Goal: Task Accomplishment & Management: Use online tool/utility

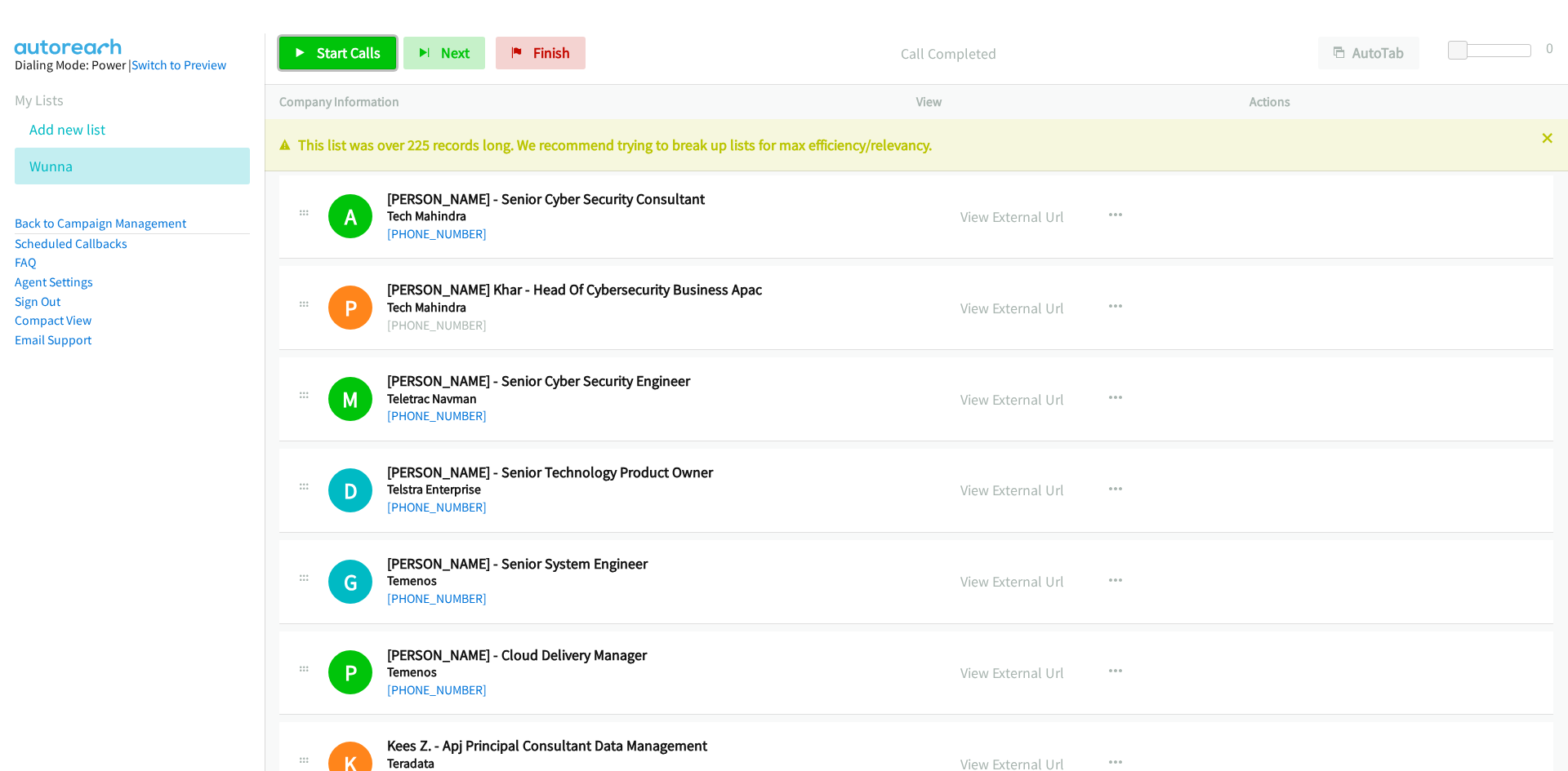
drag, startPoint x: 0, startPoint y: 0, endPoint x: 362, endPoint y: 62, distance: 367.3
click at [362, 62] on link "Start Calls" at bounding box center [337, 53] width 116 height 32
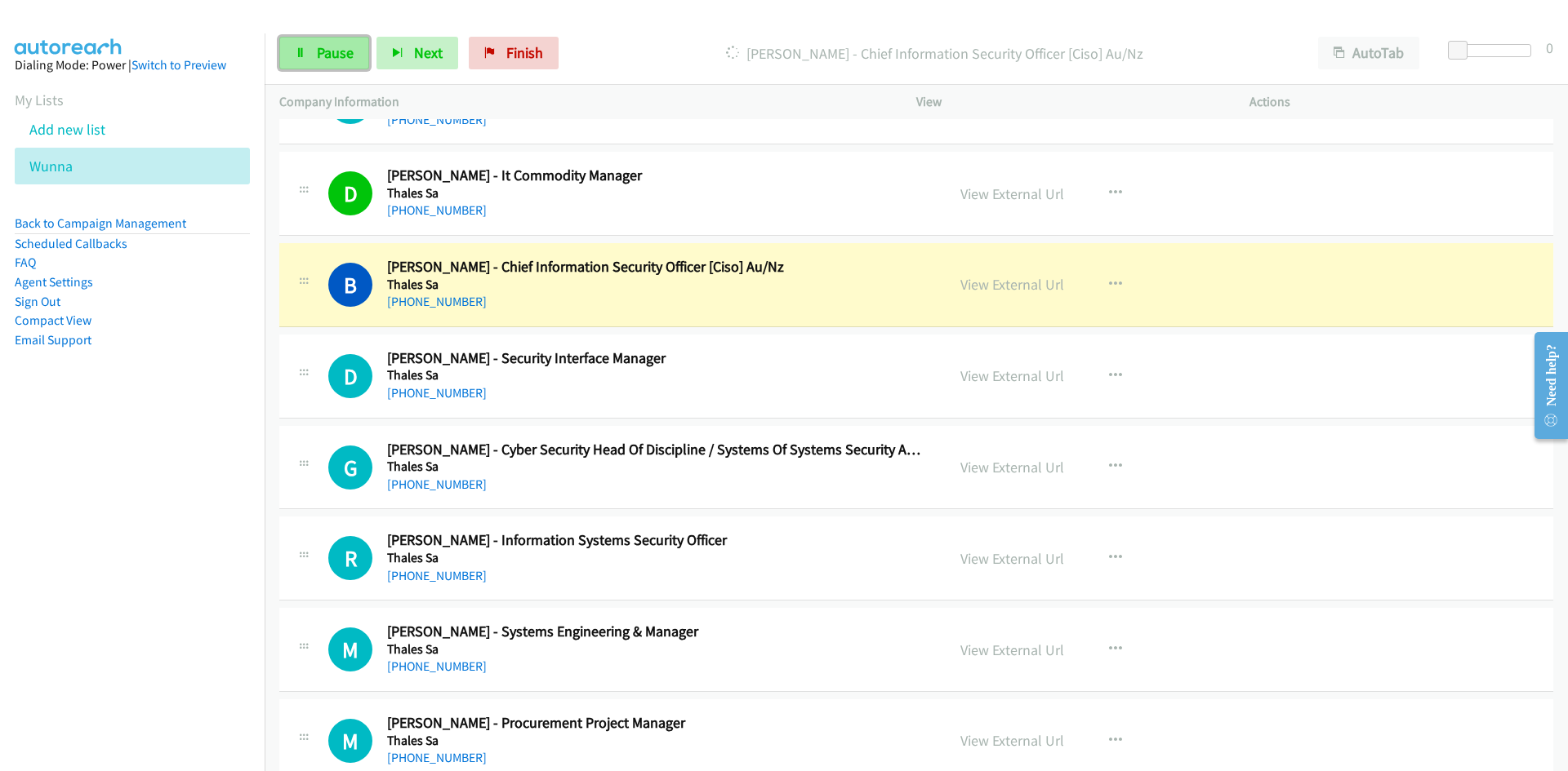
click at [298, 40] on link "Pause" at bounding box center [324, 53] width 90 height 32
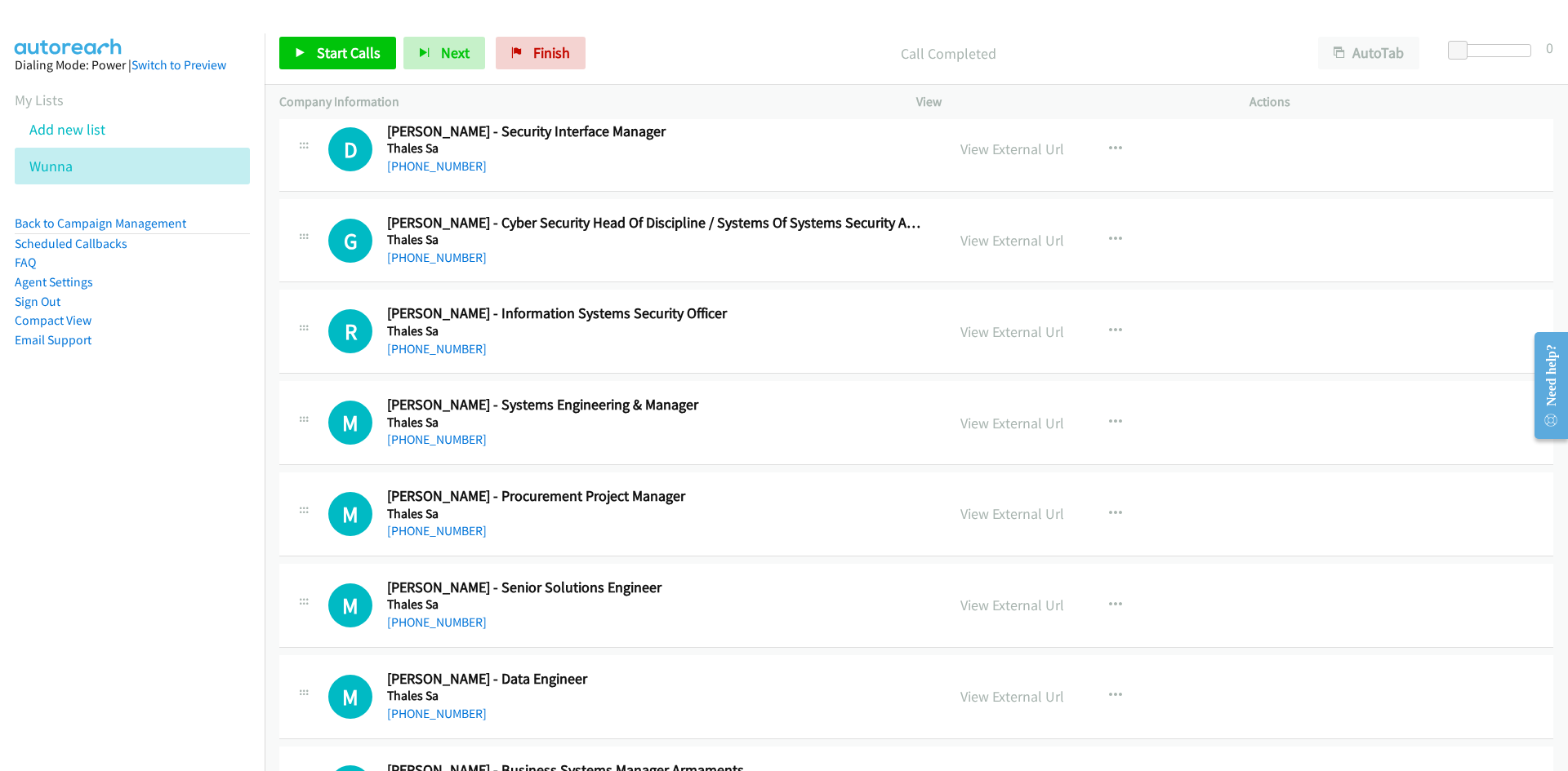
scroll to position [2367, 0]
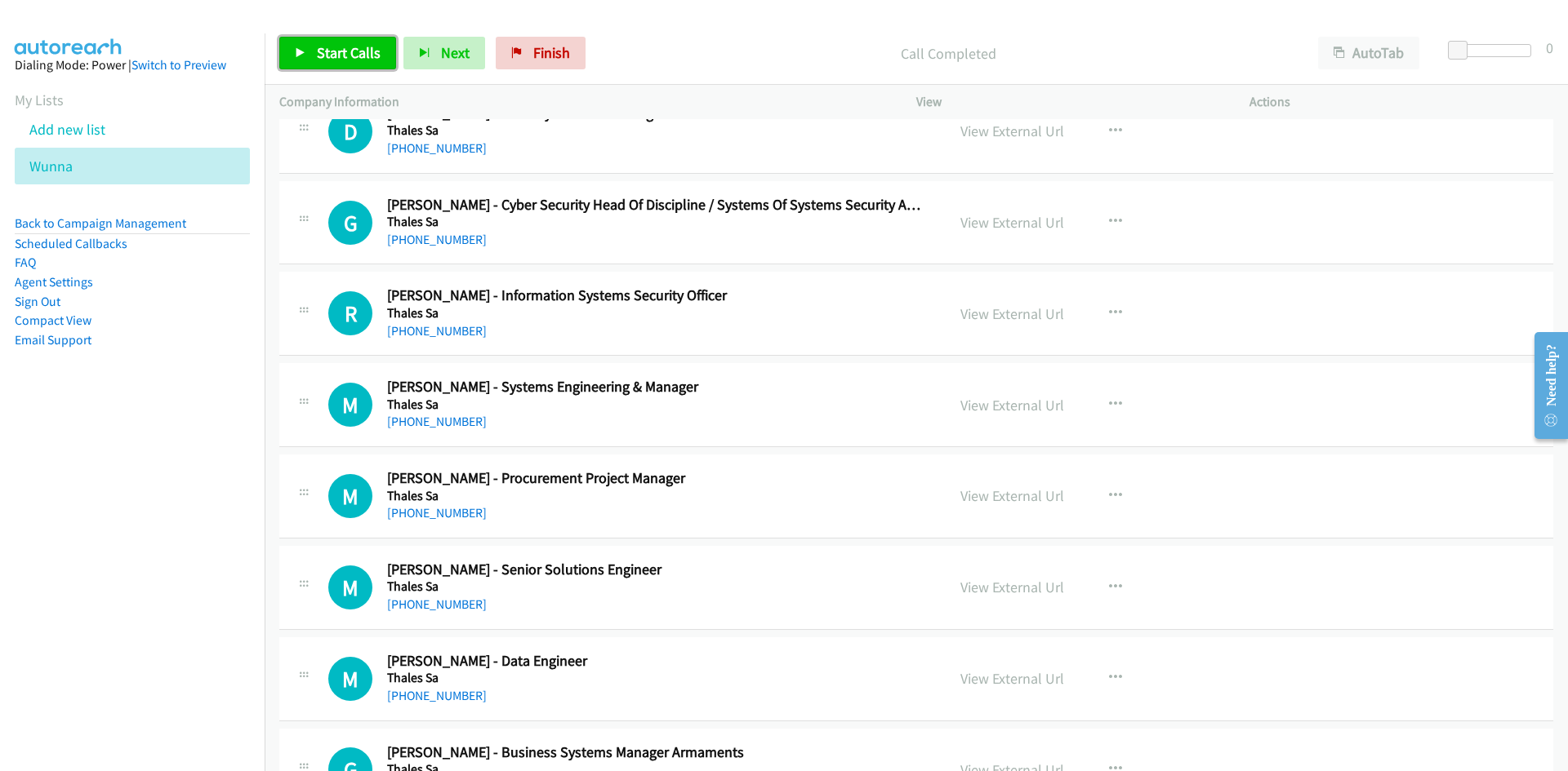
click at [296, 52] on icon at bounding box center [300, 53] width 11 height 11
click at [350, 67] on link "Pause" at bounding box center [324, 53] width 90 height 32
click at [368, 61] on span "Start Calls" at bounding box center [348, 53] width 64 height 19
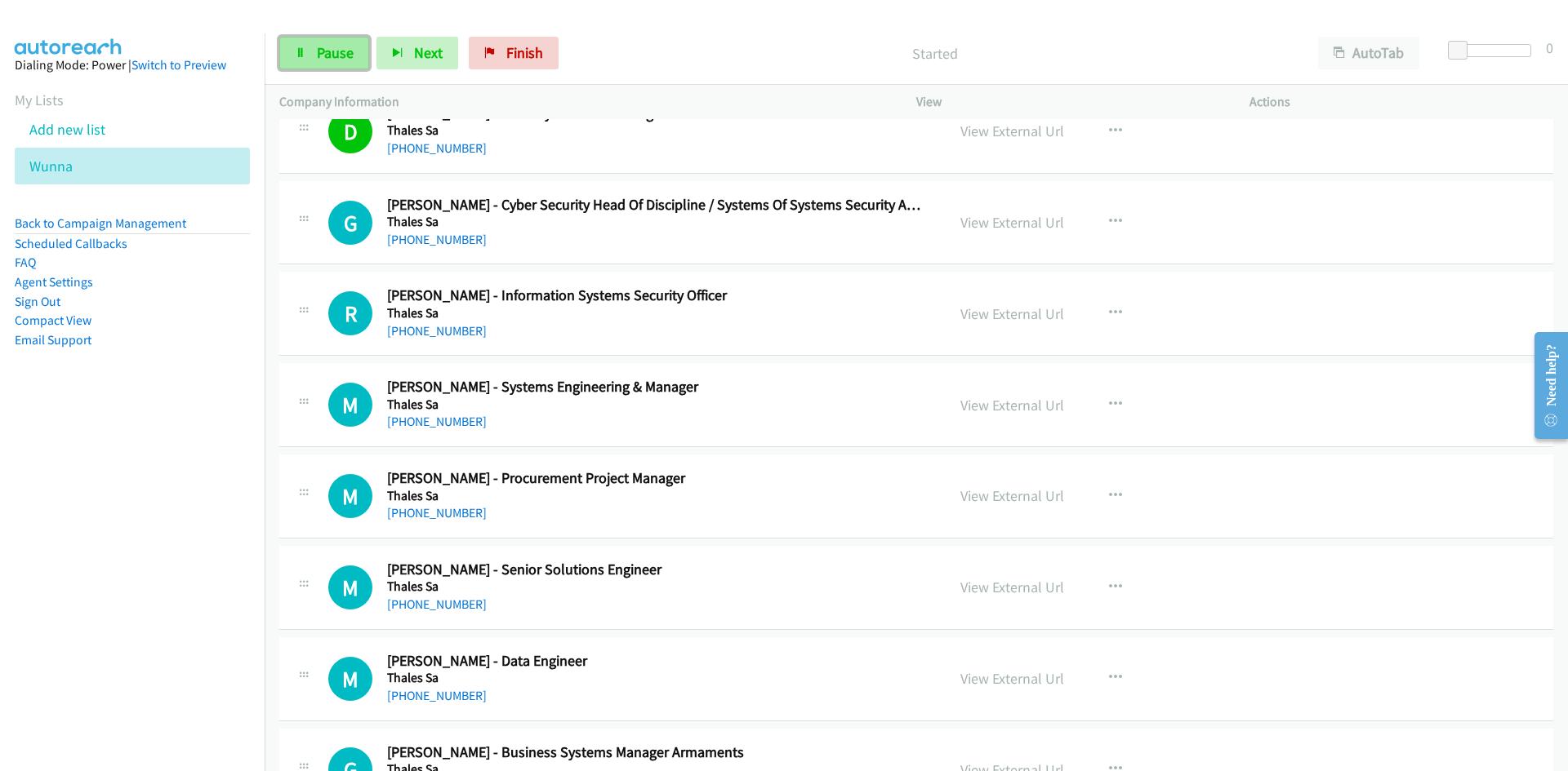
click at [301, 38] on link "Pause" at bounding box center [324, 53] width 90 height 32
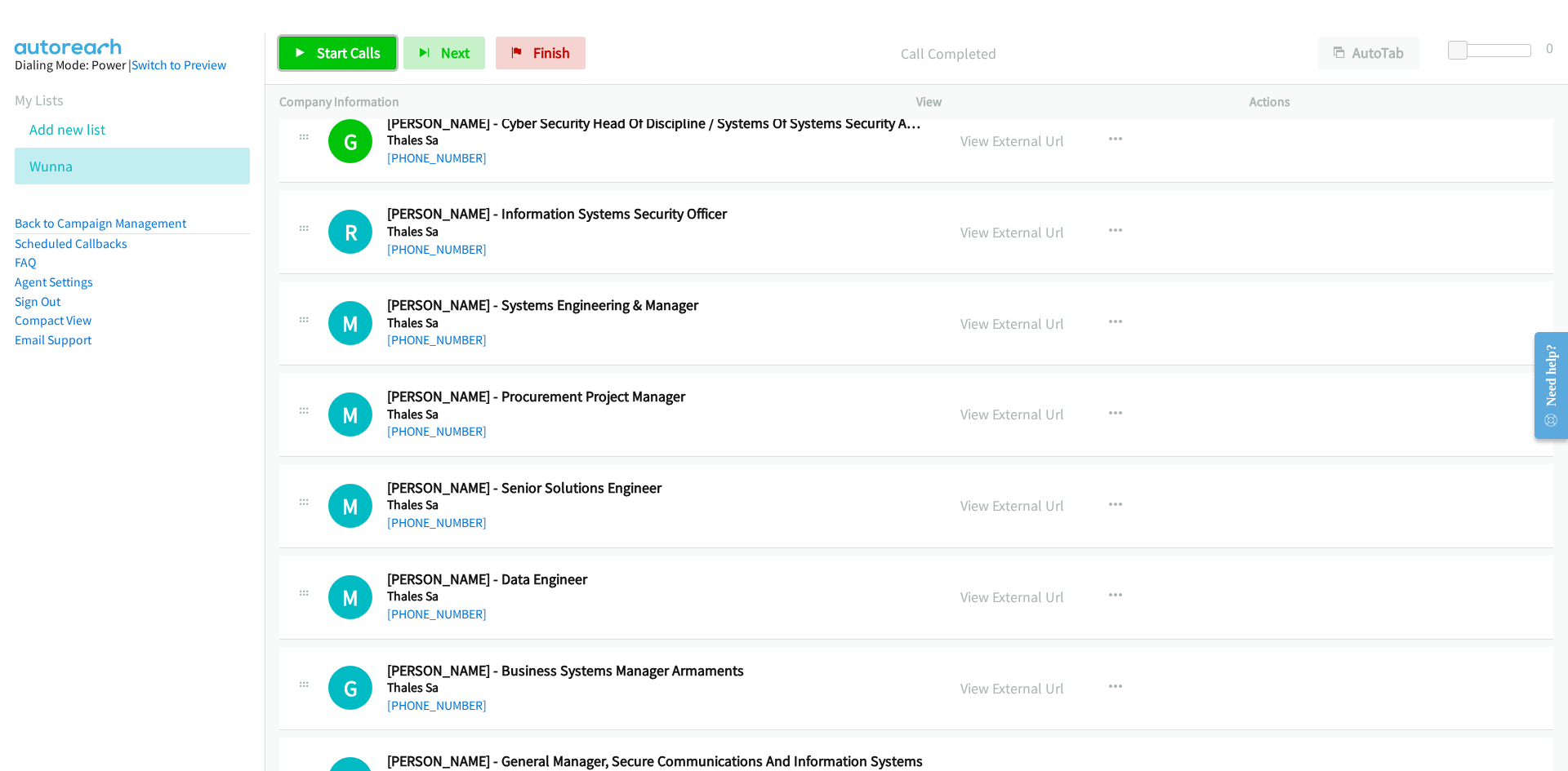
click at [297, 48] on icon at bounding box center [300, 53] width 11 height 11
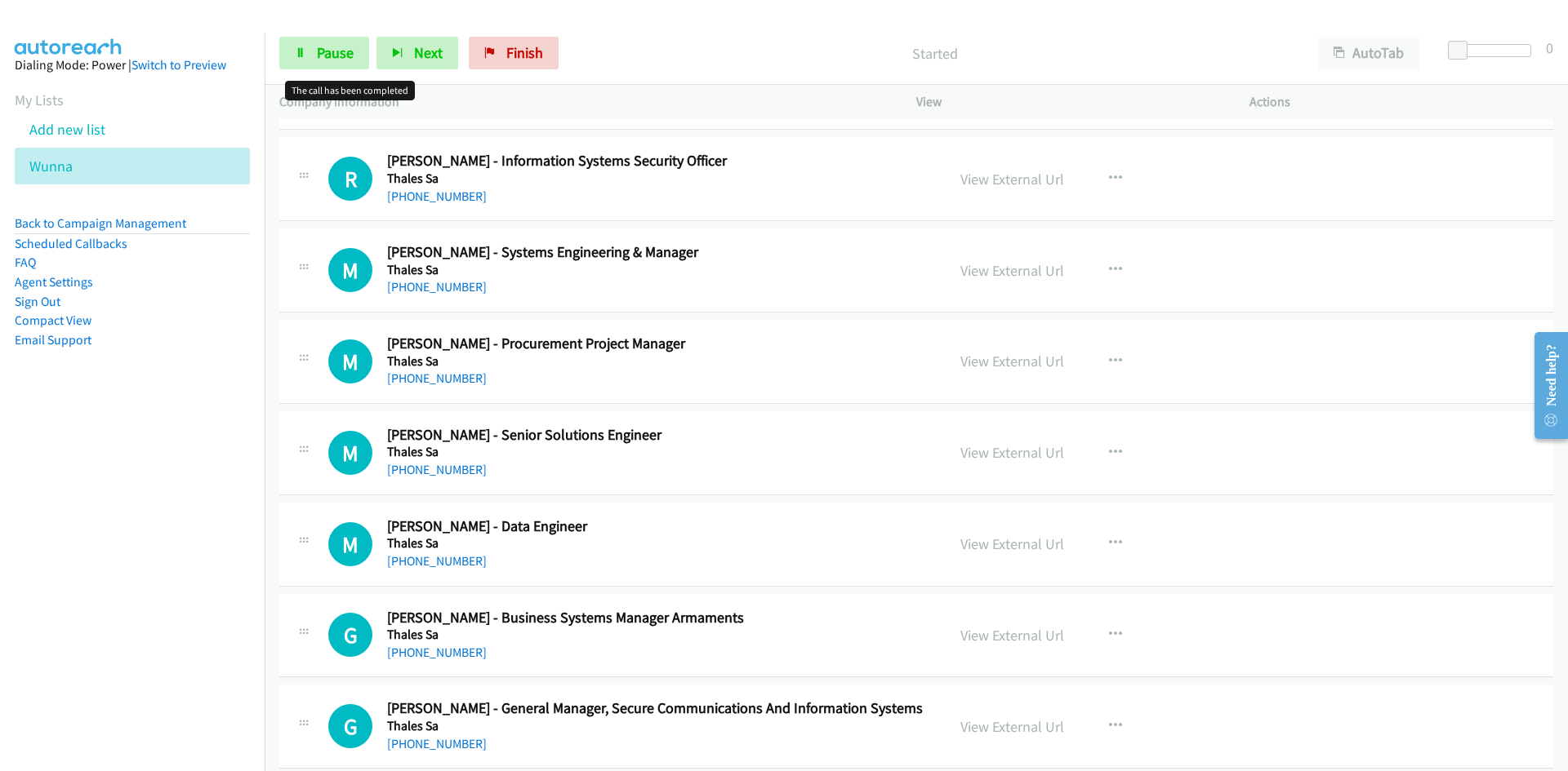
scroll to position [2530, 0]
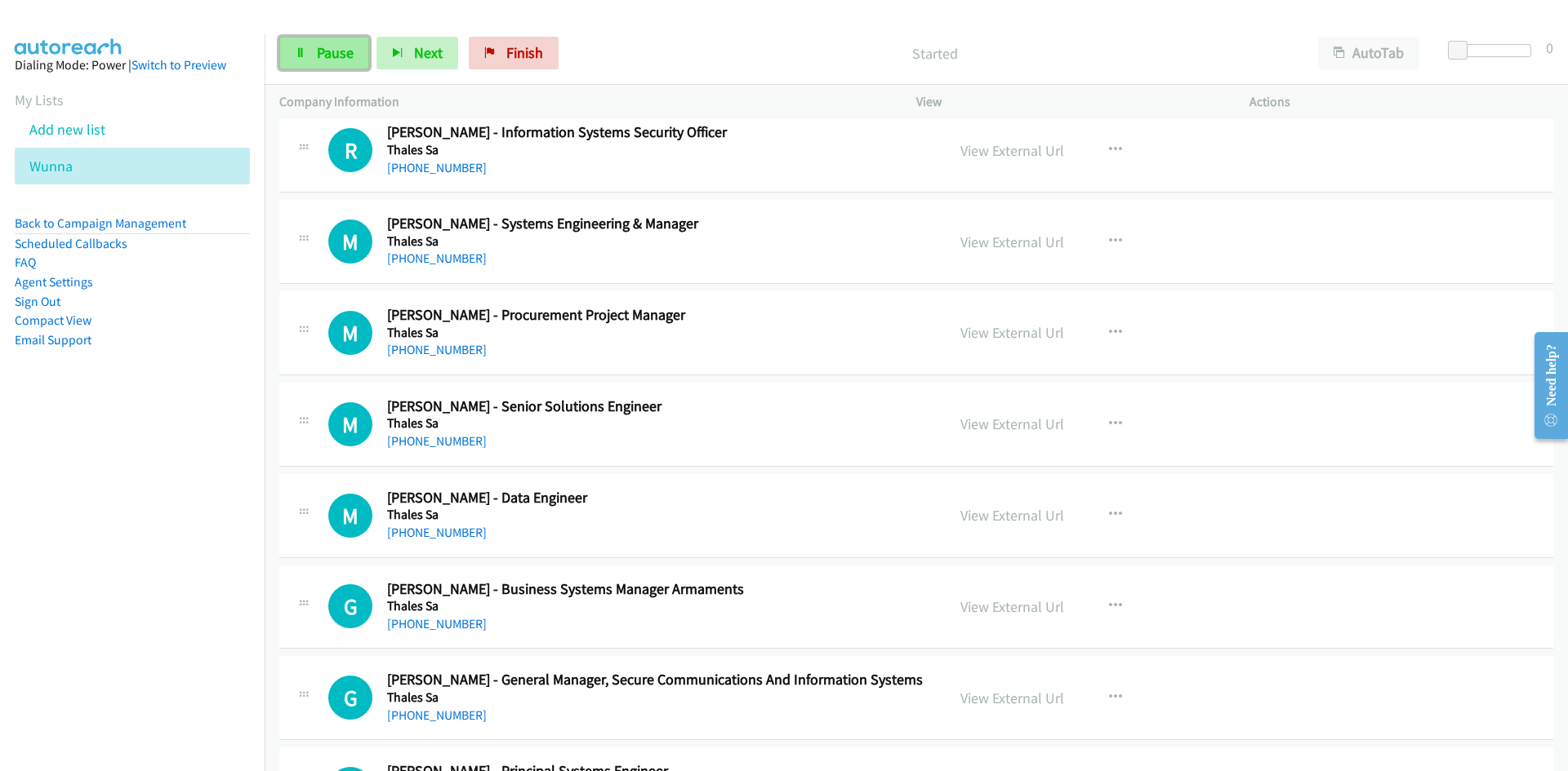
click at [297, 40] on link "Pause" at bounding box center [324, 53] width 90 height 32
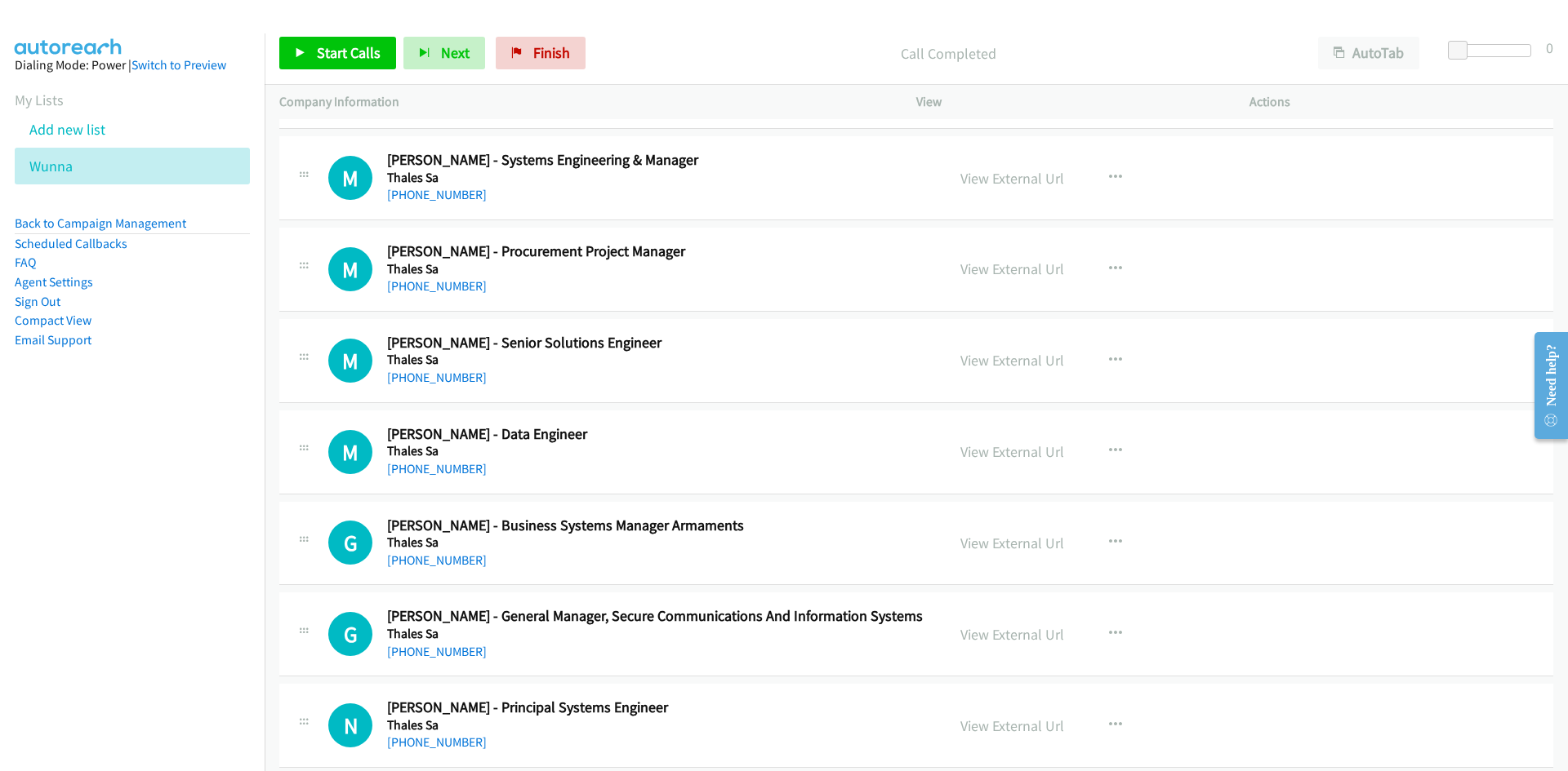
scroll to position [2612, 0]
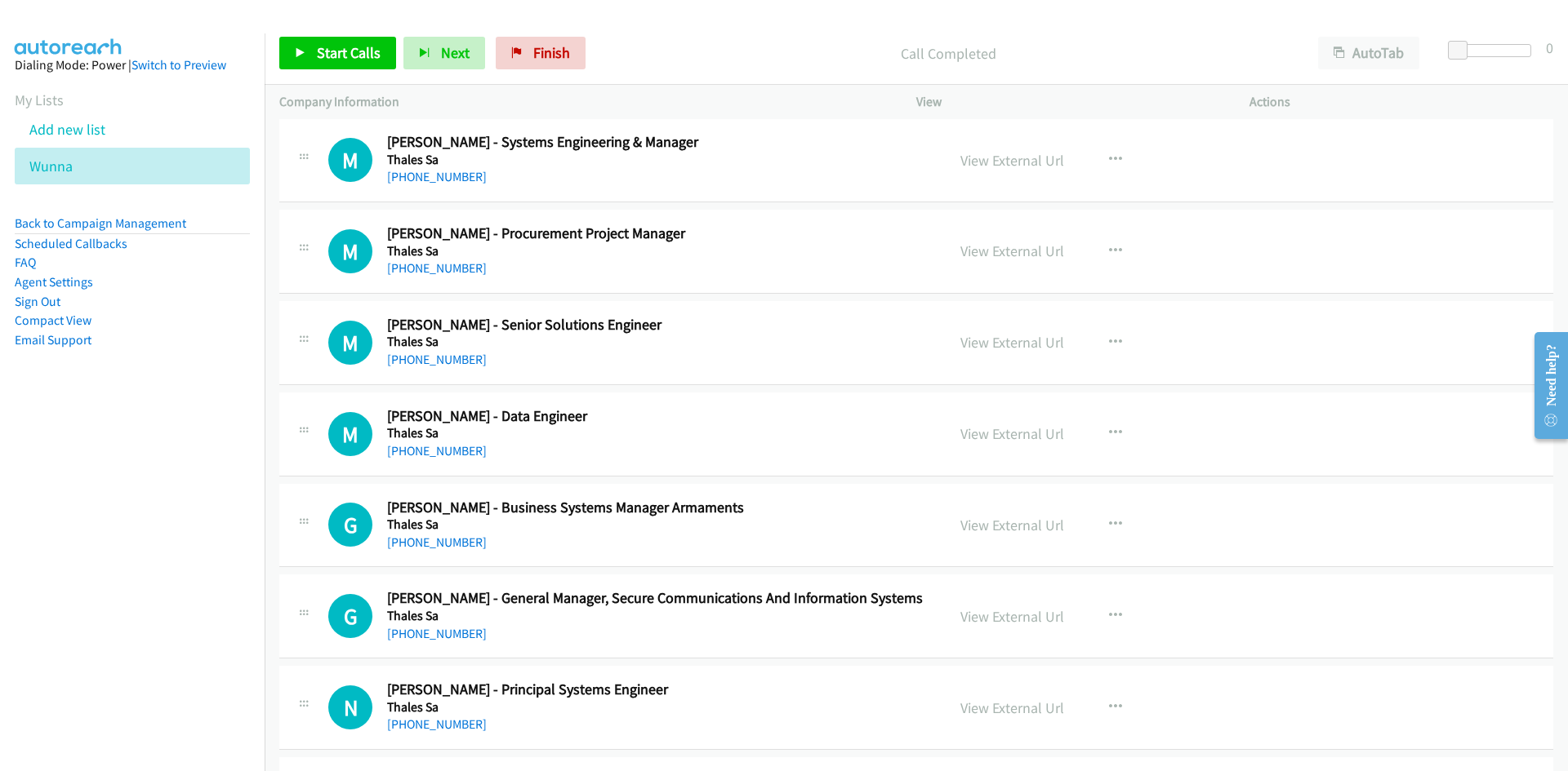
drag, startPoint x: 336, startPoint y: 31, endPoint x: 336, endPoint y: 41, distance: 10.0
click at [336, 36] on div "Start Calls Pause Next Finish Call Completed AutoTab AutoTab 0" at bounding box center [916, 53] width 1303 height 63
click at [336, 41] on link "Start Calls" at bounding box center [337, 53] width 116 height 32
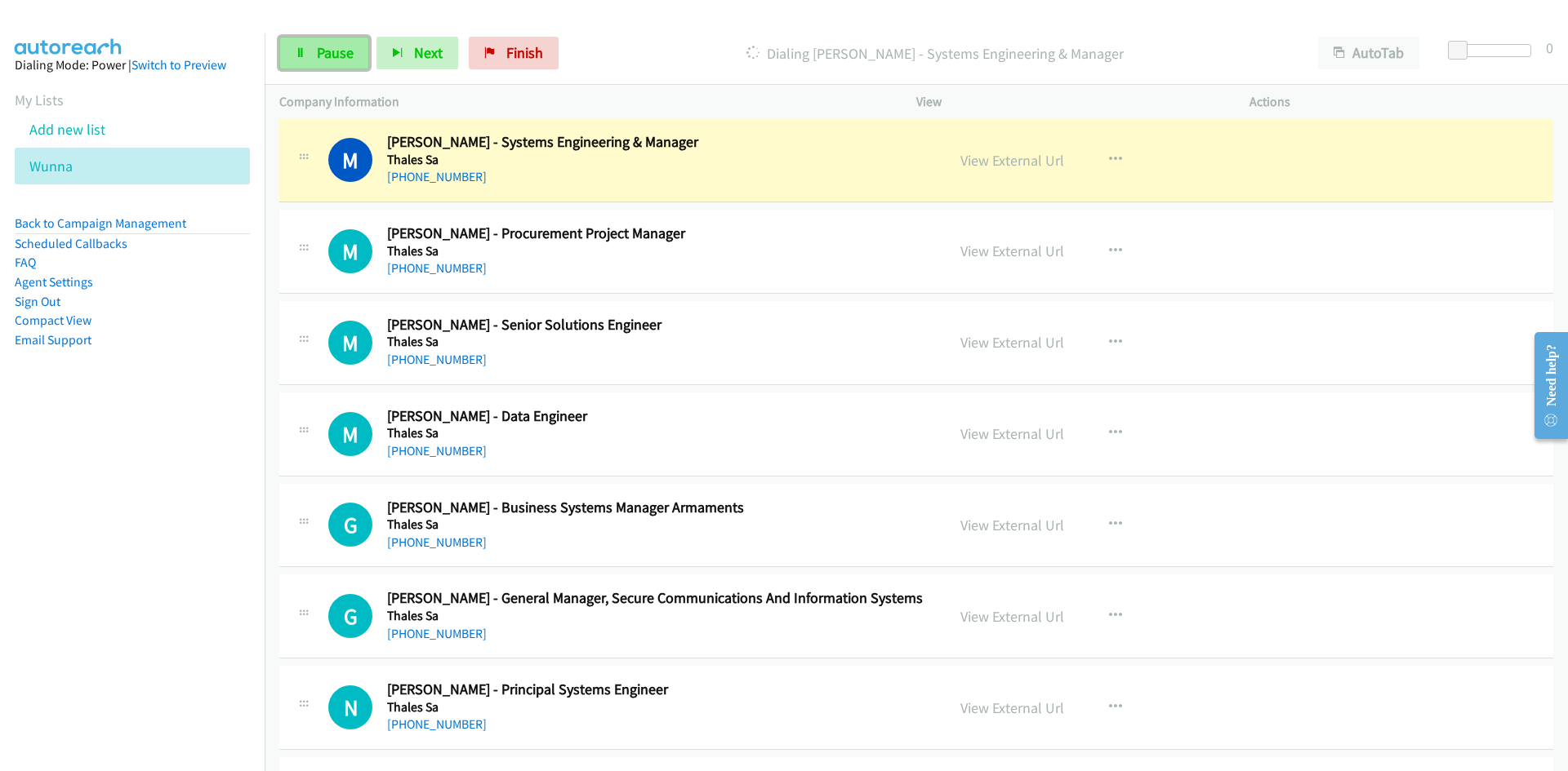
click at [327, 67] on link "Pause" at bounding box center [324, 53] width 90 height 32
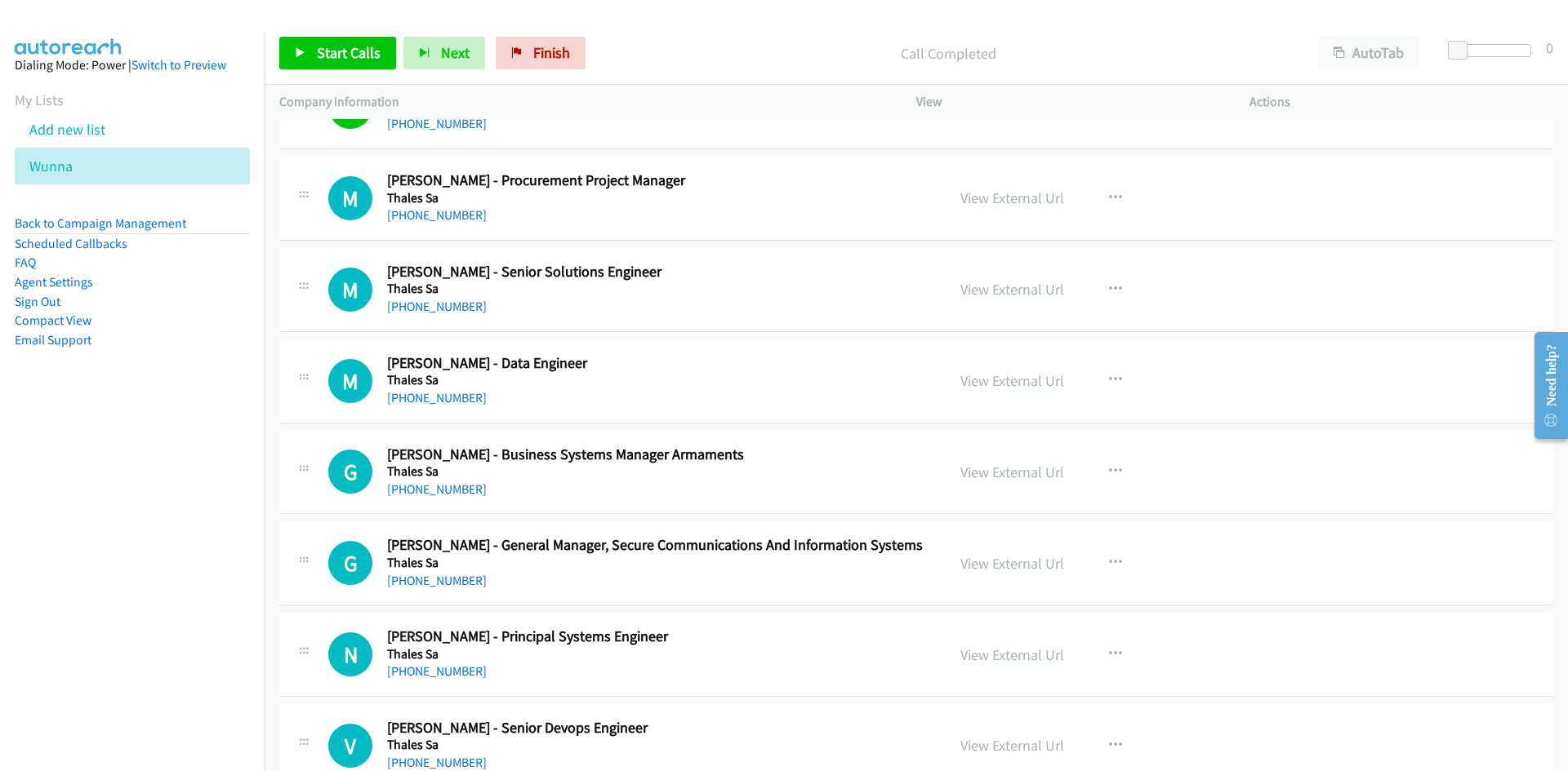
scroll to position [2693, 0]
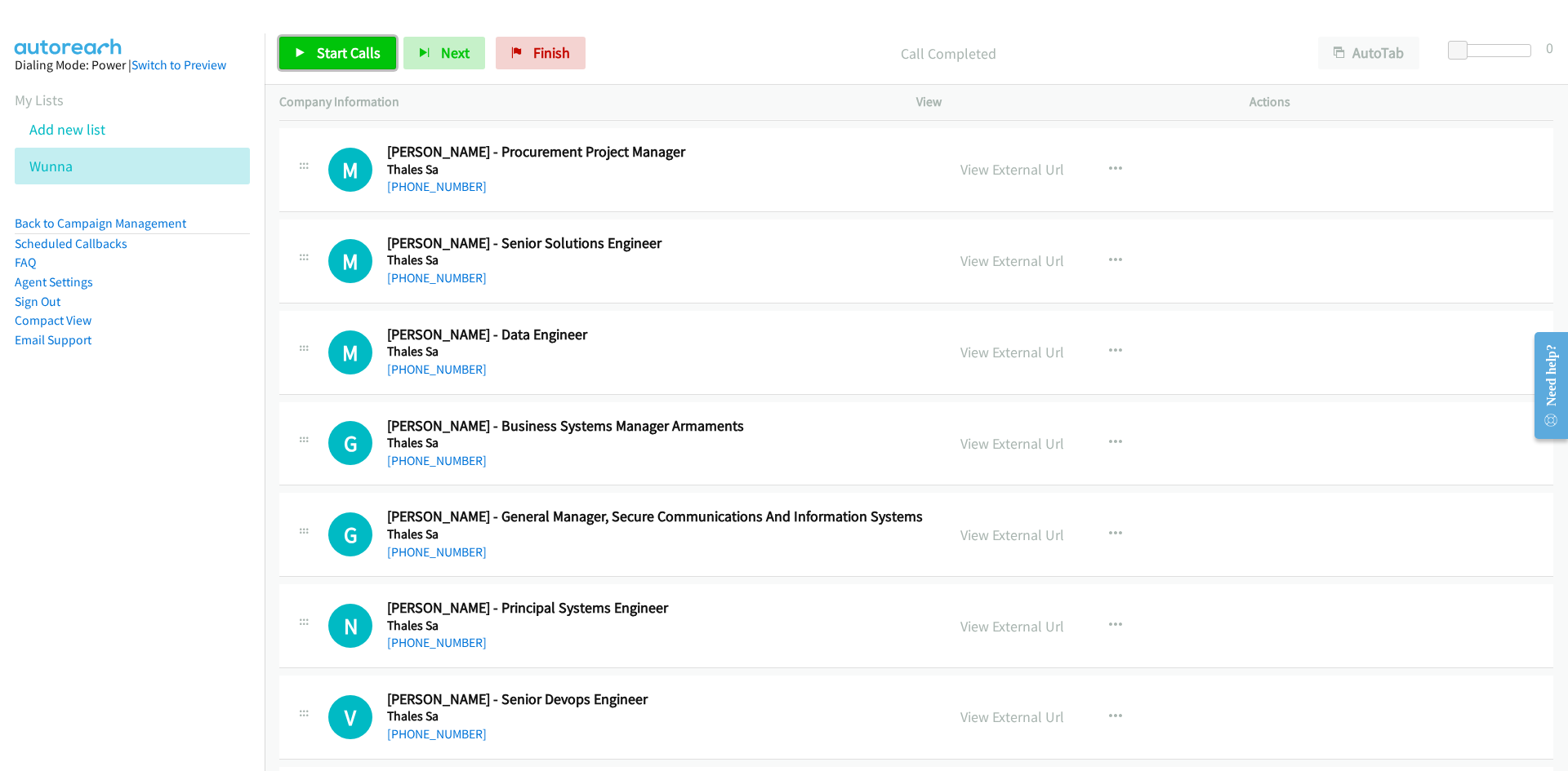
click at [305, 48] on icon at bounding box center [300, 53] width 11 height 11
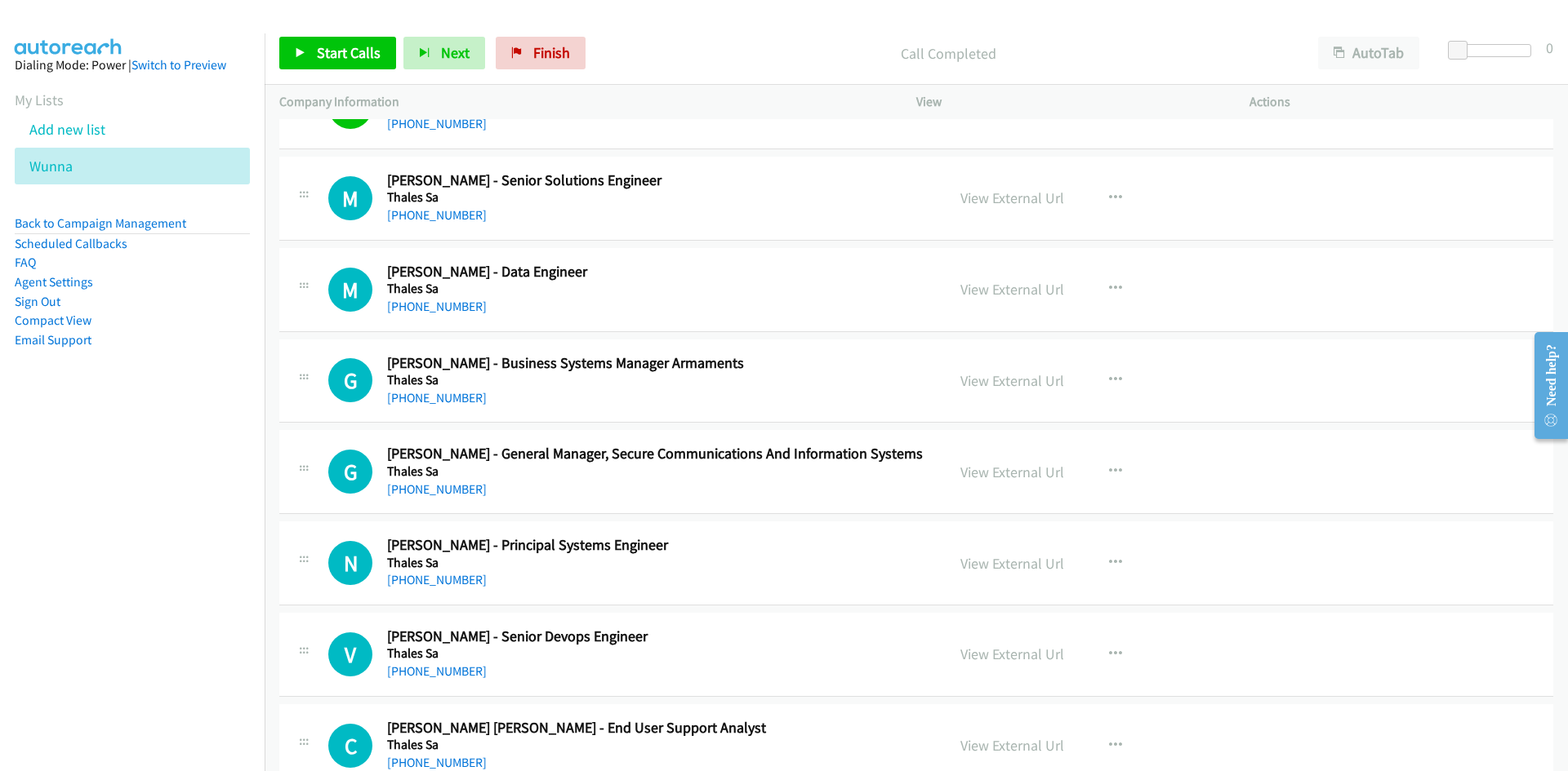
scroll to position [2775, 0]
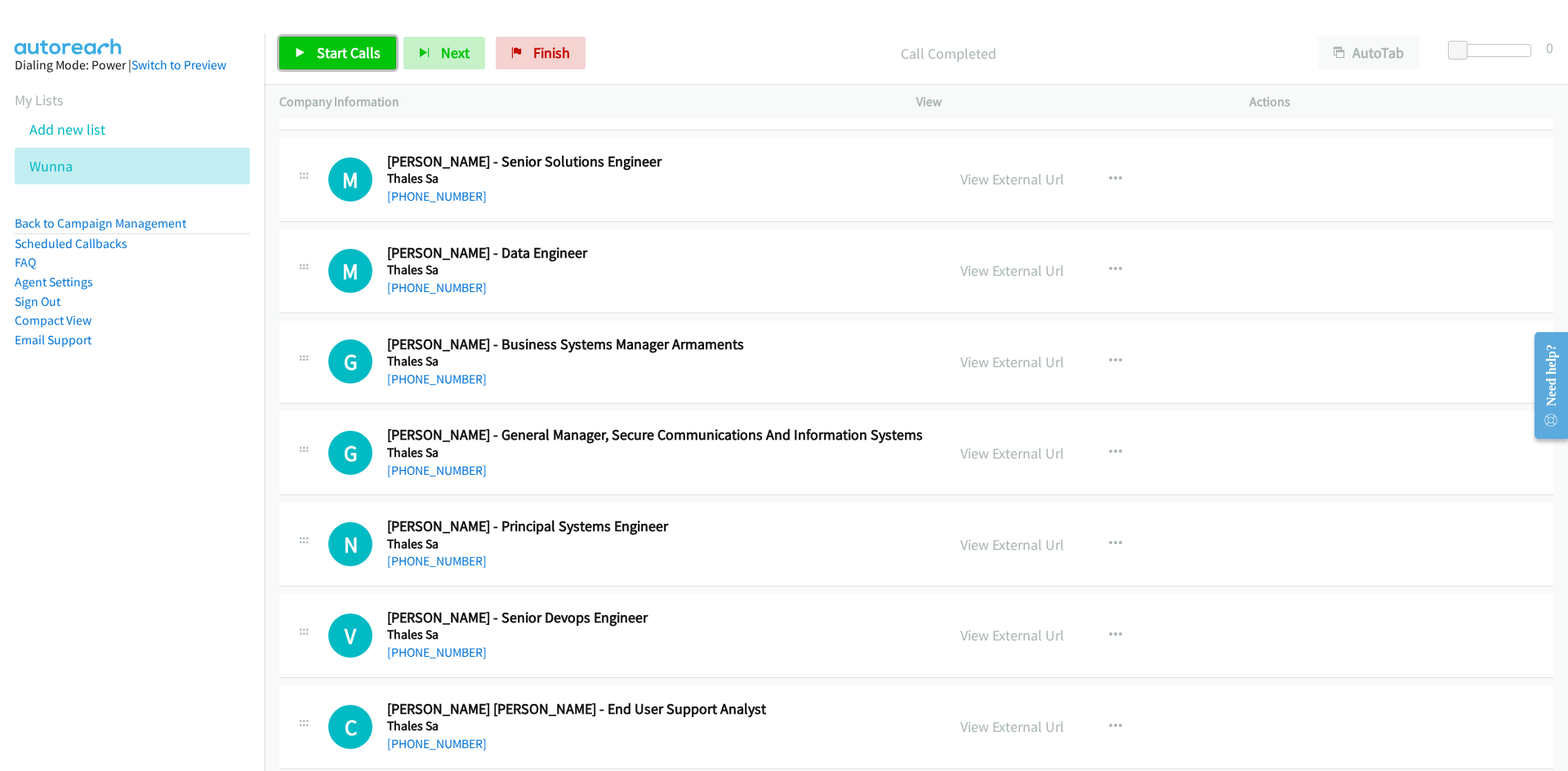
click at [326, 53] on span "Start Calls" at bounding box center [348, 53] width 64 height 19
click at [326, 53] on span "Pause" at bounding box center [335, 53] width 37 height 19
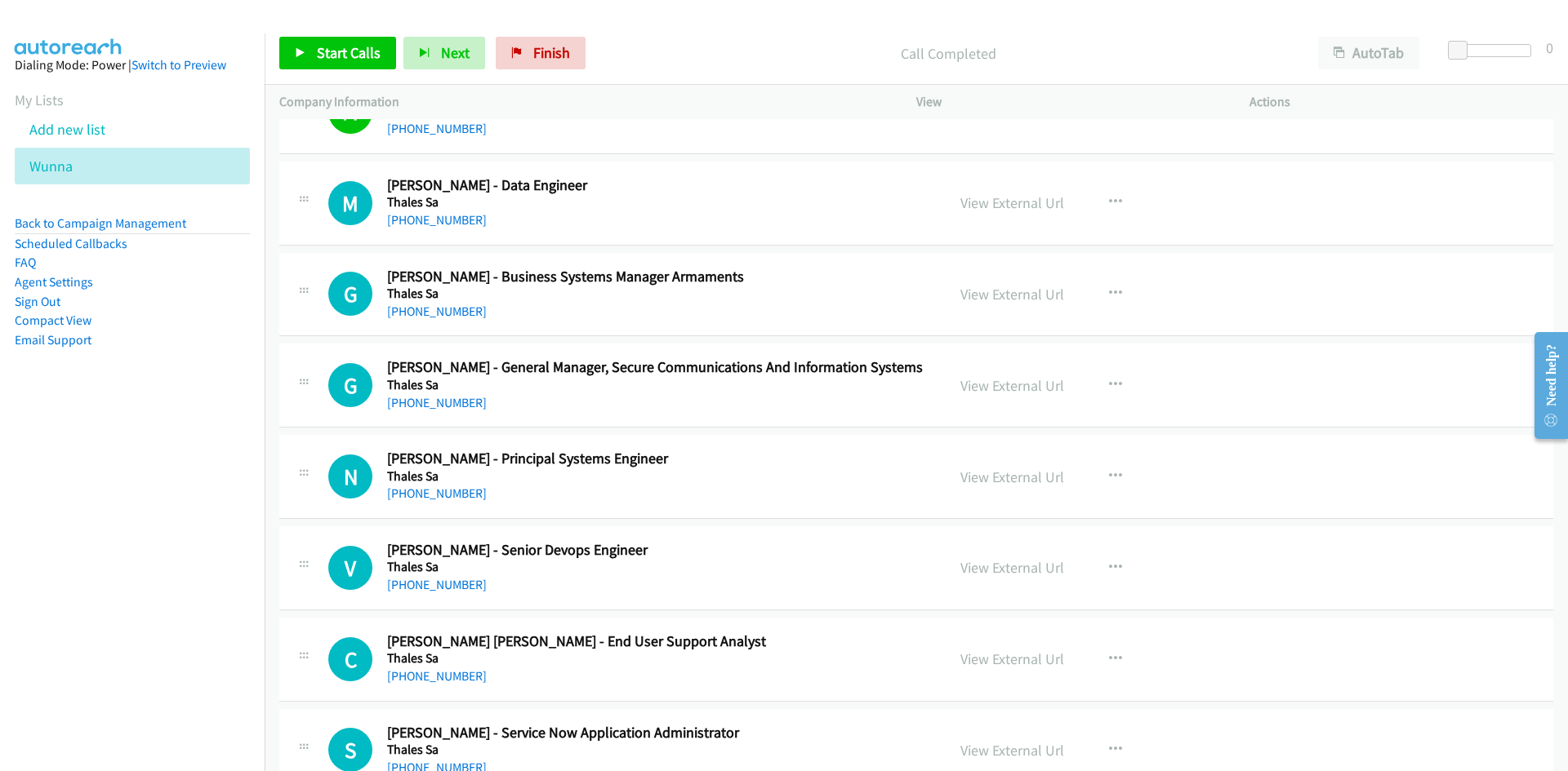
scroll to position [2856, 0]
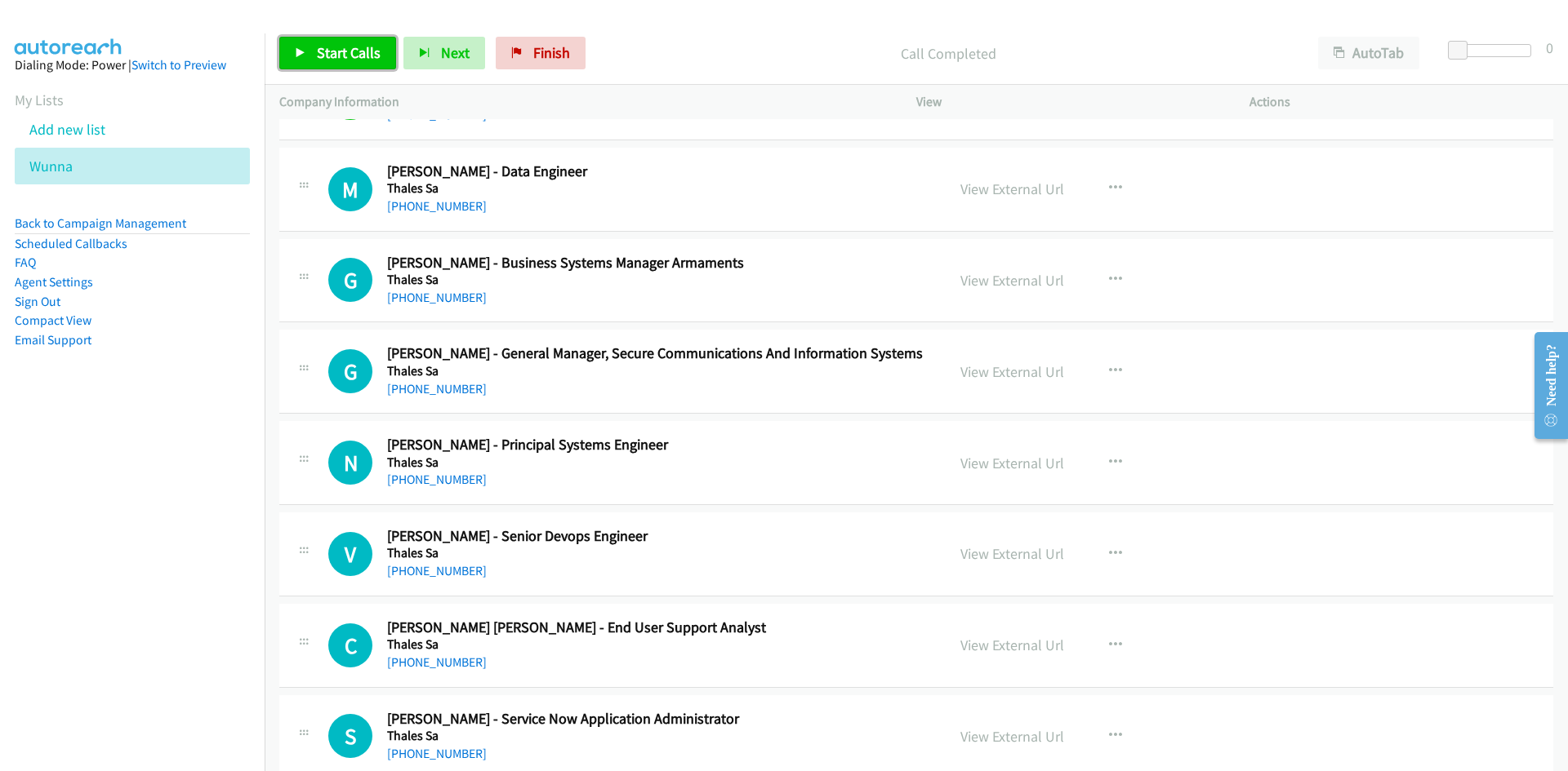
click at [325, 48] on span "Start Calls" at bounding box center [348, 53] width 64 height 19
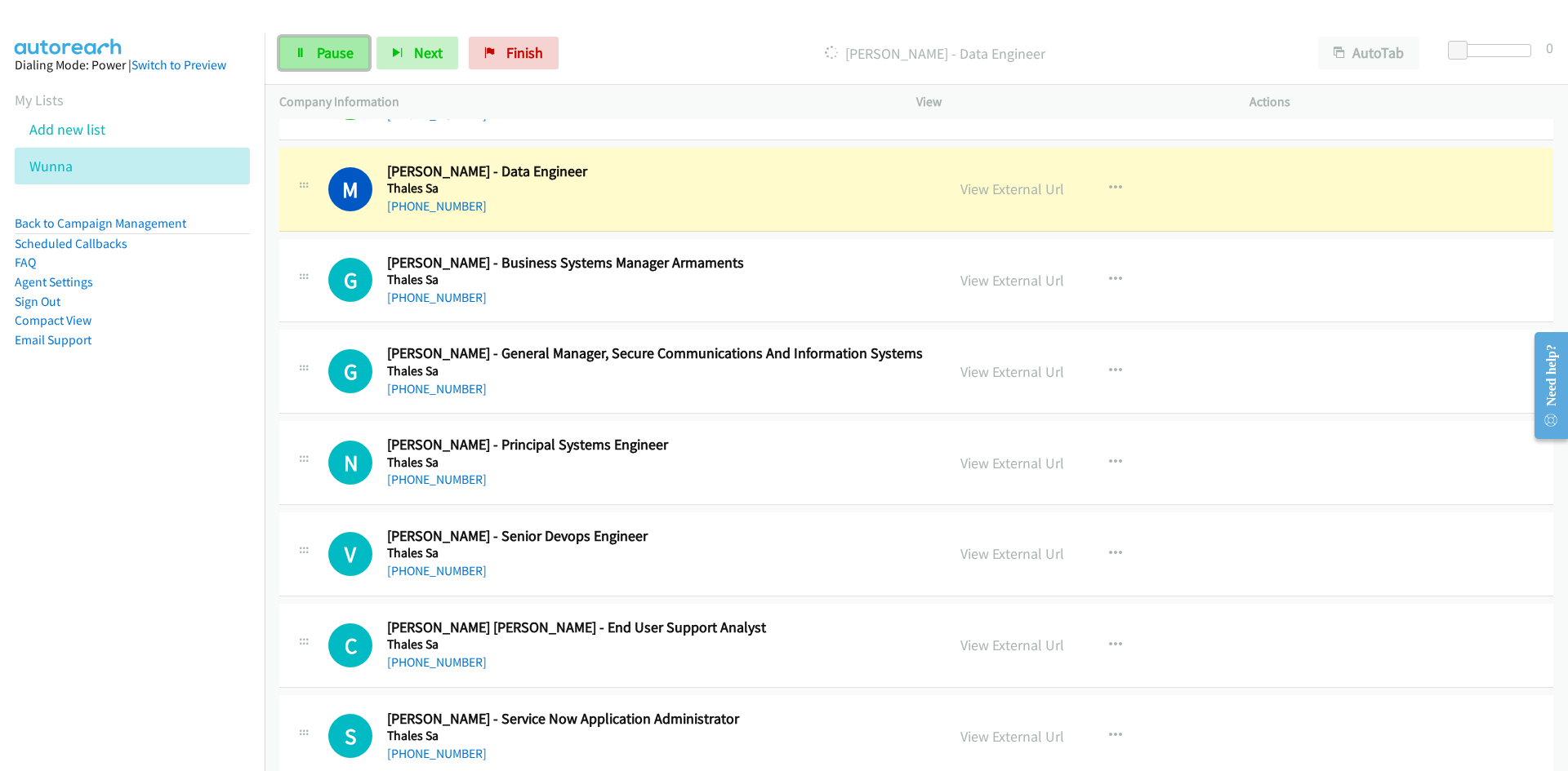
click at [304, 43] on link "Pause" at bounding box center [324, 53] width 90 height 32
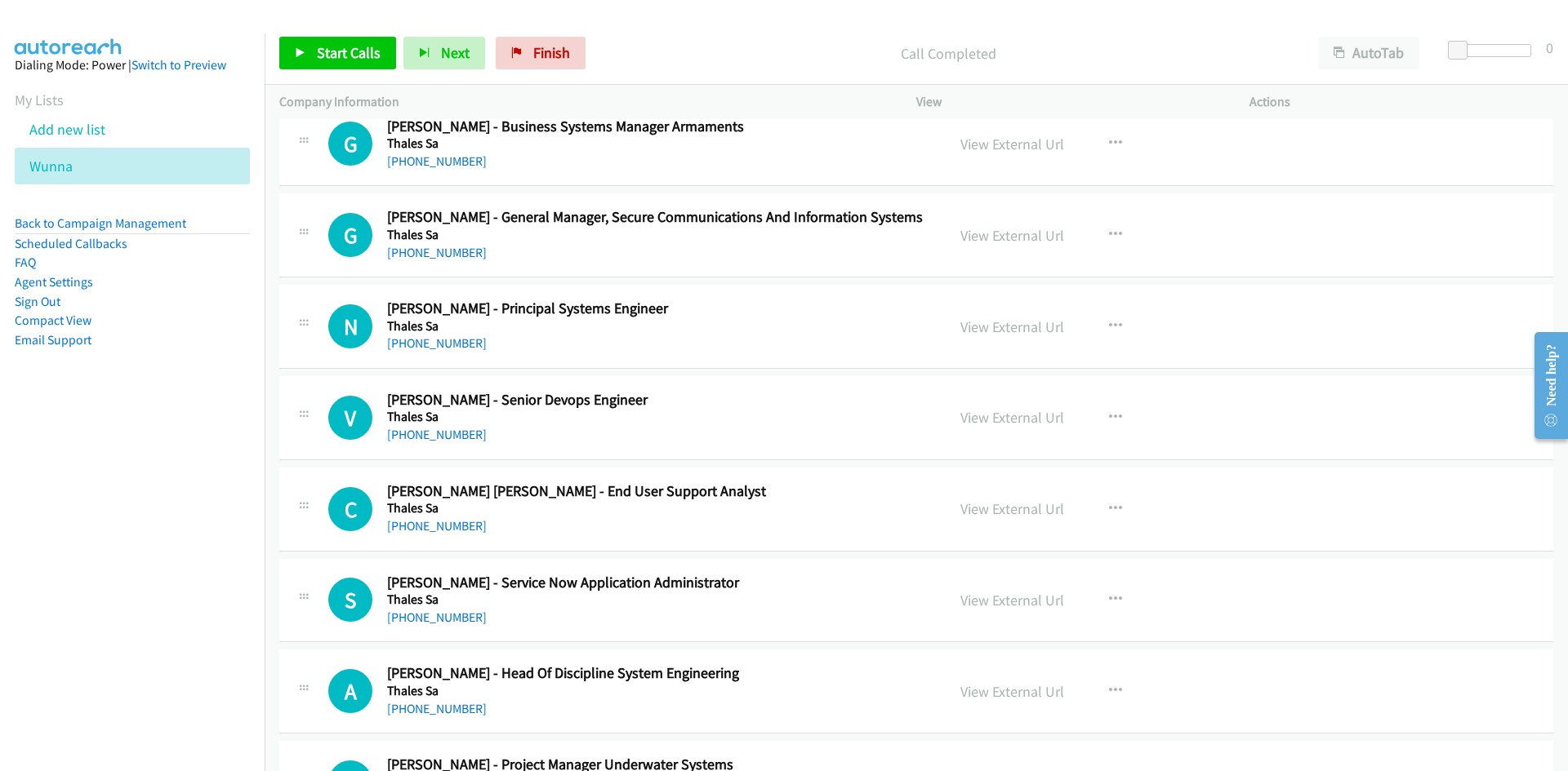
scroll to position [3020, 0]
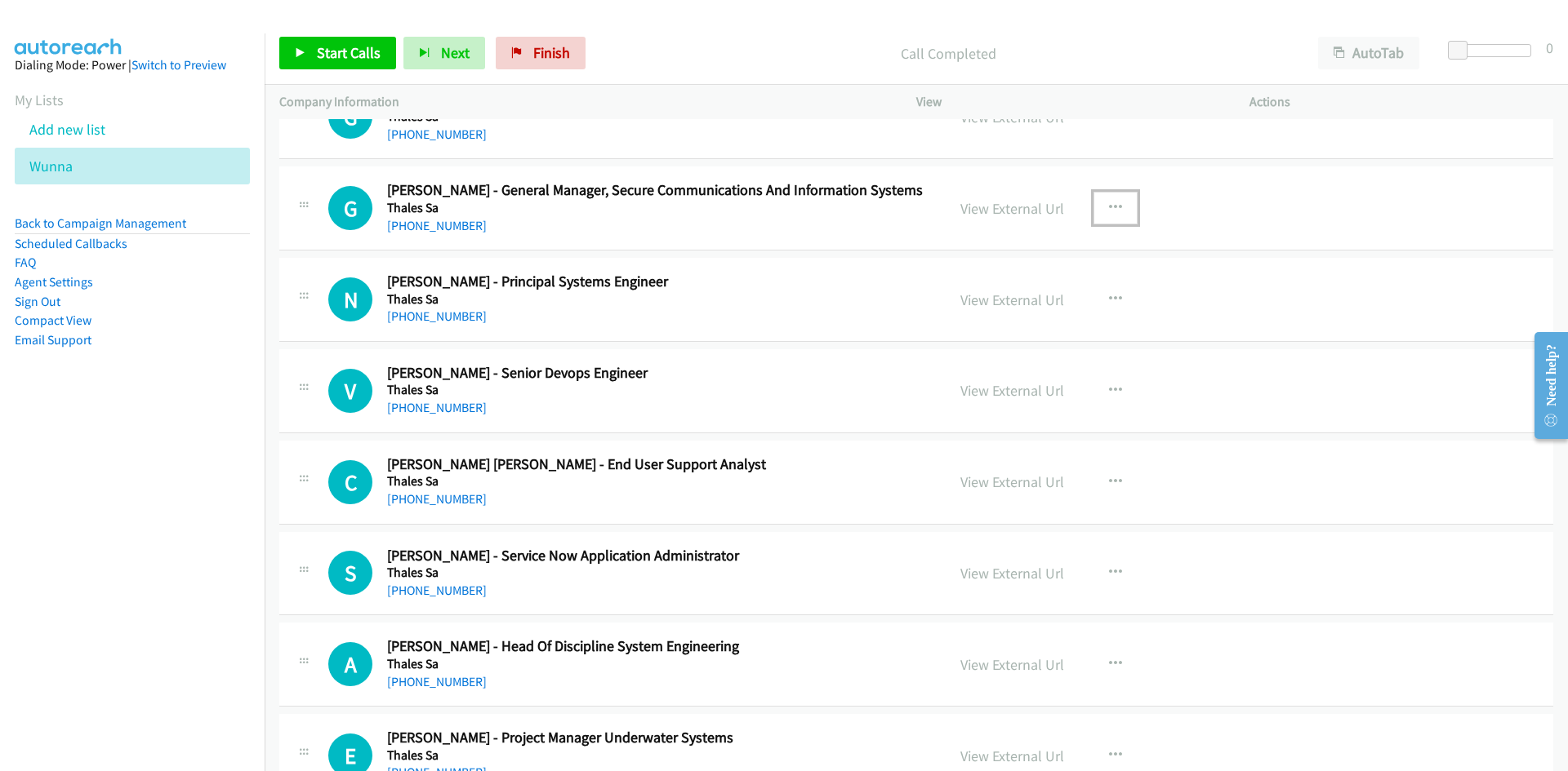
click at [1112, 208] on icon "button" at bounding box center [1114, 207] width 13 height 13
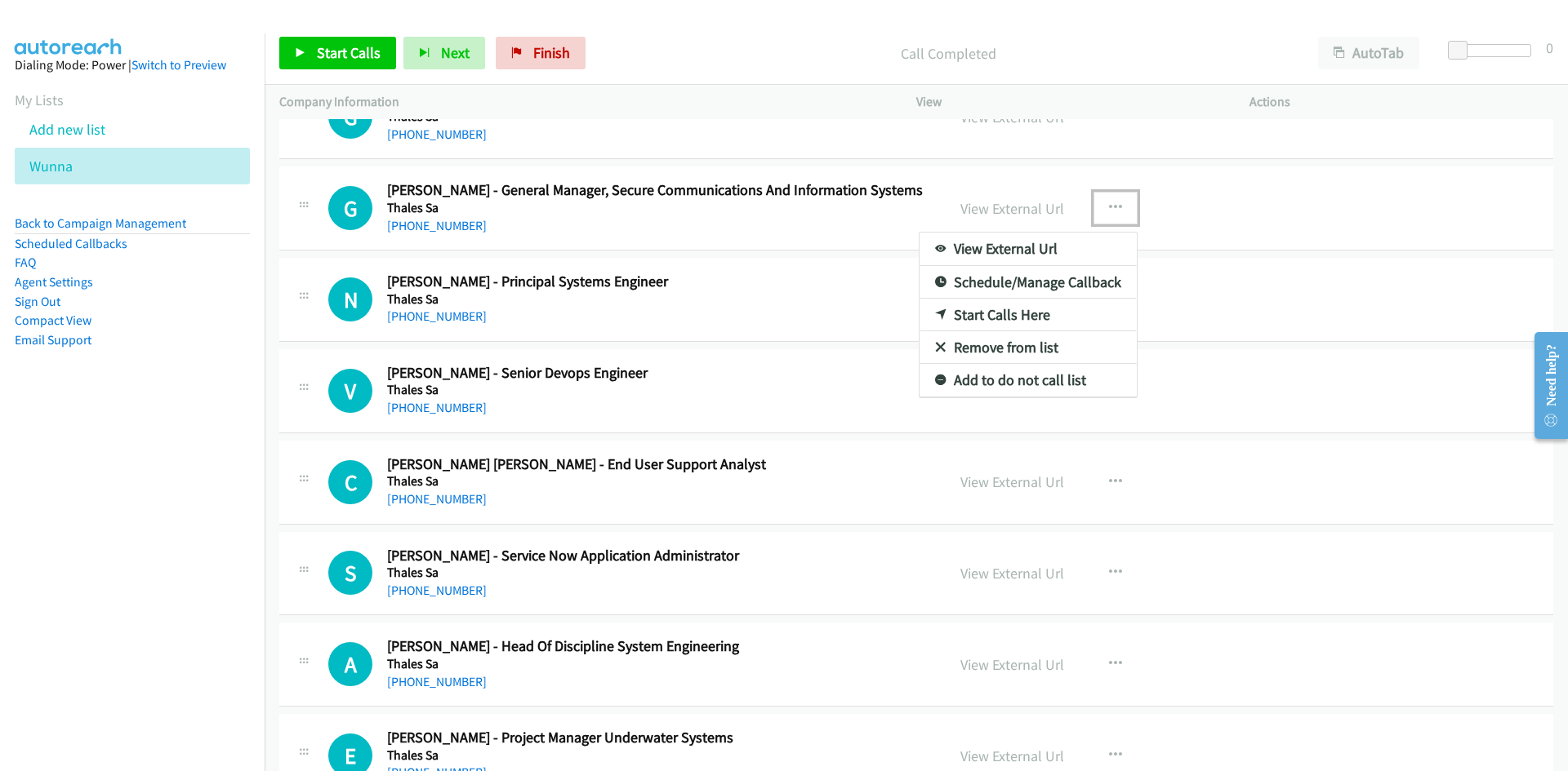
click at [935, 317] on icon at bounding box center [940, 315] width 11 height 11
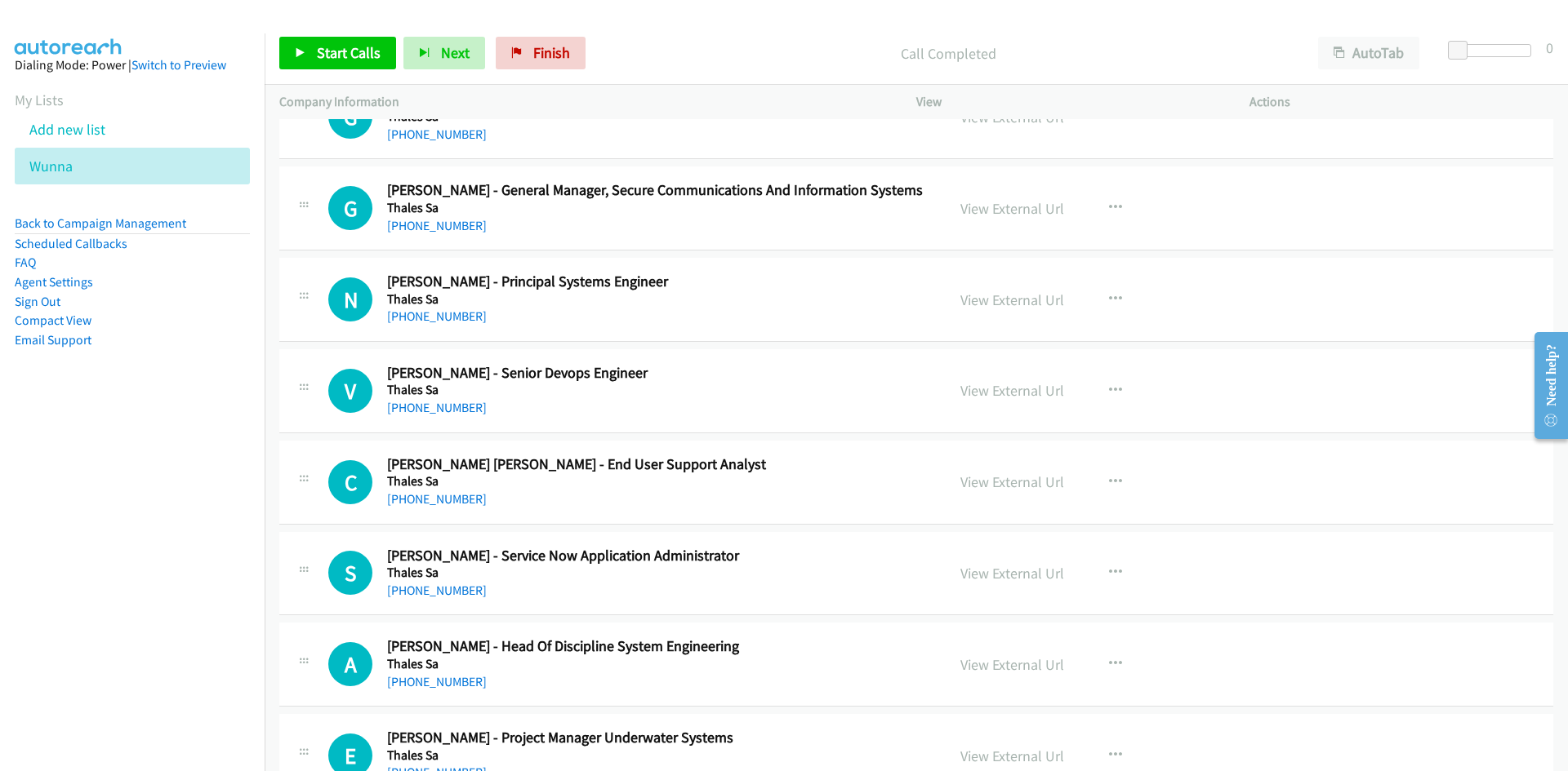
click at [378, 73] on div "Start Calls Pause Next Finish Call Completed AutoTab AutoTab 0" at bounding box center [916, 53] width 1303 height 63
click at [376, 66] on link "Start Calls" at bounding box center [337, 53] width 116 height 32
click at [300, 48] on icon at bounding box center [300, 53] width 11 height 11
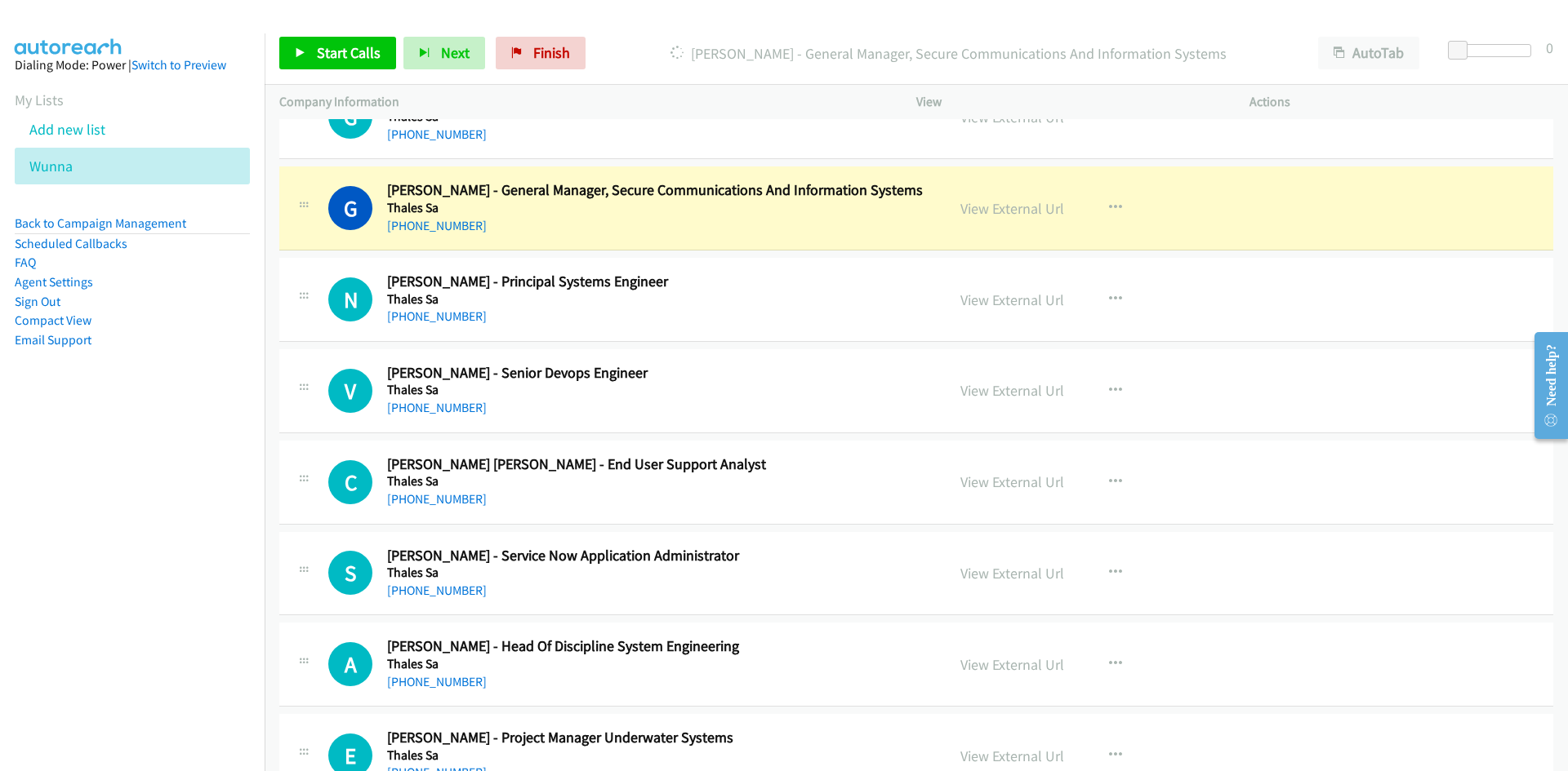
scroll to position [3102, 0]
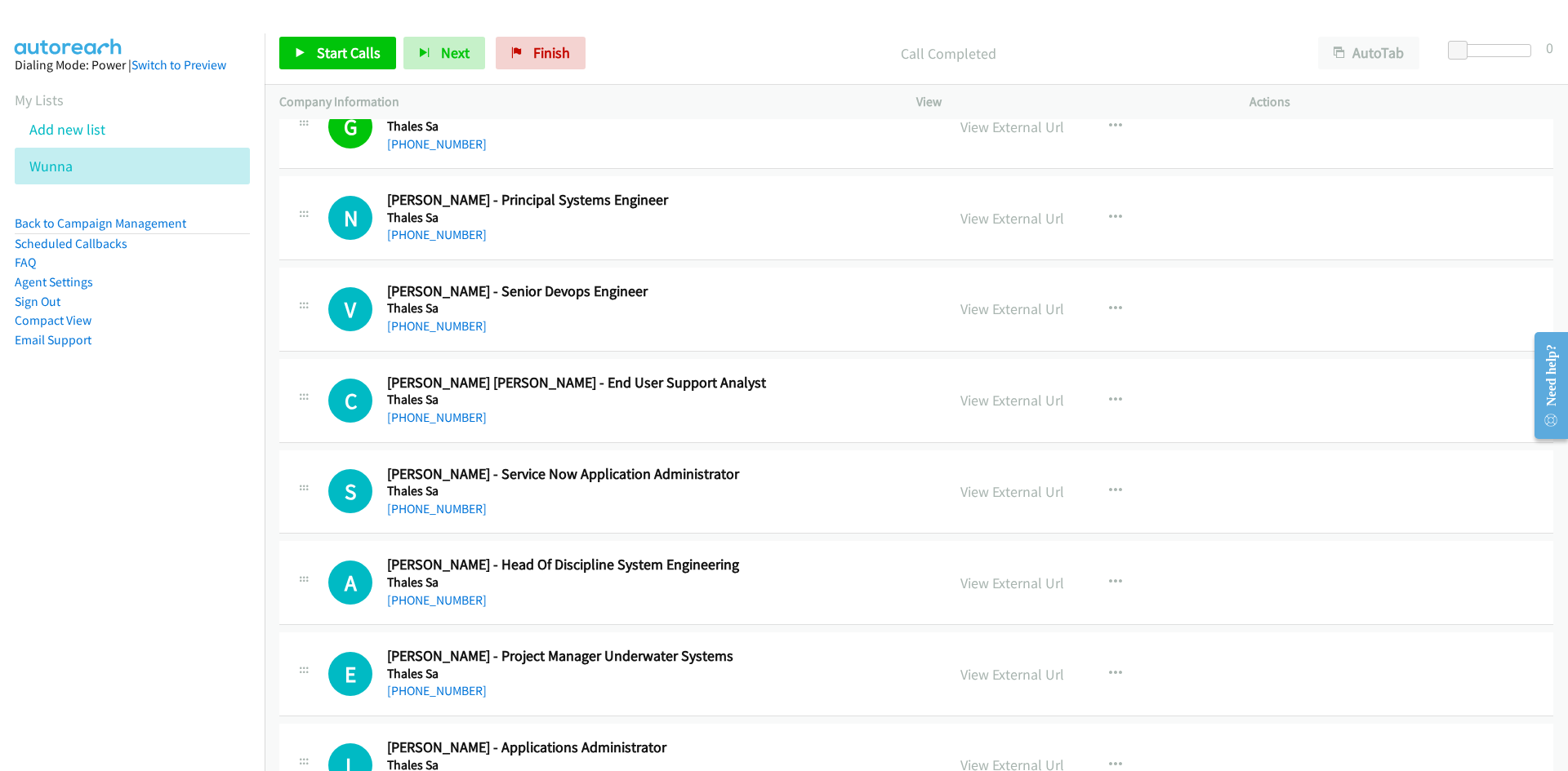
click at [287, 23] on div "Start Calls Pause Next Finish Call Completed AutoTab AutoTab 0" at bounding box center [916, 53] width 1303 height 63
click at [285, 39] on link "Start Calls" at bounding box center [337, 53] width 116 height 32
click at [292, 48] on link "Pause" at bounding box center [324, 53] width 90 height 32
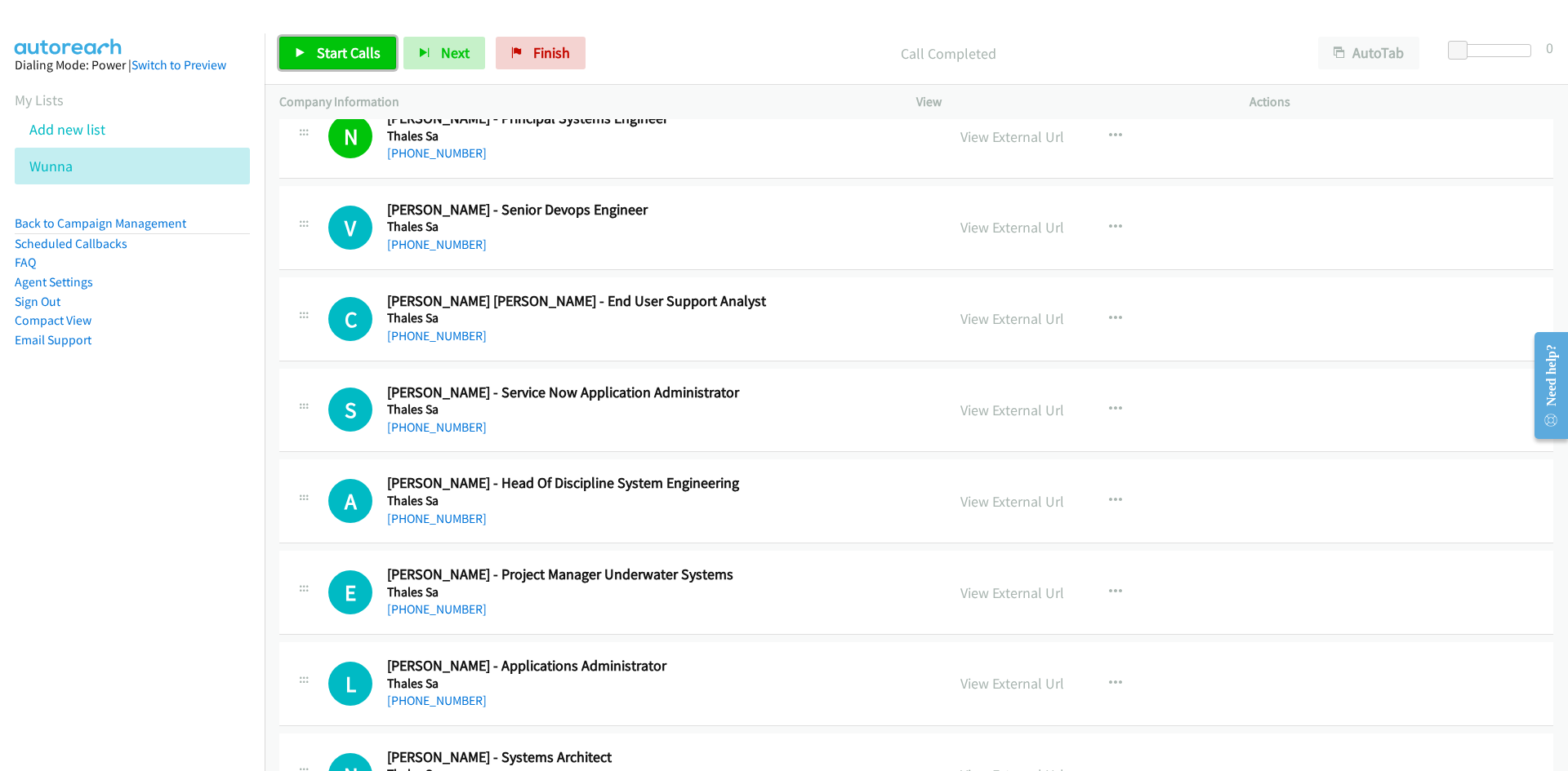
click at [342, 54] on span "Start Calls" at bounding box center [348, 53] width 64 height 19
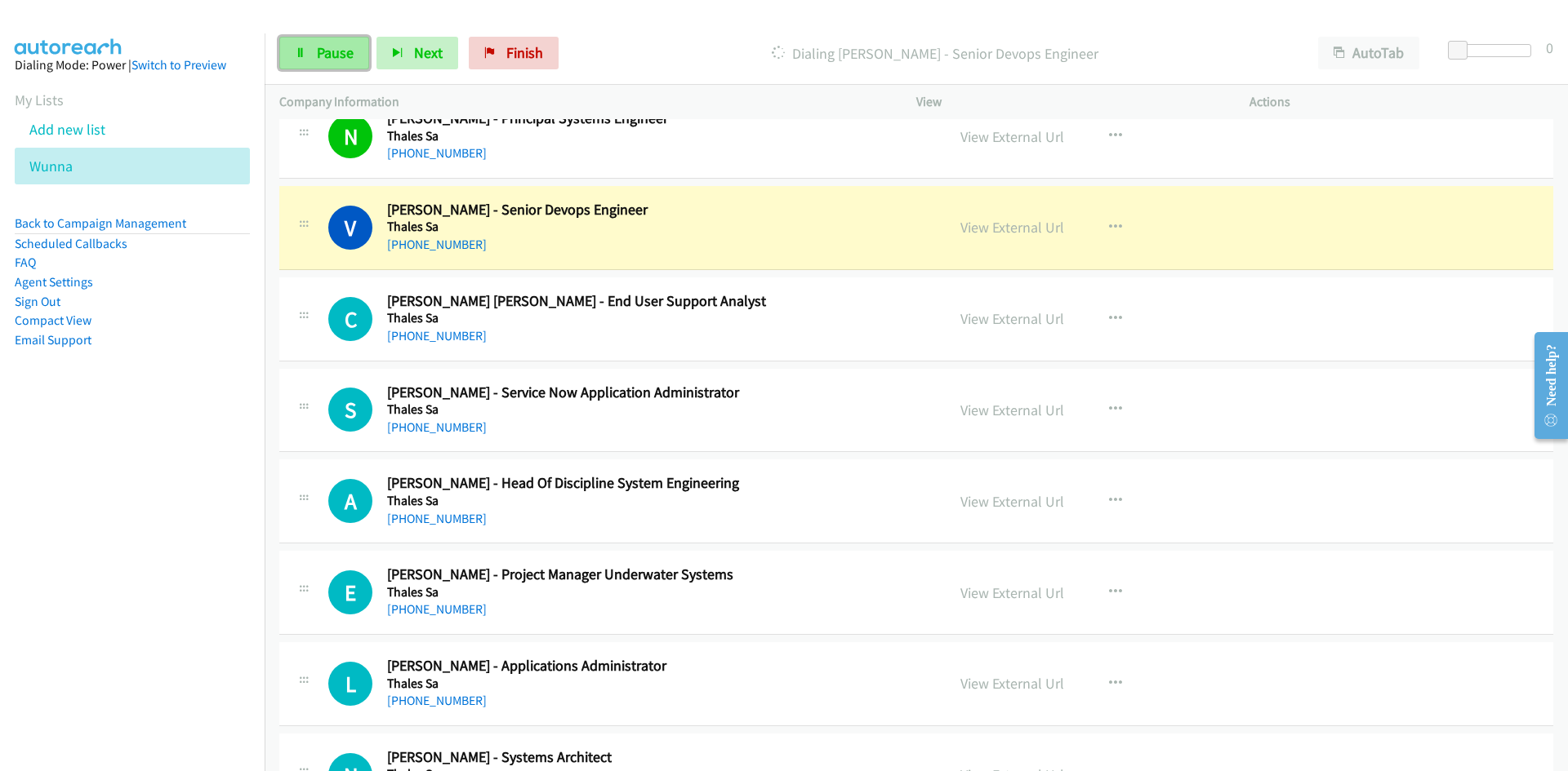
click at [294, 56] on link "Pause" at bounding box center [324, 53] width 90 height 32
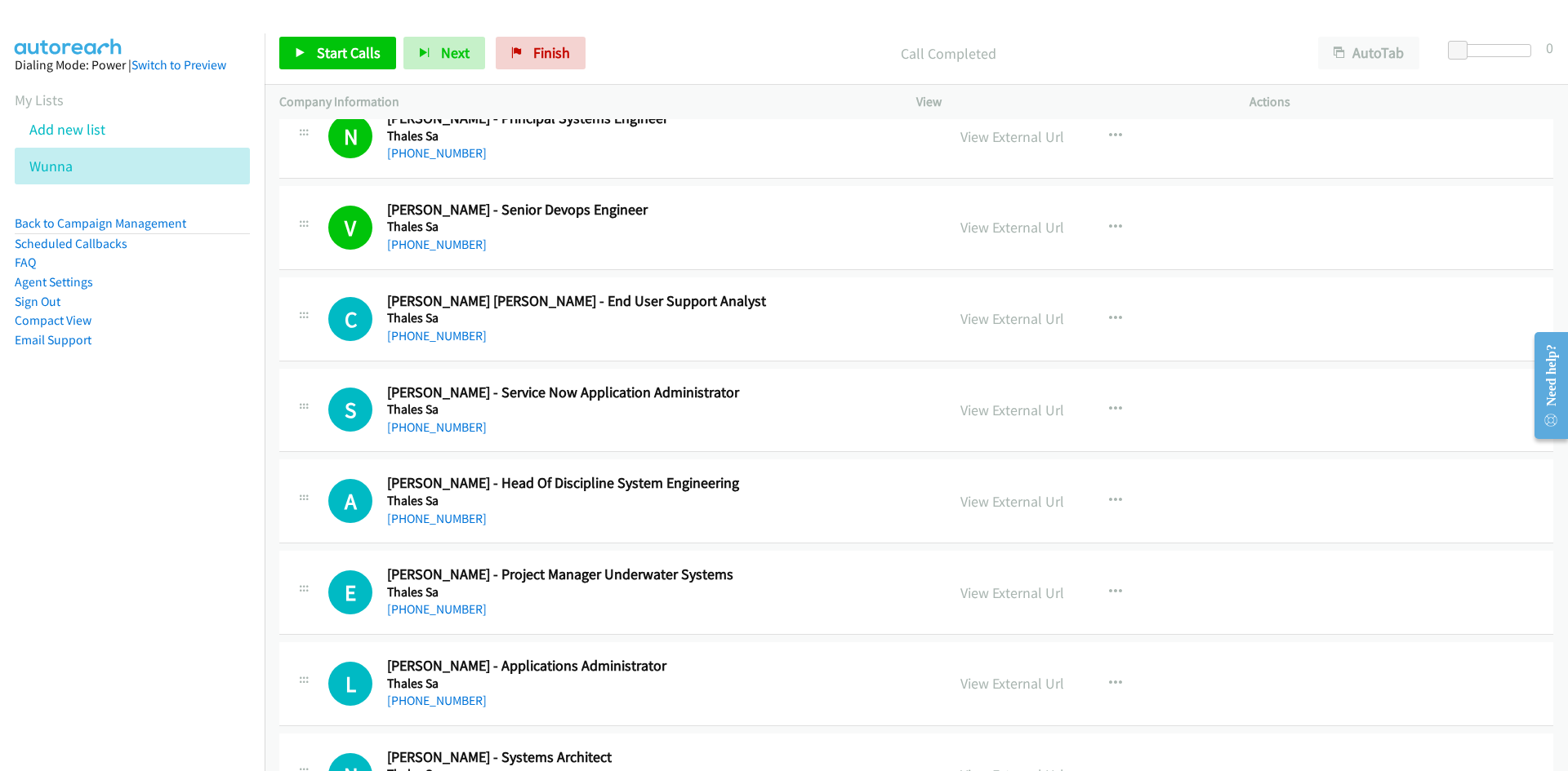
scroll to position [3346, 0]
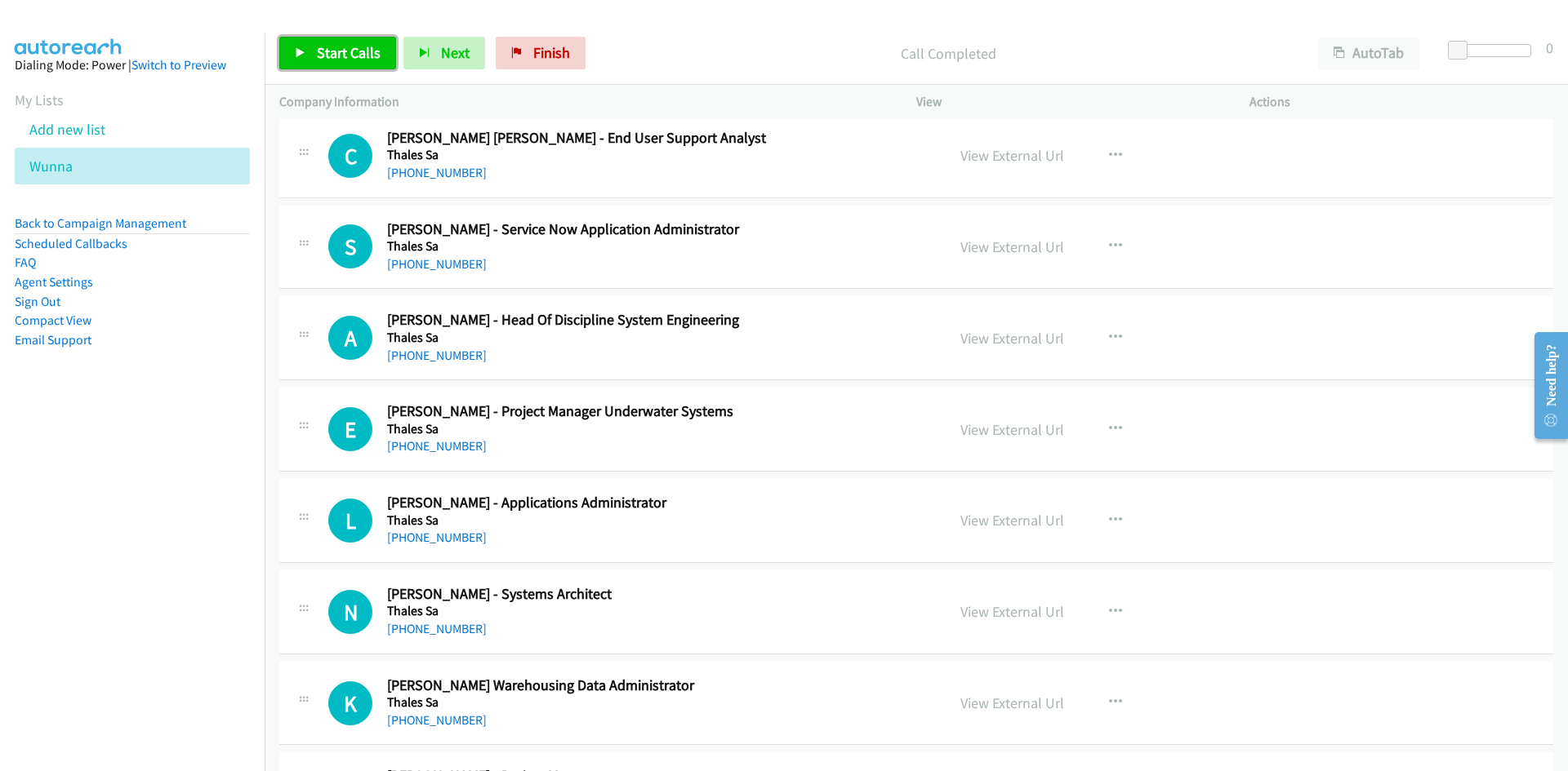
click at [354, 65] on link "Start Calls" at bounding box center [337, 53] width 116 height 32
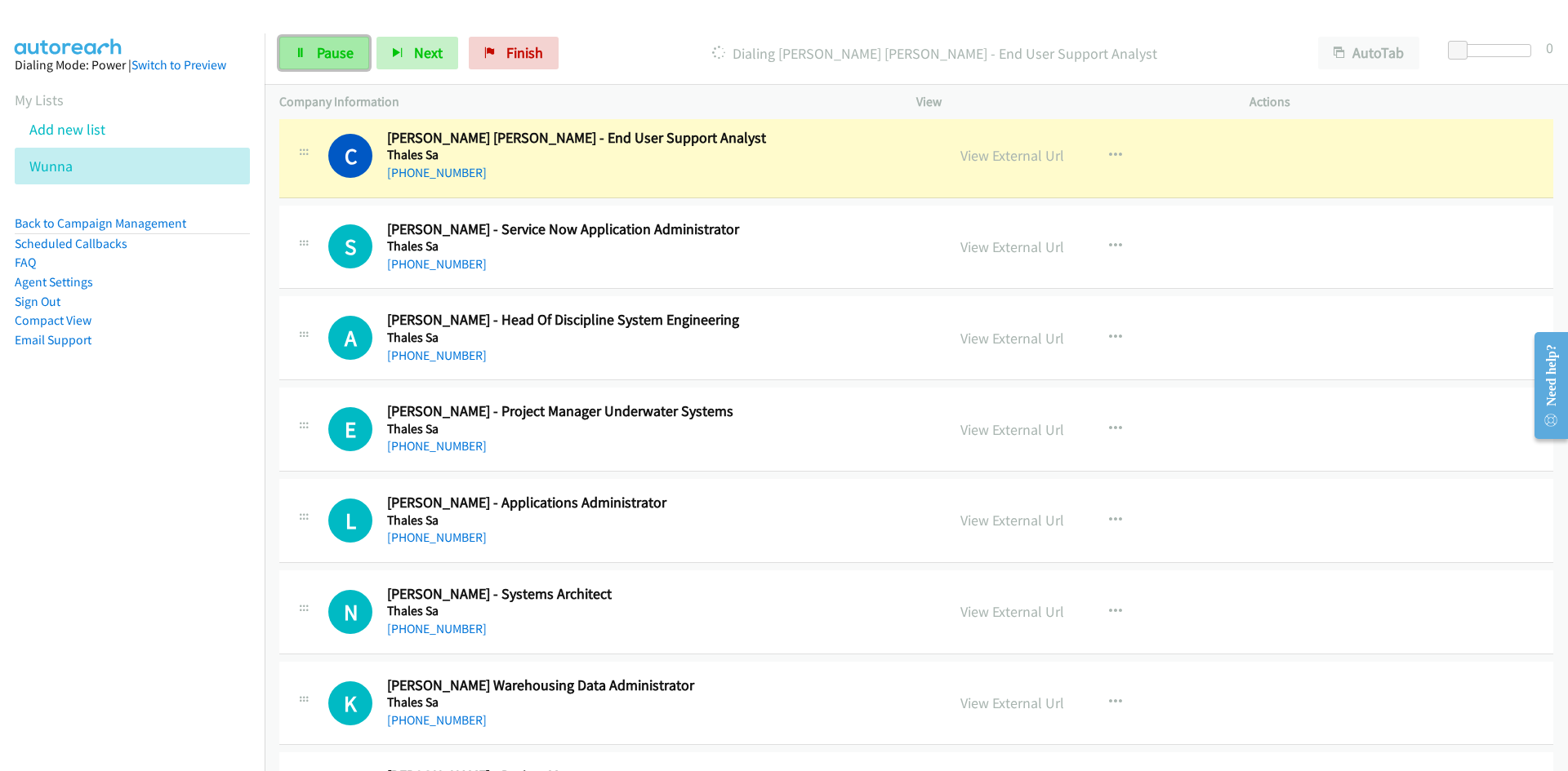
click at [354, 65] on link "Pause" at bounding box center [324, 53] width 90 height 32
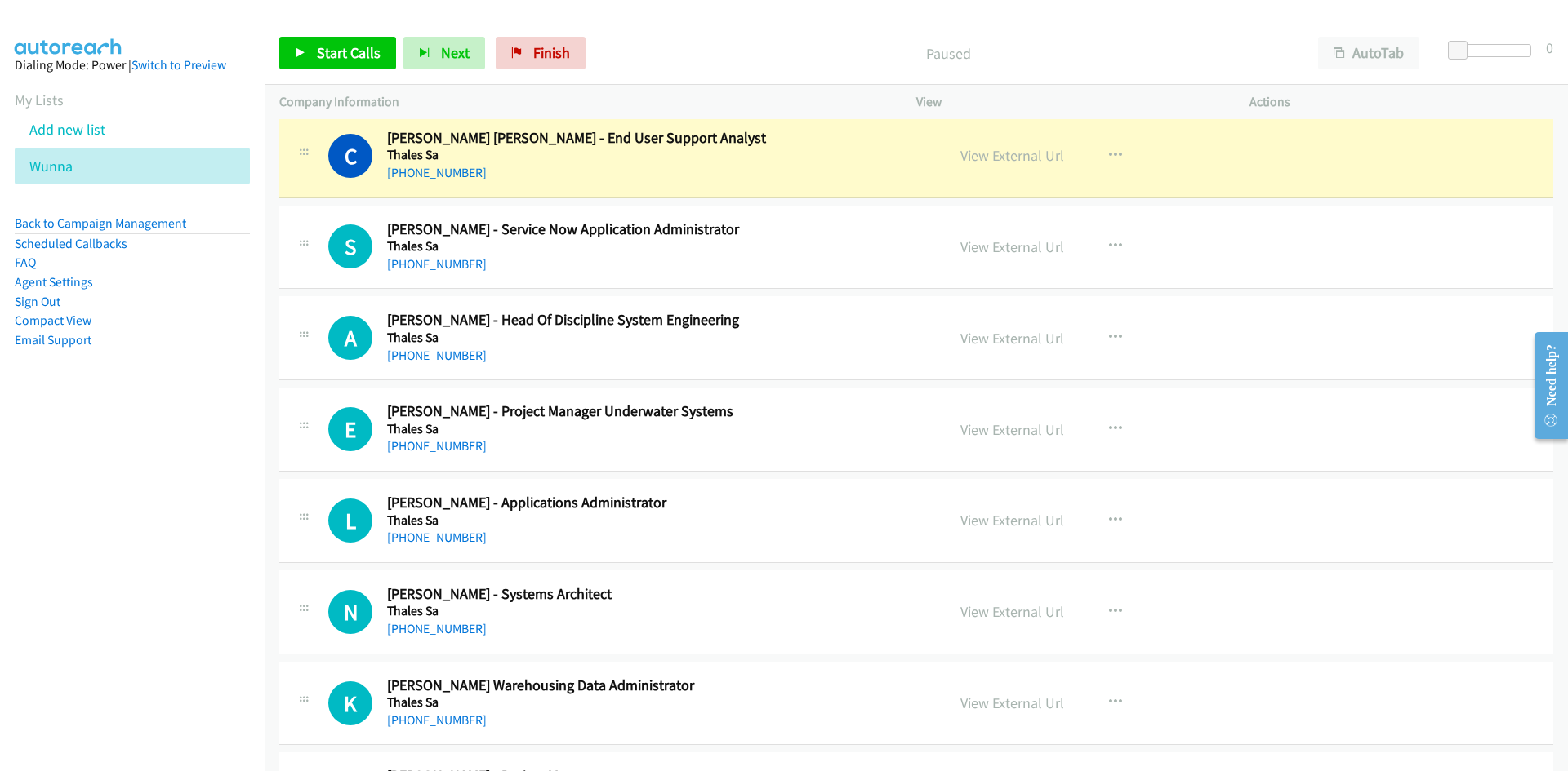
click at [999, 161] on link "View External Url" at bounding box center [1012, 155] width 104 height 19
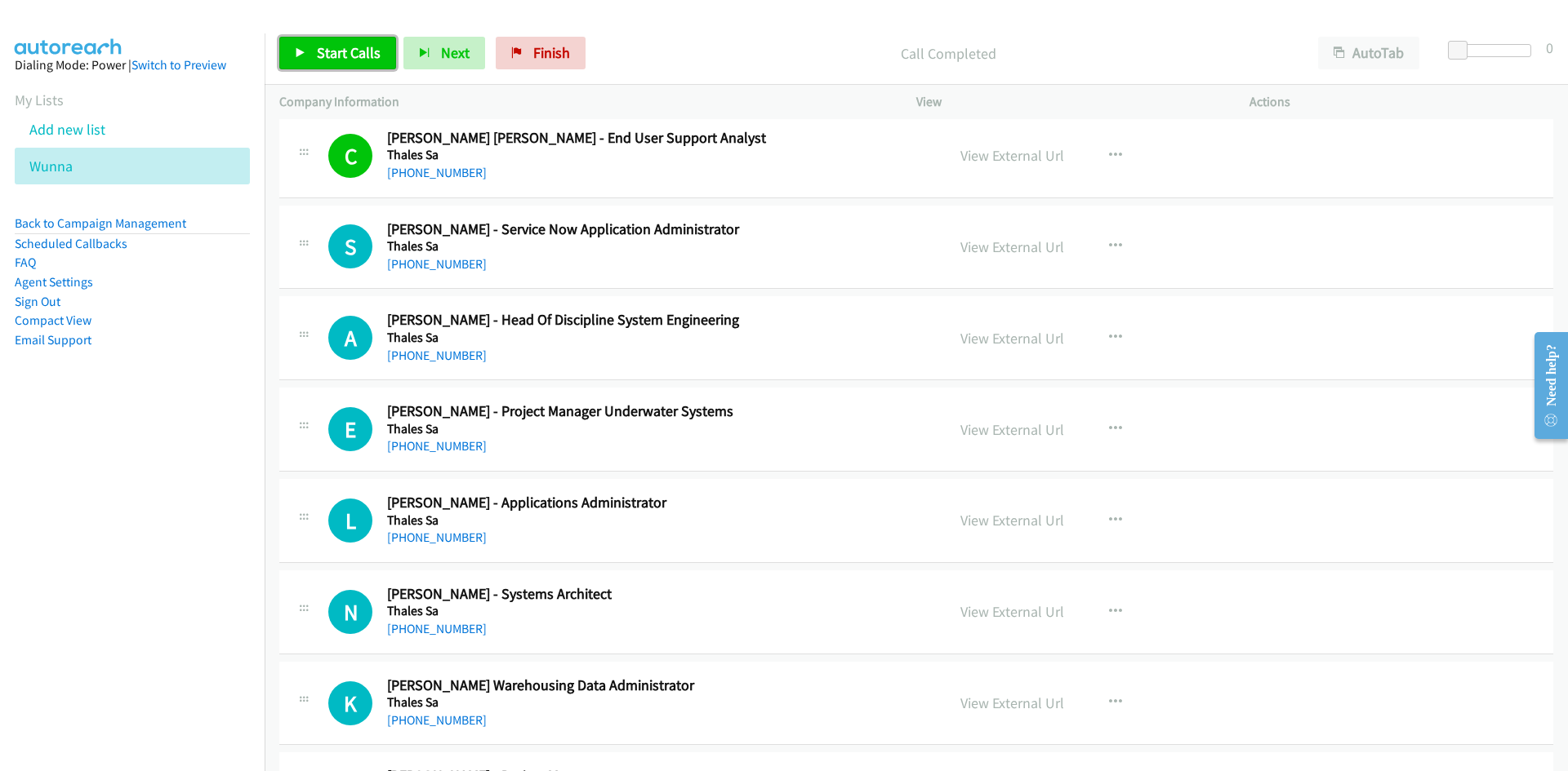
click at [313, 53] on link "Start Calls" at bounding box center [337, 53] width 116 height 32
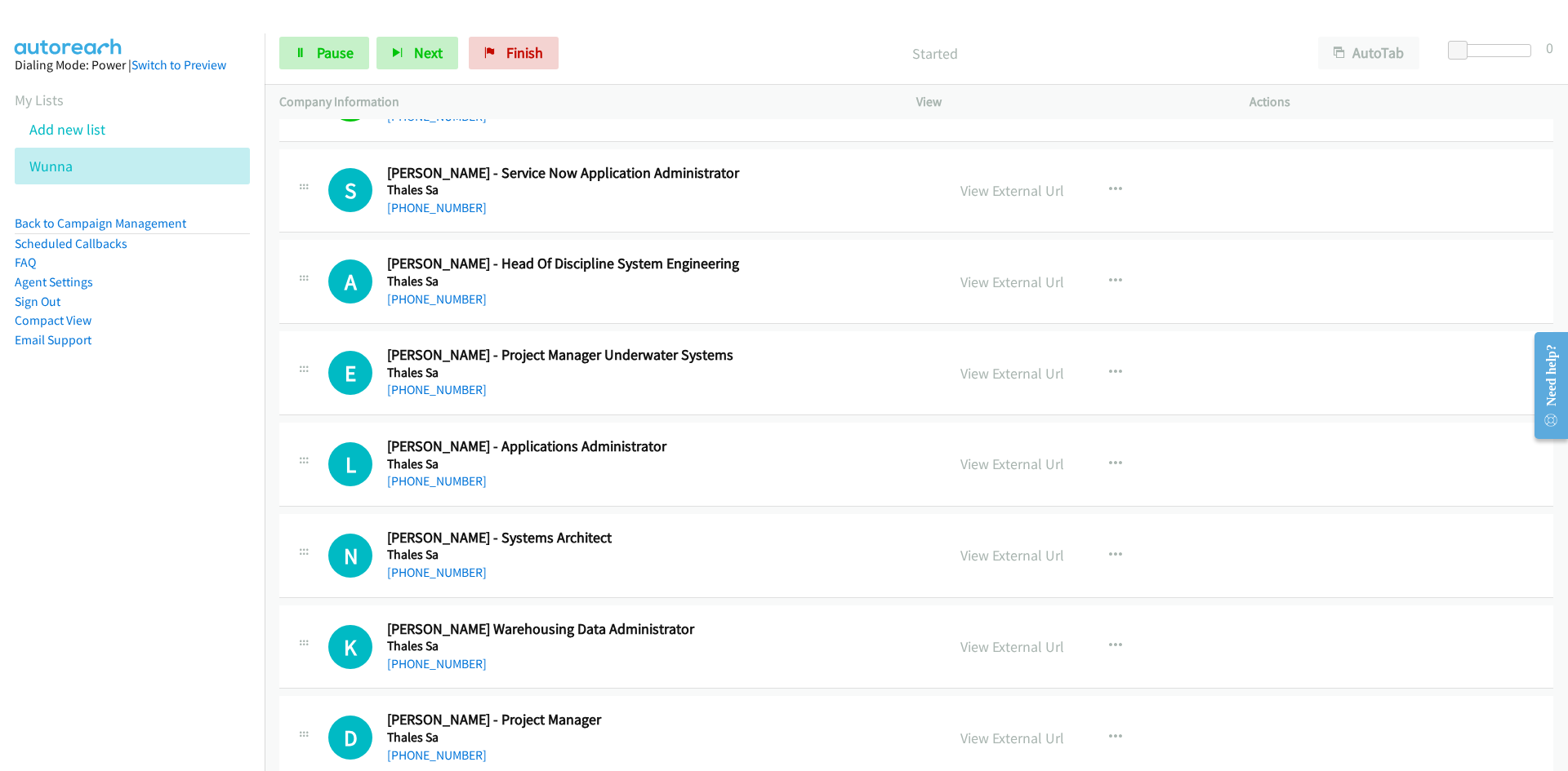
scroll to position [3428, 0]
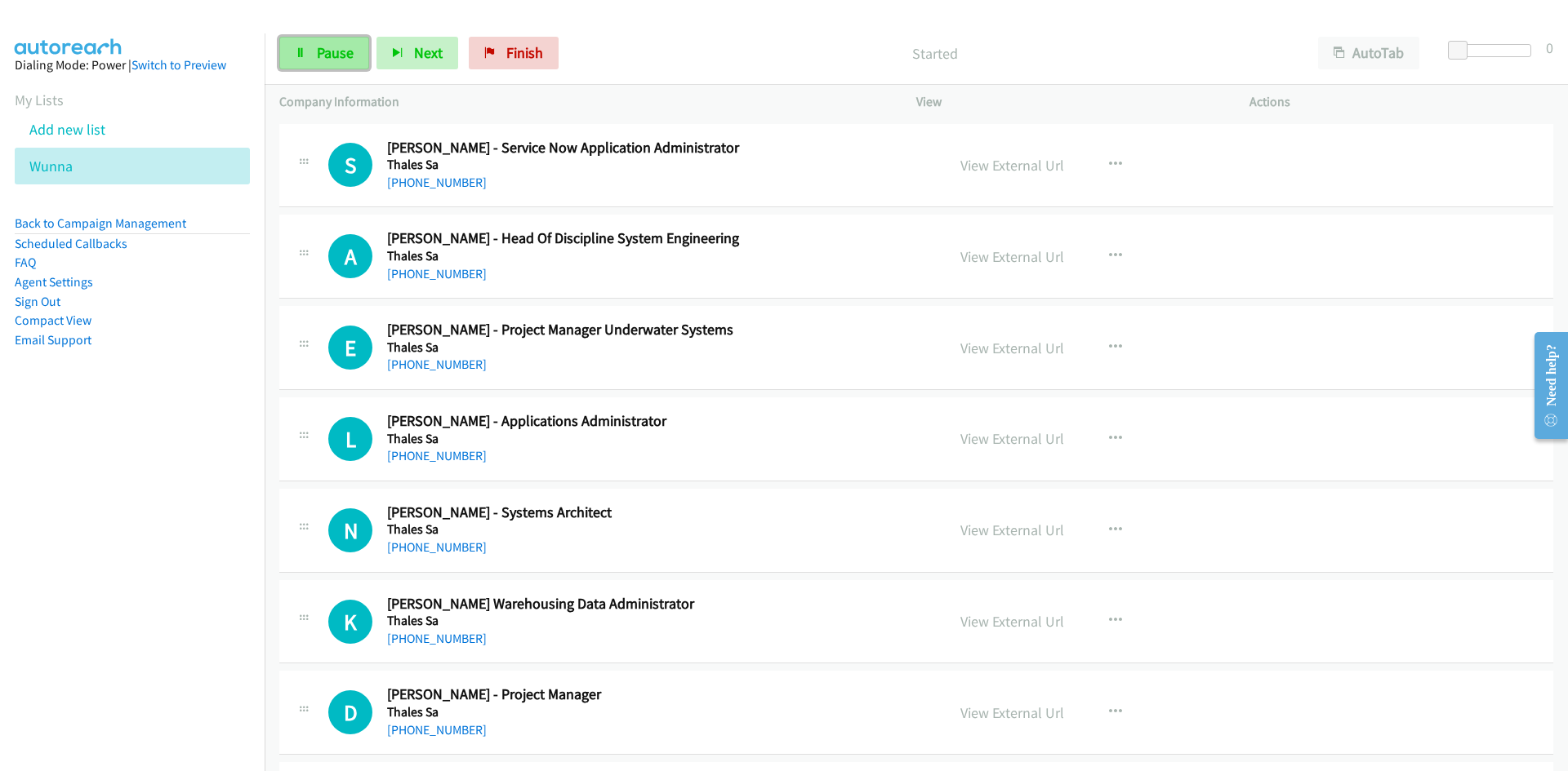
click at [353, 62] on link "Pause" at bounding box center [324, 53] width 90 height 32
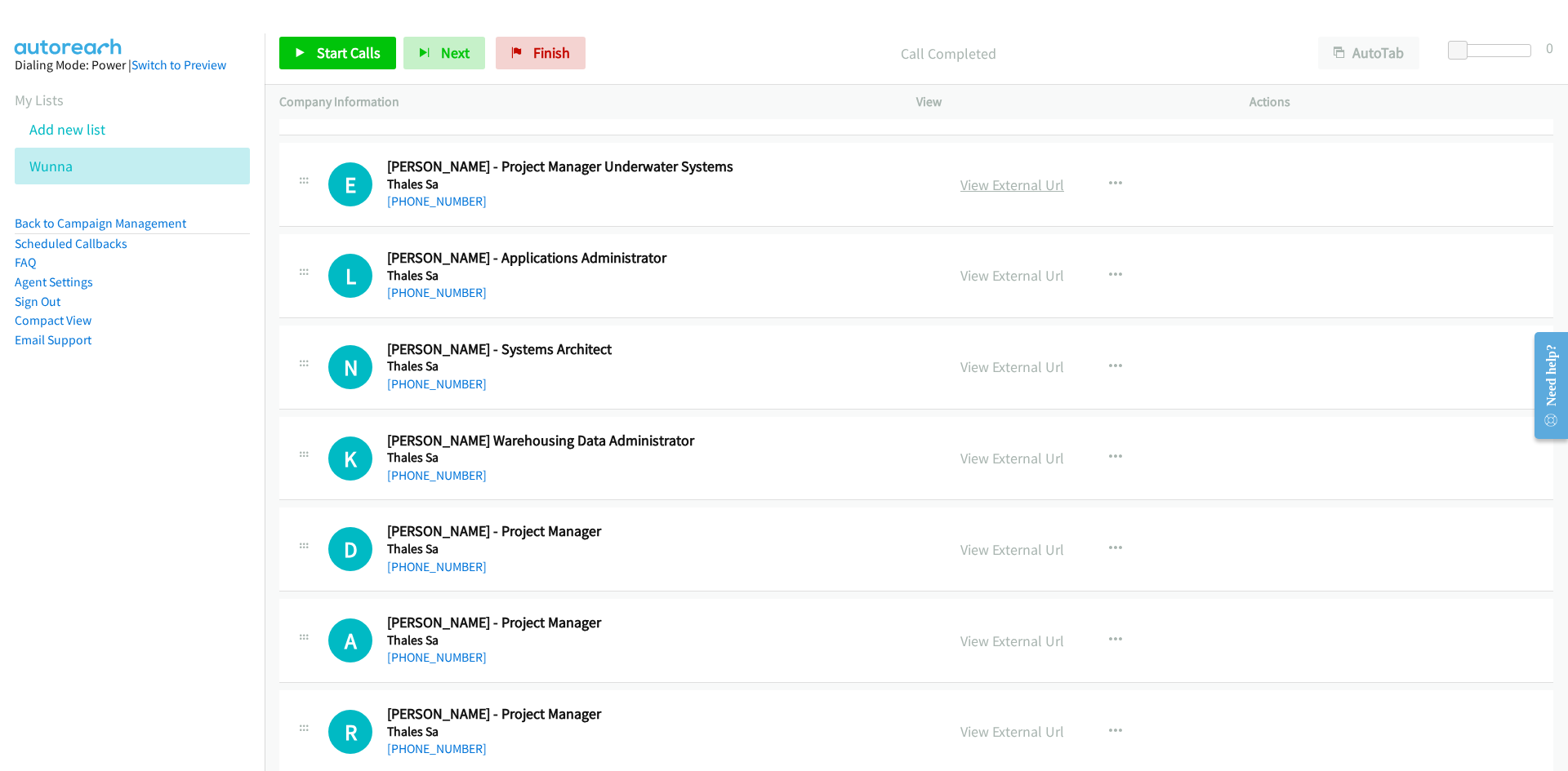
scroll to position [3673, 0]
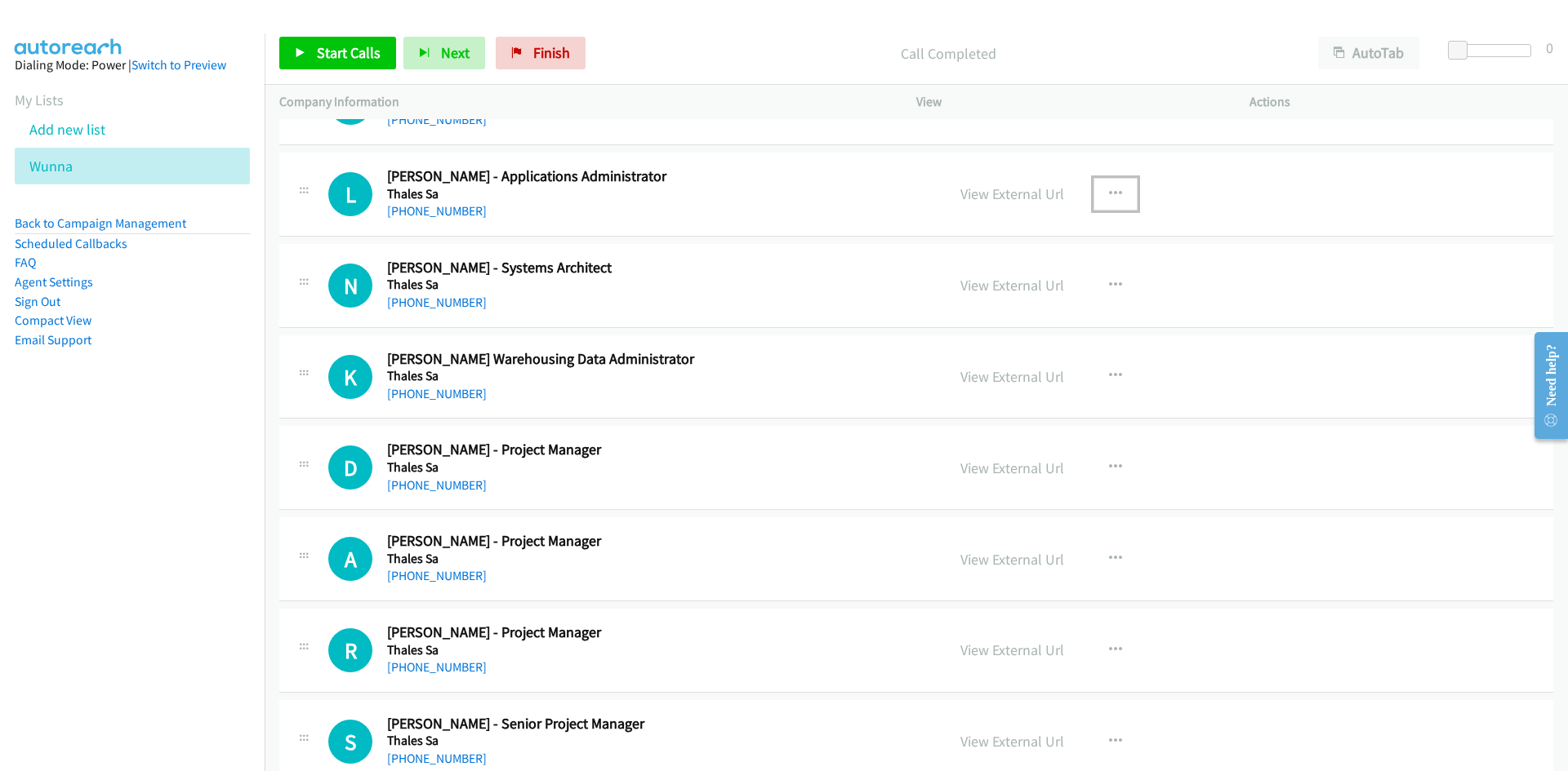
click at [1093, 187] on button "button" at bounding box center [1115, 194] width 44 height 32
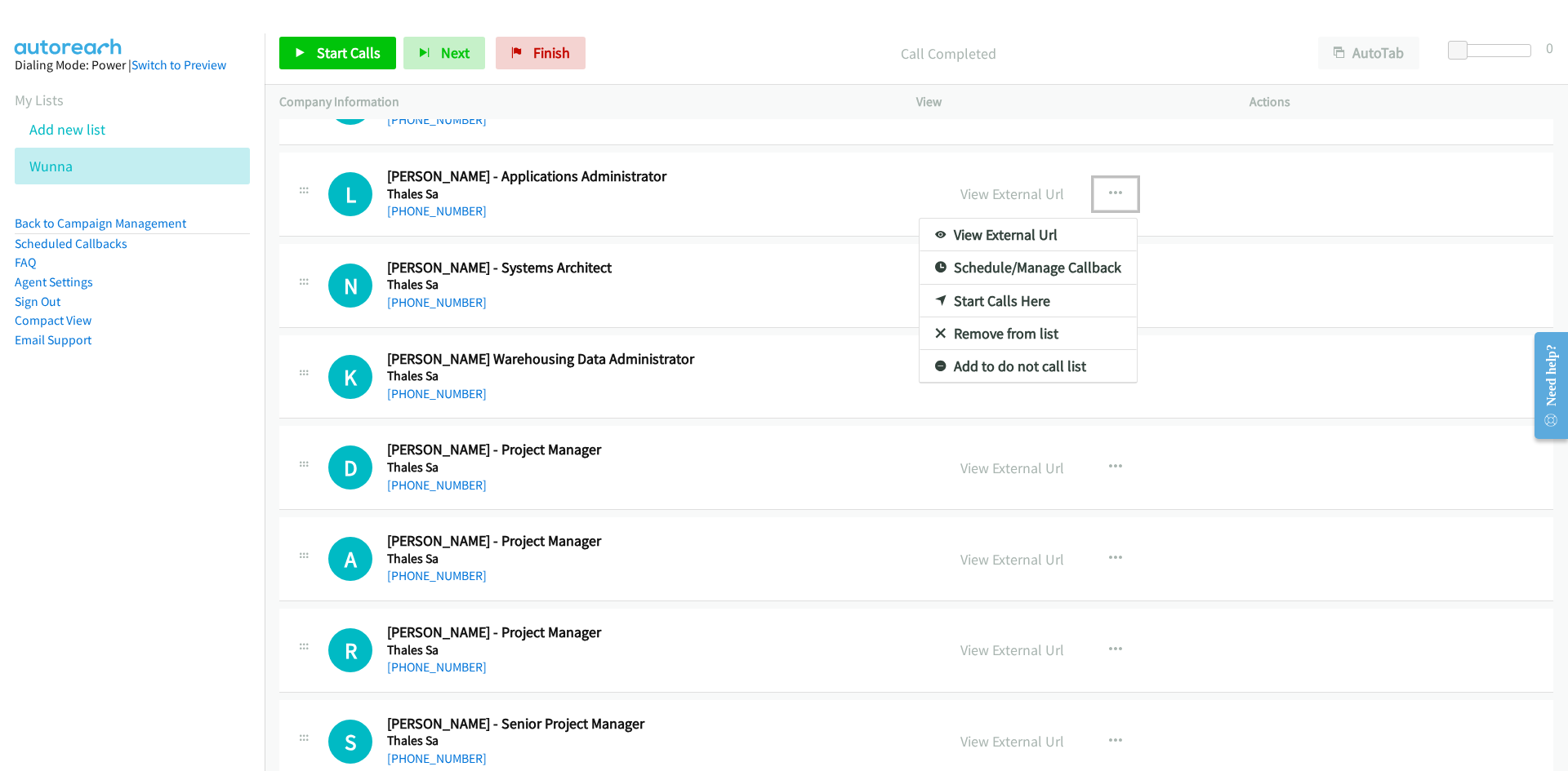
click at [935, 301] on icon at bounding box center [940, 301] width 11 height 11
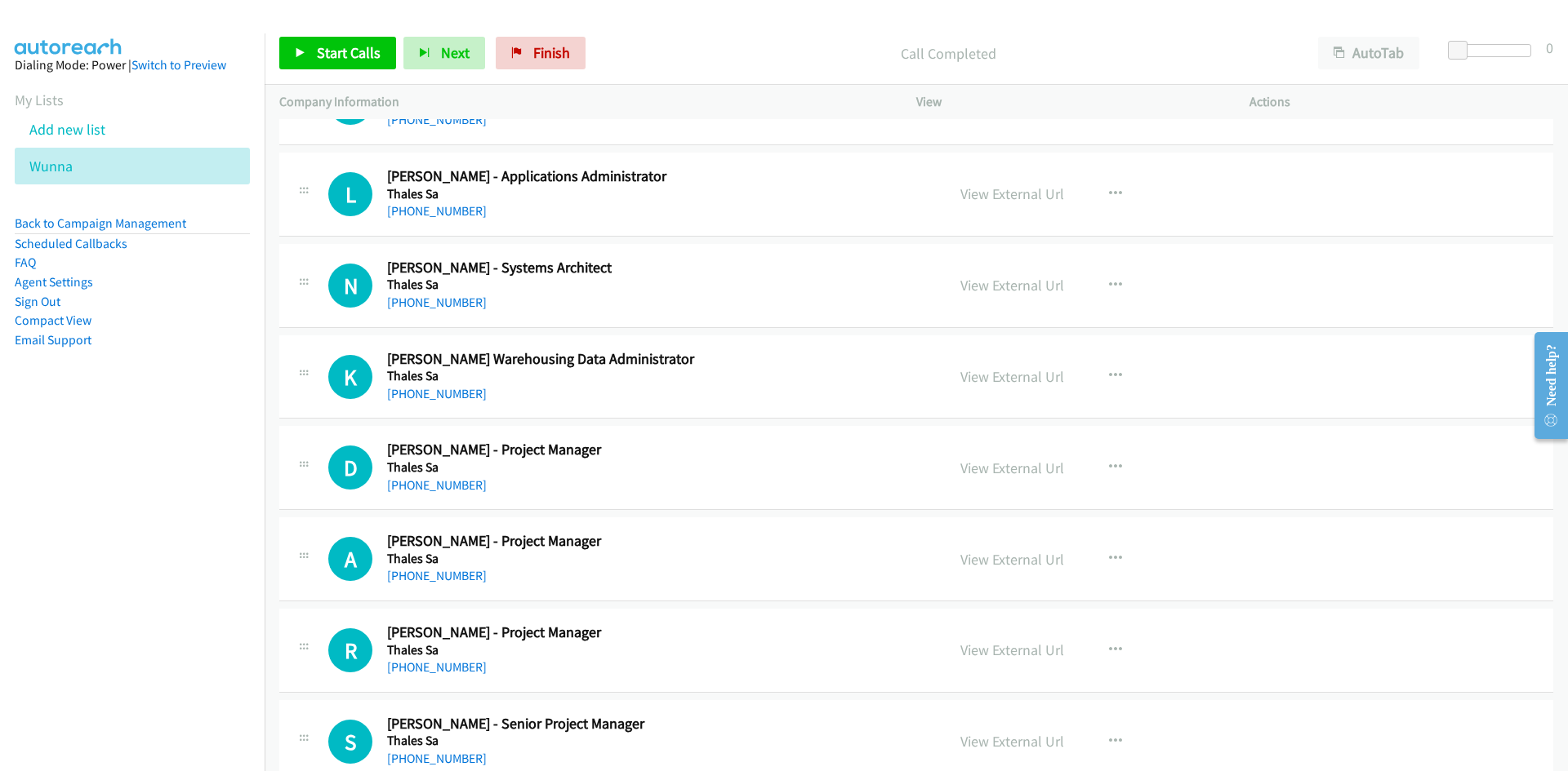
click at [322, 70] on div "Start Calls Pause Next Finish Call Completed AutoTab AutoTab 0" at bounding box center [916, 53] width 1303 height 63
click at [321, 70] on link "Start Calls" at bounding box center [337, 53] width 116 height 32
click at [369, 51] on div "Start Calls Pause Next Finish" at bounding box center [422, 53] width 286 height 32
click at [366, 53] on link "Pause" at bounding box center [324, 53] width 90 height 32
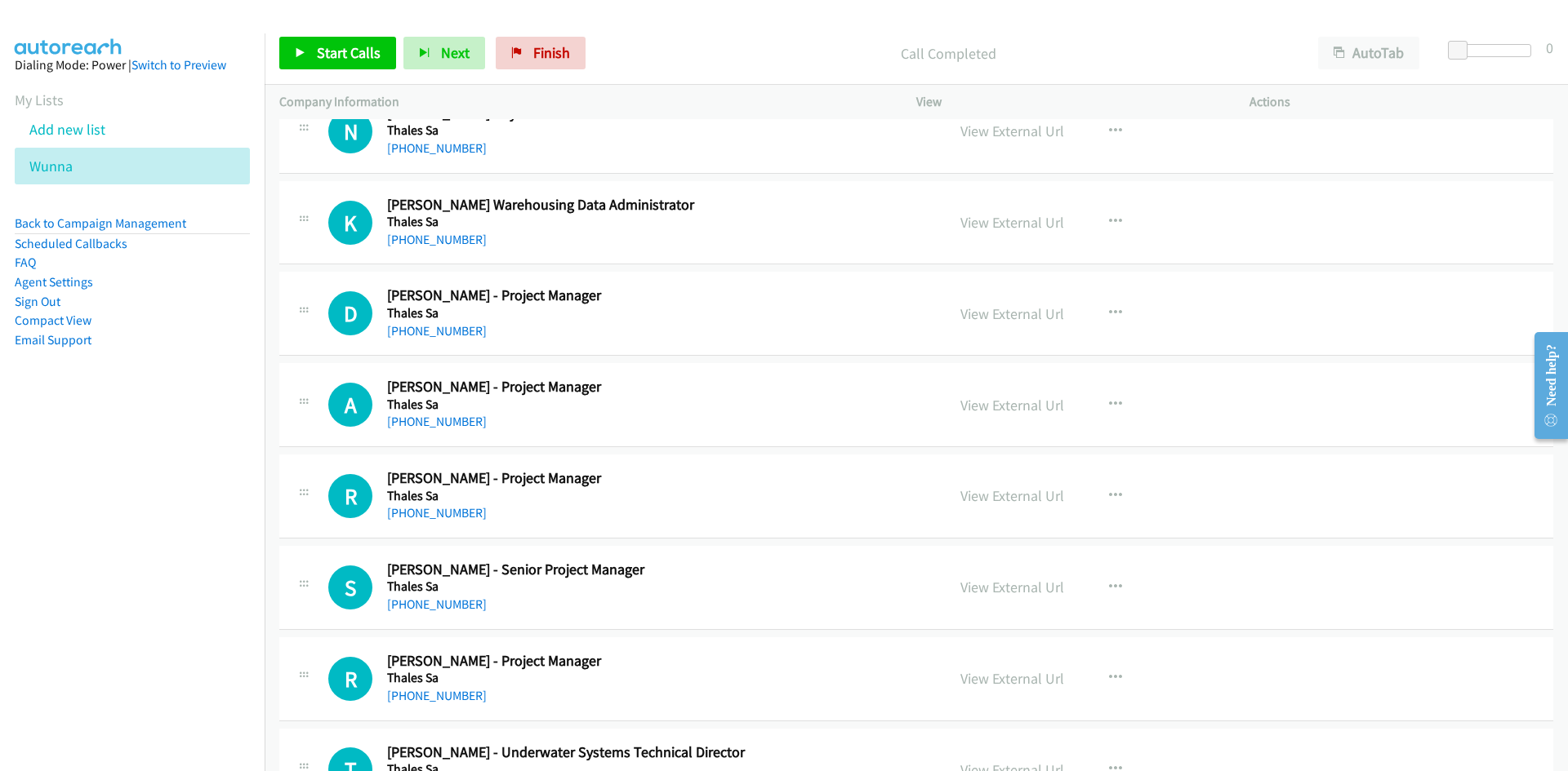
scroll to position [3836, 0]
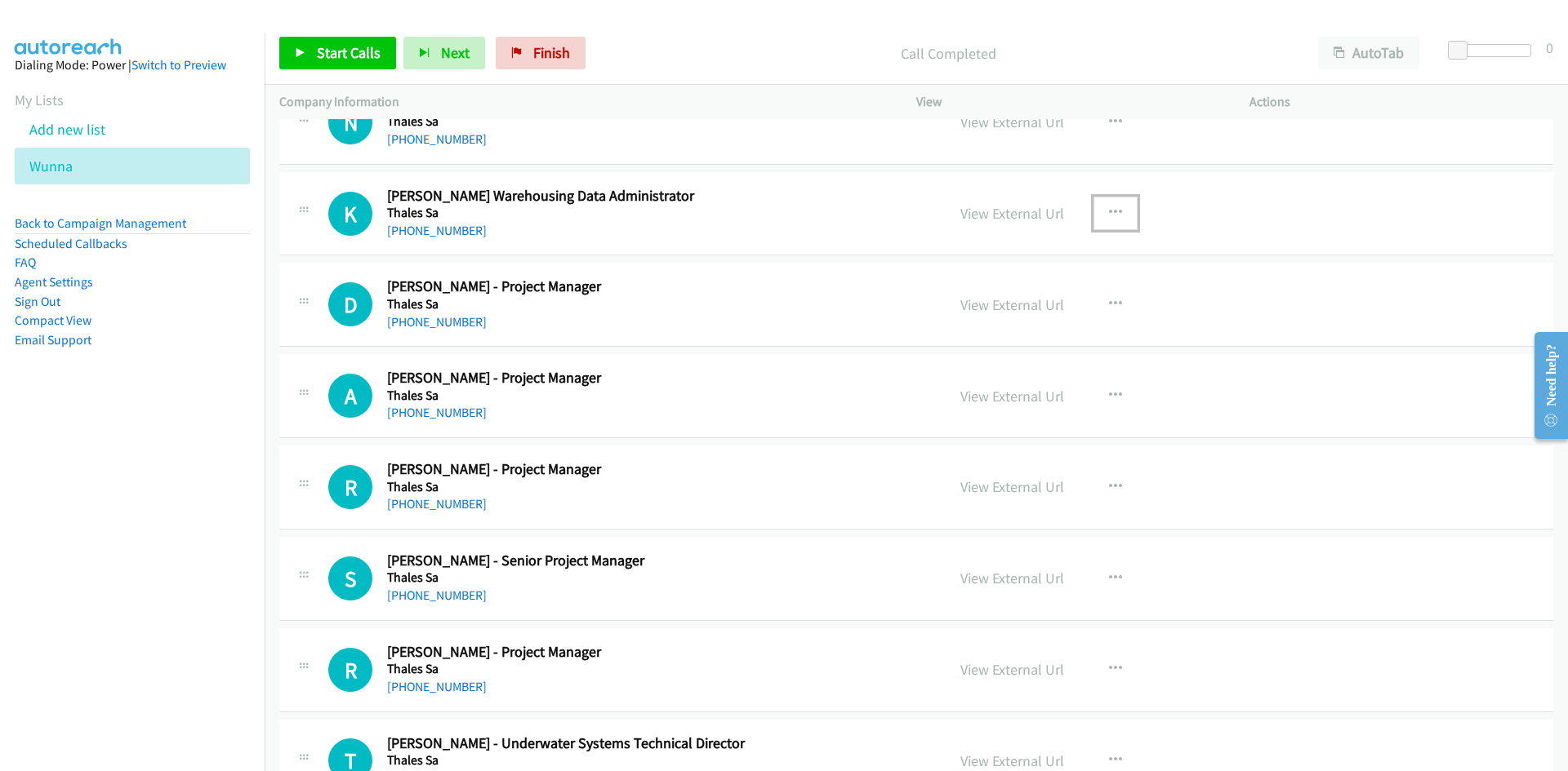
click at [1108, 212] on icon "button" at bounding box center [1114, 212] width 13 height 13
click at [366, 53] on div at bounding box center [784, 386] width 1568 height 771
click at [310, 55] on link "Start Calls" at bounding box center [337, 53] width 116 height 32
click at [310, 55] on link "Pause" at bounding box center [324, 53] width 90 height 32
click at [307, 37] on link "Start Calls" at bounding box center [337, 53] width 116 height 32
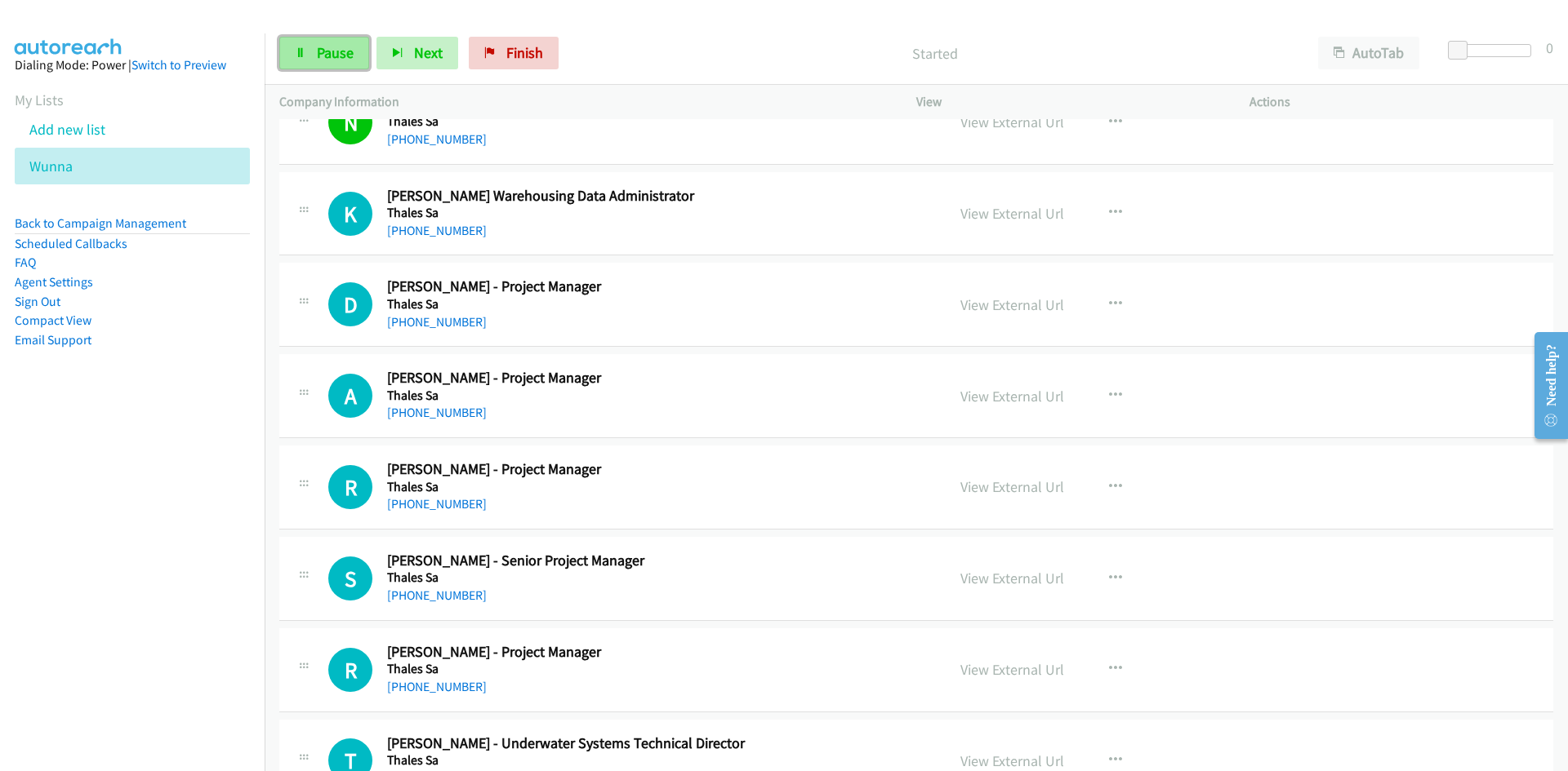
click at [307, 37] on link "Pause" at bounding box center [324, 53] width 90 height 32
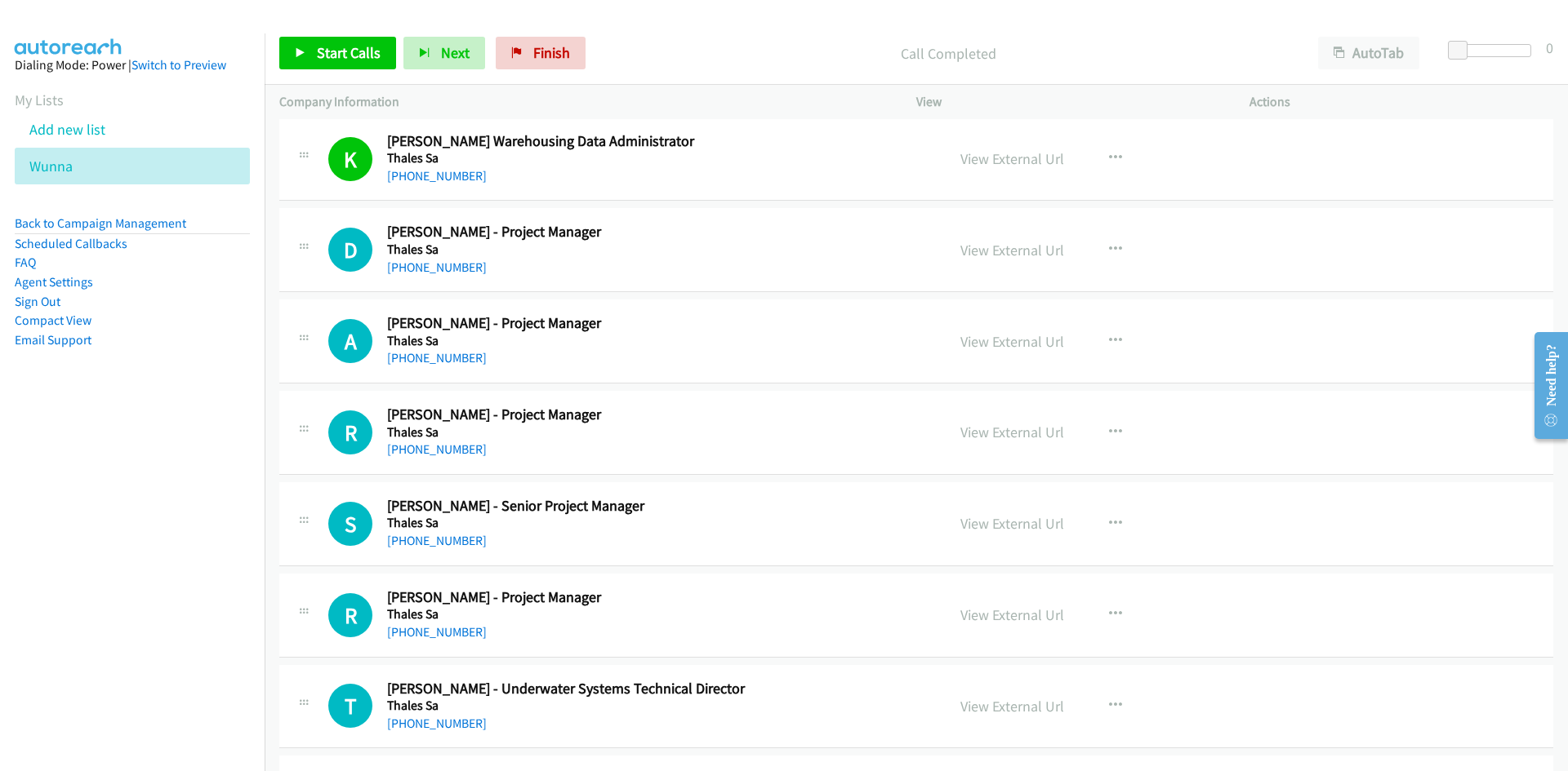
scroll to position [3918, 0]
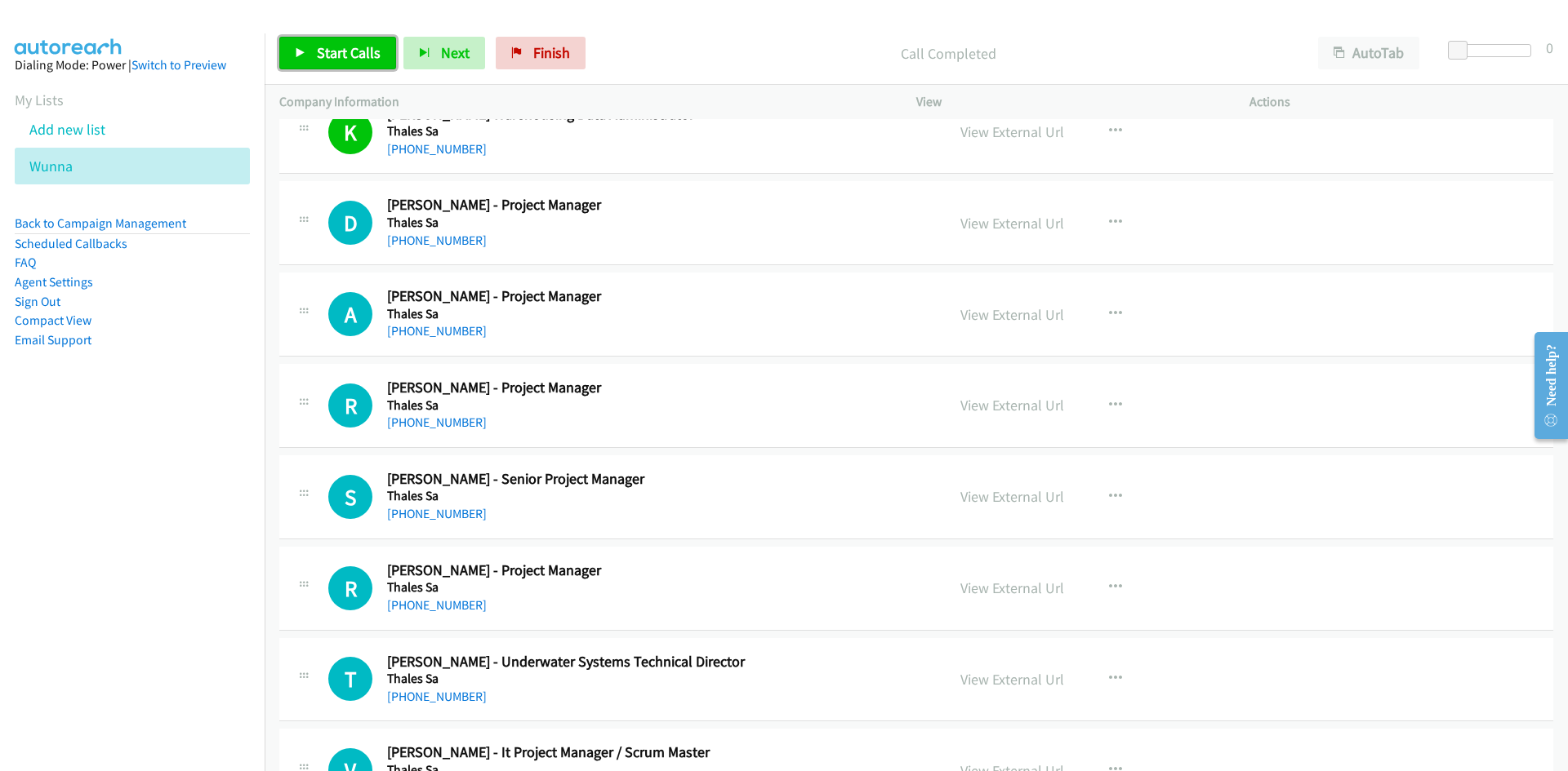
click at [340, 64] on link "Start Calls" at bounding box center [337, 53] width 116 height 32
click at [340, 64] on link "Pause" at bounding box center [324, 53] width 90 height 32
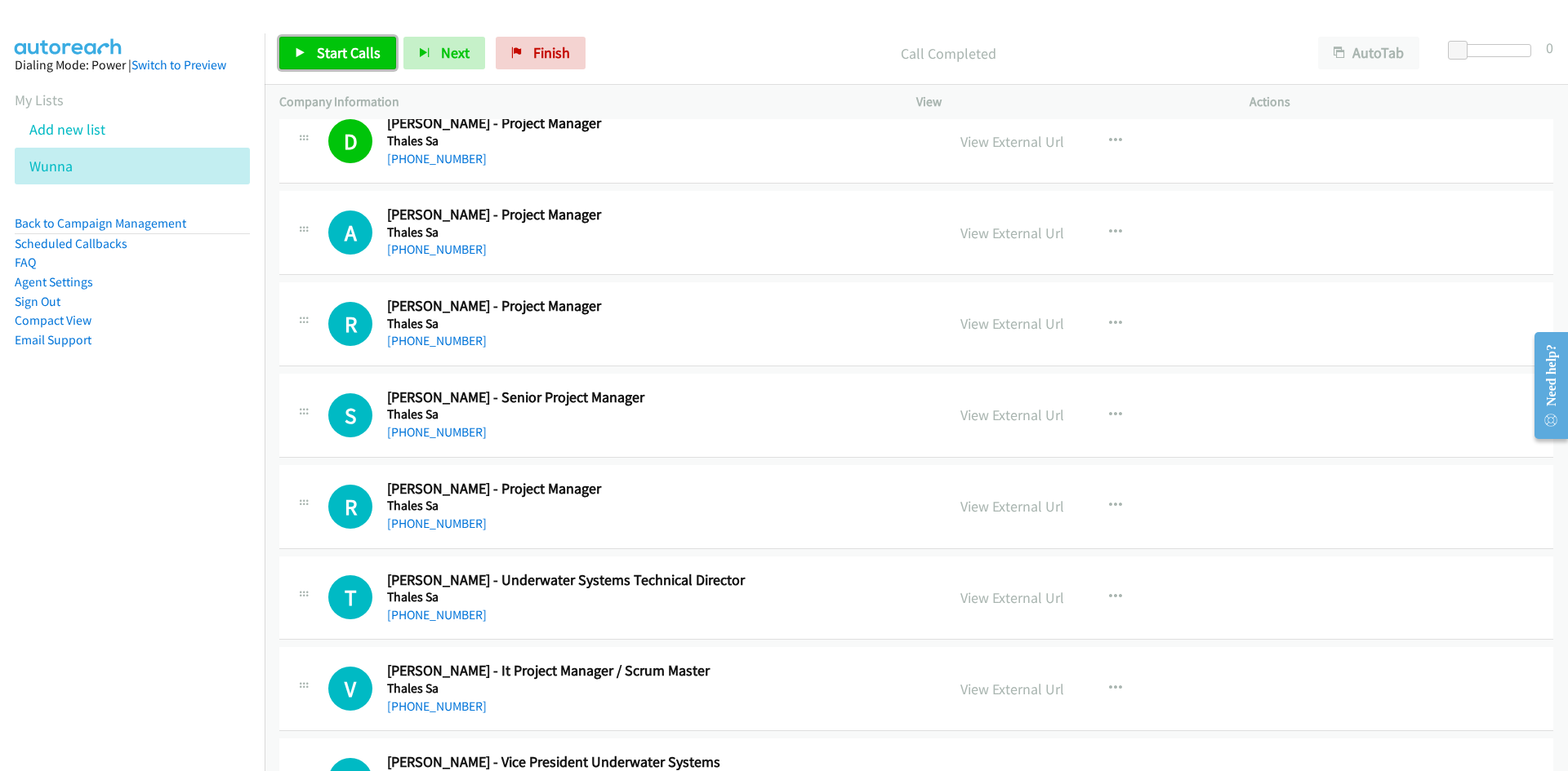
click at [315, 70] on link "Start Calls" at bounding box center [337, 53] width 116 height 32
click at [309, 62] on link "Pause" at bounding box center [324, 53] width 90 height 32
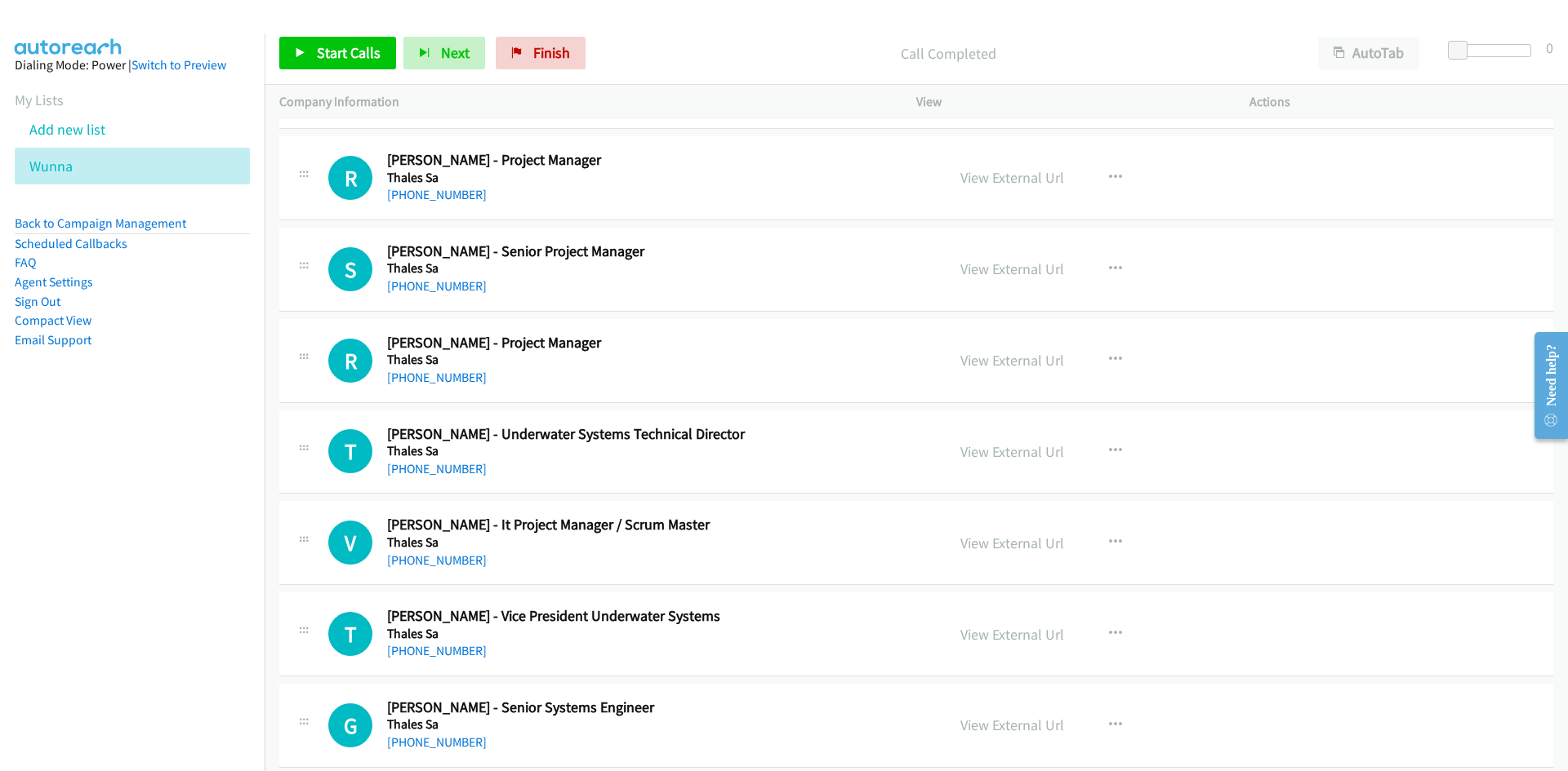
scroll to position [4162, 0]
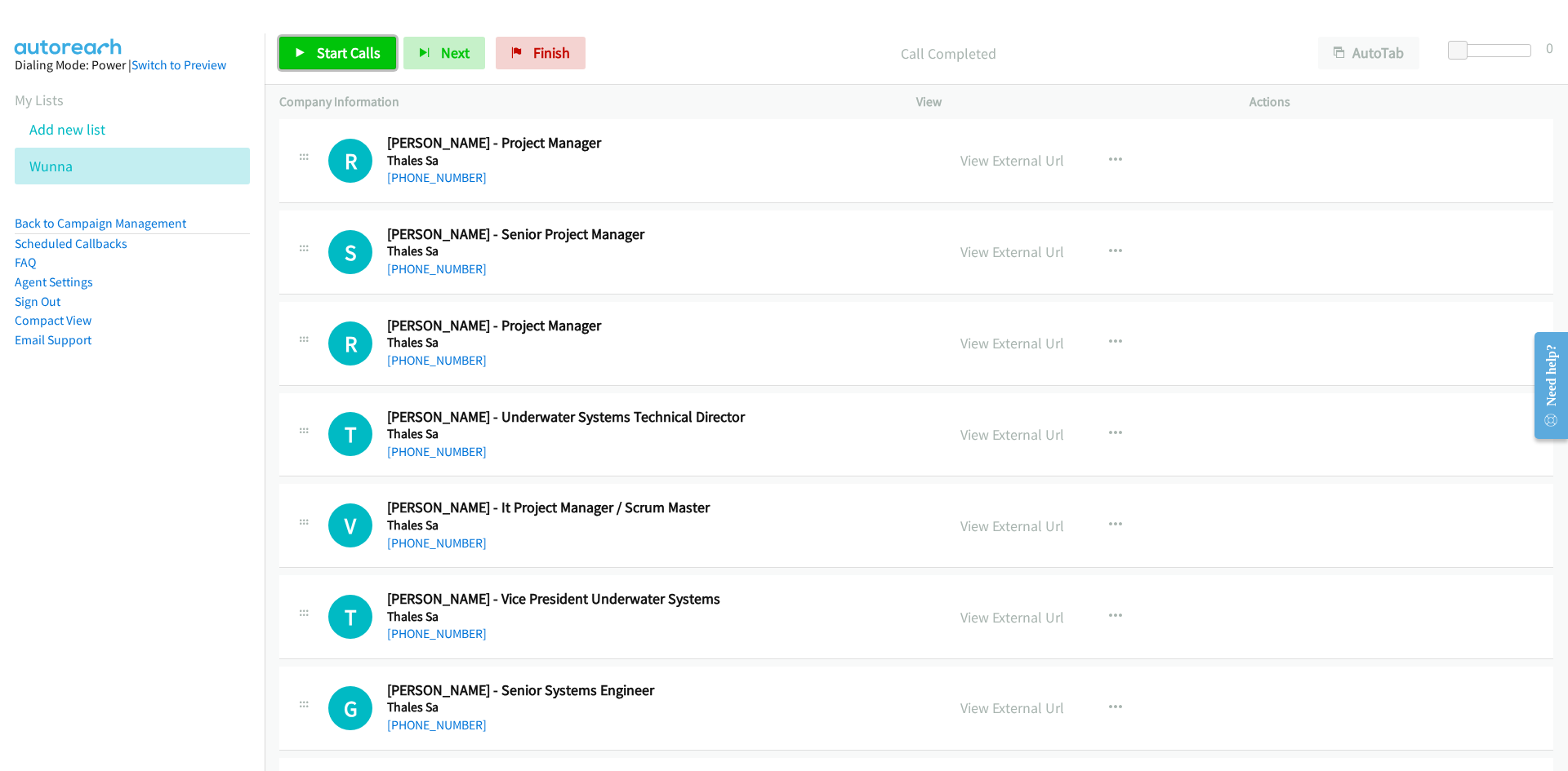
click at [364, 61] on span "Start Calls" at bounding box center [348, 53] width 64 height 19
click at [352, 62] on link "Pause" at bounding box center [324, 53] width 90 height 32
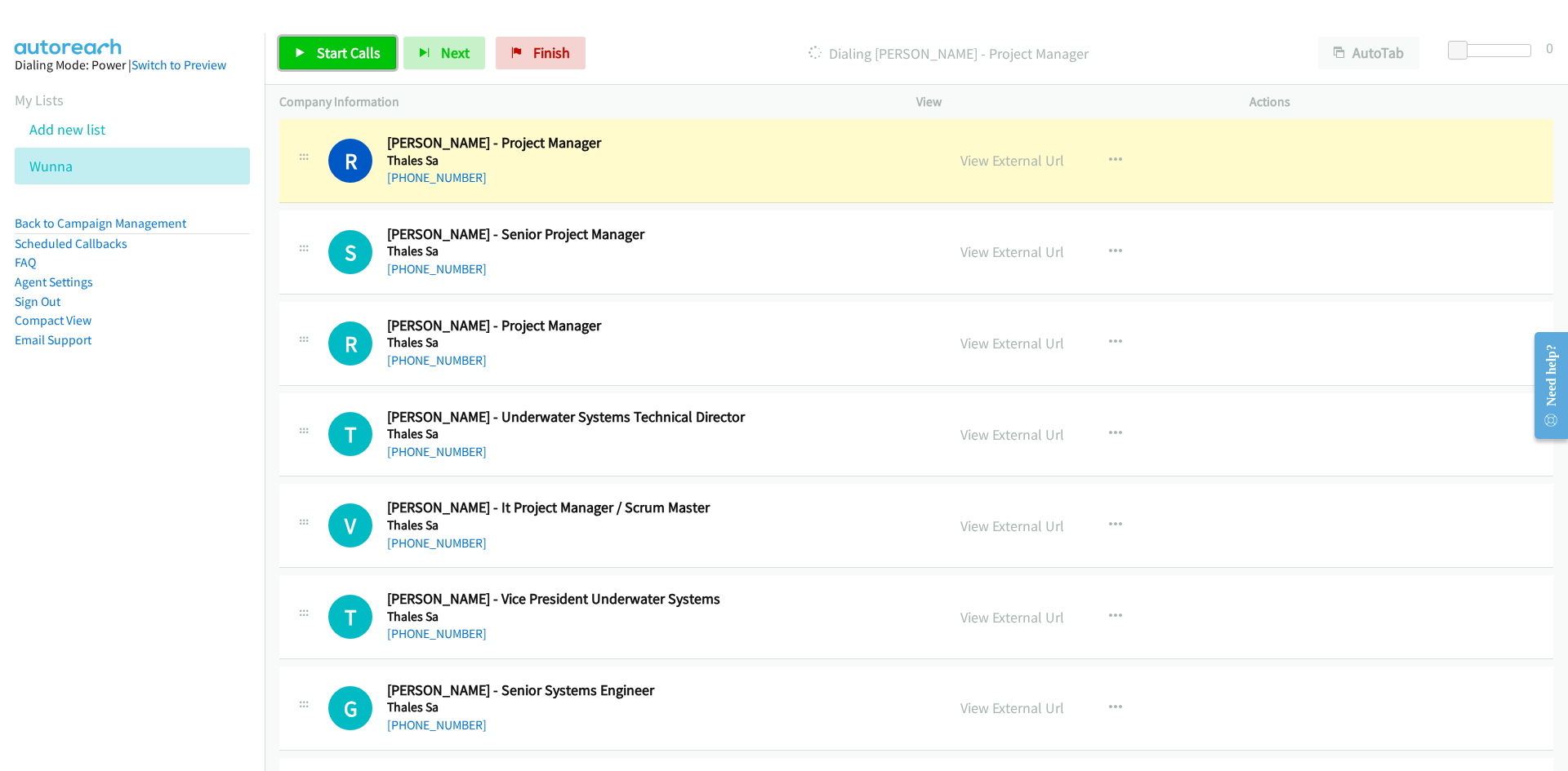
click at [352, 61] on span "Start Calls" at bounding box center [348, 53] width 64 height 19
click at [303, 53] on icon at bounding box center [300, 53] width 11 height 11
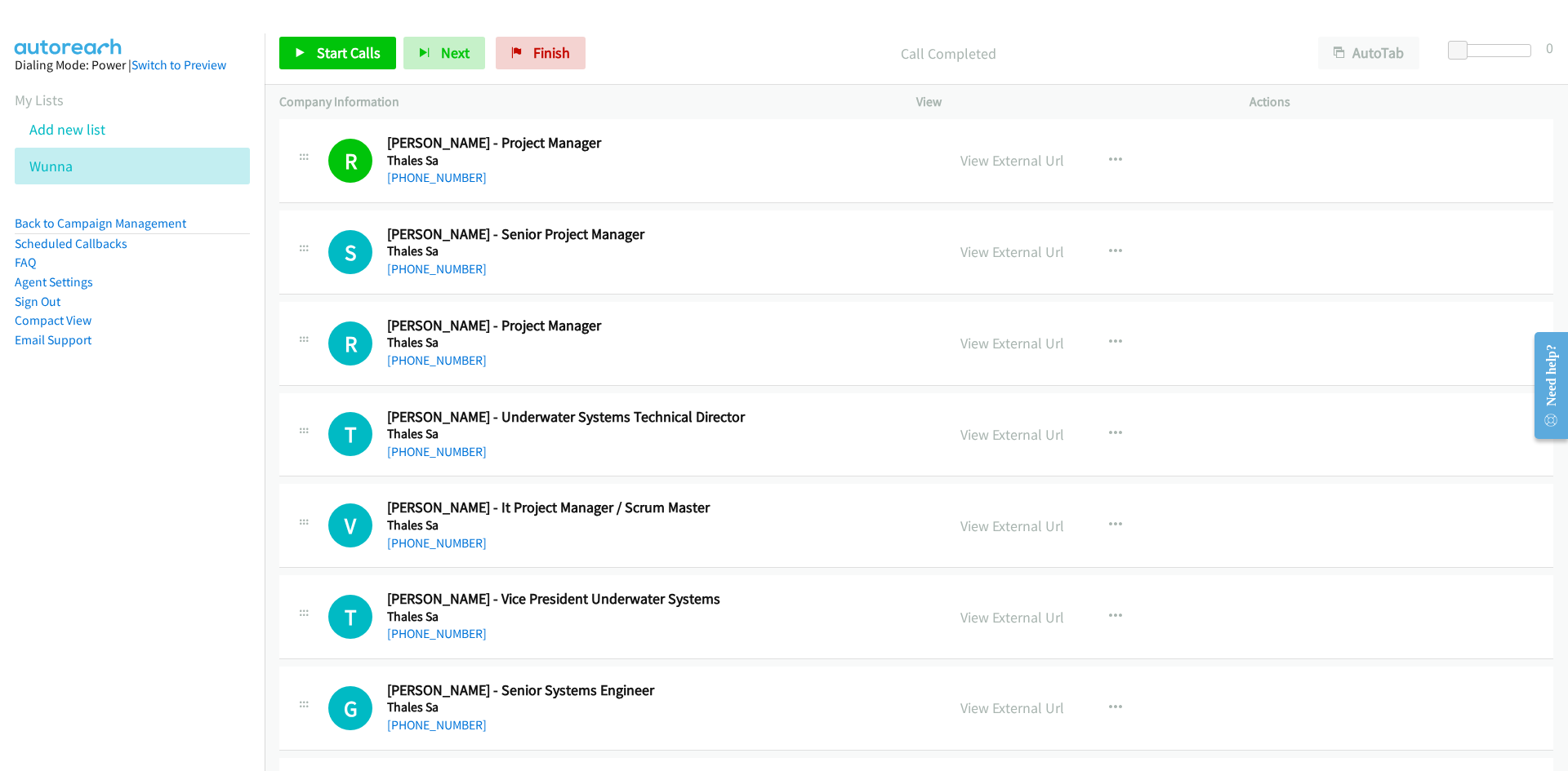
scroll to position [4244, 0]
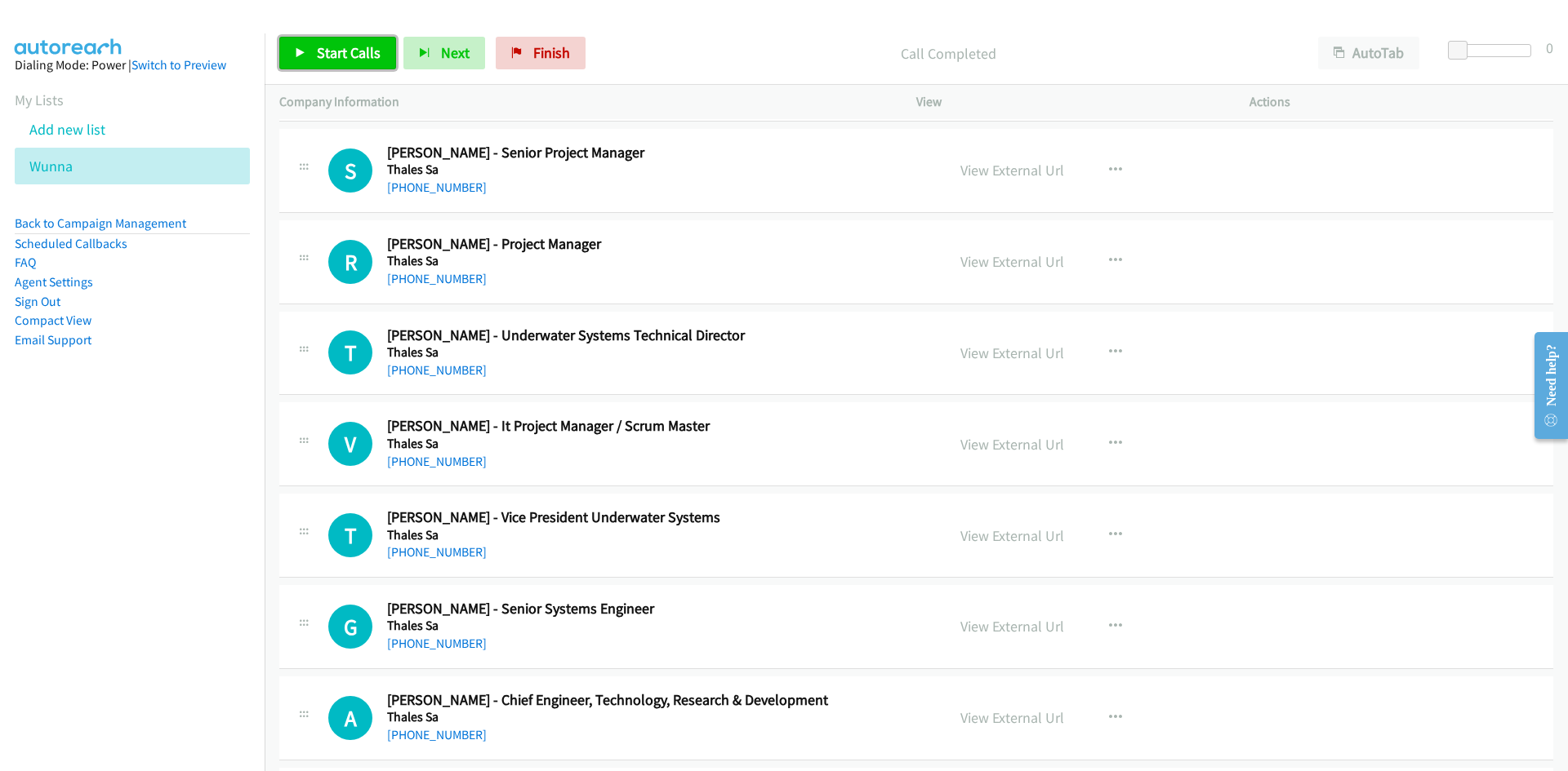
click at [377, 67] on link "Start Calls" at bounding box center [337, 53] width 116 height 32
click at [349, 60] on span "Pause" at bounding box center [335, 53] width 37 height 19
click at [1021, 171] on link "View External Url" at bounding box center [1012, 170] width 104 height 19
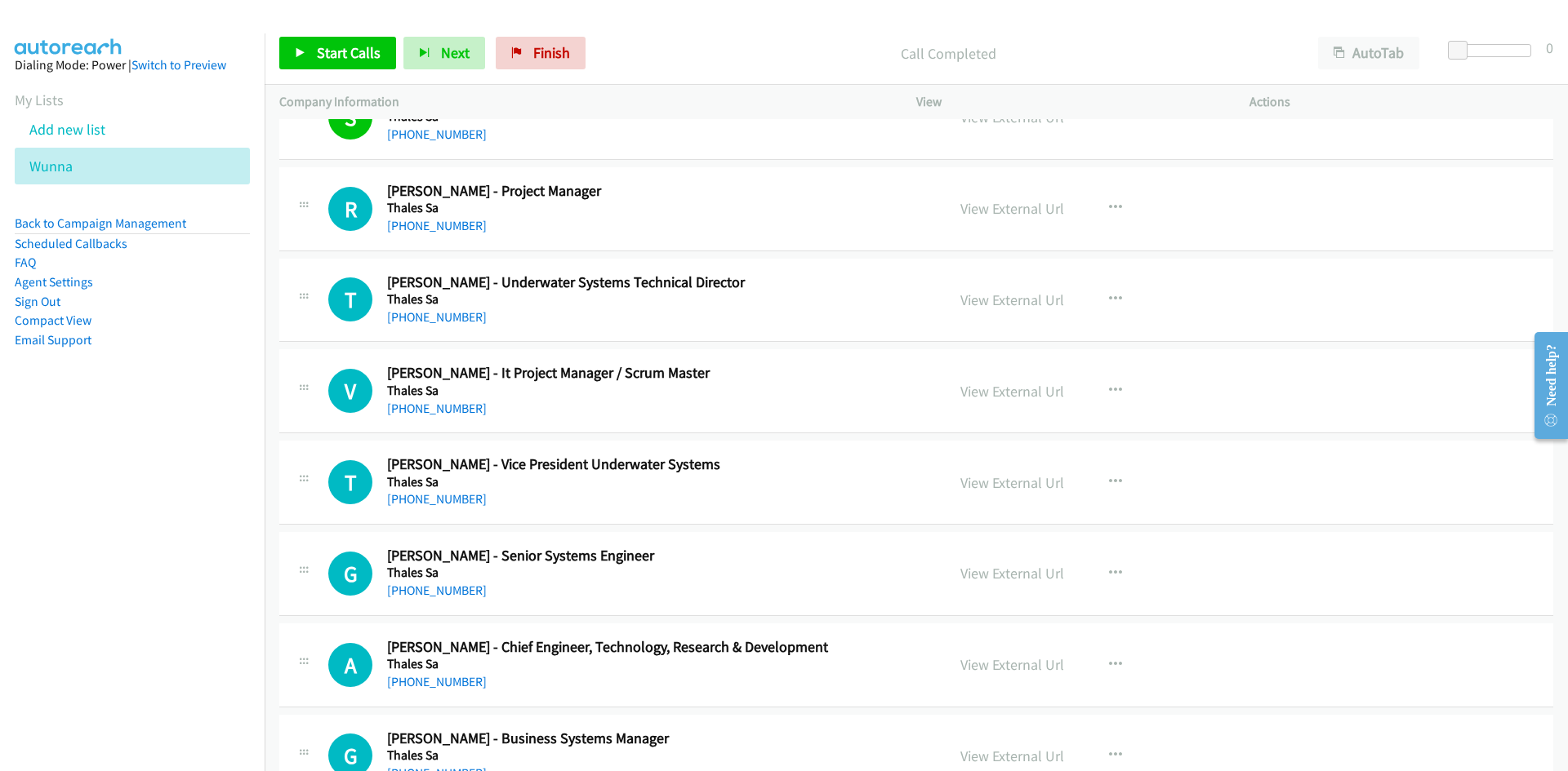
scroll to position [4325, 0]
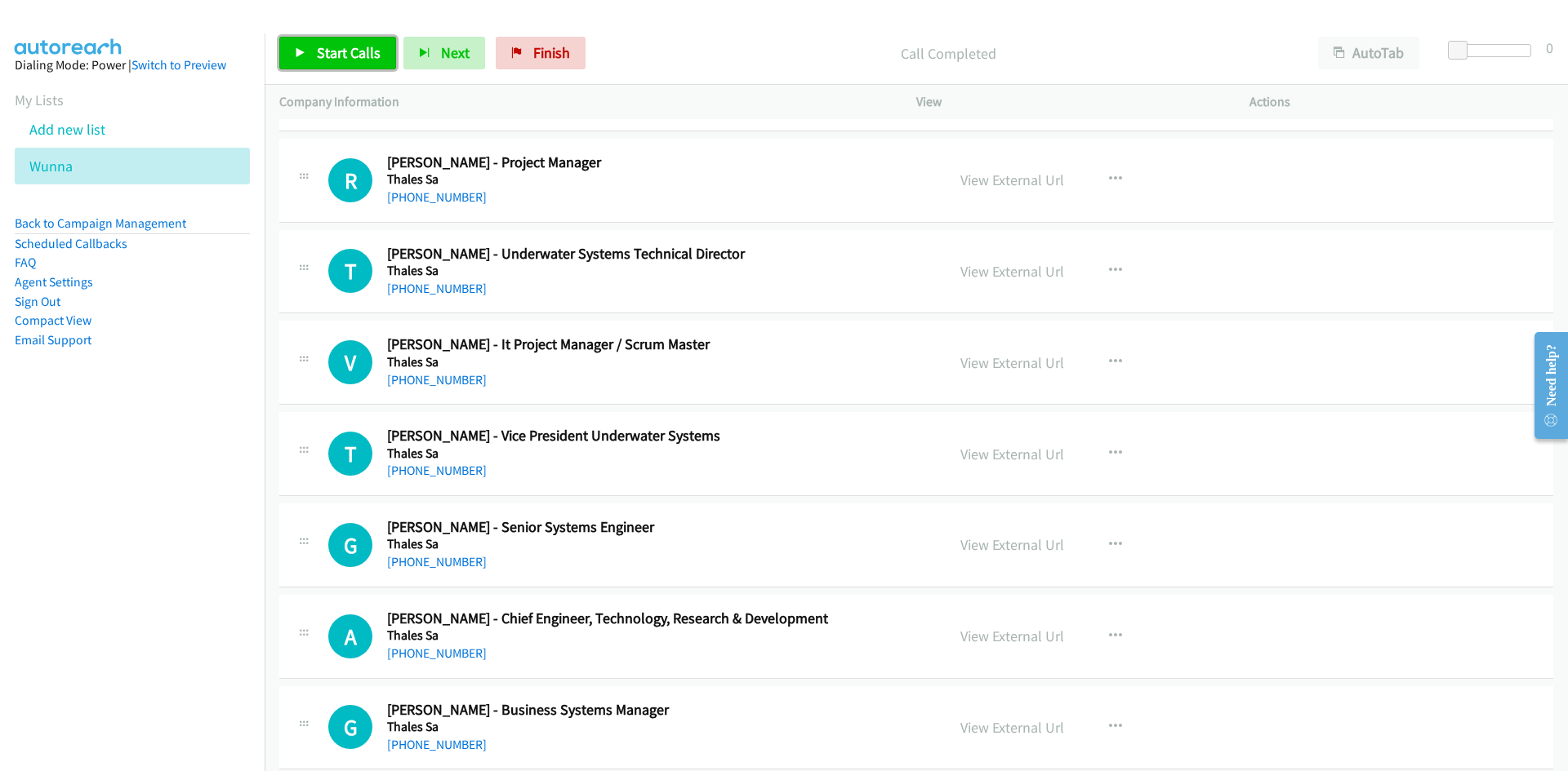
click at [301, 43] on link "Start Calls" at bounding box center [337, 53] width 116 height 32
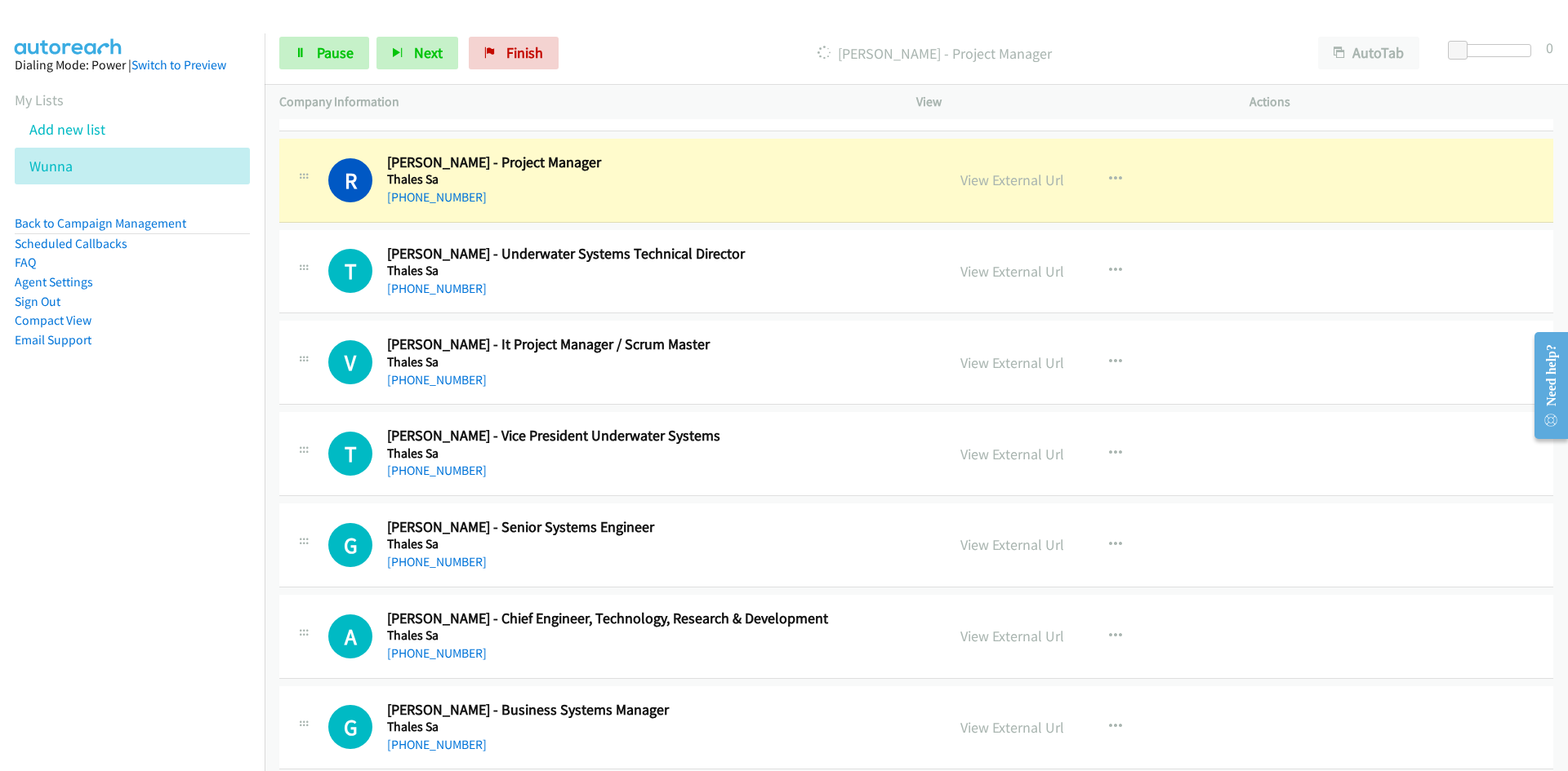
drag, startPoint x: 353, startPoint y: 20, endPoint x: 341, endPoint y: 36, distance: 20.0
click at [353, 20] on div at bounding box center [776, 31] width 1553 height 63
click at [338, 42] on link "Pause" at bounding box center [324, 53] width 90 height 32
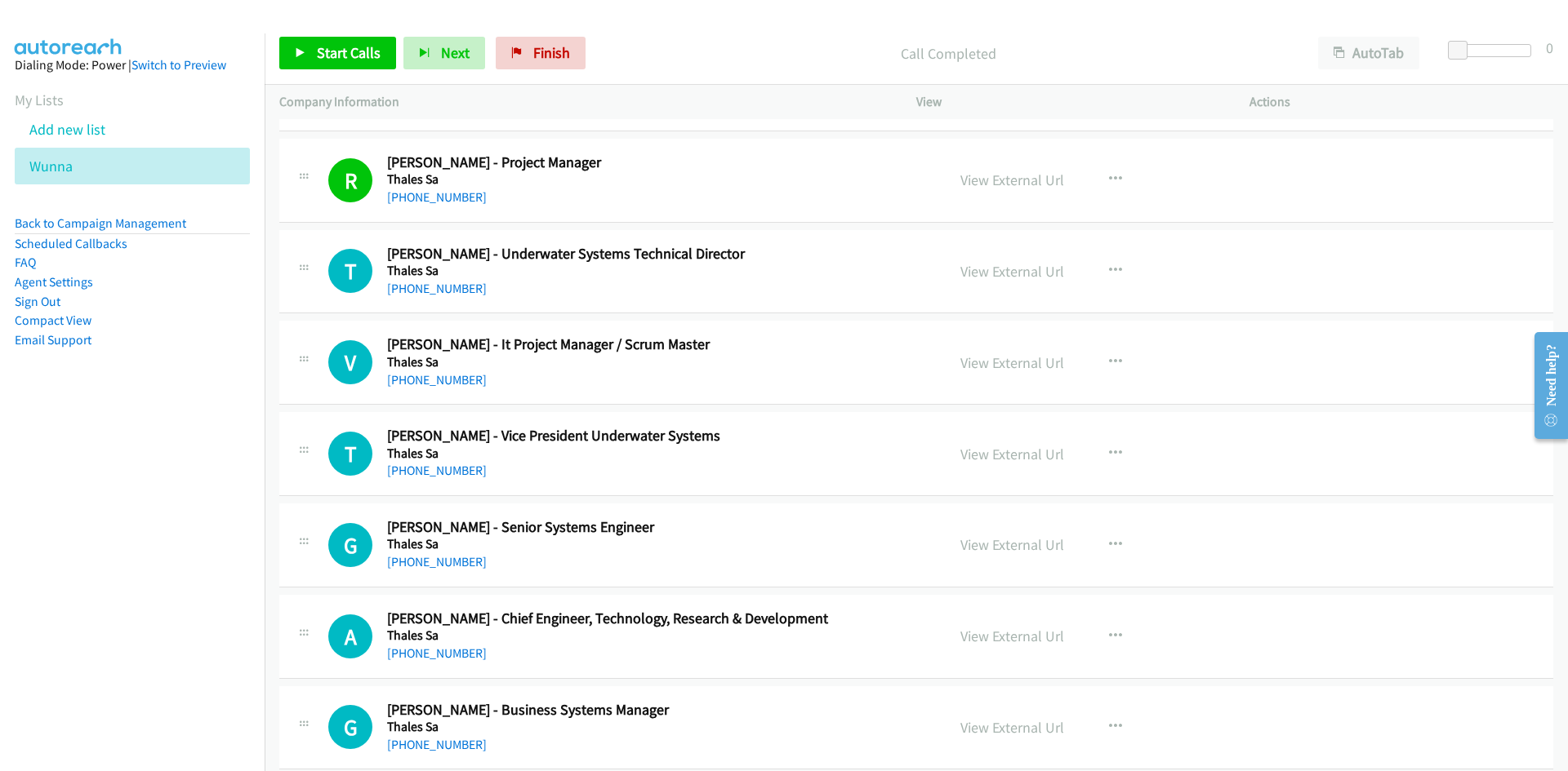
click at [1017, 169] on div "View External Url" at bounding box center [1012, 180] width 104 height 22
click at [1017, 166] on div "View External Url View External Url Schedule/Manage Callback Start Calls Here R…" at bounding box center [1119, 180] width 347 height 53
click at [1021, 179] on link "View External Url" at bounding box center [1012, 180] width 104 height 19
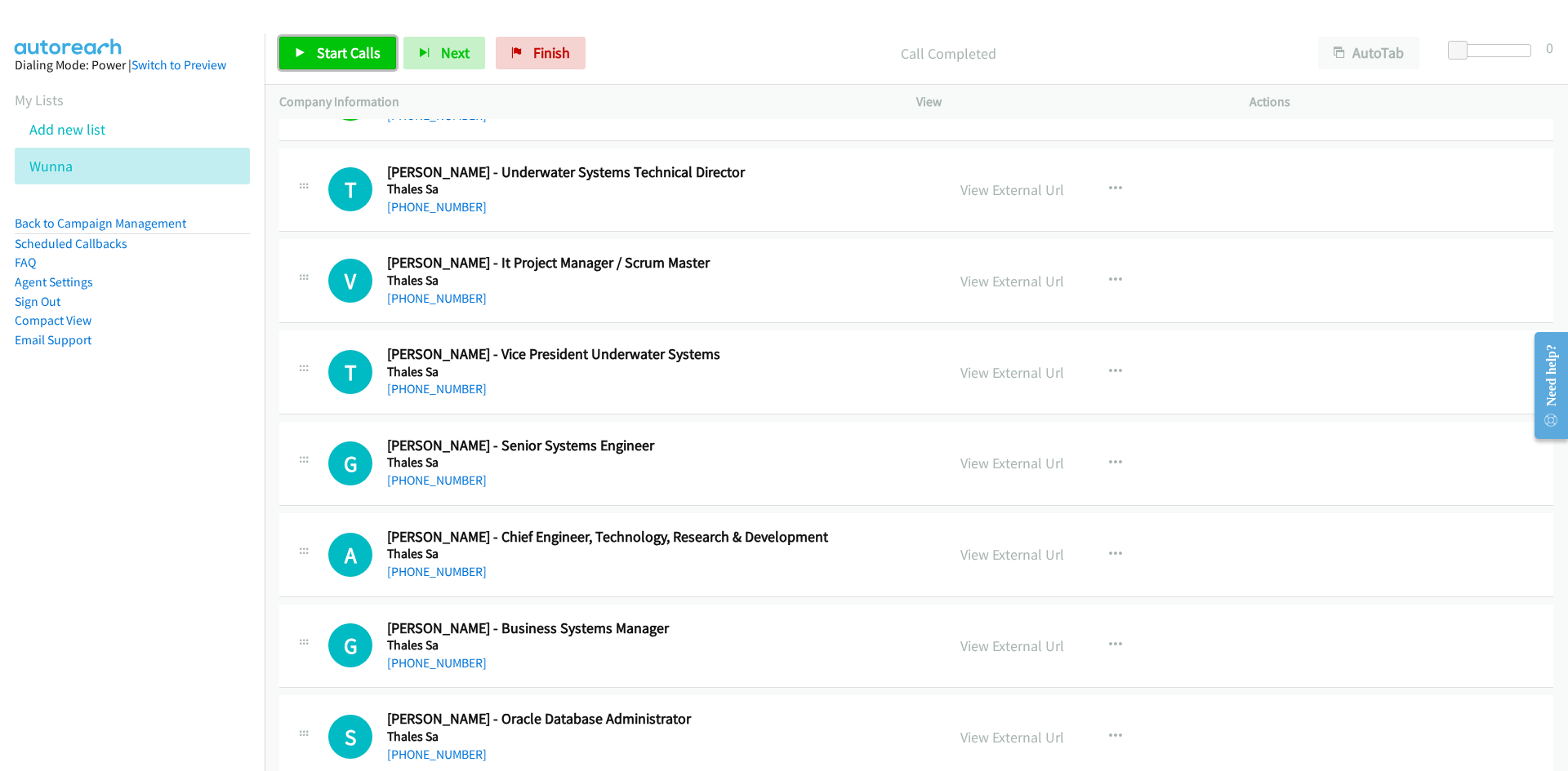
click at [364, 51] on span "Start Calls" at bounding box center [348, 53] width 64 height 19
click at [364, 51] on link "Pause" at bounding box center [324, 53] width 90 height 32
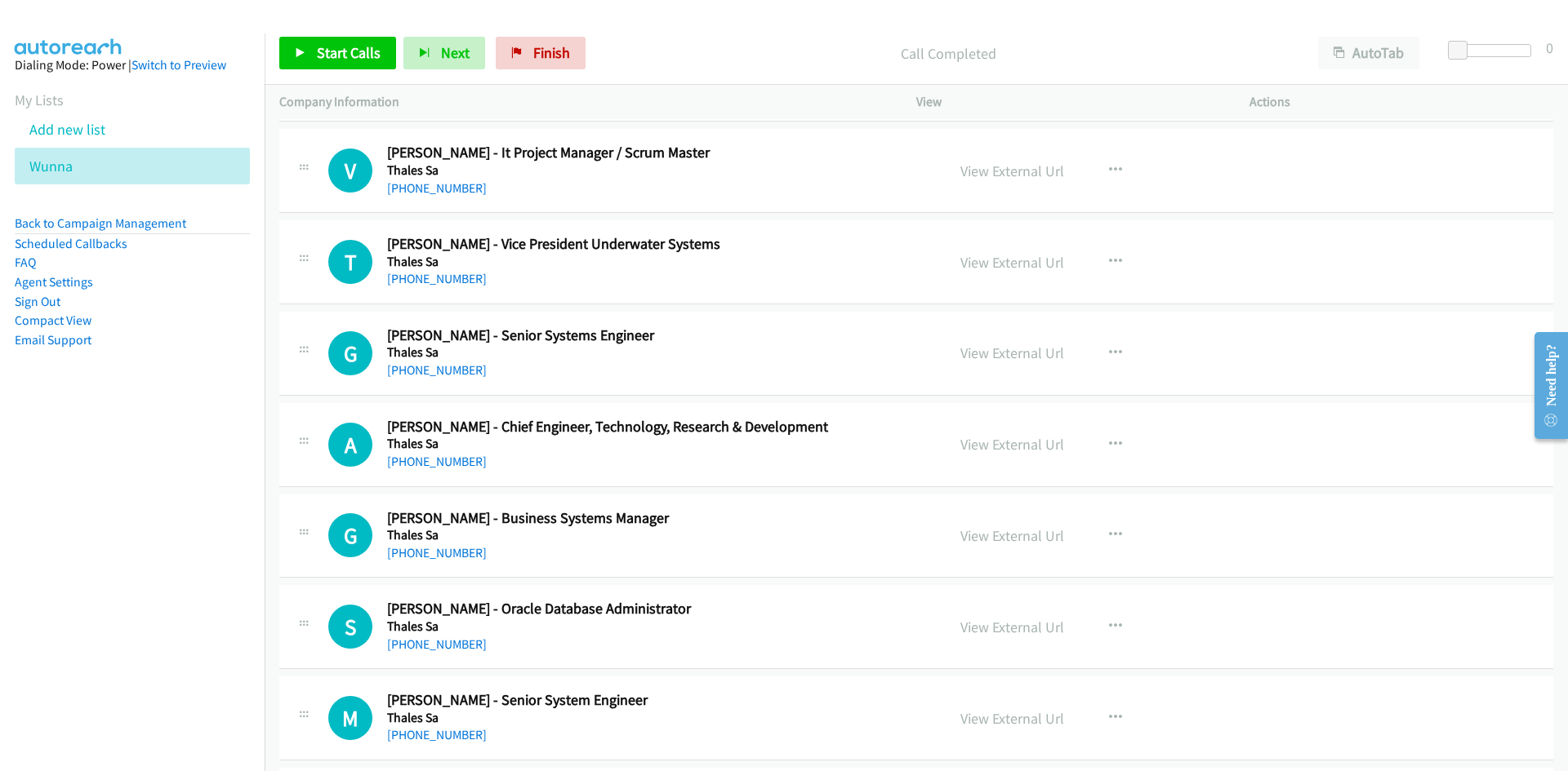
scroll to position [4489, 0]
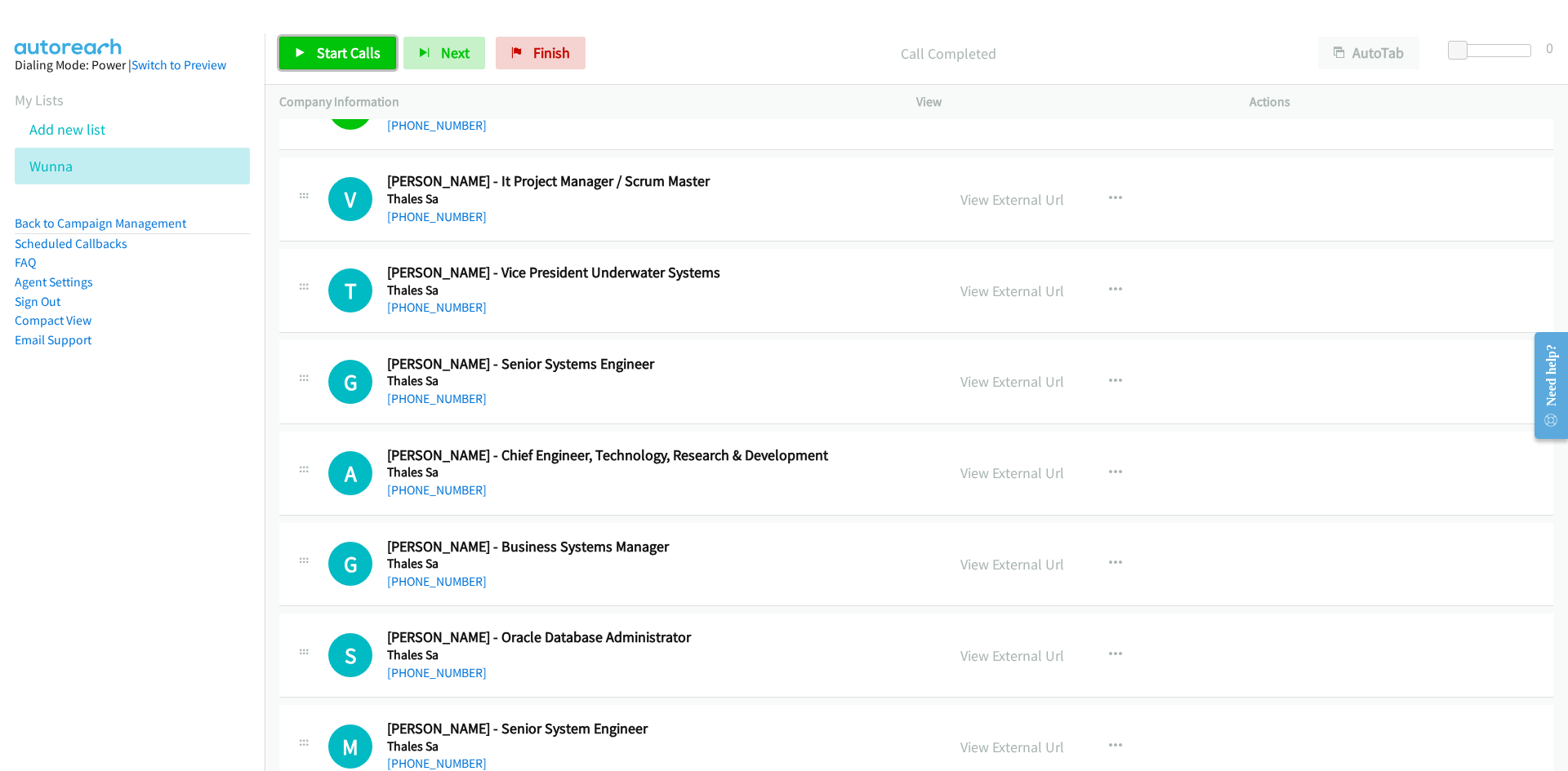
click at [303, 60] on link "Start Calls" at bounding box center [337, 53] width 116 height 32
click at [299, 49] on icon at bounding box center [300, 53] width 11 height 11
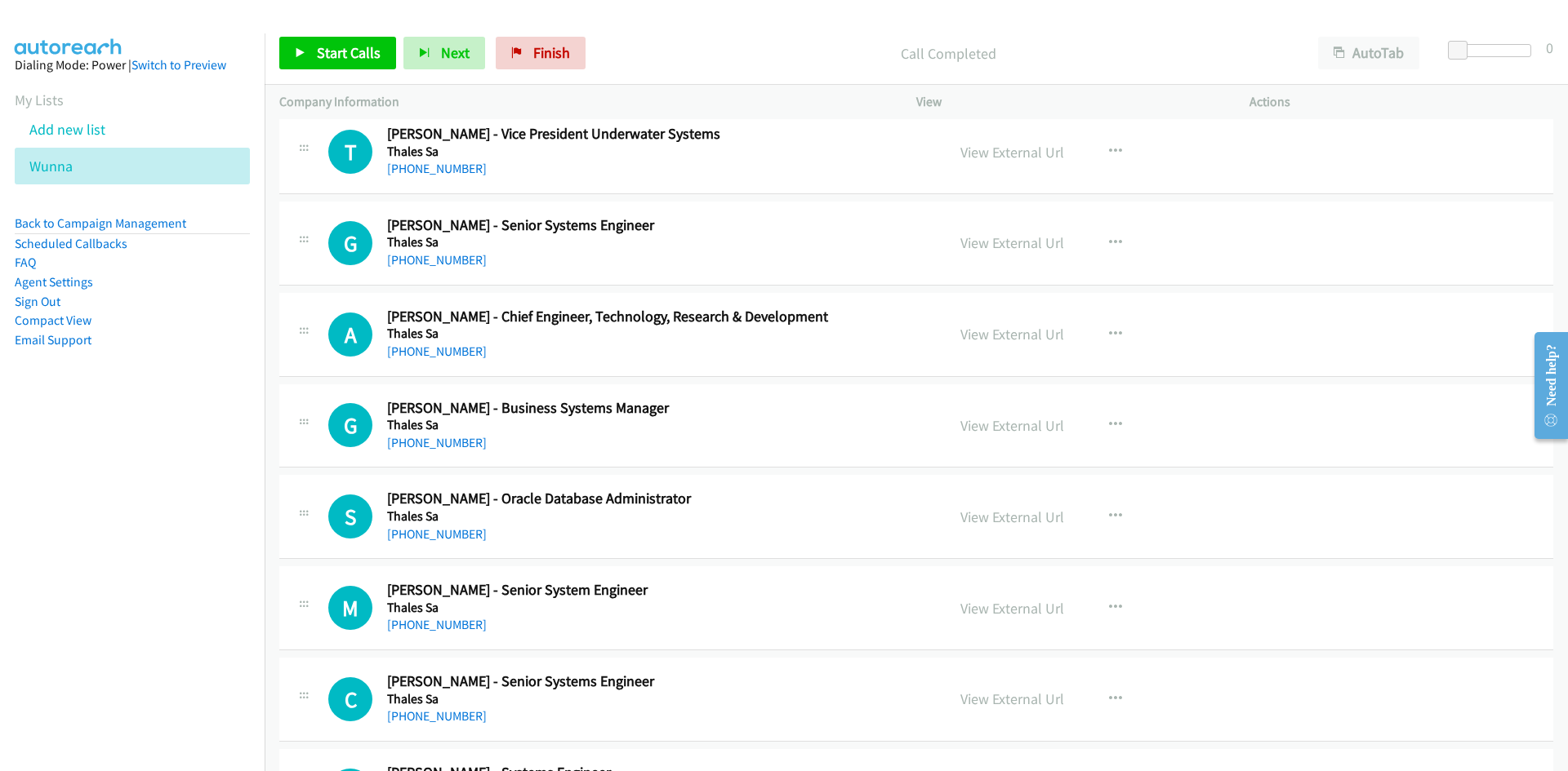
scroll to position [4652, 0]
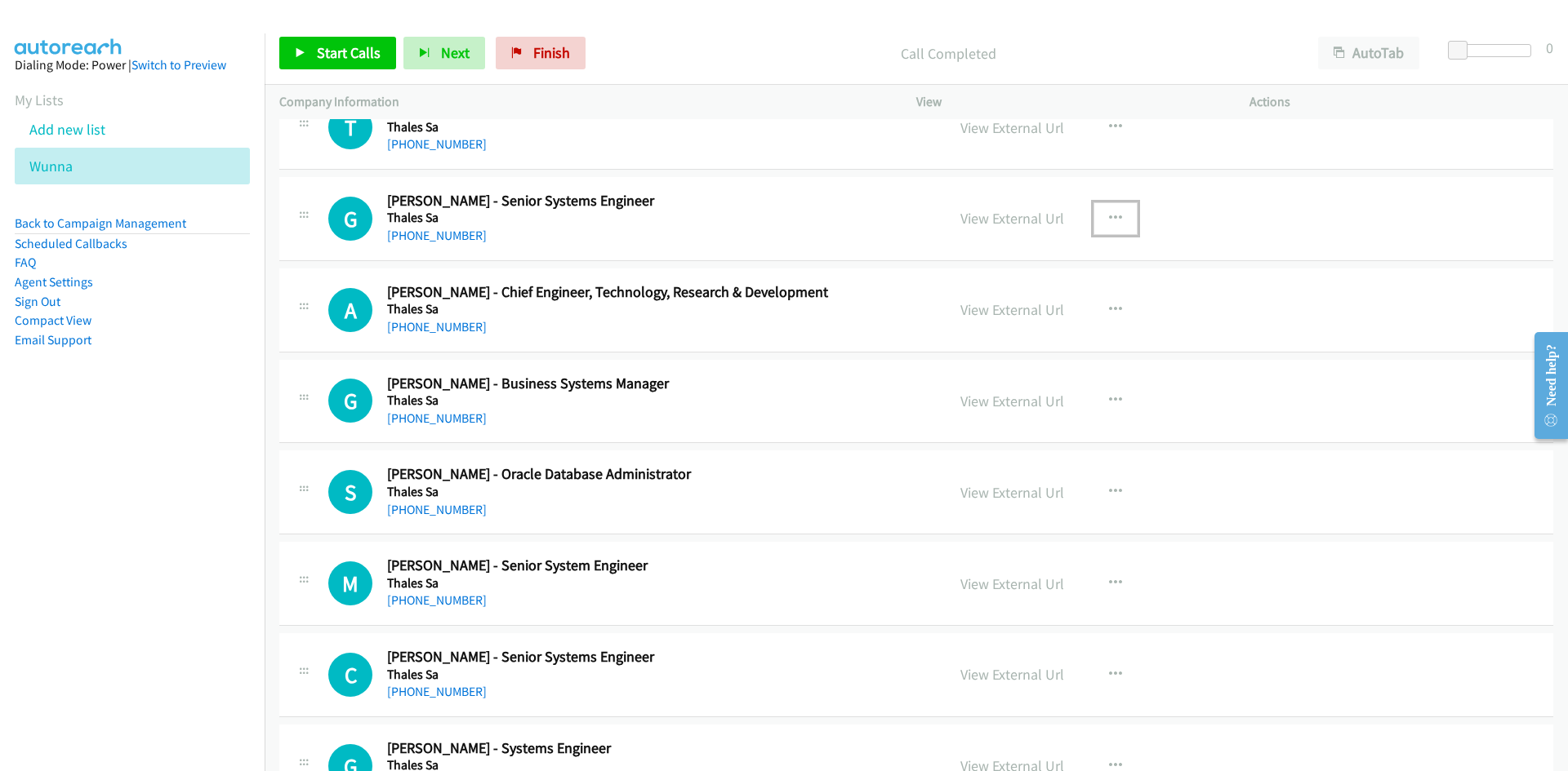
click at [1119, 207] on button "button" at bounding box center [1115, 218] width 44 height 32
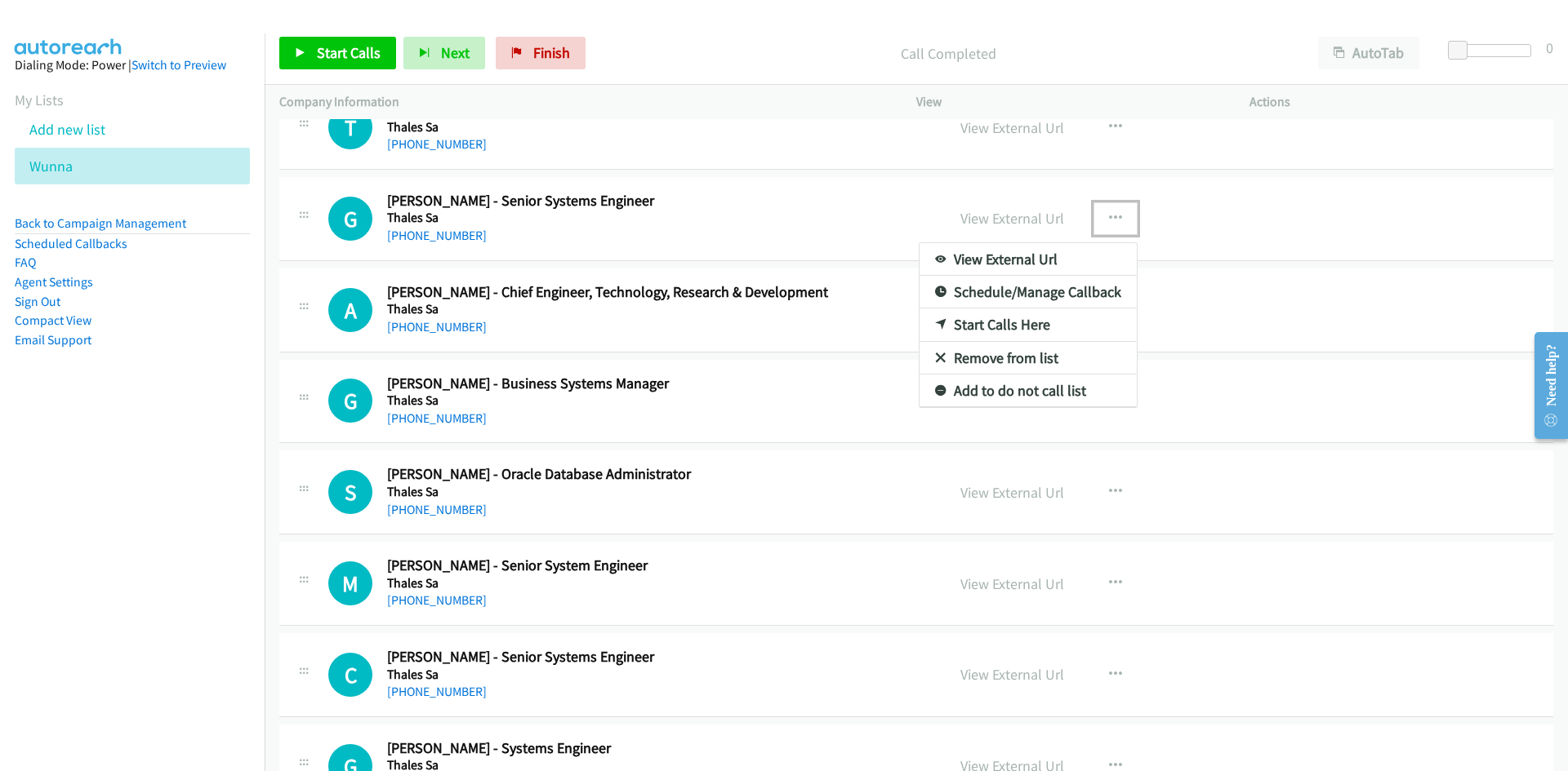
click at [926, 327] on link "Start Calls Here" at bounding box center [1028, 324] width 217 height 32
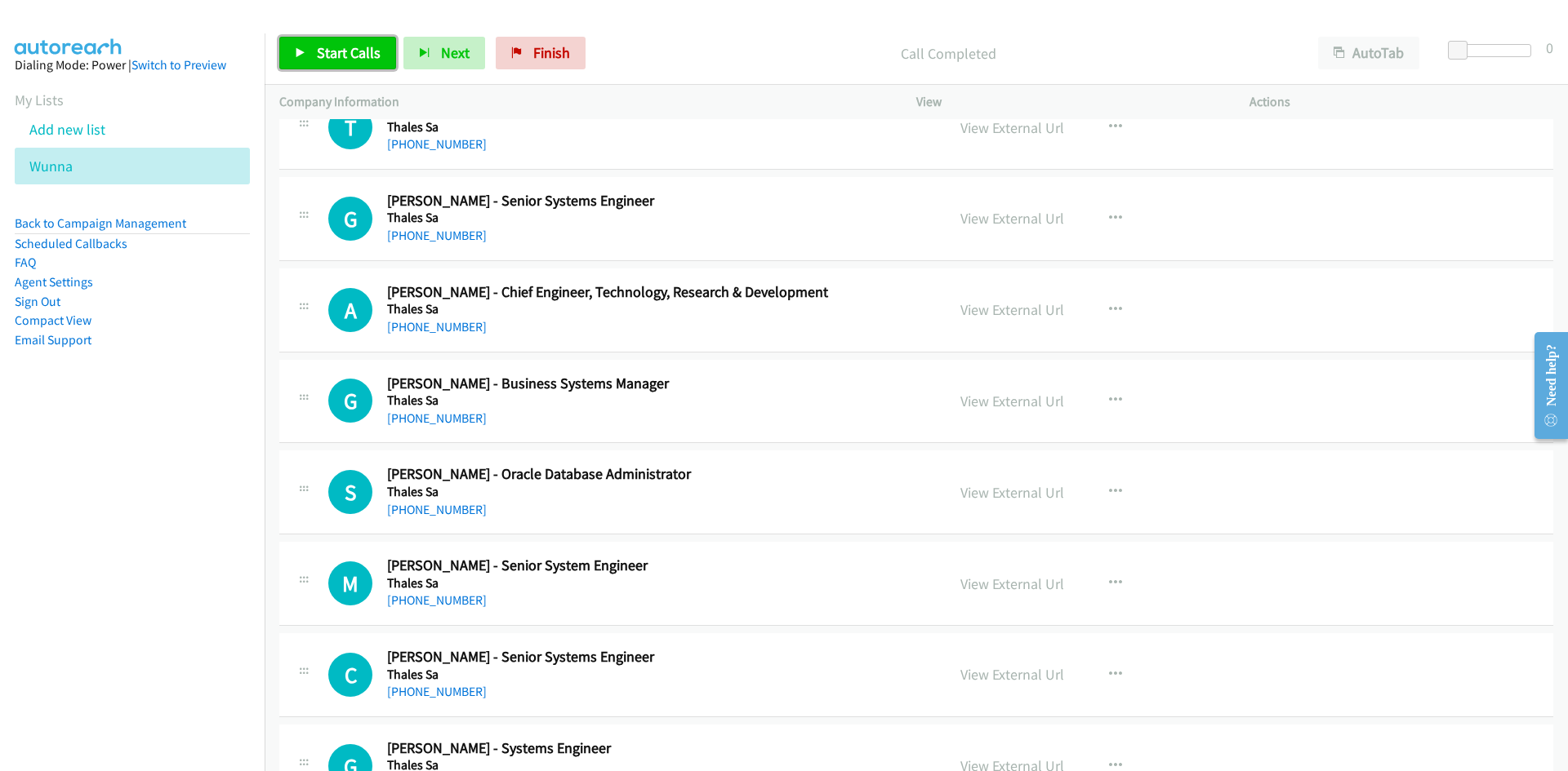
click at [323, 59] on span "Start Calls" at bounding box center [348, 53] width 64 height 19
click at [297, 53] on icon at bounding box center [300, 53] width 11 height 11
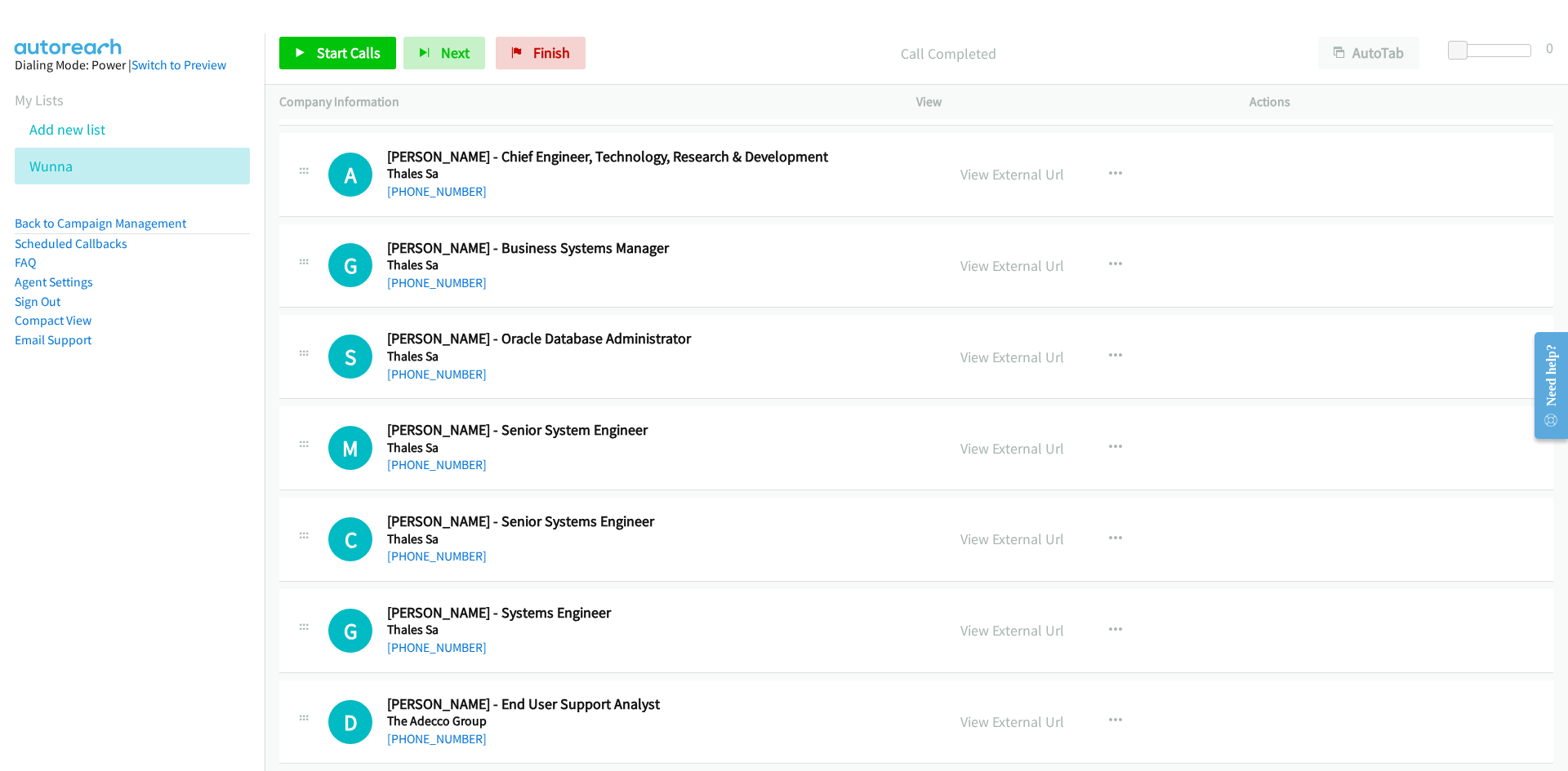
scroll to position [4815, 0]
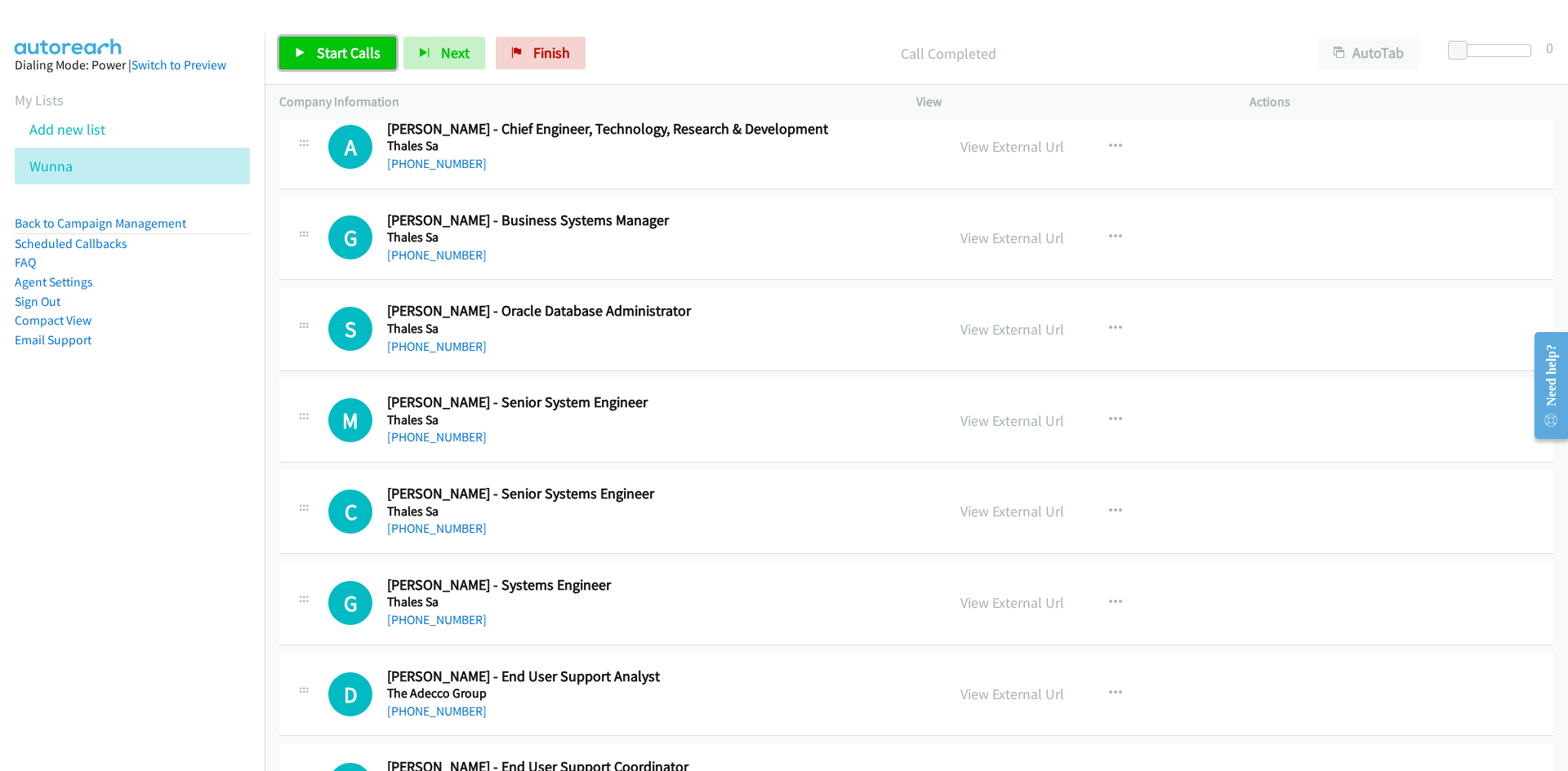
click at [307, 53] on link "Start Calls" at bounding box center [337, 53] width 116 height 32
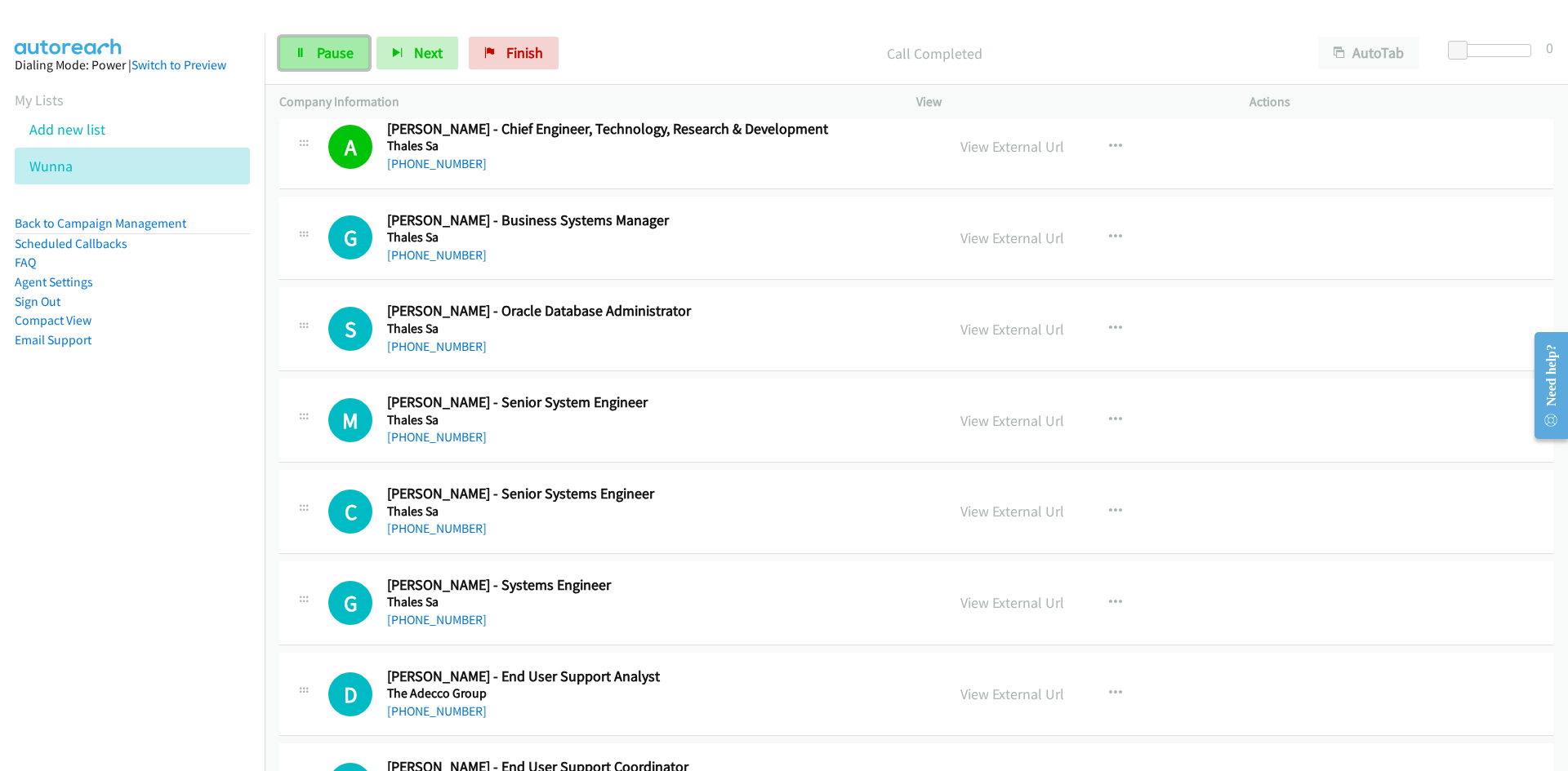
click at [346, 46] on span "Pause" at bounding box center [335, 53] width 37 height 19
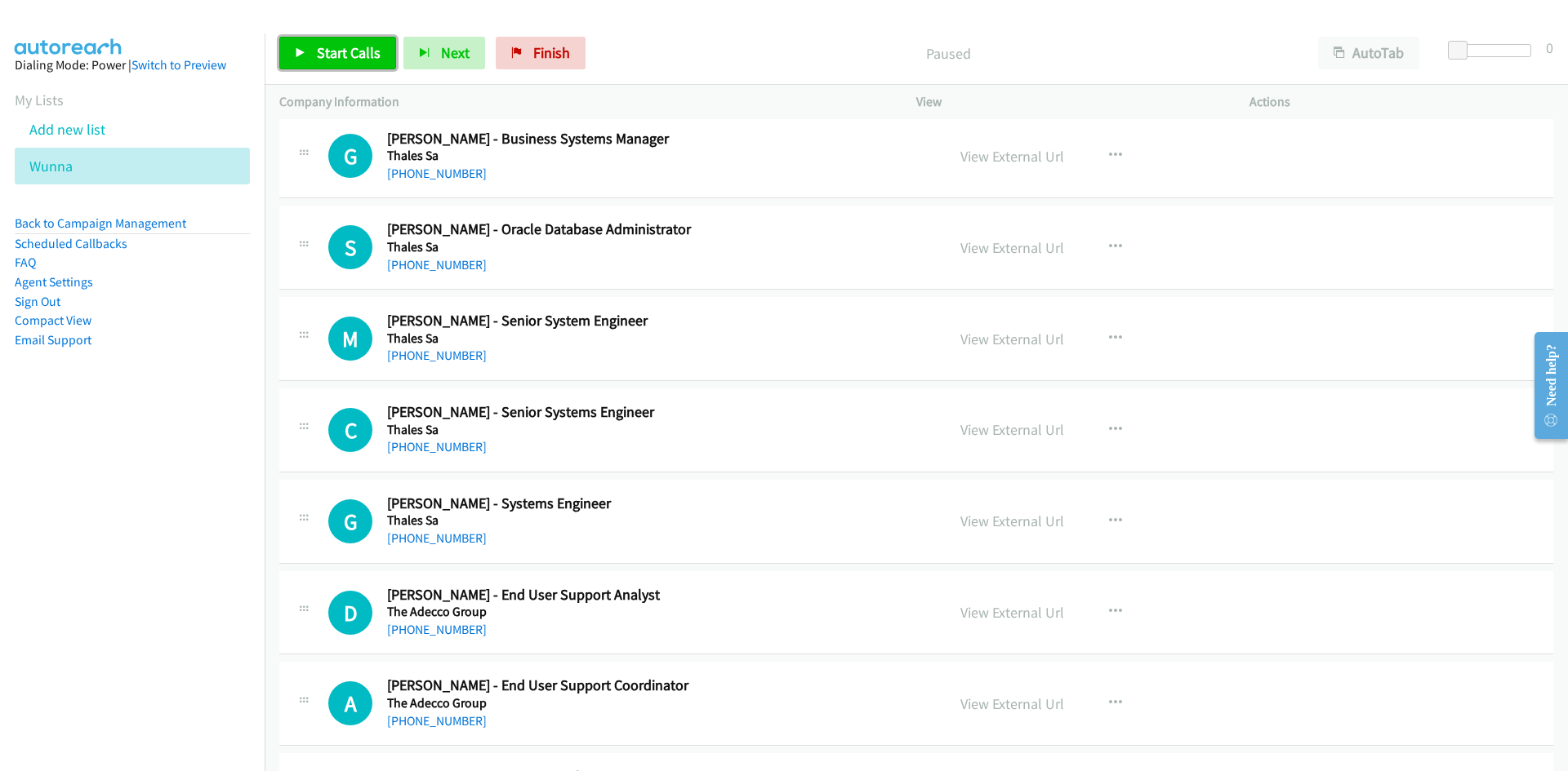
click at [358, 60] on span "Start Calls" at bounding box center [348, 53] width 64 height 19
click at [358, 60] on link "Pause" at bounding box center [324, 53] width 90 height 32
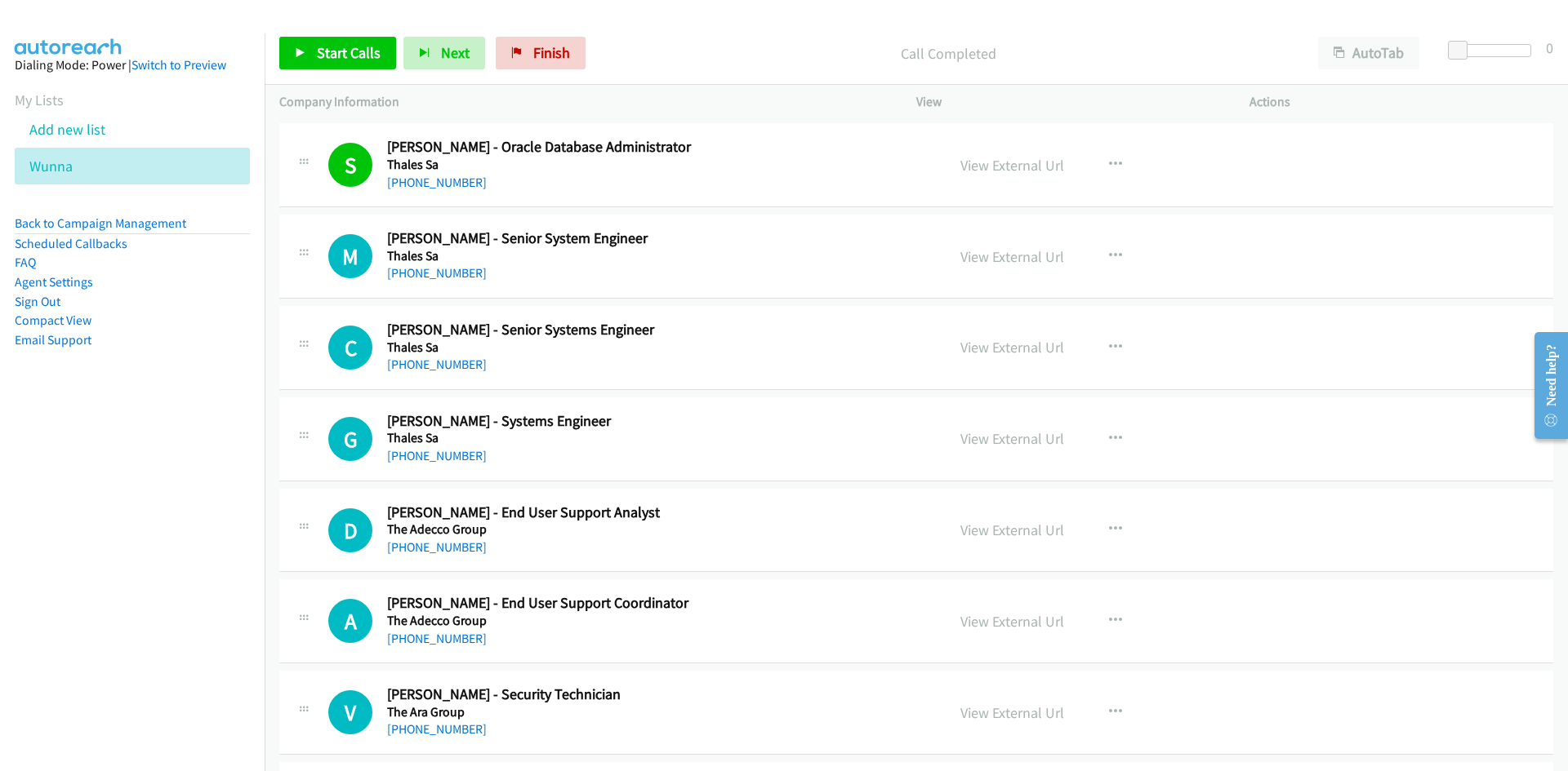
scroll to position [5061, 0]
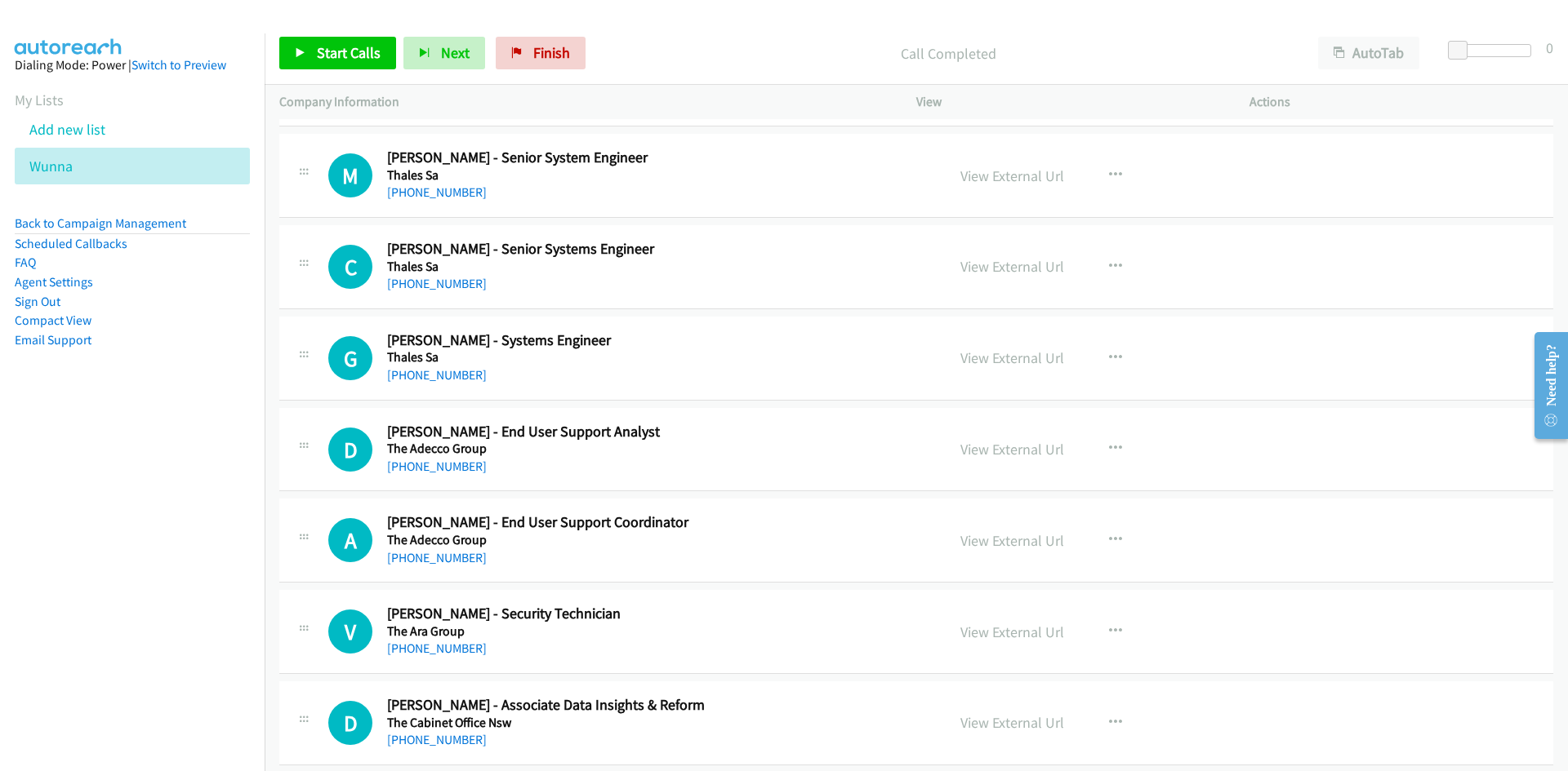
click at [367, 32] on div "Start Calls Pause Next Finish Call Completed AutoTab AutoTab 0" at bounding box center [916, 53] width 1303 height 63
click at [367, 37] on link "Start Calls" at bounding box center [337, 53] width 116 height 32
click at [326, 37] on link "Pause" at bounding box center [324, 53] width 90 height 32
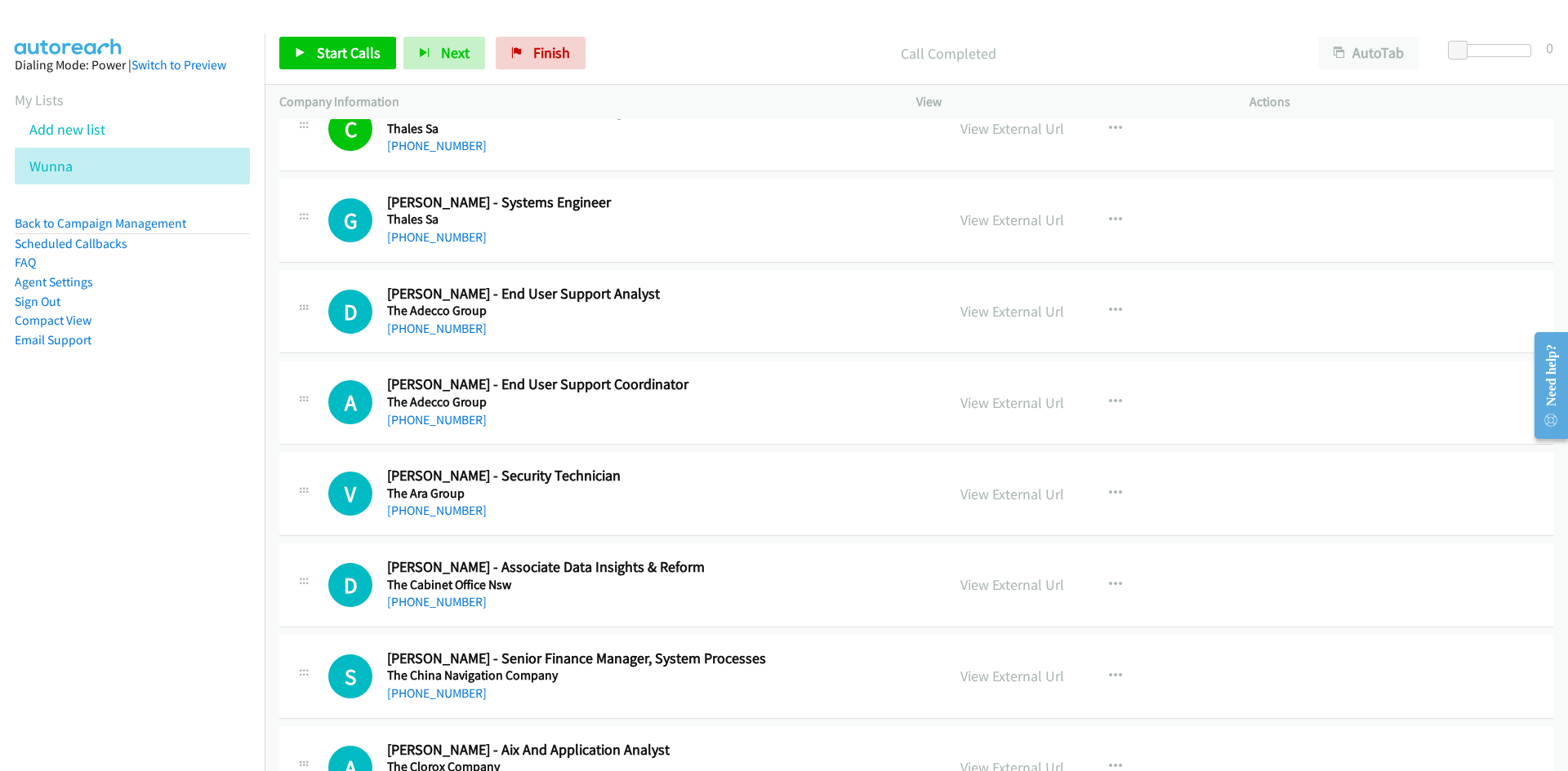
scroll to position [5224, 0]
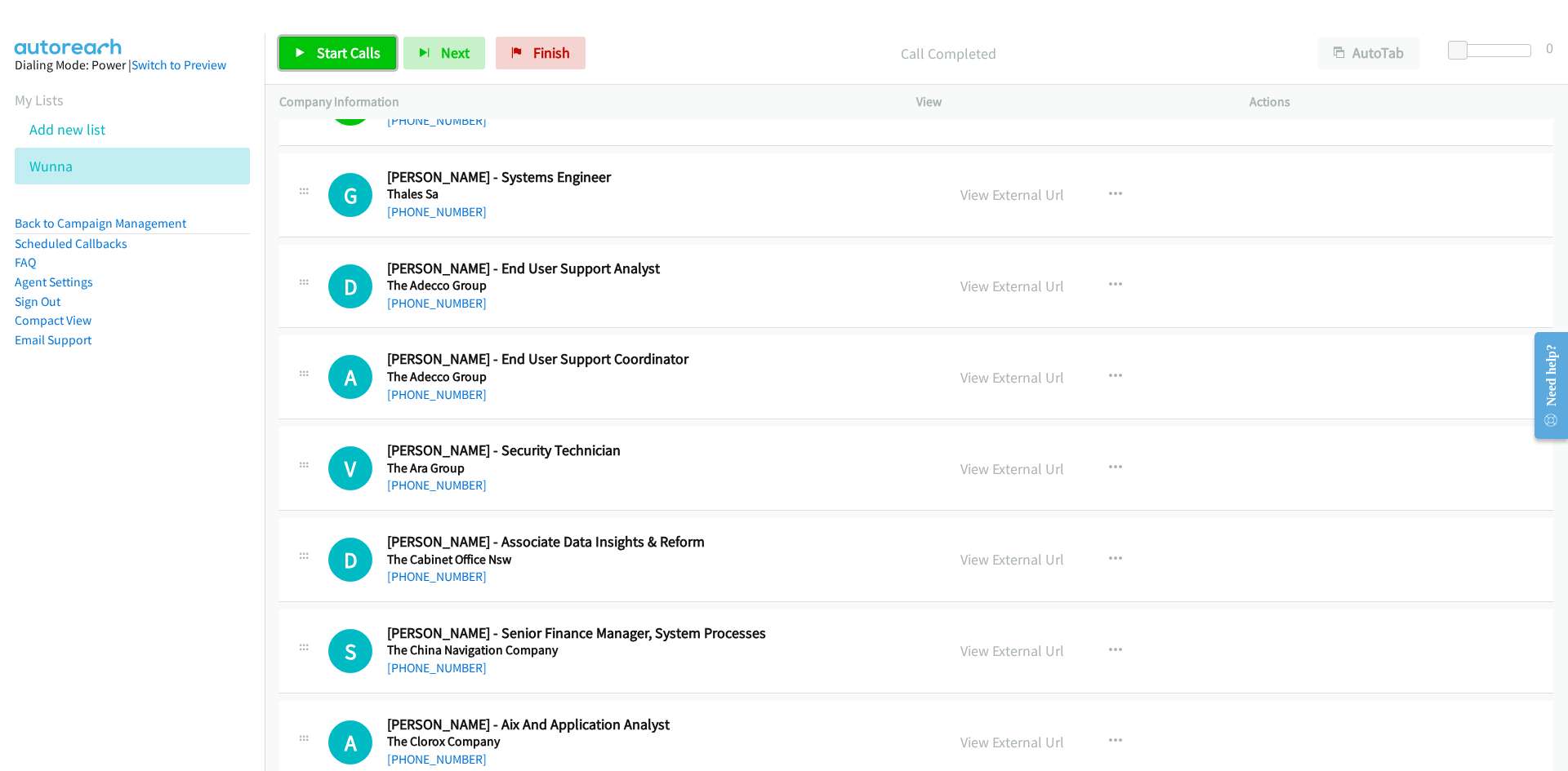
click at [353, 43] on span "Start Calls" at bounding box center [348, 53] width 64 height 19
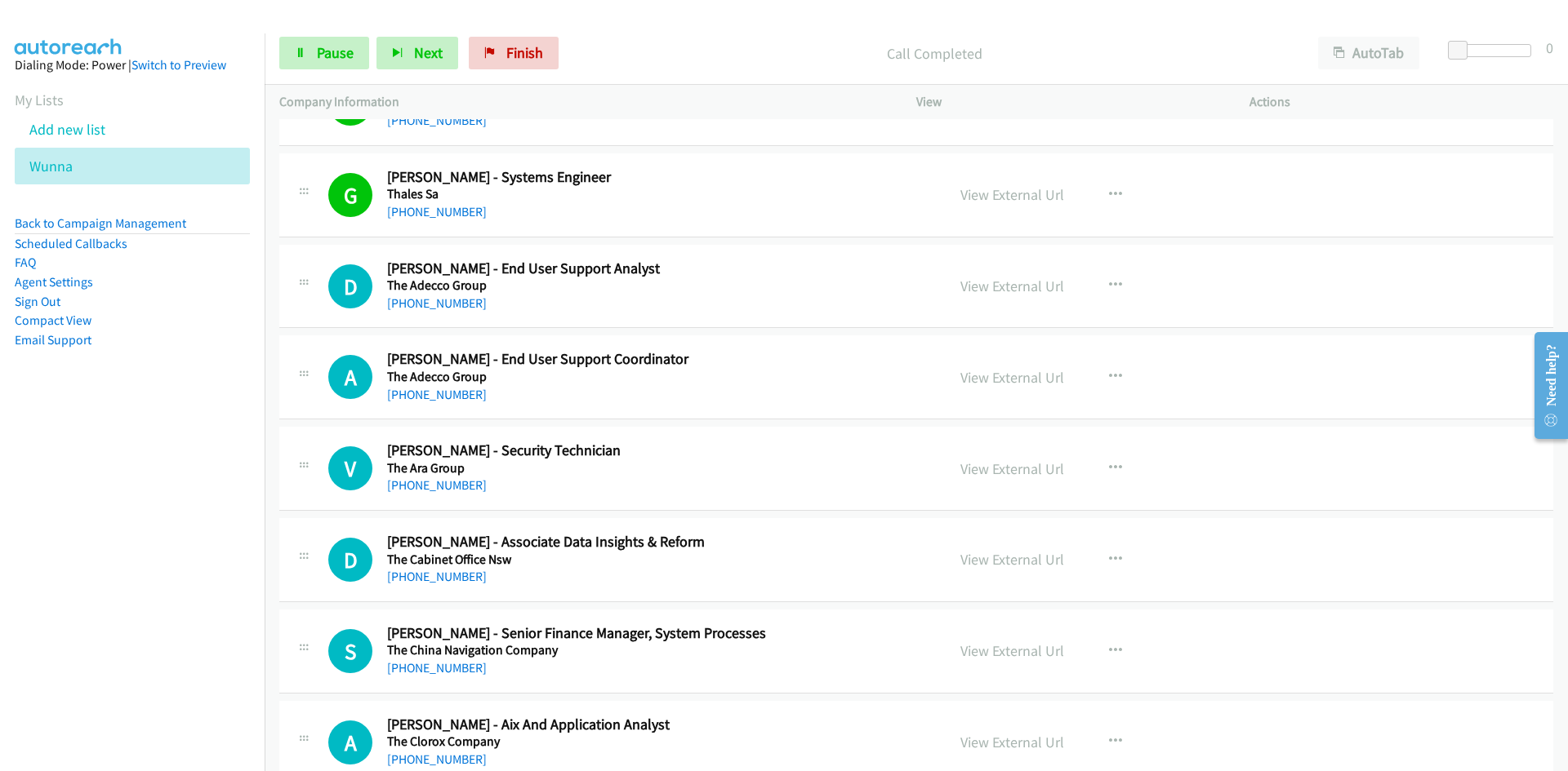
click at [293, 73] on div "Start Calls Pause Next Finish Call Completed AutoTab AutoTab 0" at bounding box center [916, 53] width 1303 height 63
click at [290, 59] on link "Pause" at bounding box center [324, 53] width 90 height 32
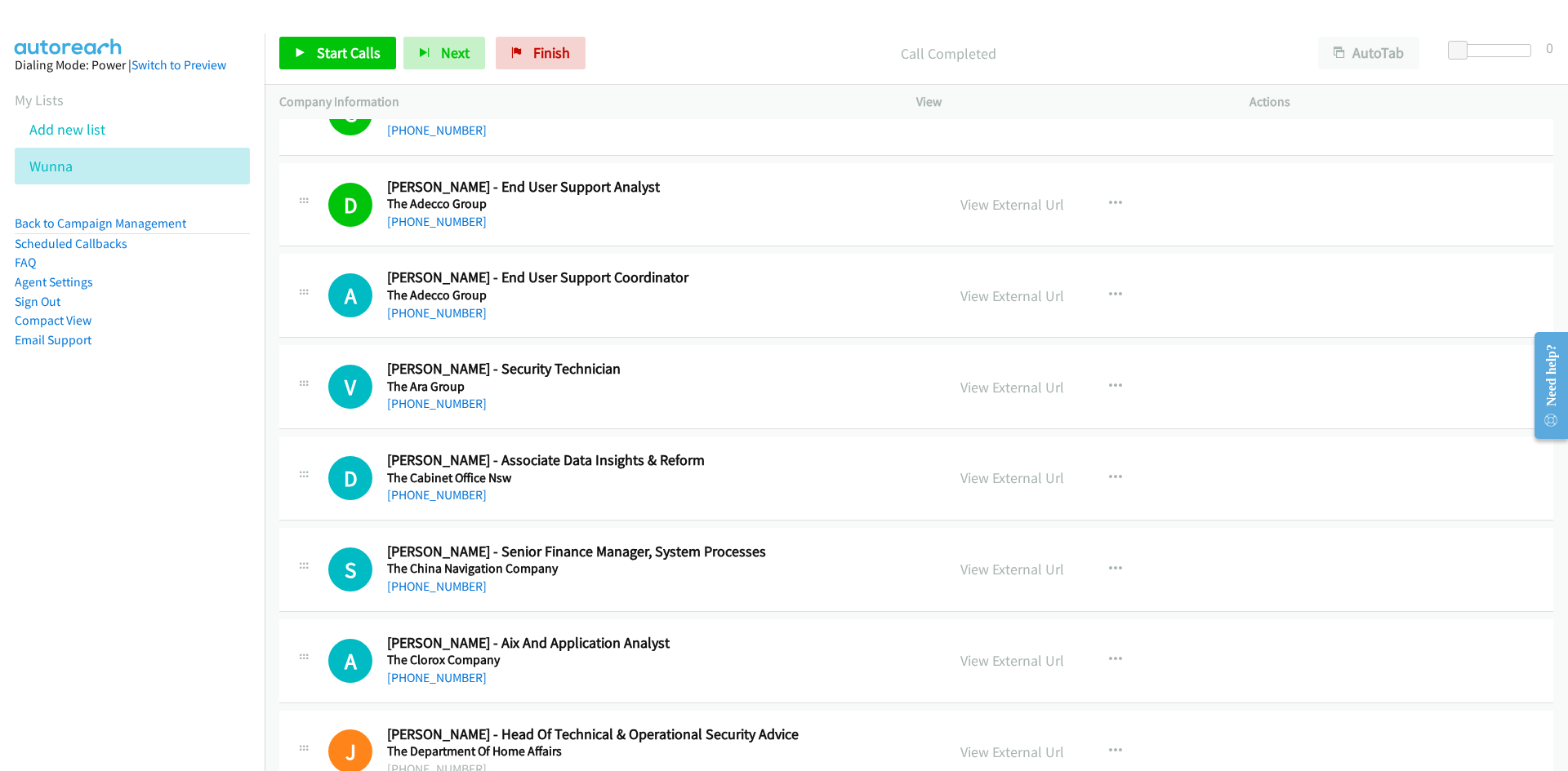
scroll to position [5387, 0]
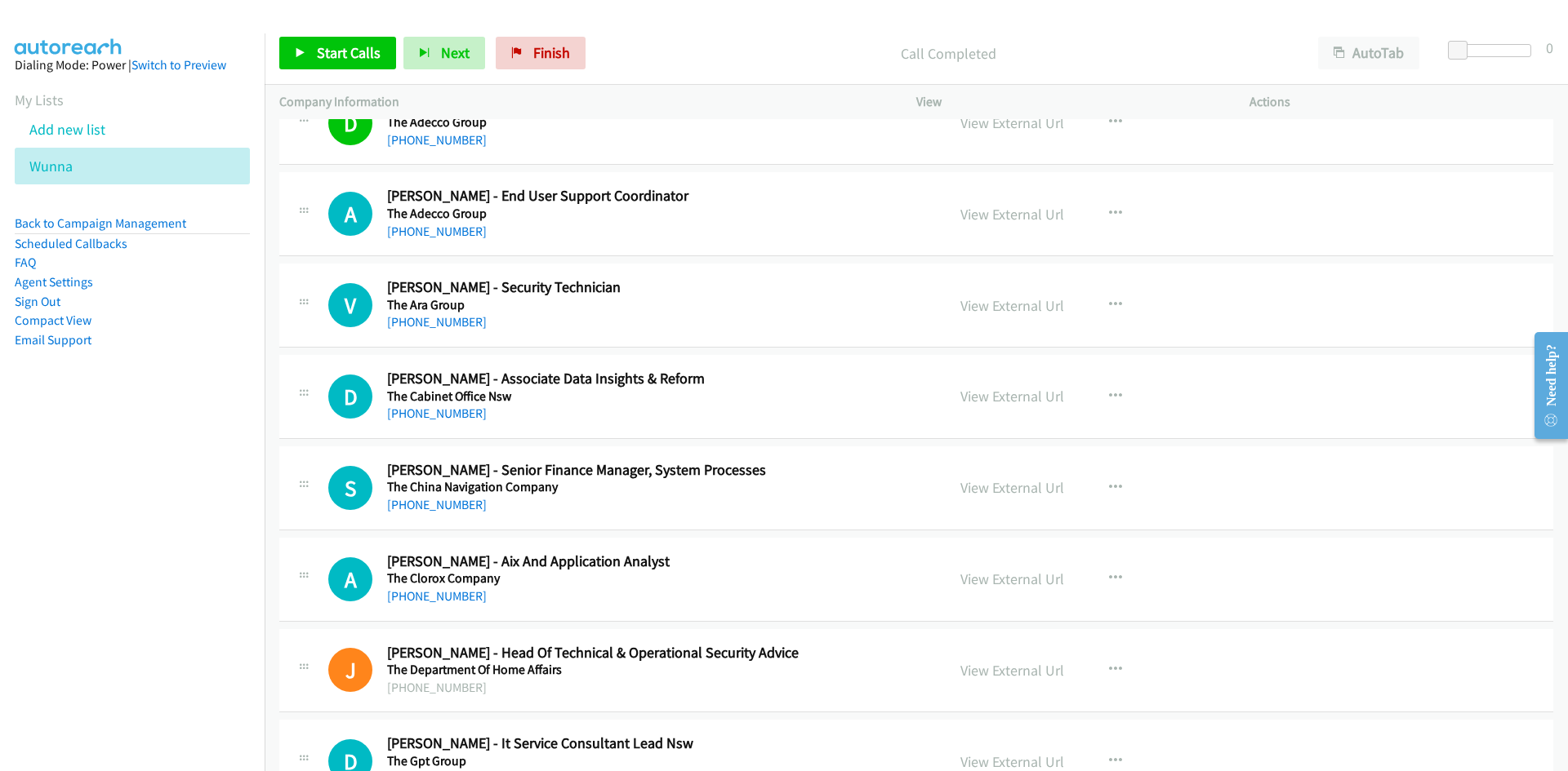
click at [336, 71] on div "Start Calls Pause Next Finish Call Completed AutoTab AutoTab 0" at bounding box center [916, 53] width 1303 height 63
click at [330, 65] on link "Start Calls" at bounding box center [337, 53] width 116 height 32
click at [330, 65] on link "Pause" at bounding box center [324, 53] width 90 height 32
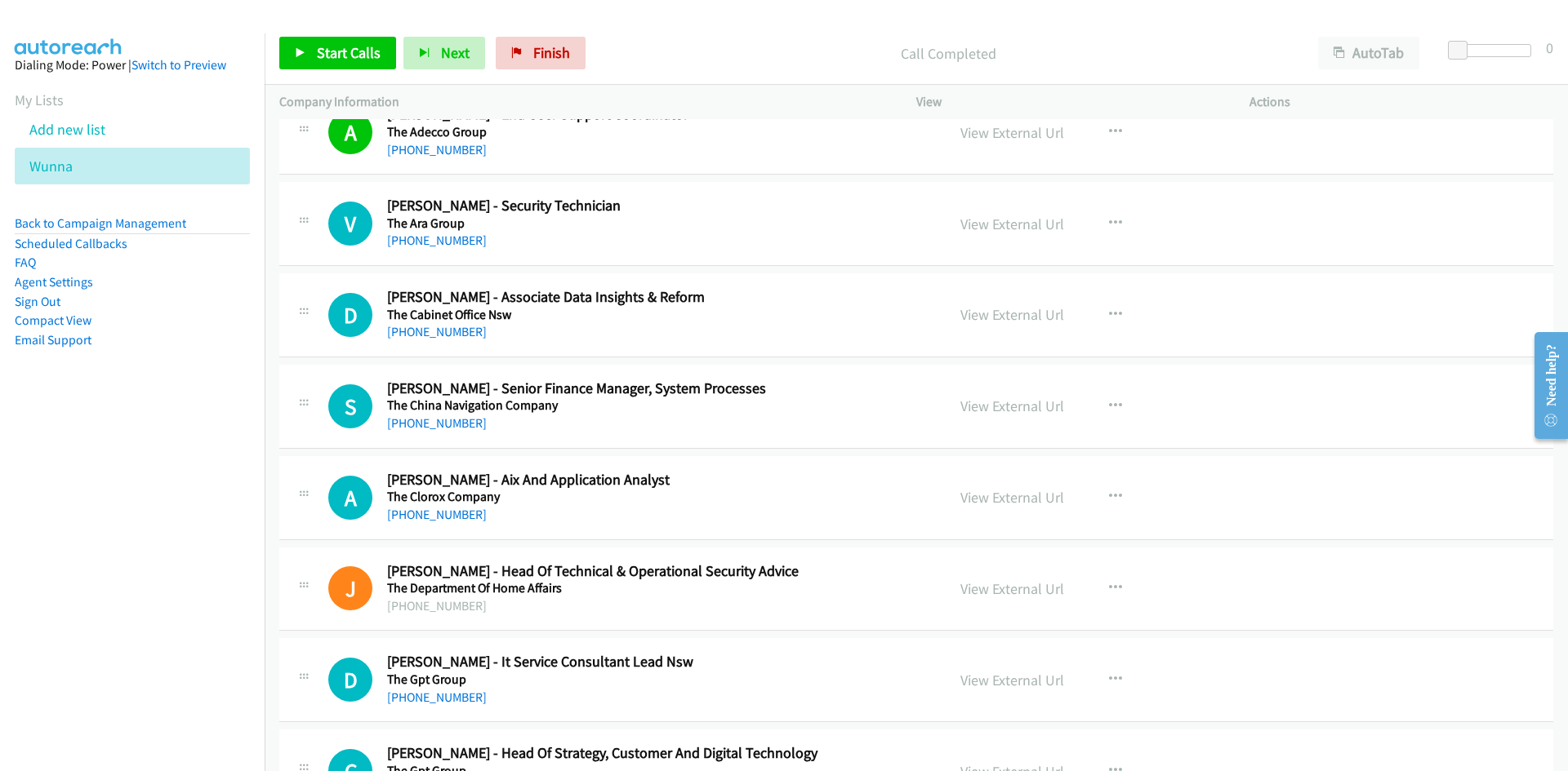
scroll to position [5550, 0]
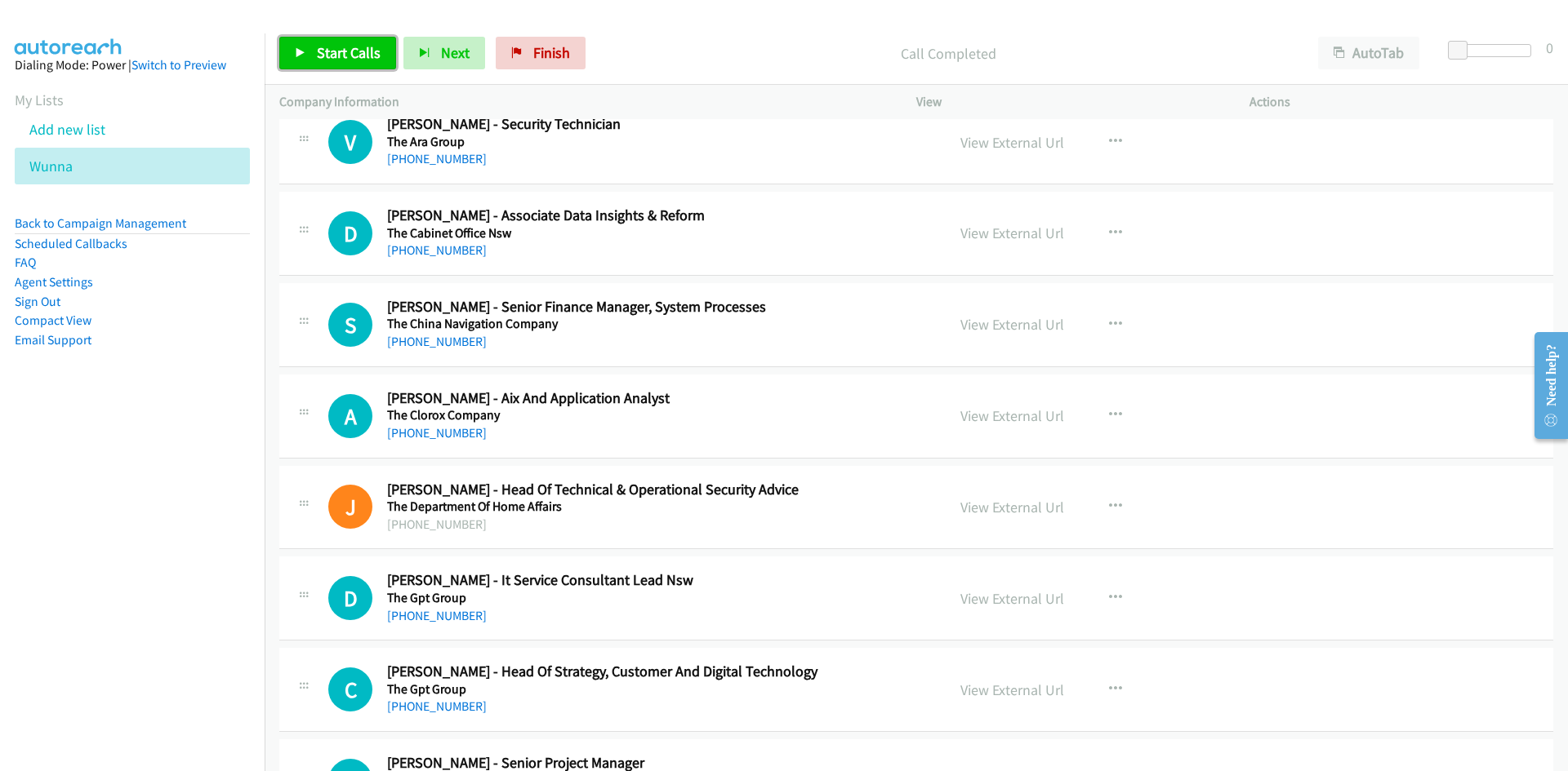
click at [304, 38] on link "Start Calls" at bounding box center [337, 53] width 116 height 32
click at [299, 44] on link "Pause" at bounding box center [324, 53] width 90 height 32
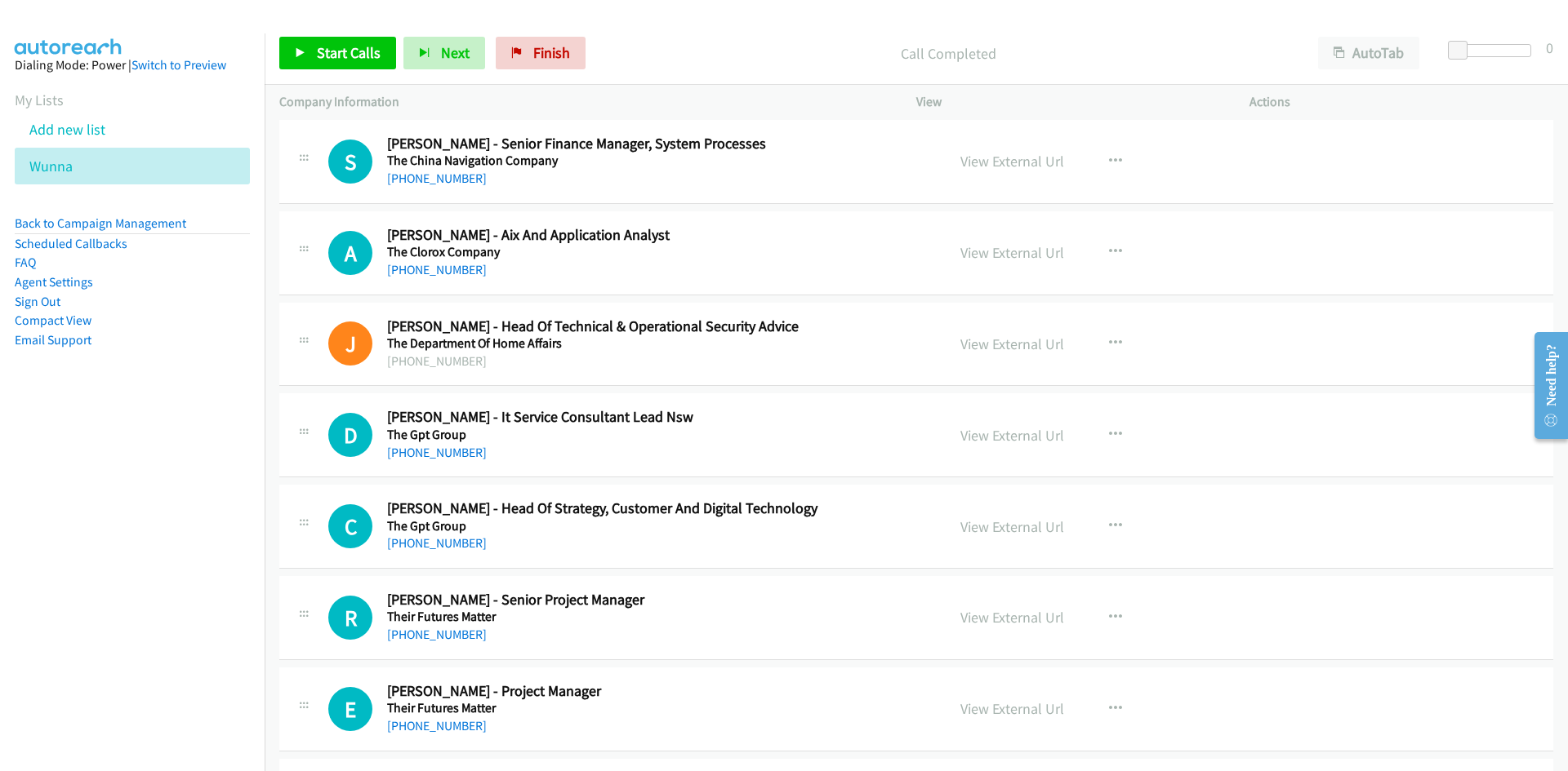
scroll to position [5795, 0]
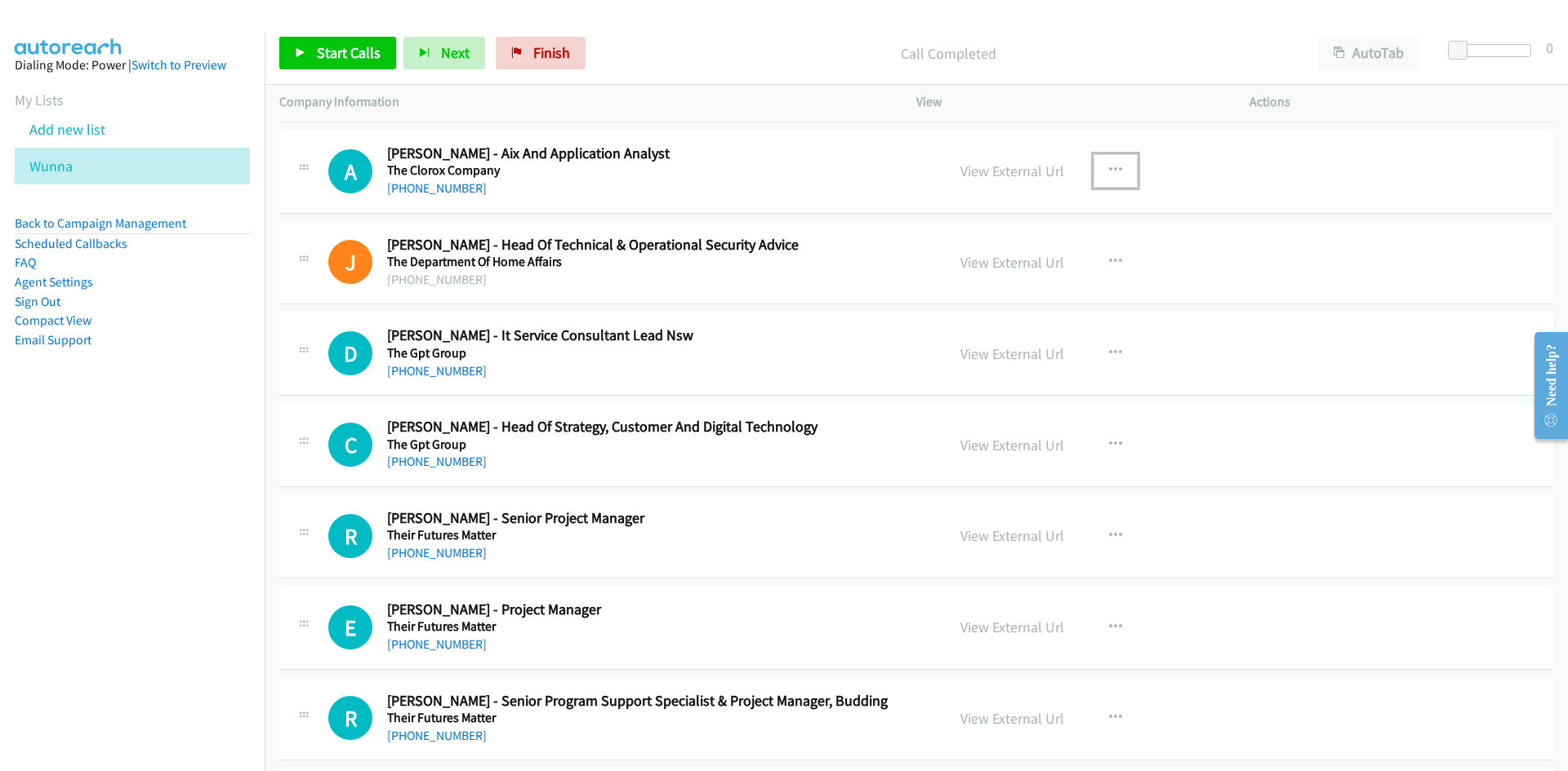
click at [1115, 155] on button "button" at bounding box center [1115, 171] width 44 height 32
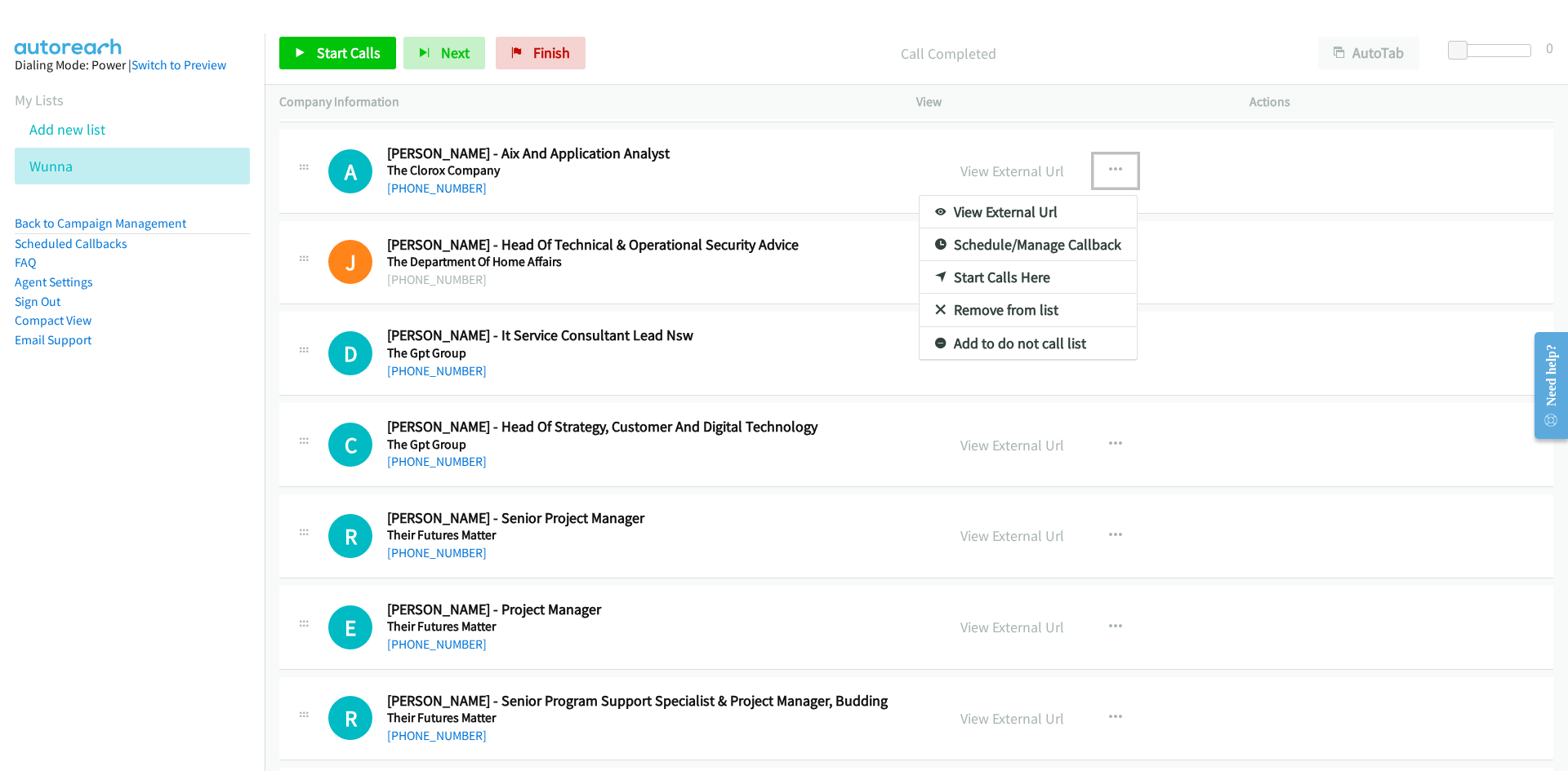
click at [924, 277] on link "Start Calls Here" at bounding box center [1028, 278] width 217 height 32
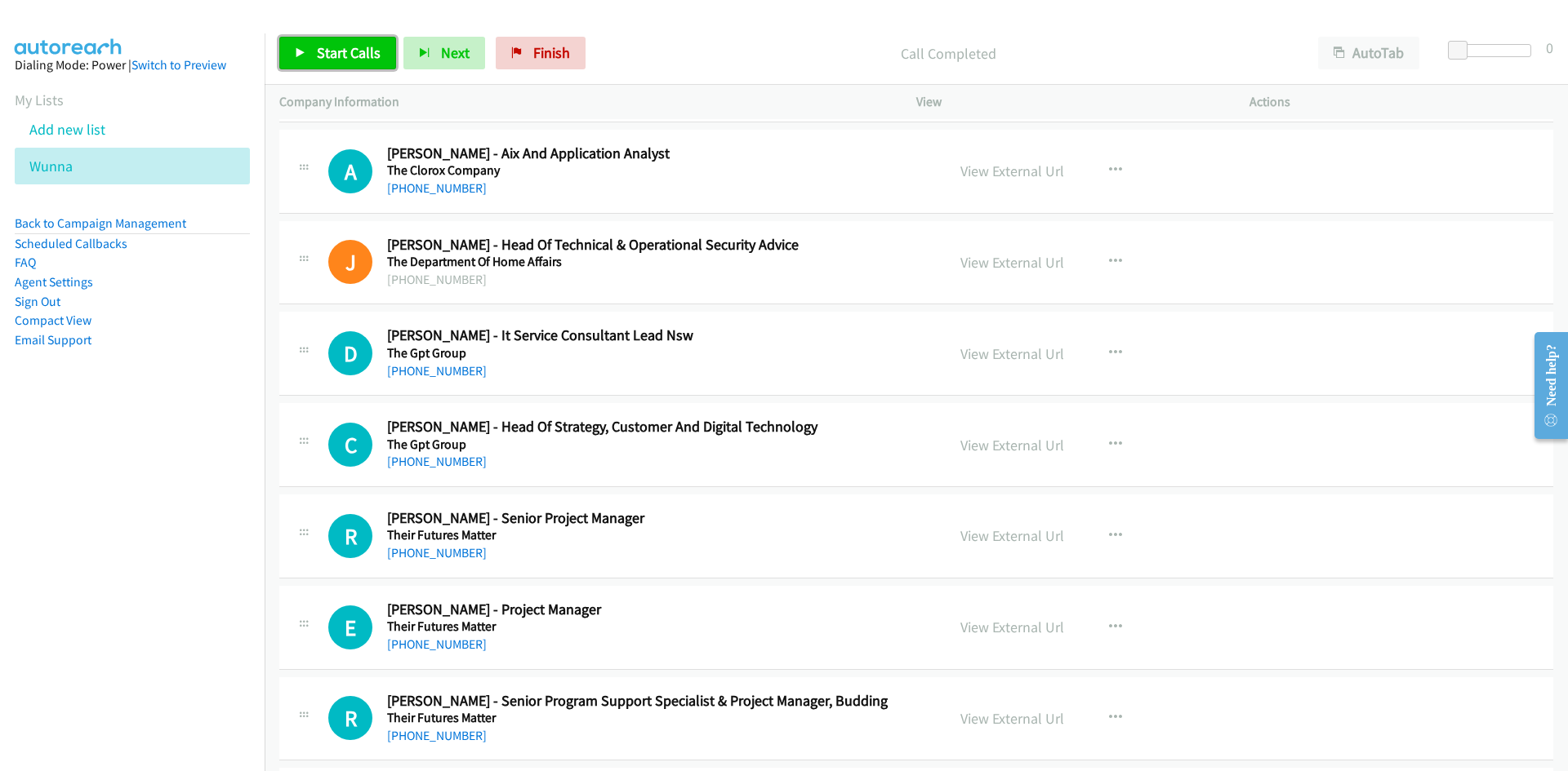
click at [286, 45] on link "Start Calls" at bounding box center [337, 53] width 116 height 32
click at [322, 54] on span "Pause" at bounding box center [335, 53] width 37 height 19
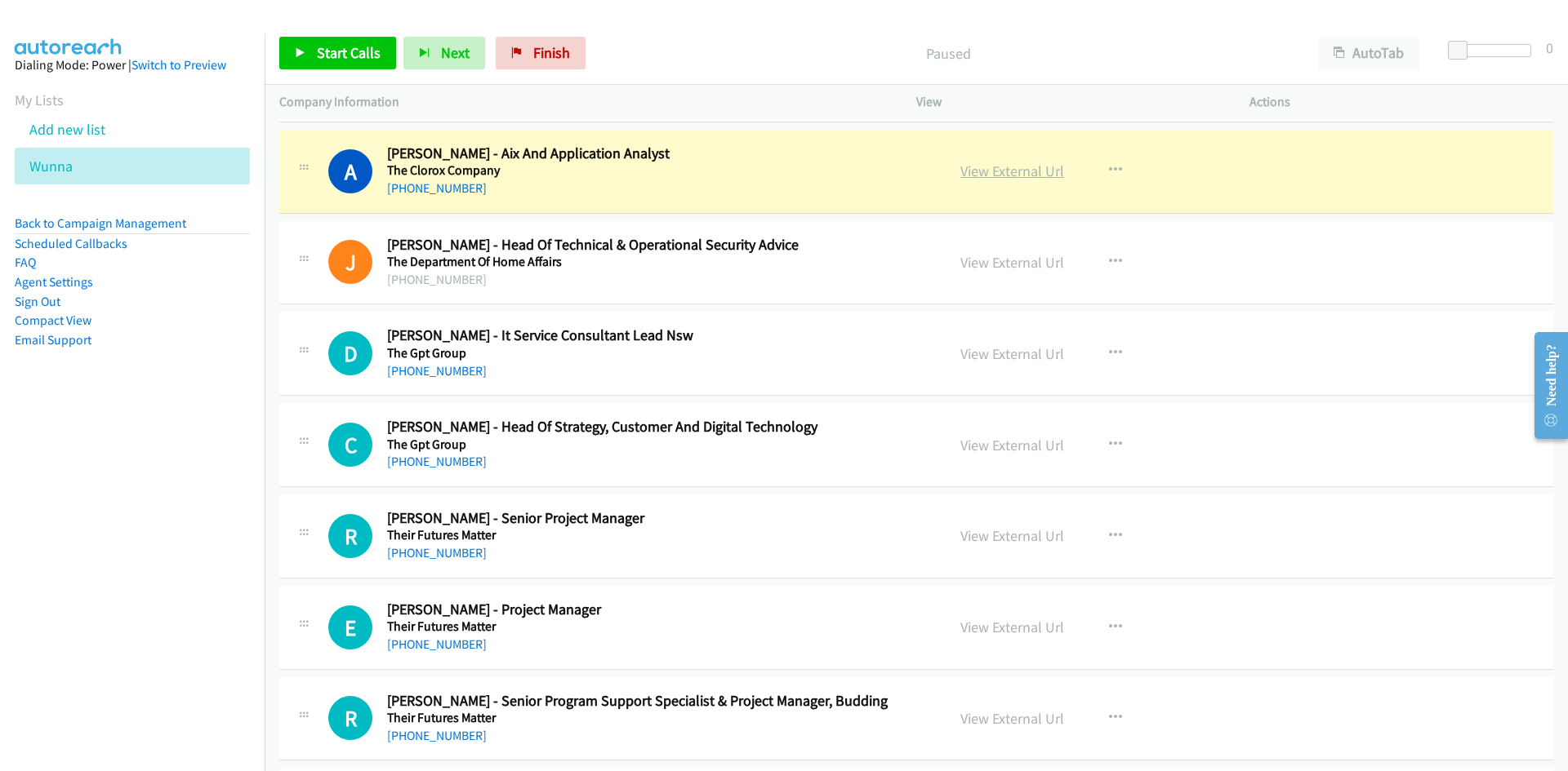
click at [962, 174] on link "View External Url" at bounding box center [1012, 171] width 104 height 19
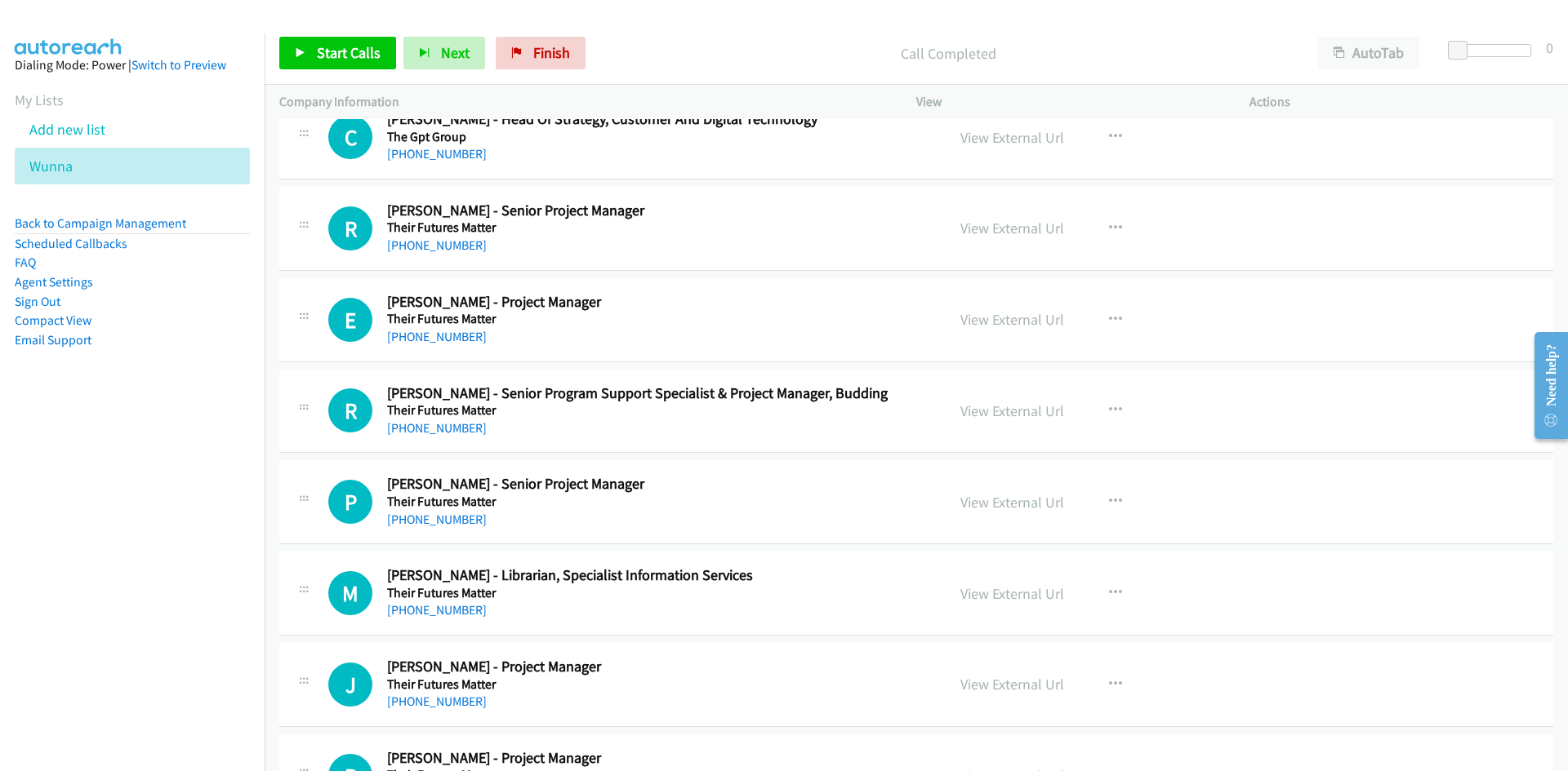
scroll to position [6121, 0]
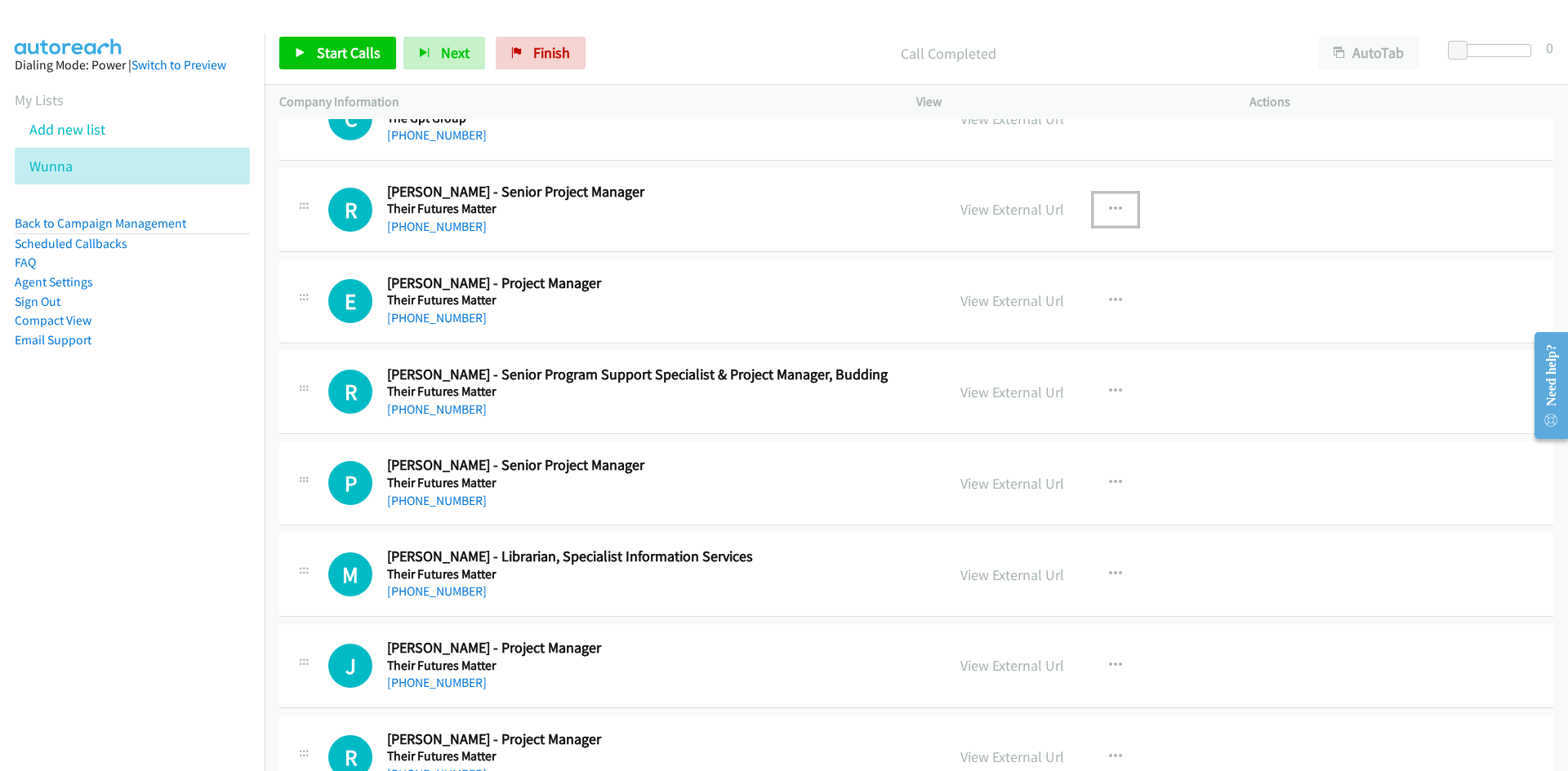
click at [1108, 203] on icon "button" at bounding box center [1114, 209] width 13 height 13
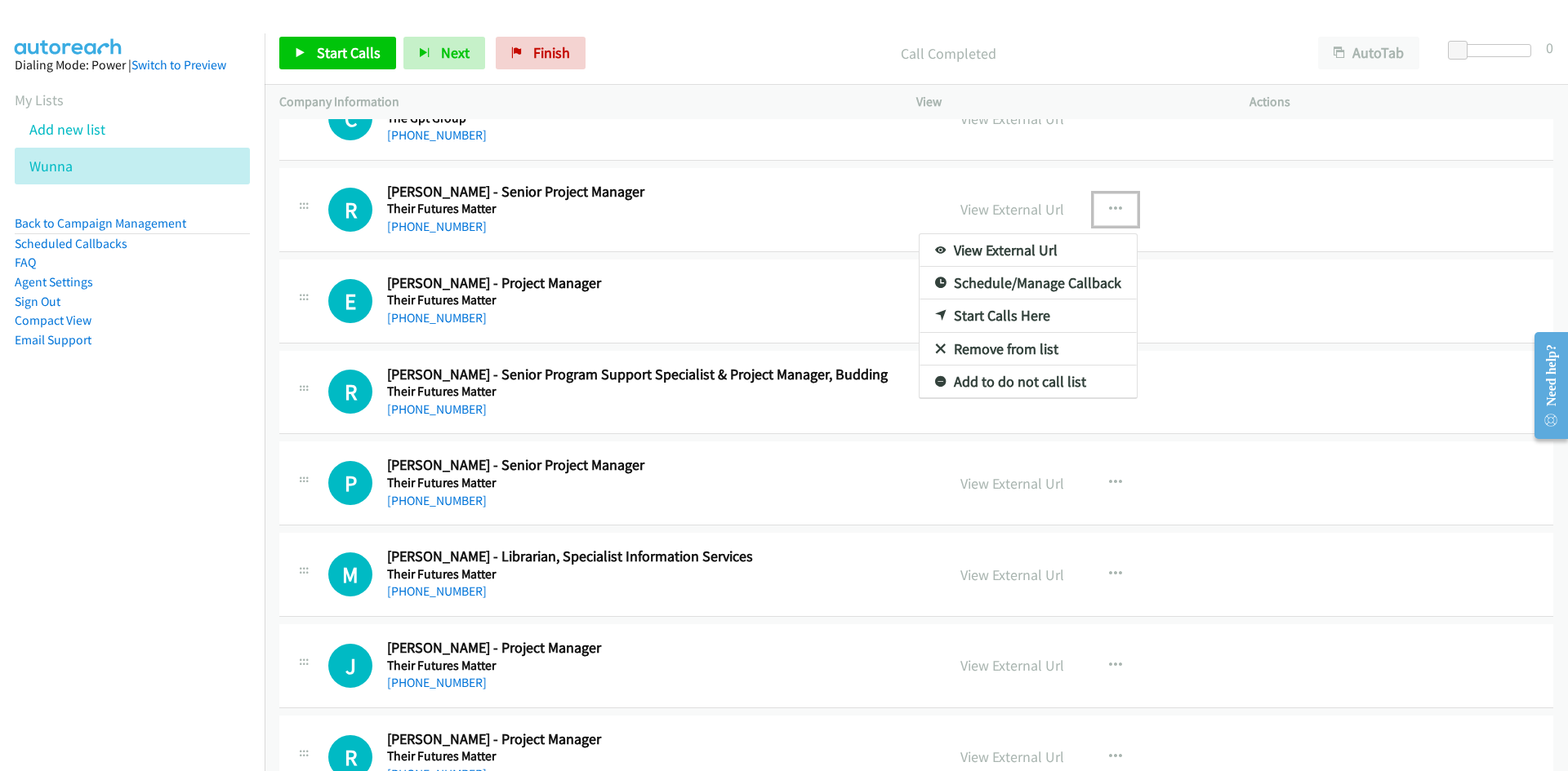
click at [935, 312] on icon at bounding box center [940, 316] width 11 height 11
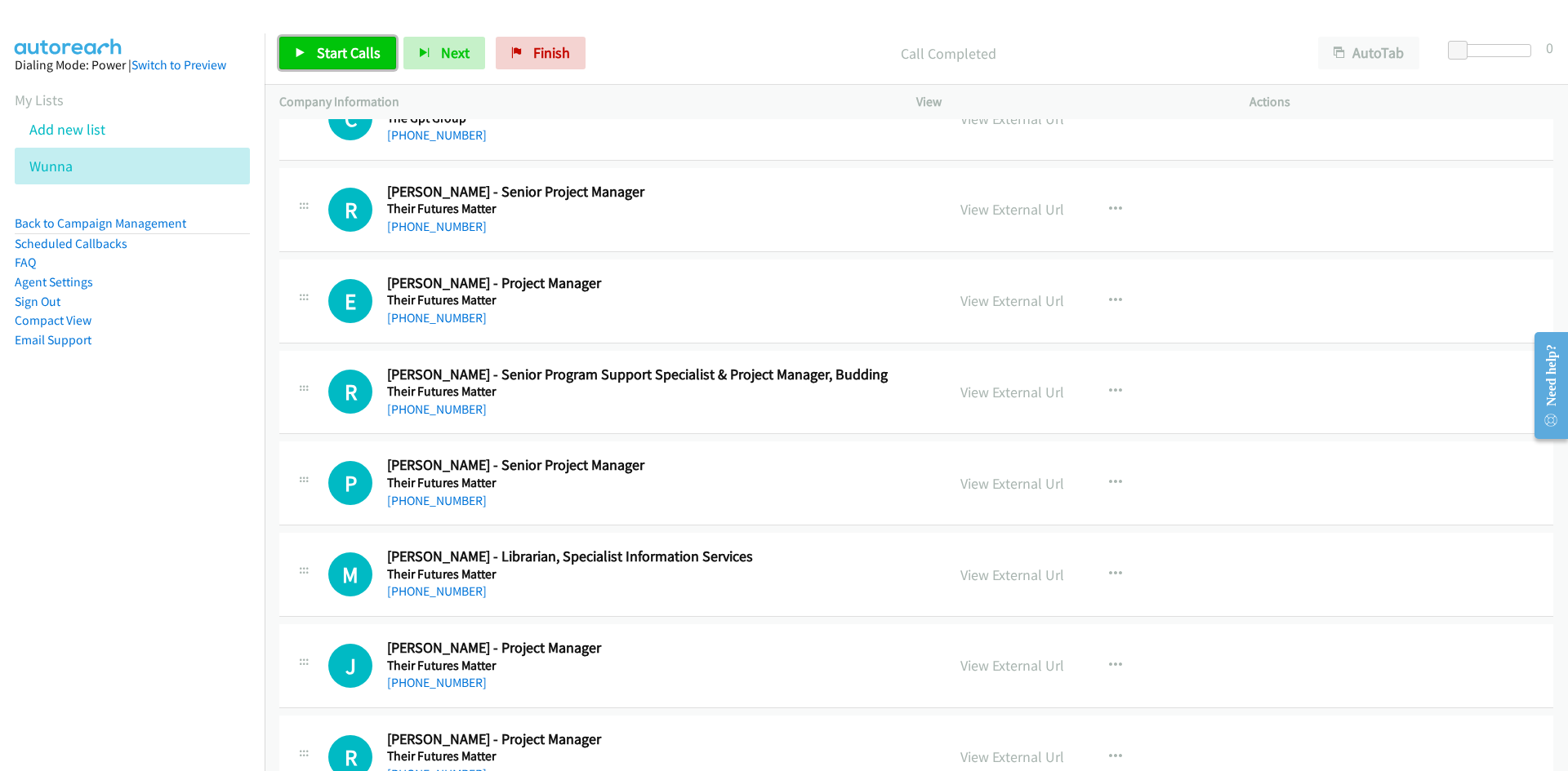
click at [296, 46] on link "Start Calls" at bounding box center [337, 53] width 116 height 32
click at [296, 41] on link "Pause" at bounding box center [324, 53] width 90 height 32
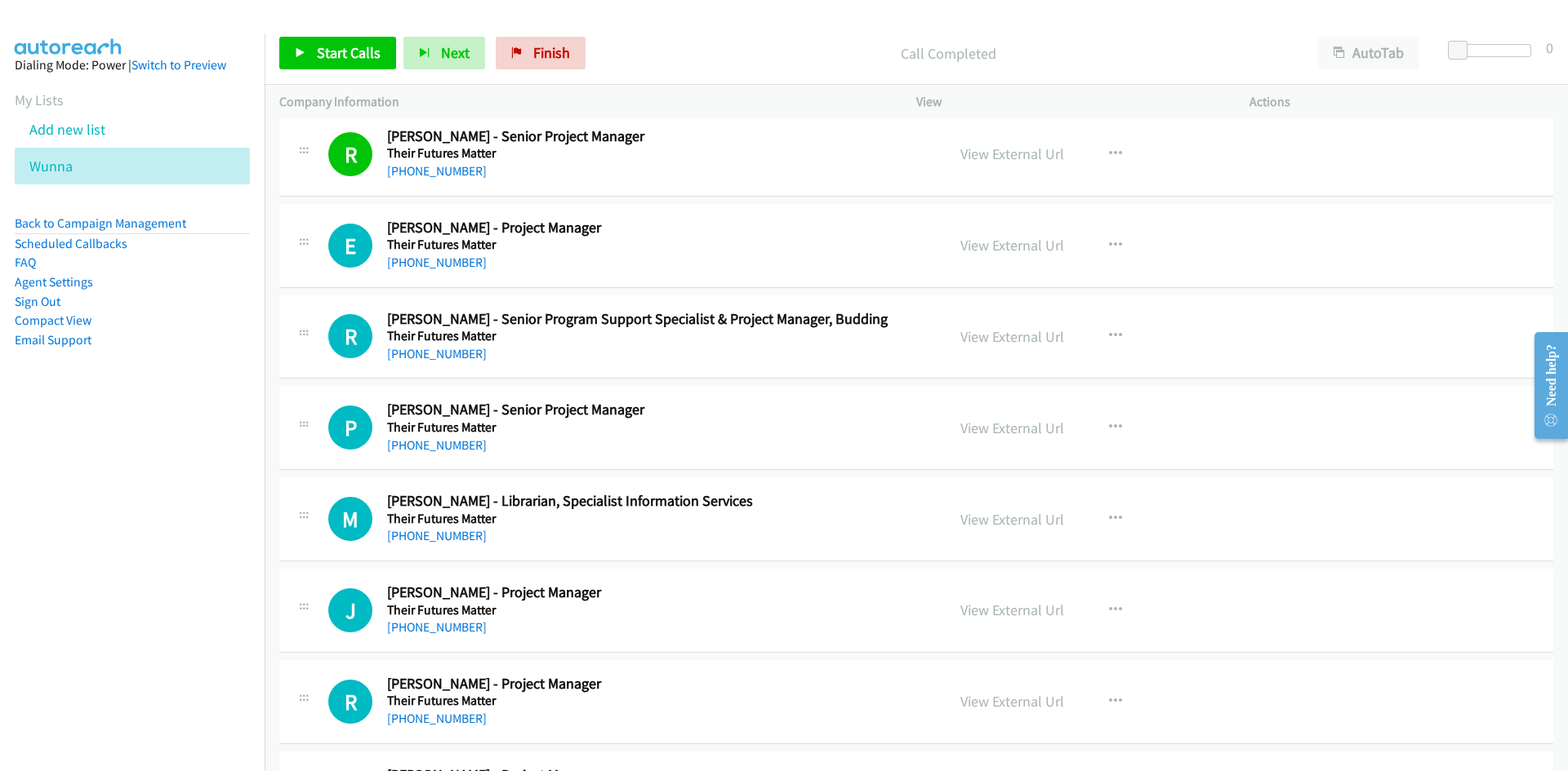
scroll to position [6203, 0]
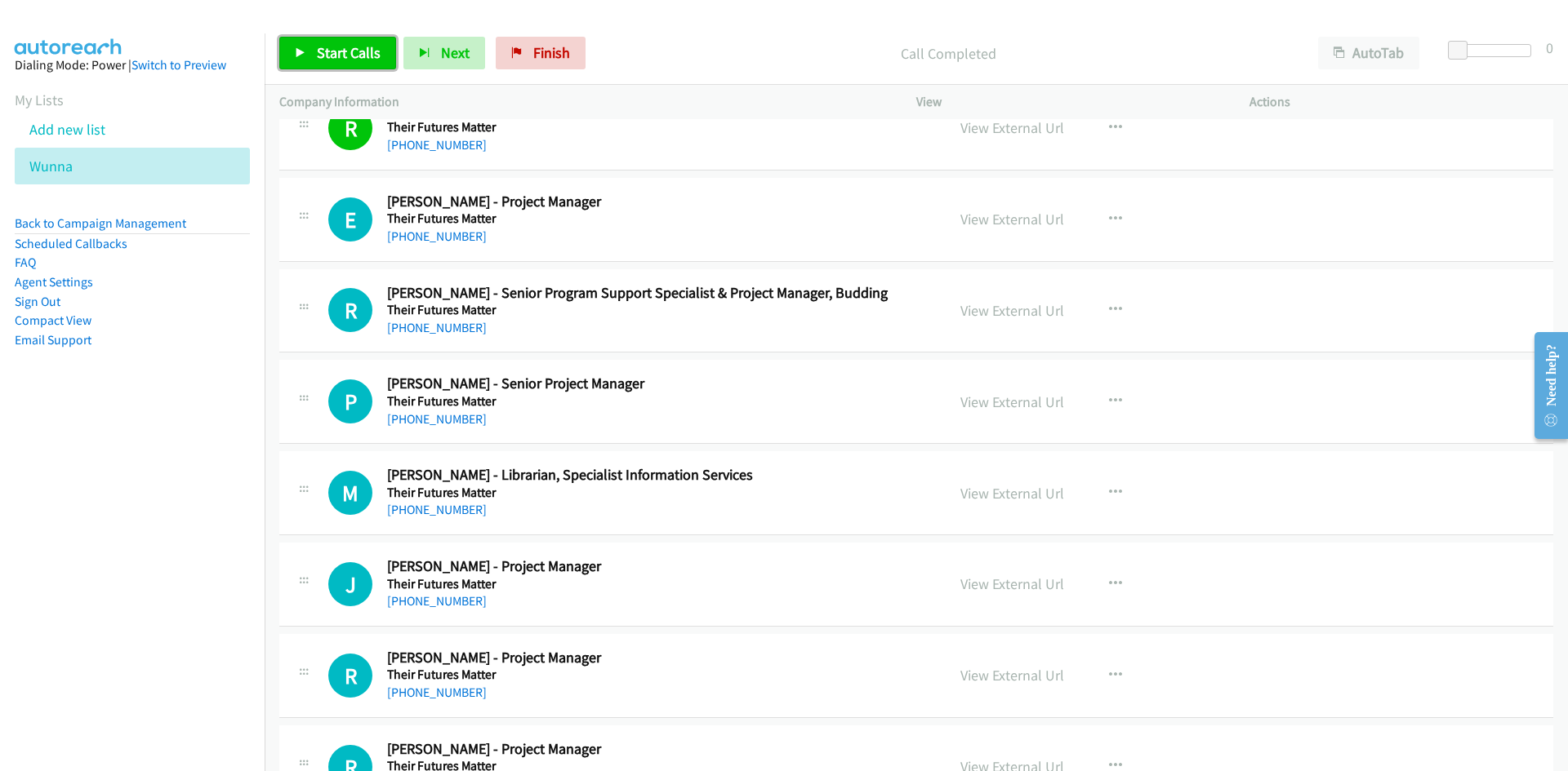
click at [313, 40] on link "Start Calls" at bounding box center [337, 53] width 116 height 32
click at [301, 48] on icon at bounding box center [300, 53] width 11 height 11
click at [1054, 220] on link "View External Url" at bounding box center [1012, 219] width 104 height 19
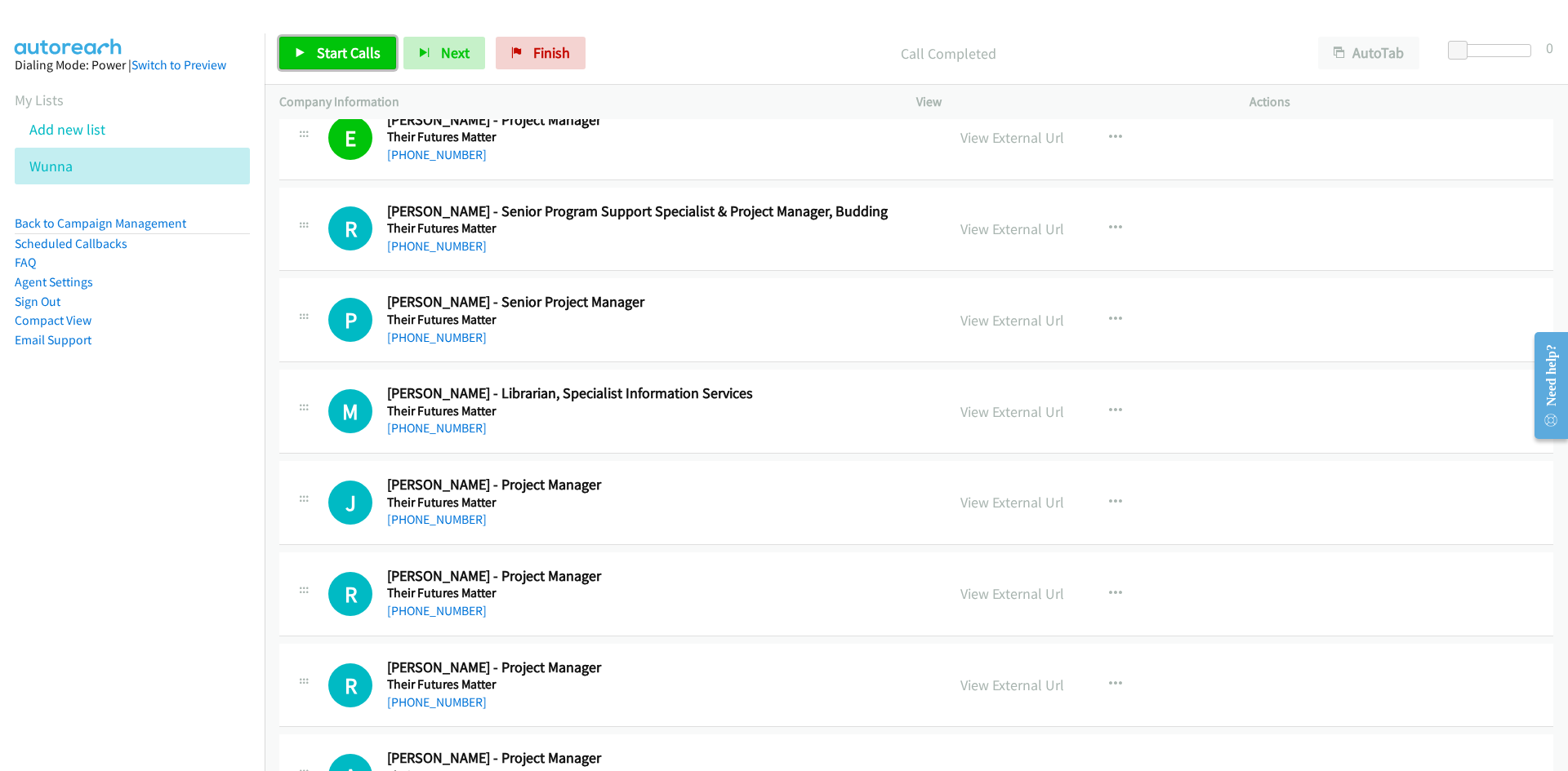
click at [348, 48] on span "Start Calls" at bounding box center [348, 53] width 64 height 19
click at [304, 50] on icon at bounding box center [300, 53] width 11 height 11
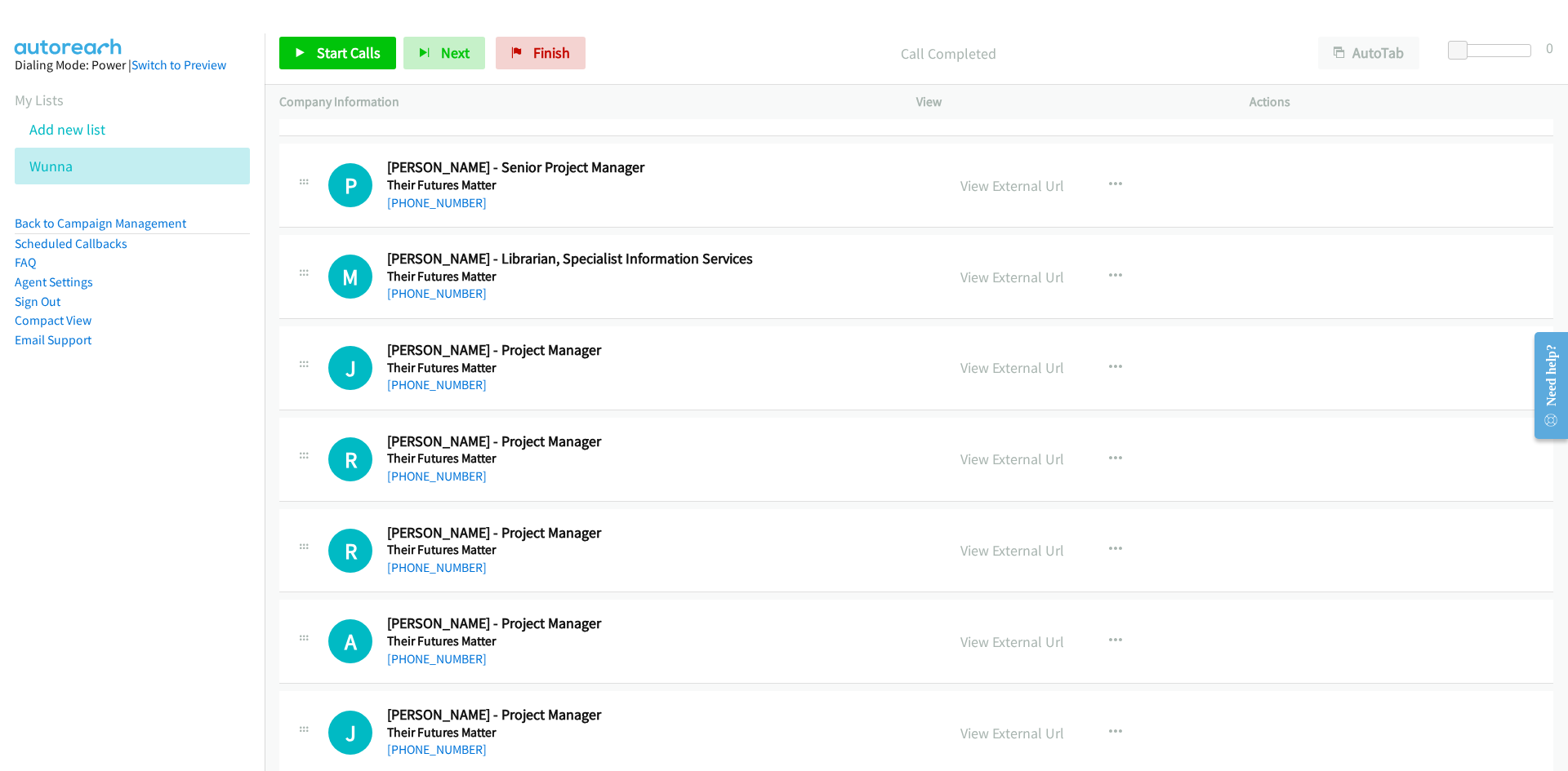
scroll to position [6448, 0]
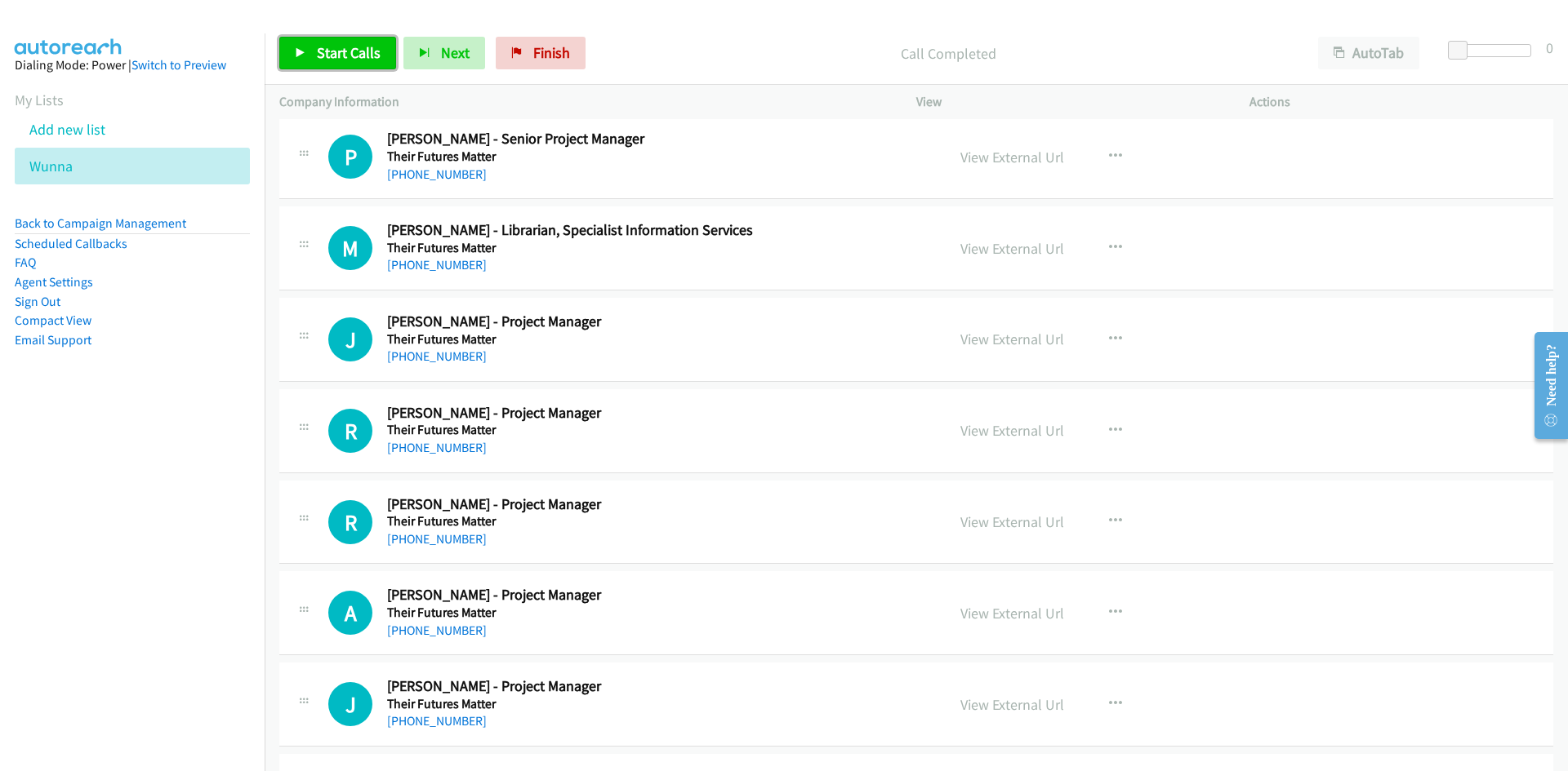
click at [353, 62] on link "Start Calls" at bounding box center [337, 53] width 116 height 32
click at [353, 62] on link "Pause" at bounding box center [324, 53] width 90 height 32
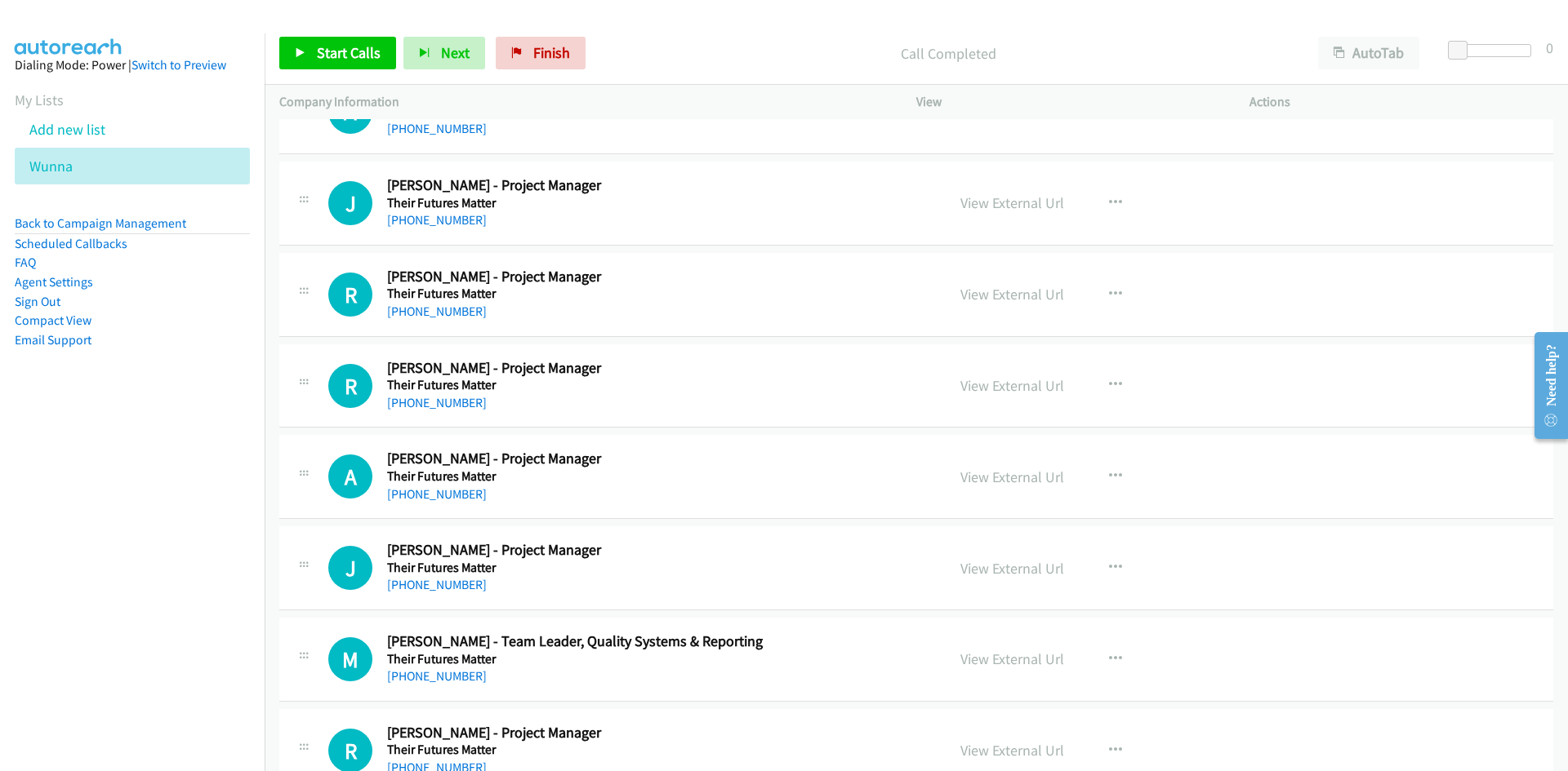
scroll to position [6611, 0]
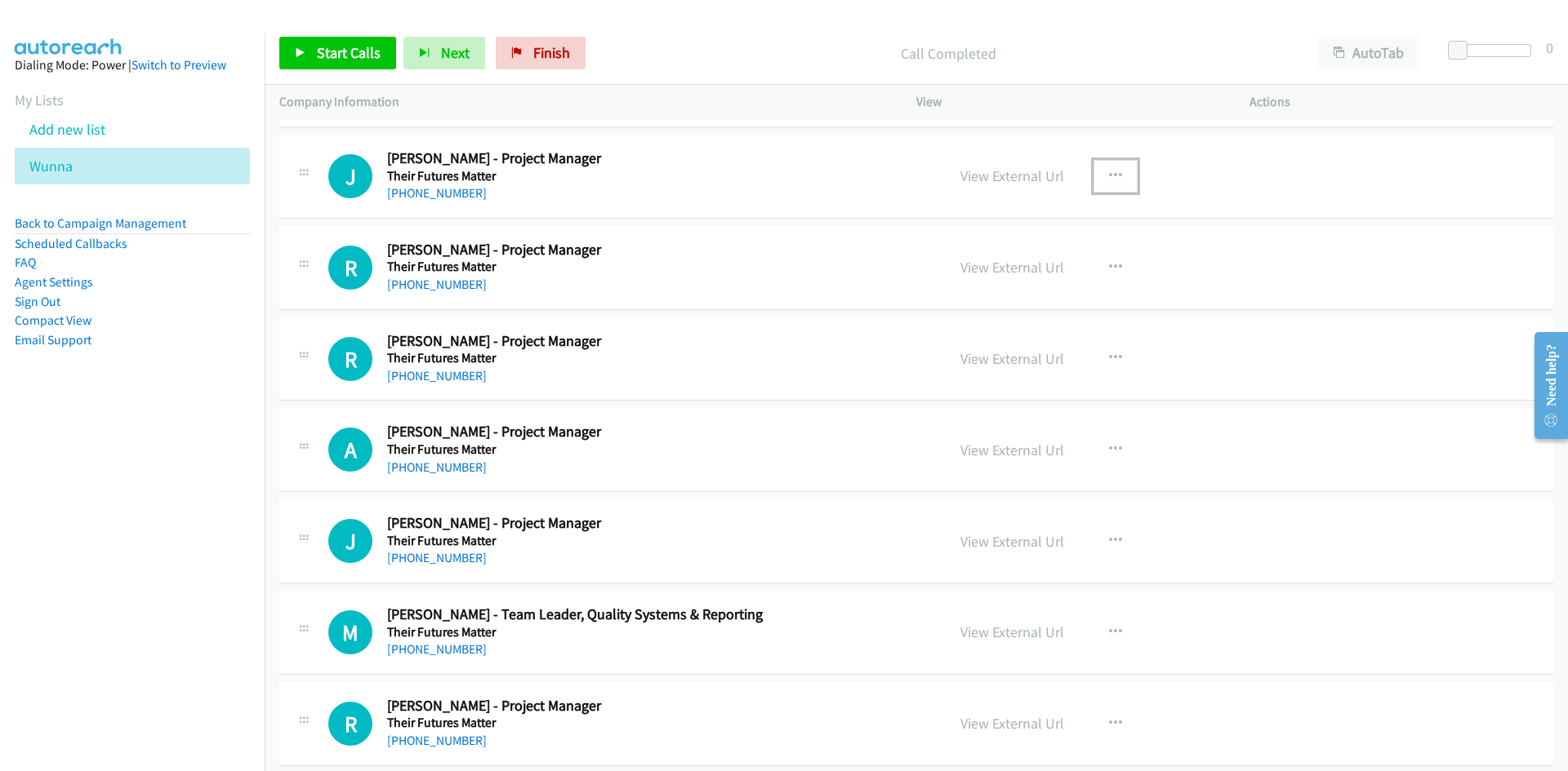
click at [1097, 170] on button "button" at bounding box center [1115, 176] width 44 height 32
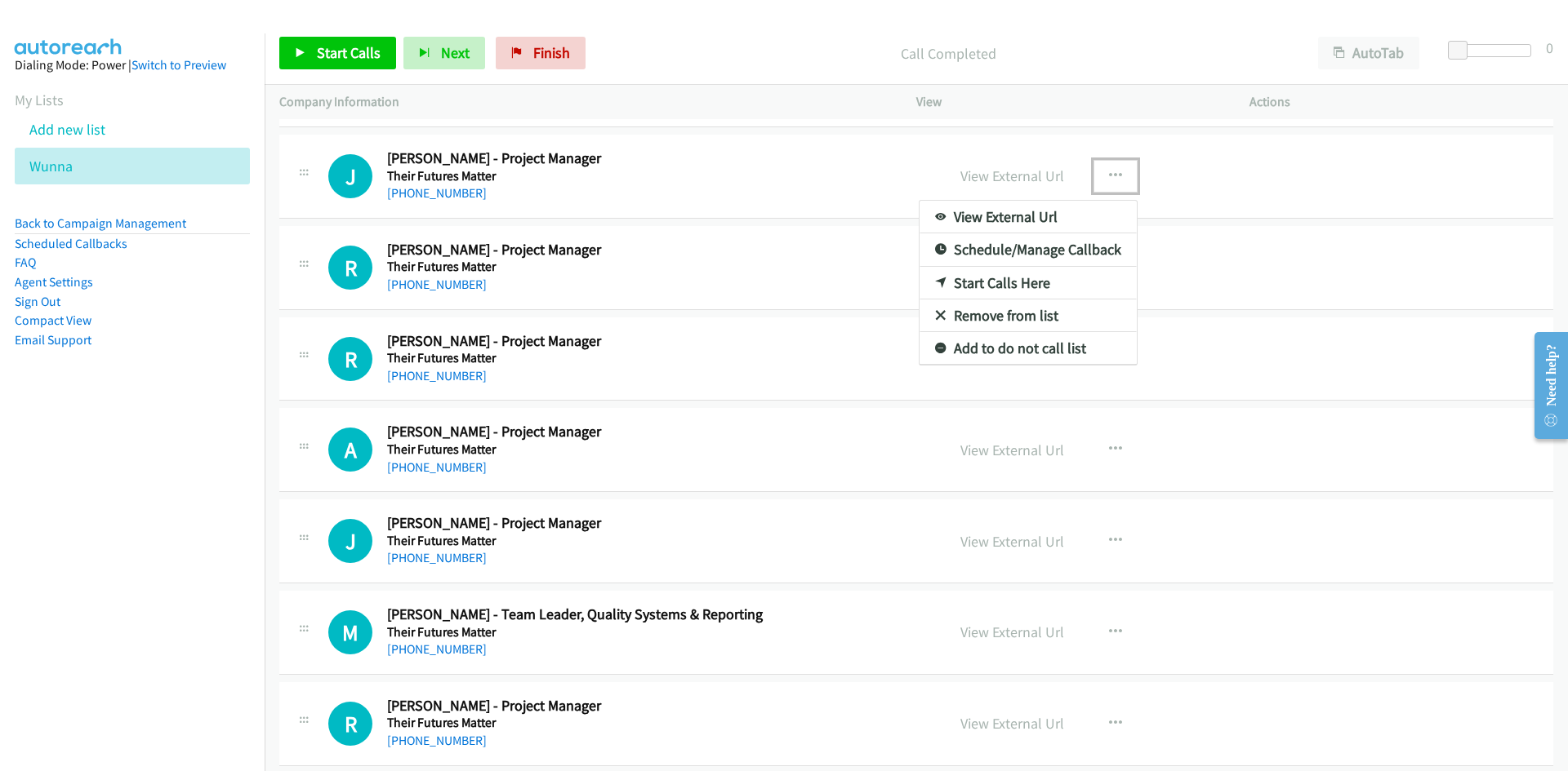
click at [939, 278] on link "Start Calls Here" at bounding box center [1028, 283] width 217 height 32
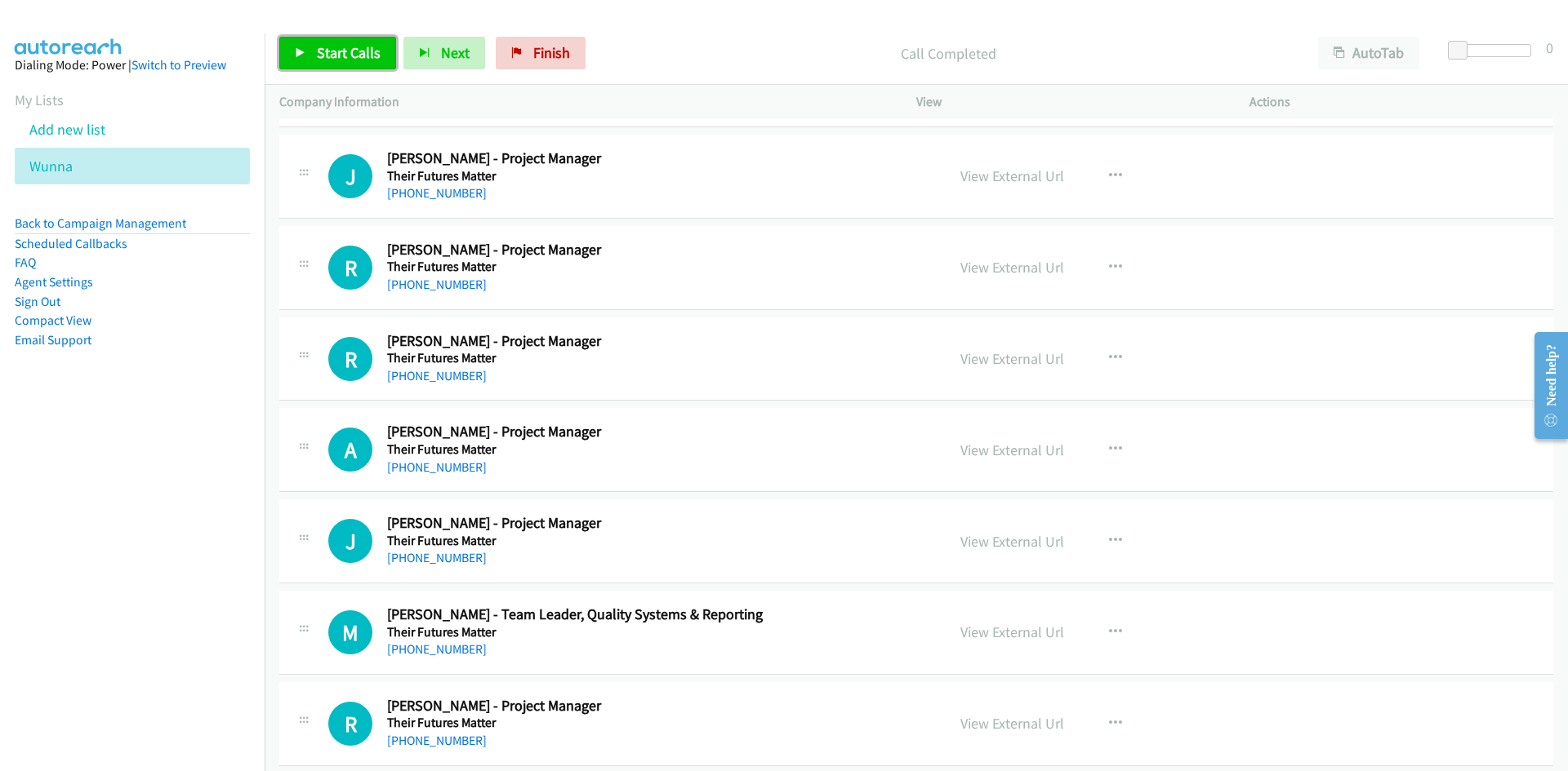
click at [384, 64] on link "Start Calls" at bounding box center [337, 53] width 116 height 32
click at [353, 53] on link "Pause" at bounding box center [324, 53] width 90 height 32
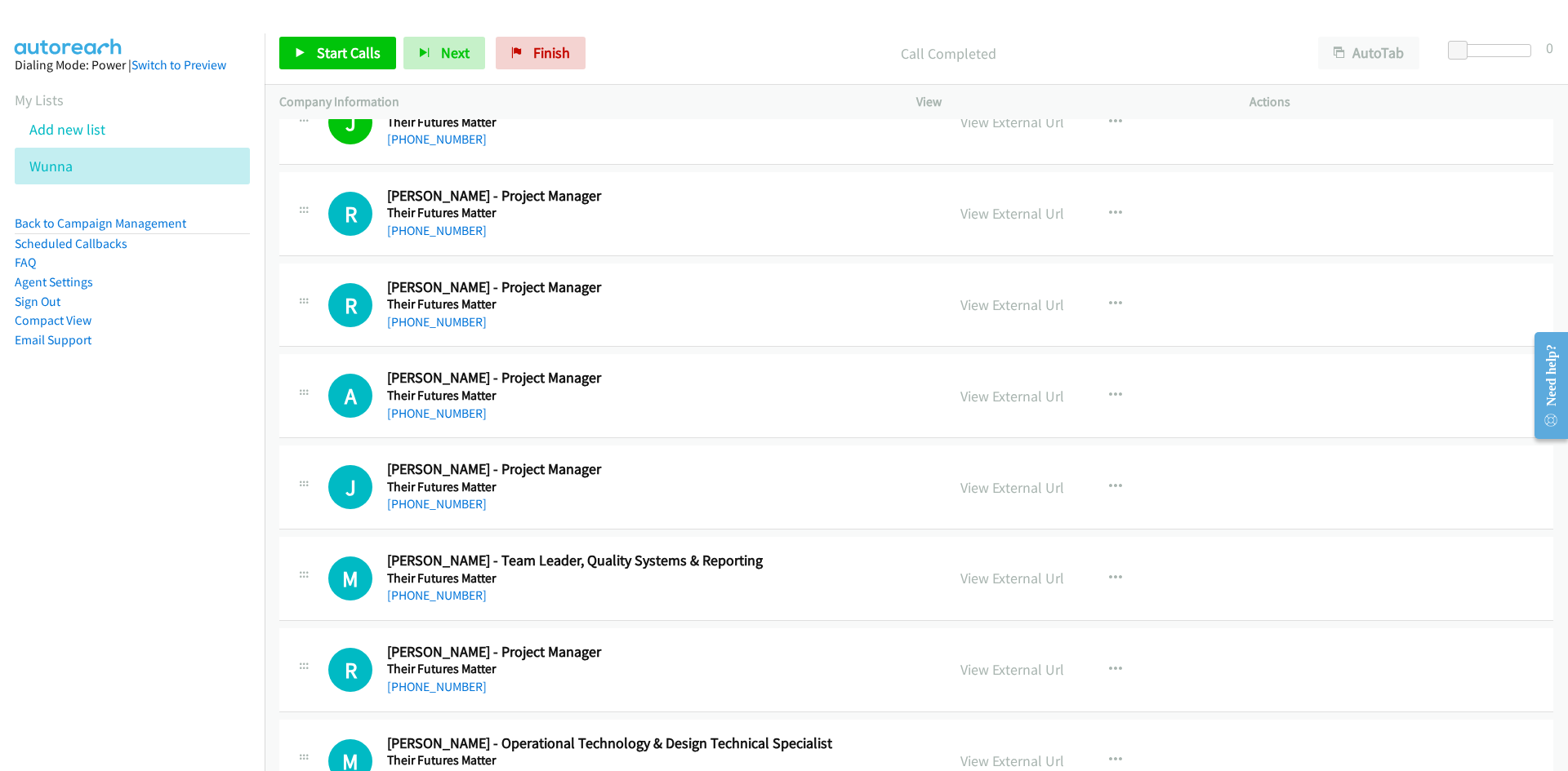
scroll to position [6693, 0]
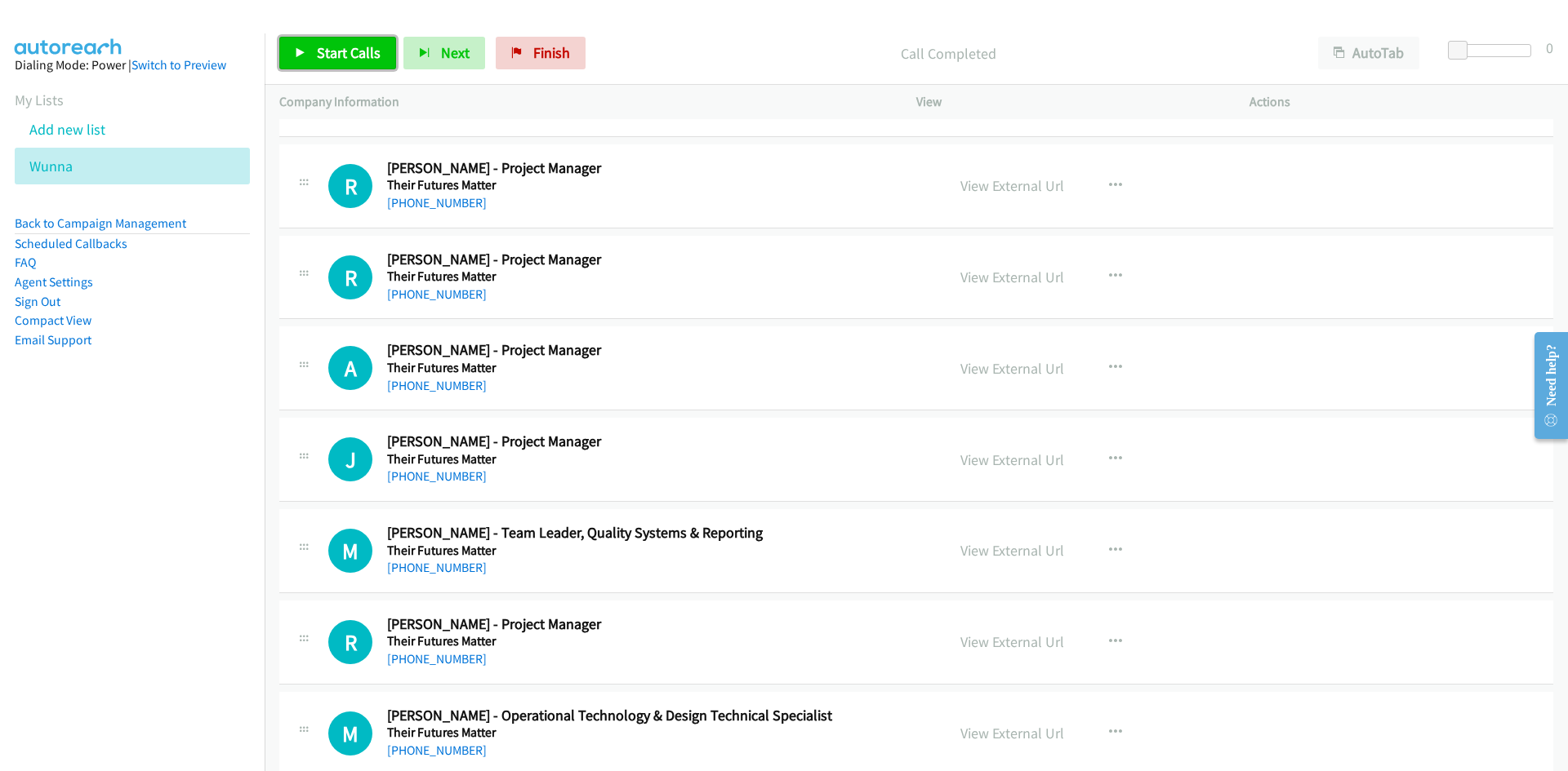
click at [363, 42] on link "Start Calls" at bounding box center [337, 53] width 116 height 32
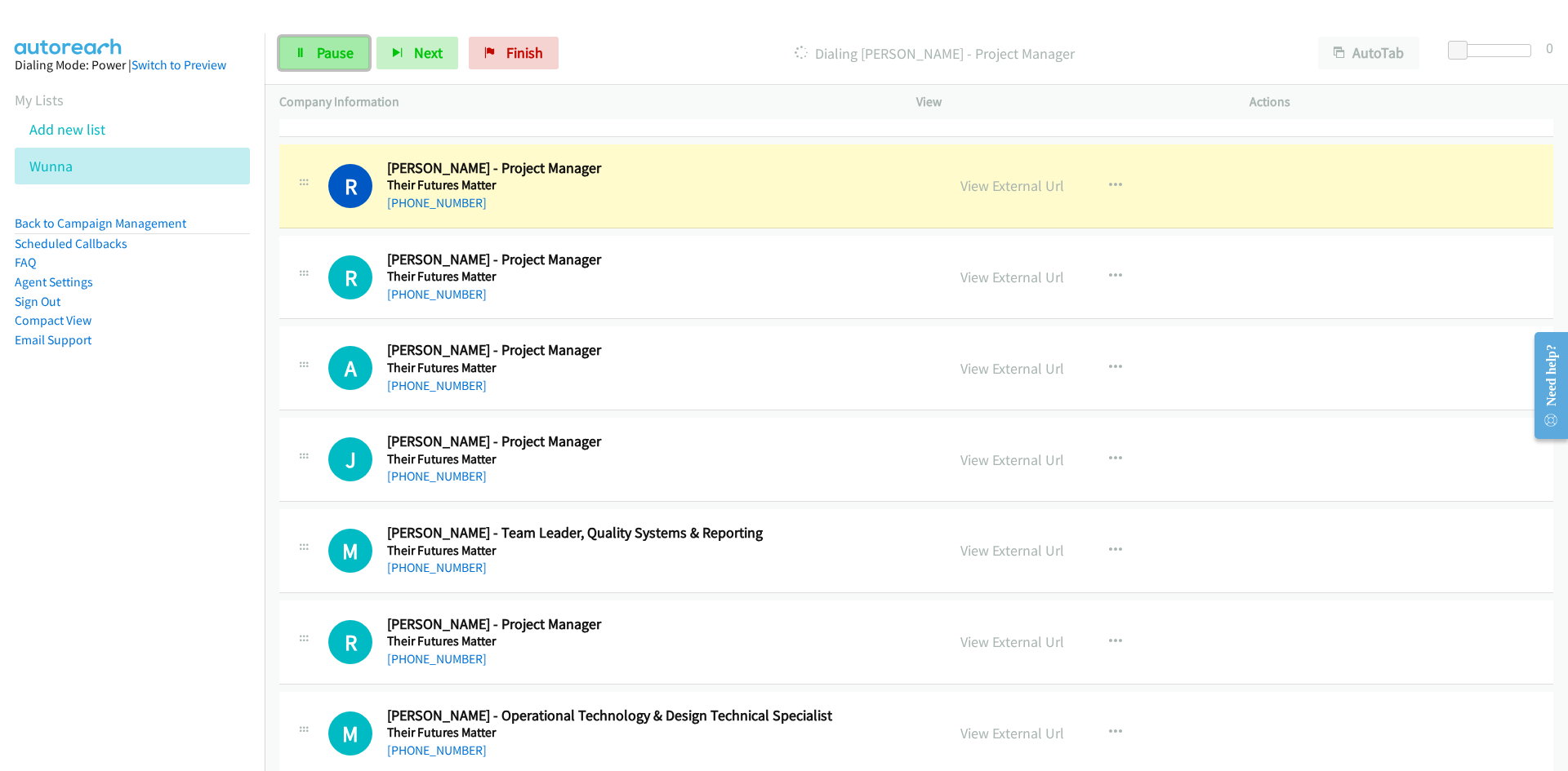
click at [363, 42] on link "Pause" at bounding box center [324, 53] width 90 height 32
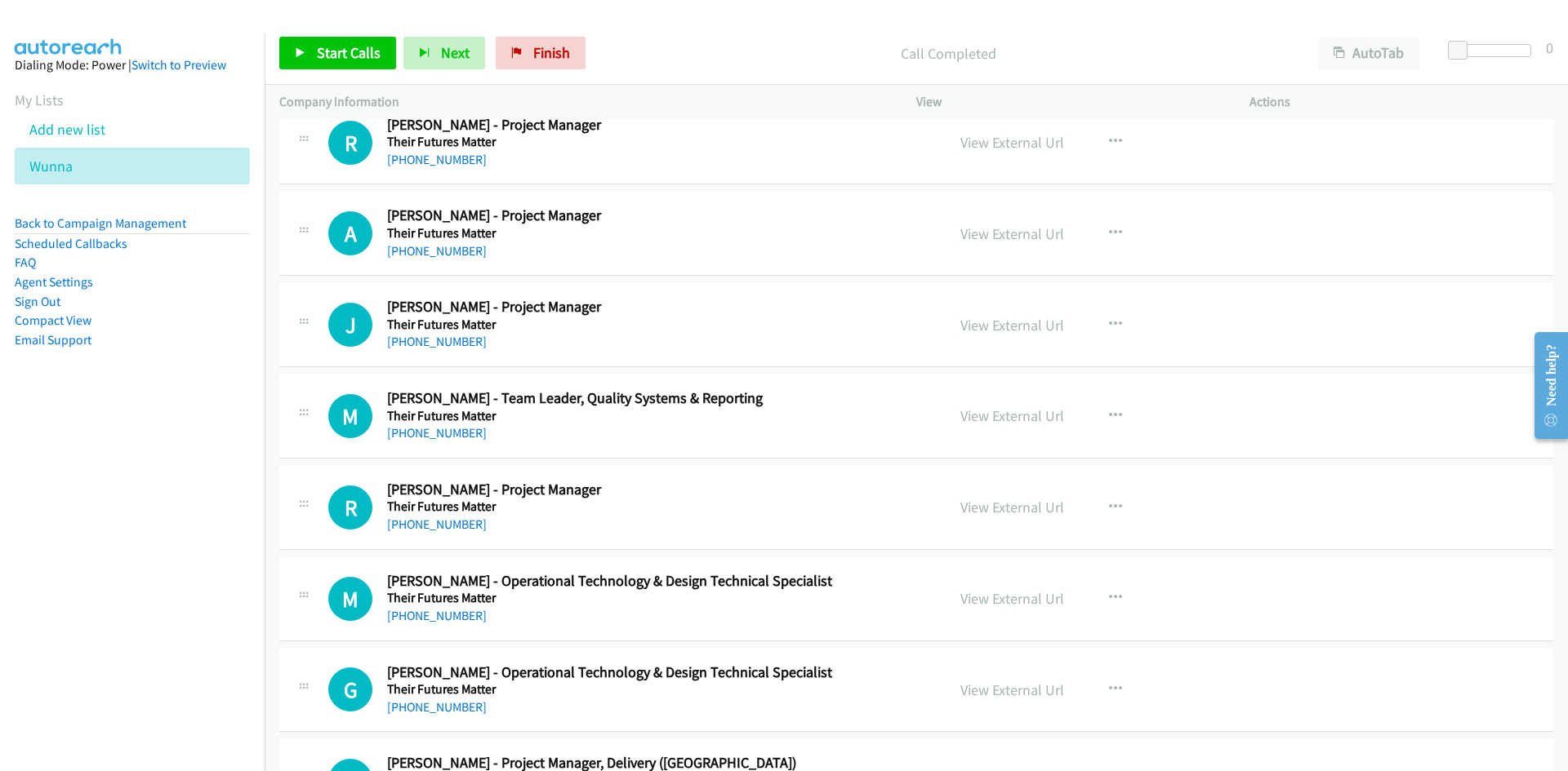
scroll to position [6856, 0]
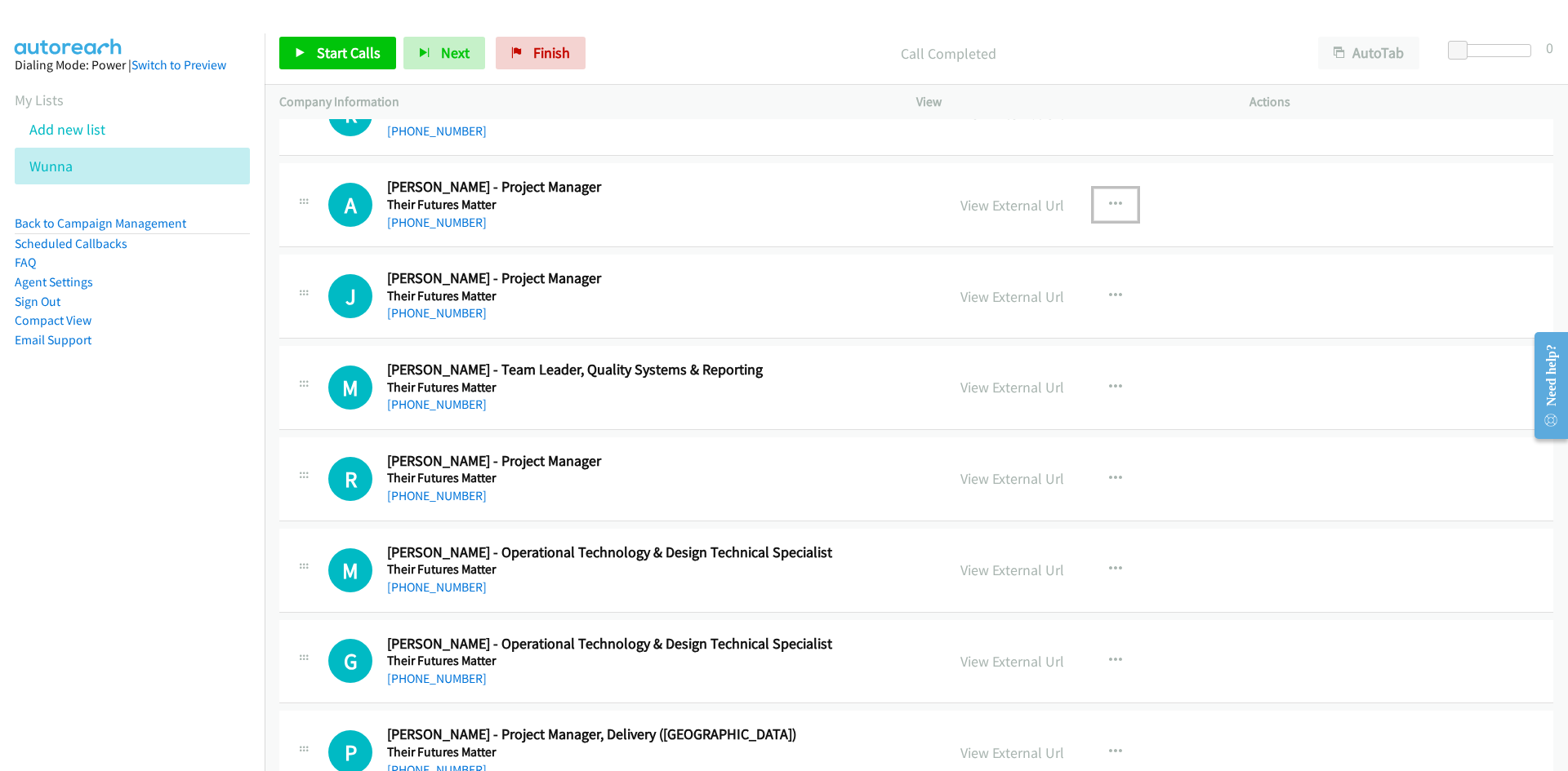
click at [1117, 200] on button "button" at bounding box center [1115, 205] width 44 height 32
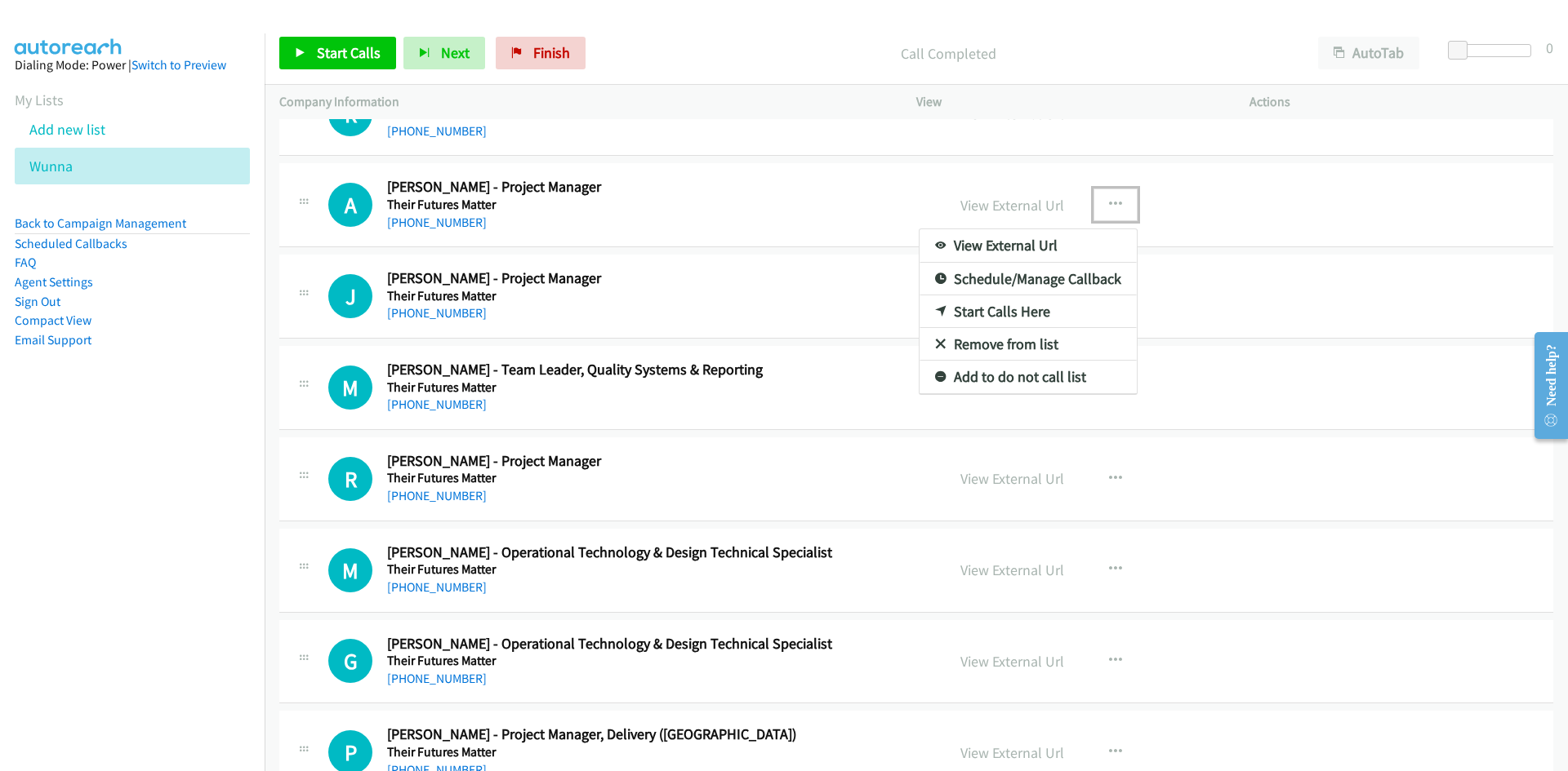
click at [920, 326] on link "Start Calls Here" at bounding box center [1028, 312] width 217 height 32
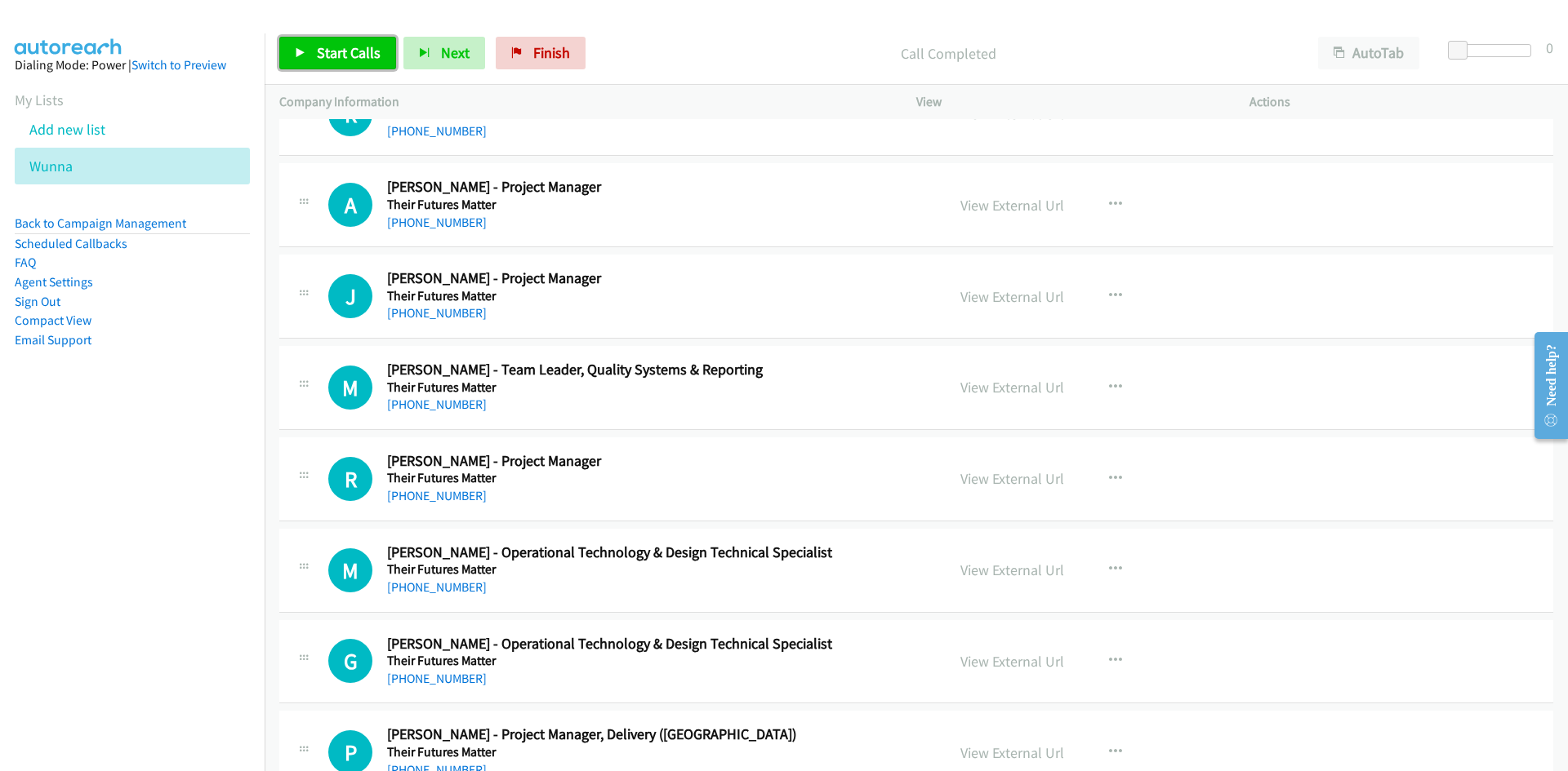
click at [359, 52] on span "Start Calls" at bounding box center [348, 53] width 64 height 19
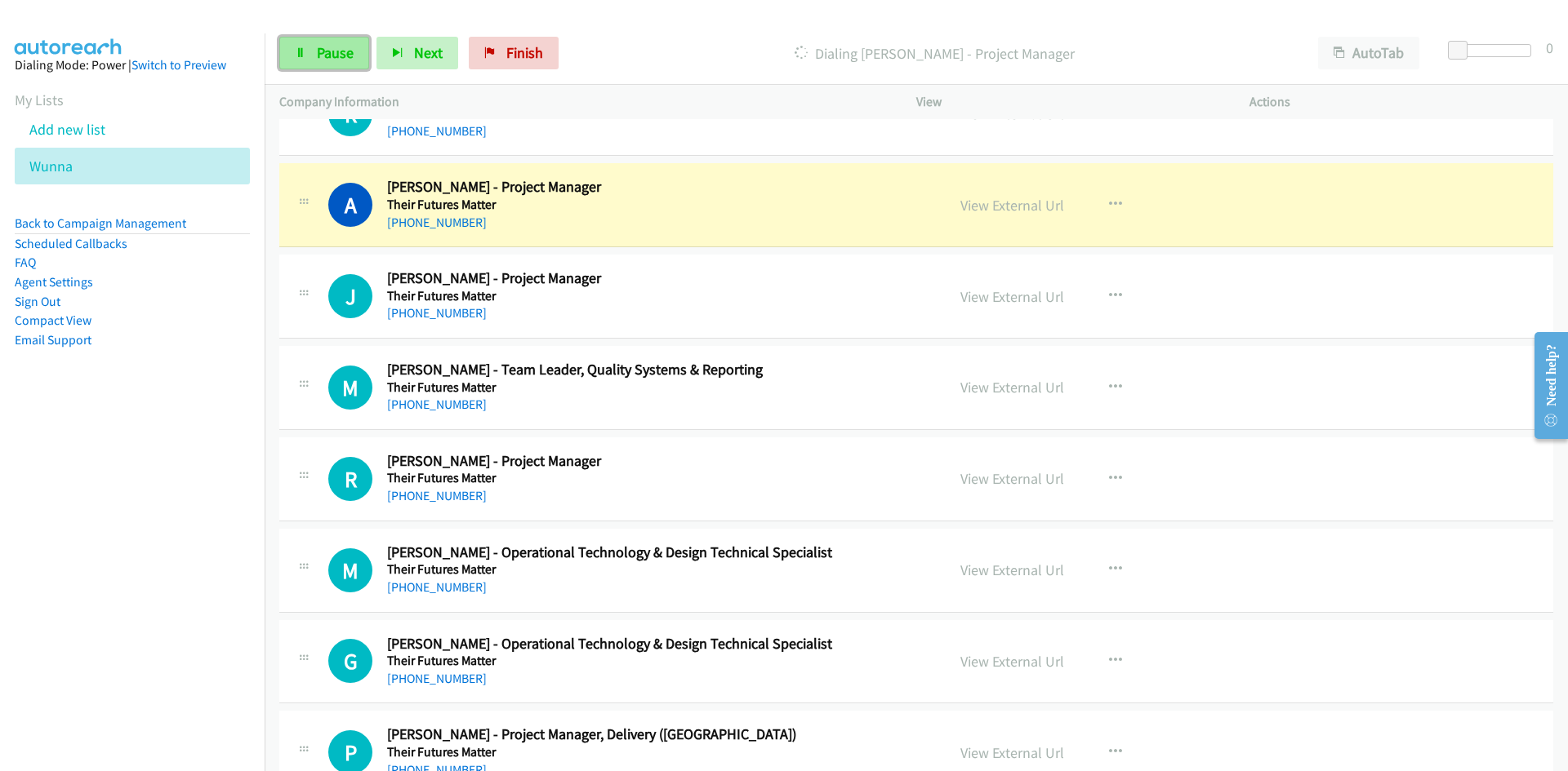
click at [347, 59] on span "Pause" at bounding box center [335, 53] width 37 height 19
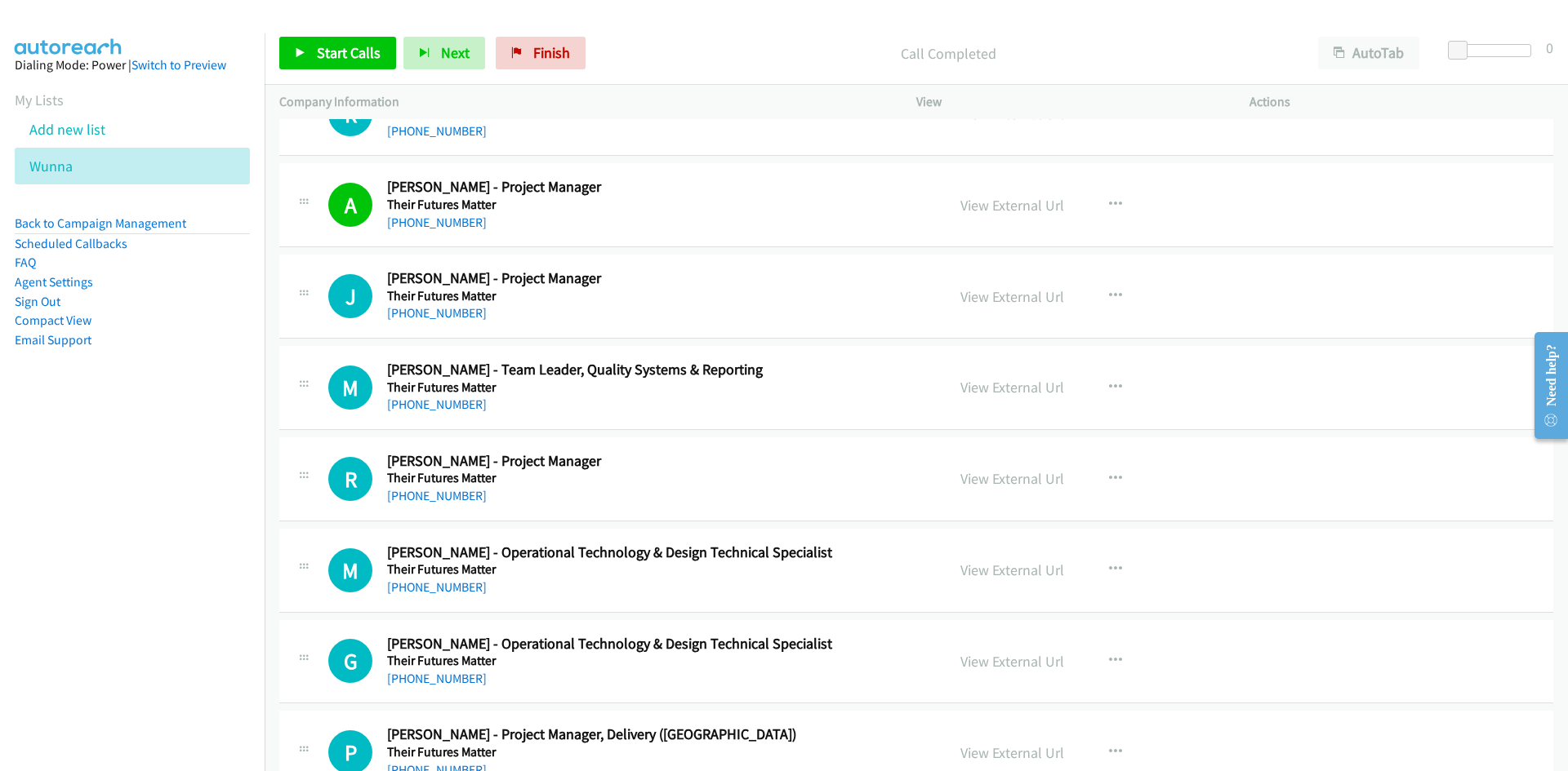
scroll to position [6937, 0]
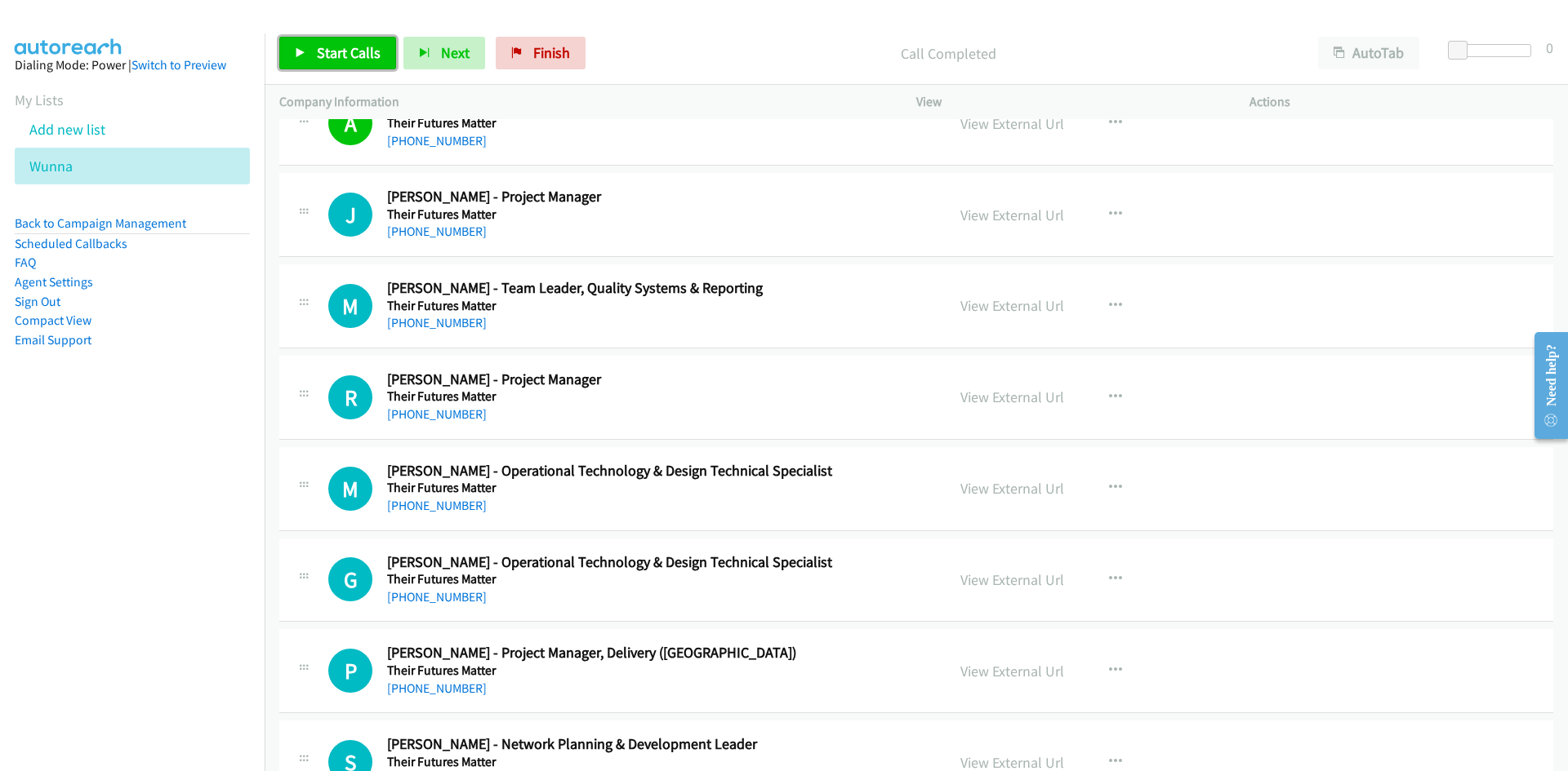
click at [344, 42] on link "Start Calls" at bounding box center [337, 53] width 116 height 32
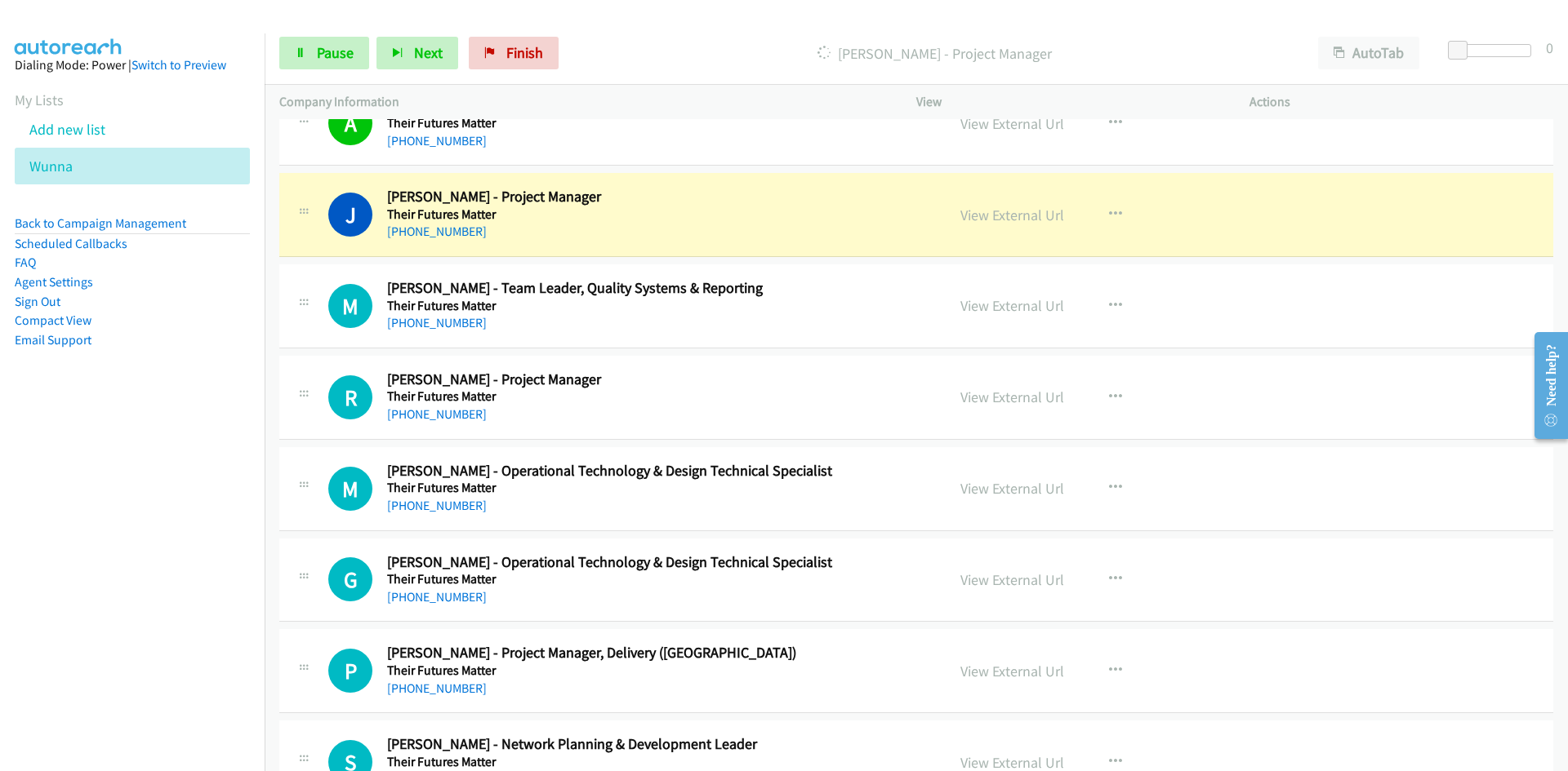
click at [688, 86] on div "Company Information" at bounding box center [583, 102] width 637 height 34
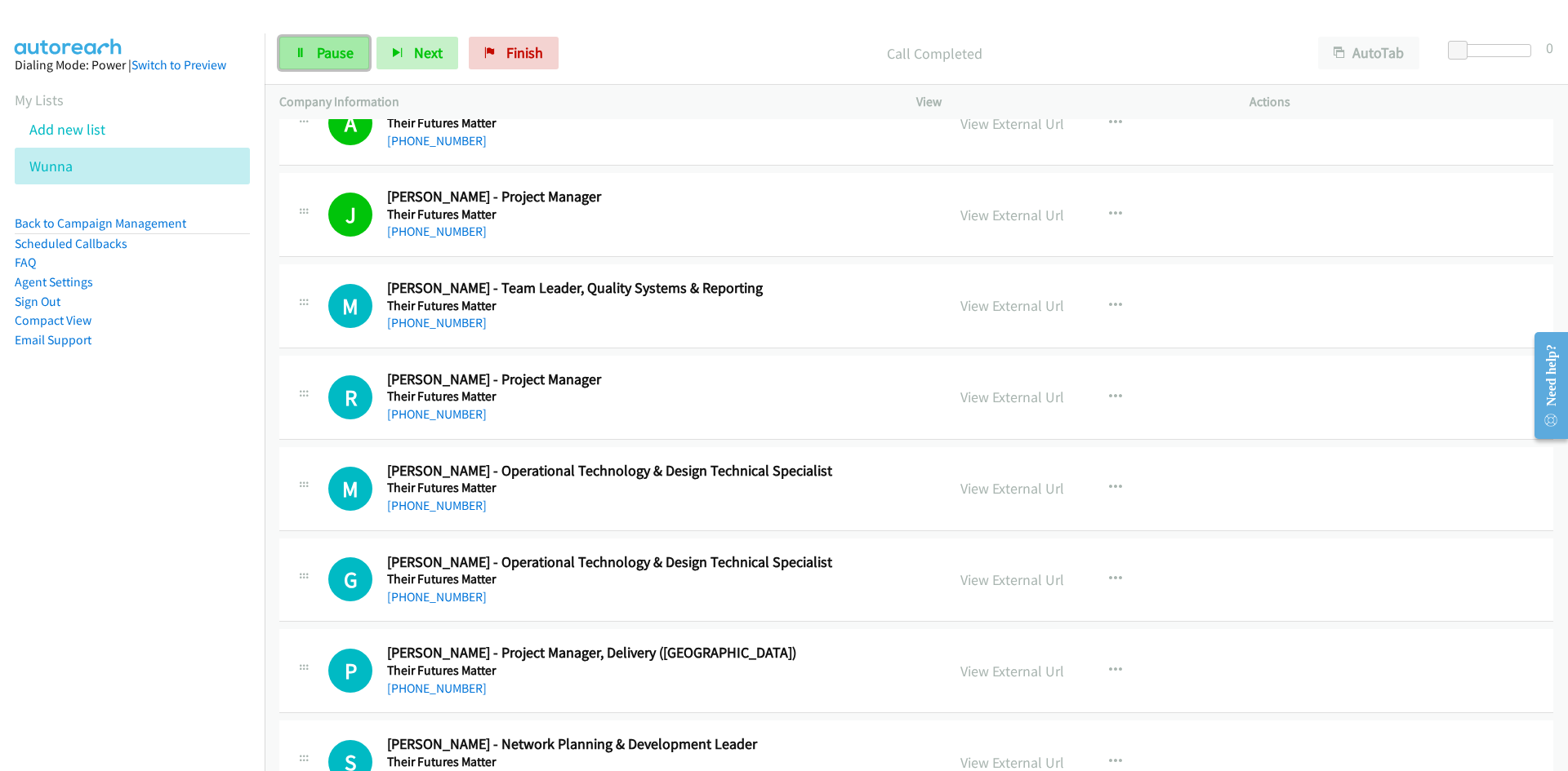
click at [323, 42] on link "Pause" at bounding box center [324, 53] width 90 height 32
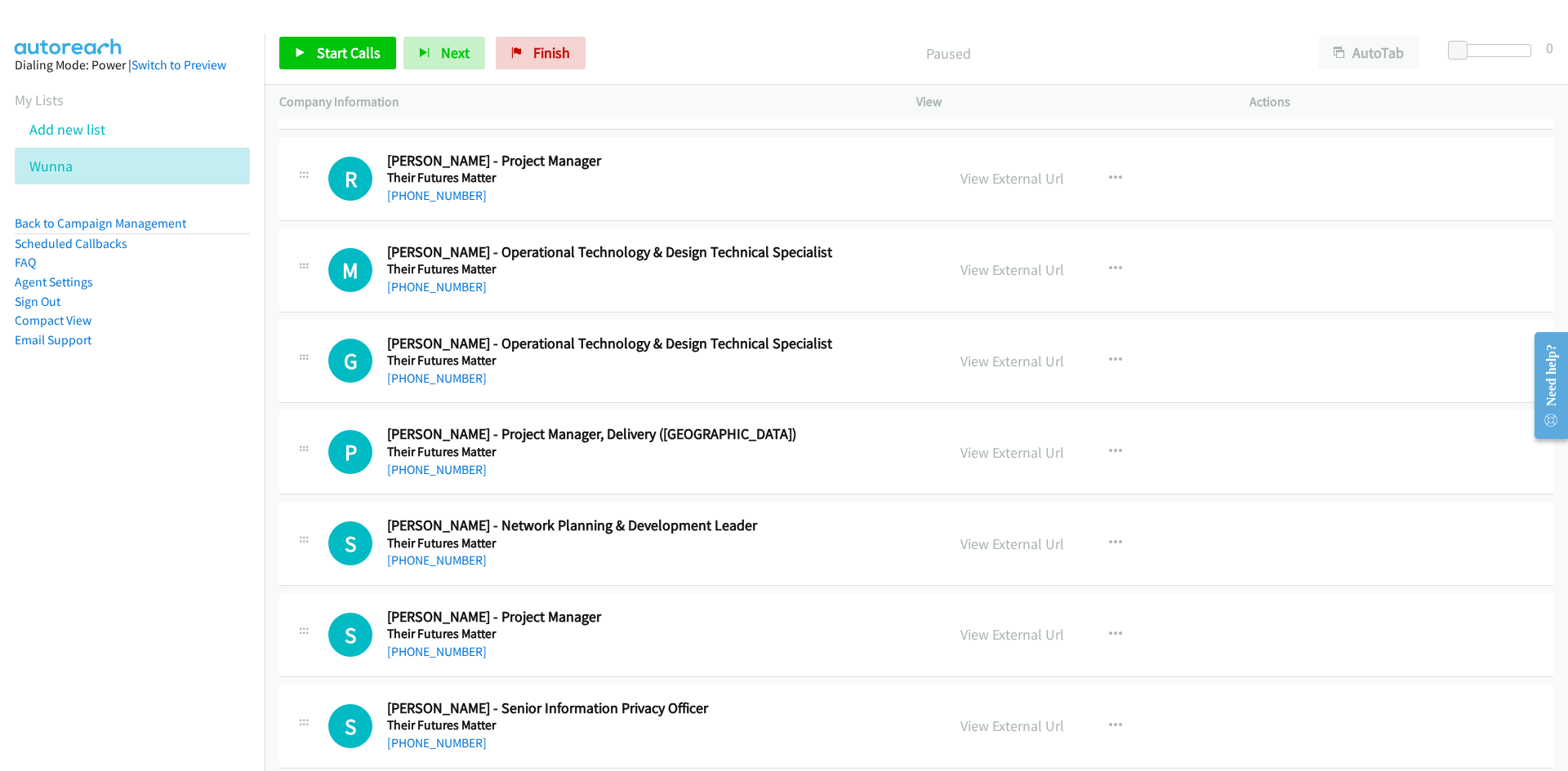
scroll to position [7183, 0]
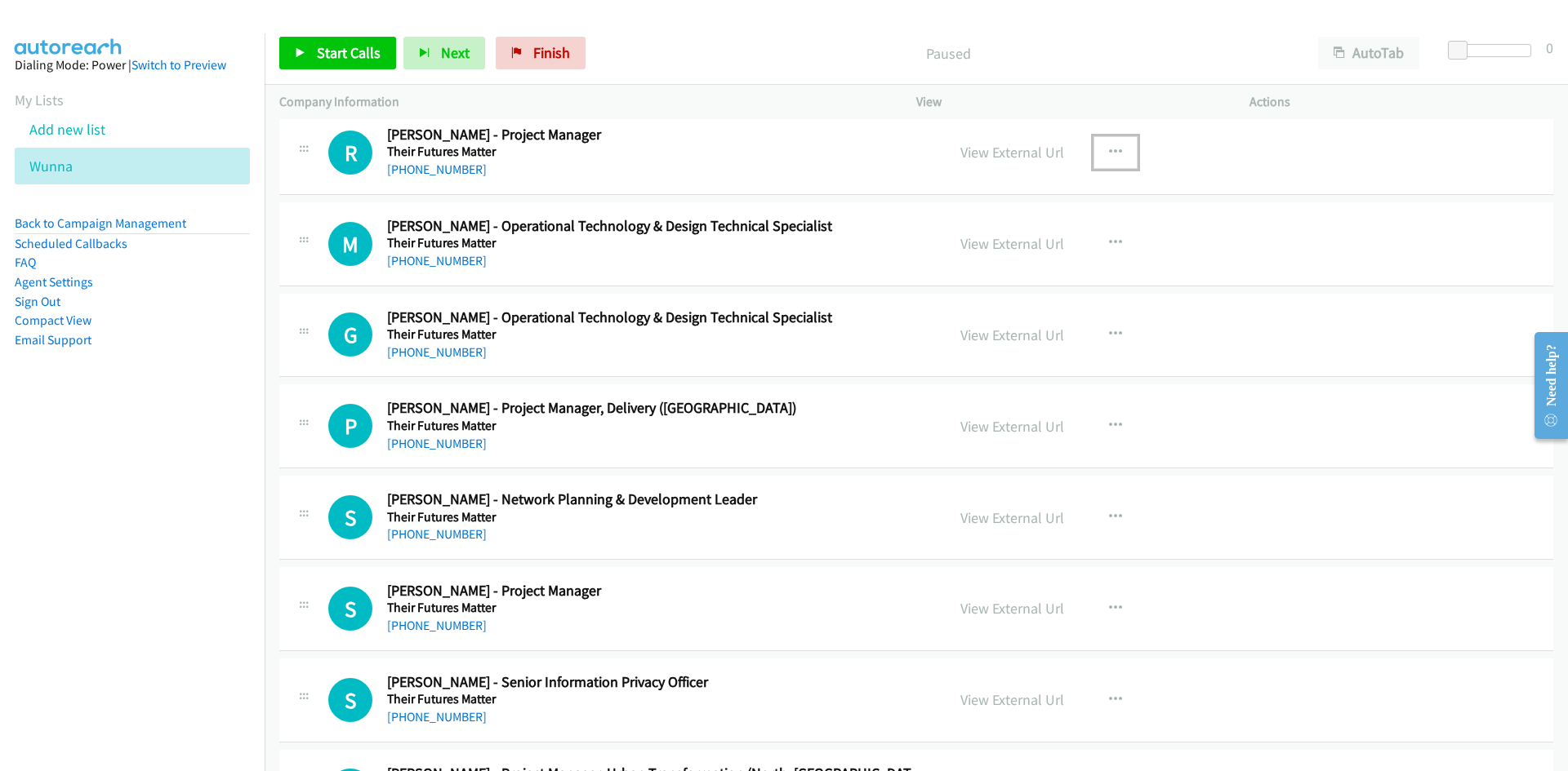
click at [1097, 146] on button "button" at bounding box center [1115, 153] width 44 height 32
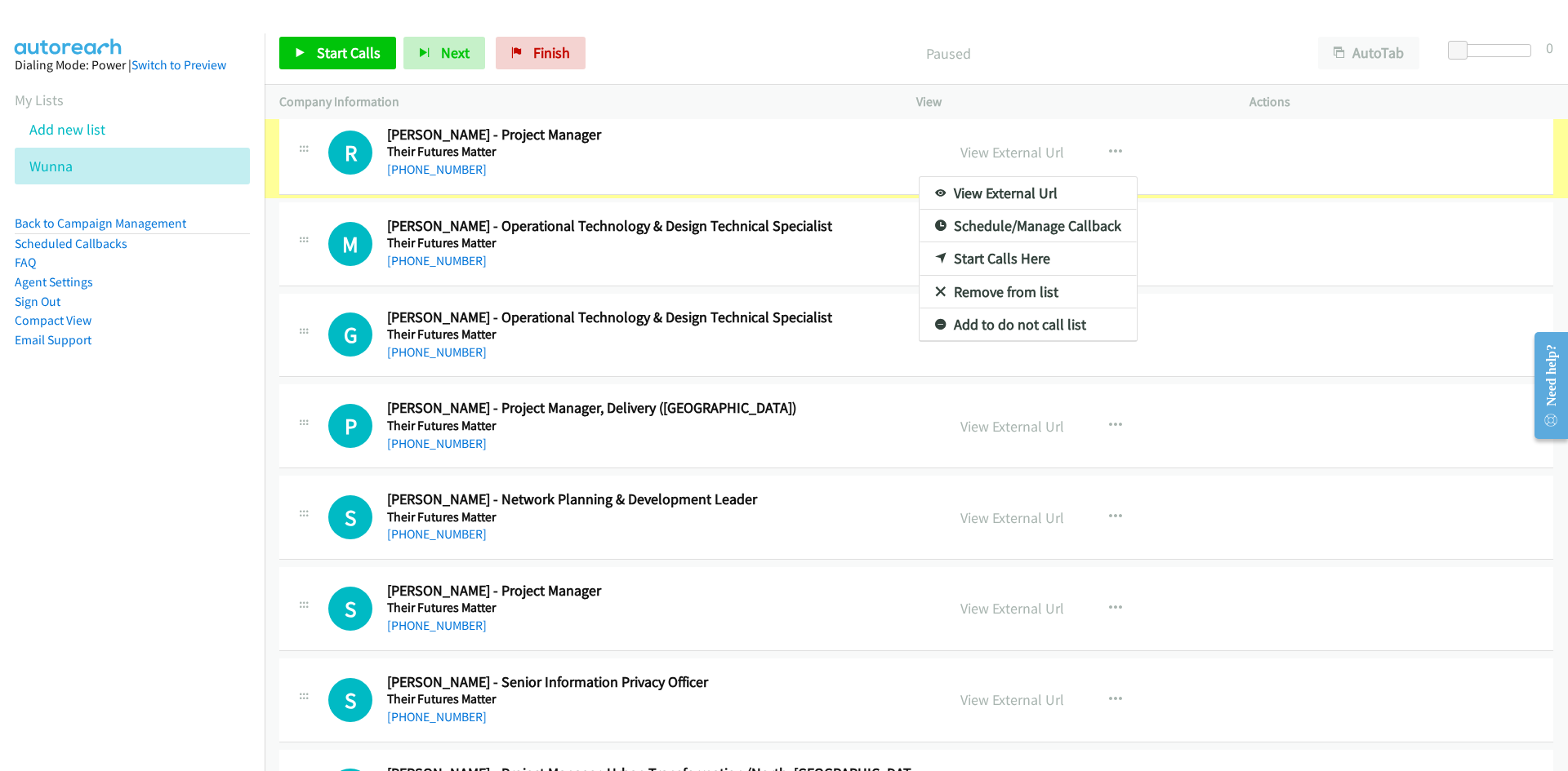
scroll to position [7121, 0]
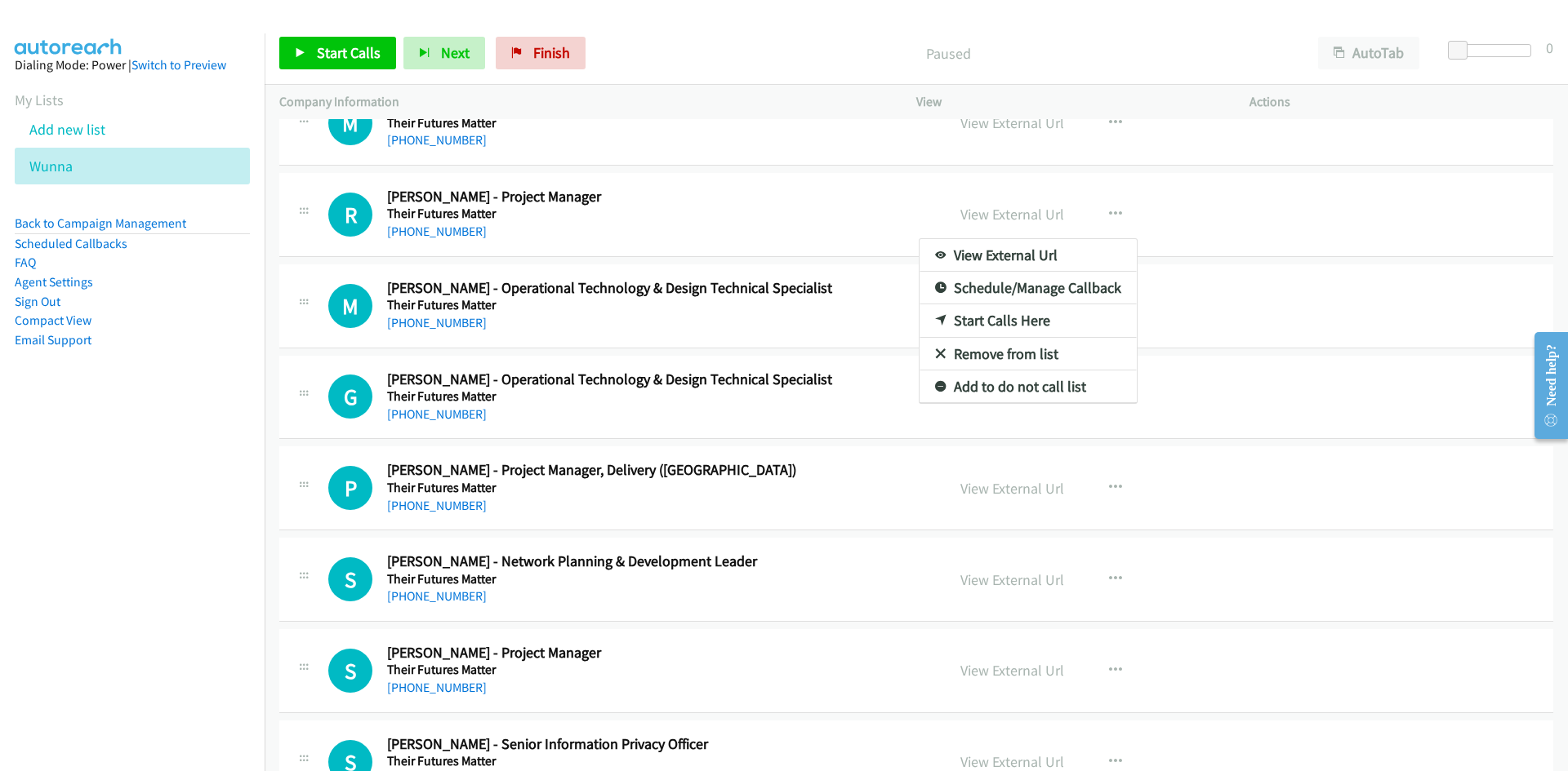
click at [922, 324] on link "Start Calls Here" at bounding box center [1028, 321] width 217 height 32
click at [359, 53] on span "Start Calls" at bounding box center [348, 53] width 64 height 19
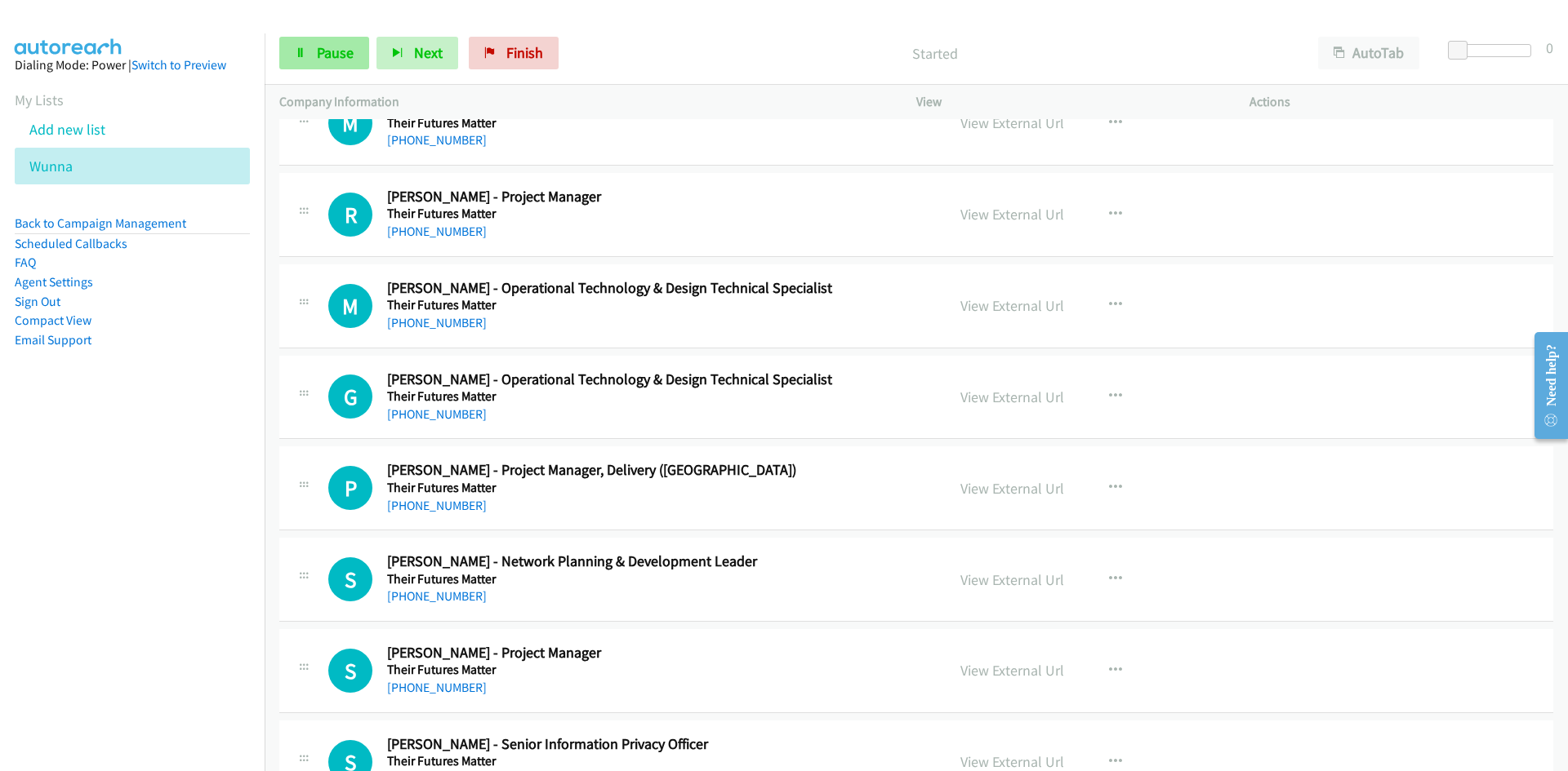
click at [327, 51] on span "Pause" at bounding box center [335, 53] width 37 height 19
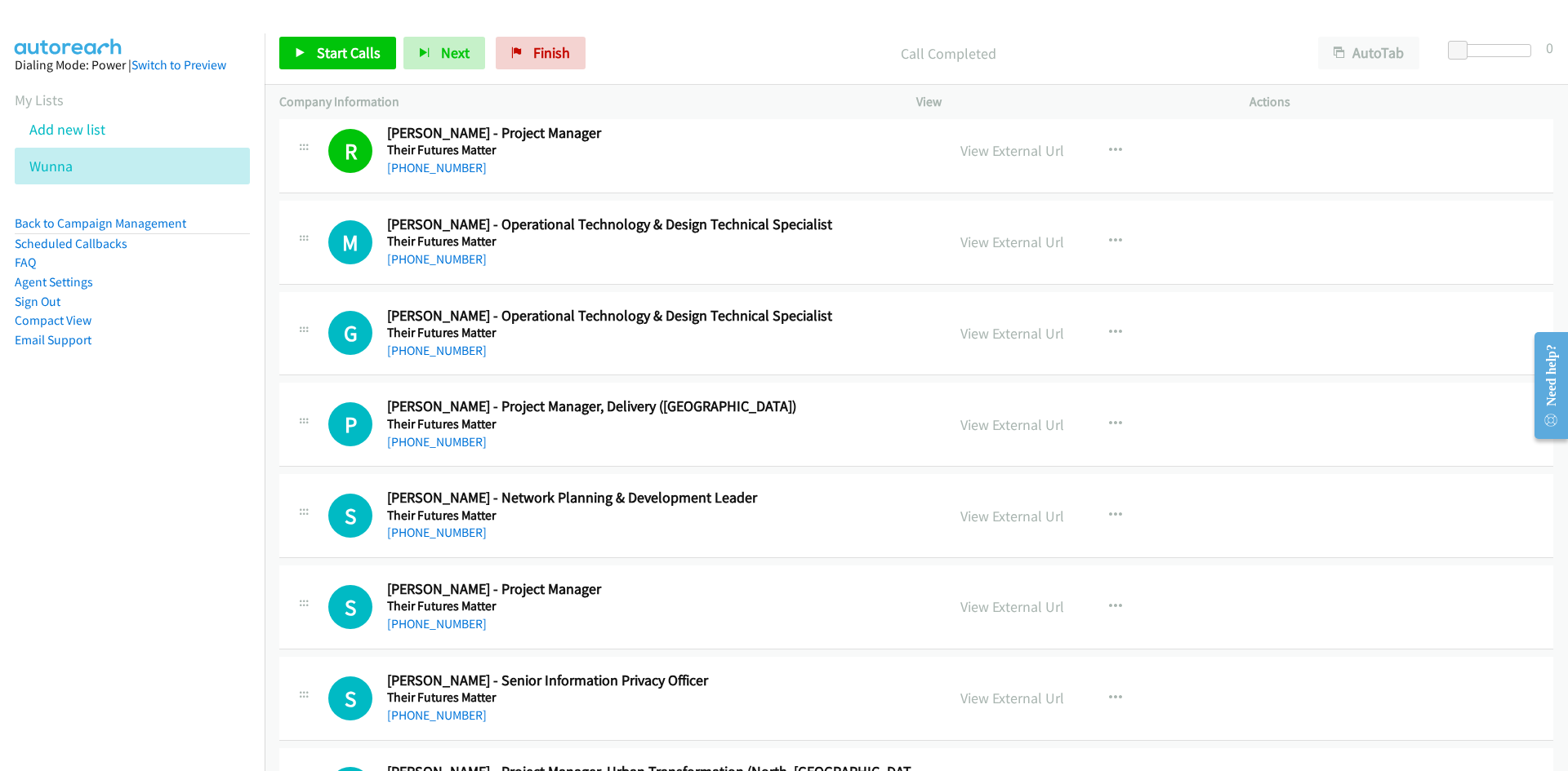
scroll to position [7202, 0]
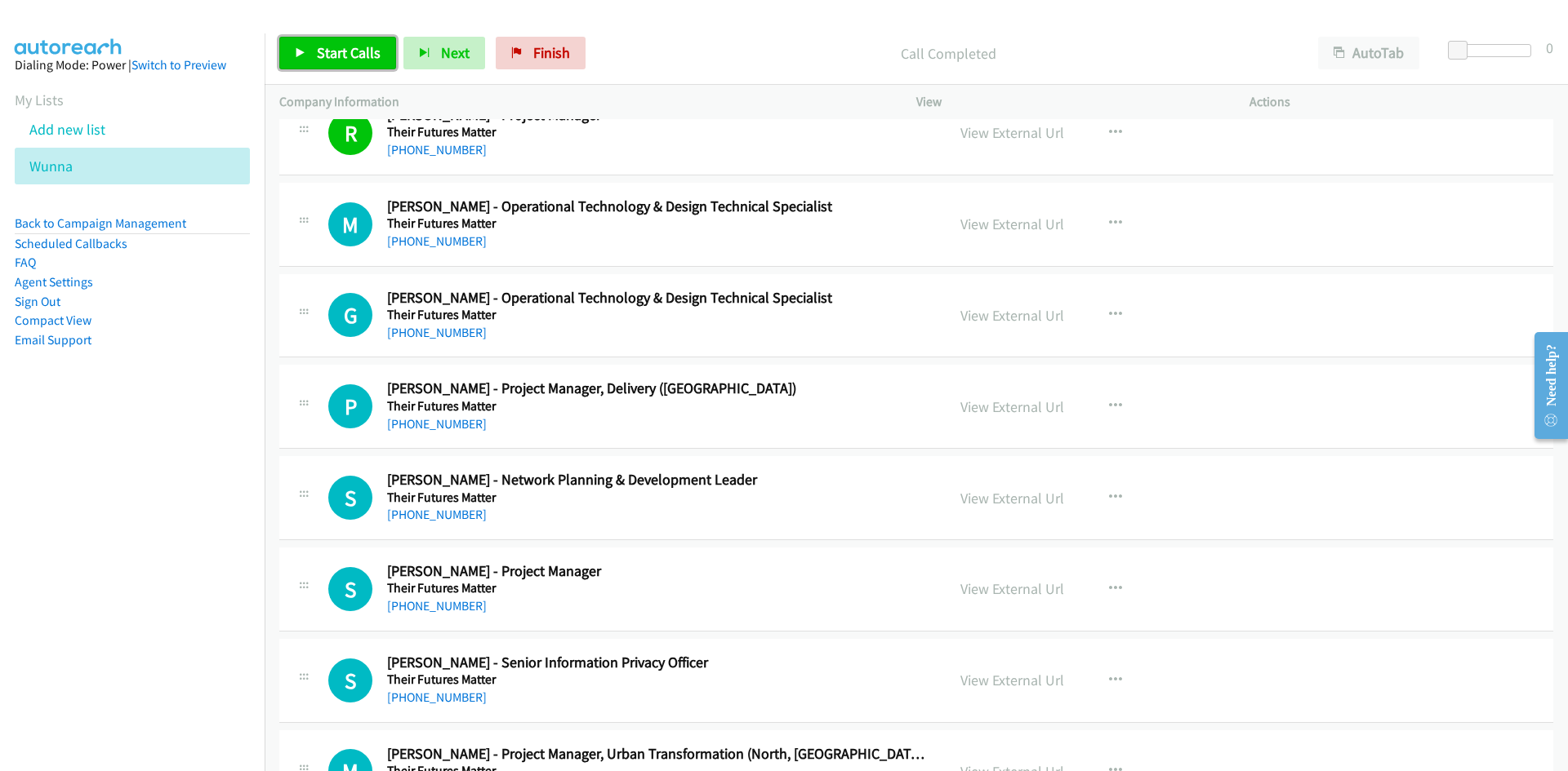
click at [346, 48] on span "Start Calls" at bounding box center [348, 53] width 64 height 19
click at [346, 48] on span "Pause" at bounding box center [335, 53] width 37 height 19
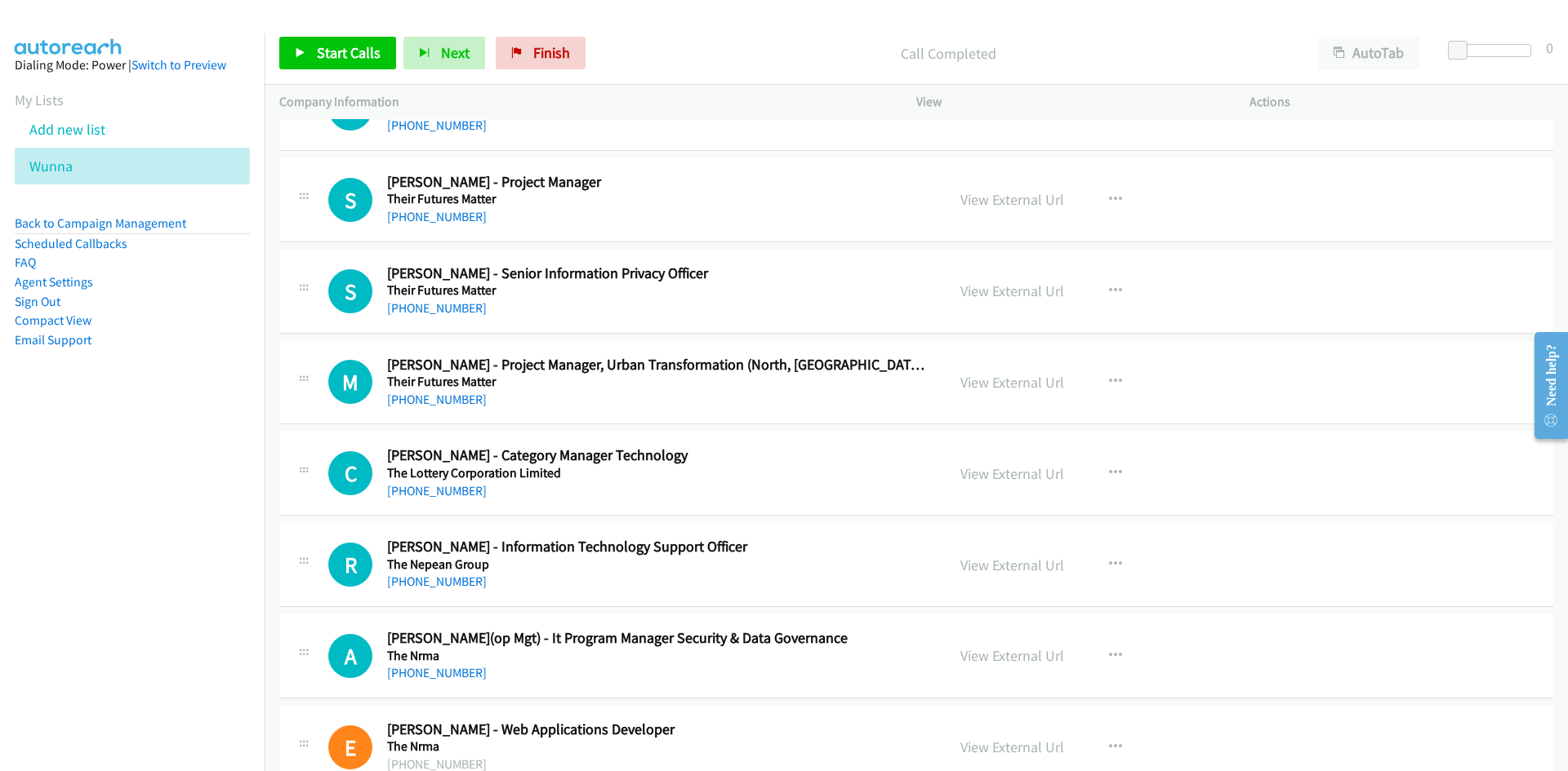
scroll to position [7610, 0]
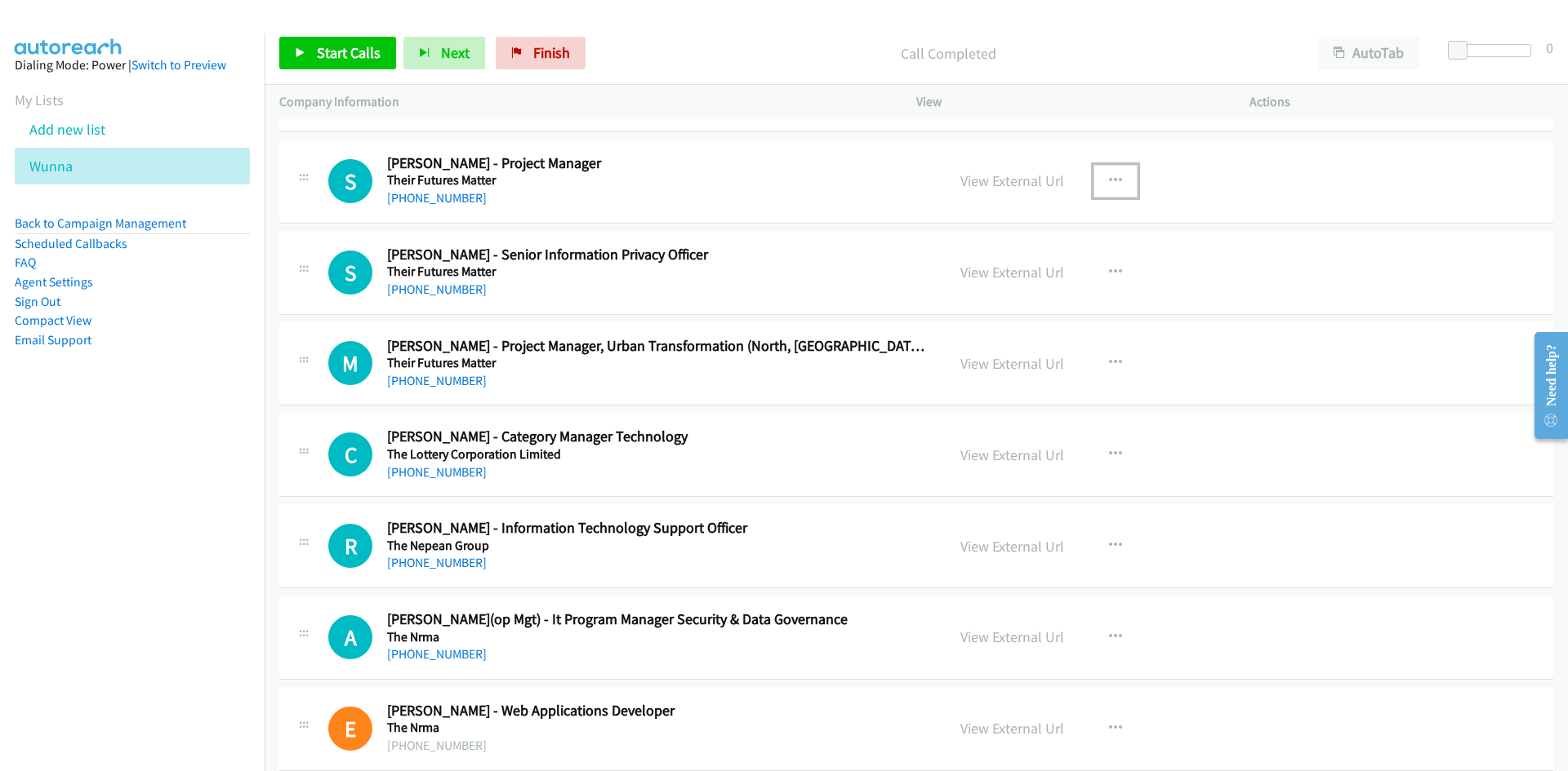
click at [1114, 179] on icon "button" at bounding box center [1114, 181] width 13 height 13
click at [937, 283] on icon at bounding box center [940, 288] width 11 height 11
click at [296, 46] on link "Start Calls" at bounding box center [337, 53] width 116 height 32
click at [296, 41] on link "Pause" at bounding box center [324, 53] width 90 height 32
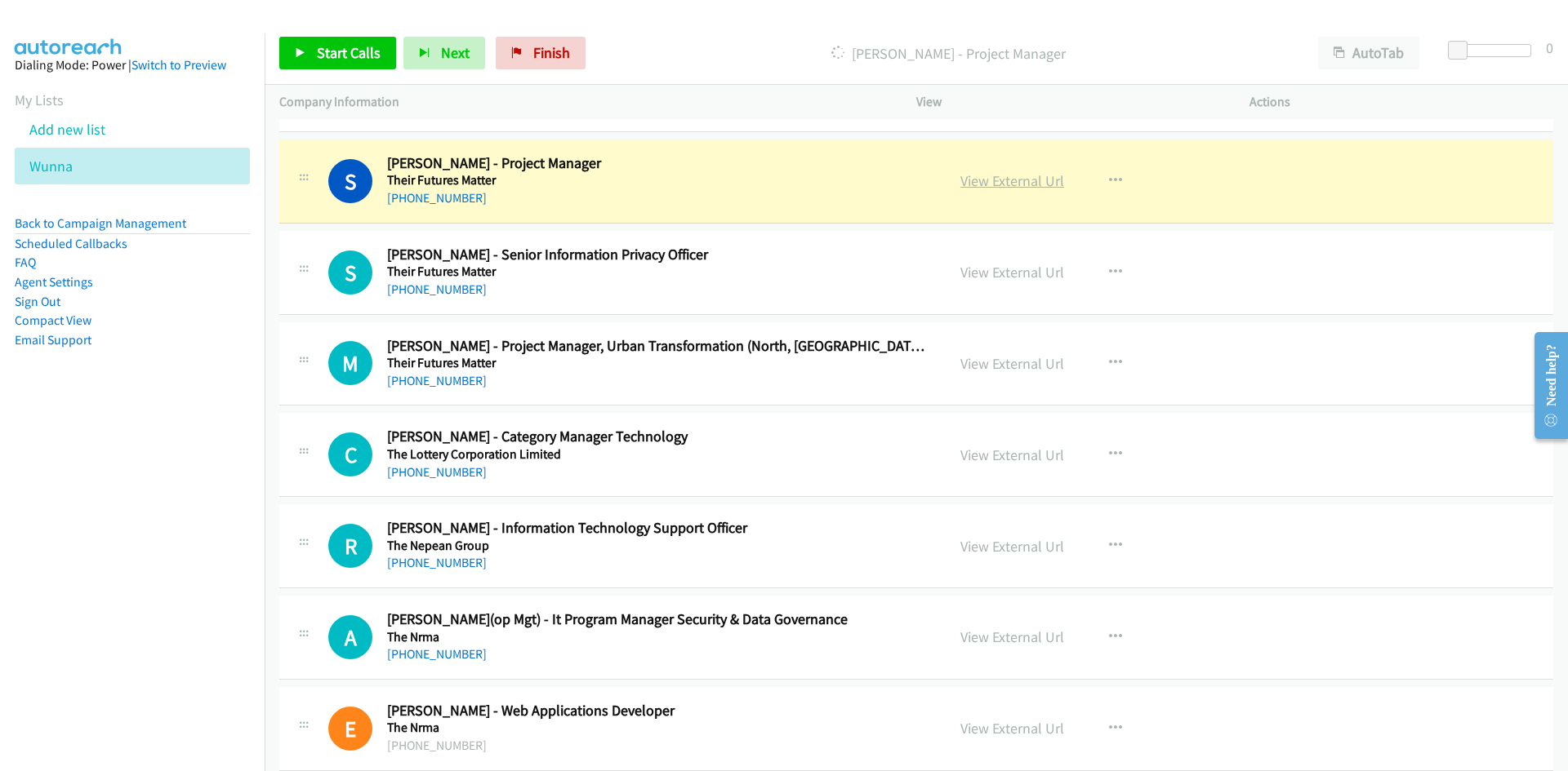
click at [1028, 176] on link "View External Url" at bounding box center [1012, 181] width 104 height 19
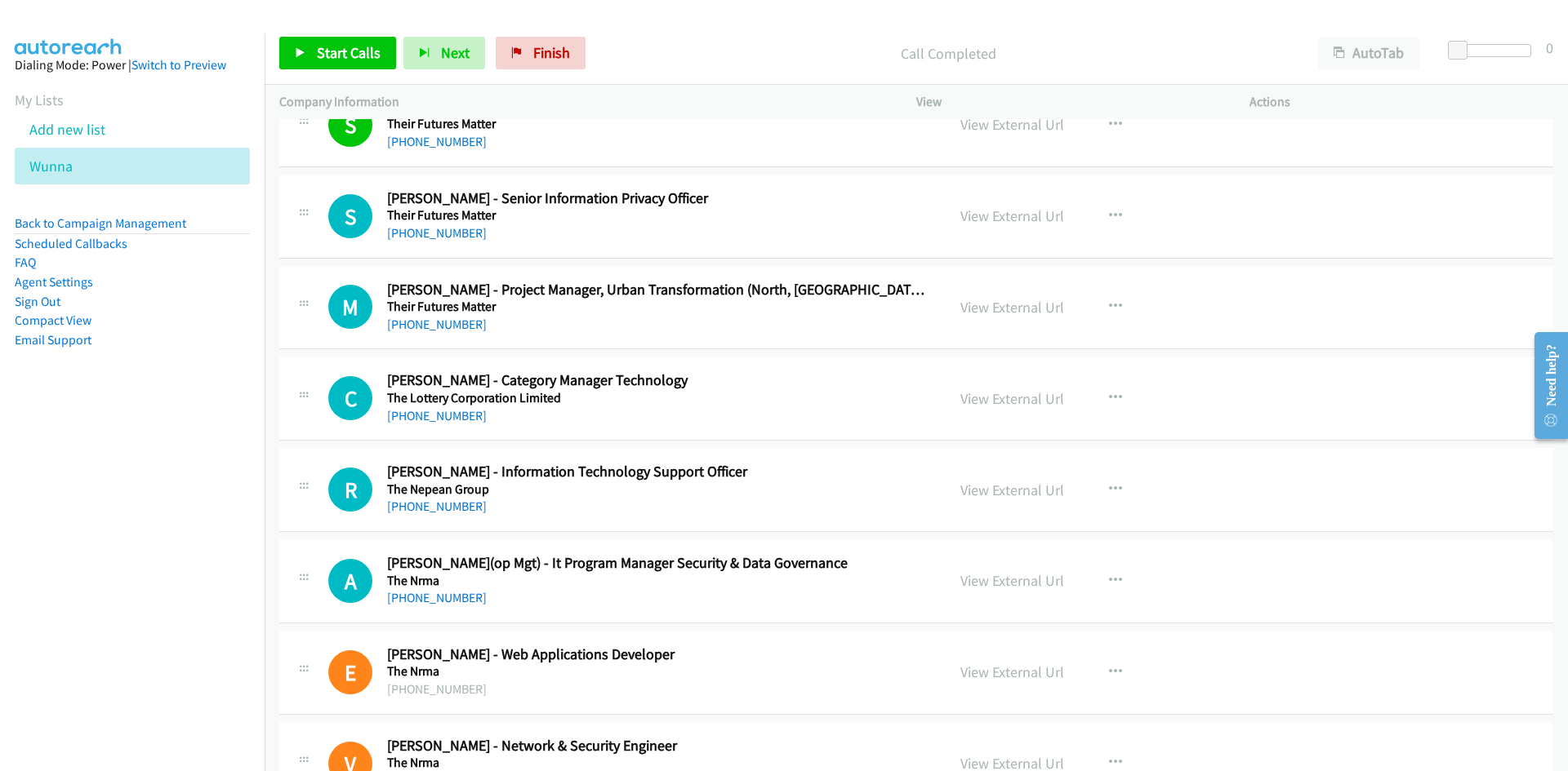
scroll to position [7692, 0]
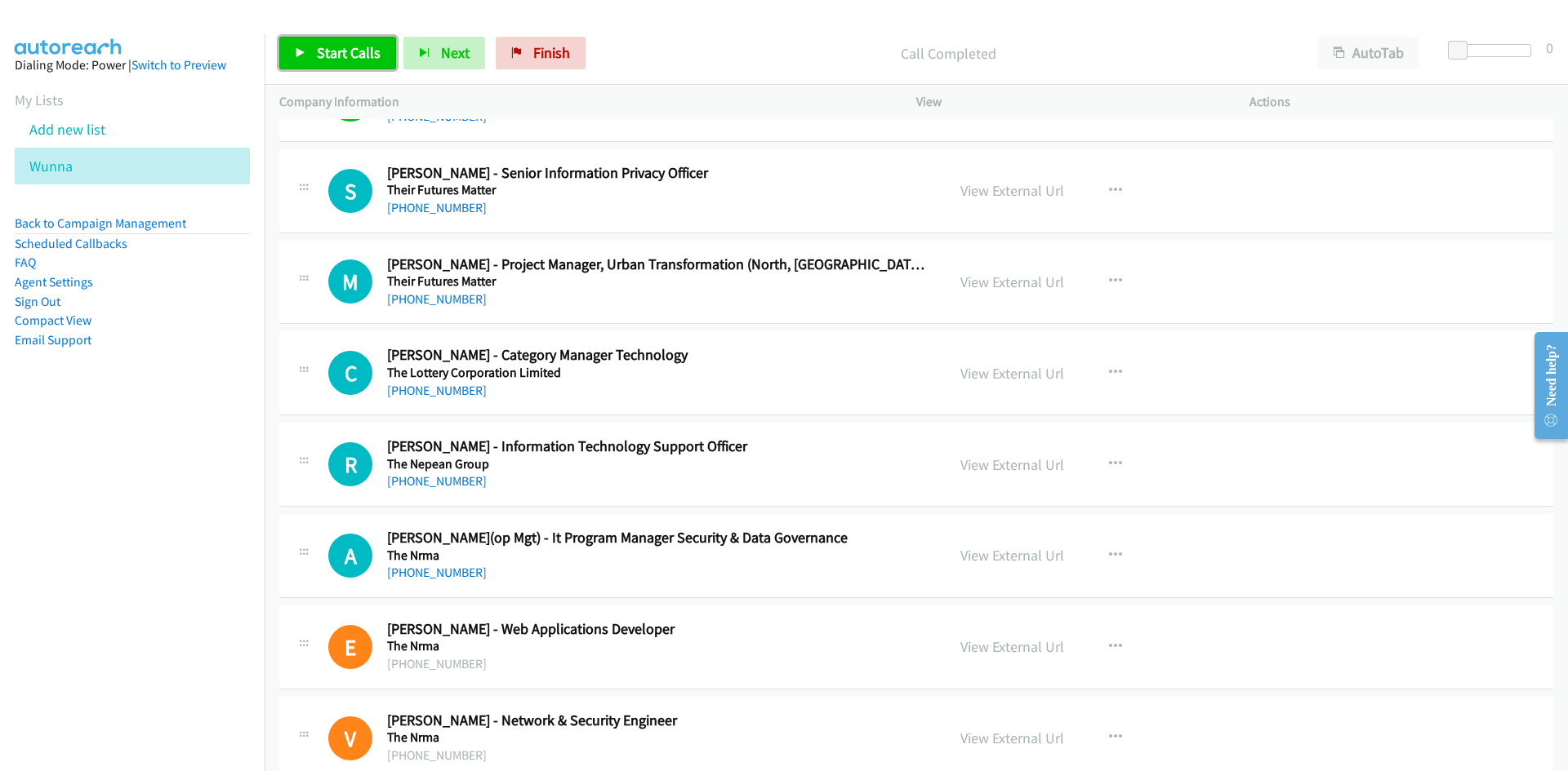
click at [290, 50] on link "Start Calls" at bounding box center [337, 53] width 116 height 32
click at [290, 50] on link "Pause" at bounding box center [324, 53] width 90 height 32
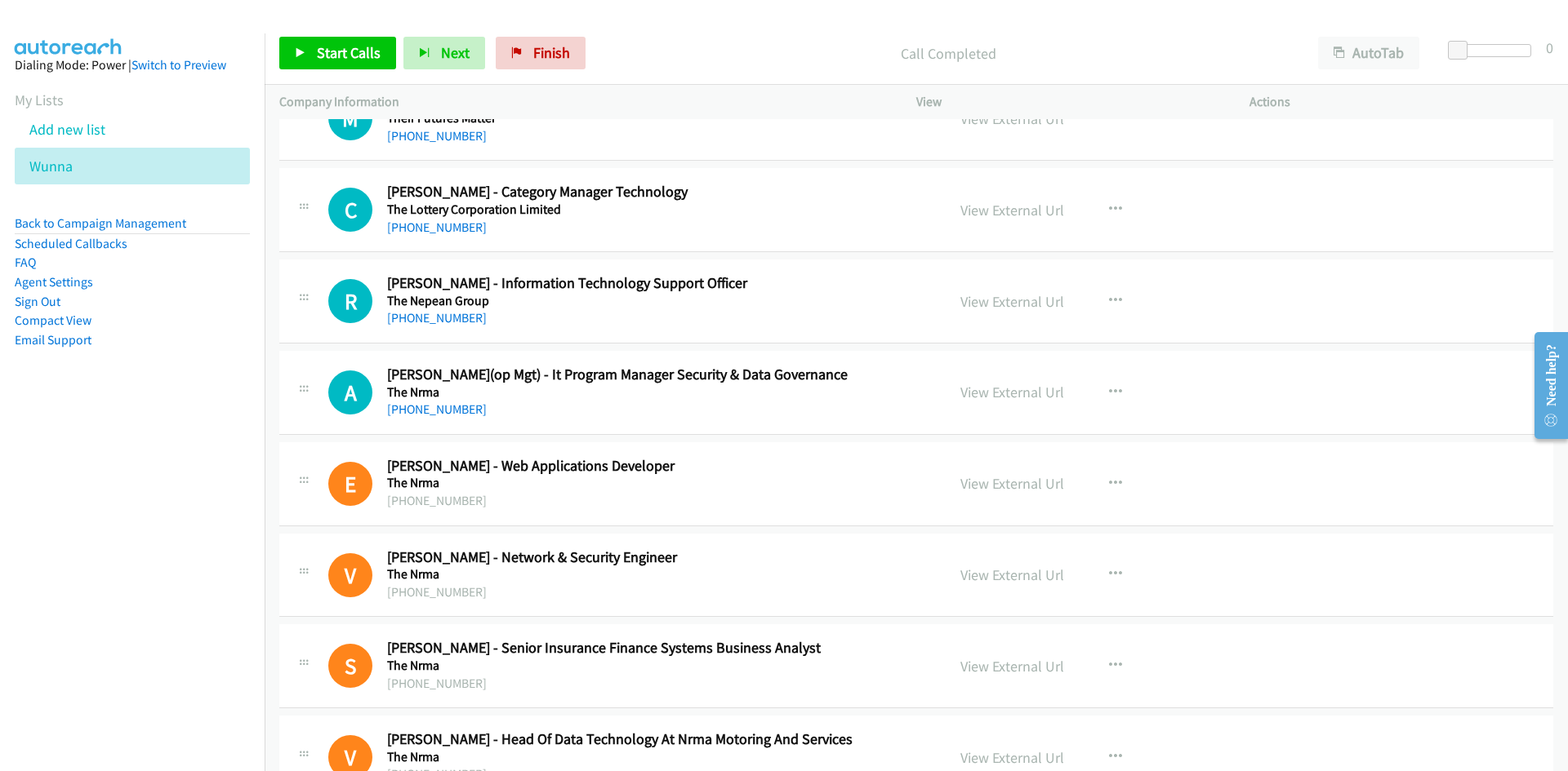
scroll to position [7937, 0]
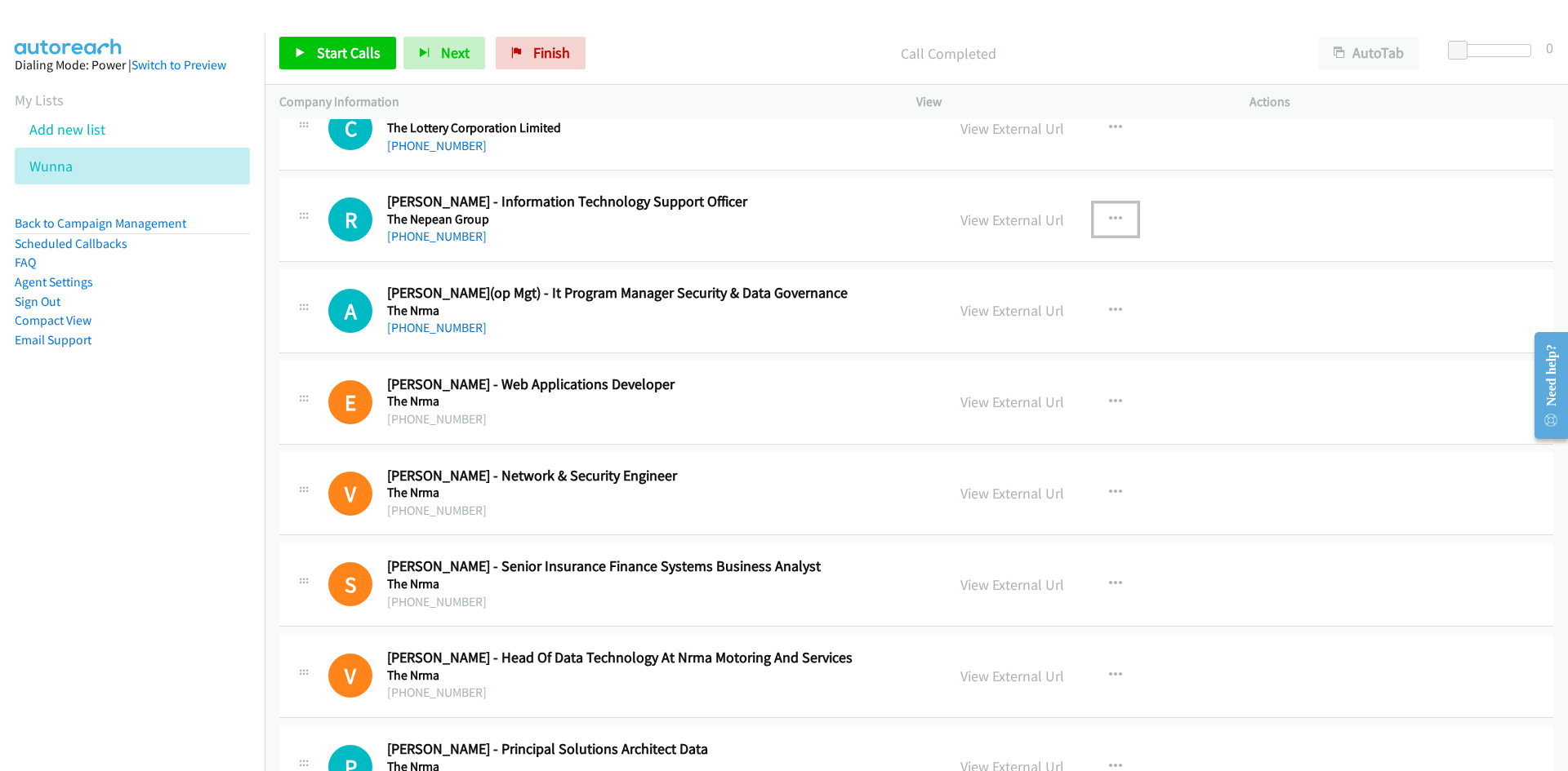
click at [1109, 222] on icon "button" at bounding box center [1114, 219] width 13 height 13
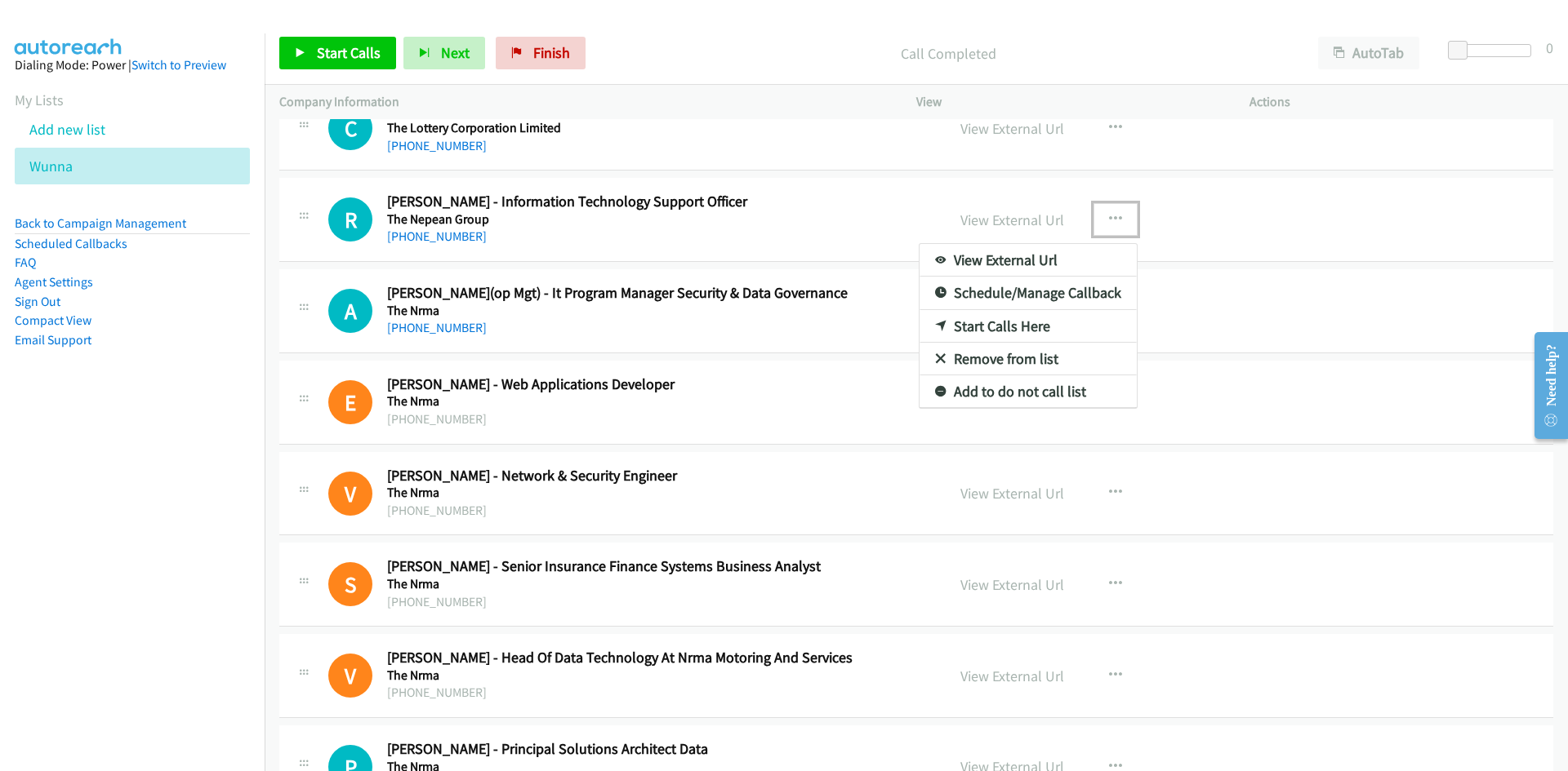
click at [939, 326] on link "Start Calls Here" at bounding box center [1028, 326] width 217 height 32
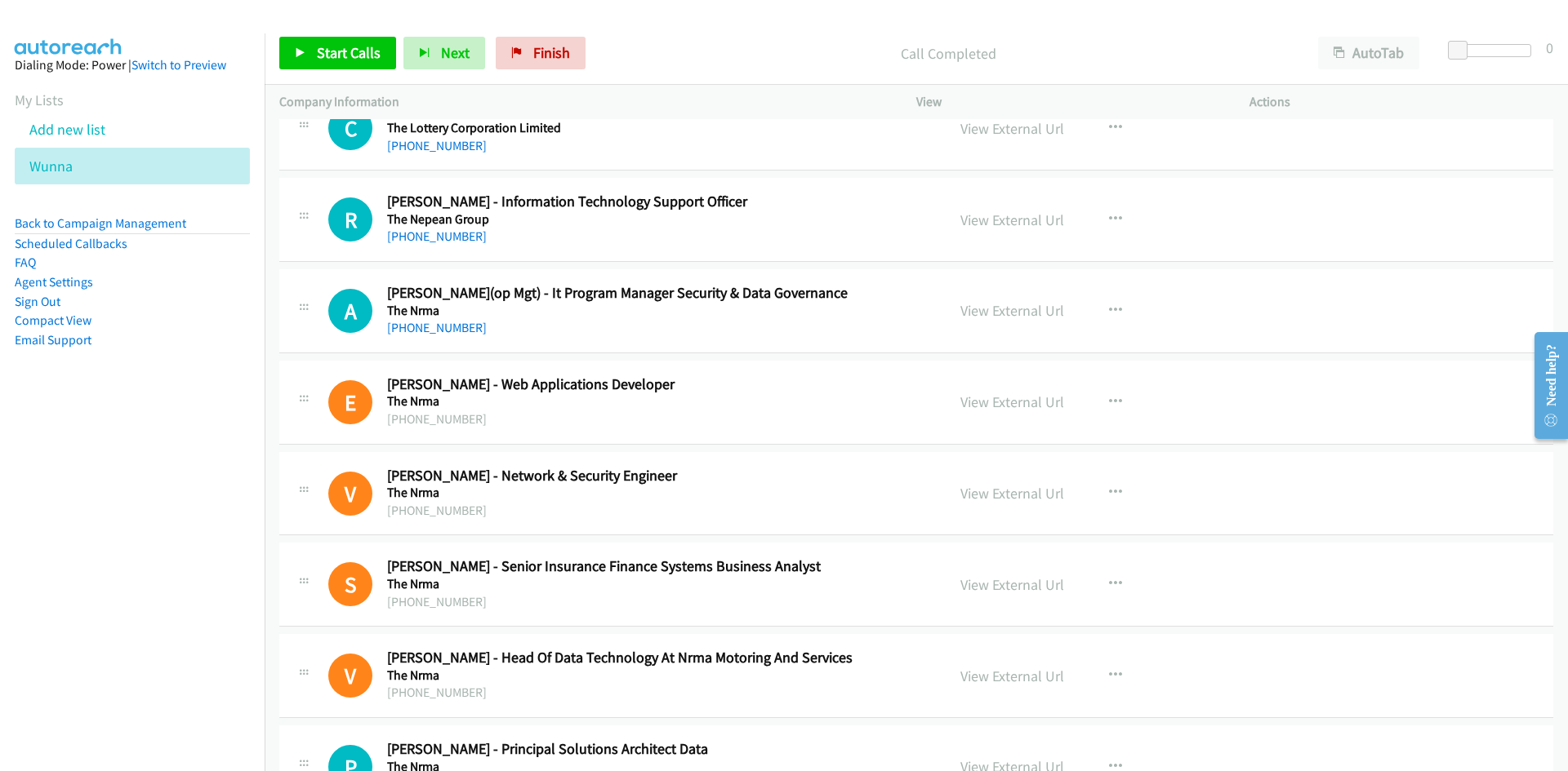
click at [382, 70] on div "Start Calls Pause Next Finish Call Completed AutoTab AutoTab 0" at bounding box center [916, 53] width 1303 height 63
click at [378, 64] on link "Start Calls" at bounding box center [337, 53] width 116 height 32
click at [293, 48] on link "Pause" at bounding box center [324, 53] width 90 height 32
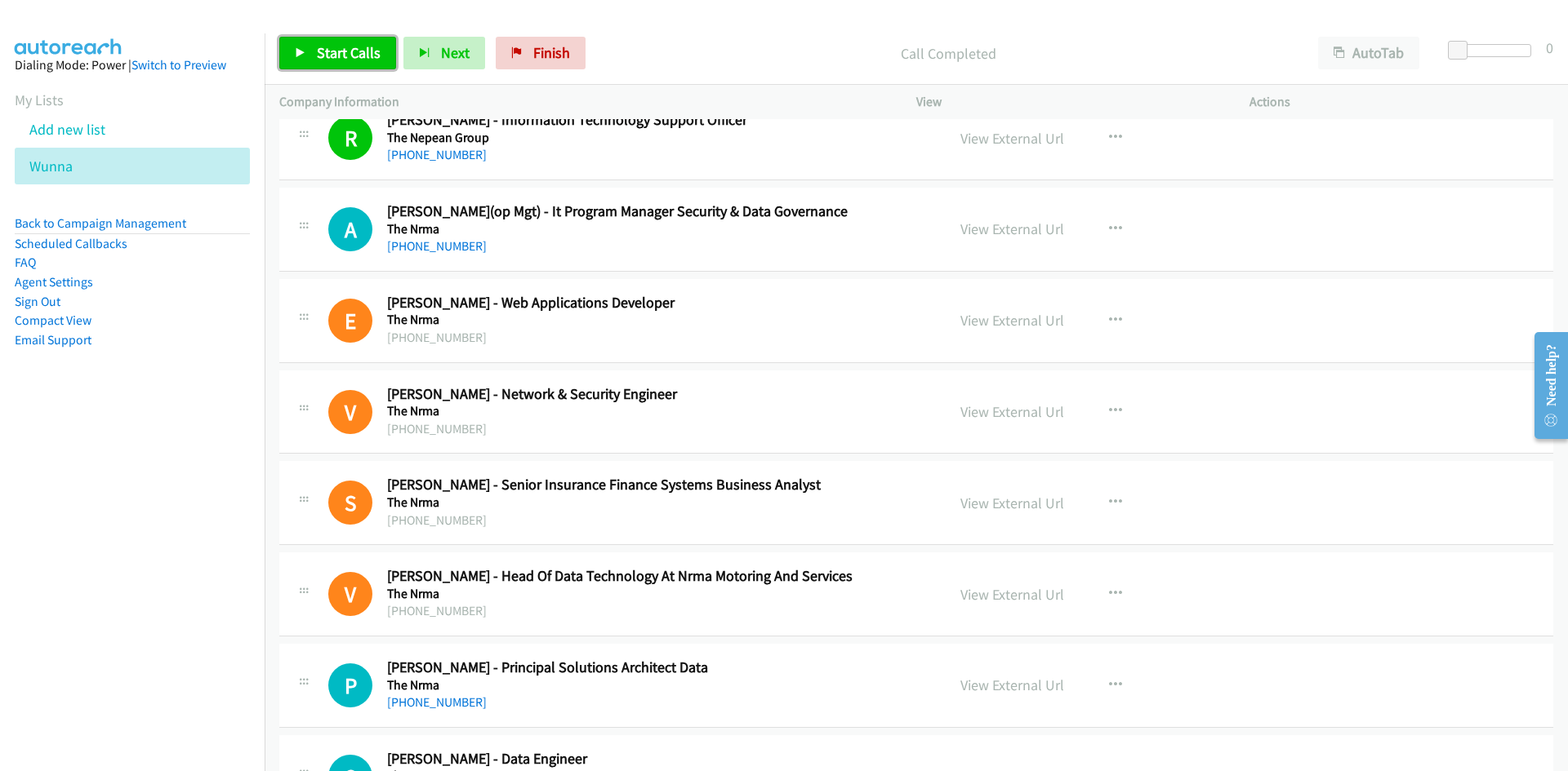
click at [330, 46] on span "Start Calls" at bounding box center [348, 53] width 64 height 19
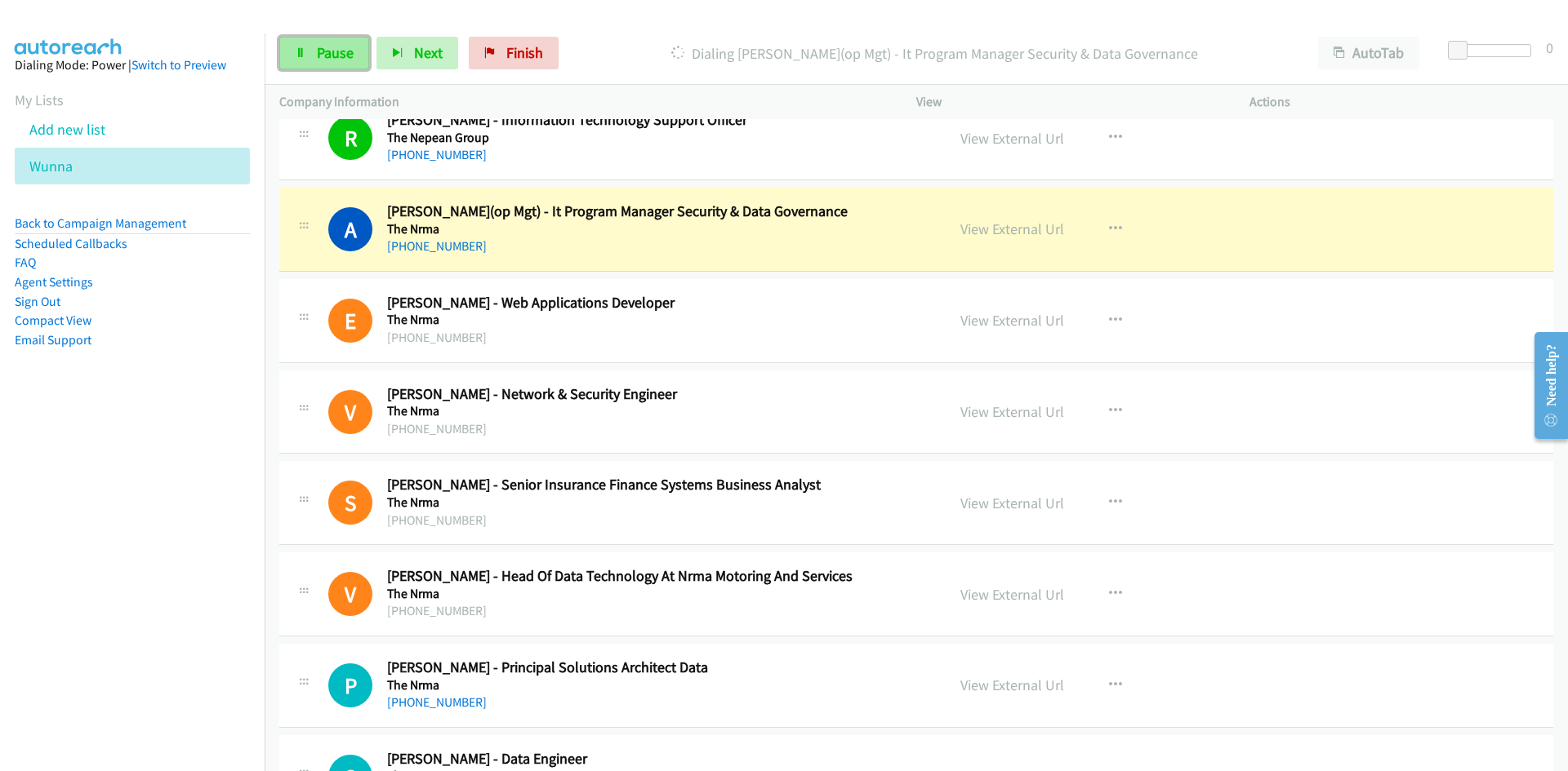
click at [330, 46] on span "Pause" at bounding box center [335, 53] width 37 height 19
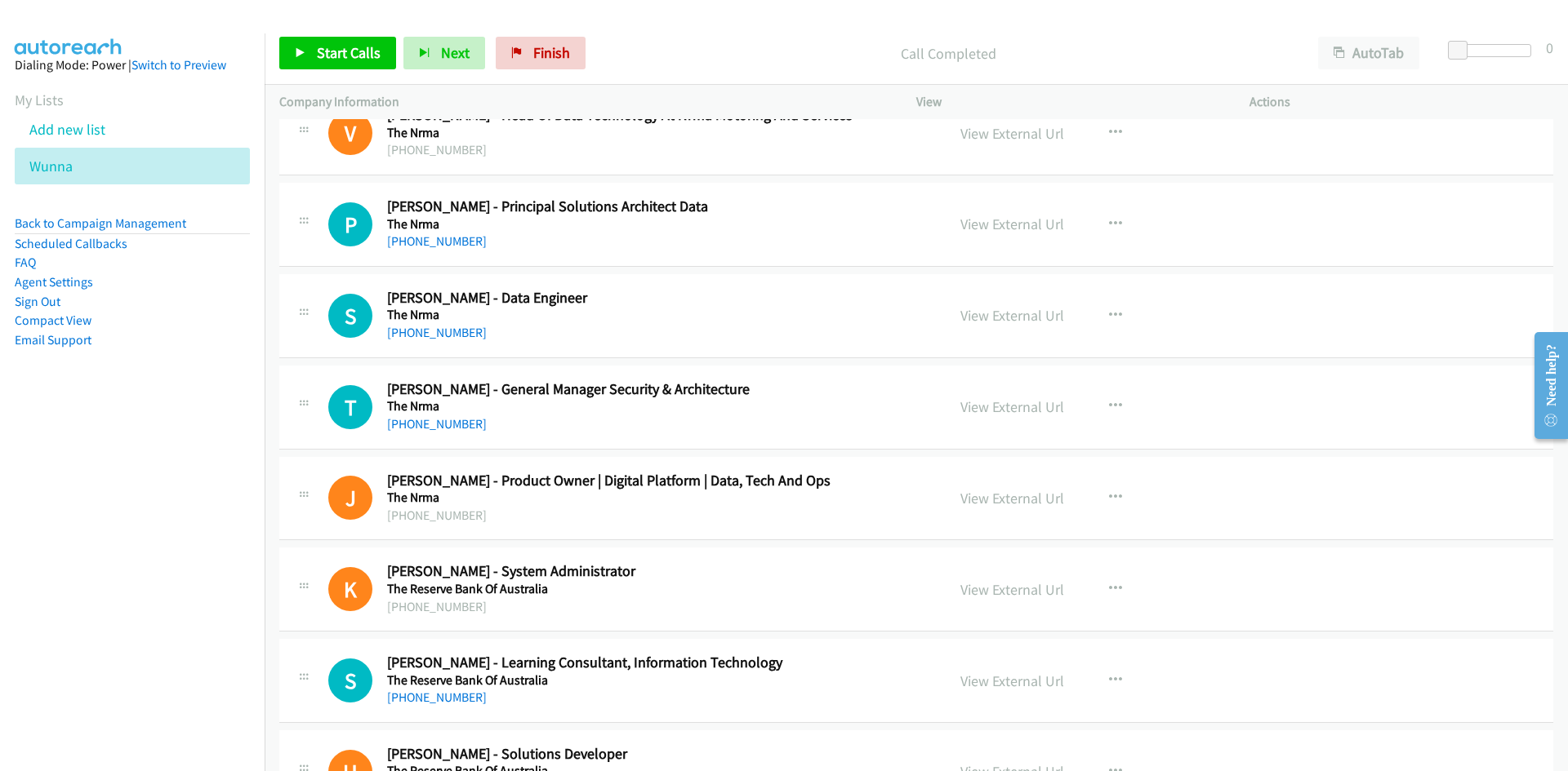
scroll to position [8508, 0]
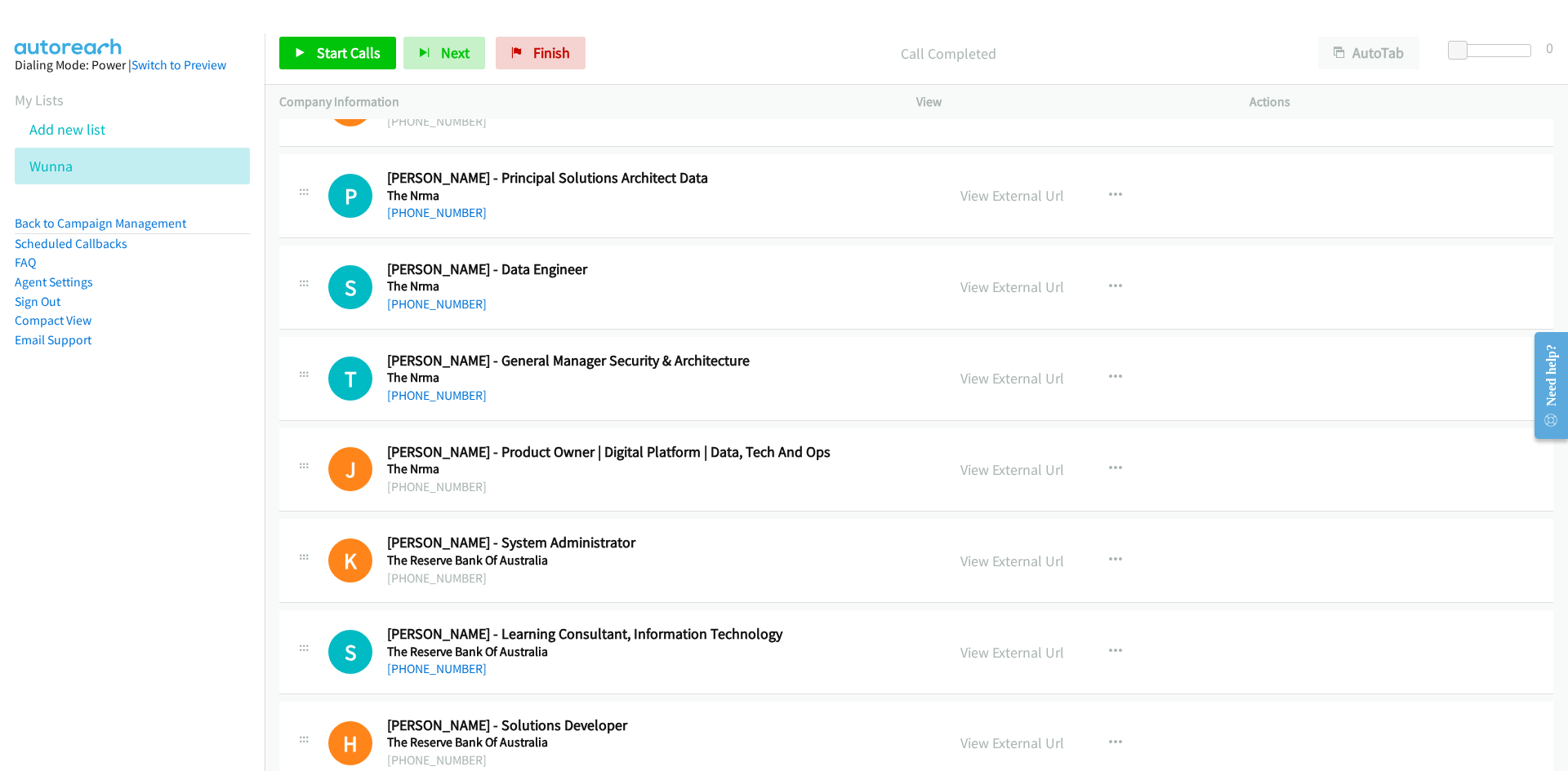
click at [376, 33] on div "Start Calls Pause Next Finish Call Completed AutoTab AutoTab 0" at bounding box center [916, 53] width 1303 height 63
click at [374, 46] on span "Start Calls" at bounding box center [348, 53] width 64 height 19
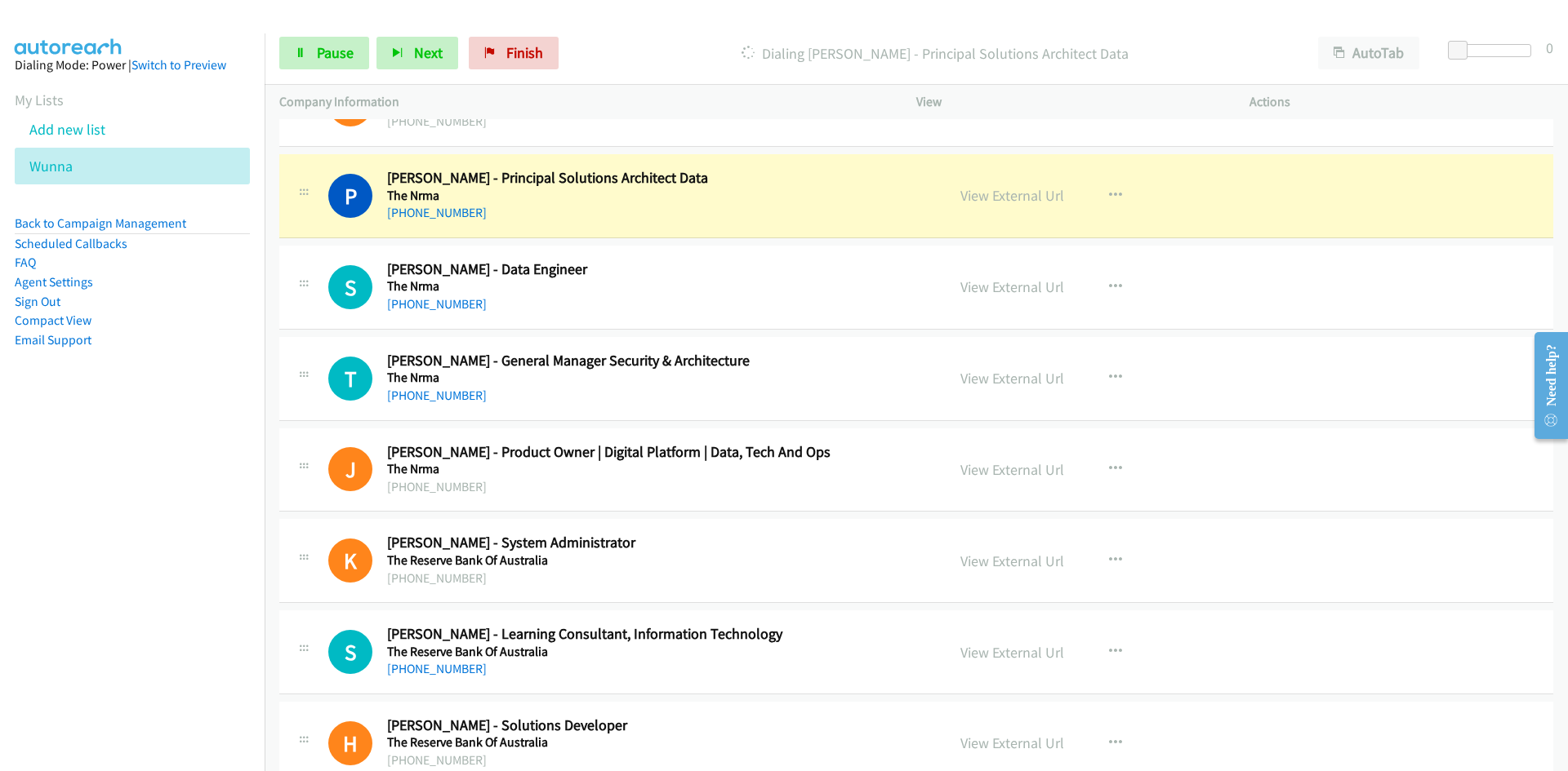
click at [374, 46] on div "Start Calls Pause Next Finish" at bounding box center [422, 53] width 286 height 32
click at [354, 50] on link "Pause" at bounding box center [324, 53] width 90 height 32
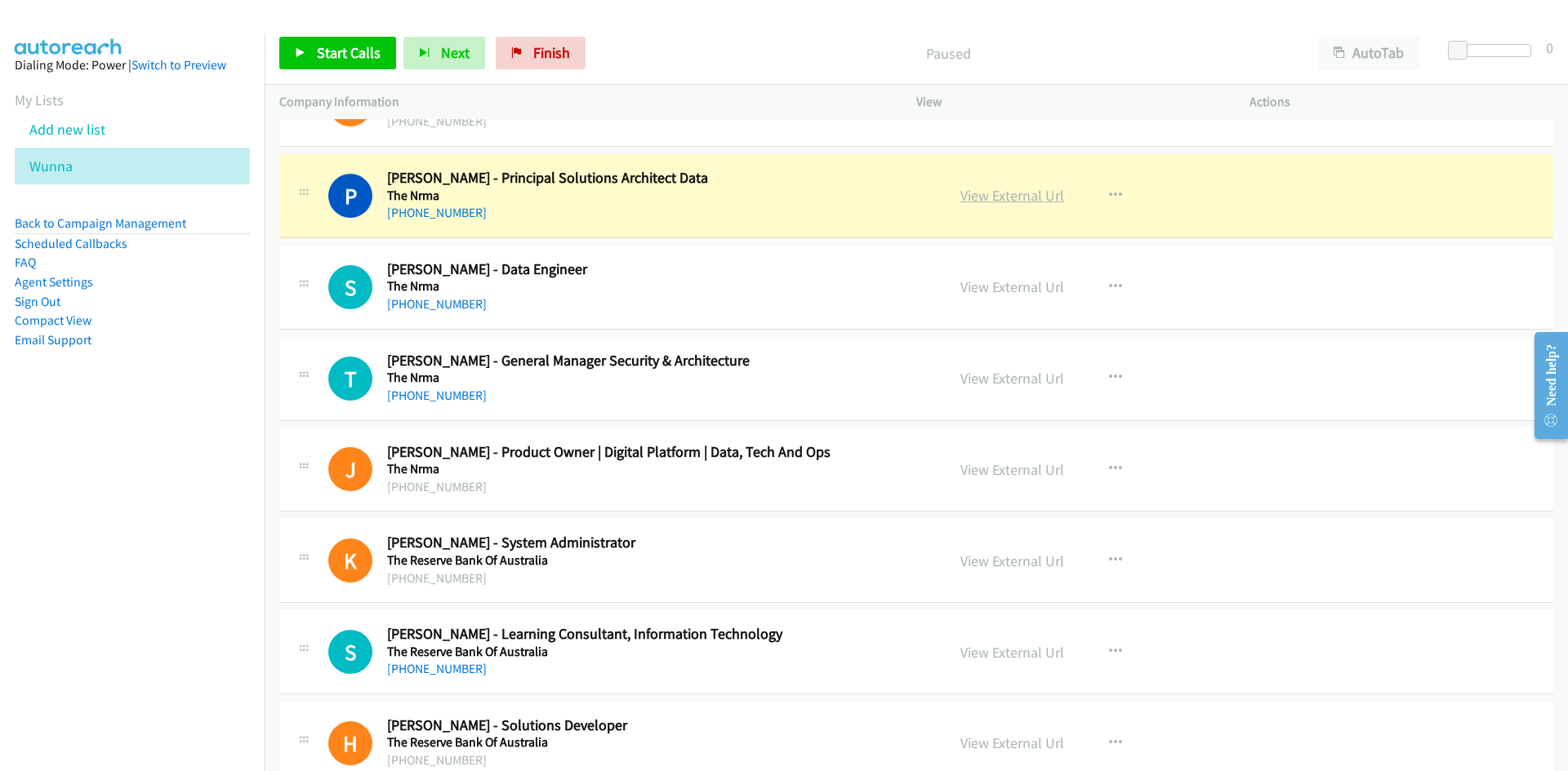
click at [994, 196] on link "View External Url" at bounding box center [1012, 195] width 104 height 19
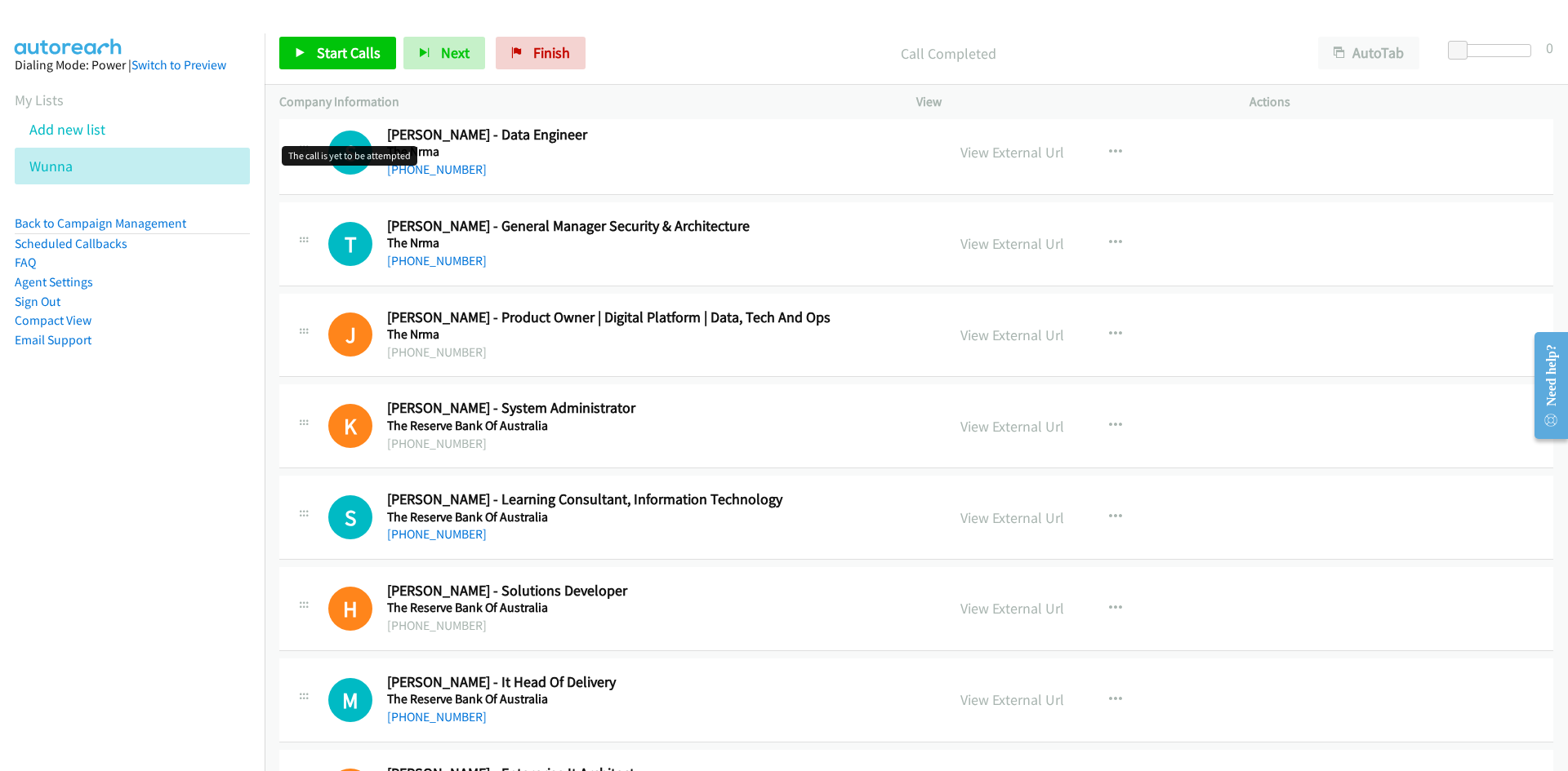
scroll to position [8671, 0]
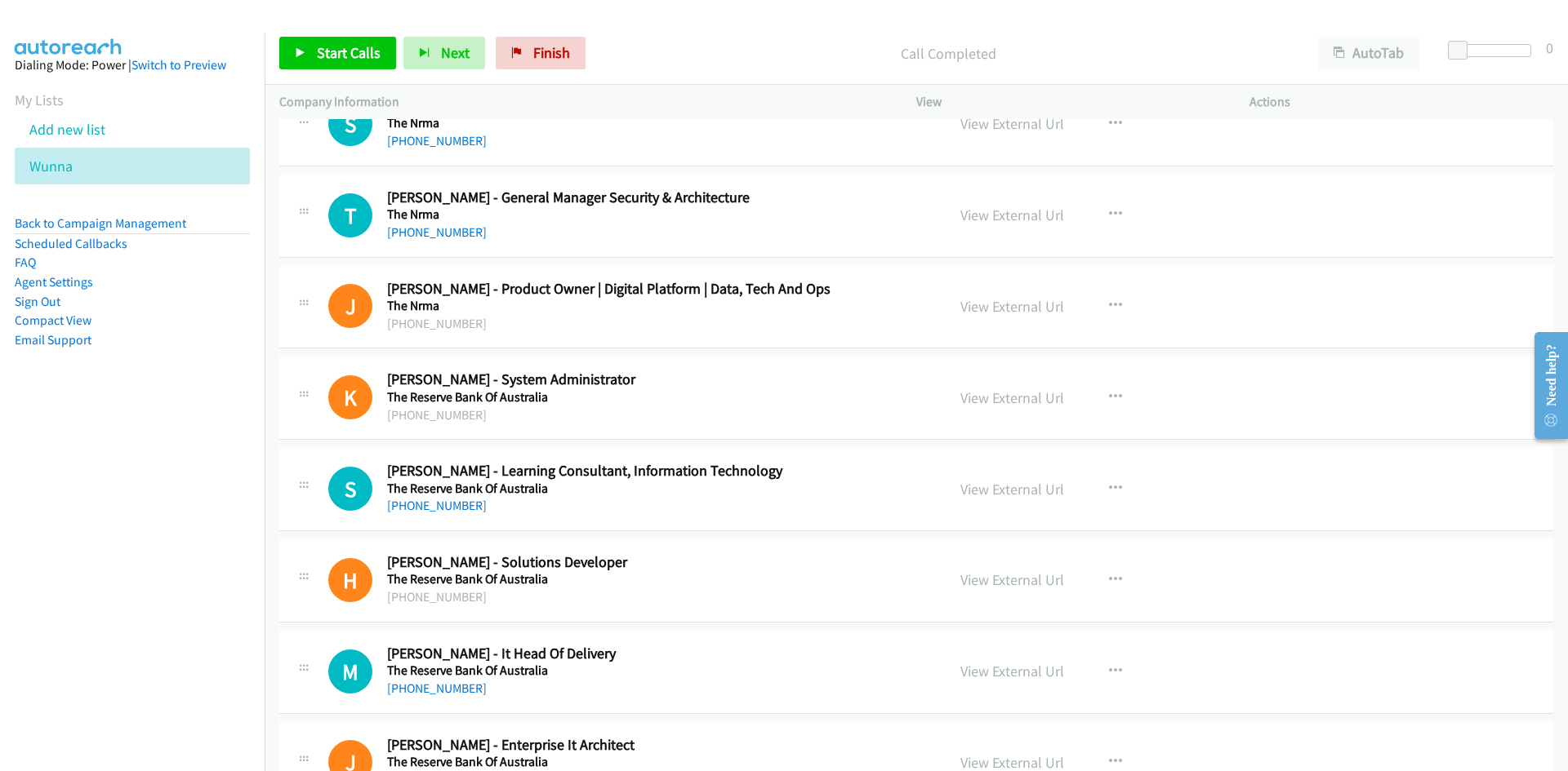
click at [1108, 196] on div "View External Url View External Url Schedule/Manage Callback Start Calls Here R…" at bounding box center [1119, 215] width 347 height 53
click at [1108, 203] on button "button" at bounding box center [1115, 215] width 44 height 32
click at [939, 312] on link "Start Calls Here" at bounding box center [1028, 321] width 217 height 32
click at [353, 52] on span "Start Calls" at bounding box center [348, 53] width 64 height 19
click at [353, 52] on link "Pause" at bounding box center [324, 53] width 90 height 32
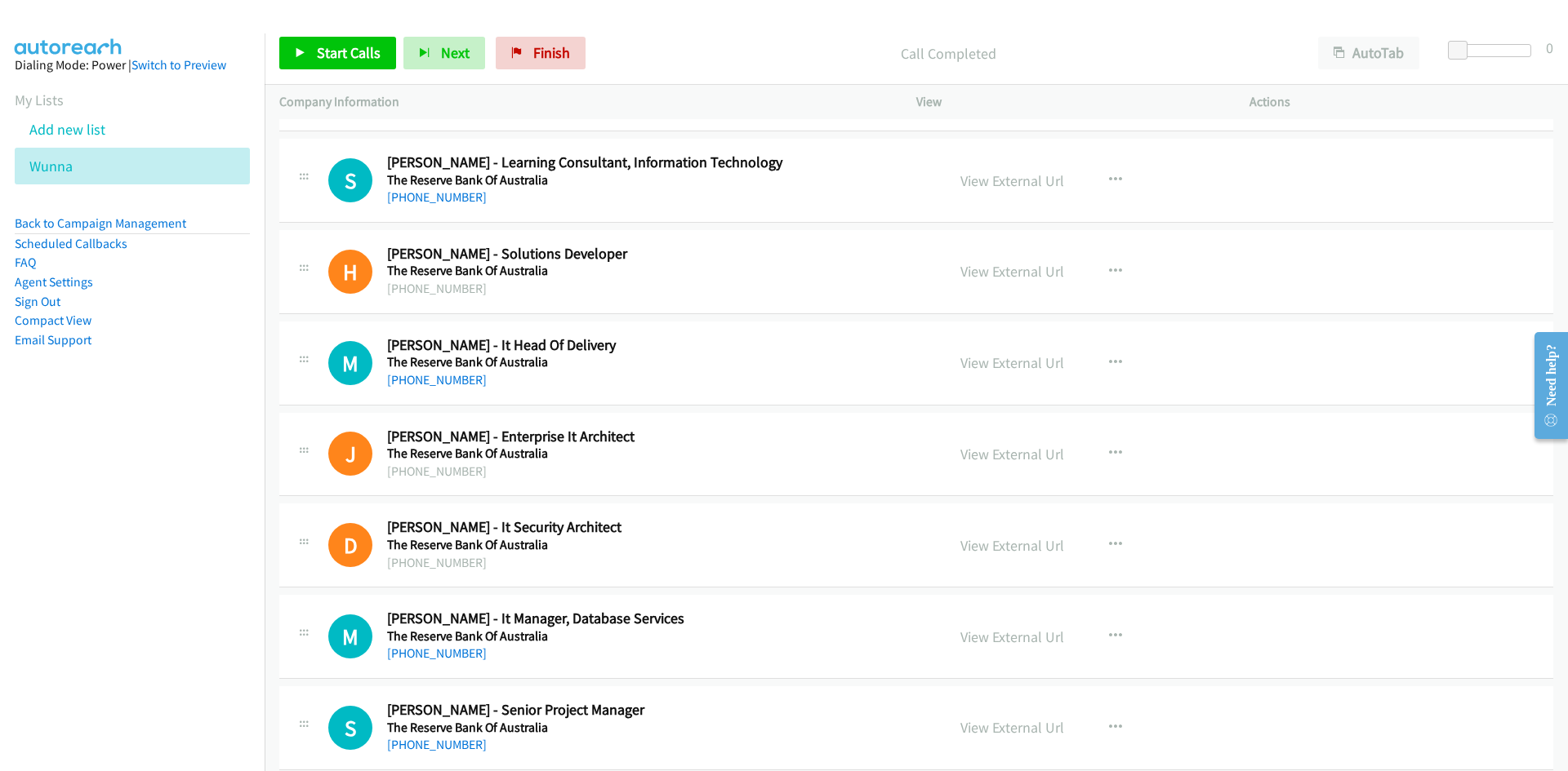
scroll to position [8998, 0]
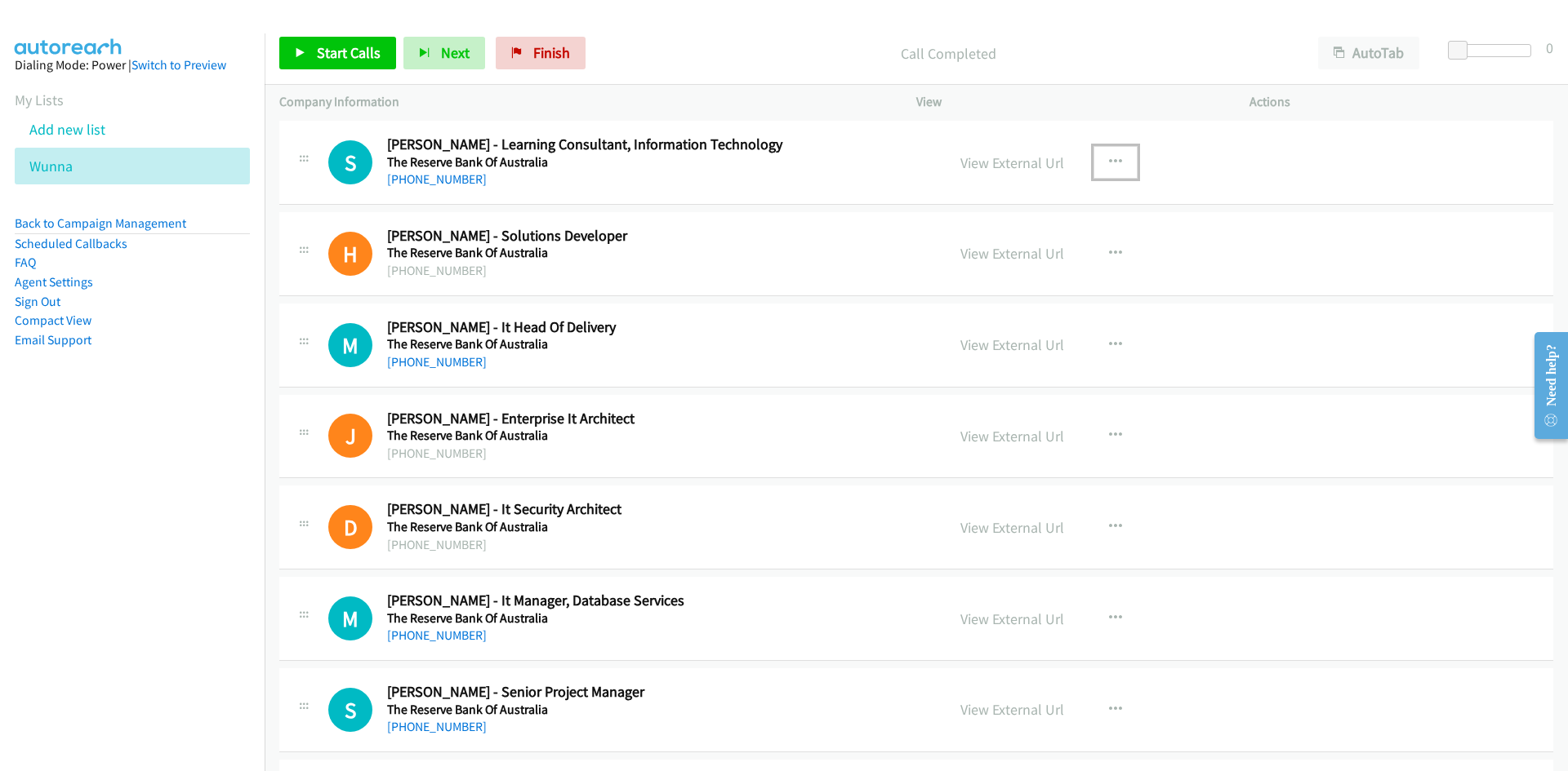
click at [1112, 165] on icon "button" at bounding box center [1114, 162] width 13 height 13
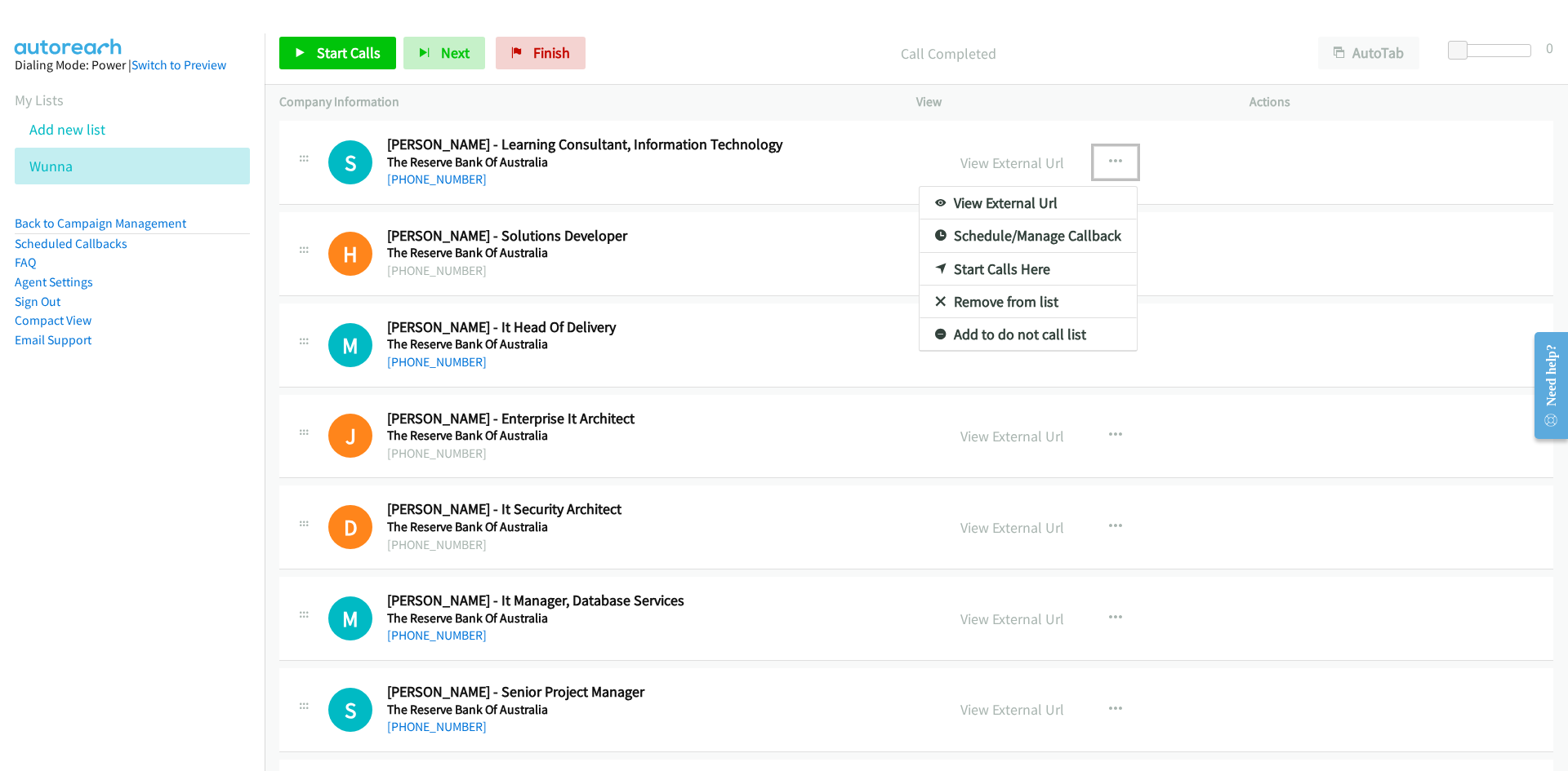
click at [925, 273] on link "Start Calls Here" at bounding box center [1028, 269] width 217 height 32
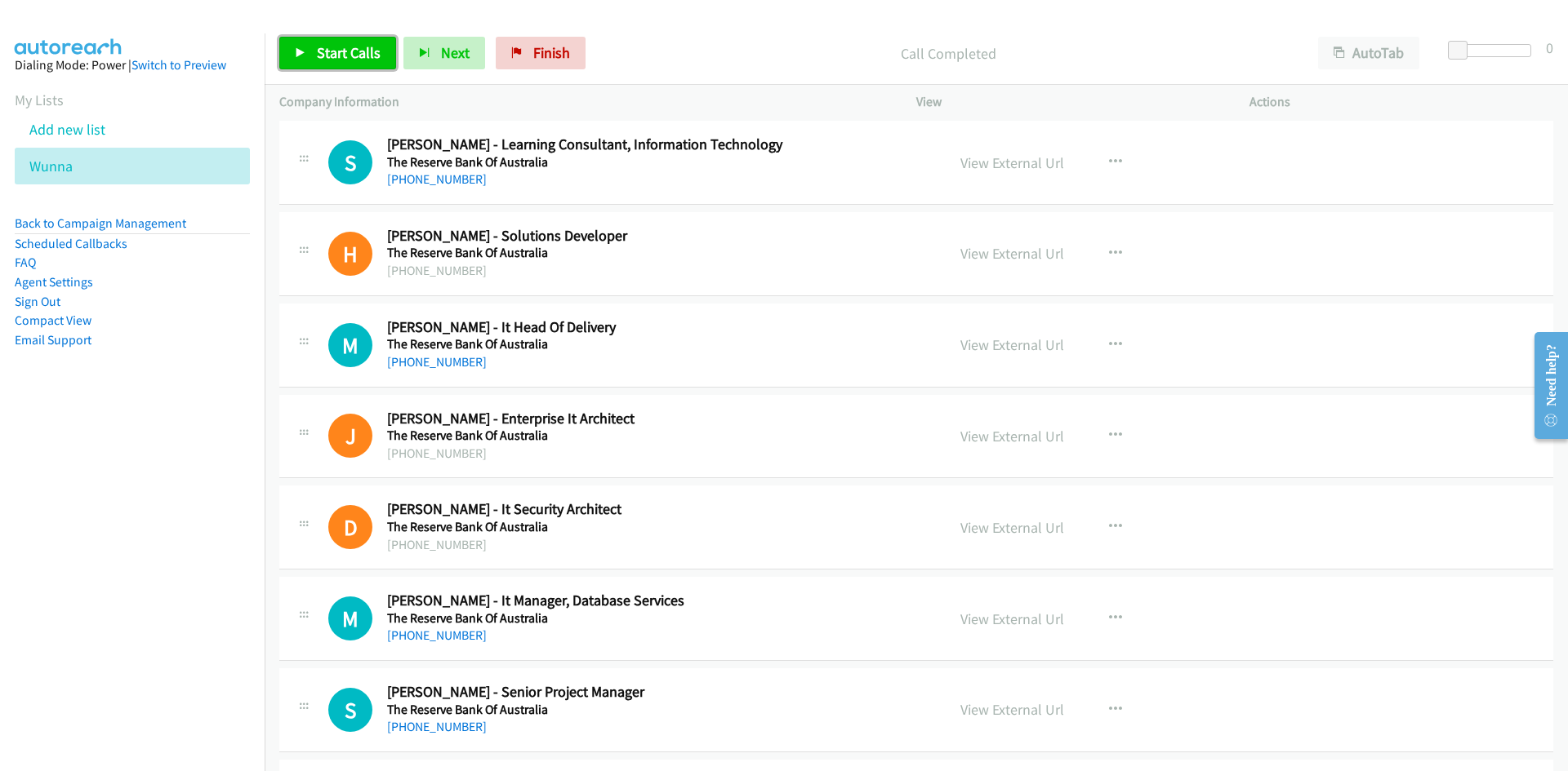
click at [301, 44] on link "Start Calls" at bounding box center [337, 53] width 116 height 32
click at [301, 44] on link "Pause" at bounding box center [324, 53] width 90 height 32
click at [1423, 173] on div "S Callback Scheduled Sara E. - Learning Consultant, Information Technology The …" at bounding box center [917, 162] width 1274 height 84
click at [1421, 197] on div "S Callback Scheduled Sara E. - Learning Consultant, Information Technology The …" at bounding box center [917, 162] width 1274 height 84
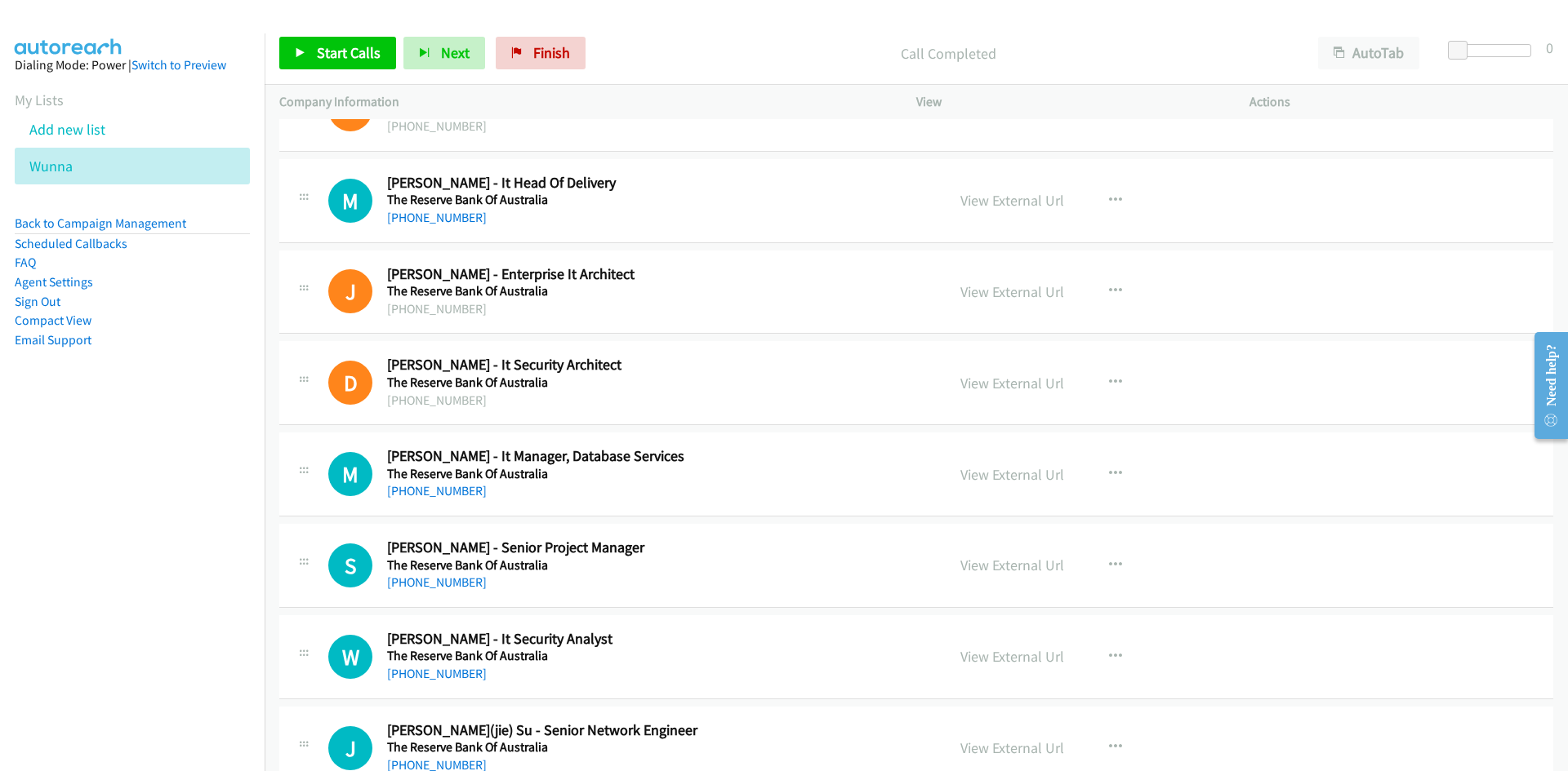
scroll to position [9161, 0]
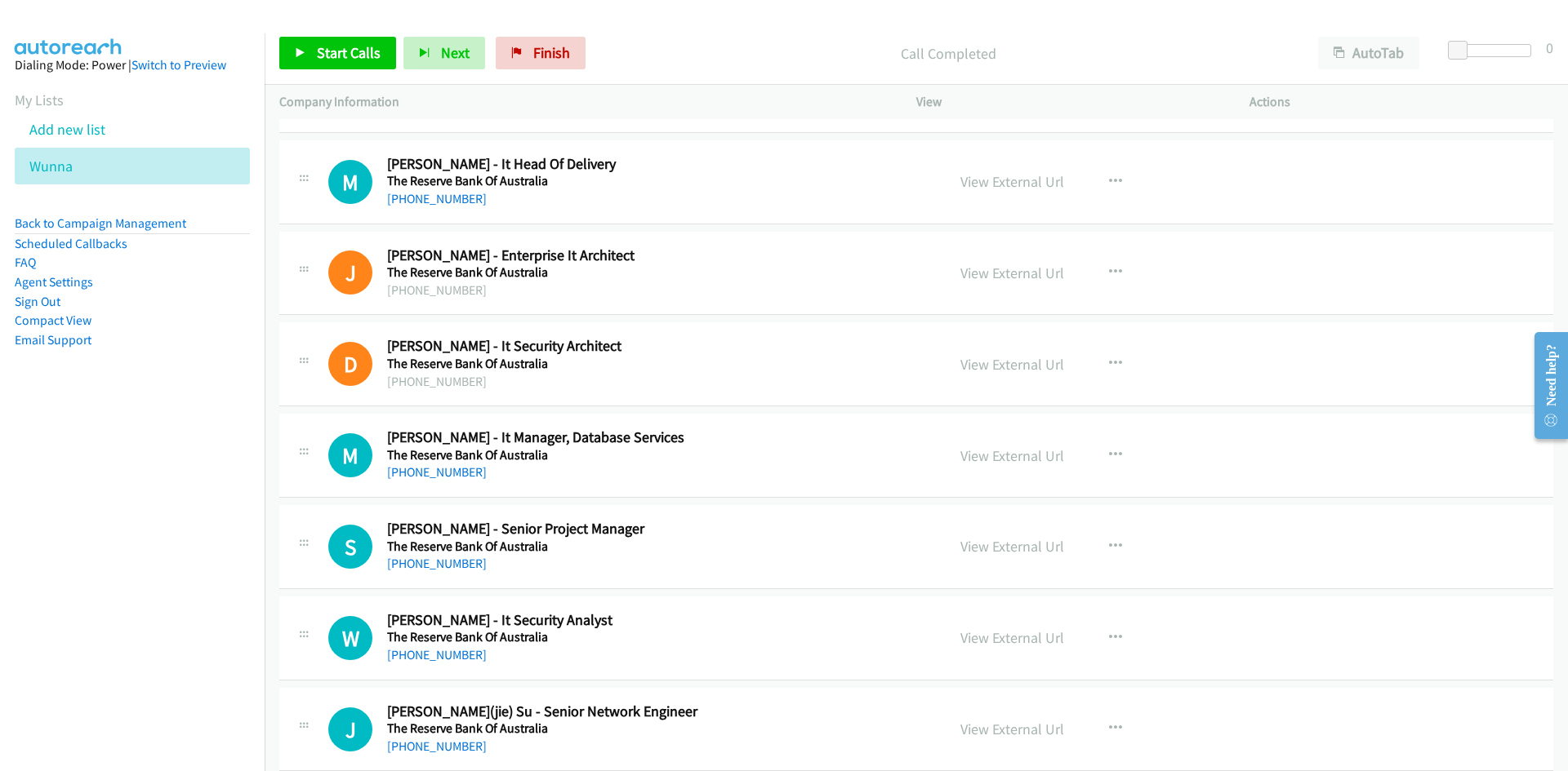
click at [360, 77] on div "Start Calls Pause Next Finish Call Completed AutoTab AutoTab 0" at bounding box center [916, 53] width 1303 height 63
click at [350, 68] on link "Start Calls" at bounding box center [337, 53] width 116 height 32
click at [344, 54] on span "Pause" at bounding box center [335, 53] width 37 height 19
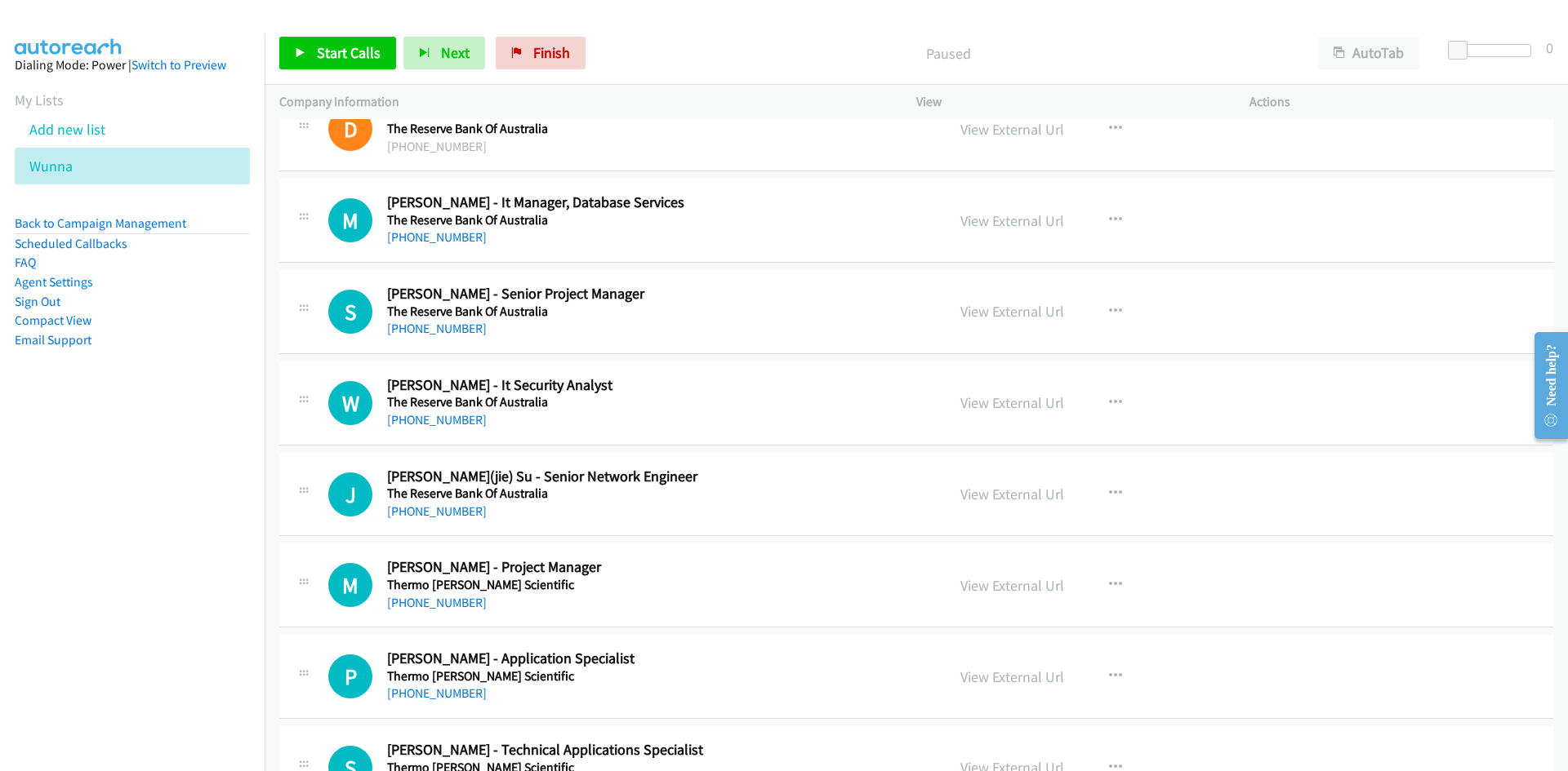
scroll to position [9406, 0]
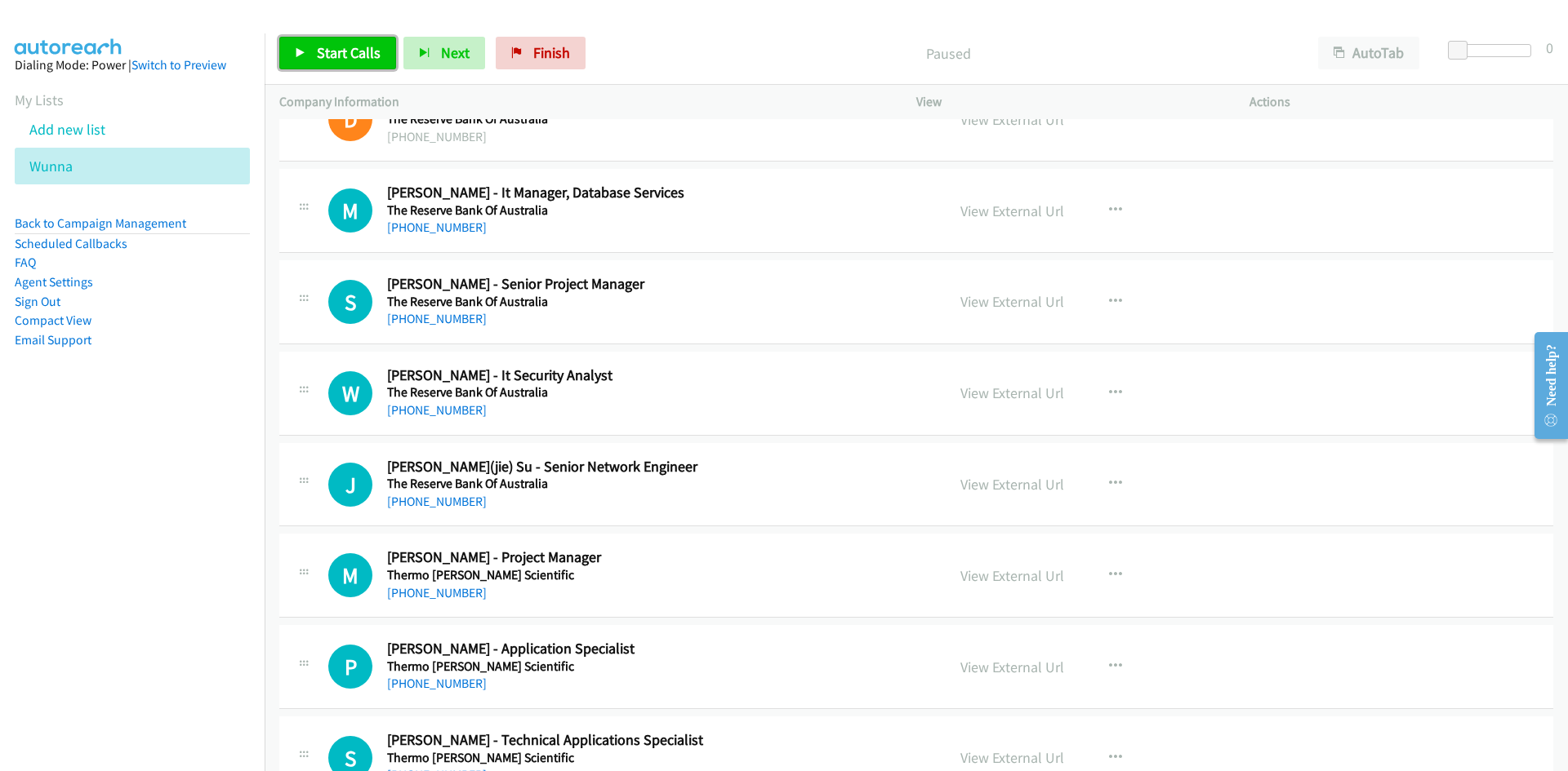
click at [347, 54] on span "Start Calls" at bounding box center [348, 53] width 64 height 19
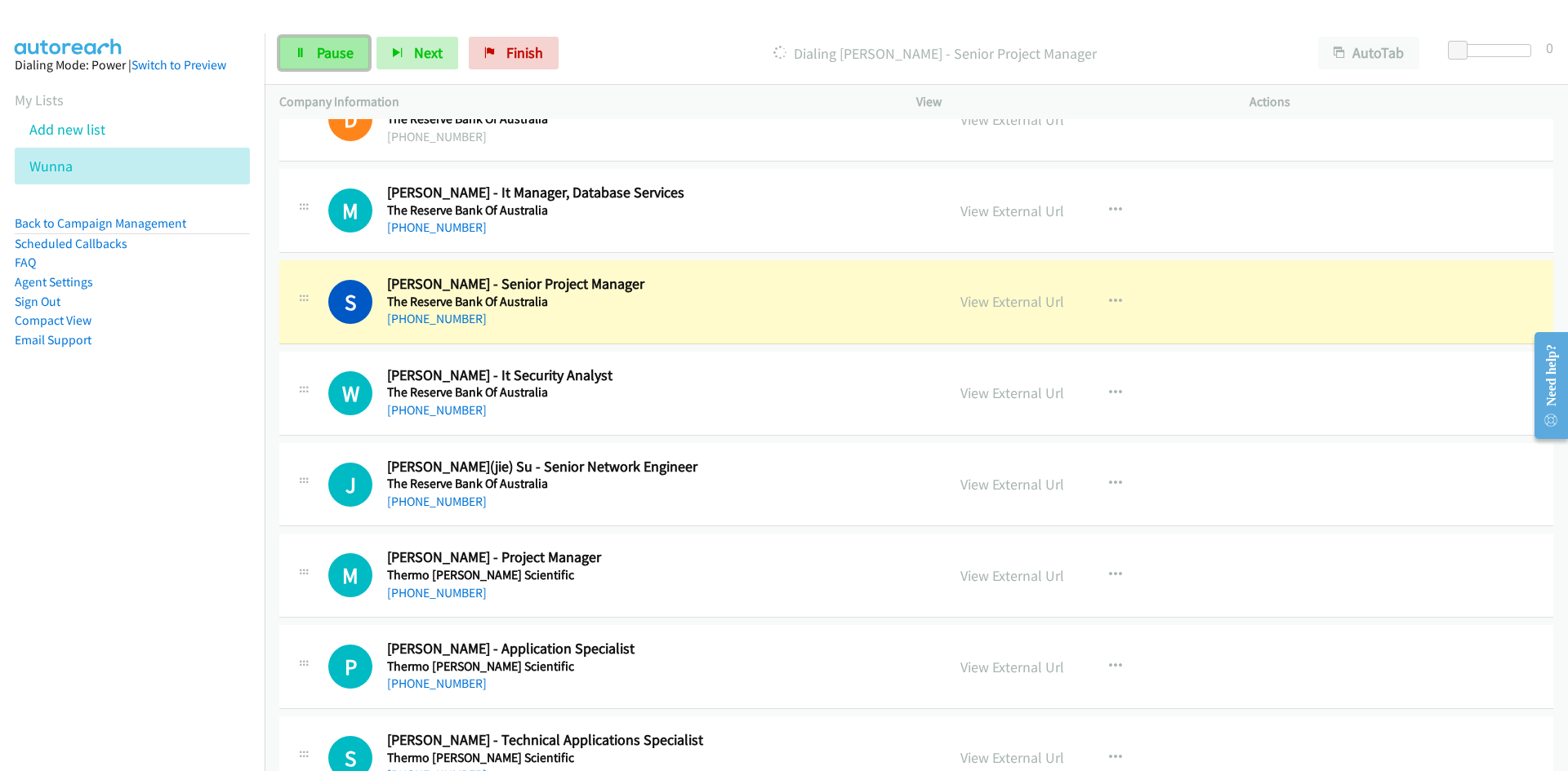
click at [347, 54] on span "Pause" at bounding box center [335, 53] width 37 height 19
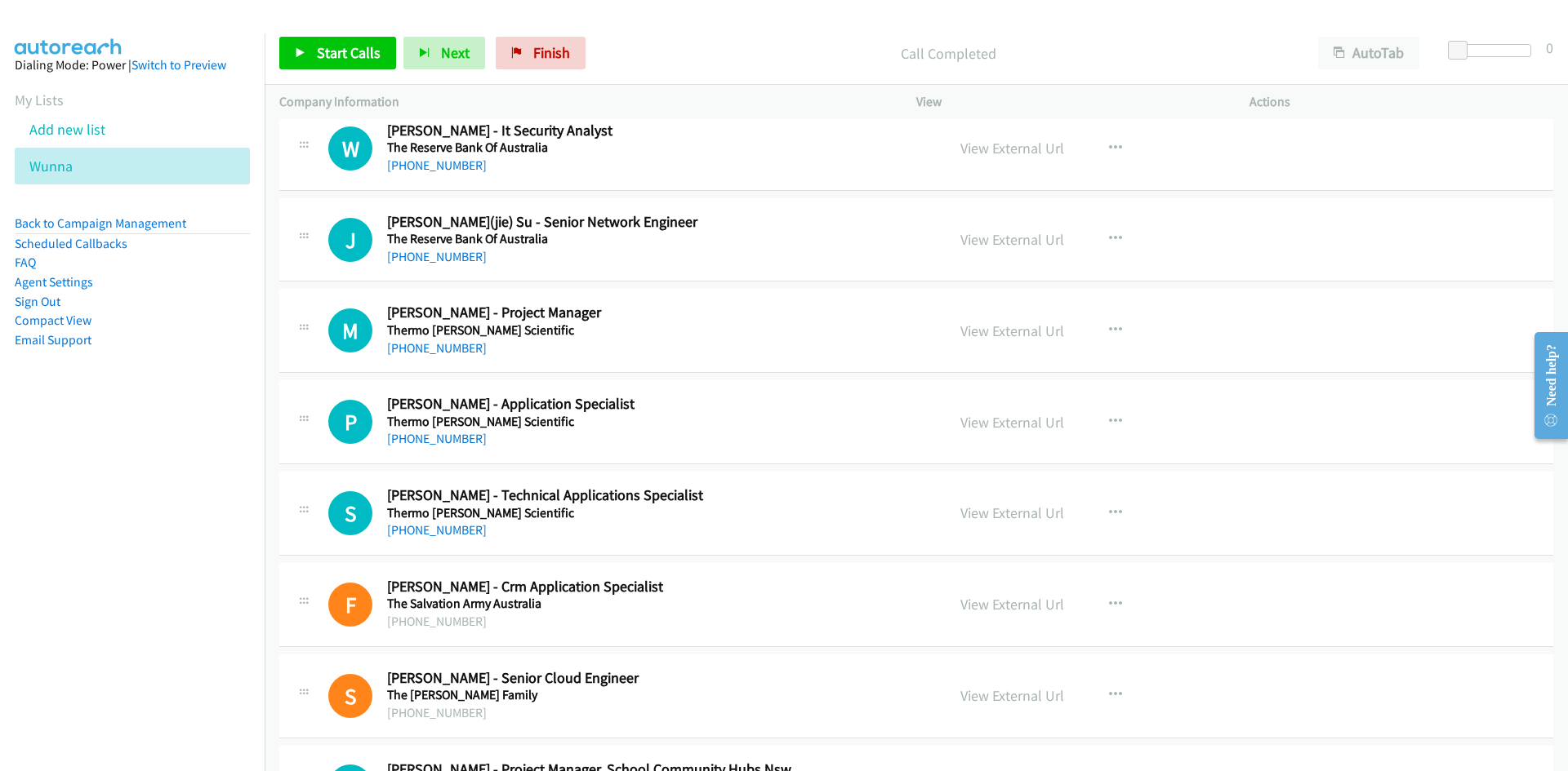
scroll to position [9733, 0]
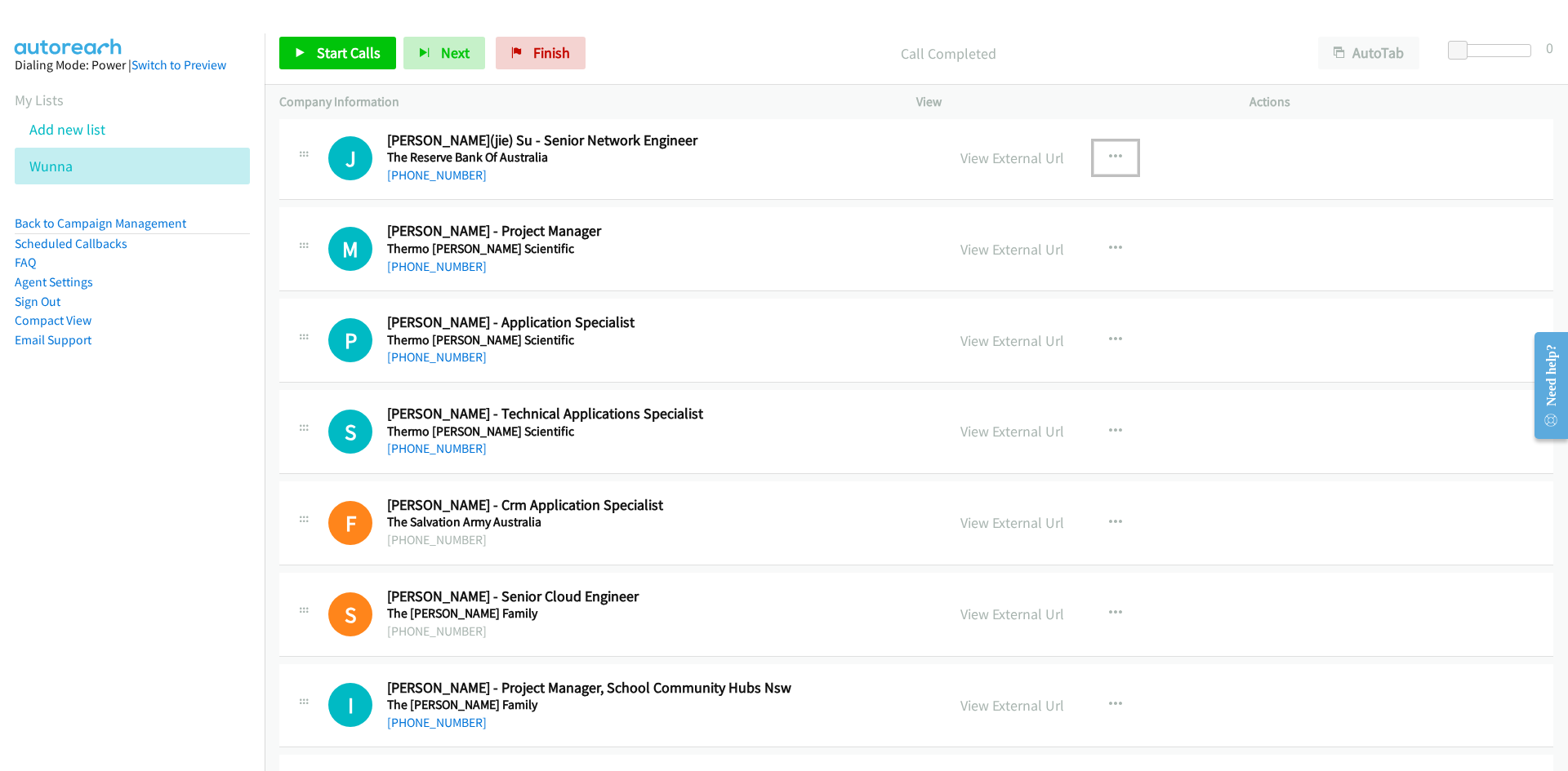
click at [1100, 157] on button "button" at bounding box center [1115, 157] width 44 height 32
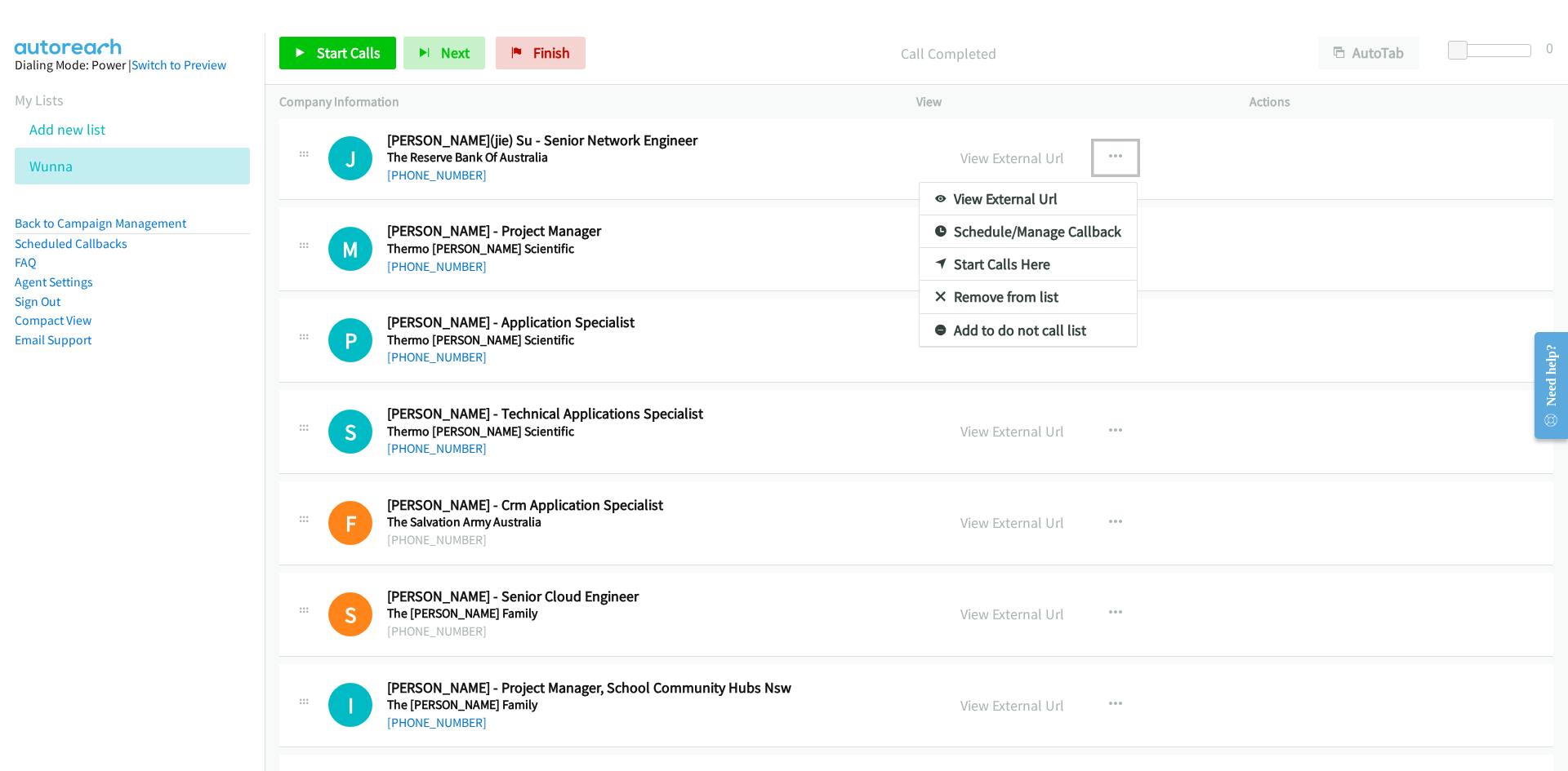
click at [921, 259] on link "Start Calls Here" at bounding box center [1028, 264] width 217 height 32
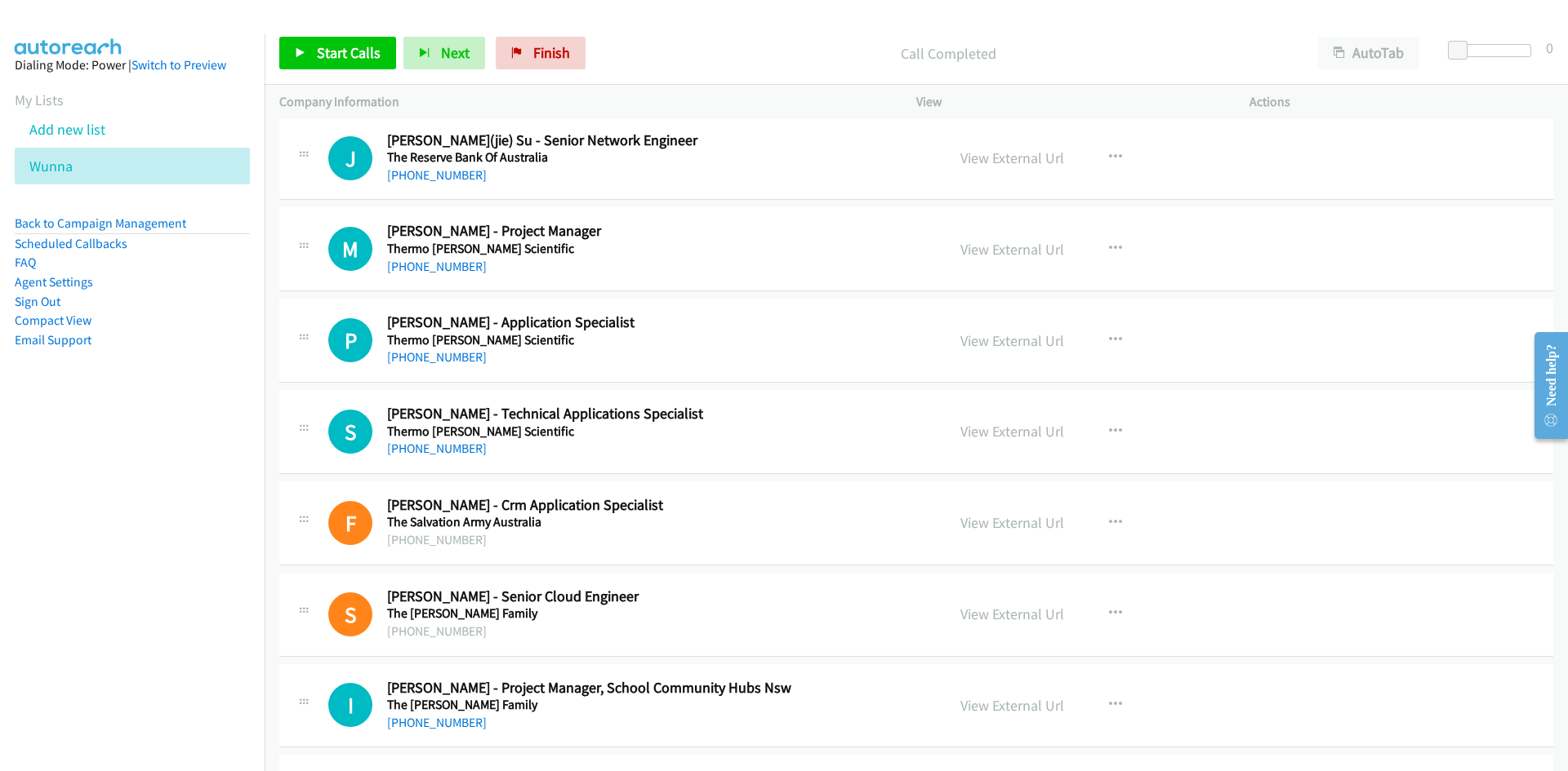
click at [268, 48] on div "Start Calls Pause Next Finish Call Completed AutoTab AutoTab 0" at bounding box center [916, 53] width 1303 height 63
click at [289, 53] on link "Start Calls" at bounding box center [337, 53] width 116 height 32
click at [289, 53] on link "Pause" at bounding box center [324, 53] width 90 height 32
click at [960, 147] on div "View External Url" at bounding box center [1012, 158] width 104 height 22
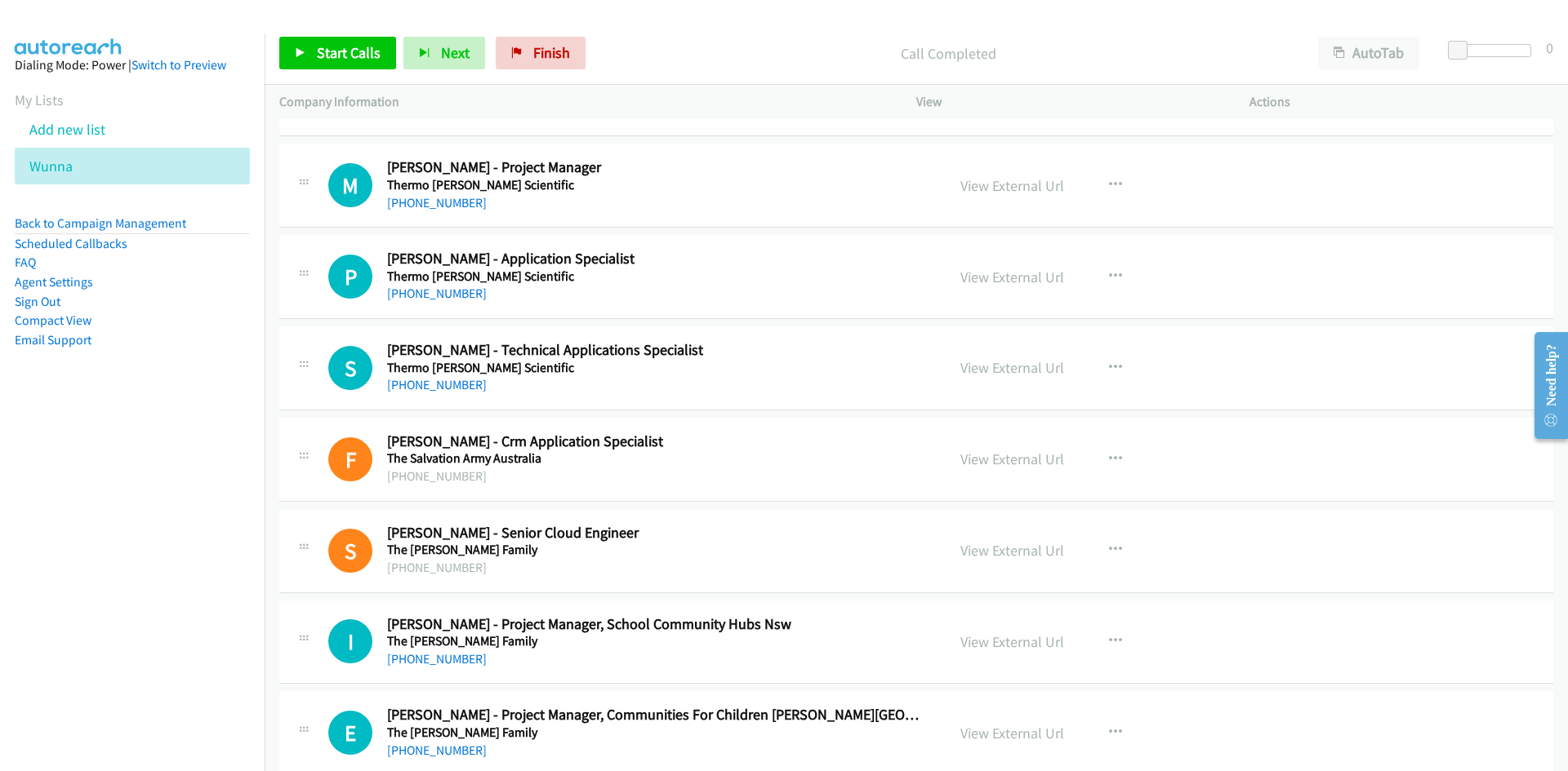
scroll to position [9814, 0]
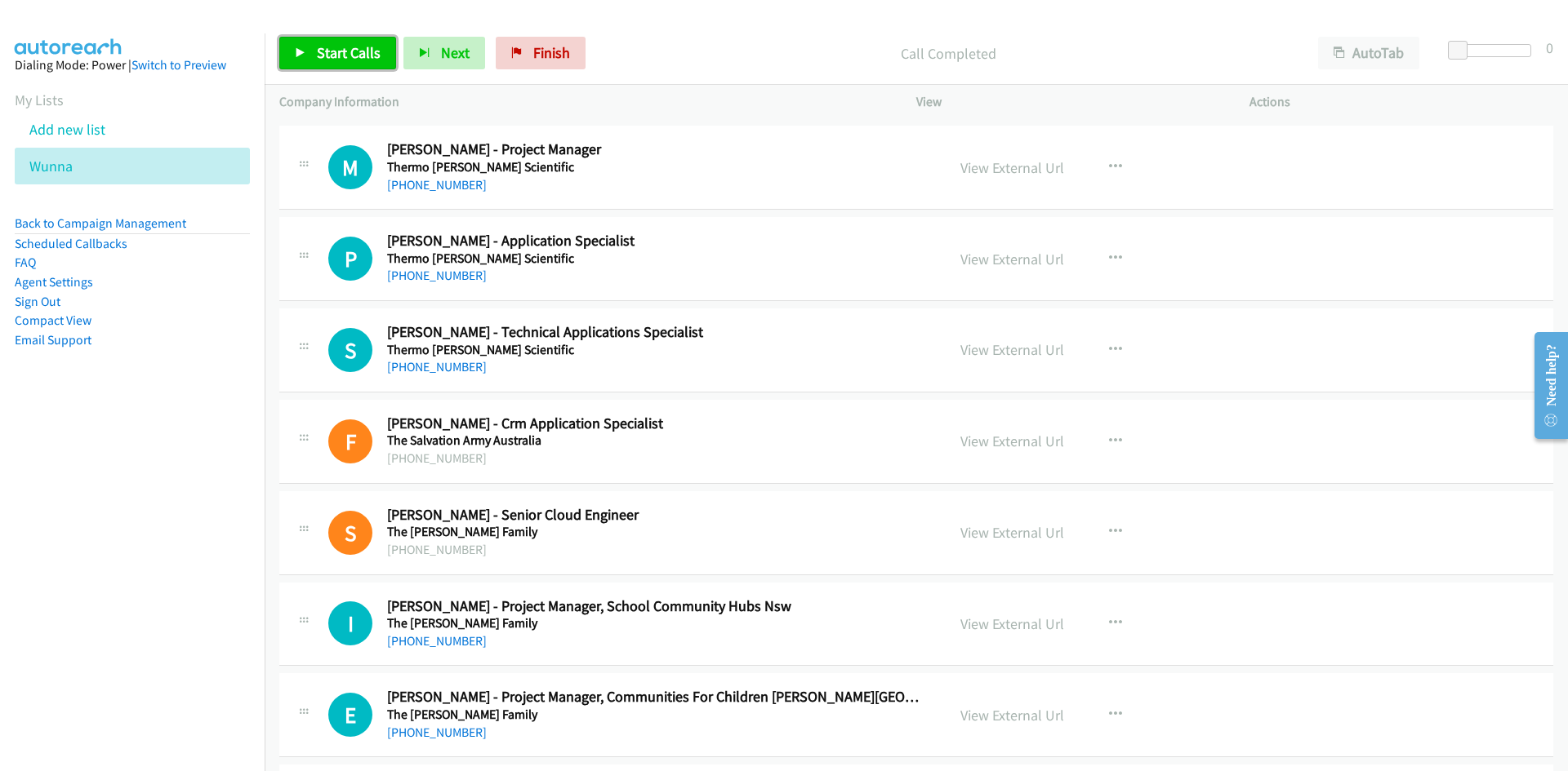
click at [327, 48] on span "Start Calls" at bounding box center [348, 53] width 64 height 19
click at [317, 51] on span "Pause" at bounding box center [335, 53] width 37 height 19
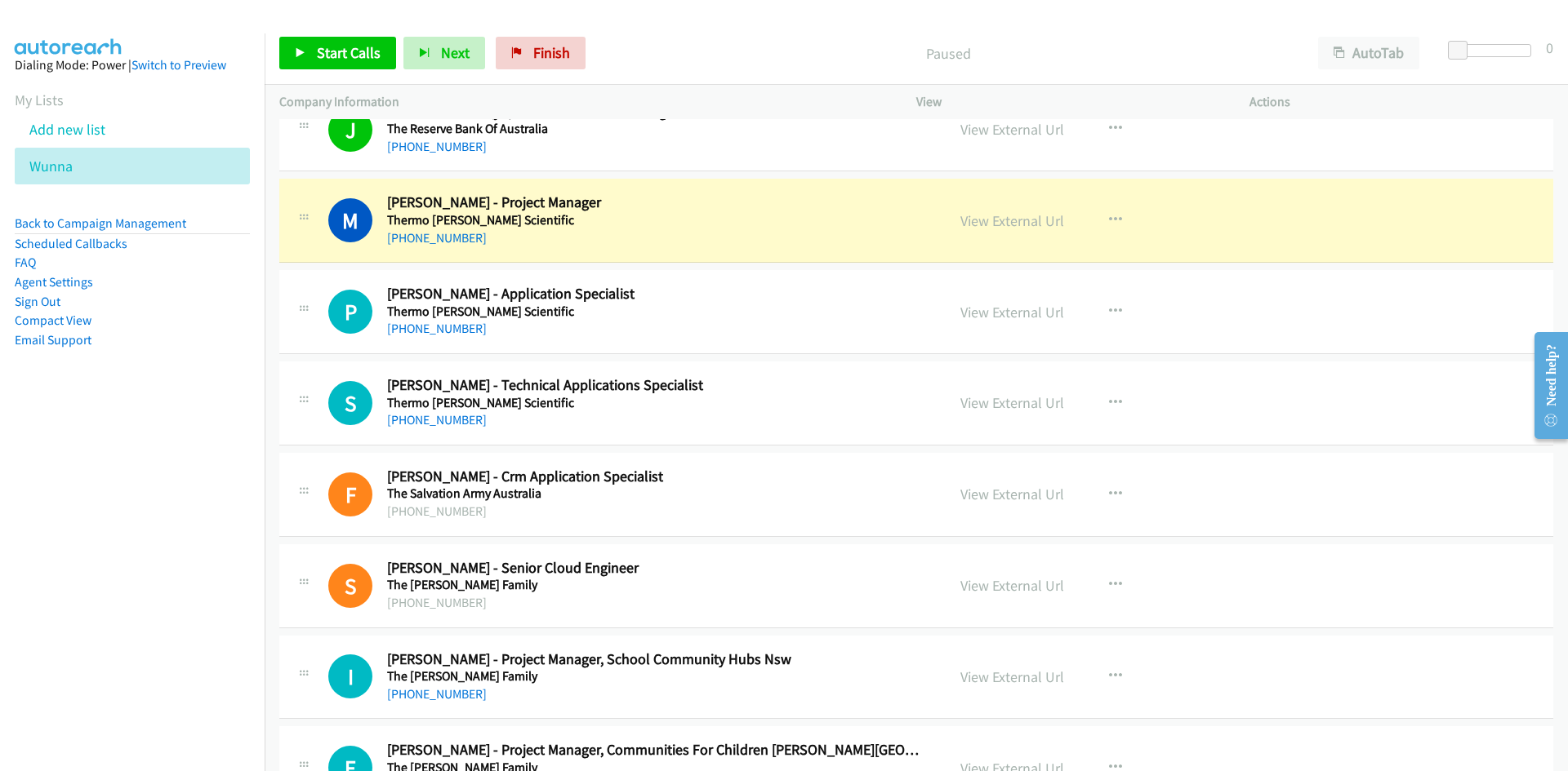
scroll to position [9733, 0]
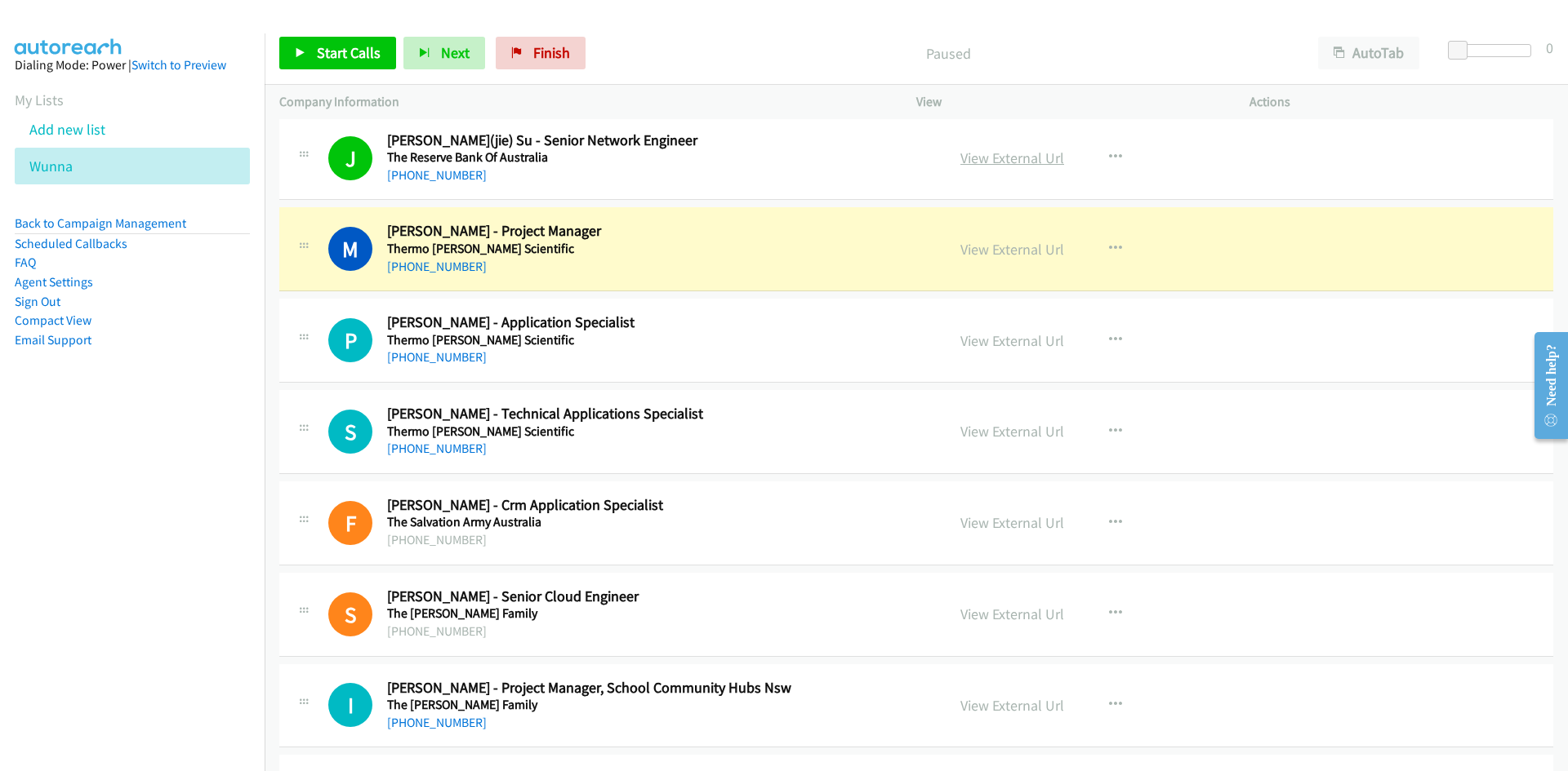
click at [1010, 160] on link "View External Url" at bounding box center [1012, 158] width 104 height 19
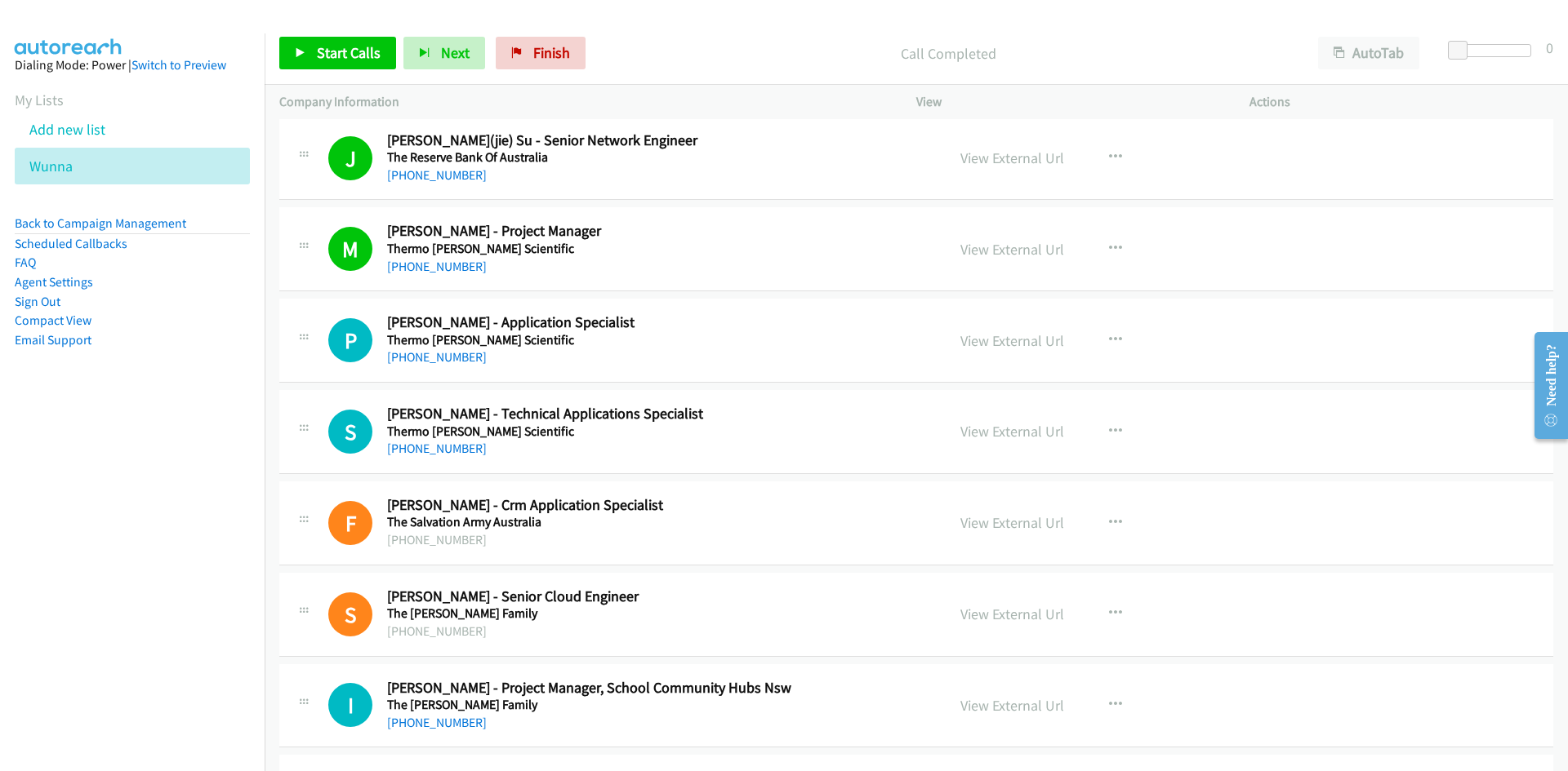
scroll to position [9814, 0]
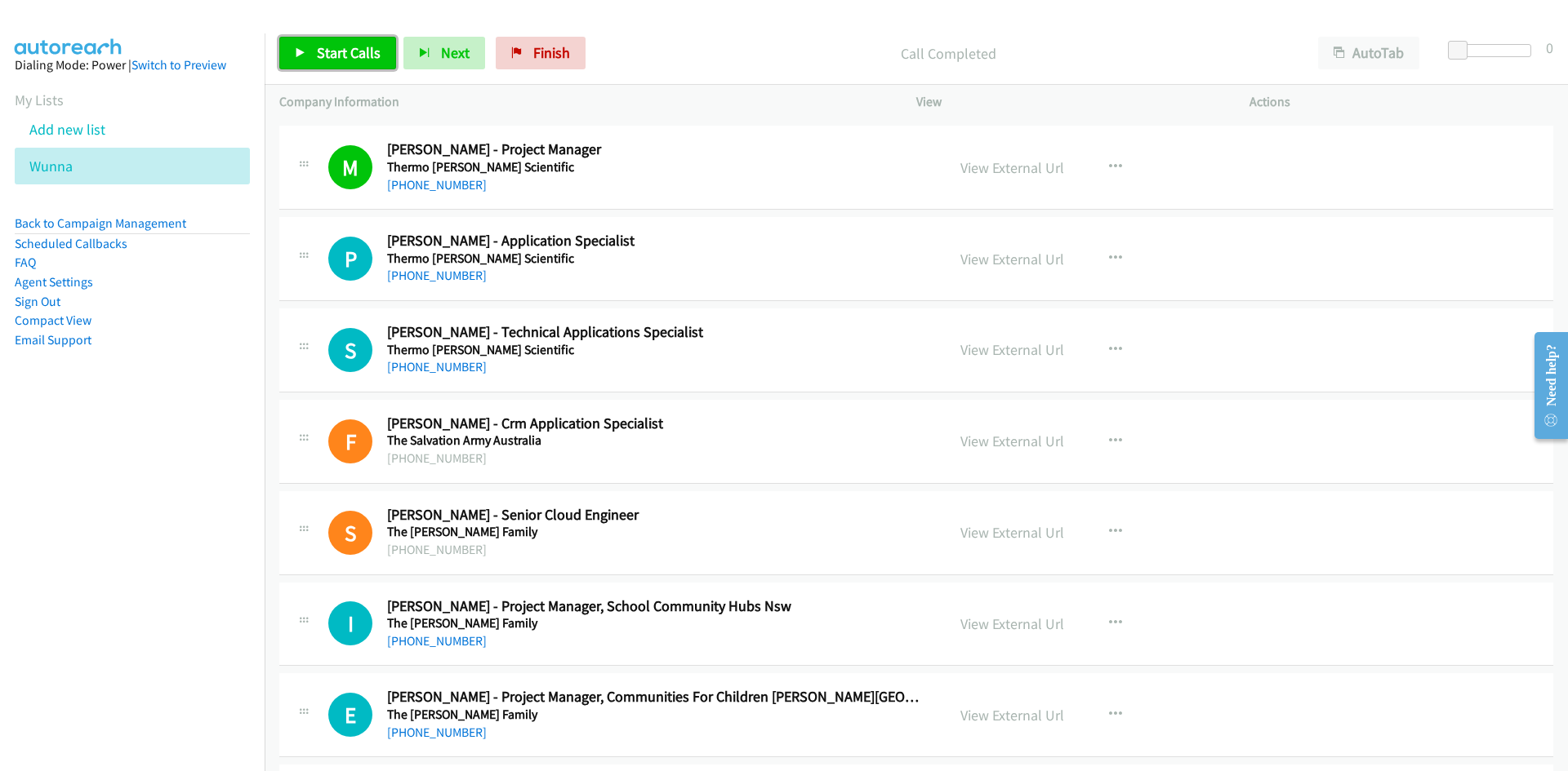
click at [377, 60] on span "Start Calls" at bounding box center [348, 53] width 64 height 19
click at [324, 48] on span "Pause" at bounding box center [335, 53] width 37 height 19
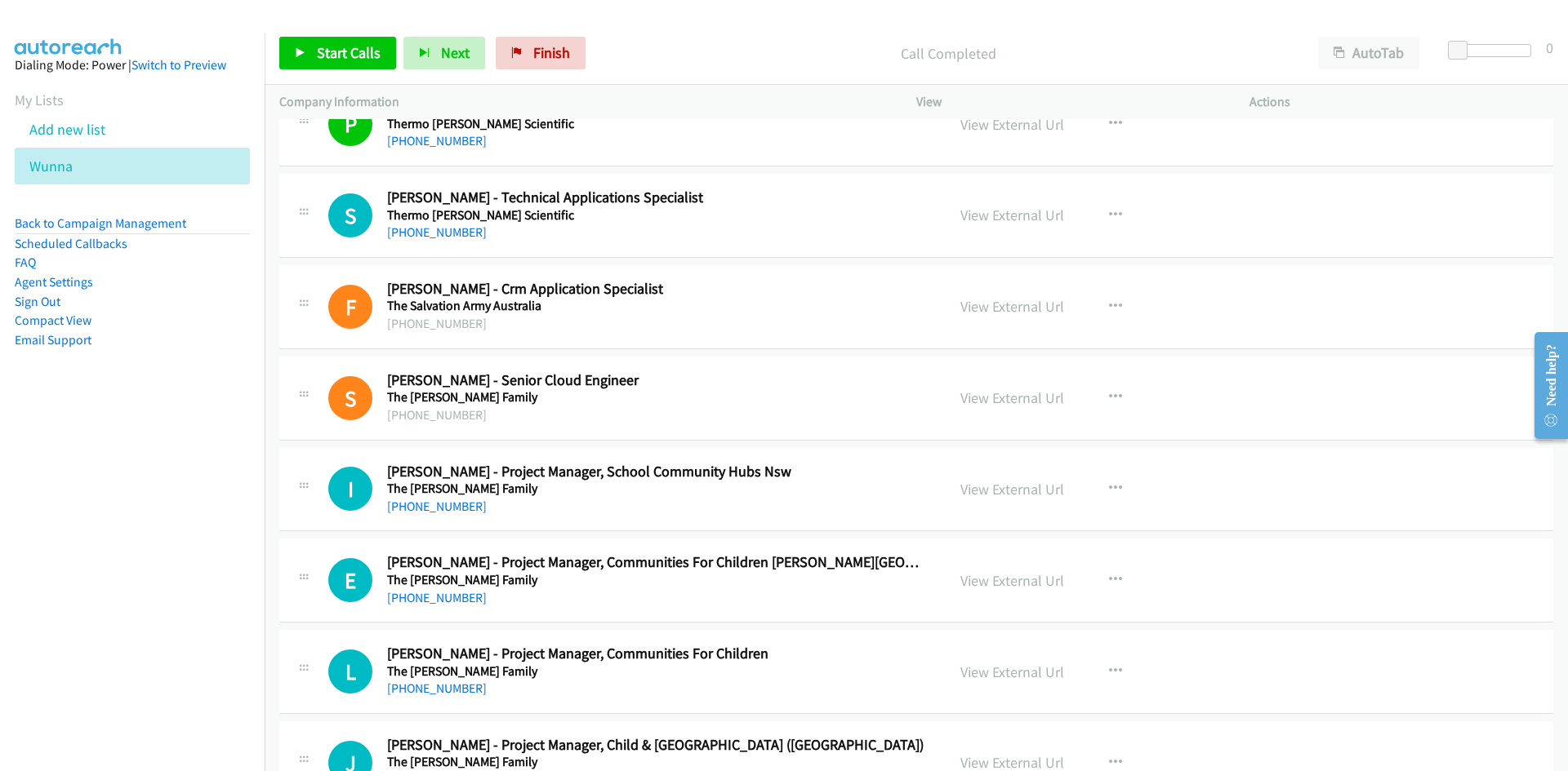
scroll to position [9977, 0]
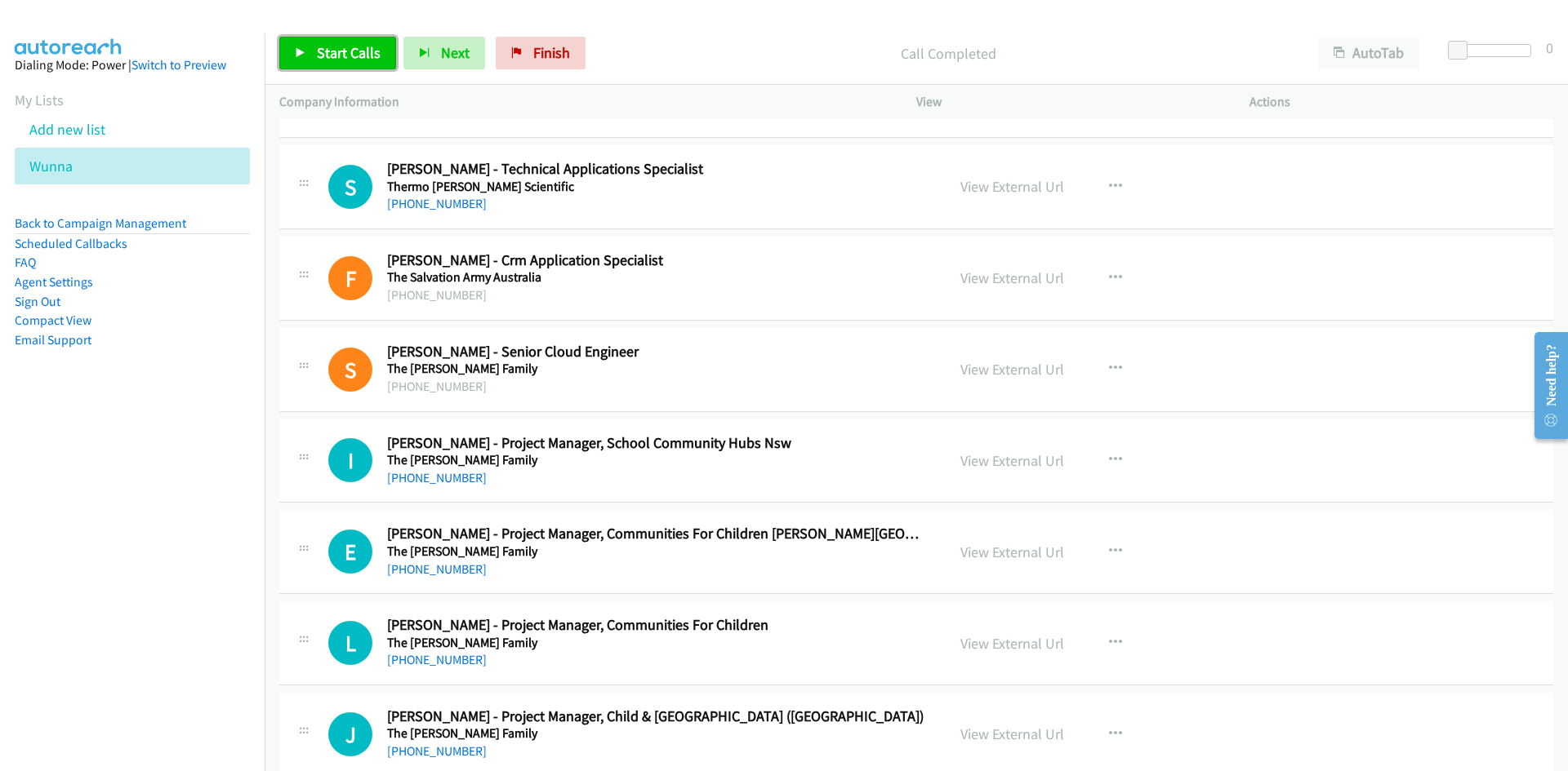
click at [326, 53] on span "Start Calls" at bounding box center [348, 53] width 64 height 19
click at [326, 53] on span "Pause" at bounding box center [335, 53] width 37 height 19
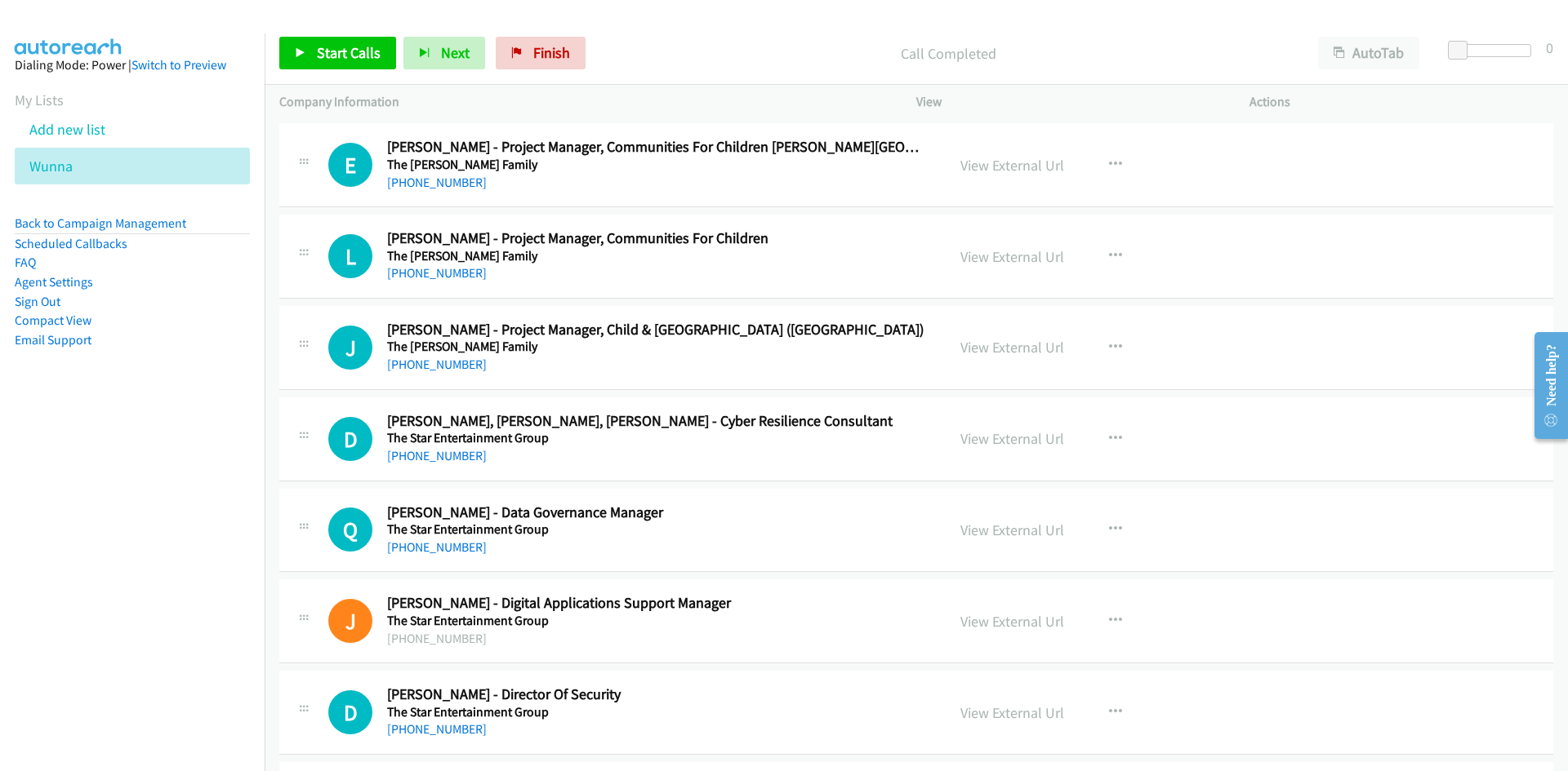
scroll to position [10467, 0]
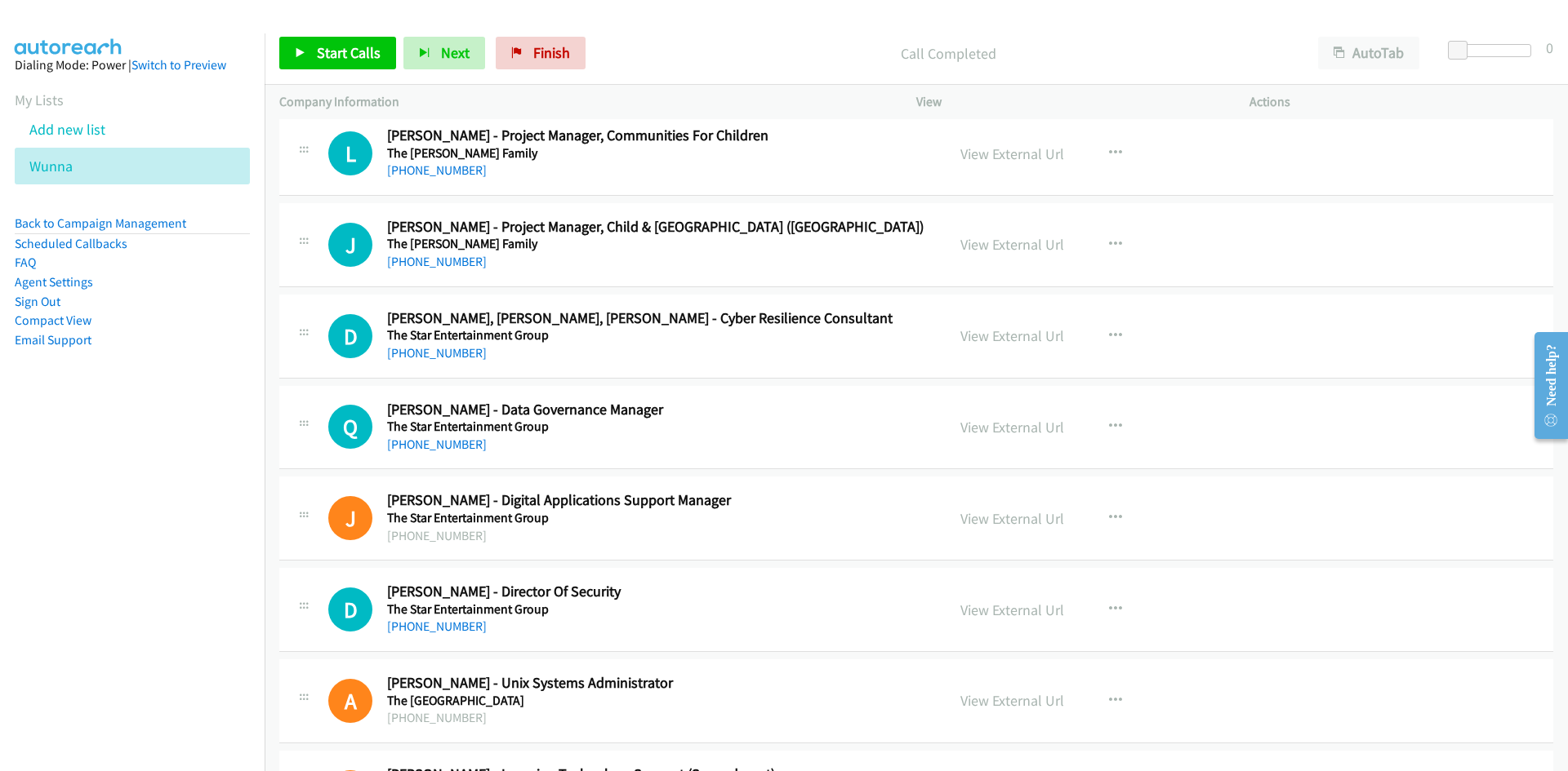
drag, startPoint x: 1559, startPoint y: 323, endPoint x: 1565, endPoint y: 297, distance: 26.7
click html "Need help? Resource Center AutoReach Help Help Get the help you need from our k…"
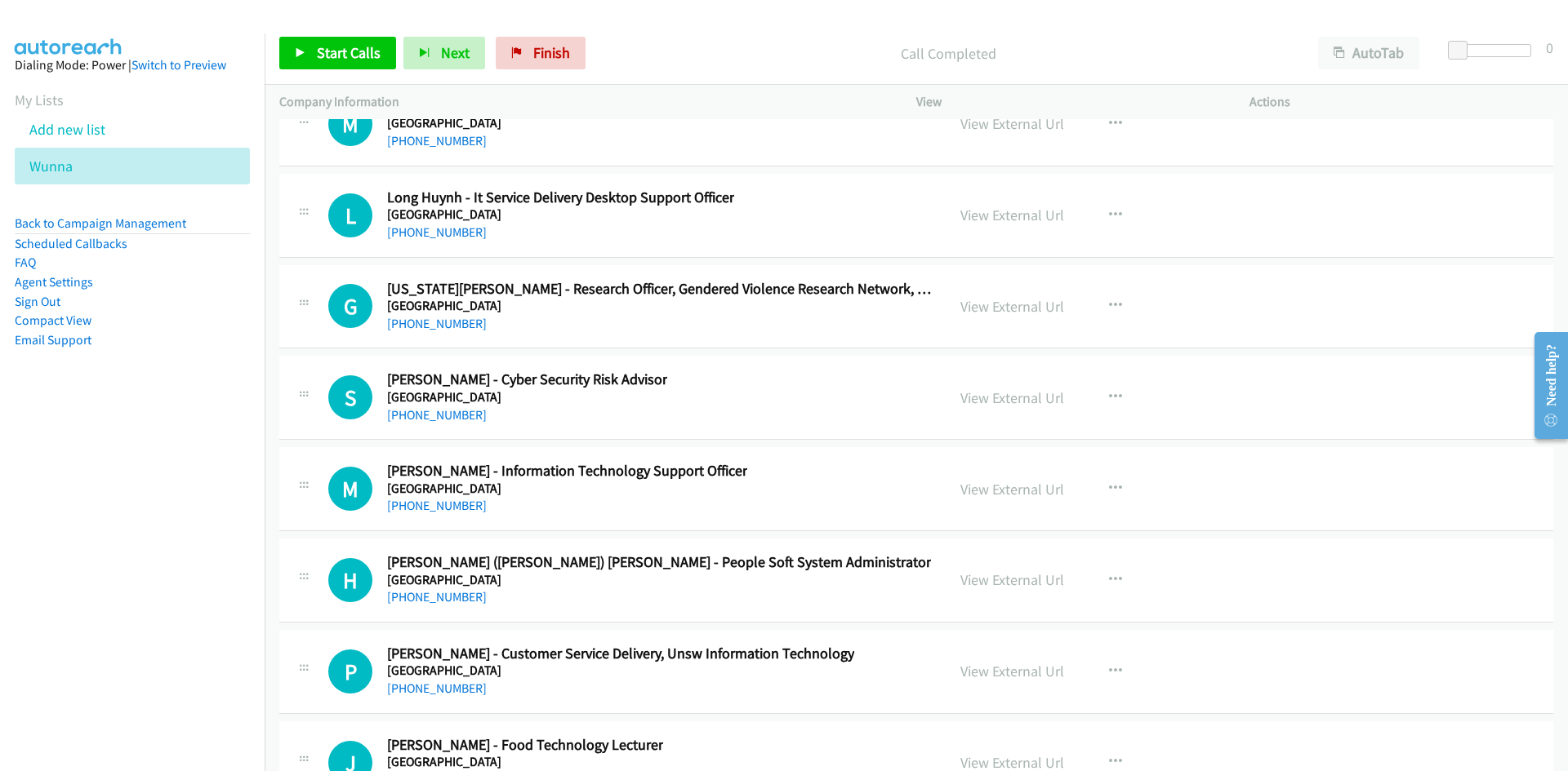
scroll to position [23748, 0]
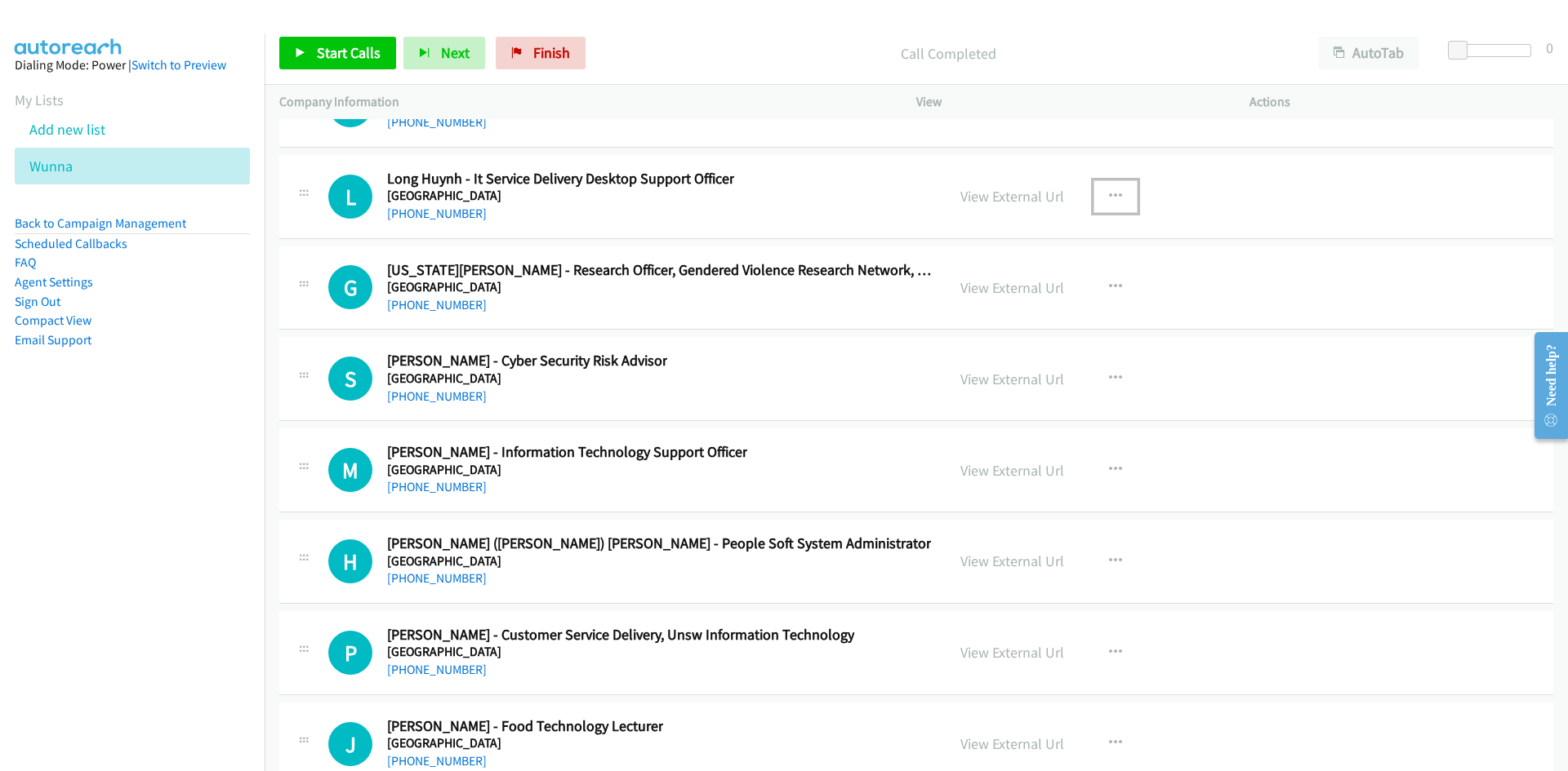
click at [1112, 199] on icon "button" at bounding box center [1114, 196] width 13 height 13
click at [919, 307] on link "Start Calls Here" at bounding box center [1028, 302] width 217 height 32
click at [319, 59] on span "Start Calls" at bounding box center [348, 53] width 64 height 19
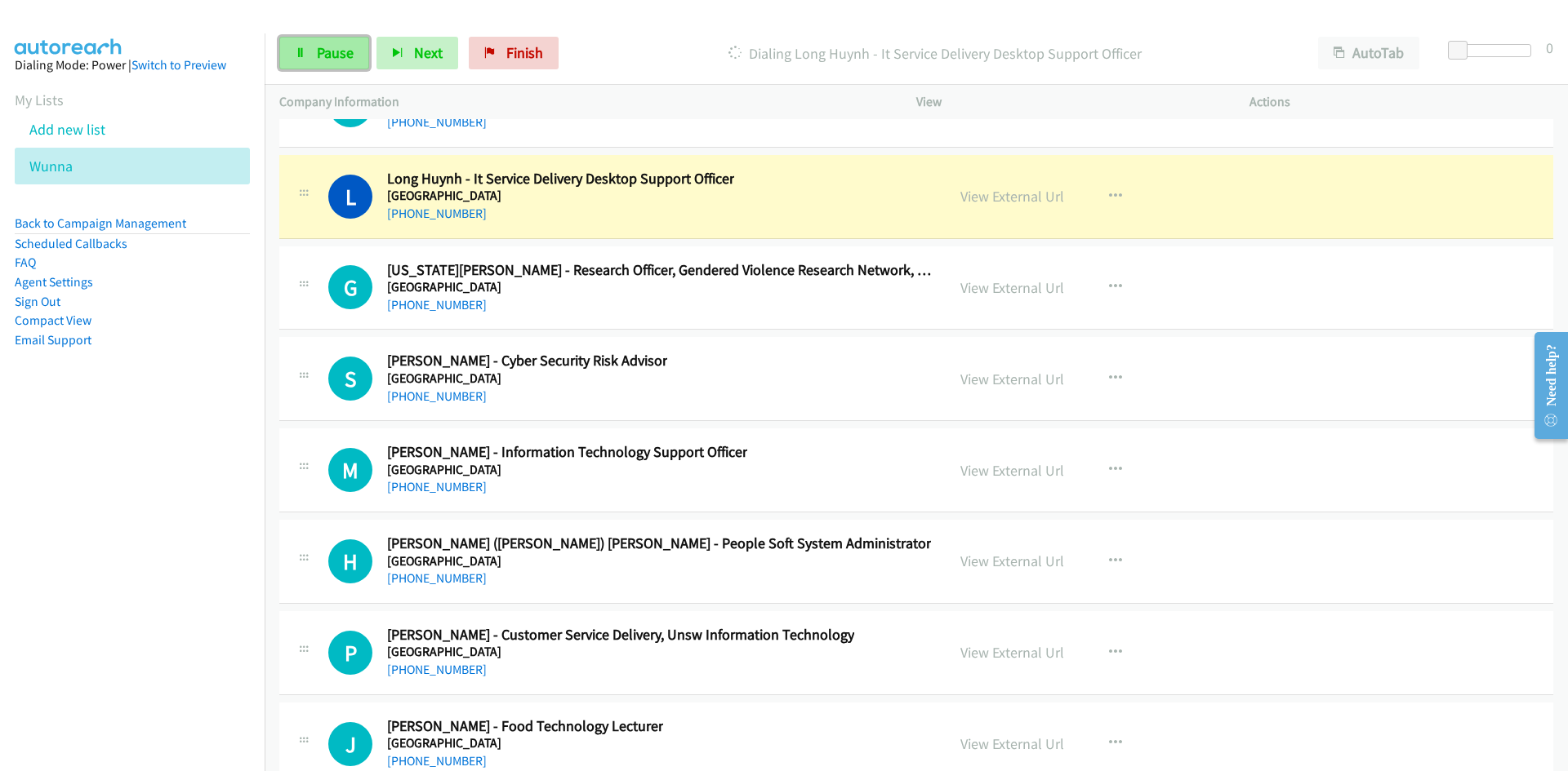
click at [314, 61] on link "Pause" at bounding box center [324, 53] width 90 height 32
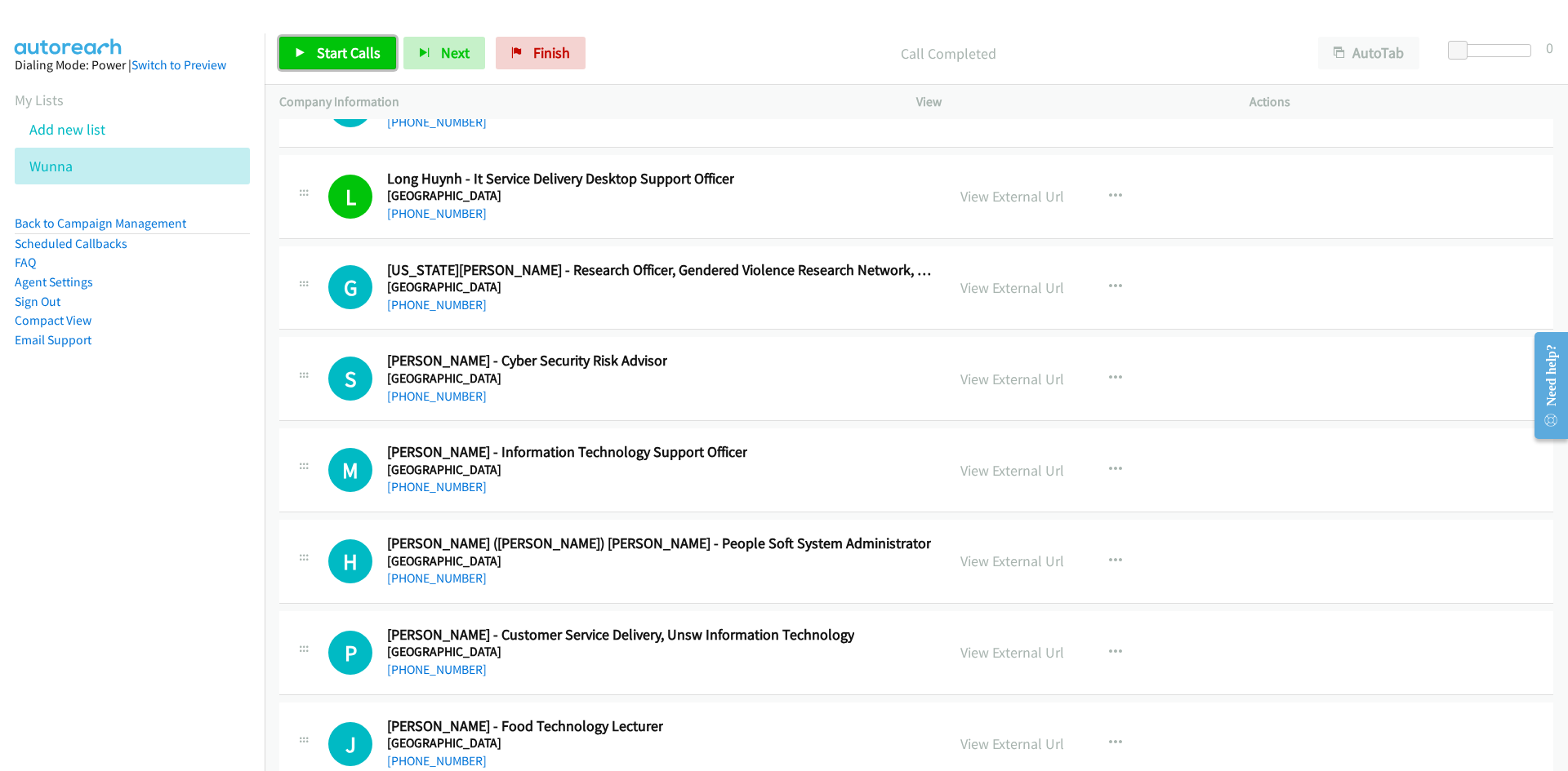
click at [360, 53] on span "Start Calls" at bounding box center [348, 53] width 64 height 19
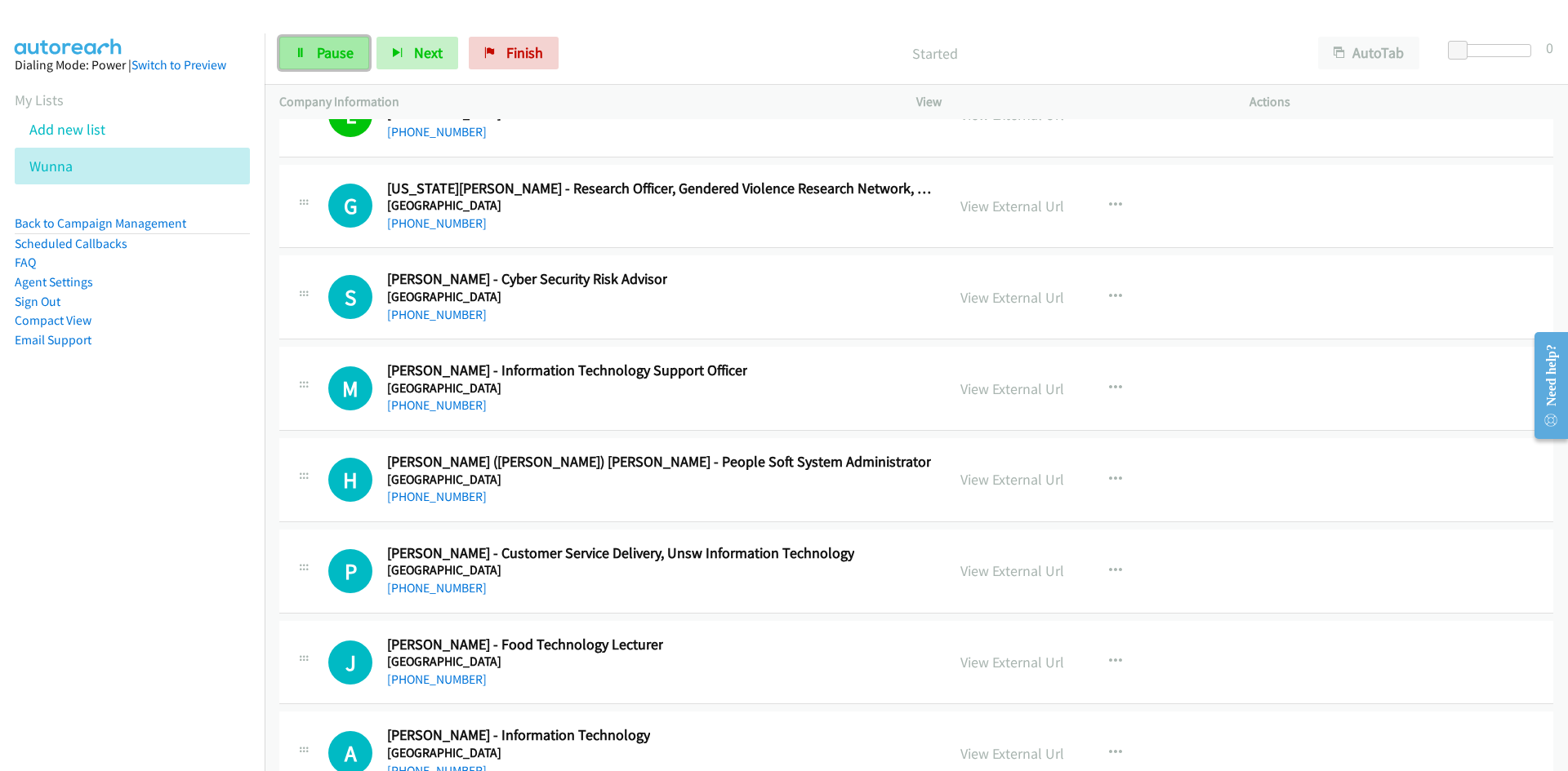
click at [344, 53] on span "Pause" at bounding box center [335, 53] width 37 height 19
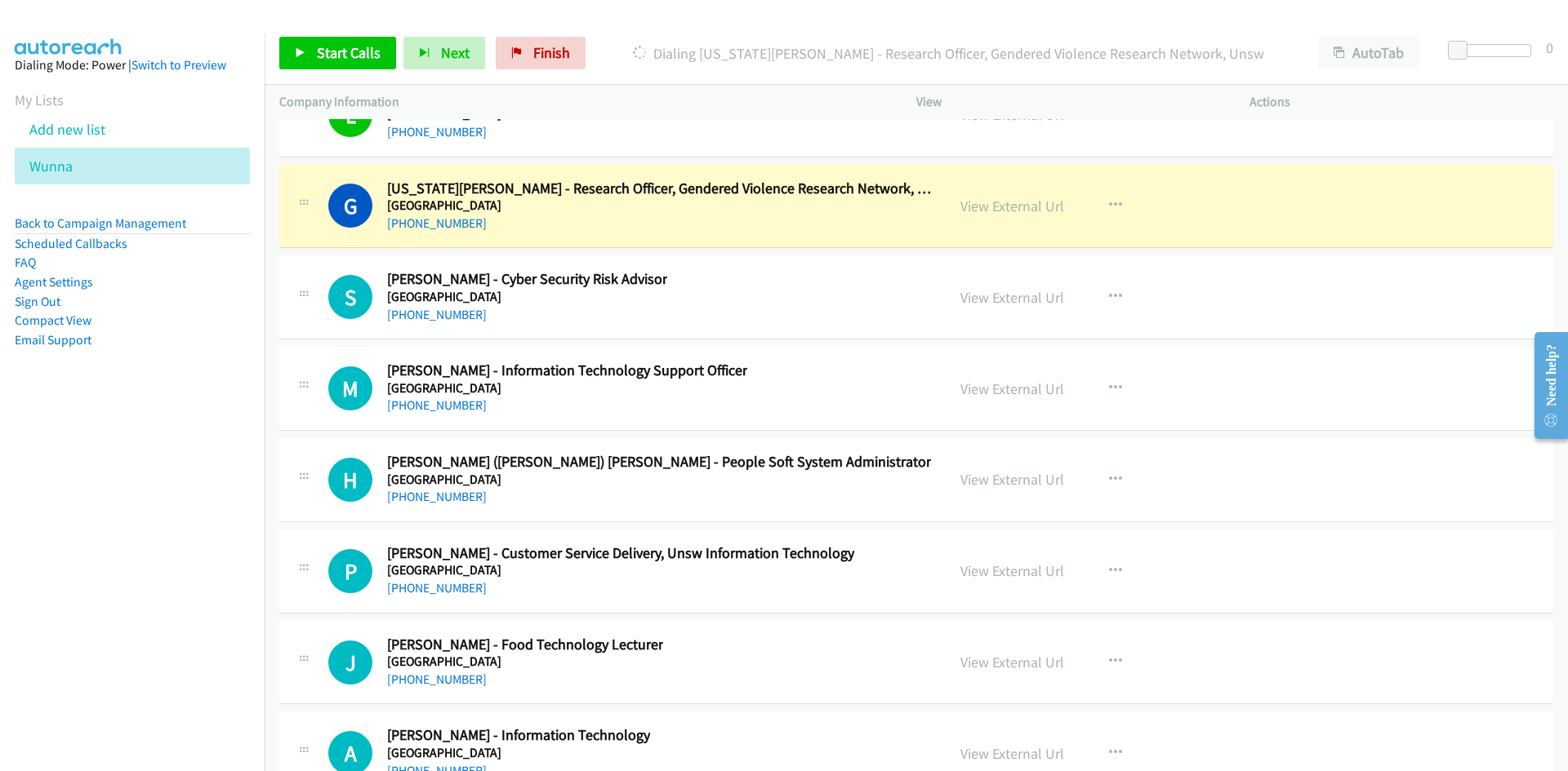
scroll to position [23911, 0]
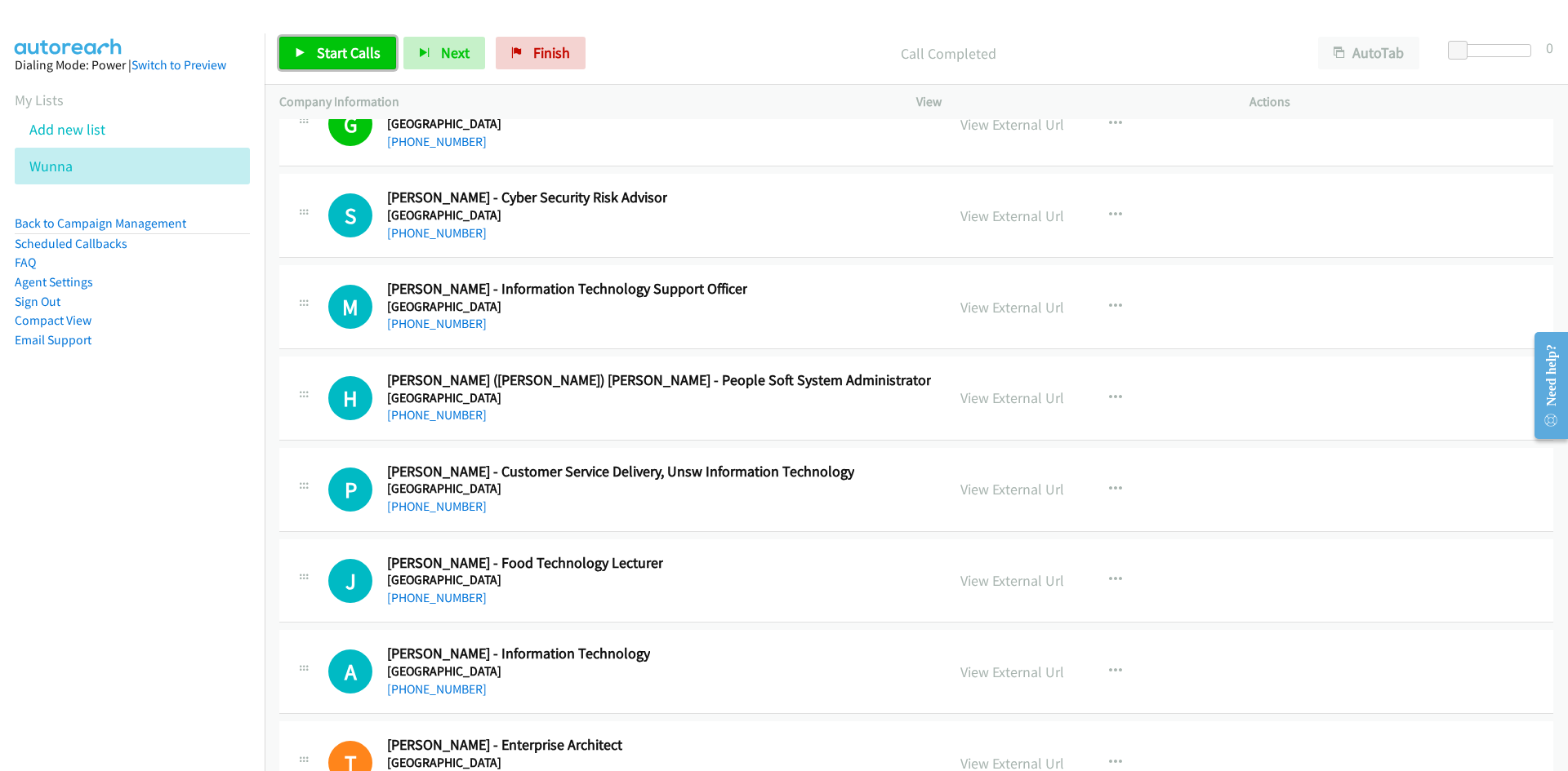
click at [357, 60] on span "Start Calls" at bounding box center [348, 53] width 64 height 19
click at [357, 60] on link "Pause" at bounding box center [324, 53] width 90 height 32
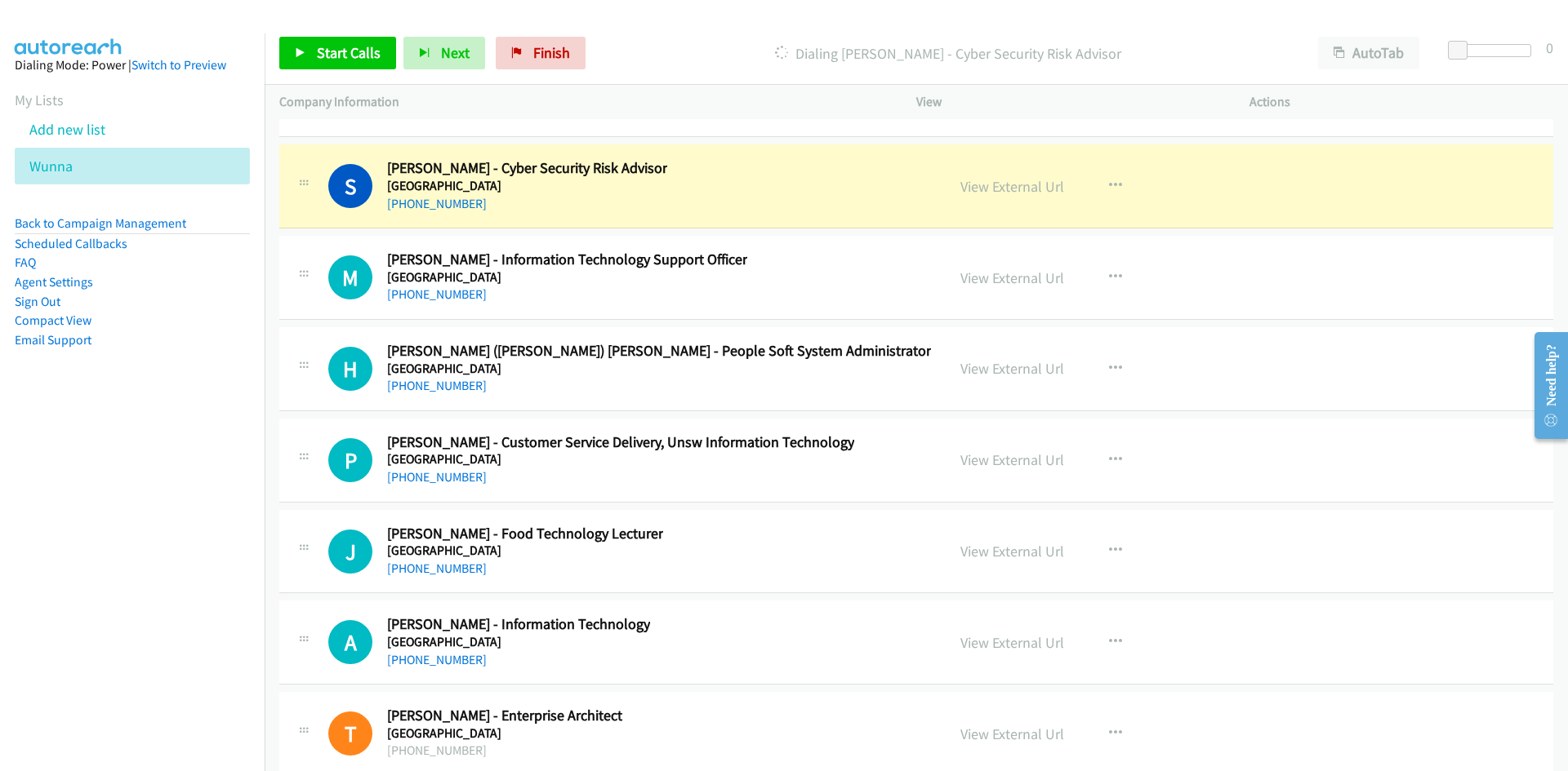
scroll to position [23993, 0]
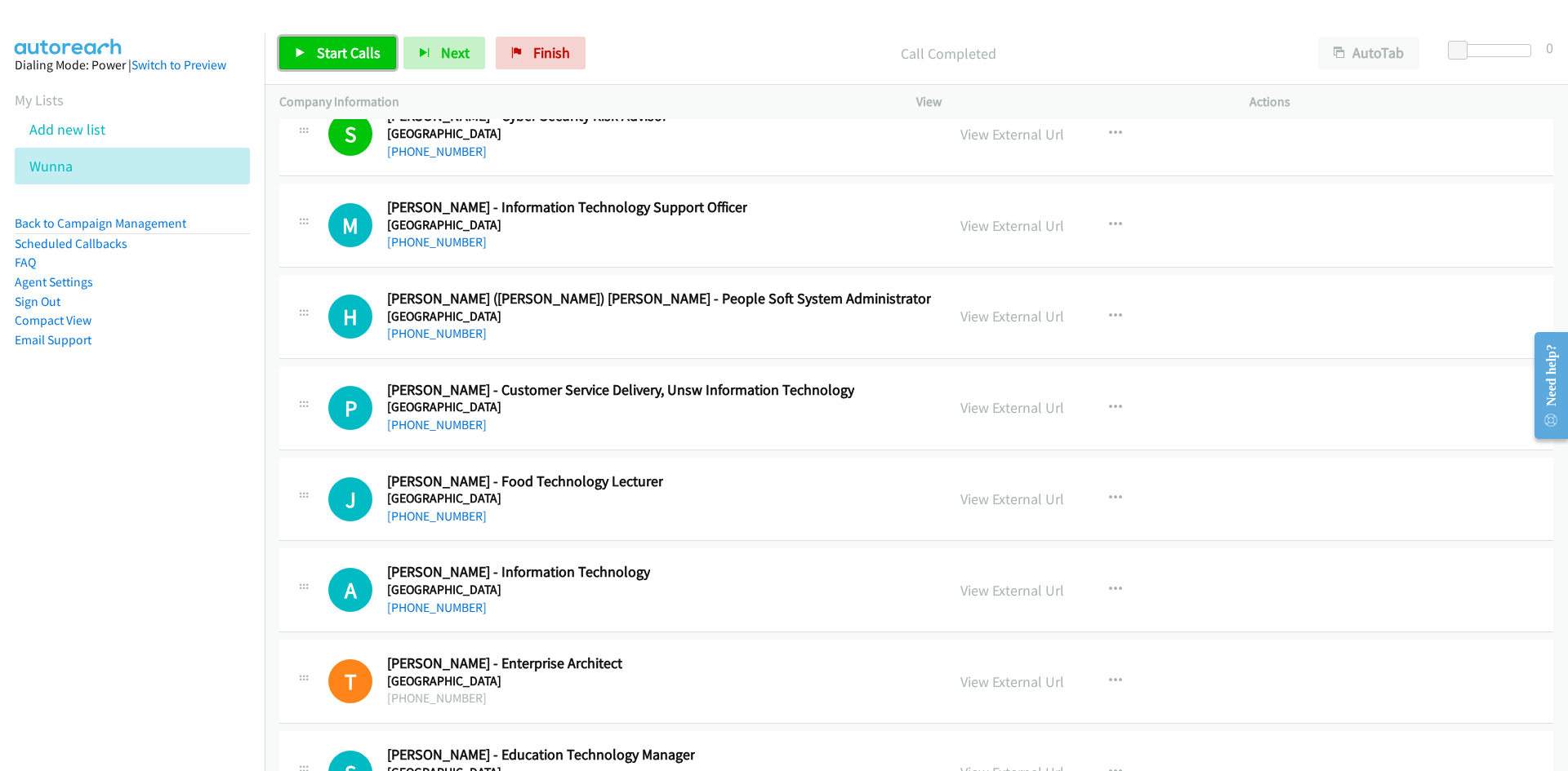
click at [342, 63] on link "Start Calls" at bounding box center [337, 53] width 116 height 32
click at [342, 63] on link "Pause" at bounding box center [324, 53] width 90 height 32
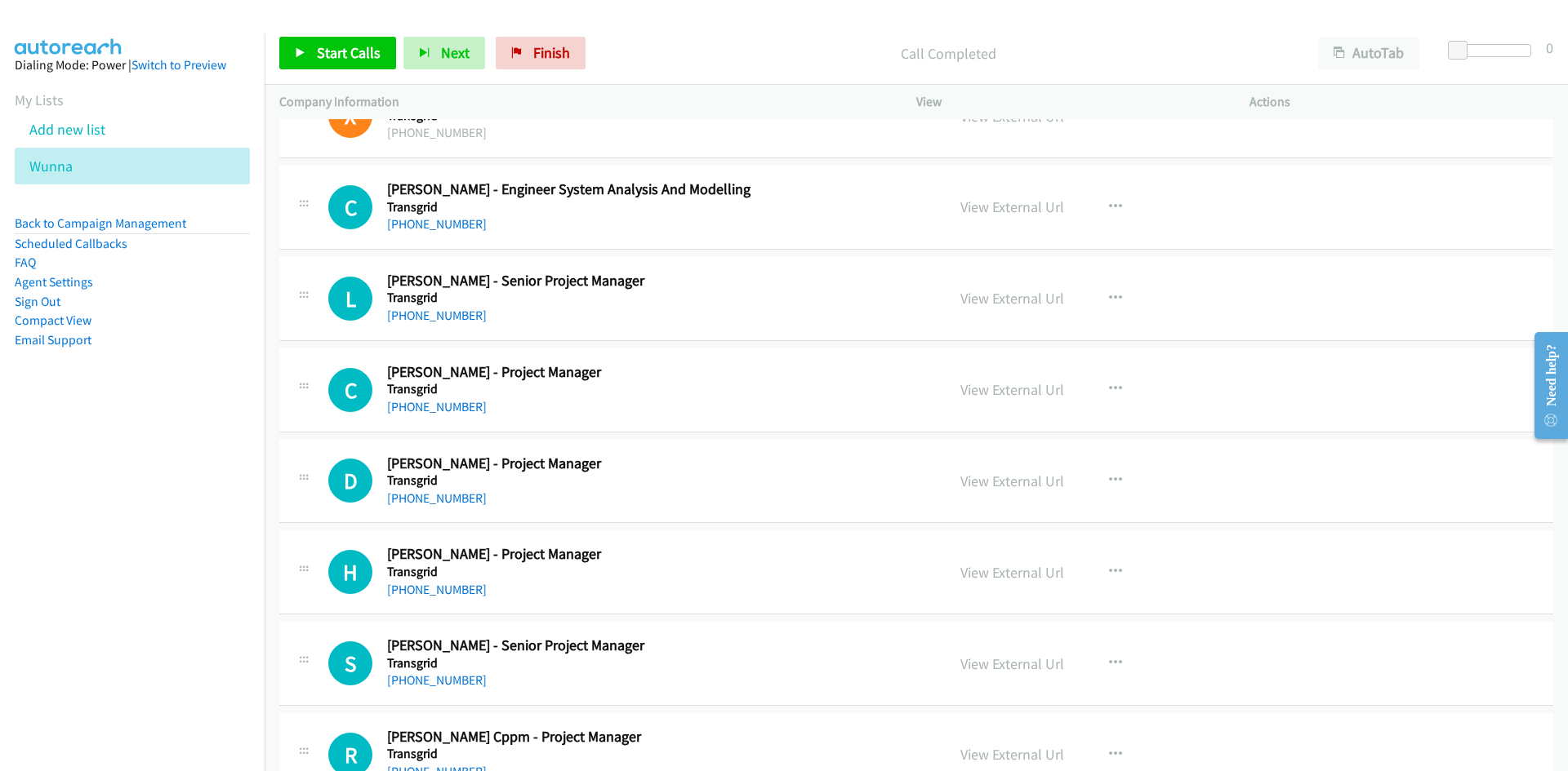
scroll to position [14419, 0]
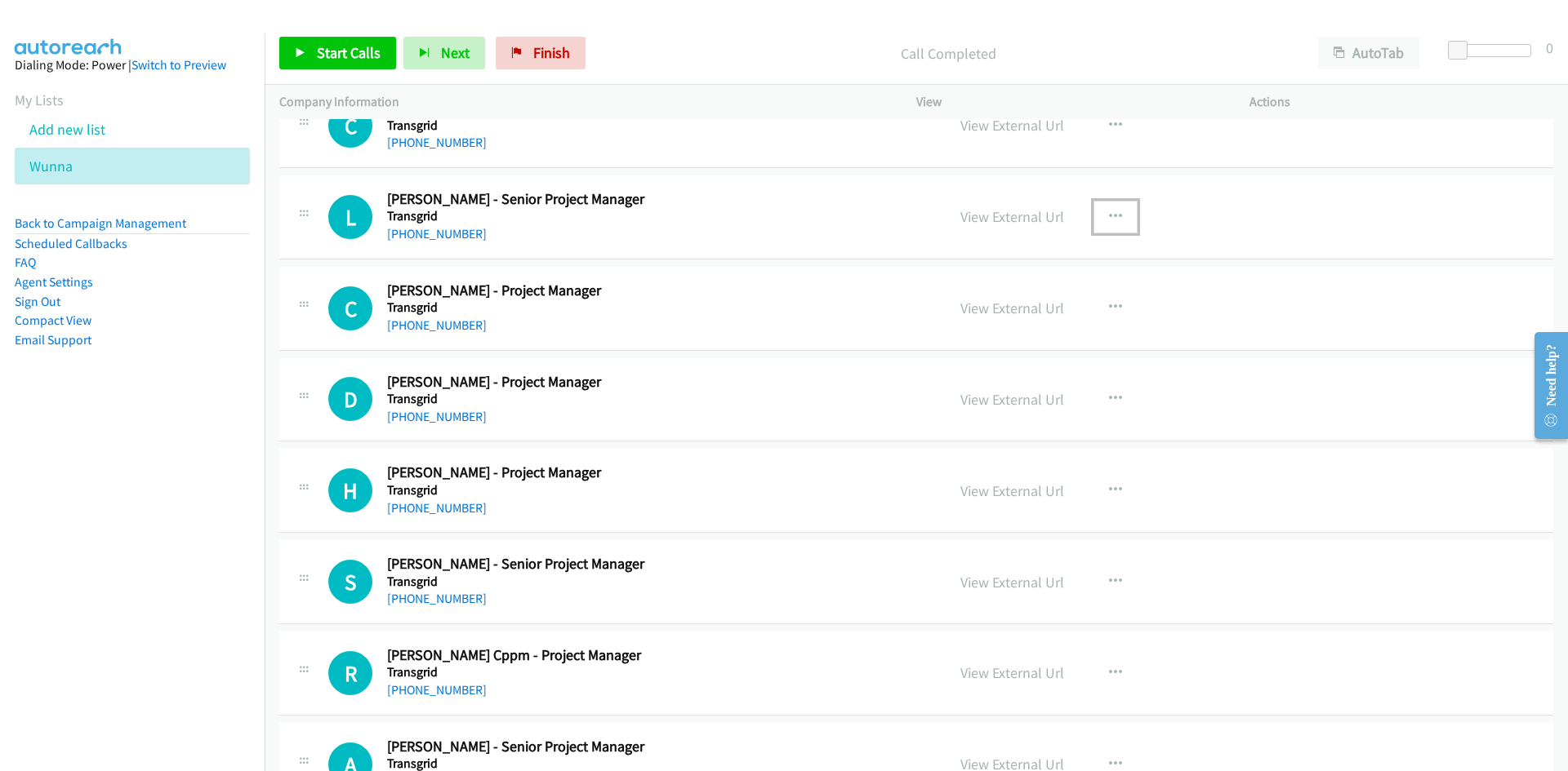
click at [1097, 205] on button "button" at bounding box center [1115, 217] width 44 height 32
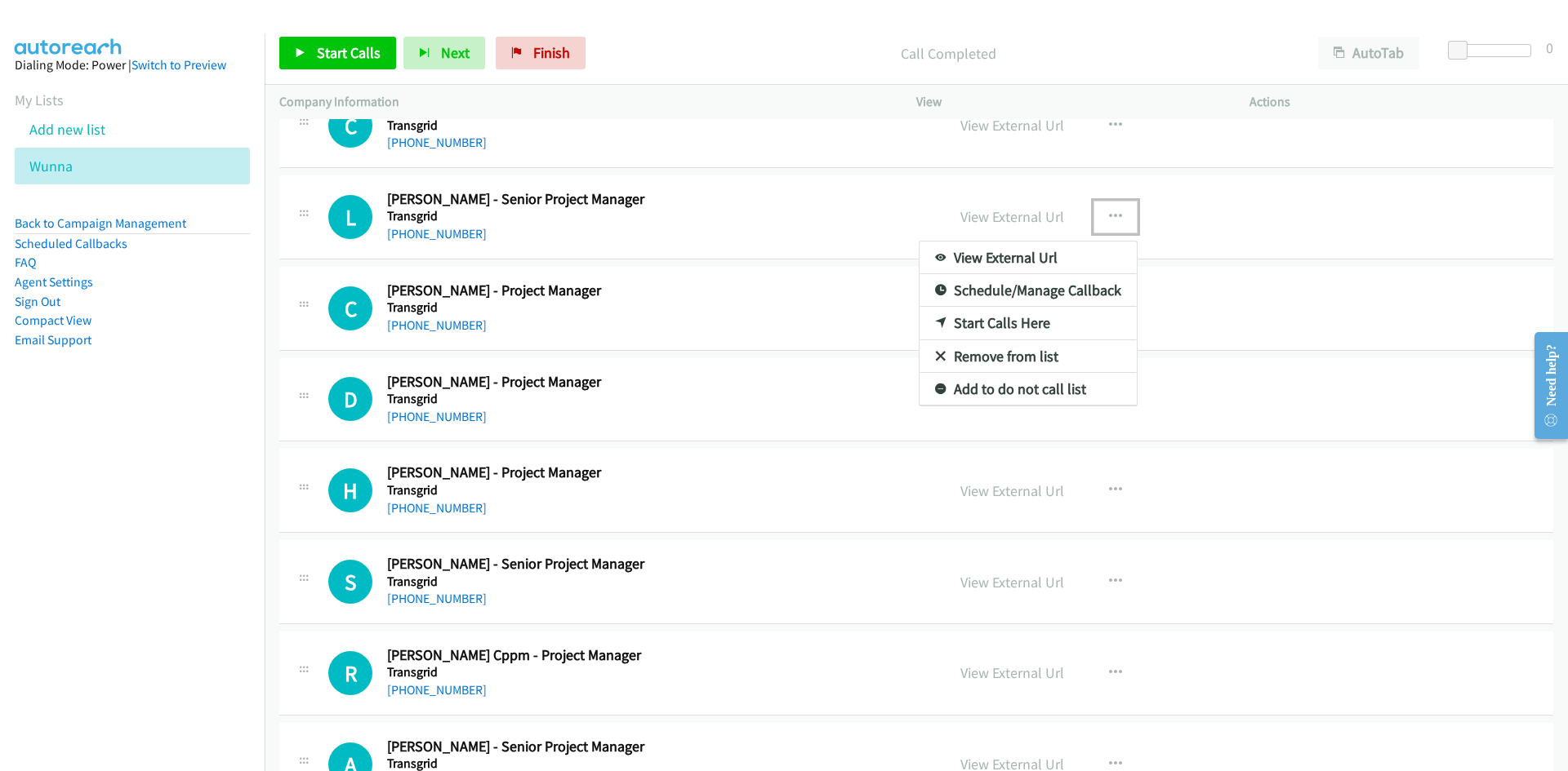
click at [923, 316] on link "Start Calls Here" at bounding box center [1028, 323] width 217 height 32
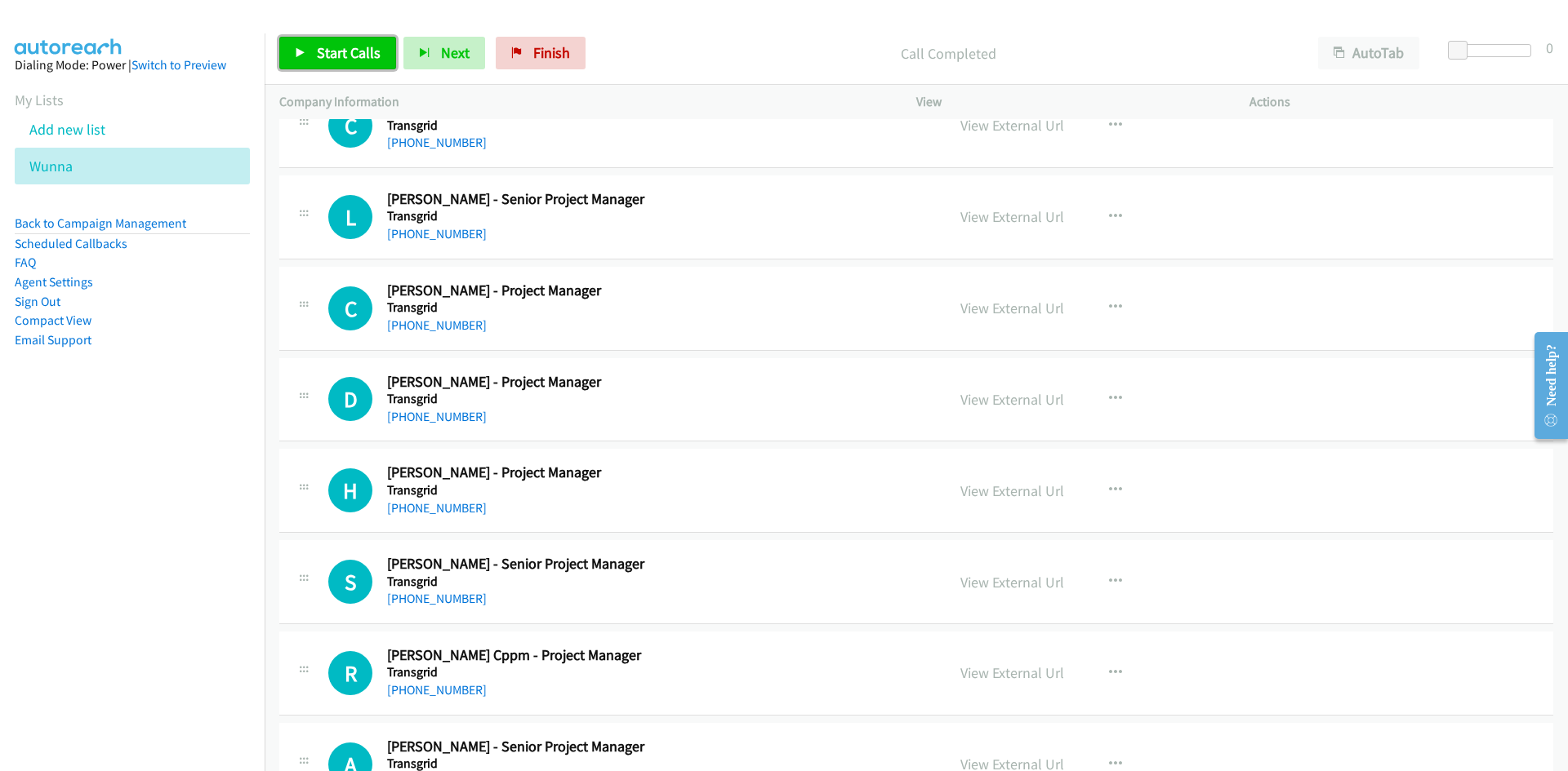
click at [331, 59] on span "Start Calls" at bounding box center [348, 53] width 64 height 19
click at [331, 59] on span "Pause" at bounding box center [335, 53] width 37 height 19
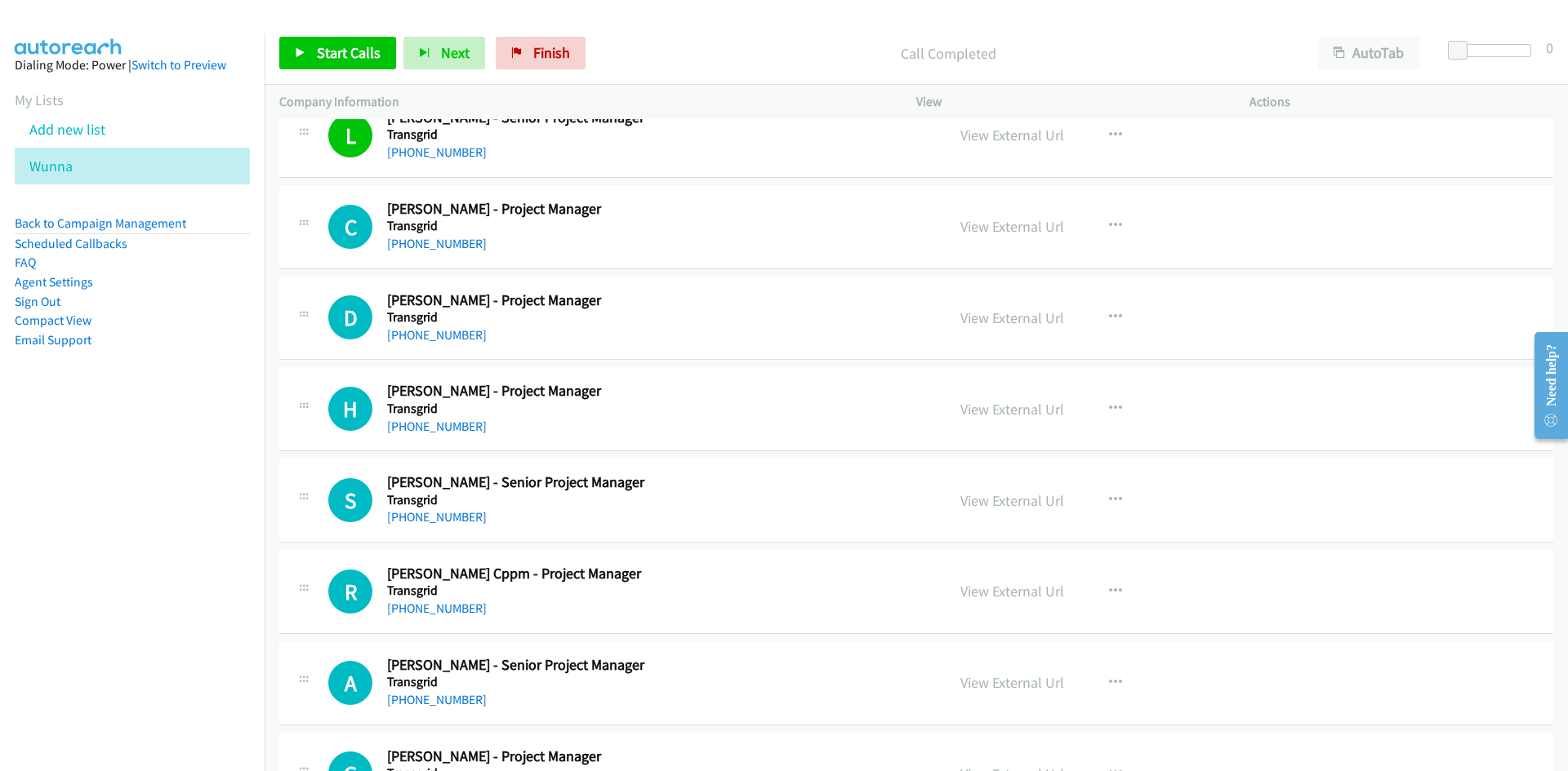
click at [373, 70] on div "Start Calls Pause Next Finish Call Completed AutoTab AutoTab 0" at bounding box center [916, 53] width 1303 height 63
click at [369, 58] on span "Start Calls" at bounding box center [348, 53] width 64 height 19
click at [353, 65] on link "Pause" at bounding box center [324, 53] width 90 height 32
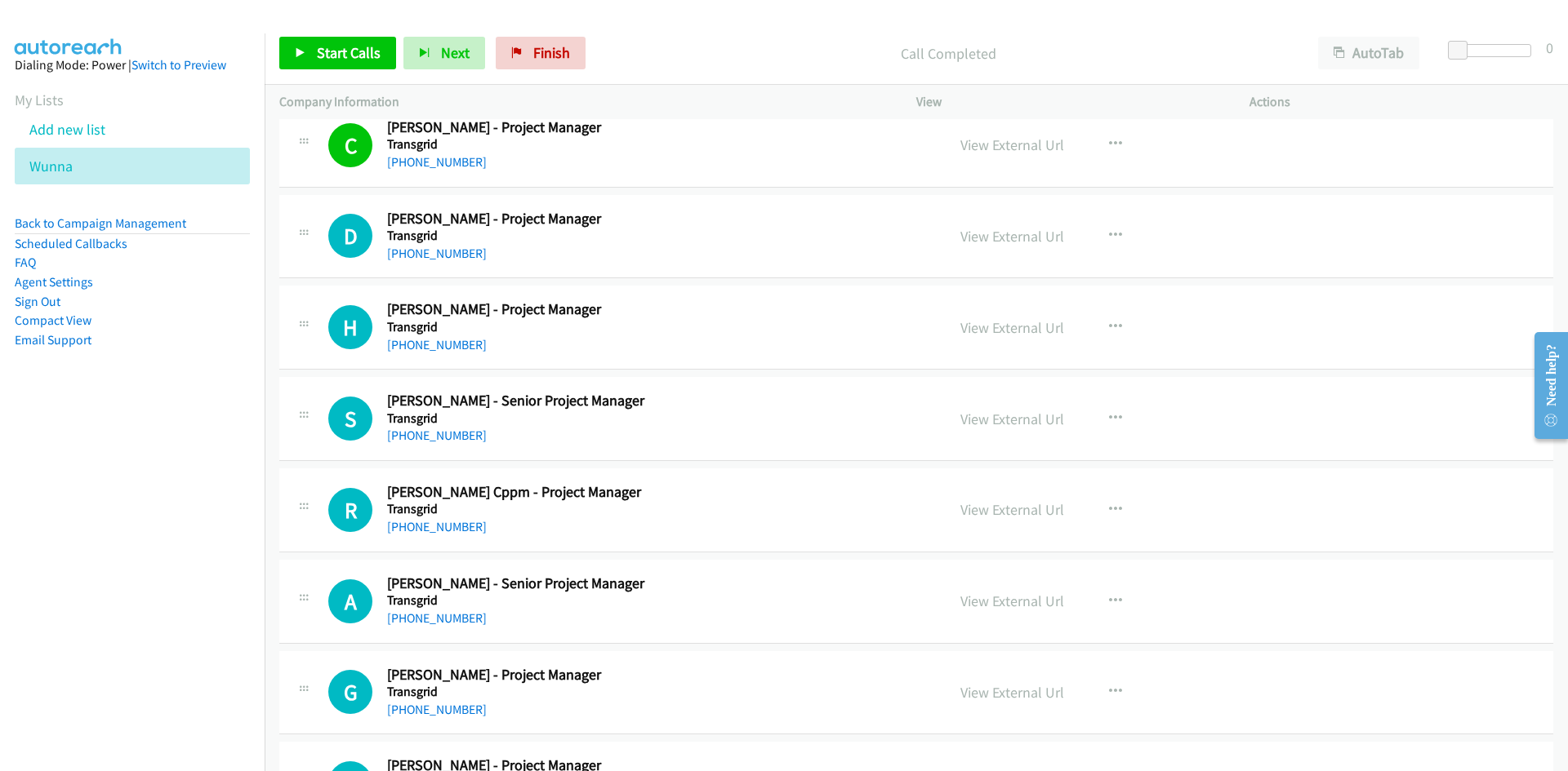
click at [359, 74] on div "Start Calls Pause Next Finish Call Completed AutoTab AutoTab 0" at bounding box center [916, 53] width 1303 height 63
click at [358, 69] on link "Start Calls" at bounding box center [337, 53] width 116 height 32
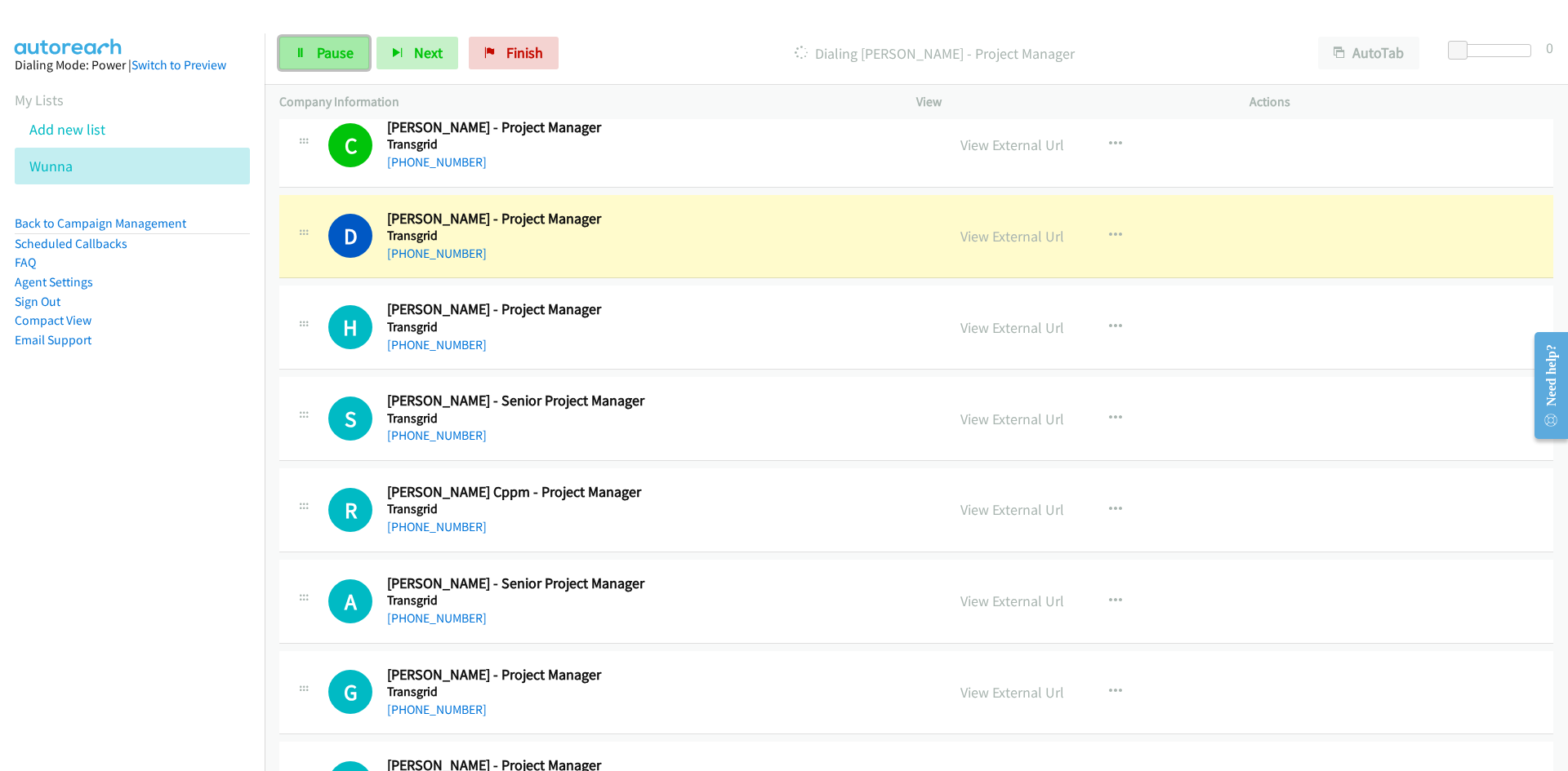
click at [340, 65] on link "Pause" at bounding box center [324, 53] width 90 height 32
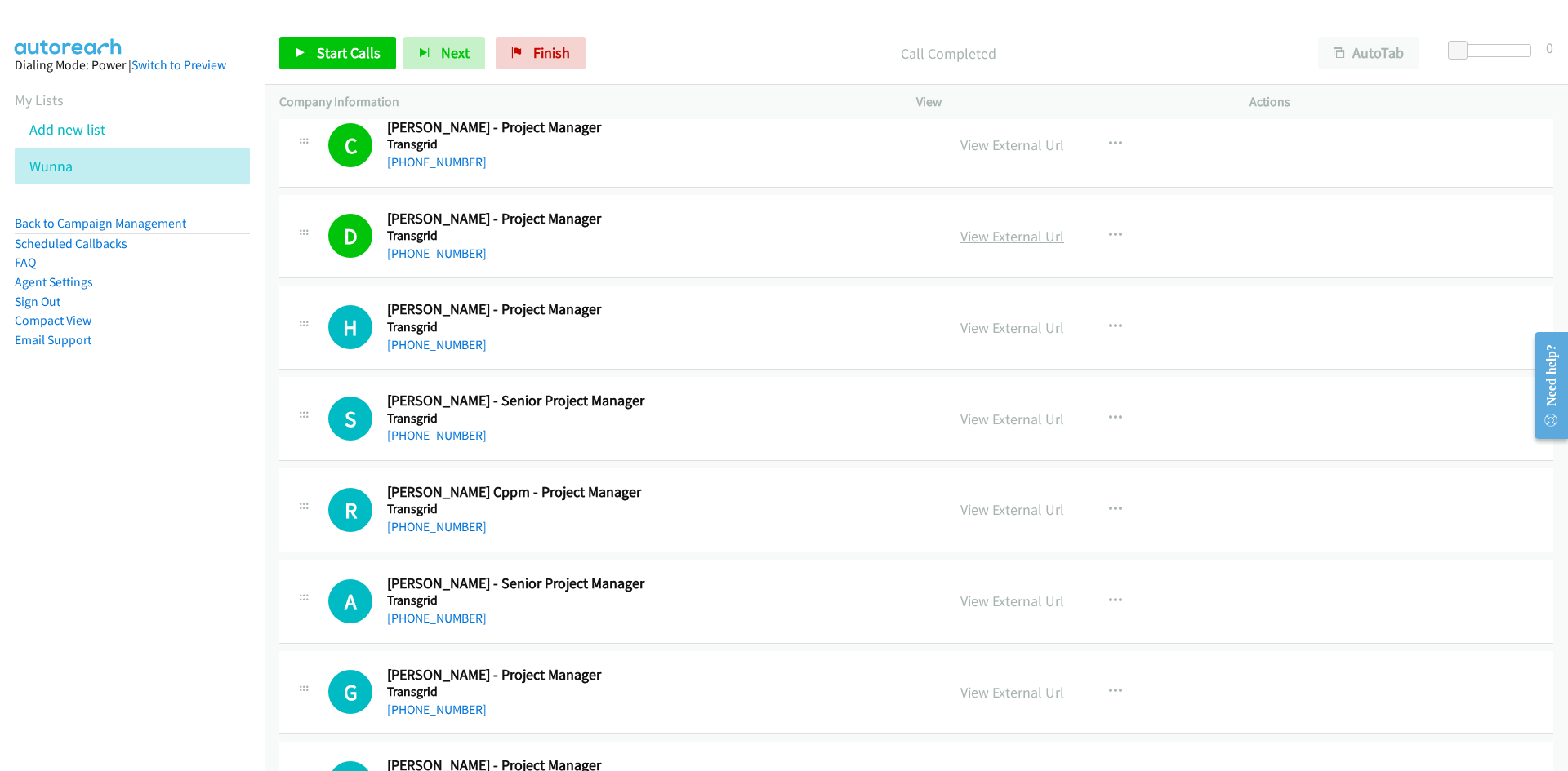
click at [1011, 239] on link "View External Url" at bounding box center [1012, 236] width 104 height 19
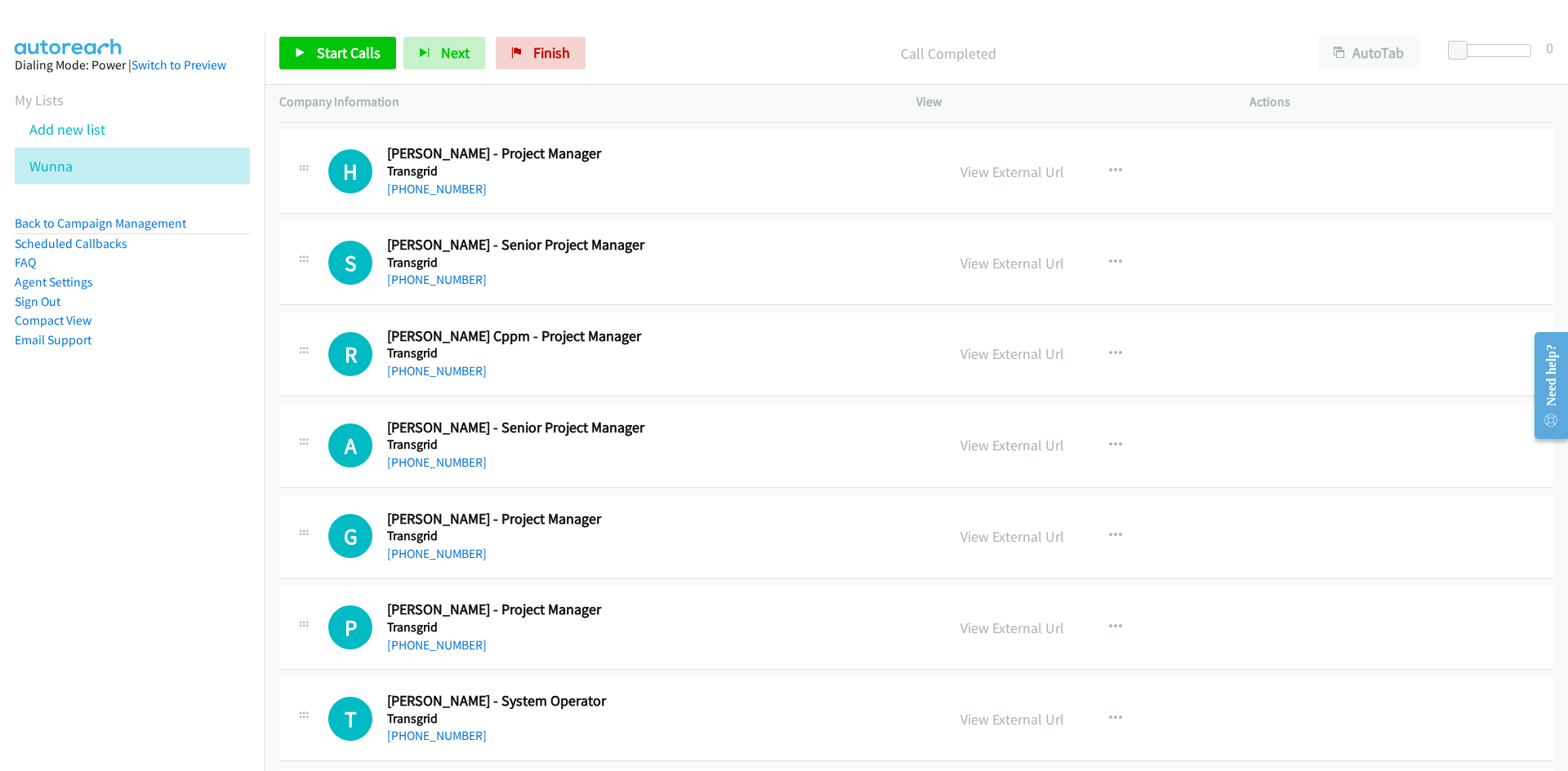
scroll to position [14746, 0]
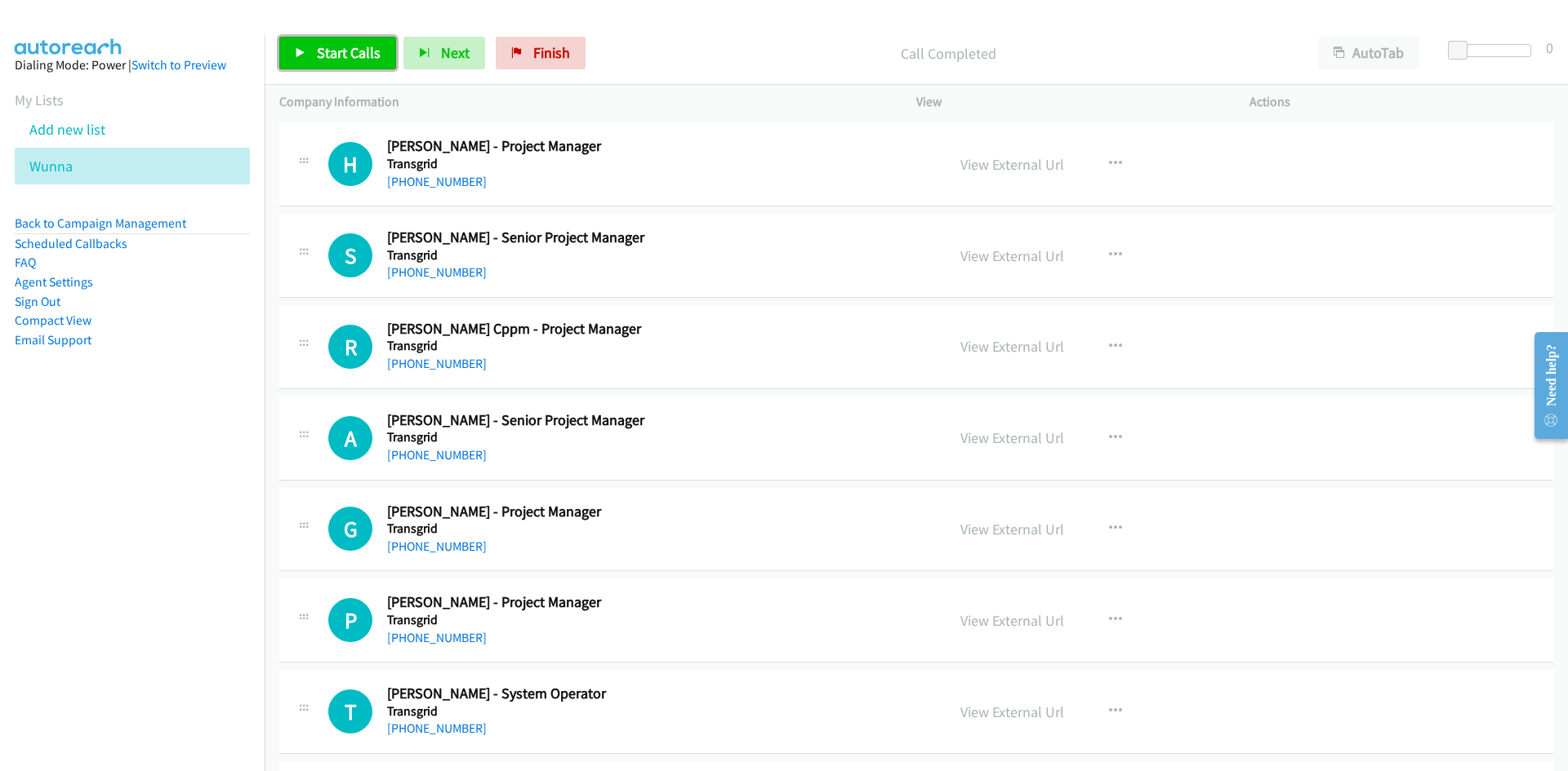
click at [368, 54] on span "Start Calls" at bounding box center [348, 53] width 64 height 19
click at [345, 53] on span "Pause" at bounding box center [335, 53] width 37 height 19
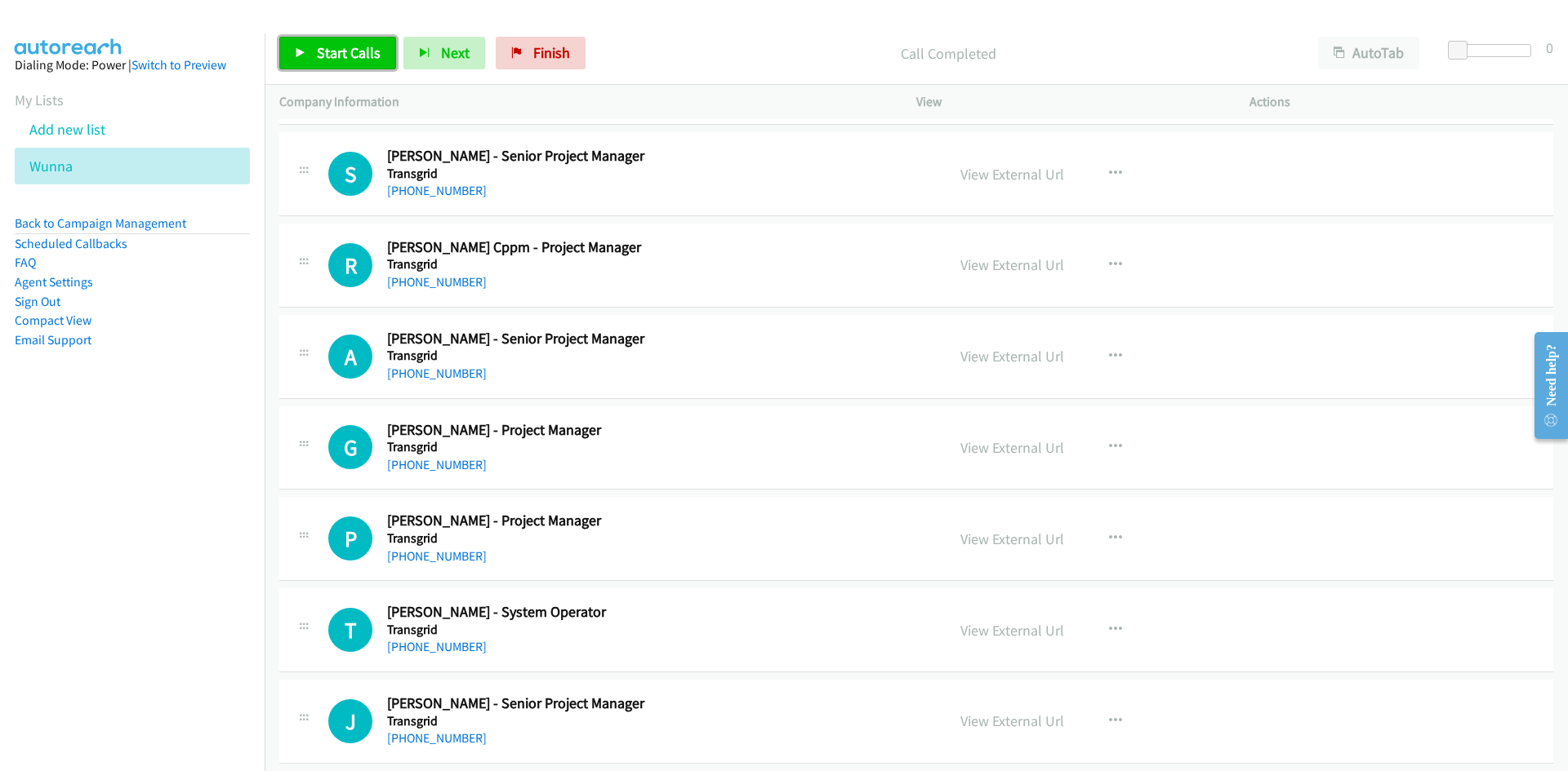
click at [357, 66] on link "Start Calls" at bounding box center [337, 53] width 116 height 32
click at [358, 48] on link "Pause" at bounding box center [324, 53] width 90 height 32
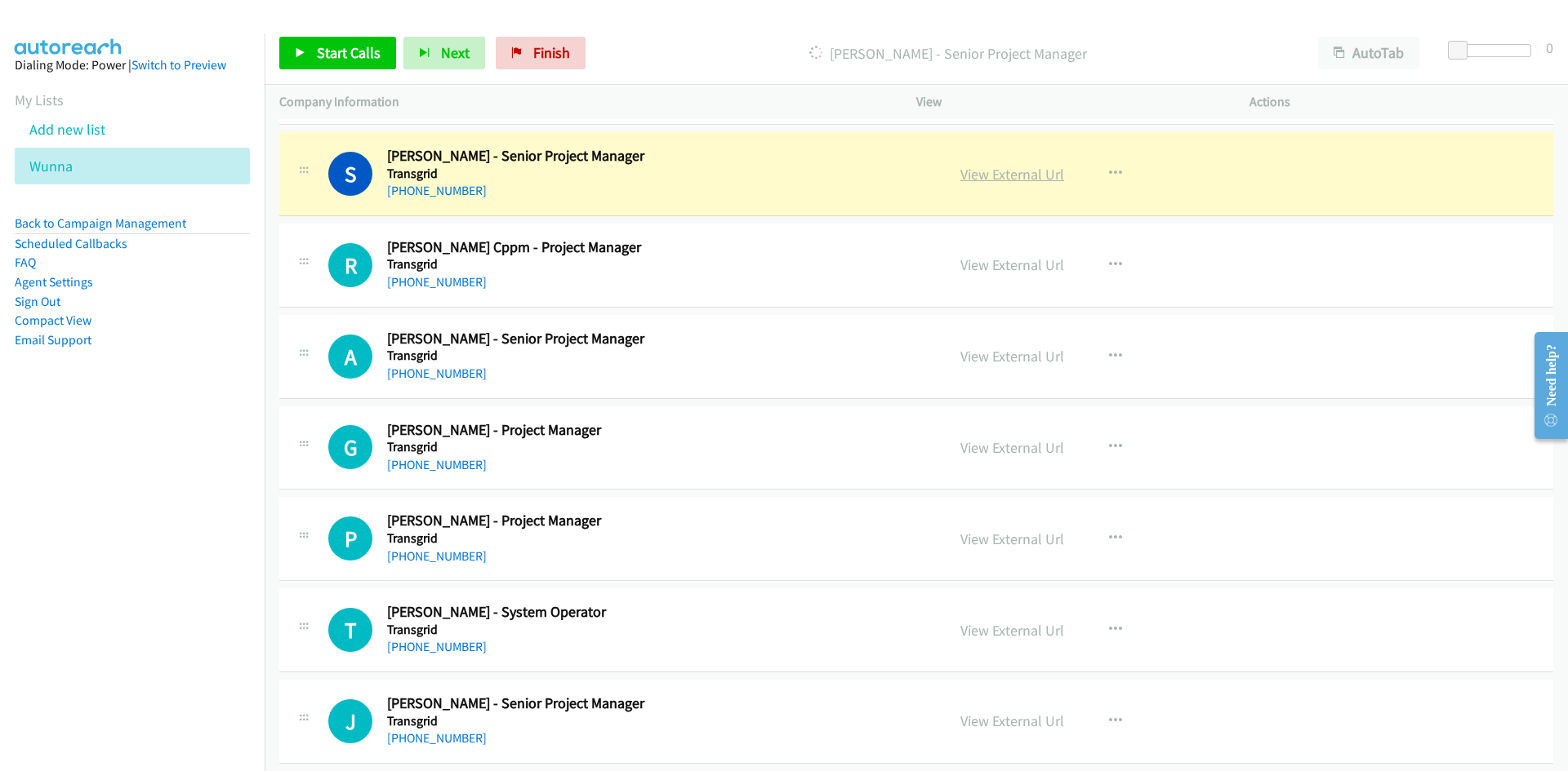
click at [979, 169] on link "View External Url" at bounding box center [1012, 174] width 104 height 19
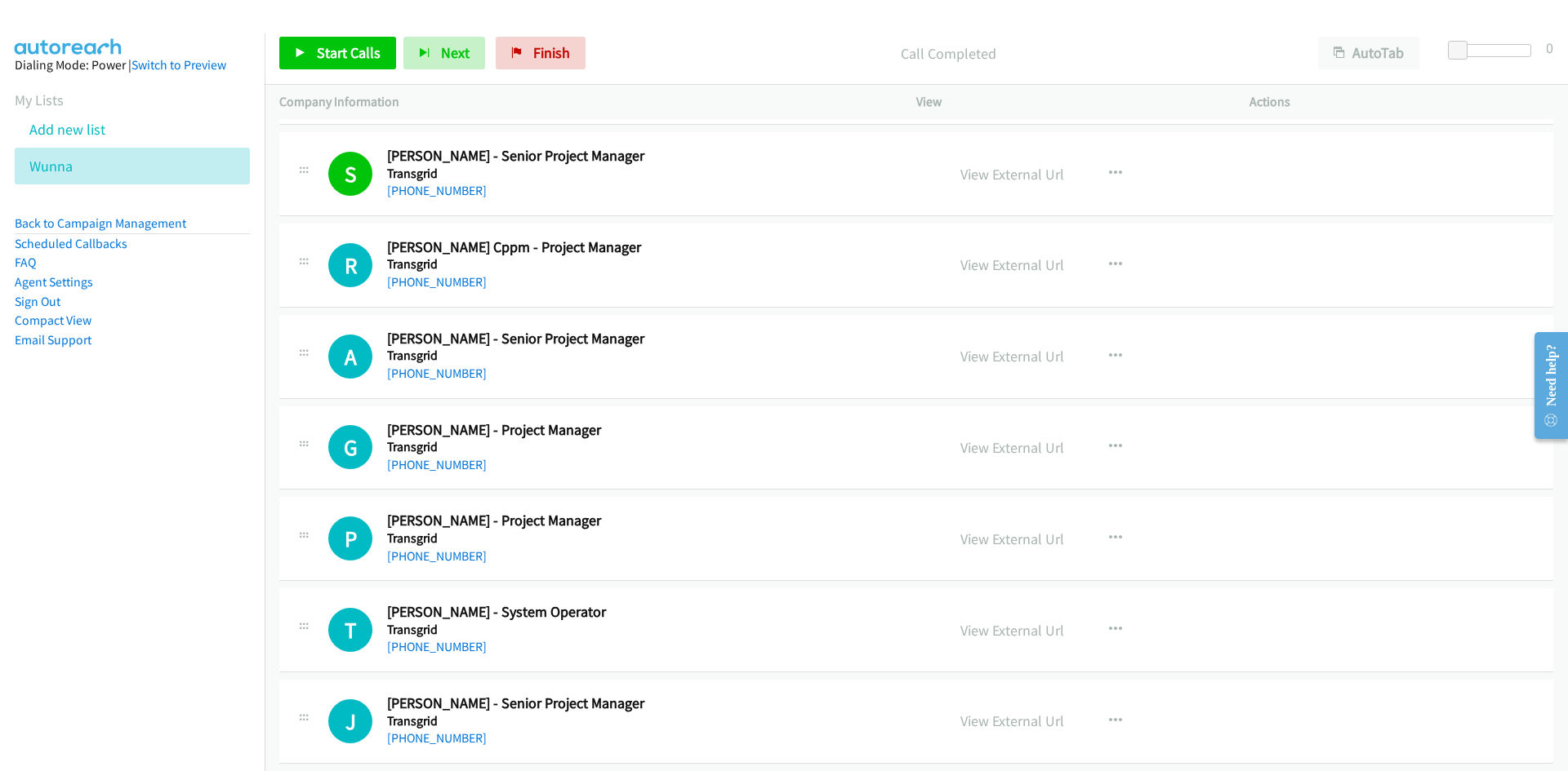
scroll to position [14909, 0]
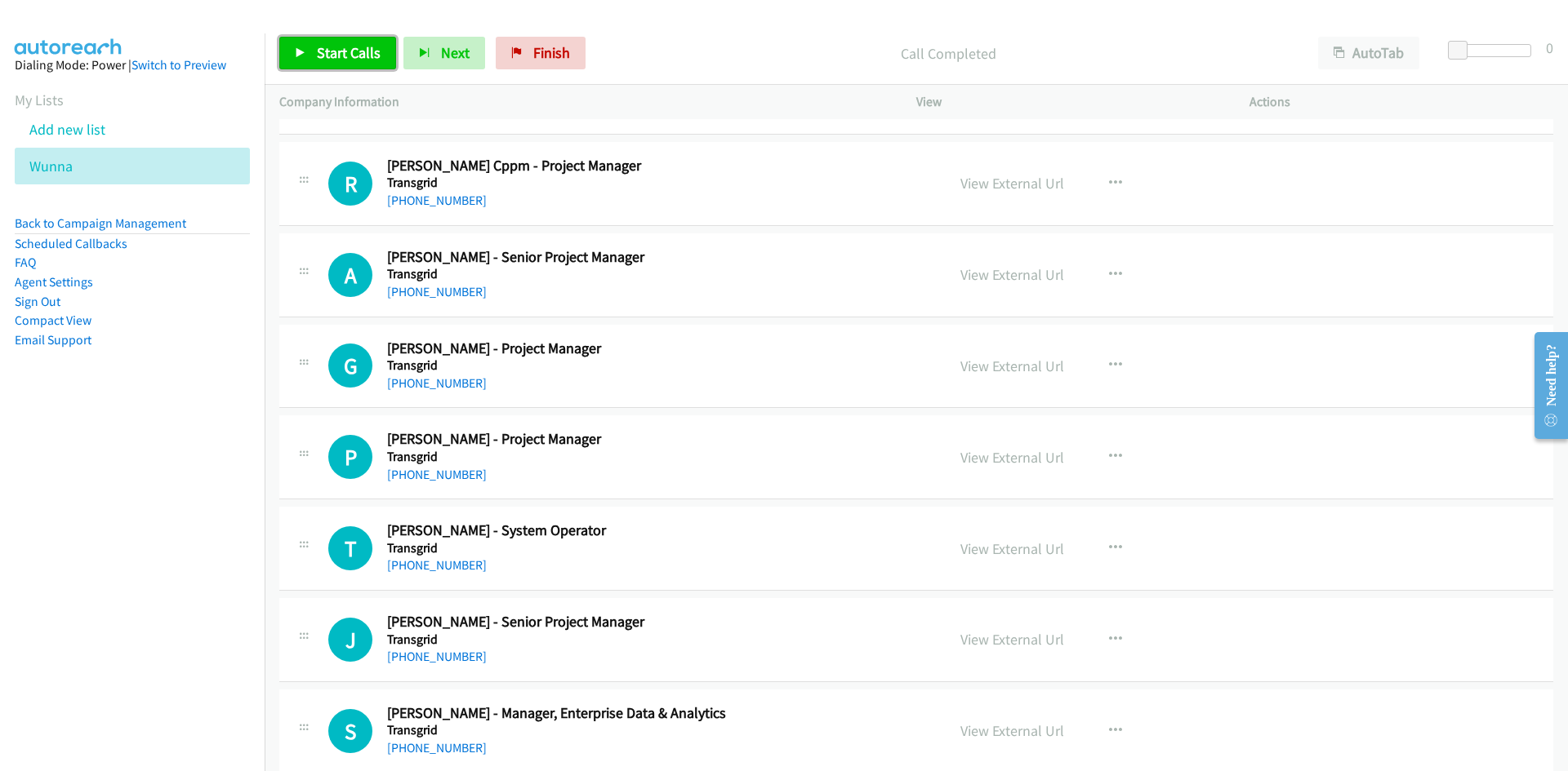
click at [364, 65] on link "Start Calls" at bounding box center [337, 53] width 116 height 32
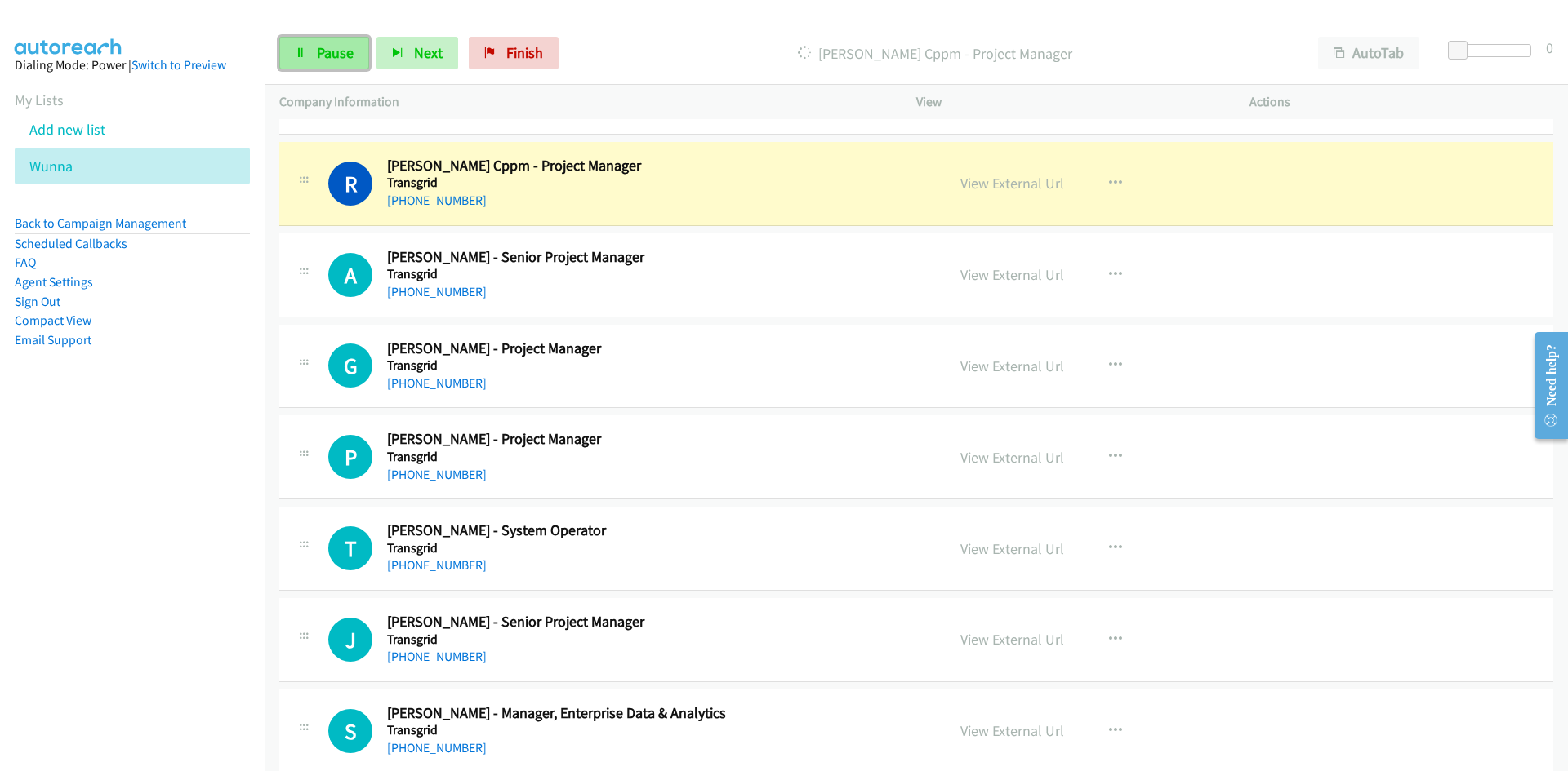
click at [364, 65] on link "Pause" at bounding box center [324, 53] width 90 height 32
click at [1058, 190] on div "View External Url View External Url Schedule/Manage Callback Start Calls Here R…" at bounding box center [1119, 183] width 347 height 53
click at [1053, 190] on link "View External Url" at bounding box center [1012, 183] width 104 height 19
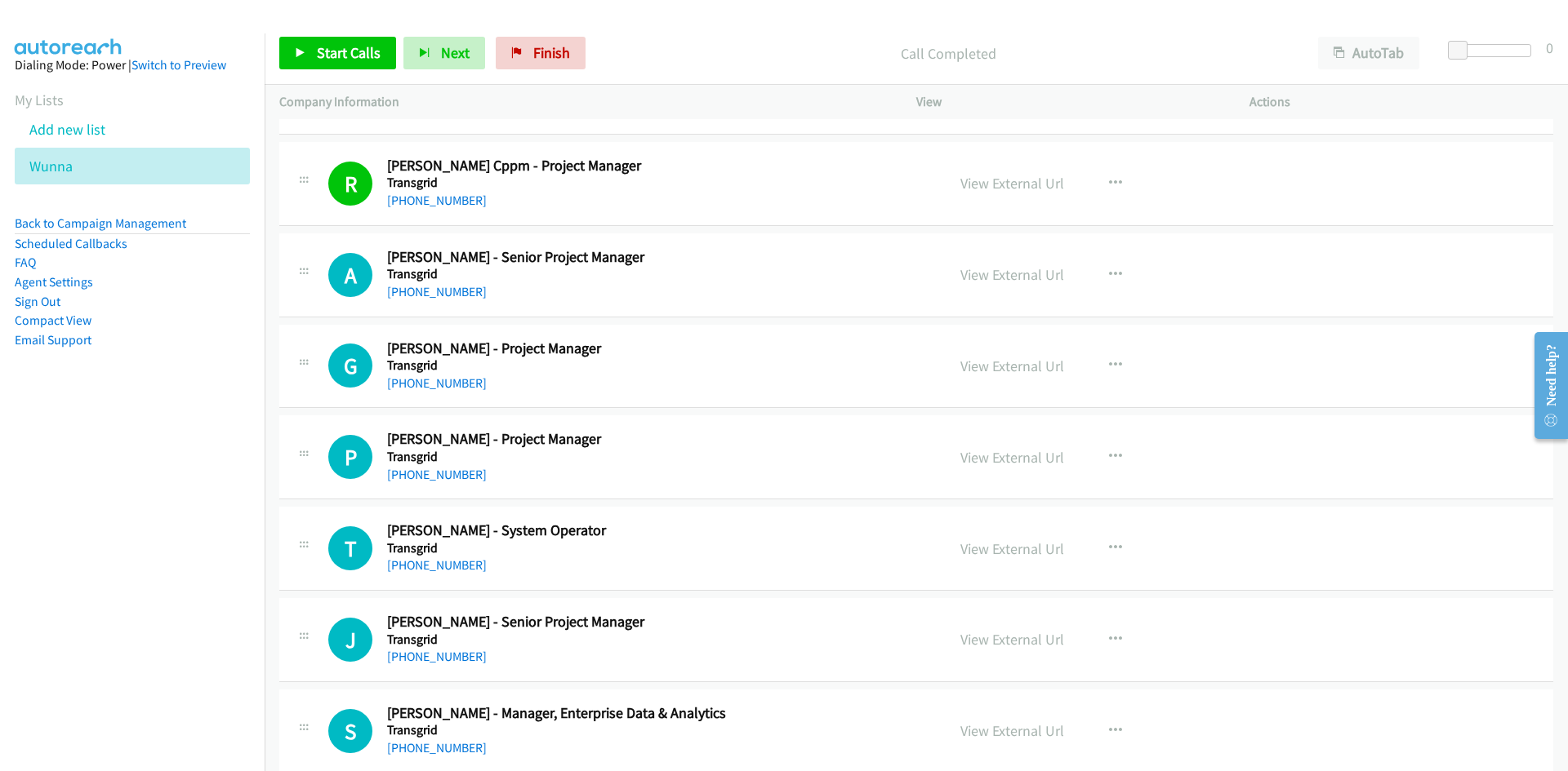
scroll to position [14990, 0]
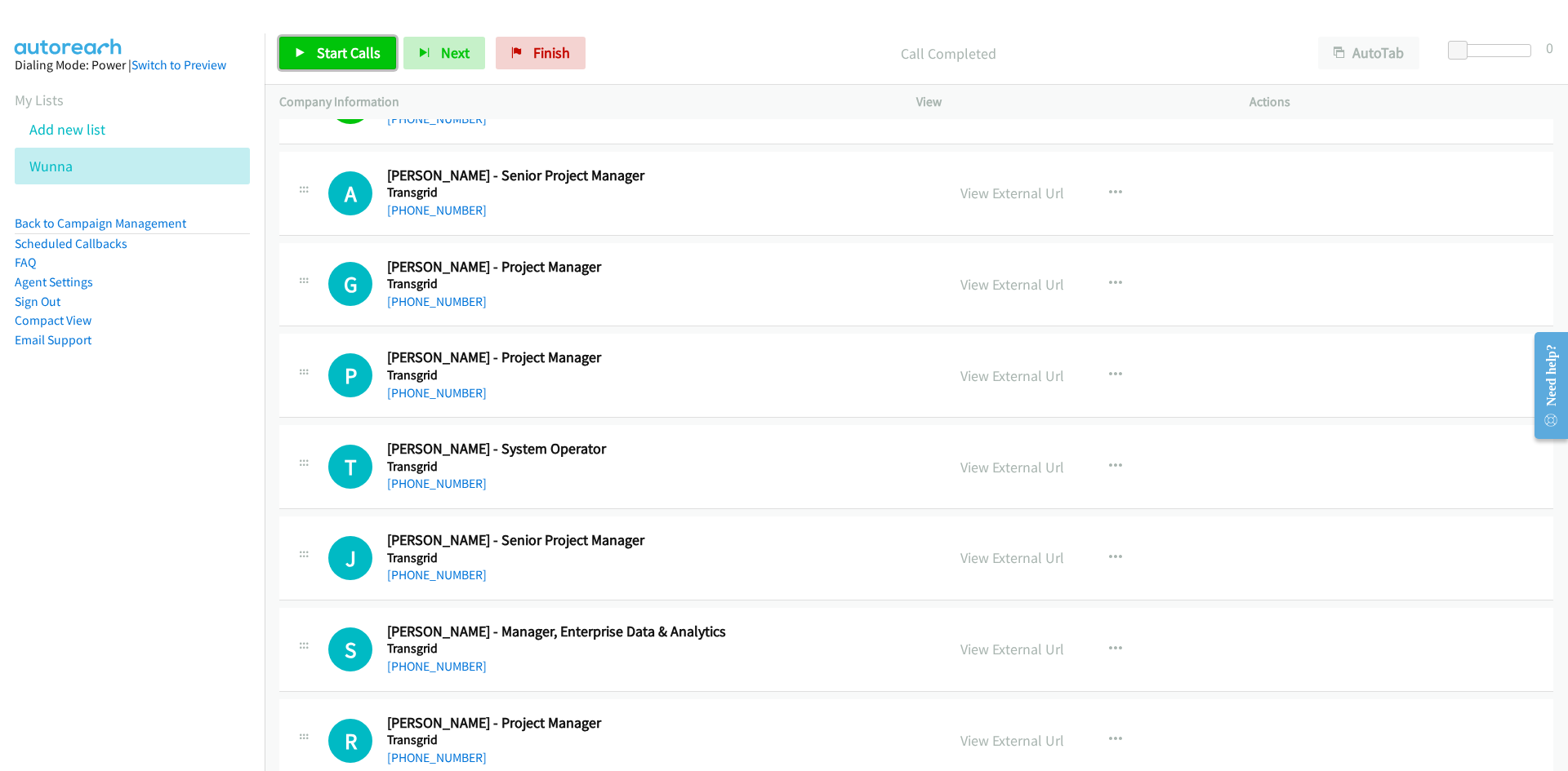
click at [307, 51] on link "Start Calls" at bounding box center [337, 53] width 116 height 32
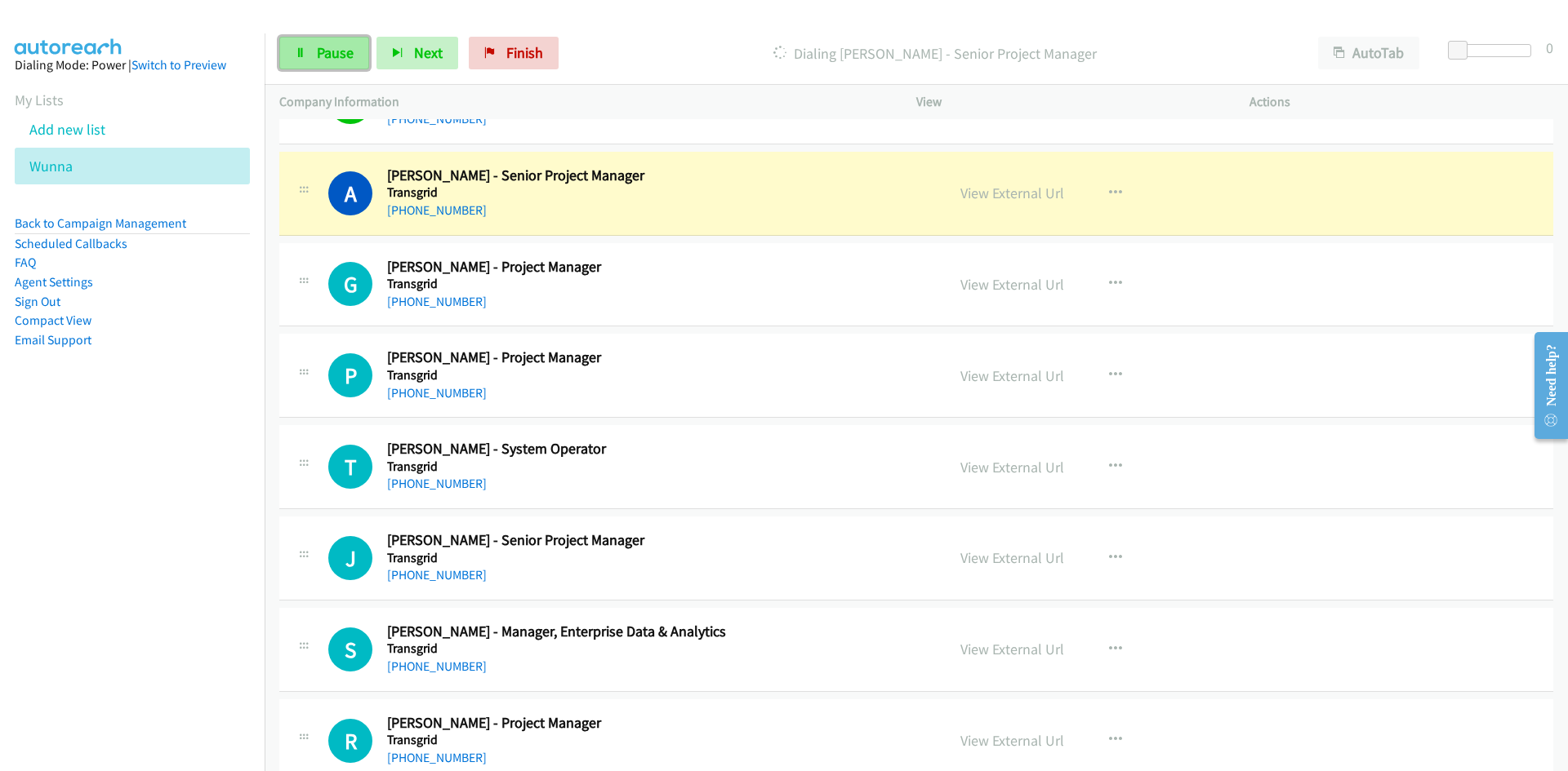
click at [305, 69] on link "Pause" at bounding box center [324, 53] width 90 height 32
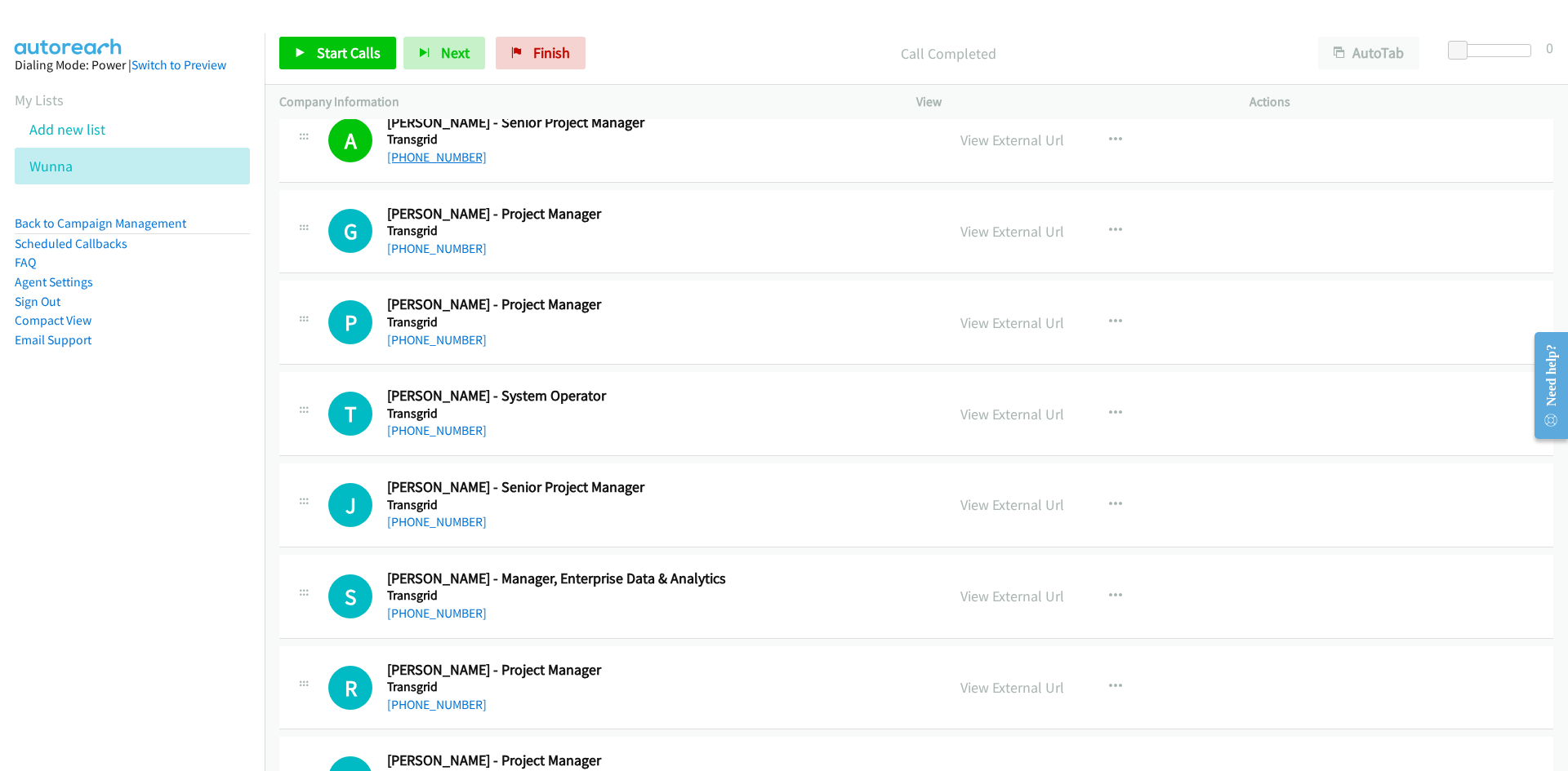
scroll to position [15072, 0]
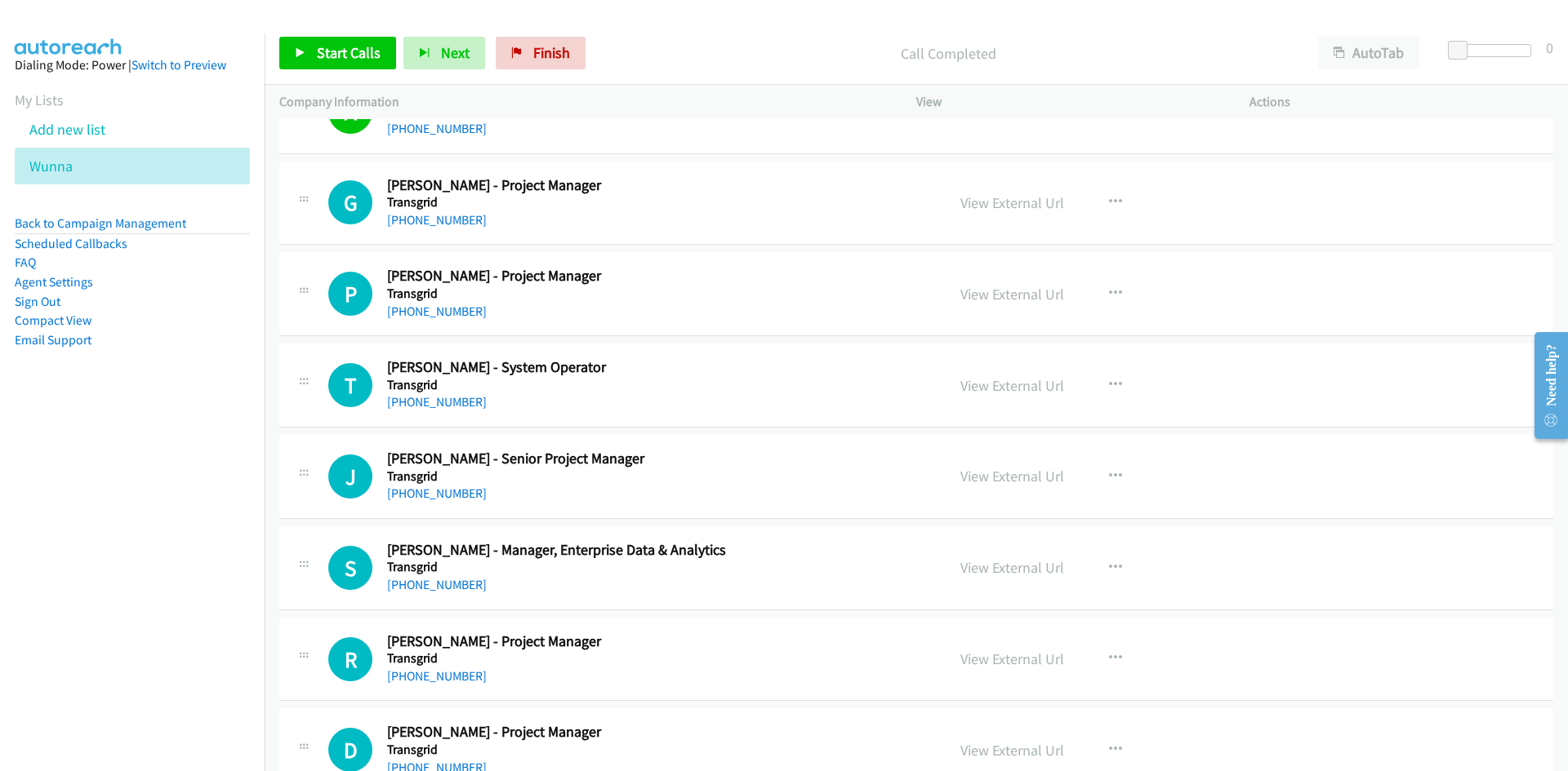
click at [363, 31] on div "Start Calls Pause Next Finish Call Completed AutoTab AutoTab 0" at bounding box center [916, 53] width 1303 height 63
click at [364, 56] on span "Start Calls" at bounding box center [348, 53] width 64 height 19
click at [353, 53] on link "Pause" at bounding box center [324, 53] width 90 height 32
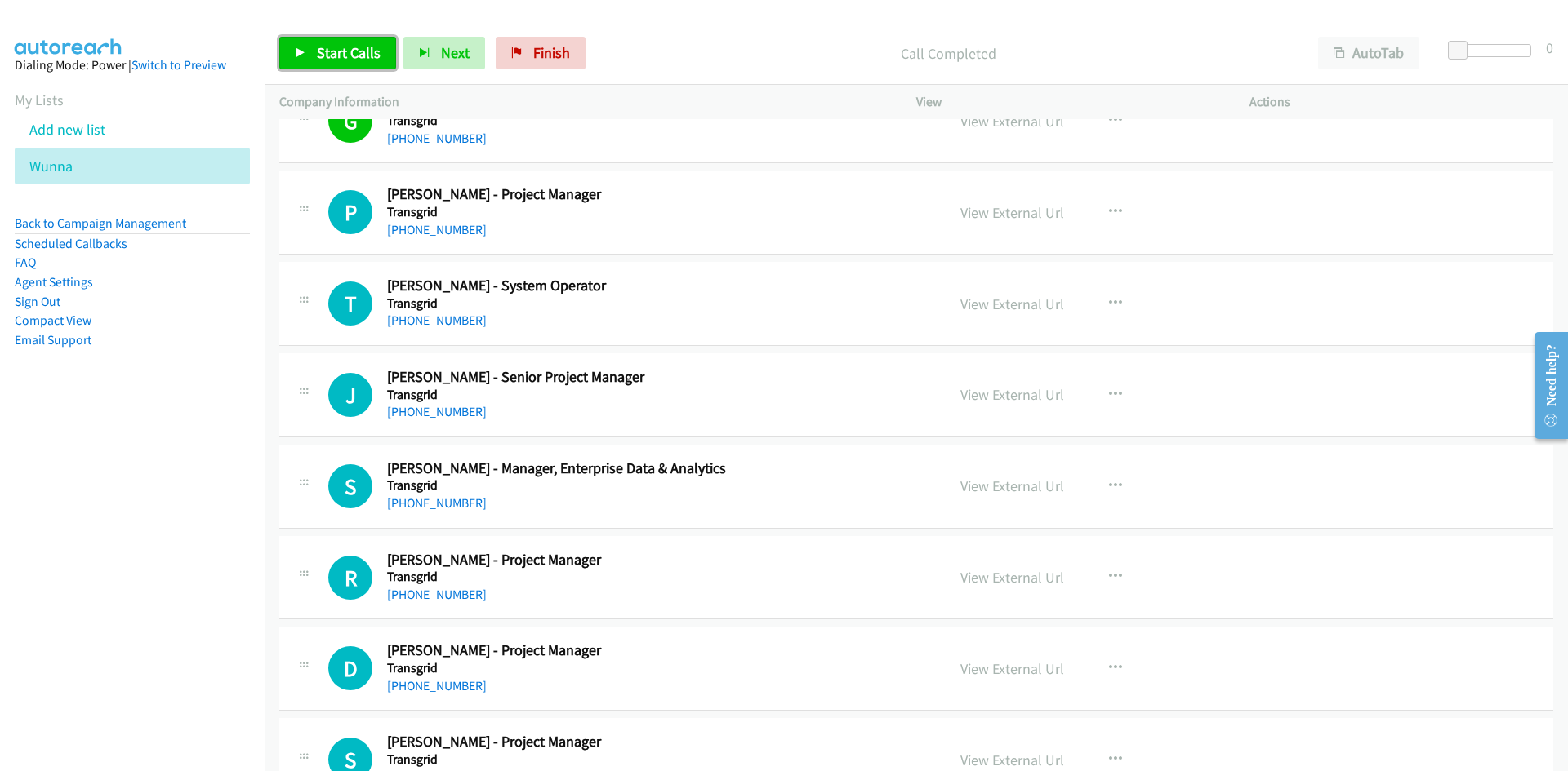
drag, startPoint x: 380, startPoint y: 48, endPoint x: 393, endPoint y: 70, distance: 25.6
click at [380, 48] on link "Start Calls" at bounding box center [337, 53] width 116 height 32
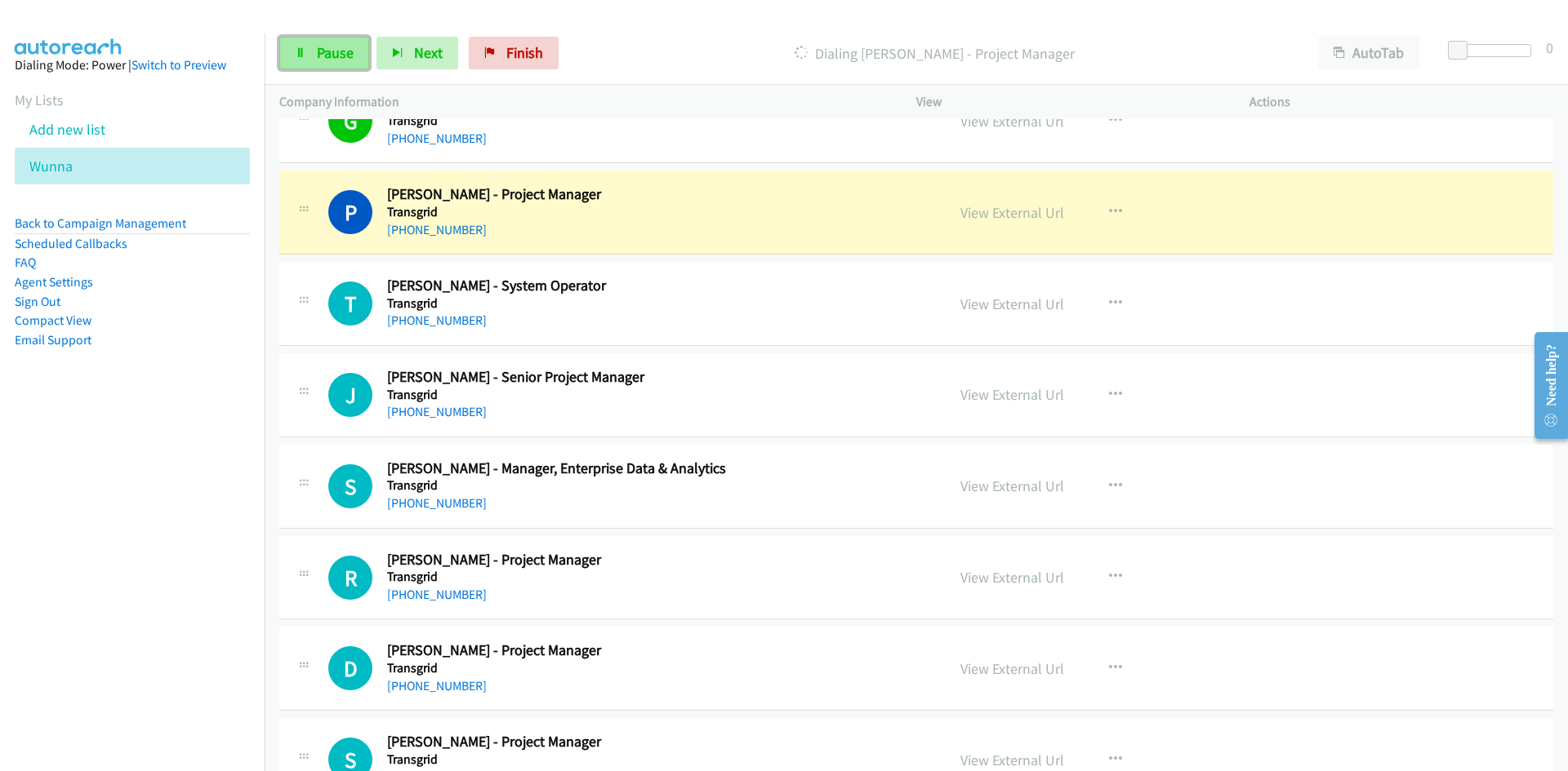
click at [356, 53] on link "Pause" at bounding box center [324, 53] width 90 height 32
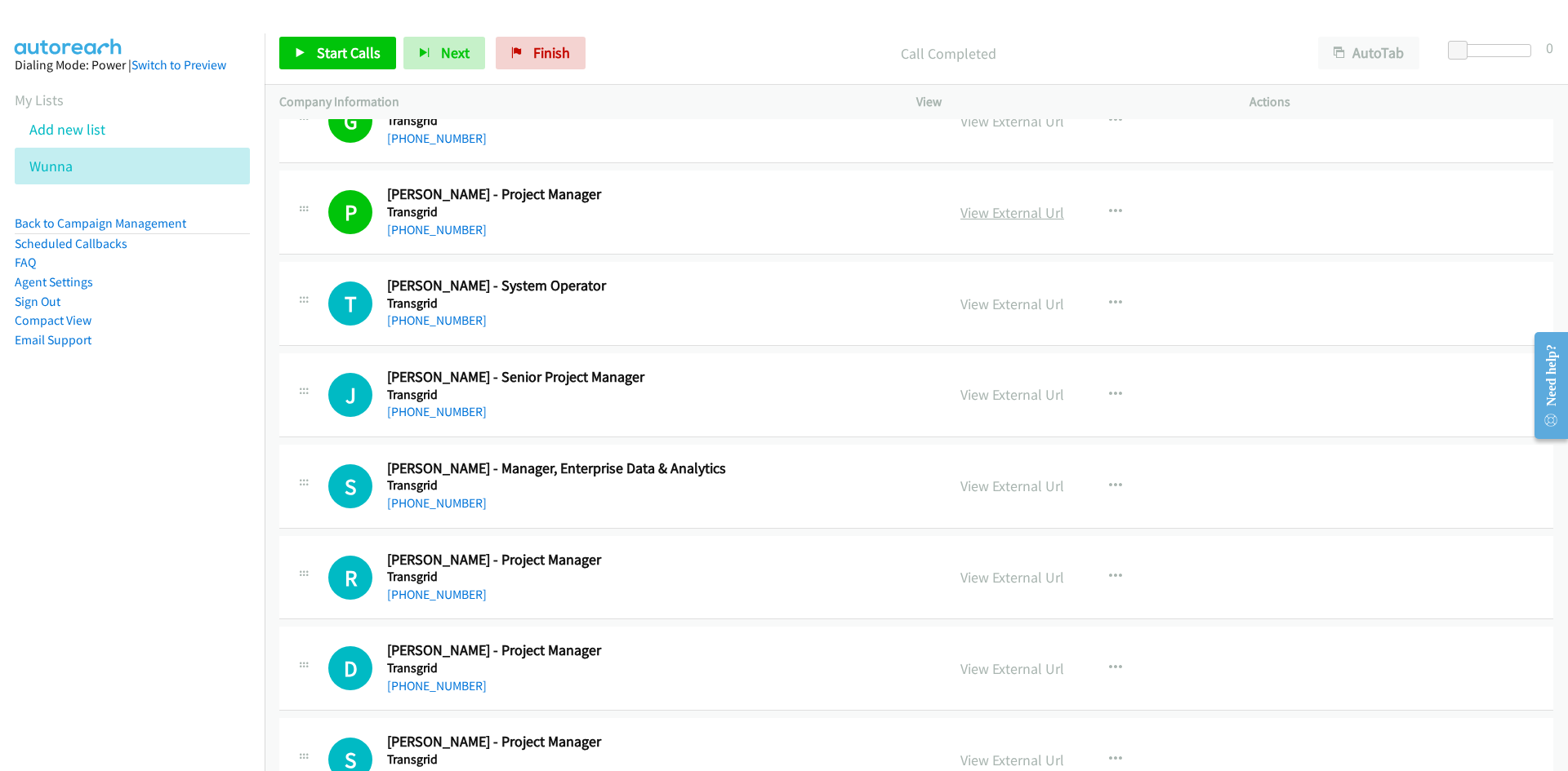
click at [1021, 214] on link "View External Url" at bounding box center [1012, 212] width 104 height 19
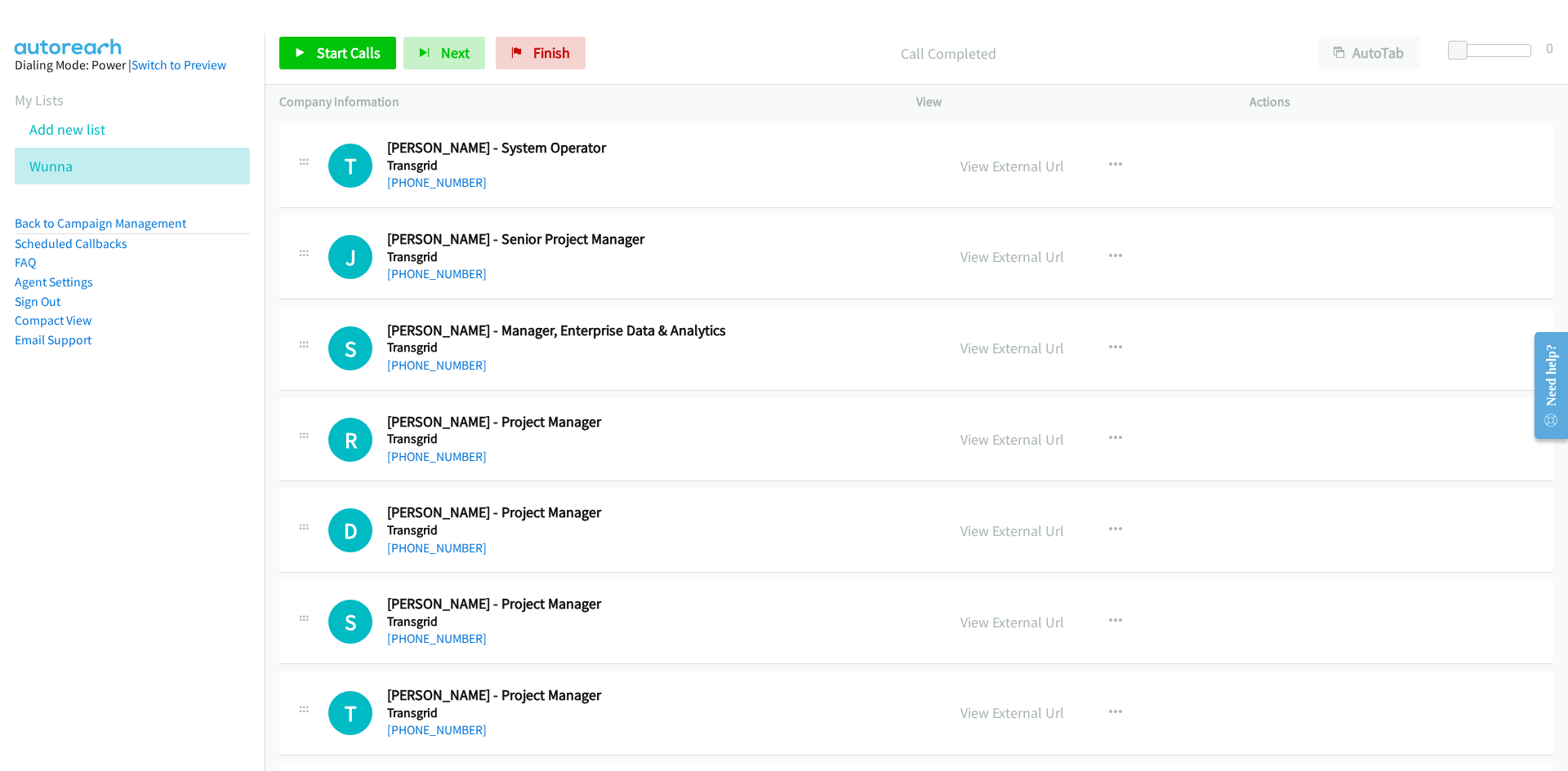
scroll to position [15316, 0]
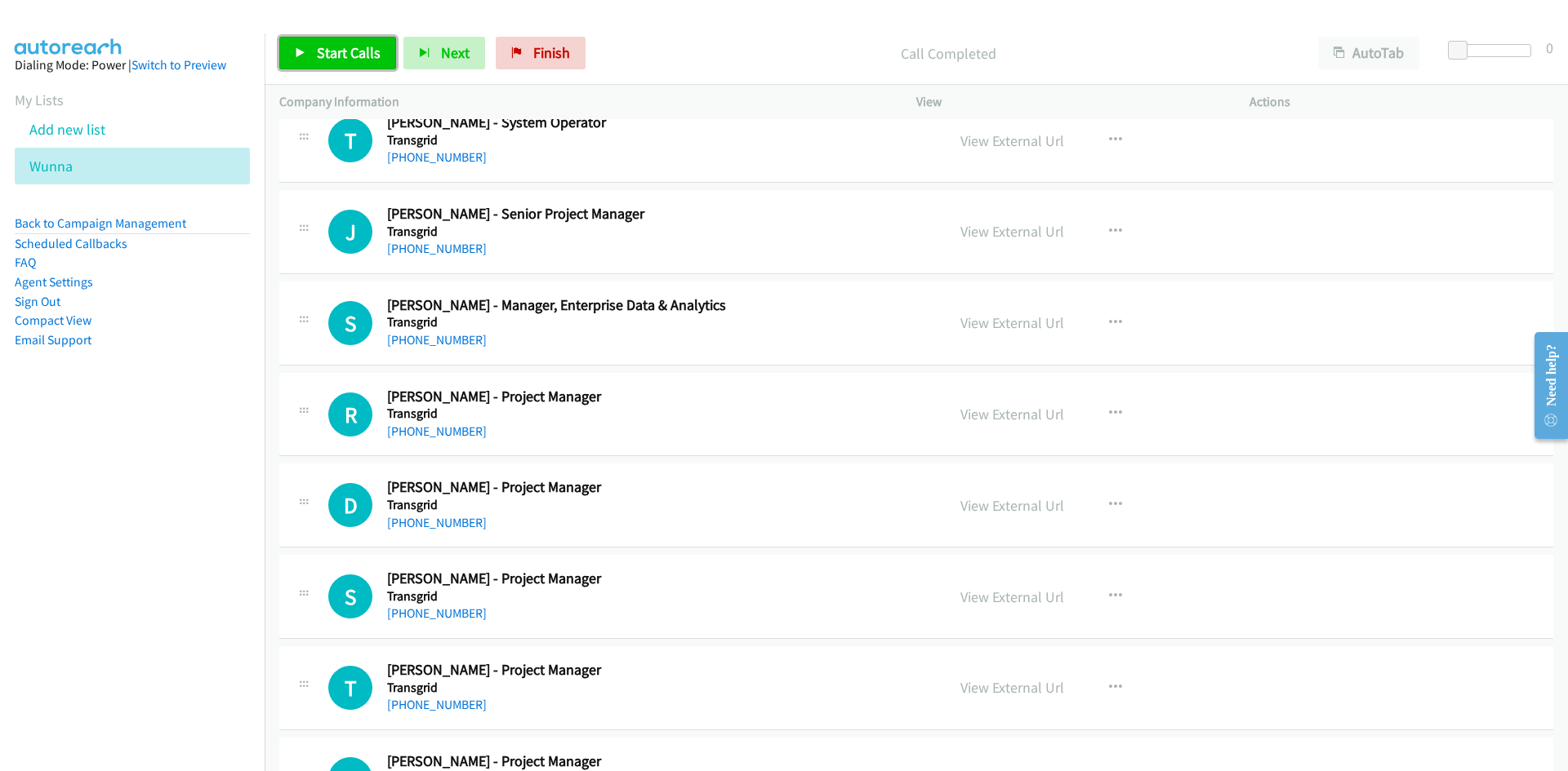
click at [372, 59] on span "Start Calls" at bounding box center [348, 53] width 64 height 19
click at [345, 48] on span "Pause" at bounding box center [335, 53] width 37 height 19
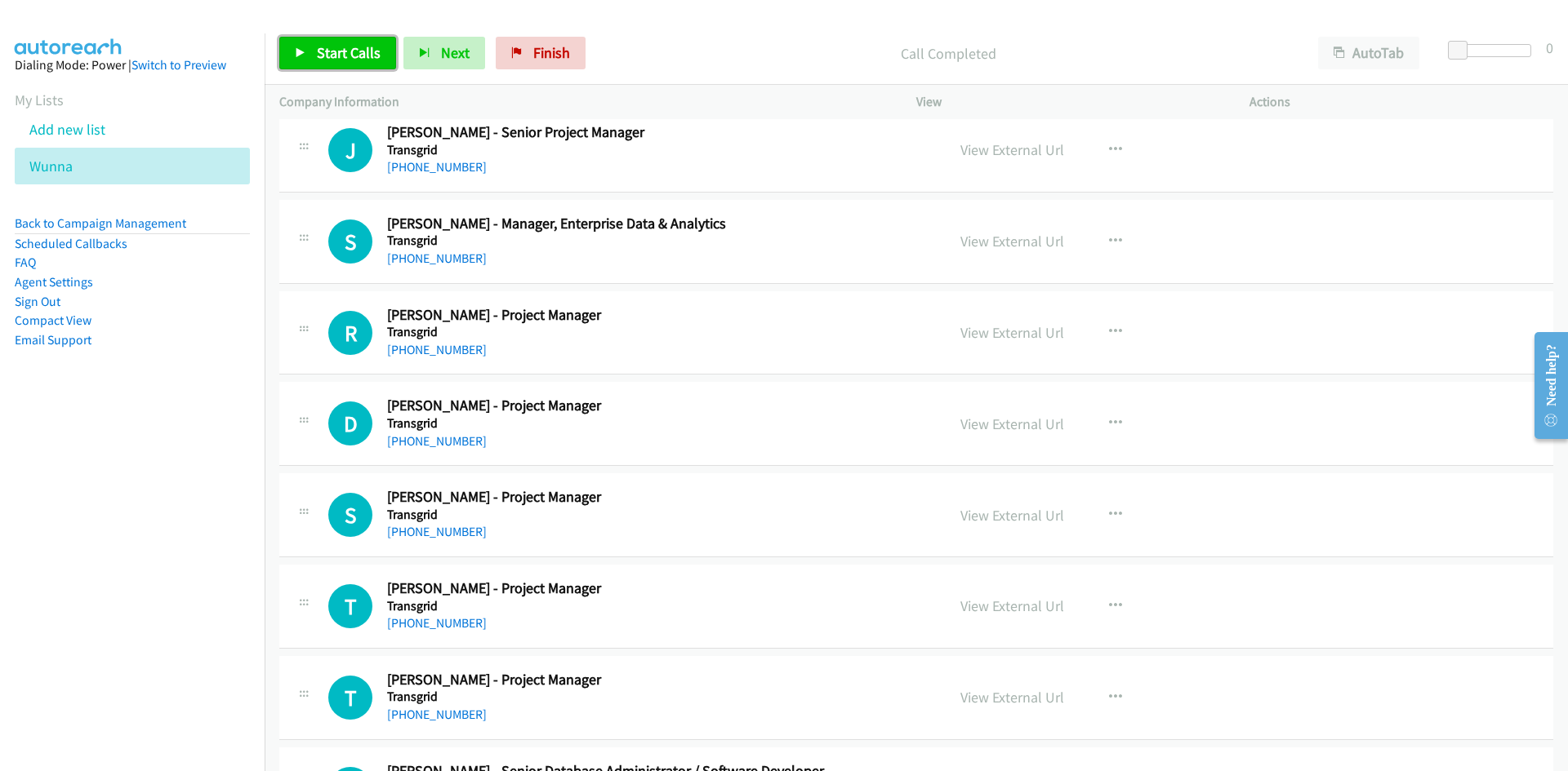
click at [336, 67] on link "Start Calls" at bounding box center [337, 53] width 116 height 32
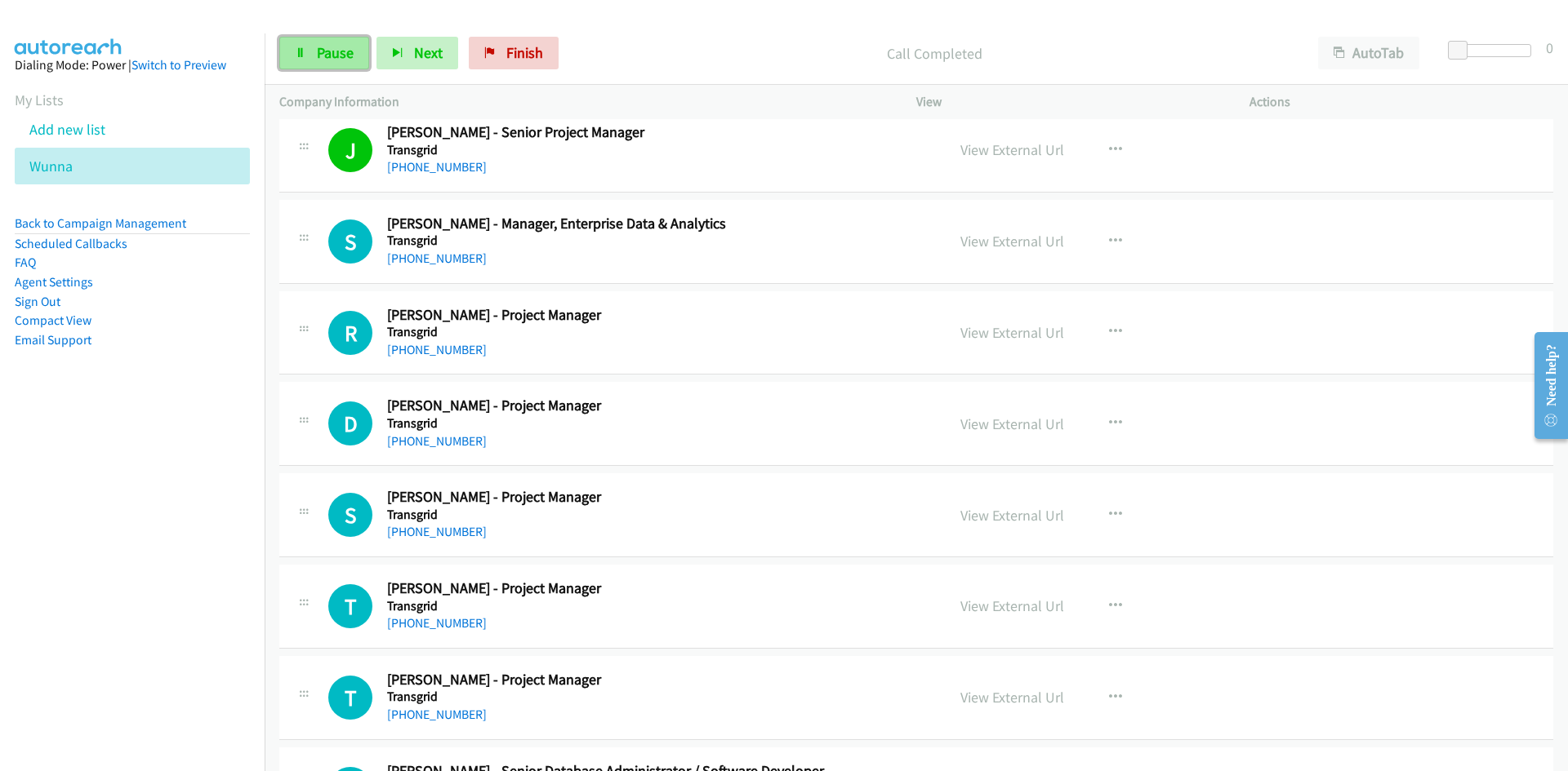
click at [297, 49] on icon at bounding box center [300, 53] width 11 height 11
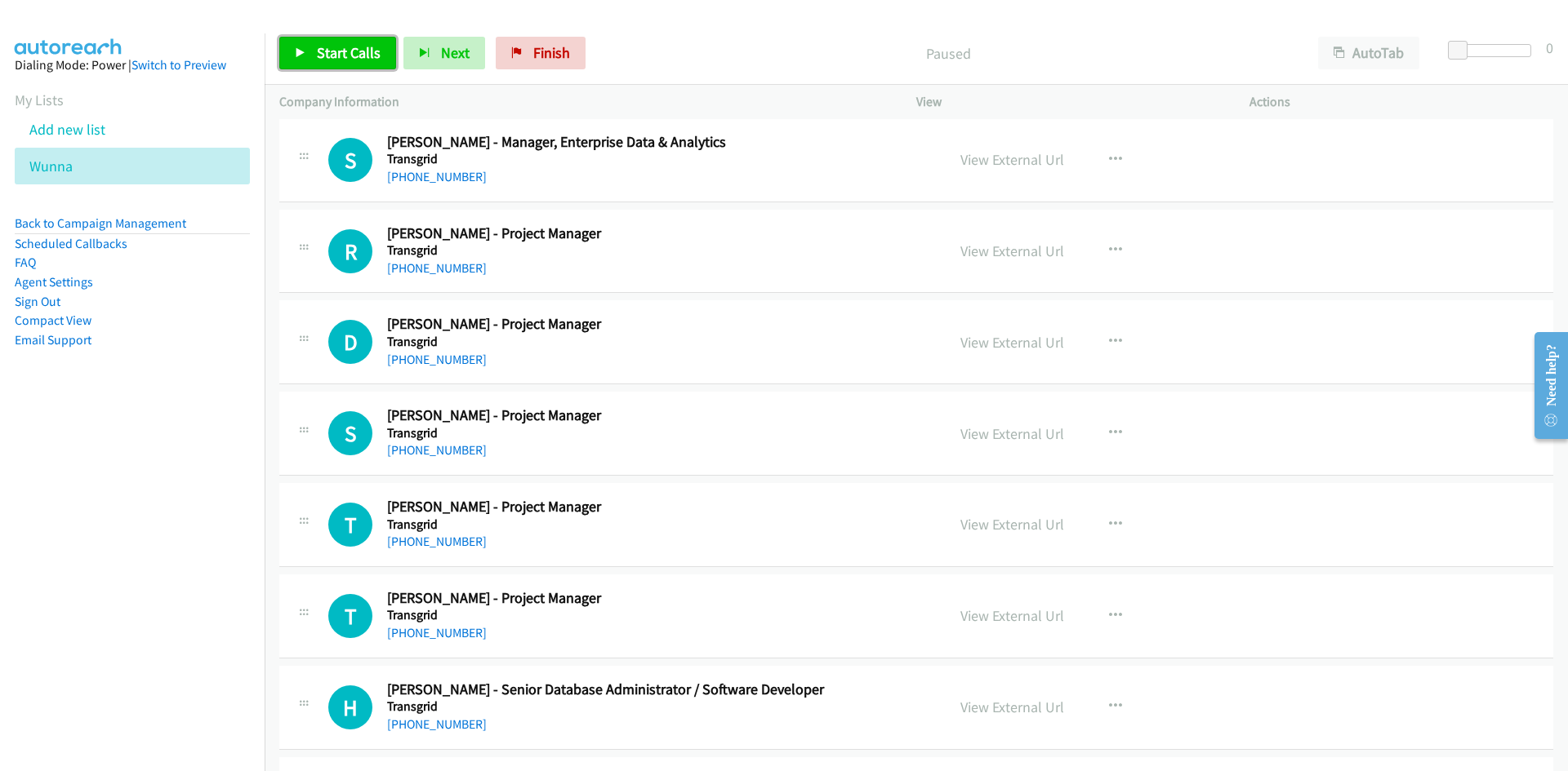
click at [320, 54] on span "Start Calls" at bounding box center [348, 53] width 64 height 19
click at [298, 48] on icon at bounding box center [300, 53] width 11 height 11
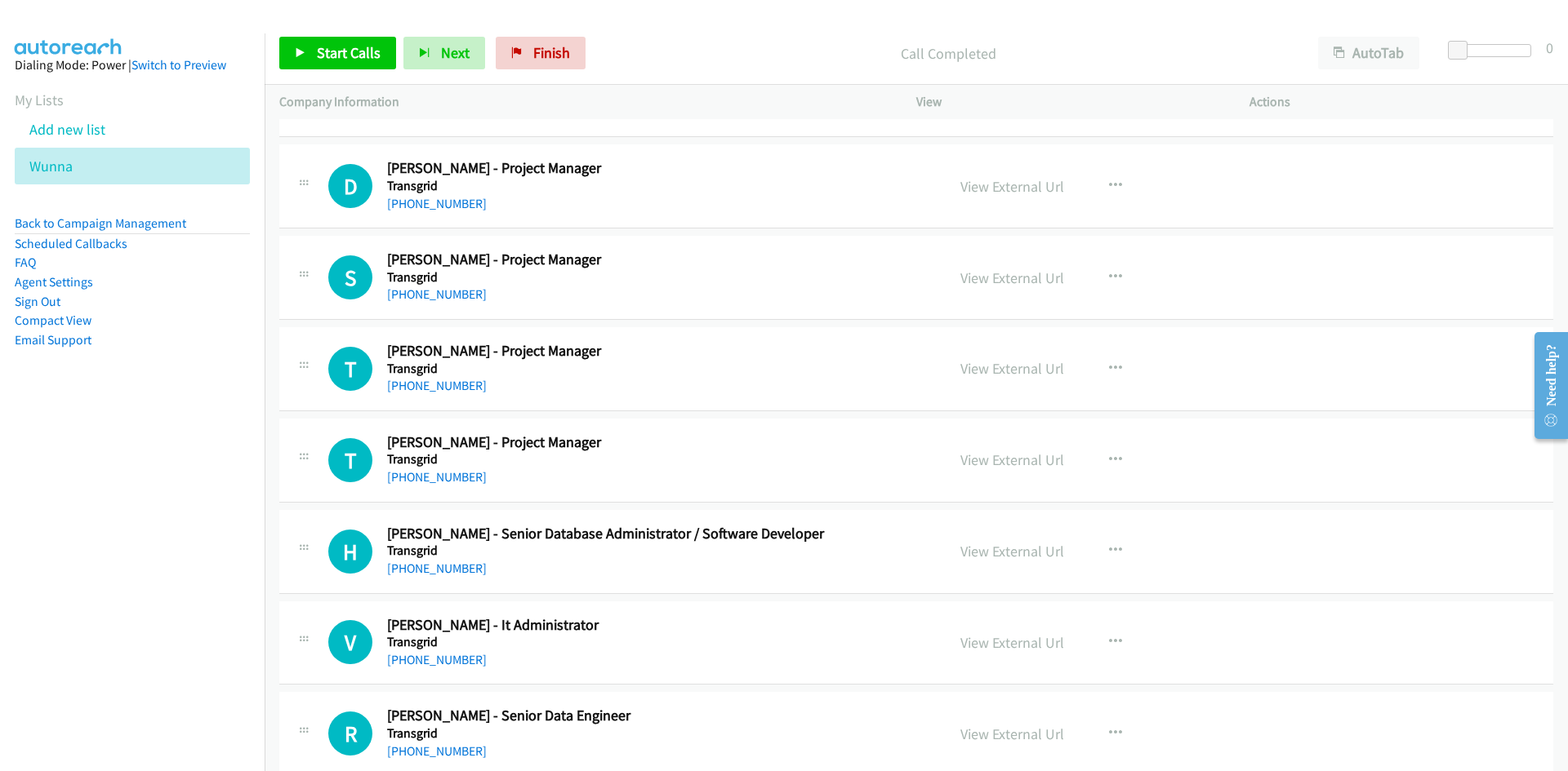
scroll to position [15643, 0]
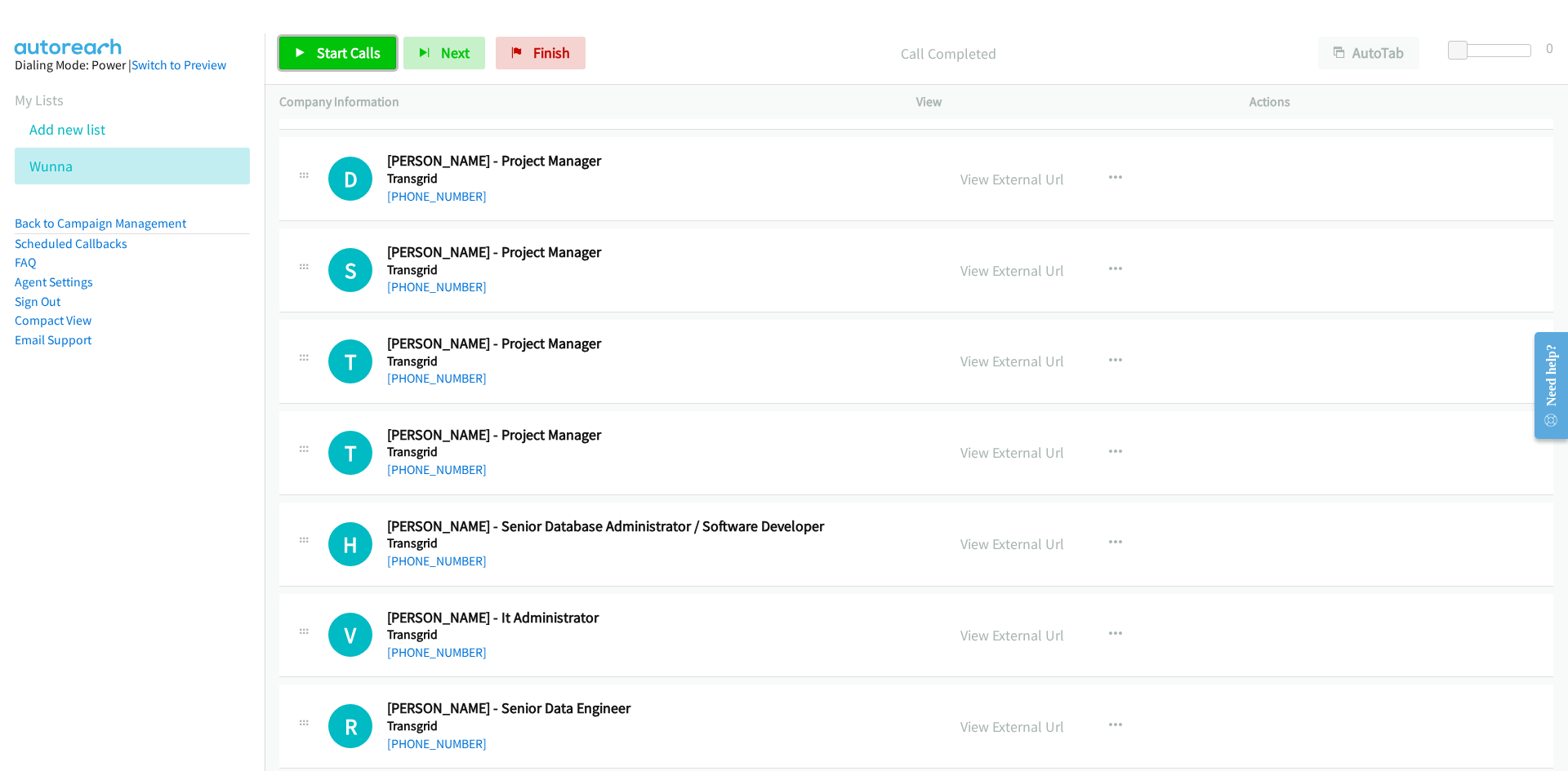
click at [337, 37] on link "Start Calls" at bounding box center [337, 53] width 116 height 32
click at [297, 44] on link "Pause" at bounding box center [324, 53] width 90 height 32
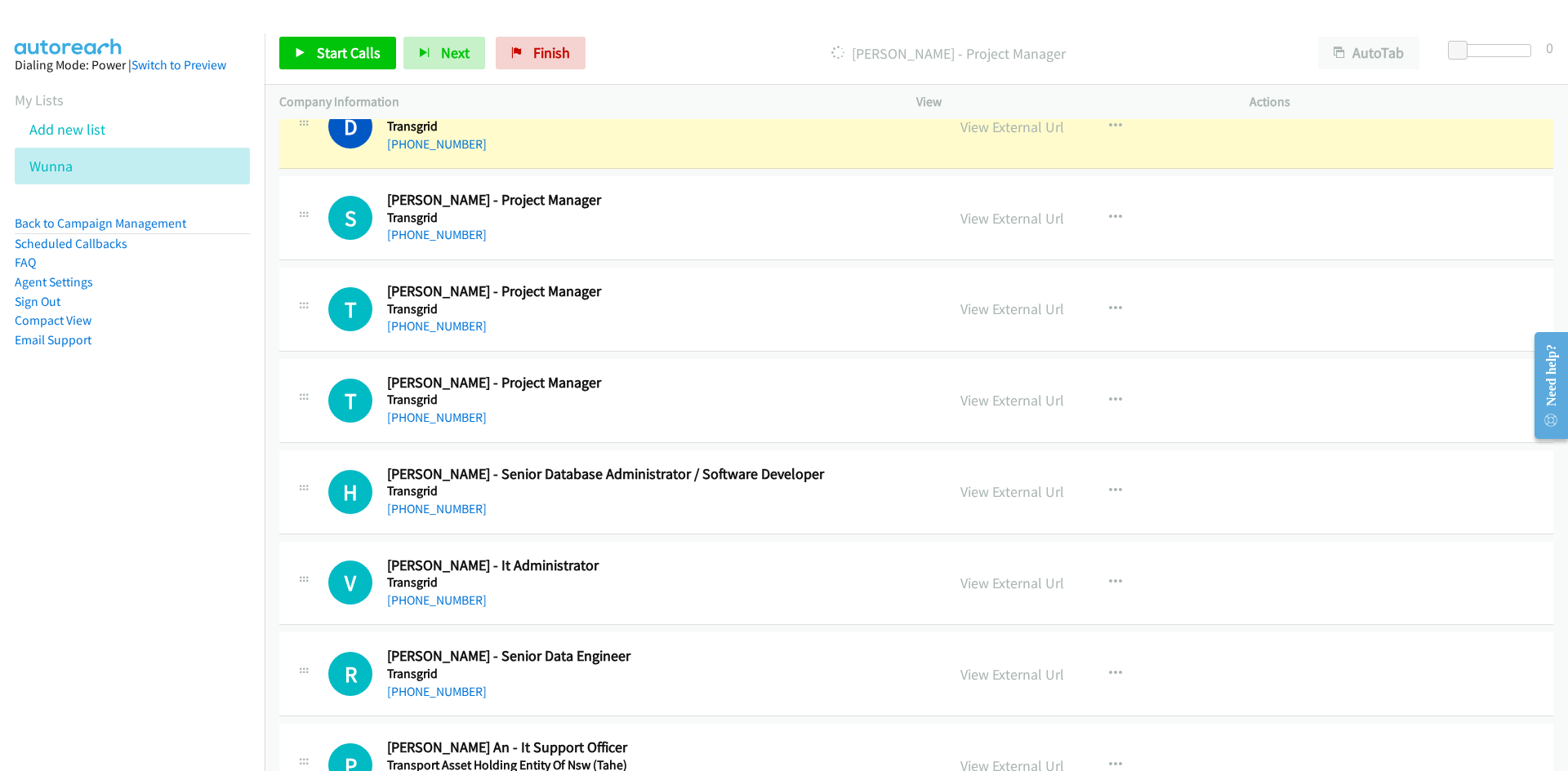
scroll to position [15725, 0]
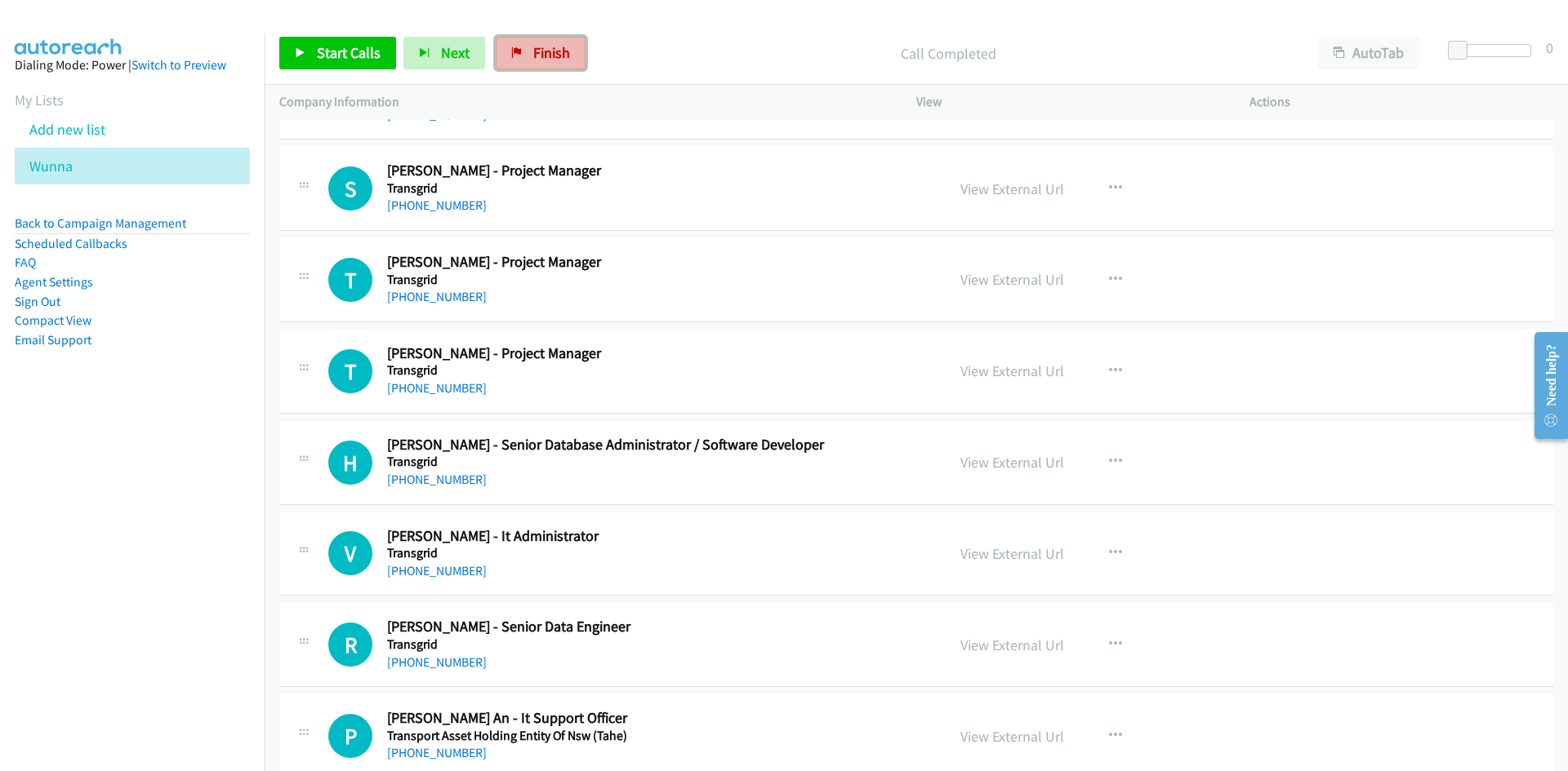
click at [560, 46] on span "Finish" at bounding box center [551, 53] width 37 height 19
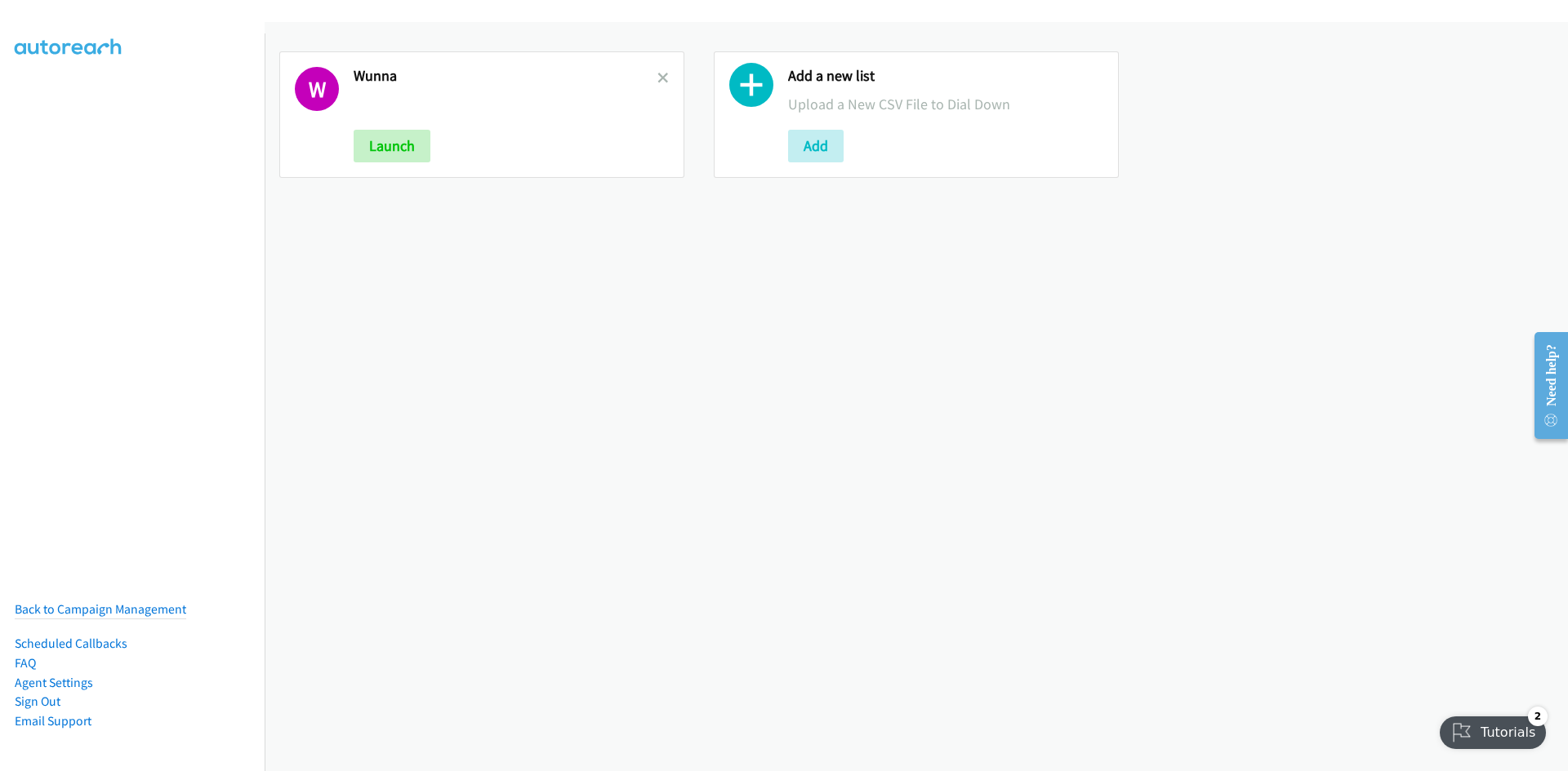
click at [652, 81] on h2 "Wunna" at bounding box center [505, 76] width 304 height 19
click at [407, 152] on button "Launch" at bounding box center [392, 146] width 76 height 32
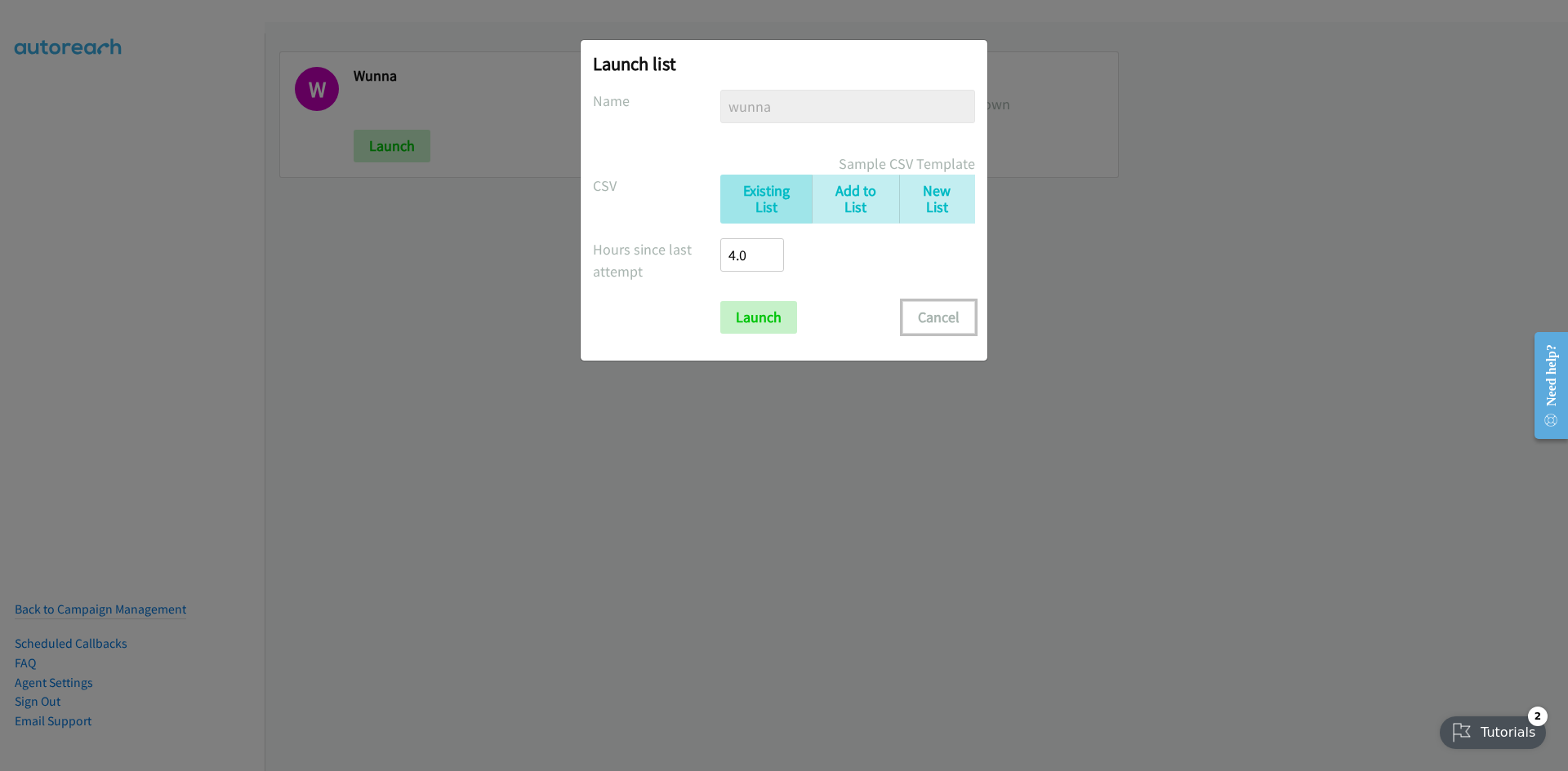
click at [952, 316] on button "Cancel" at bounding box center [939, 318] width 73 height 32
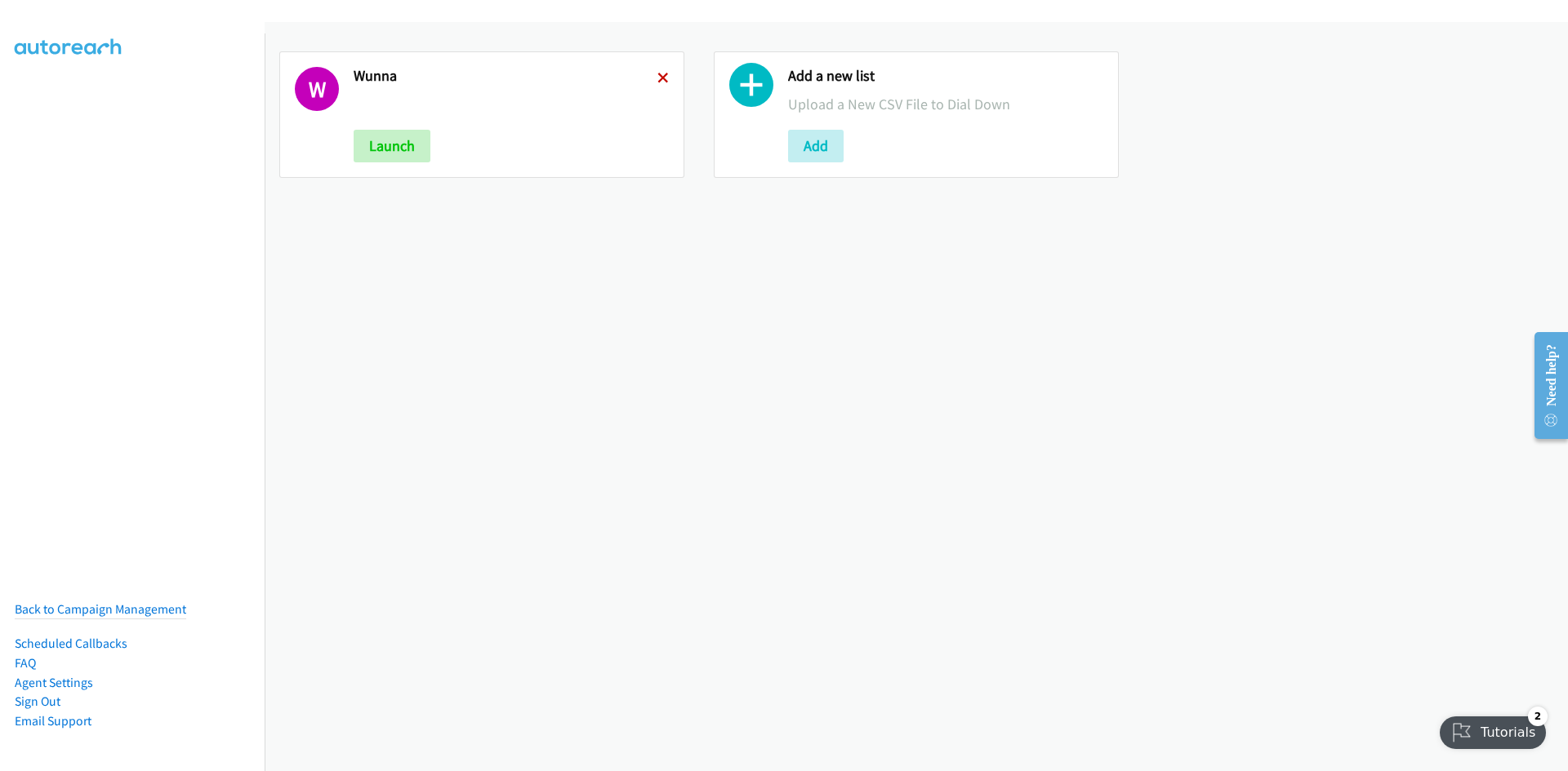
click at [657, 74] on icon at bounding box center [663, 79] width 11 height 11
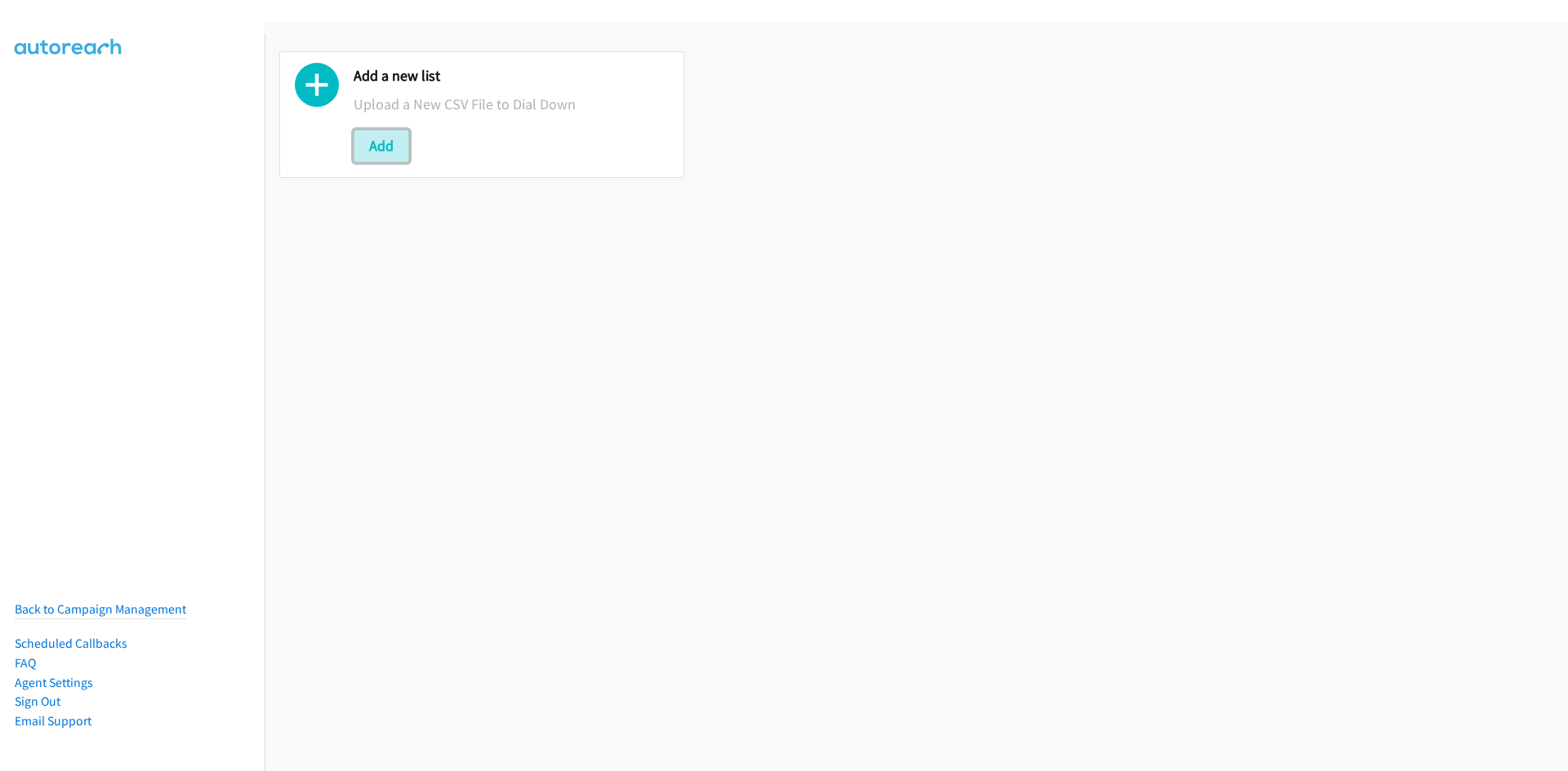
click at [398, 139] on button "Add" at bounding box center [381, 146] width 55 height 32
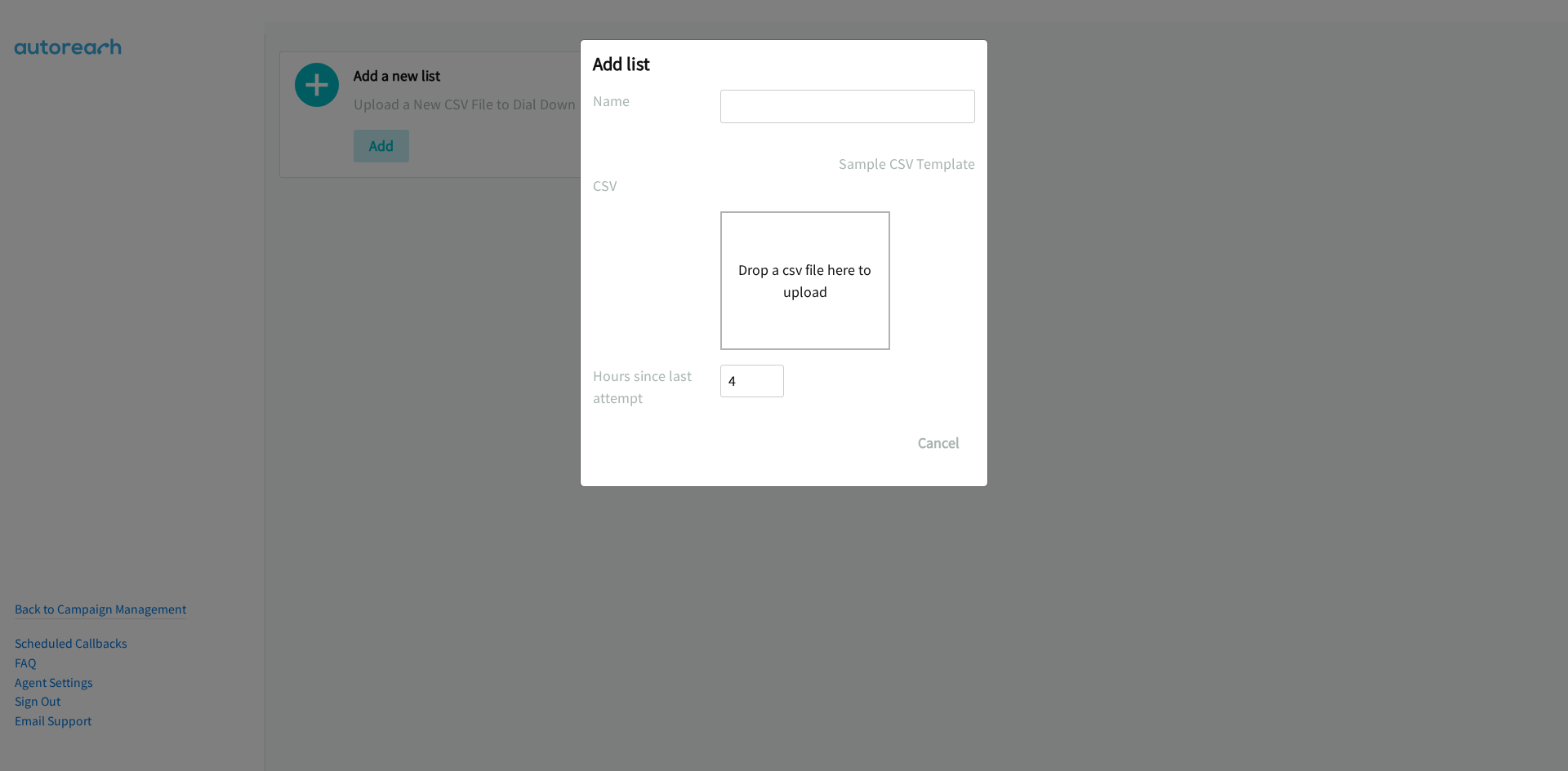
click at [762, 293] on button "Drop a csv file here to upload" at bounding box center [805, 281] width 134 height 44
click at [778, 262] on button "Drop a csv file here to upload" at bounding box center [805, 281] width 134 height 44
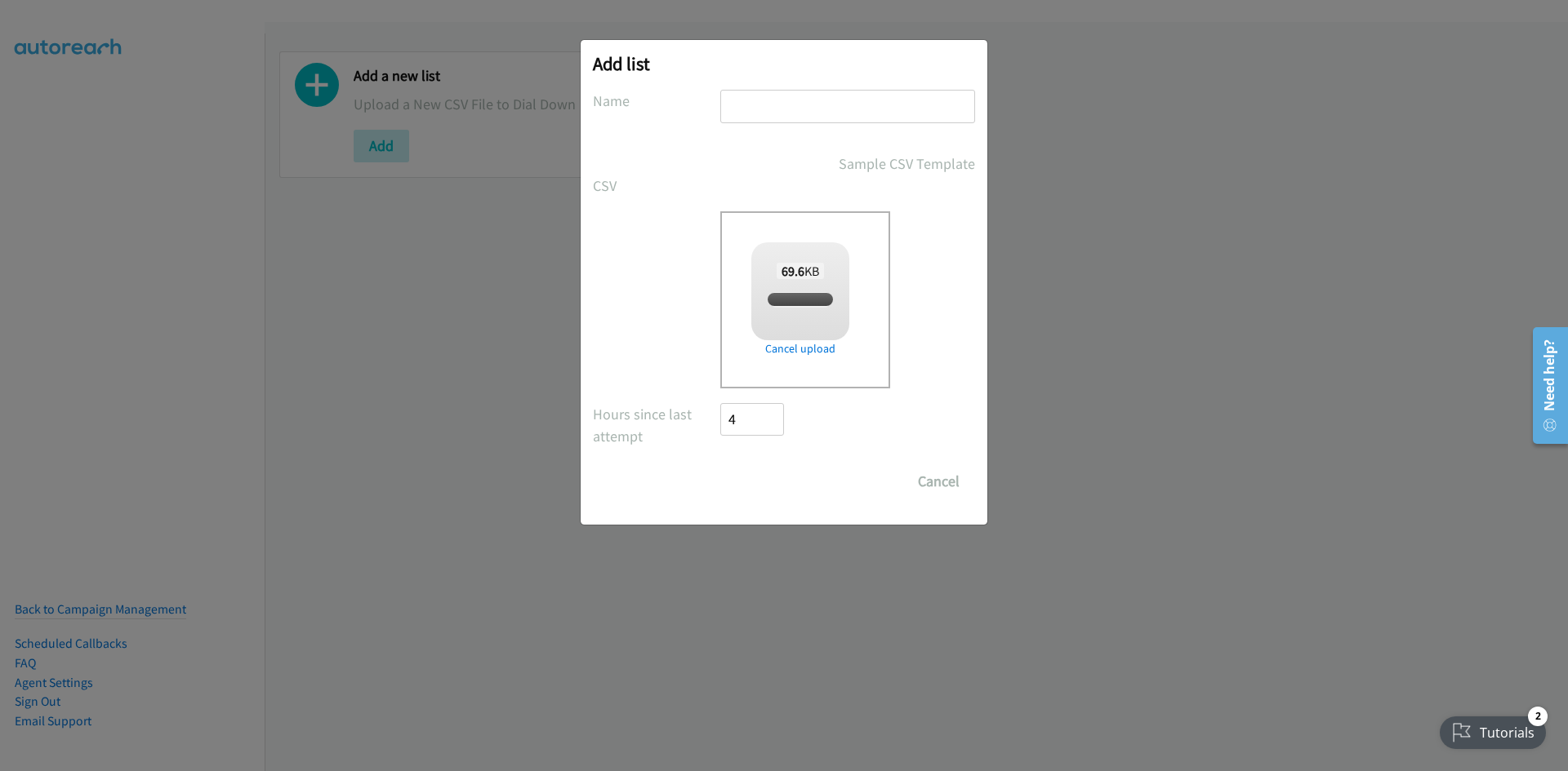
checkbox input "true"
click at [769, 122] on input "text" at bounding box center [848, 106] width 255 height 33
click at [736, 102] on input "text" at bounding box center [848, 106] width 255 height 33
type input "2222"
click at [770, 492] on input "Save List" at bounding box center [763, 481] width 86 height 32
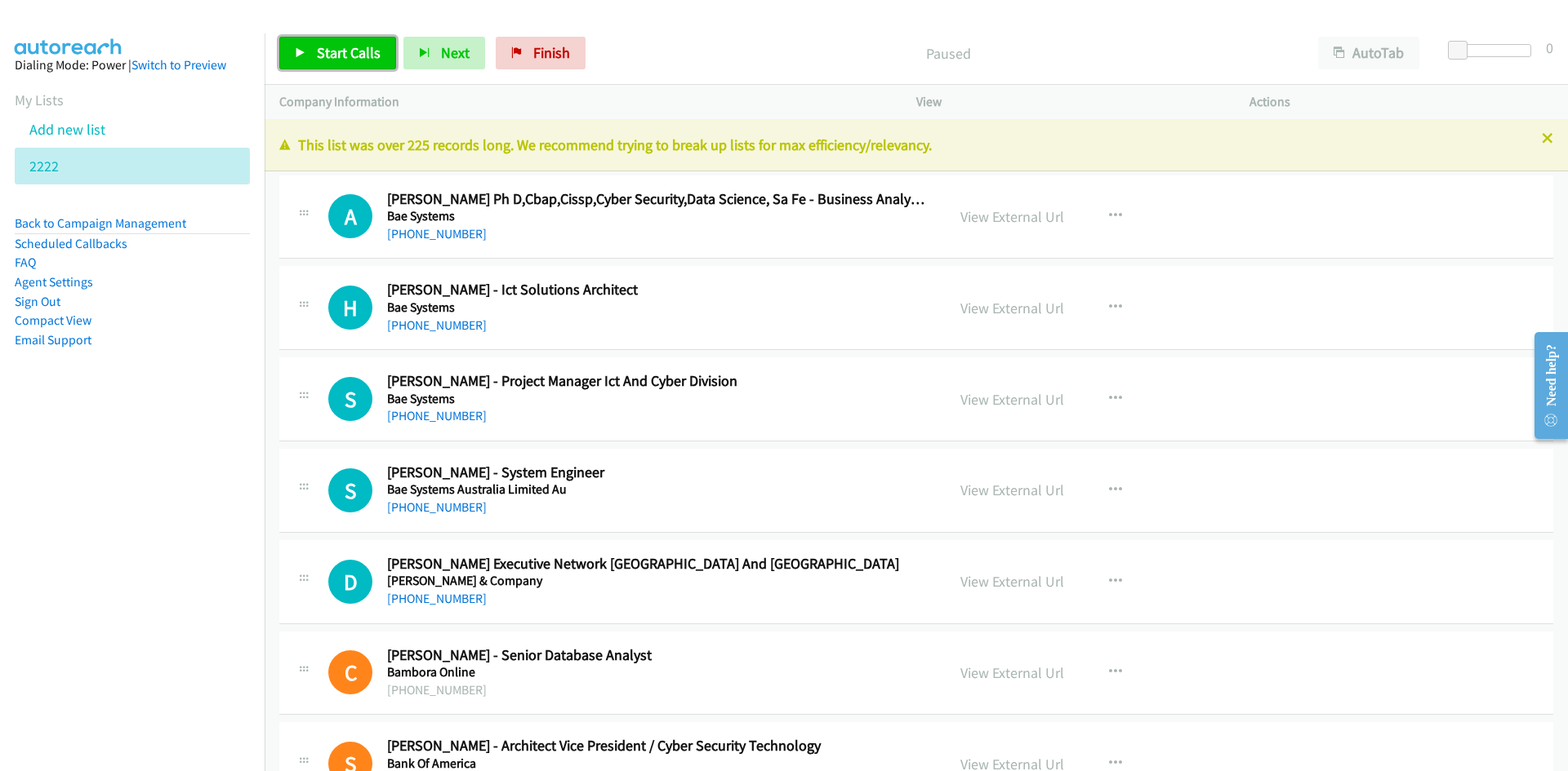
click at [341, 41] on link "Start Calls" at bounding box center [337, 53] width 116 height 32
click at [341, 41] on link "Pause" at bounding box center [324, 53] width 90 height 32
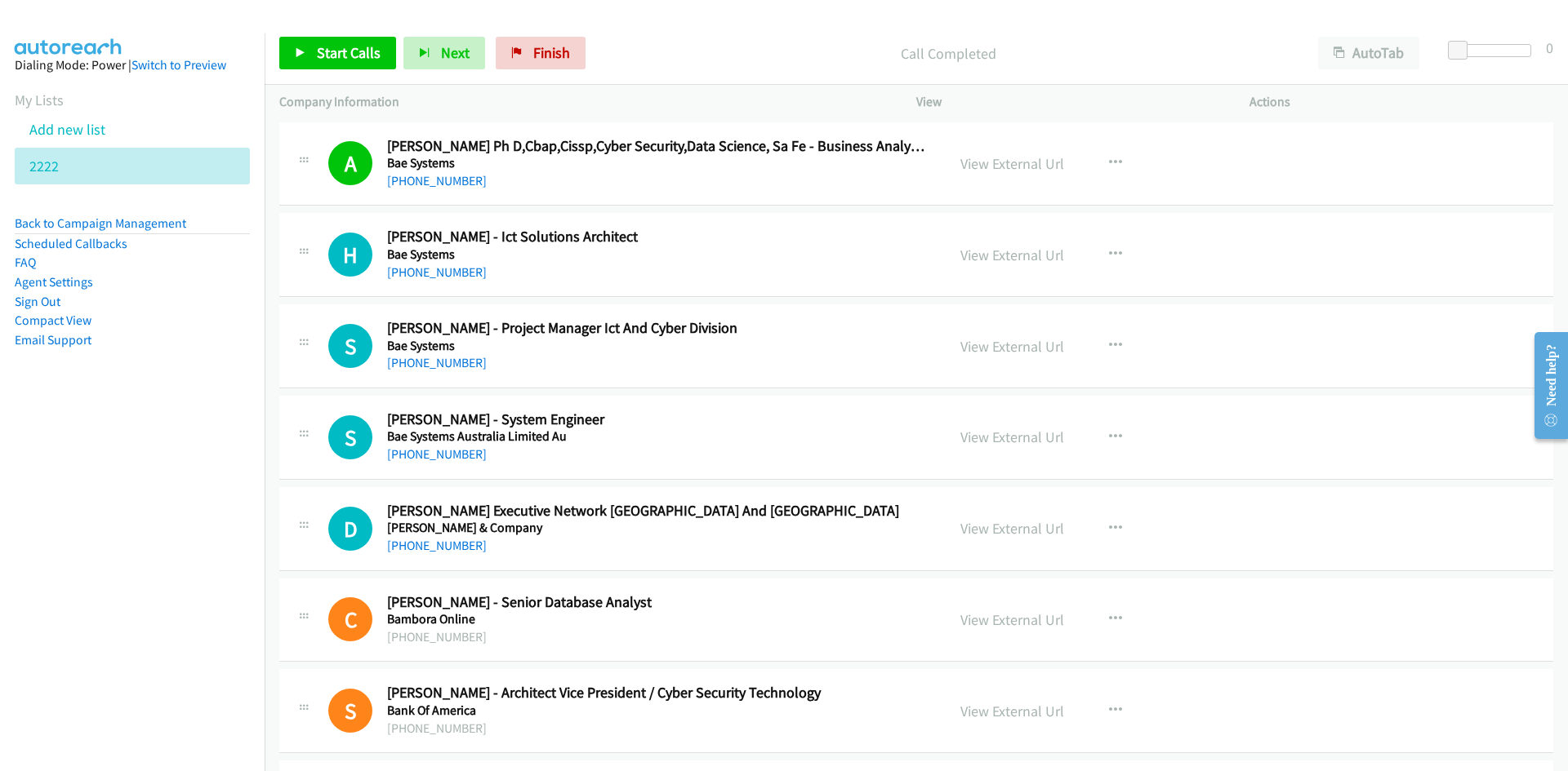
scroll to position [82, 0]
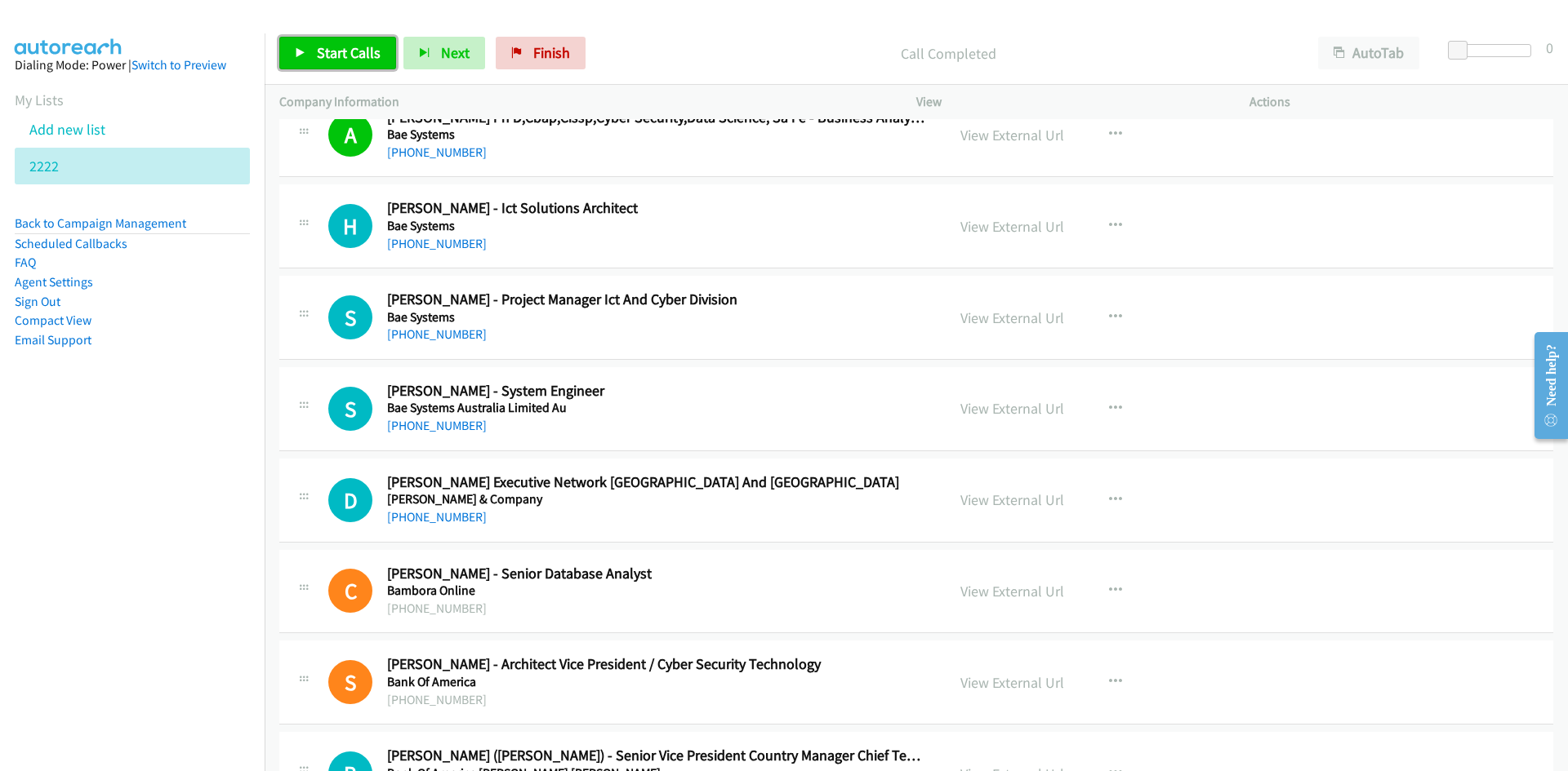
click at [384, 67] on link "Start Calls" at bounding box center [337, 53] width 116 height 32
click at [302, 53] on icon at bounding box center [300, 53] width 11 height 11
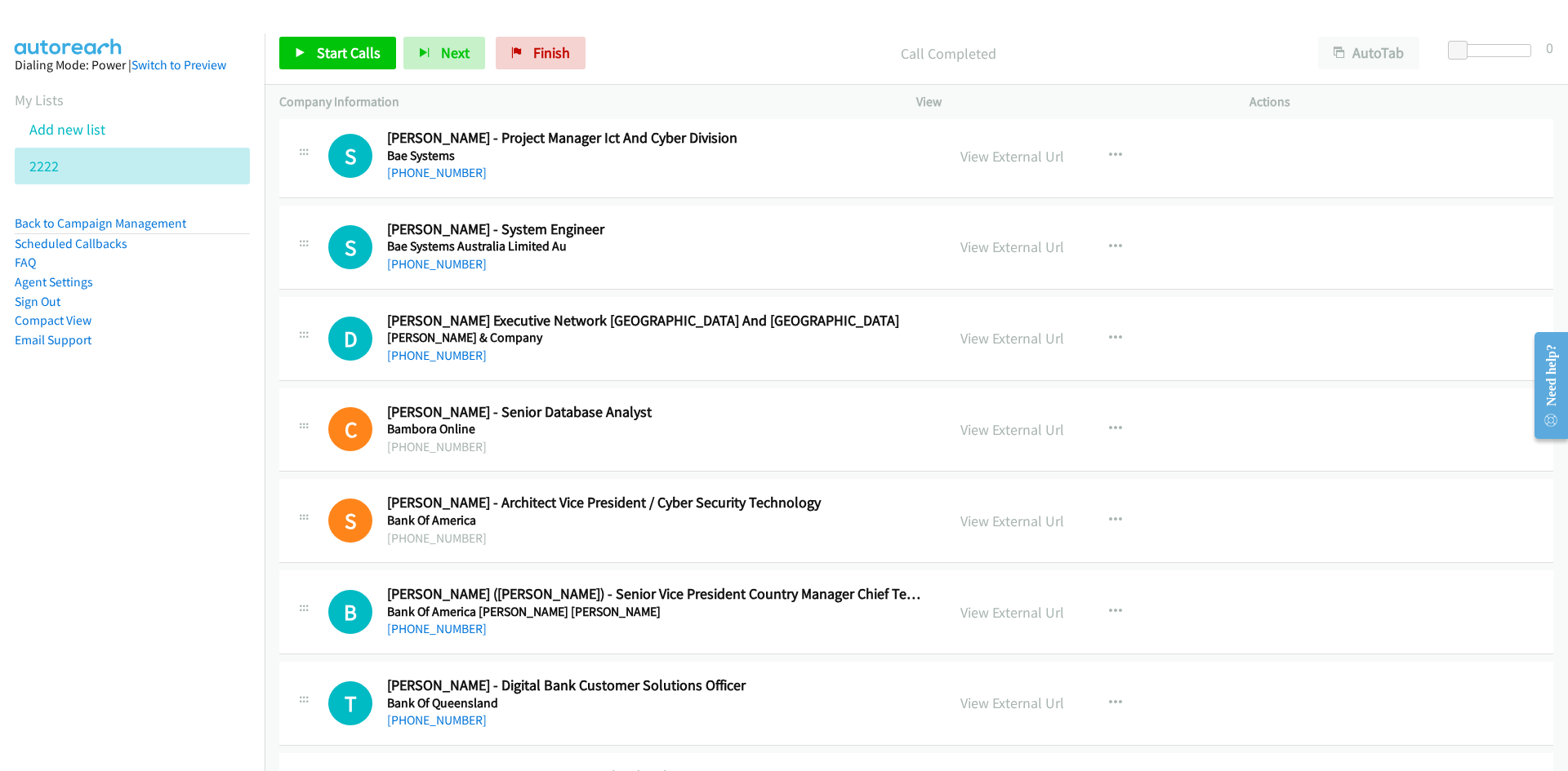
scroll to position [245, 0]
click at [344, 36] on div "Start Calls Pause Next Finish Call Completed AutoTab AutoTab 0" at bounding box center [916, 53] width 1303 height 63
click at [342, 38] on link "Start Calls" at bounding box center [337, 53] width 116 height 32
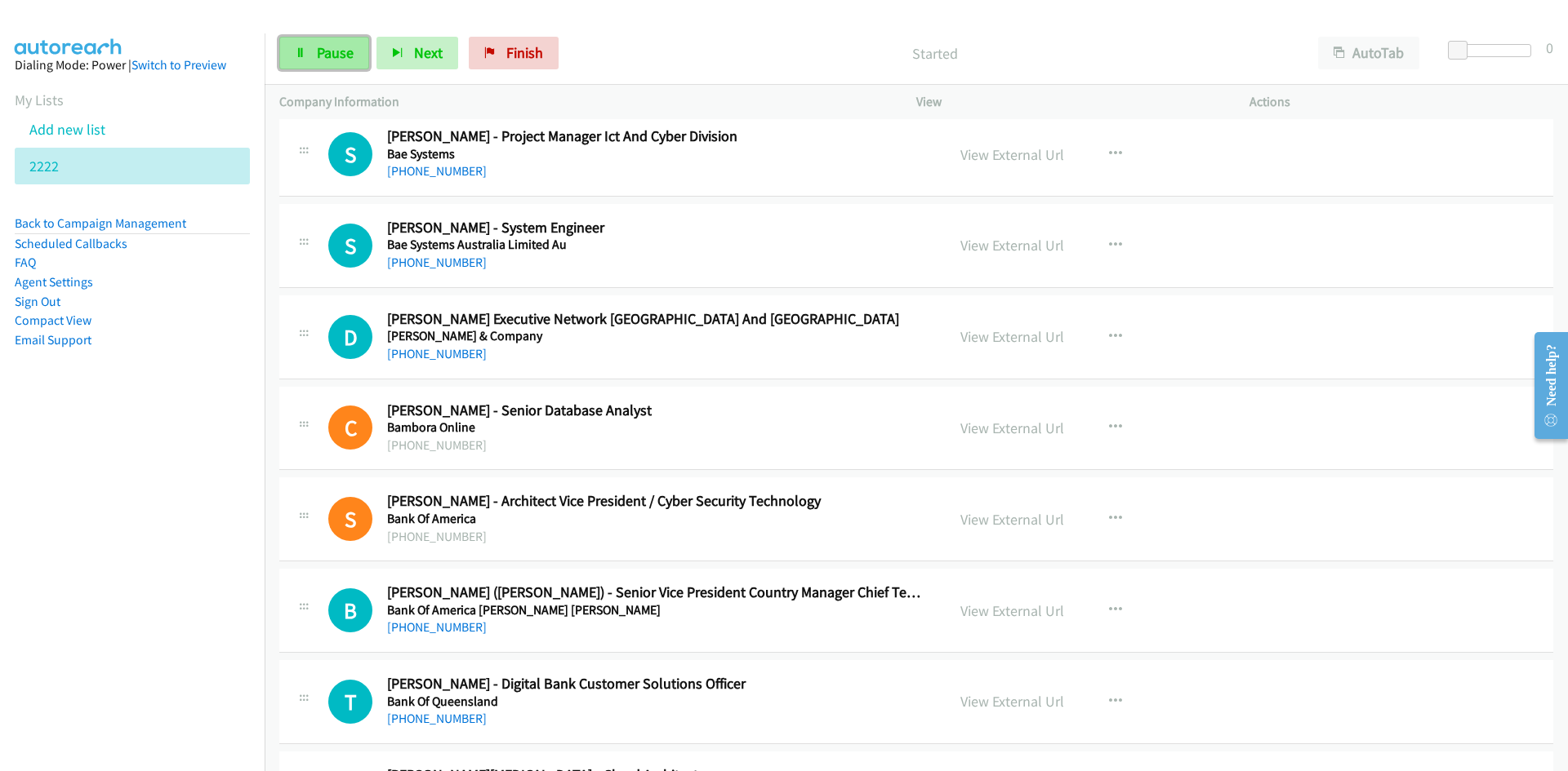
click at [341, 56] on span "Pause" at bounding box center [335, 53] width 37 height 19
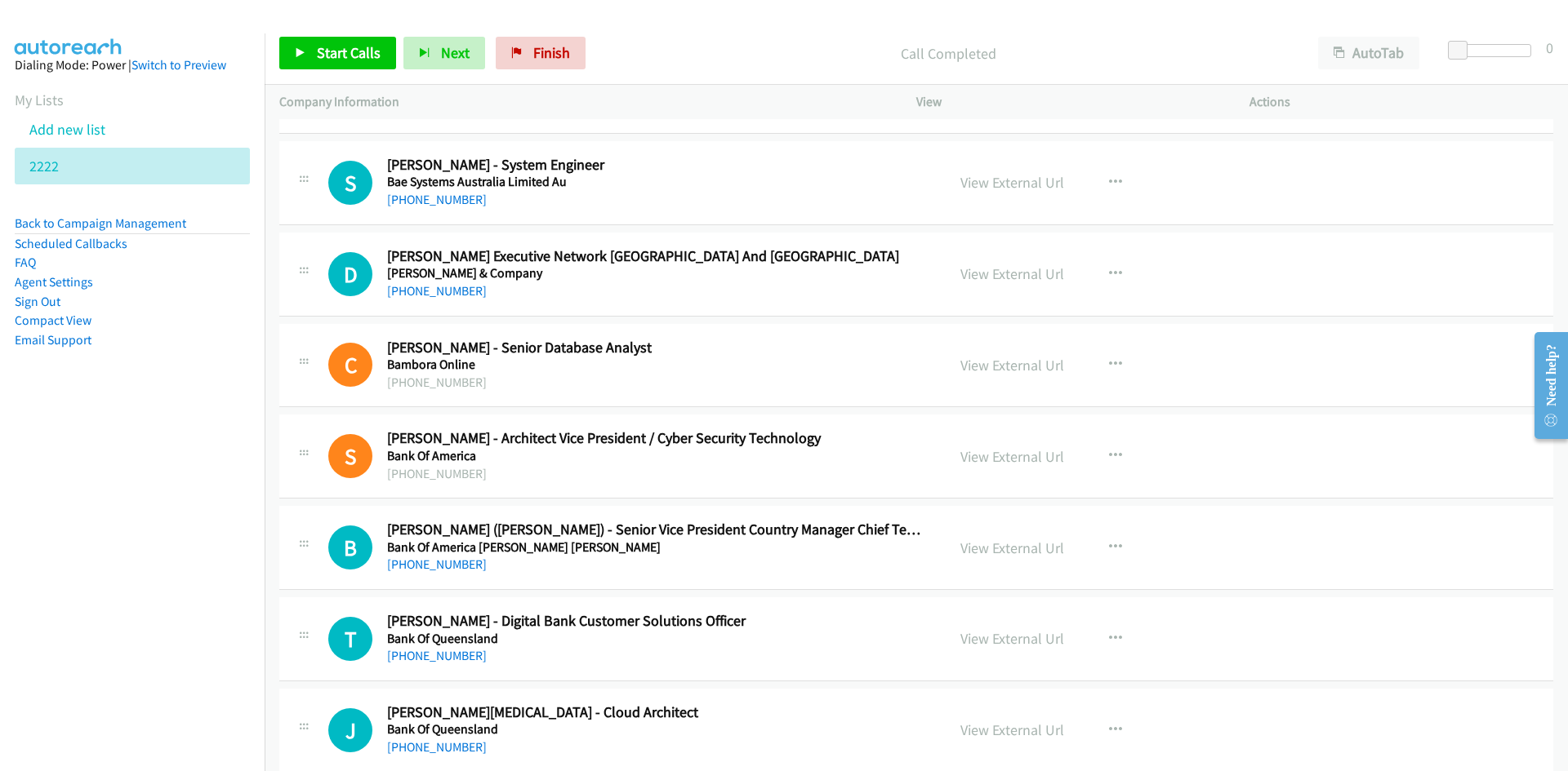
scroll to position [326, 0]
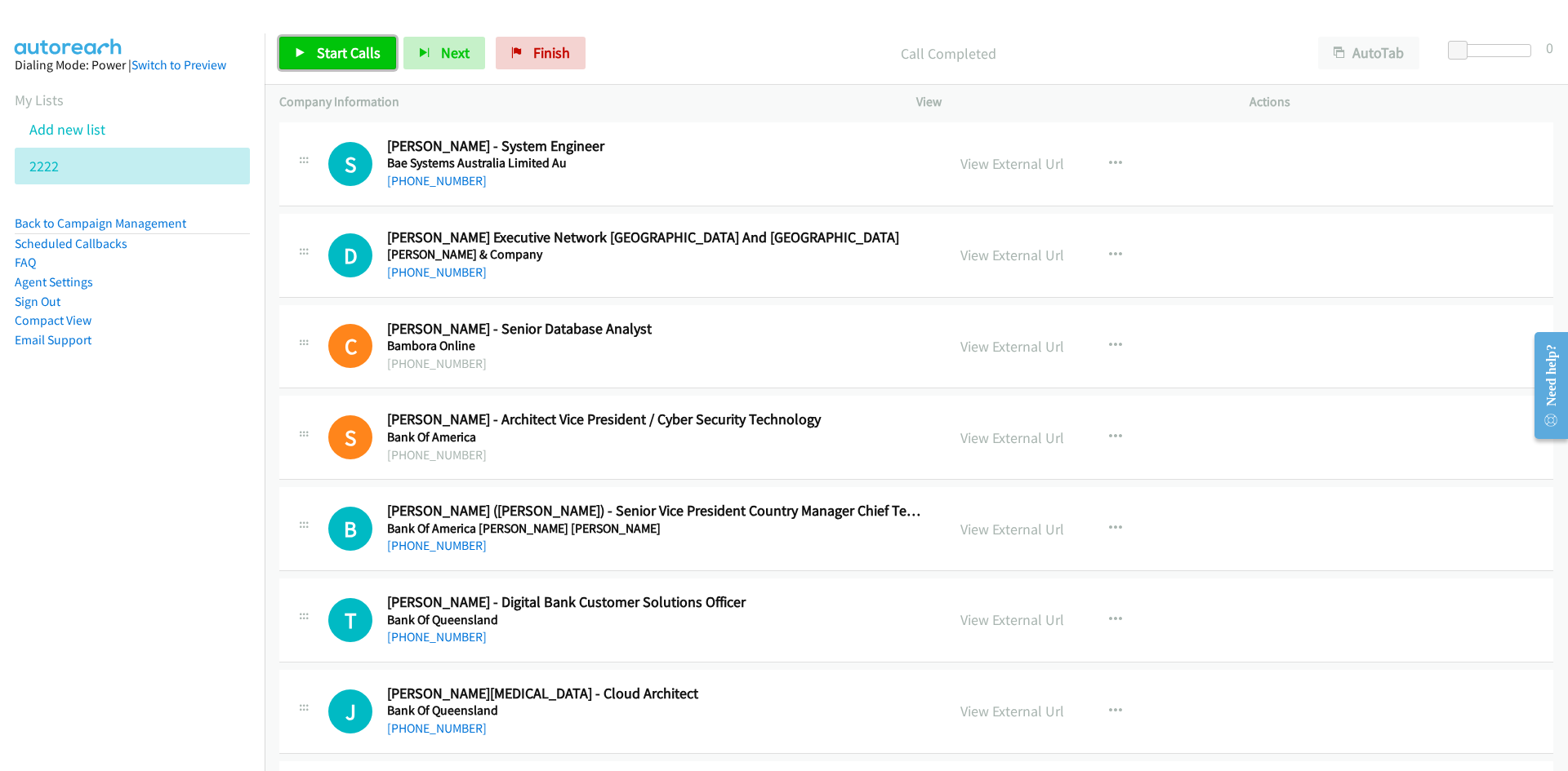
click at [339, 46] on span "Start Calls" at bounding box center [348, 53] width 64 height 19
click at [296, 55] on icon at bounding box center [300, 53] width 11 height 11
click at [368, 66] on link "Start Calls" at bounding box center [337, 53] width 116 height 32
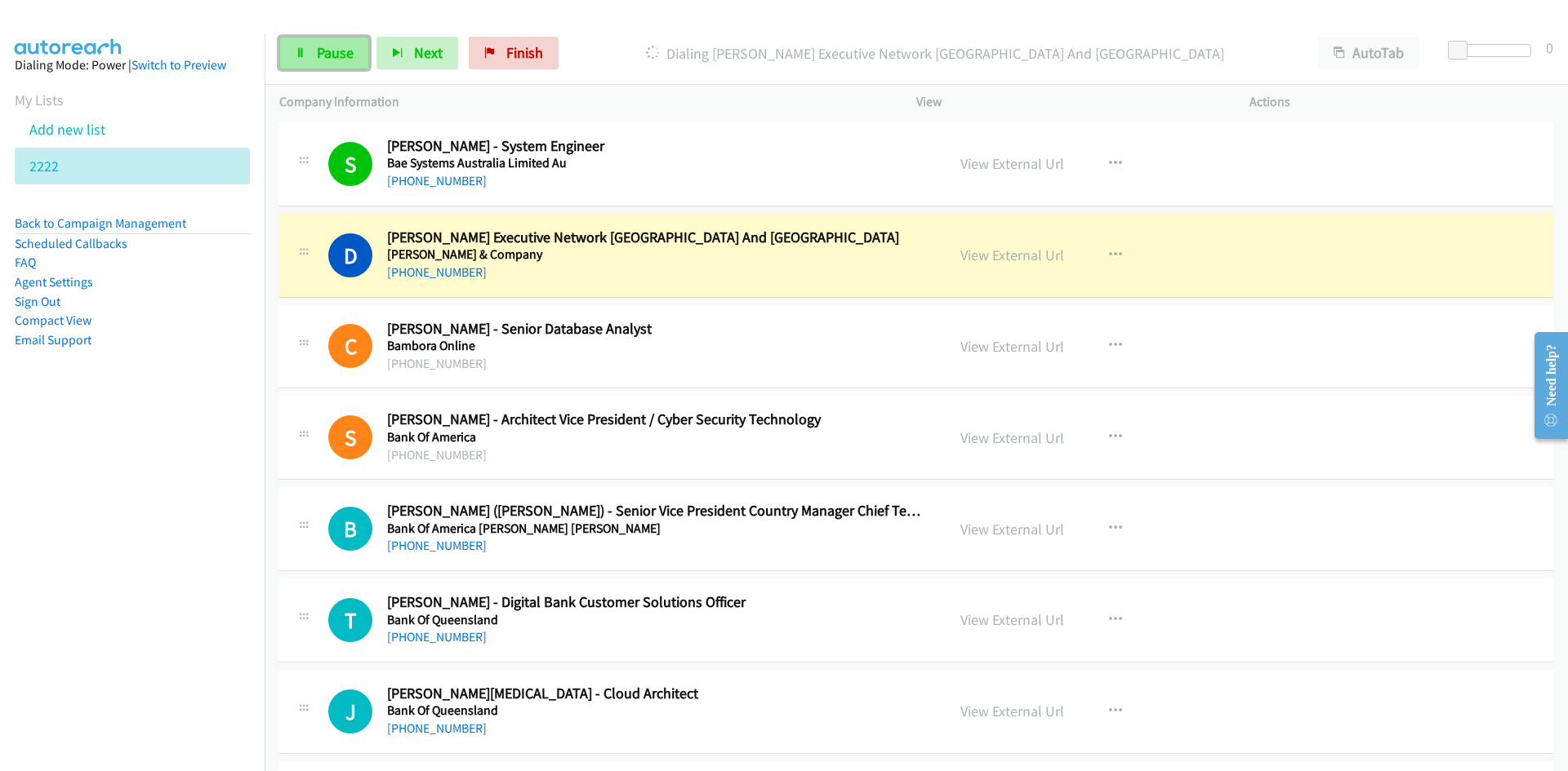
click at [356, 65] on link "Pause" at bounding box center [324, 53] width 90 height 32
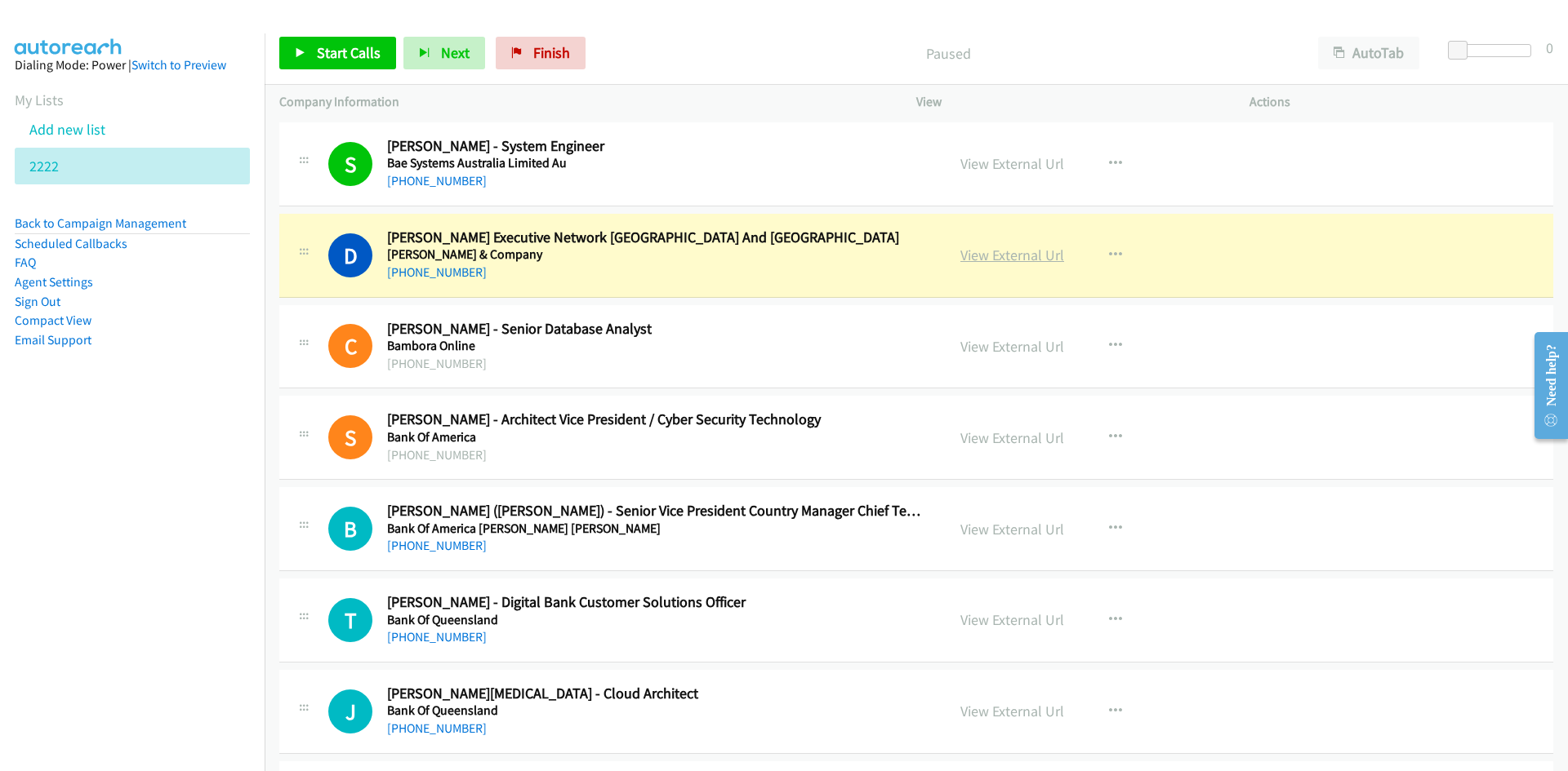
click at [1031, 249] on link "View External Url" at bounding box center [1012, 255] width 104 height 19
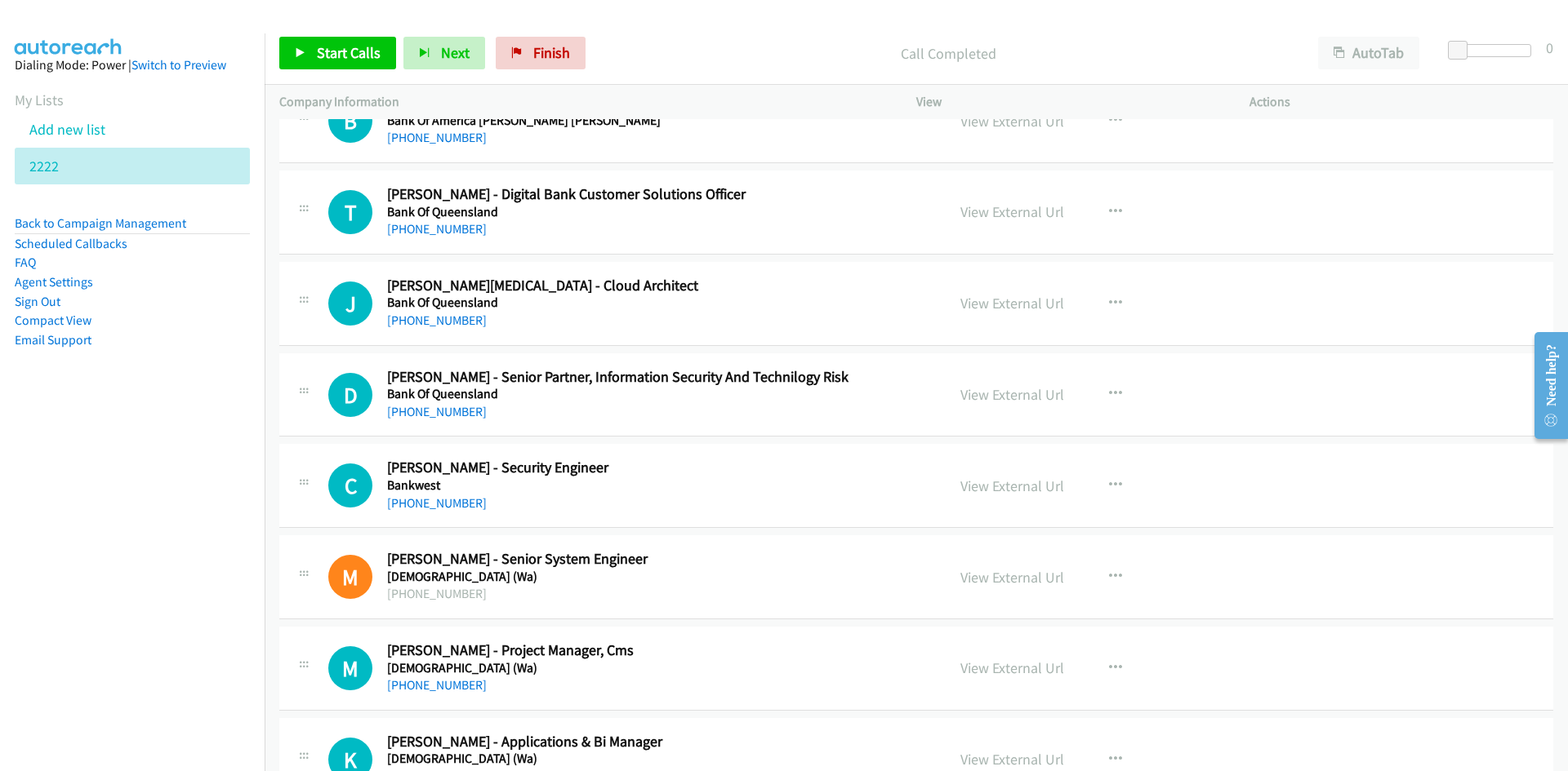
scroll to position [653, 0]
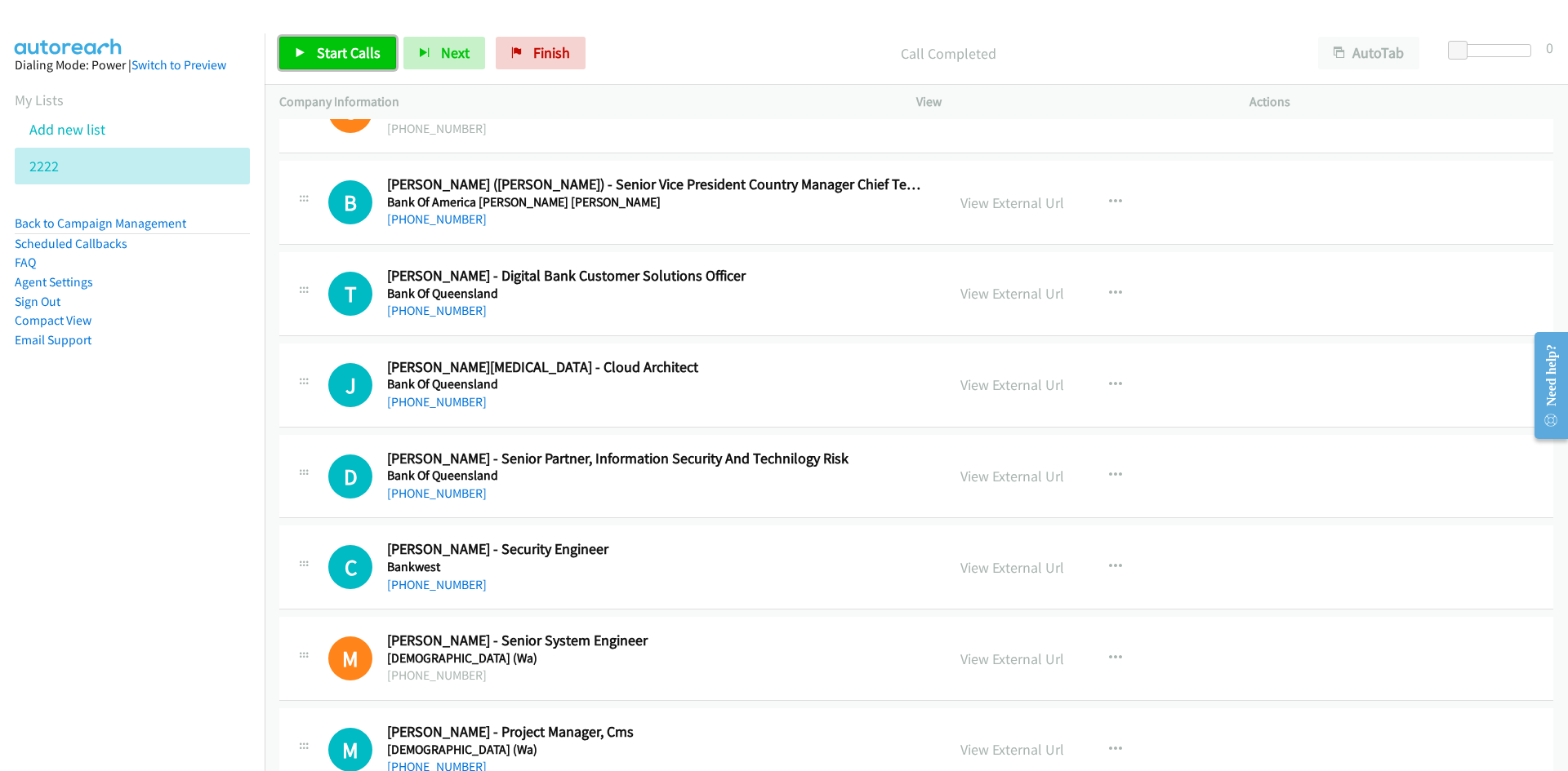
click at [340, 51] on span "Start Calls" at bounding box center [348, 53] width 64 height 19
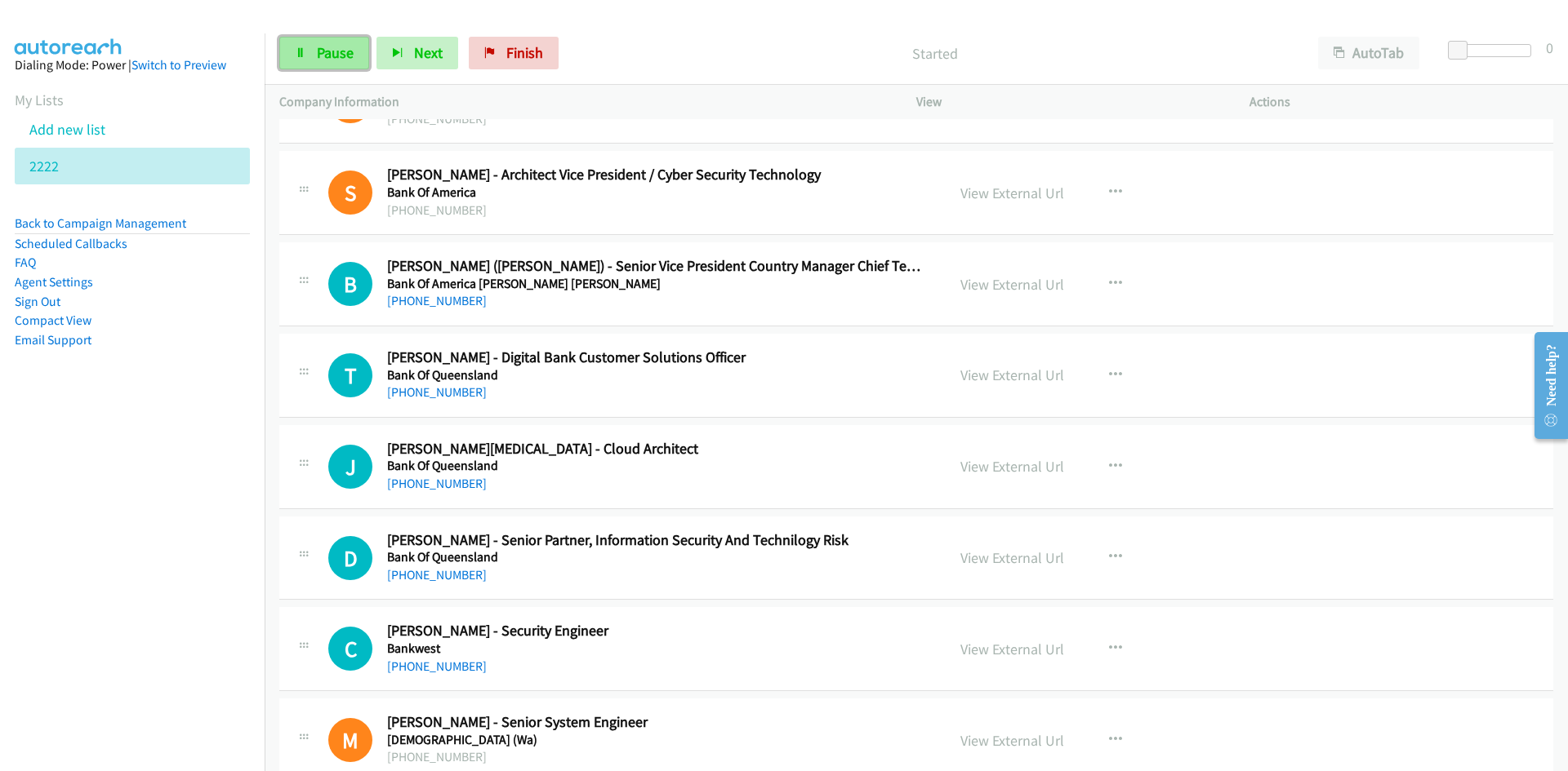
click at [347, 52] on span "Pause" at bounding box center [335, 53] width 37 height 19
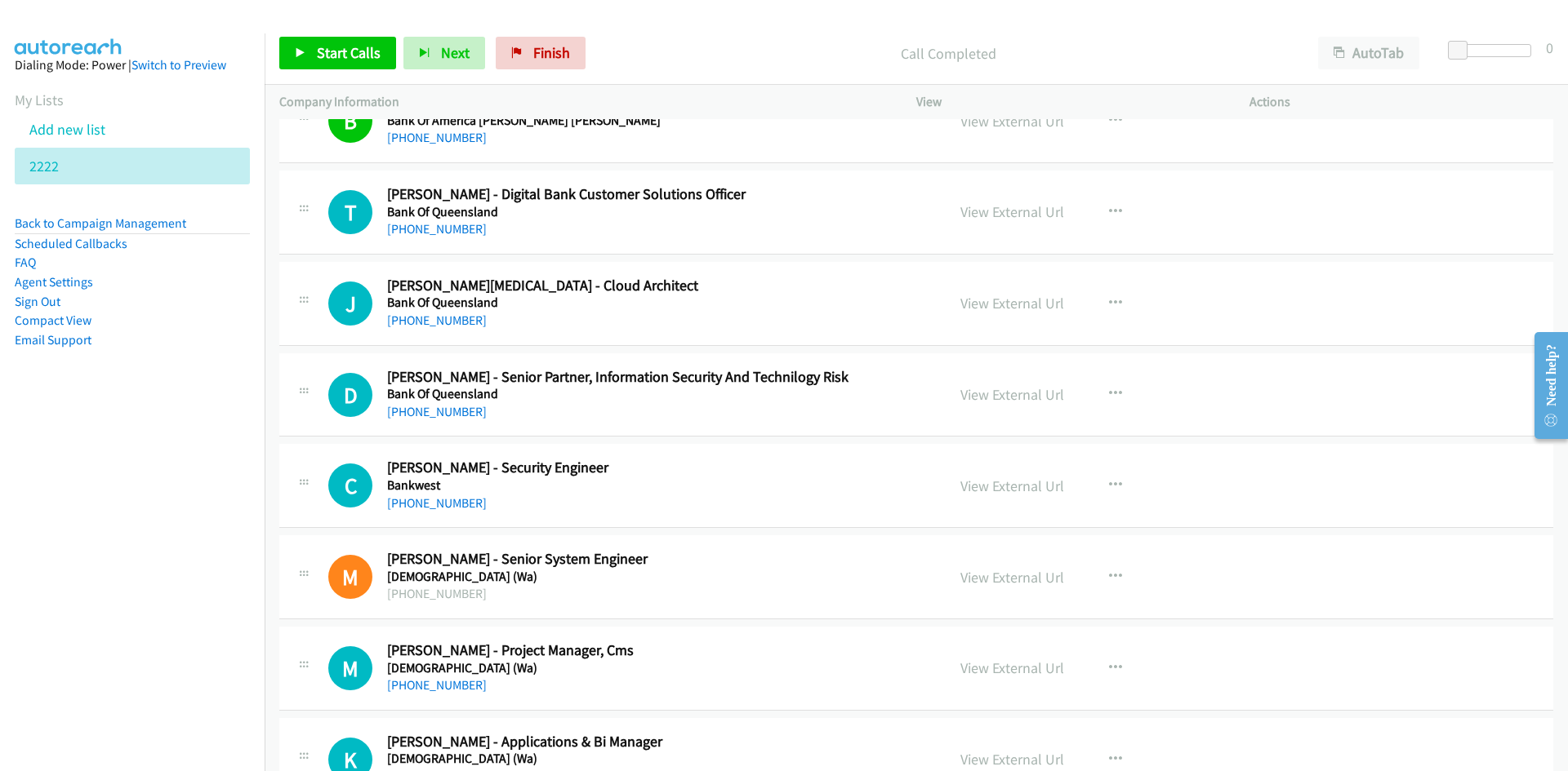
scroll to position [816, 0]
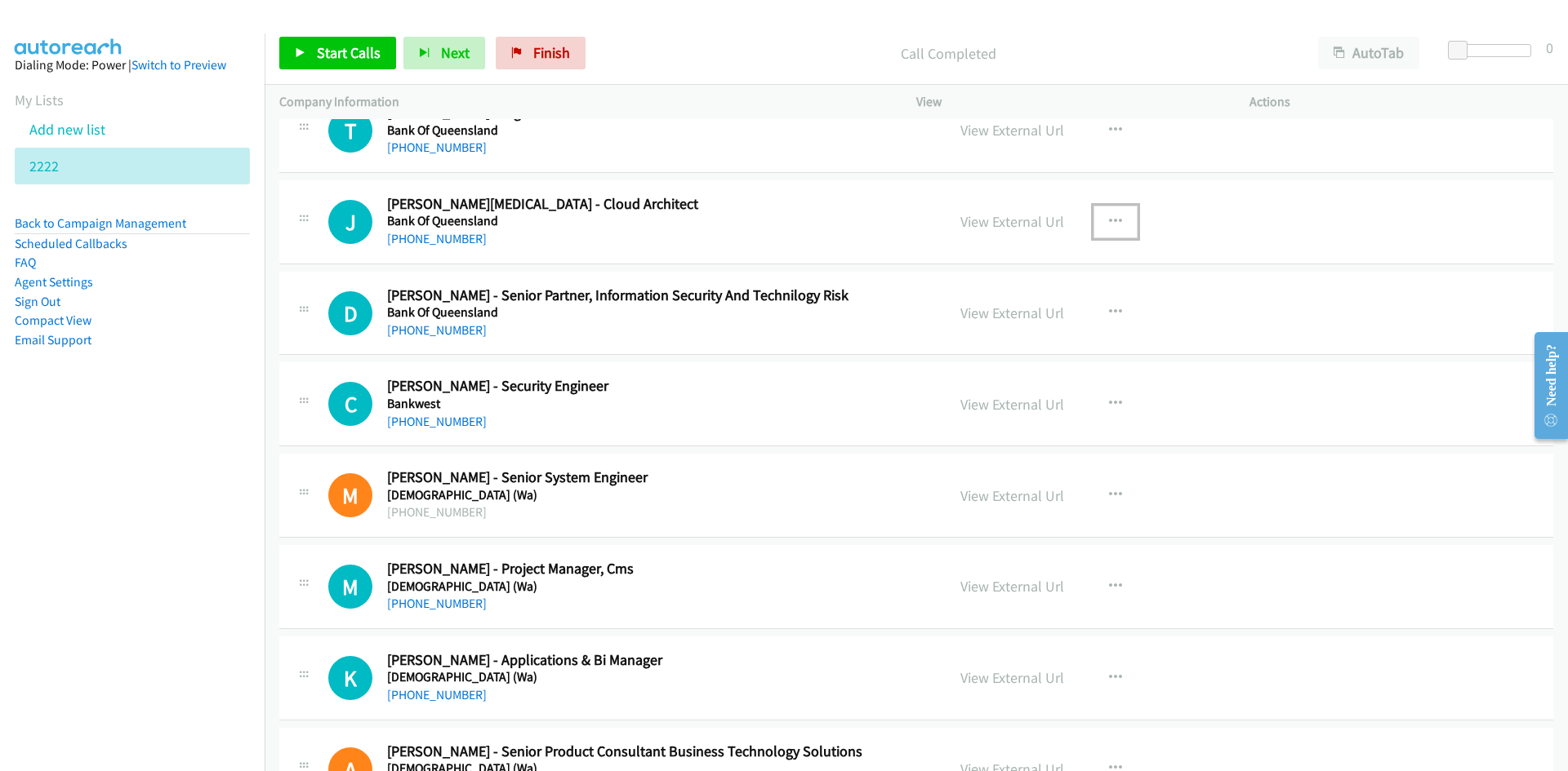
click at [1125, 228] on button "button" at bounding box center [1115, 222] width 44 height 32
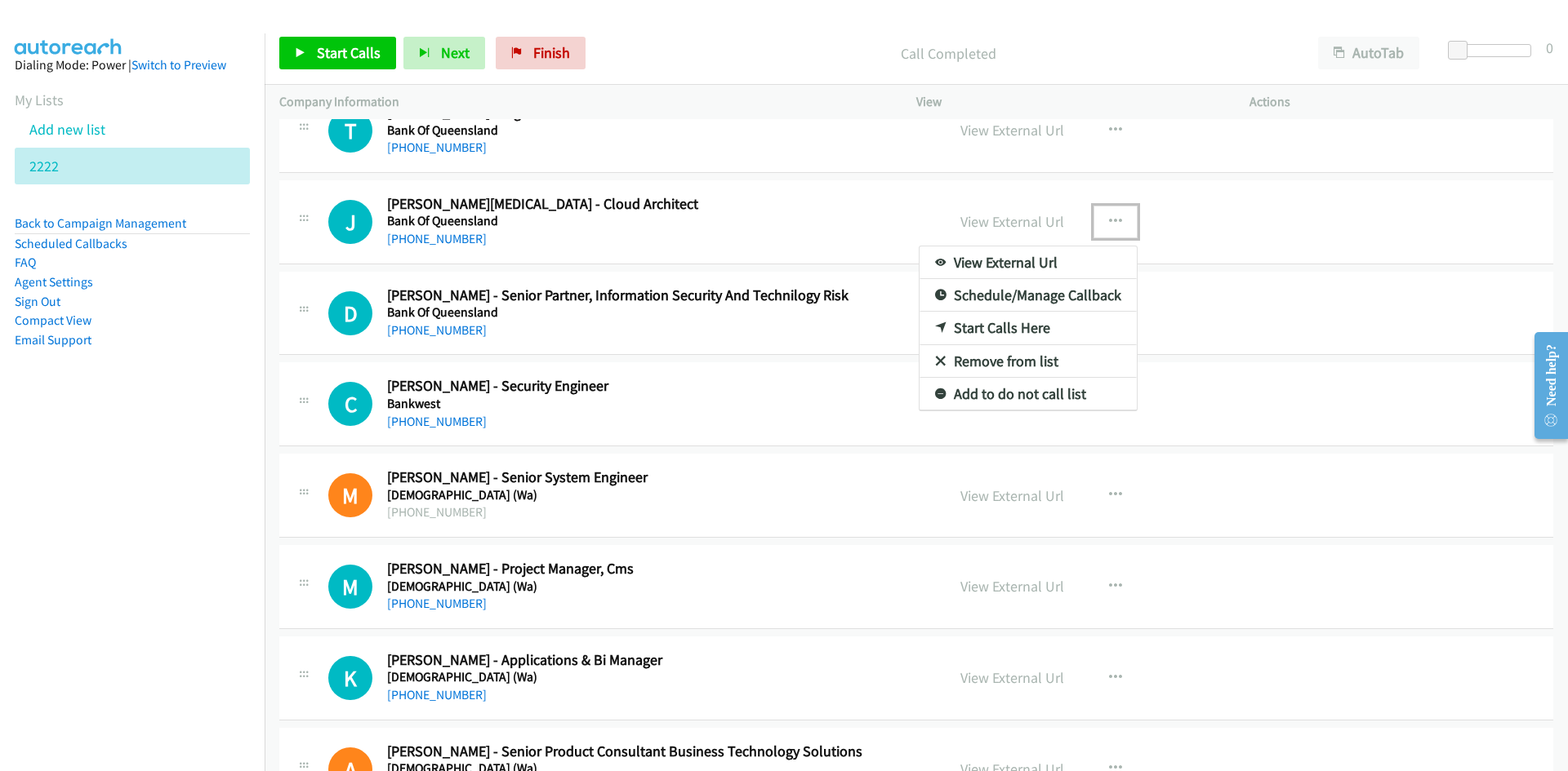
click at [931, 338] on link "Start Calls Here" at bounding box center [1028, 328] width 217 height 32
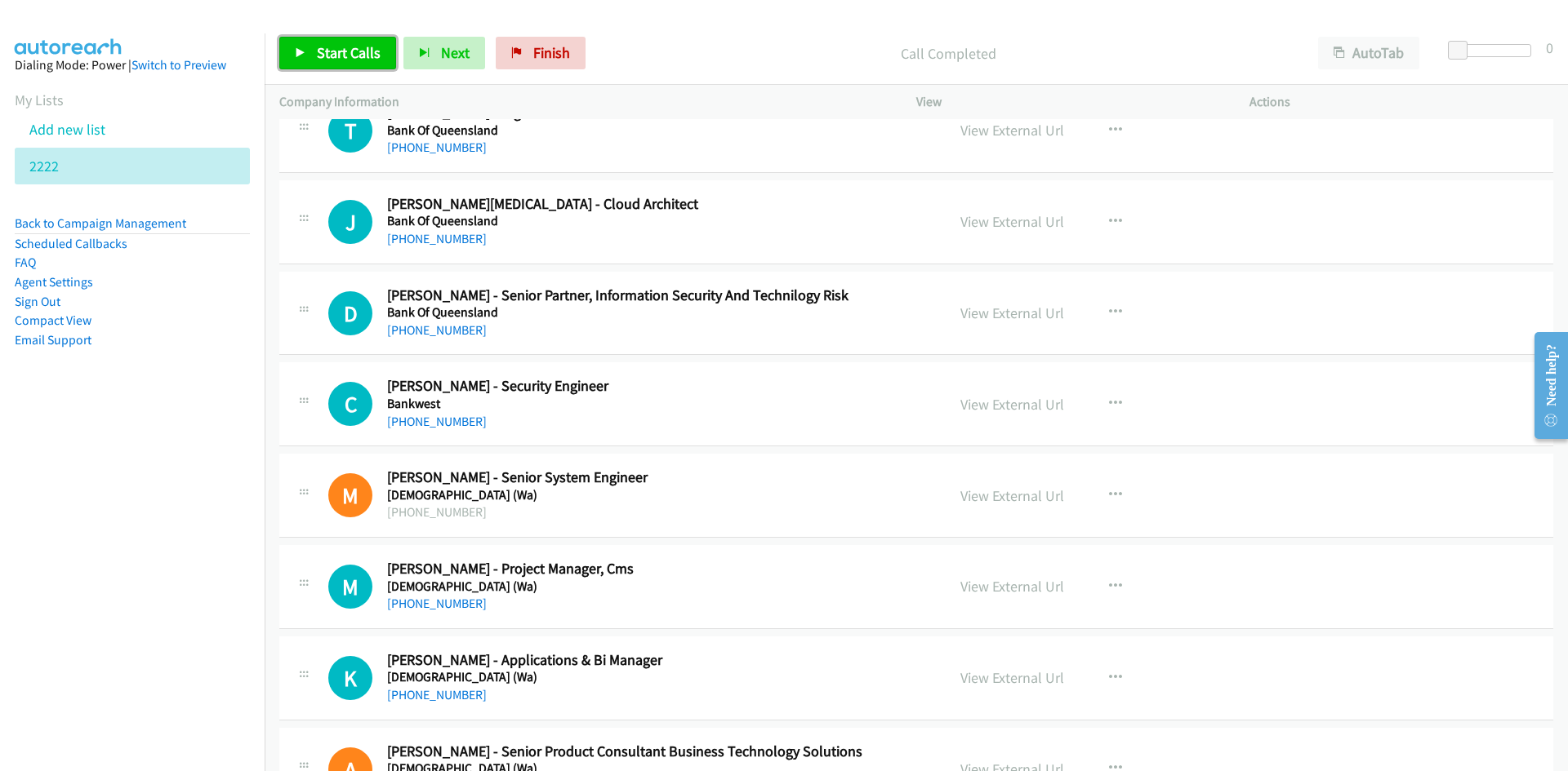
click at [326, 68] on link "Start Calls" at bounding box center [337, 53] width 116 height 32
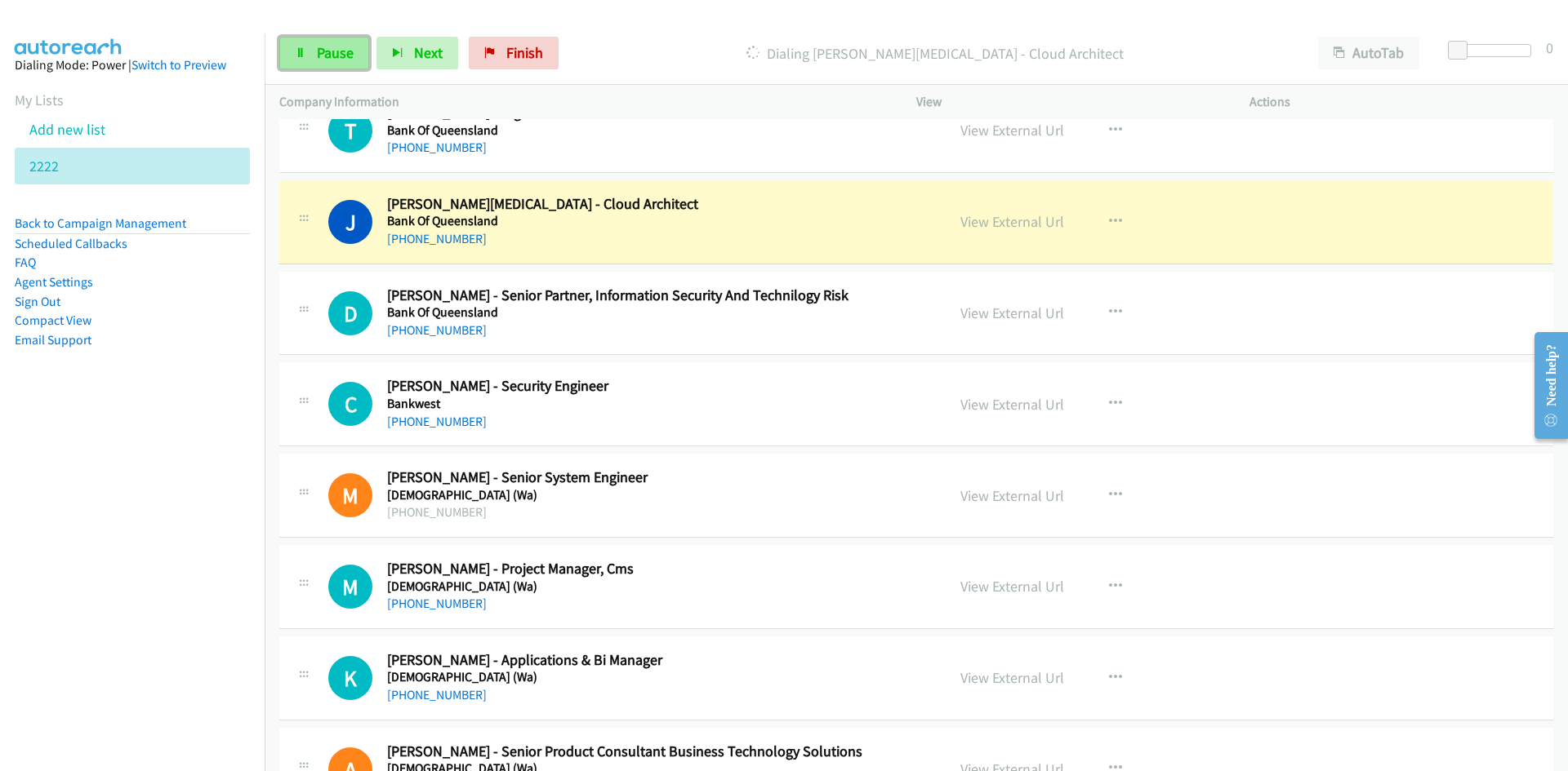
click at [326, 68] on link "Pause" at bounding box center [324, 53] width 90 height 32
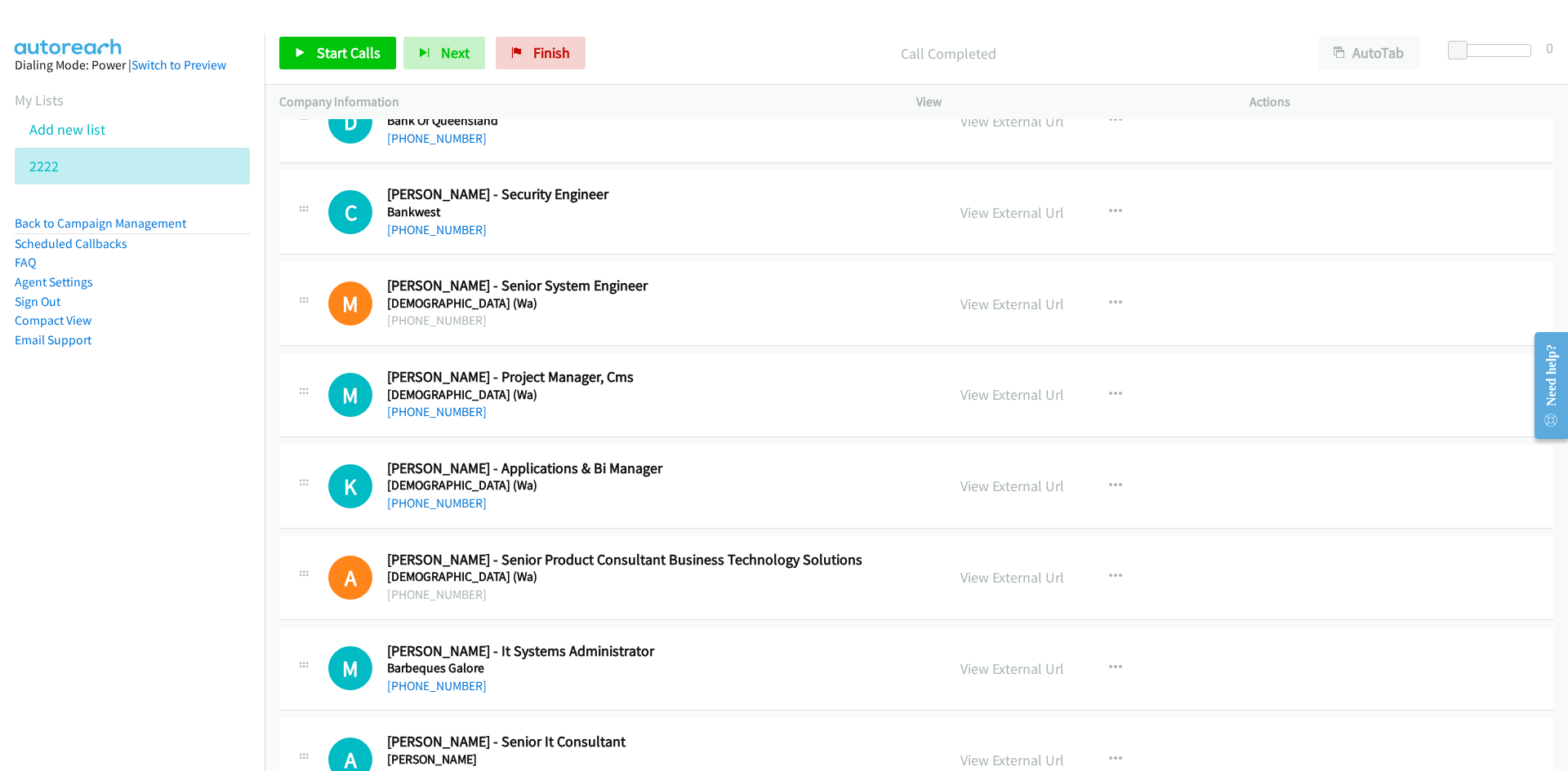
scroll to position [979, 0]
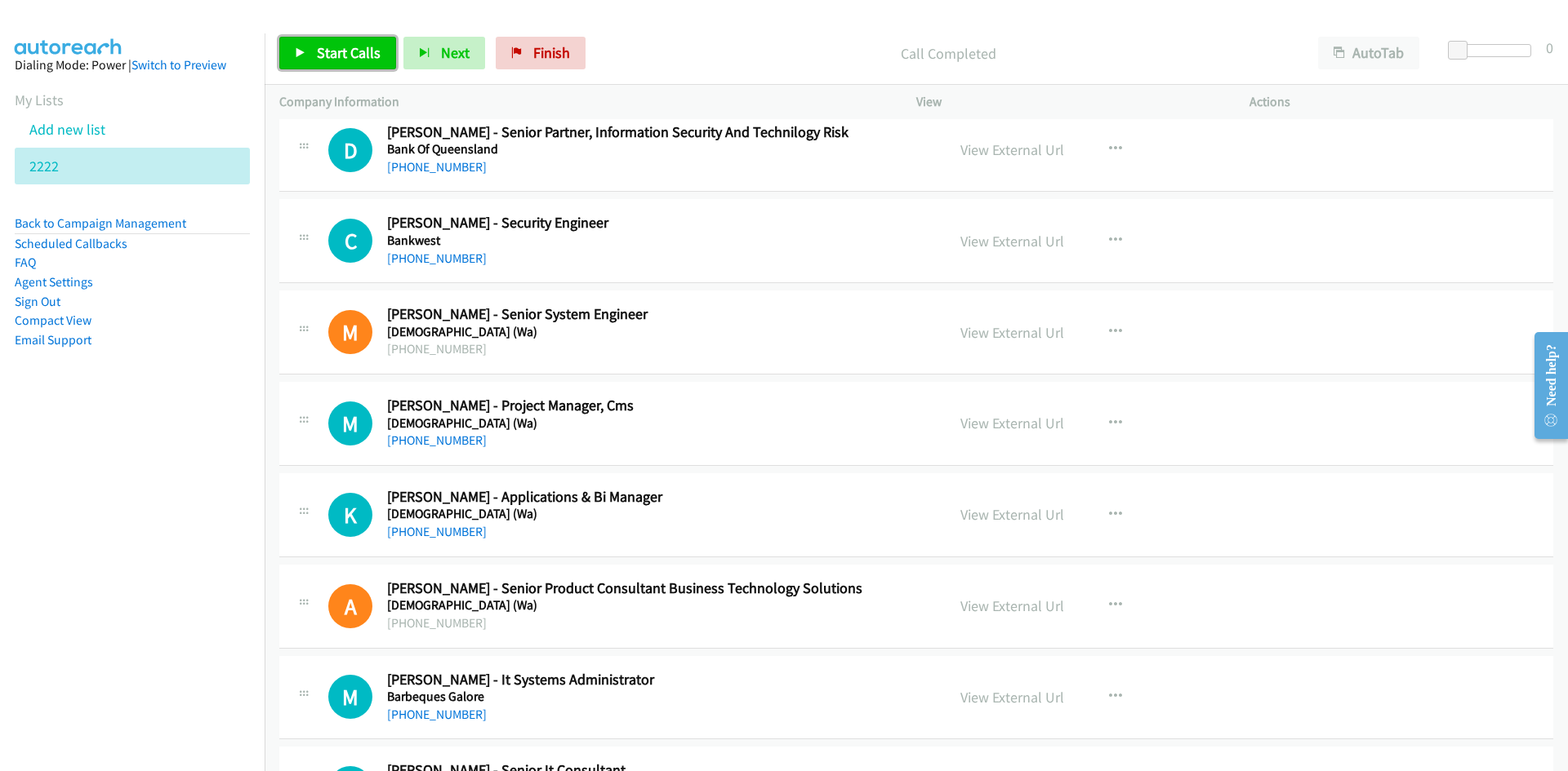
click at [353, 67] on link "Start Calls" at bounding box center [337, 53] width 116 height 32
click at [353, 67] on link "Pause" at bounding box center [324, 53] width 90 height 32
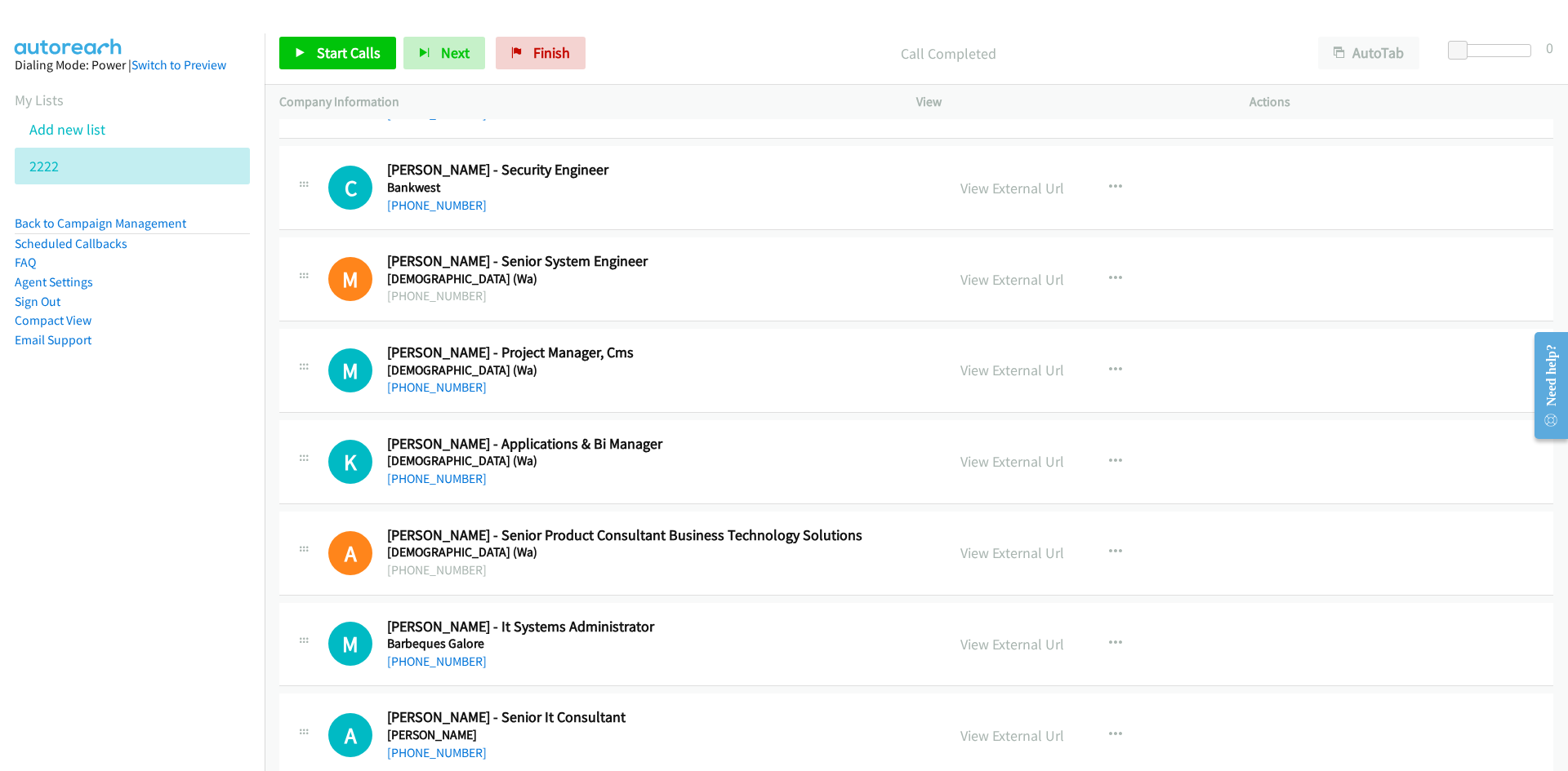
scroll to position [1061, 0]
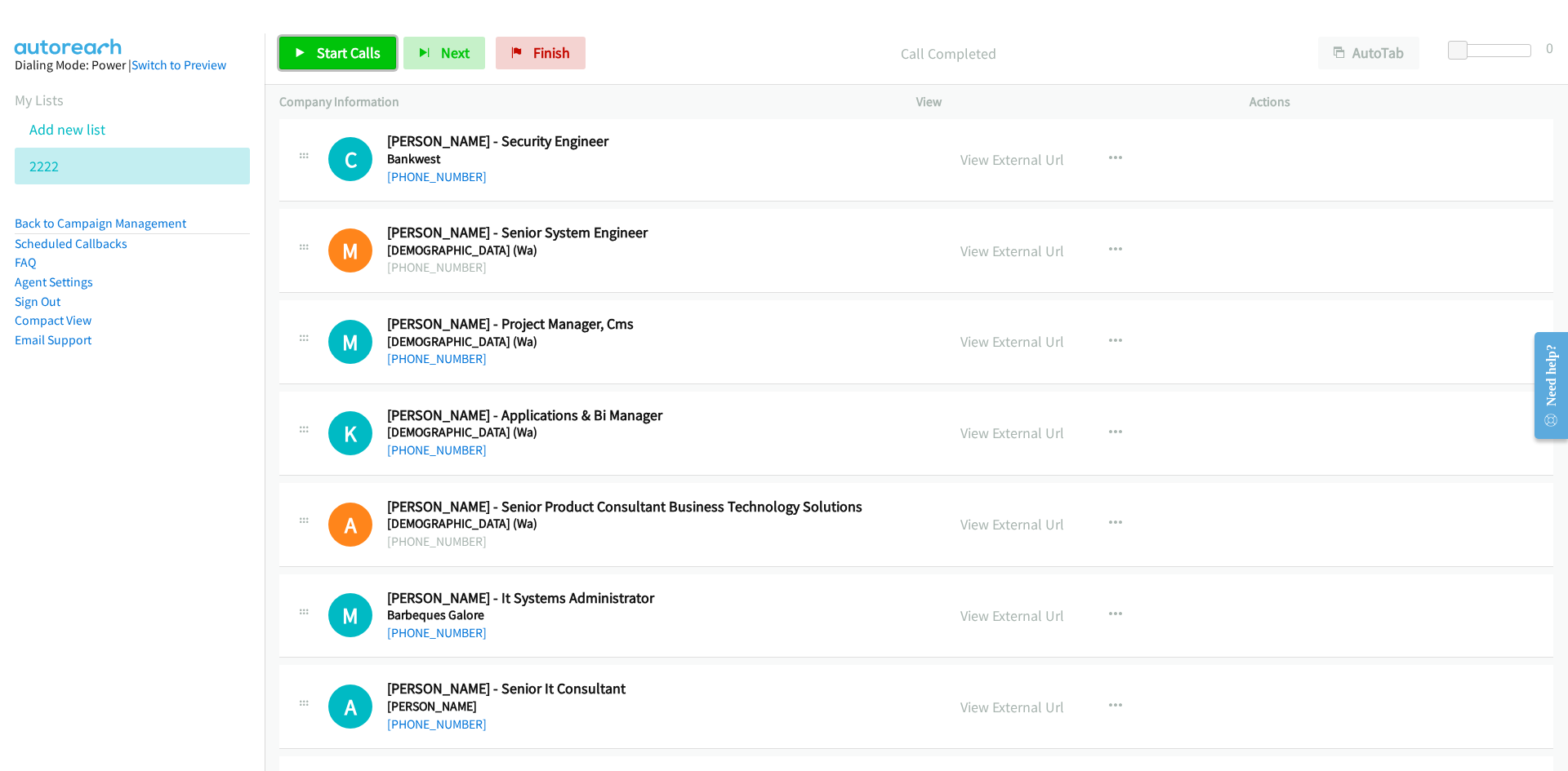
click at [330, 47] on span "Start Calls" at bounding box center [348, 53] width 64 height 19
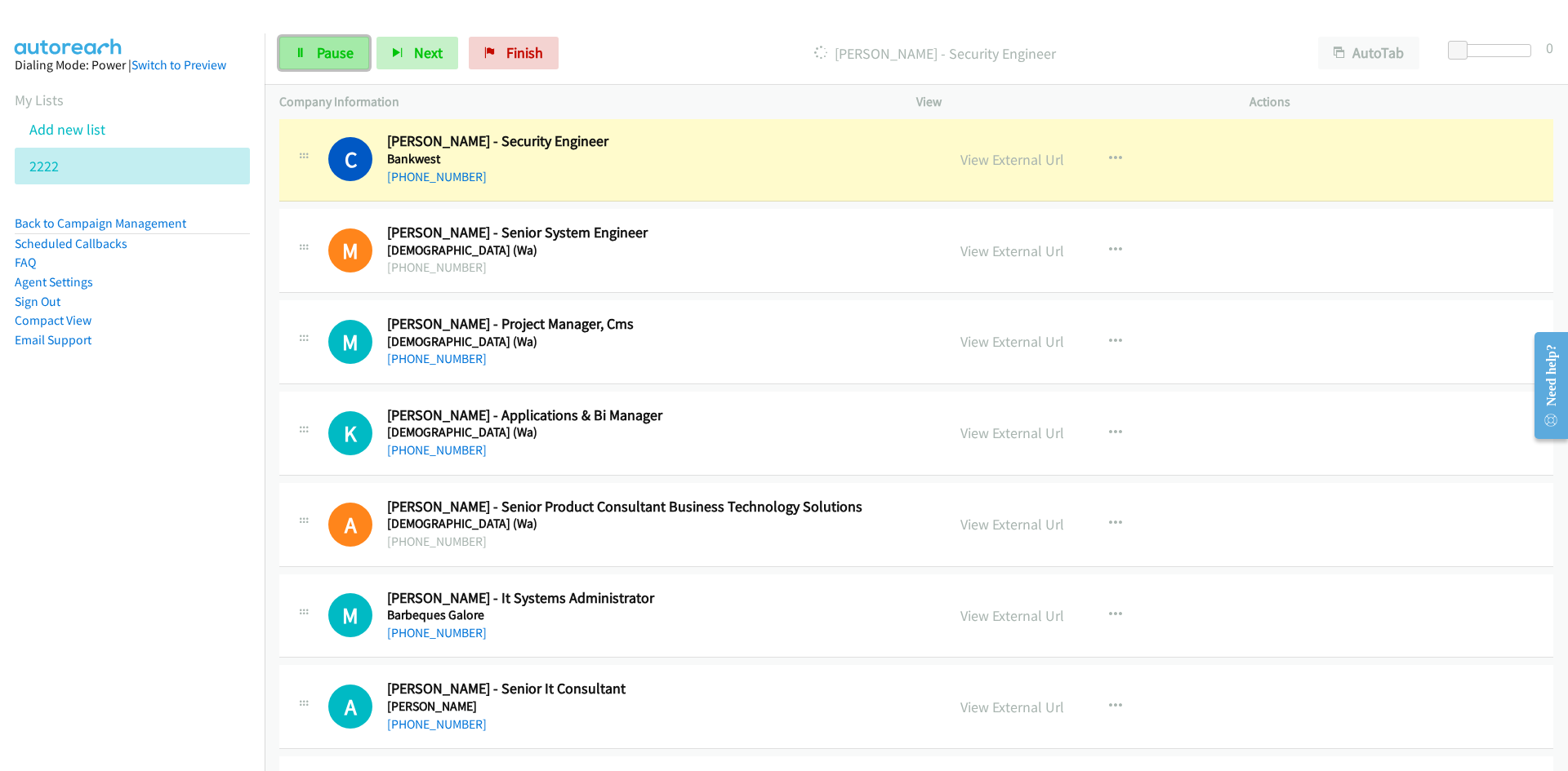
click at [330, 47] on span "Pause" at bounding box center [335, 53] width 37 height 19
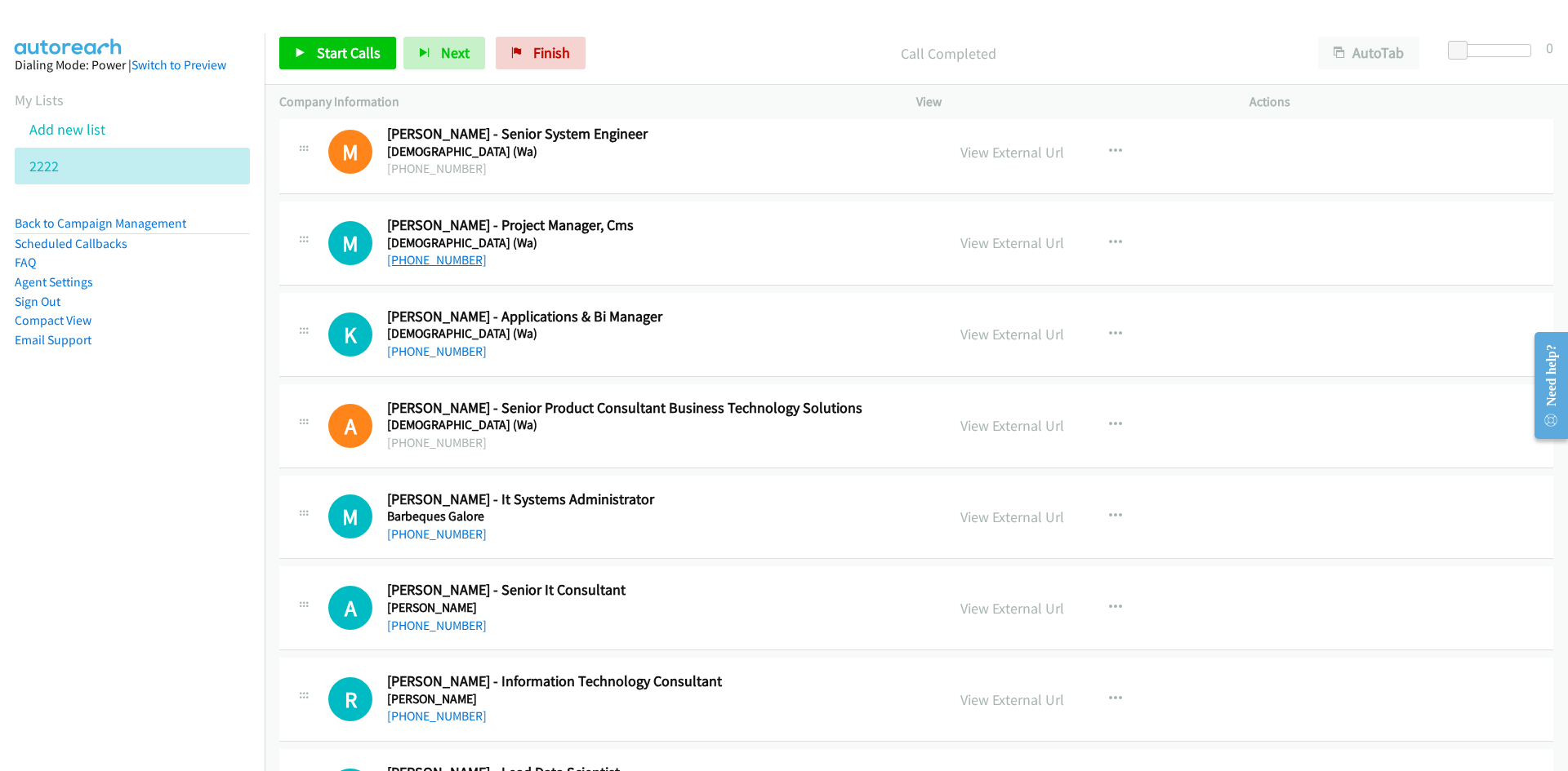
scroll to position [1224, 0]
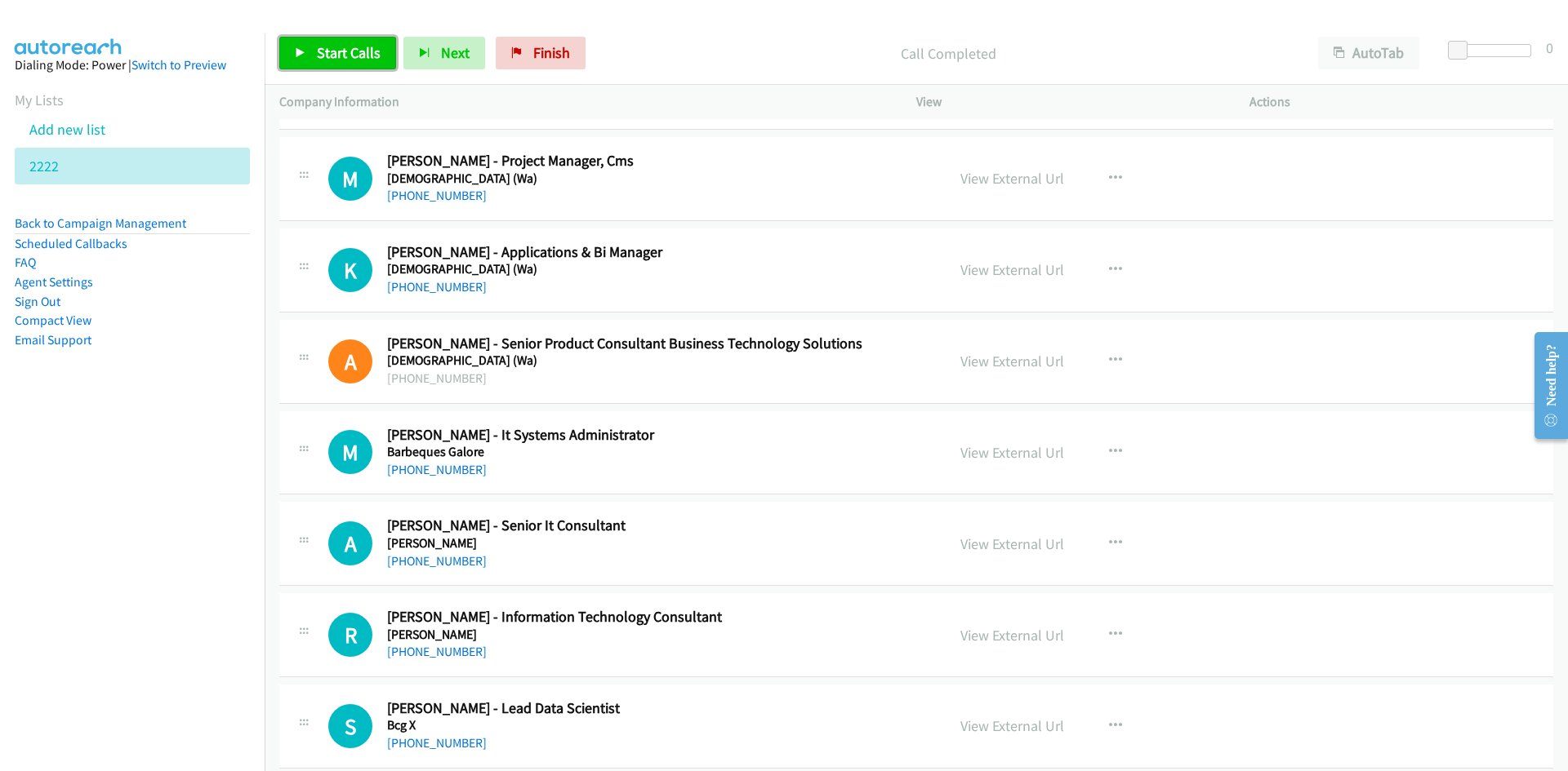
click at [319, 51] on span "Start Calls" at bounding box center [348, 53] width 64 height 19
click at [319, 51] on span "Pause" at bounding box center [335, 53] width 37 height 19
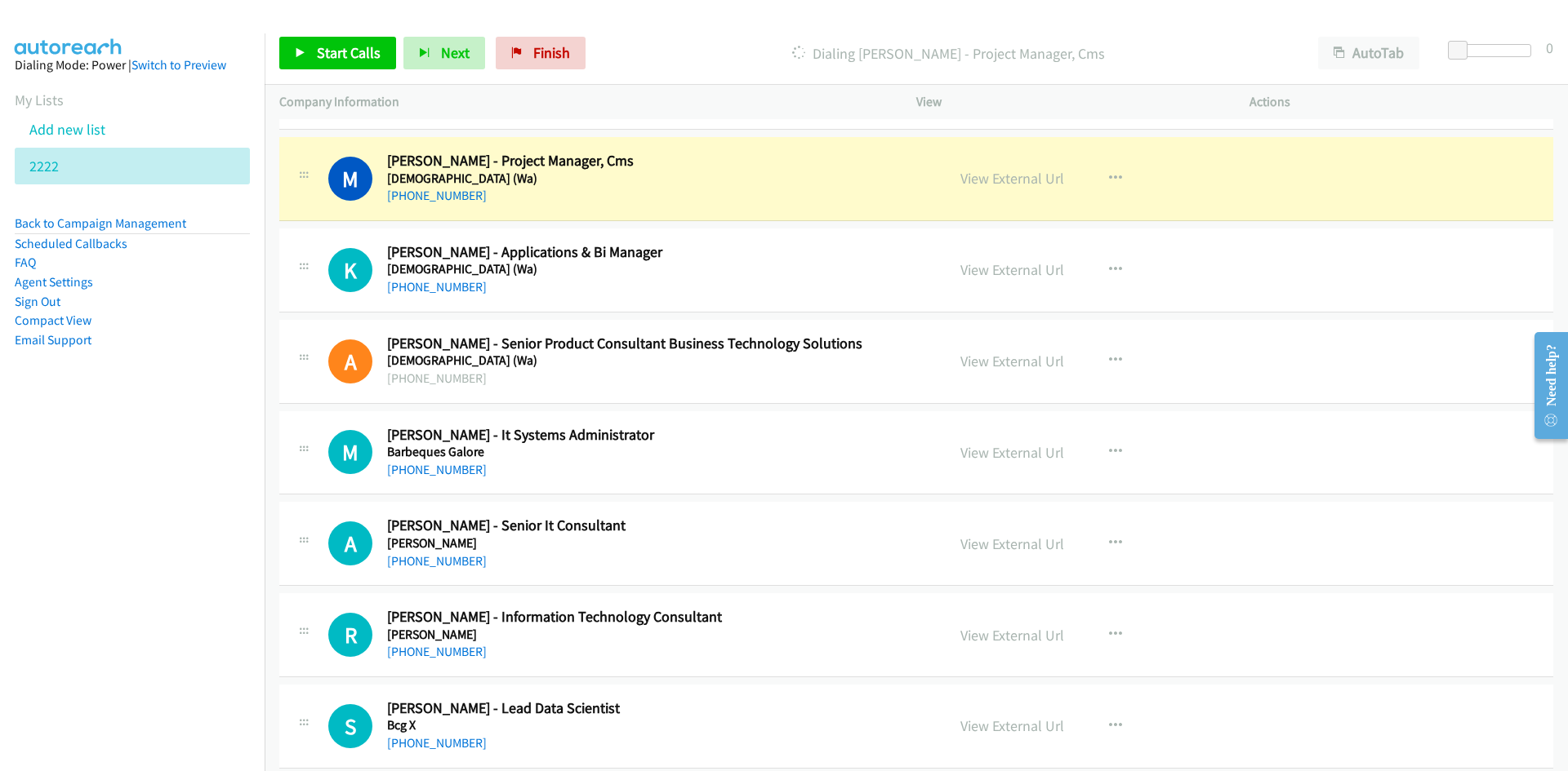
scroll to position [1306, 0]
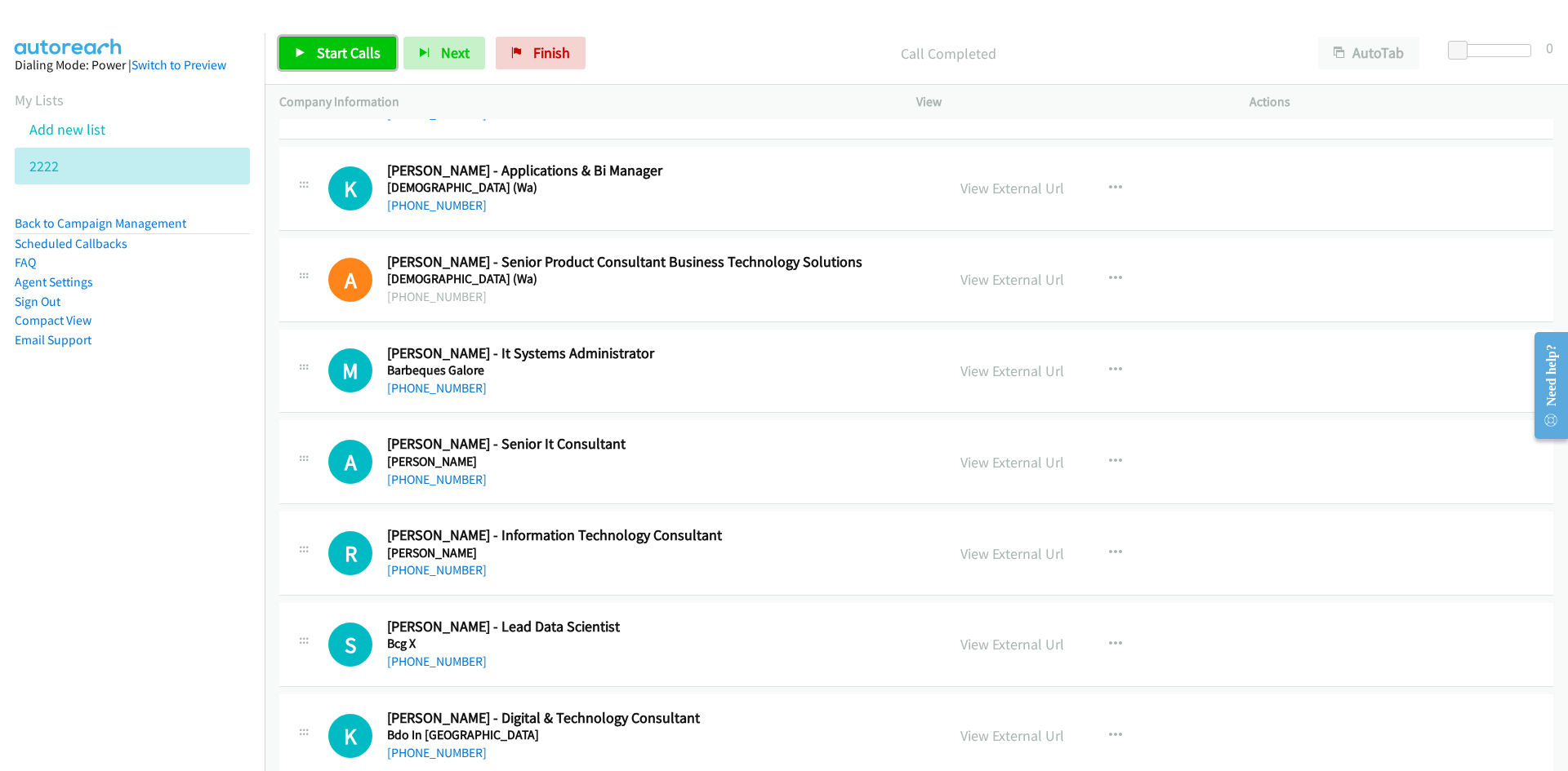
click at [293, 52] on link "Start Calls" at bounding box center [337, 53] width 116 height 32
click at [302, 48] on icon at bounding box center [300, 53] width 11 height 11
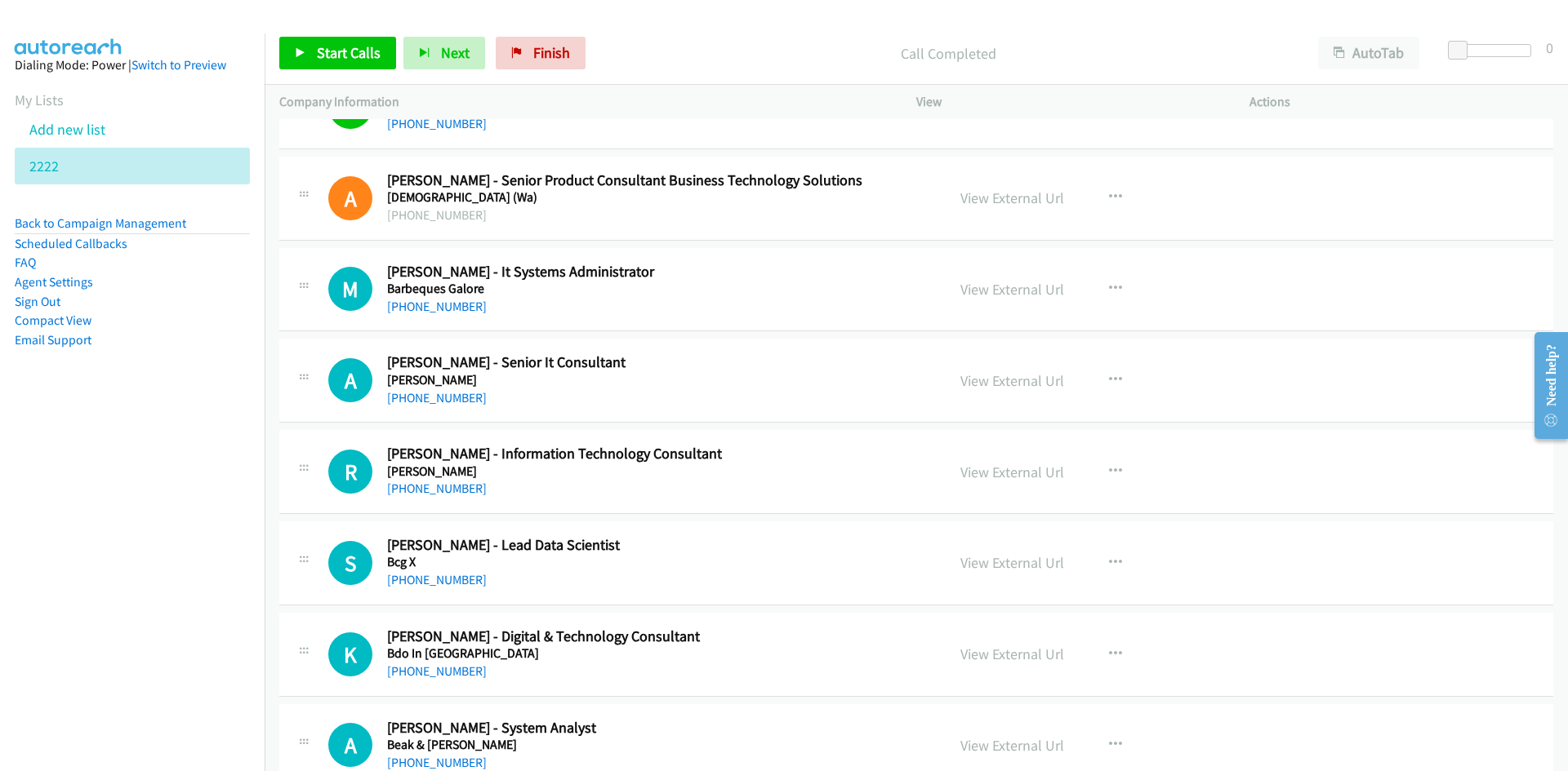
scroll to position [1469, 0]
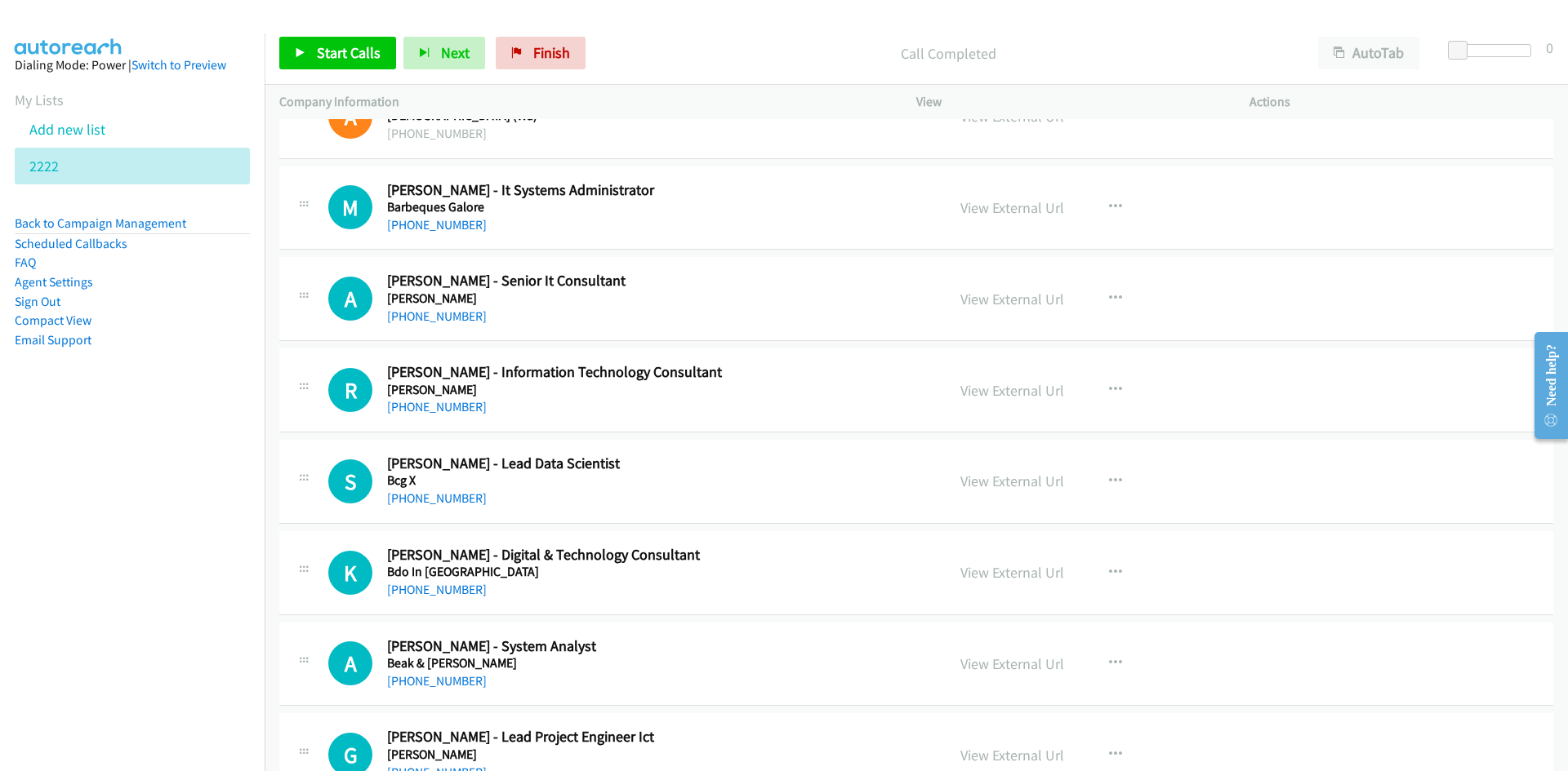
click at [302, 33] on div "Start Calls Pause Next Finish Call Completed AutoTab AutoTab 0" at bounding box center [916, 53] width 1303 height 63
click at [307, 52] on link "Start Calls" at bounding box center [337, 53] width 116 height 32
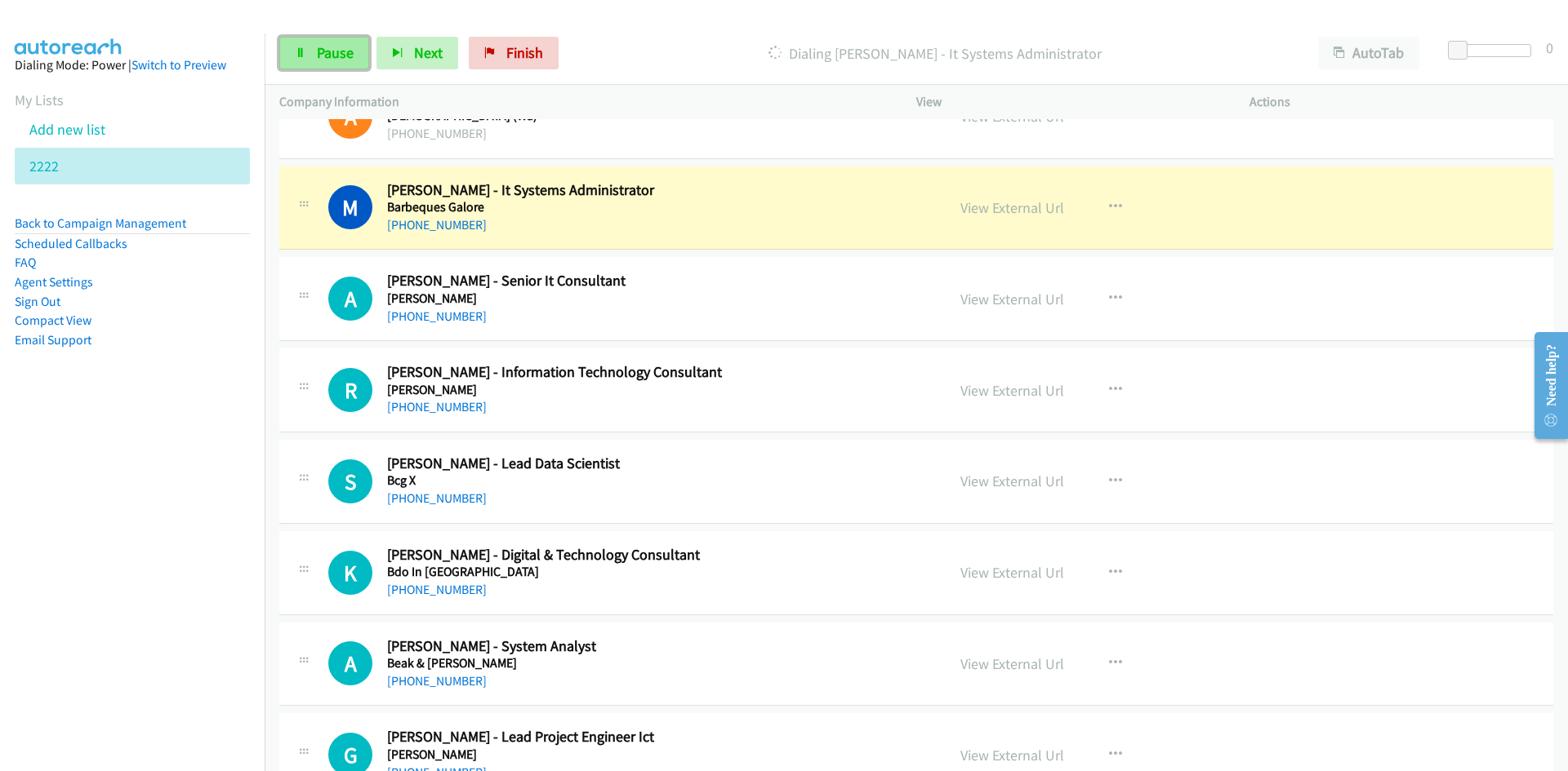
click at [307, 52] on link "Pause" at bounding box center [324, 53] width 90 height 32
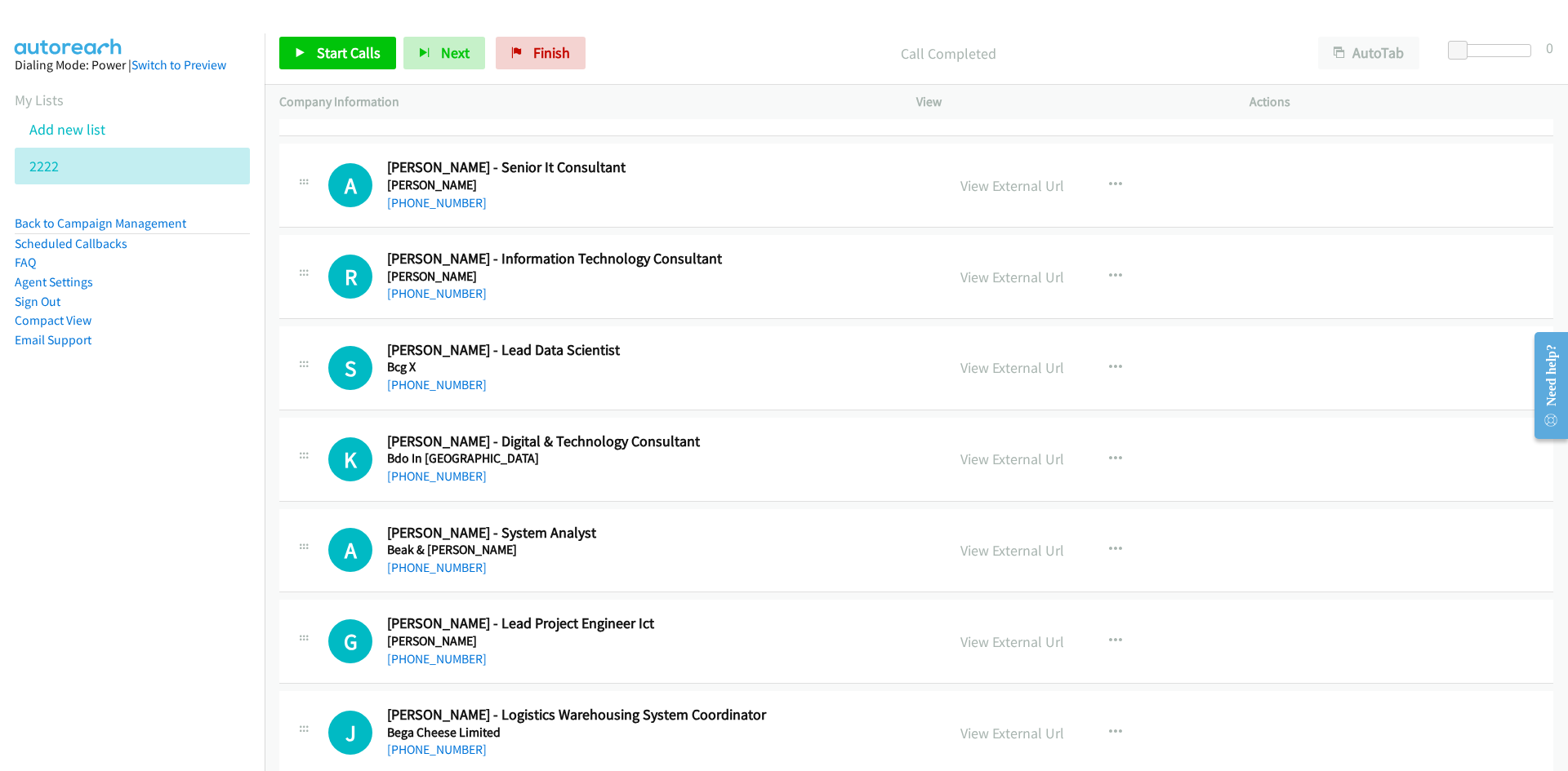
scroll to position [1613, 0]
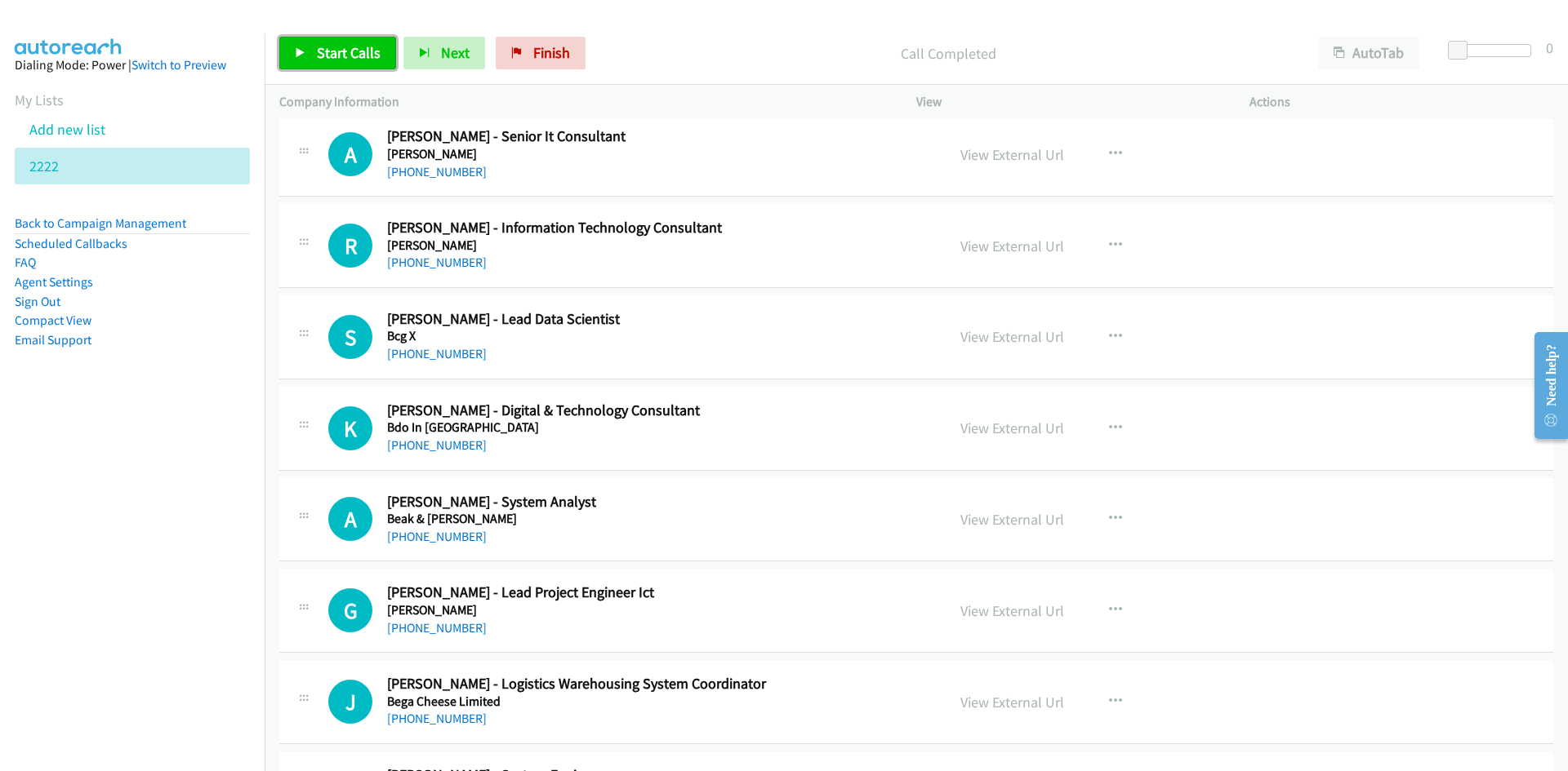
click at [369, 44] on span "Start Calls" at bounding box center [348, 53] width 64 height 19
click at [359, 49] on link "Pause" at bounding box center [324, 53] width 90 height 32
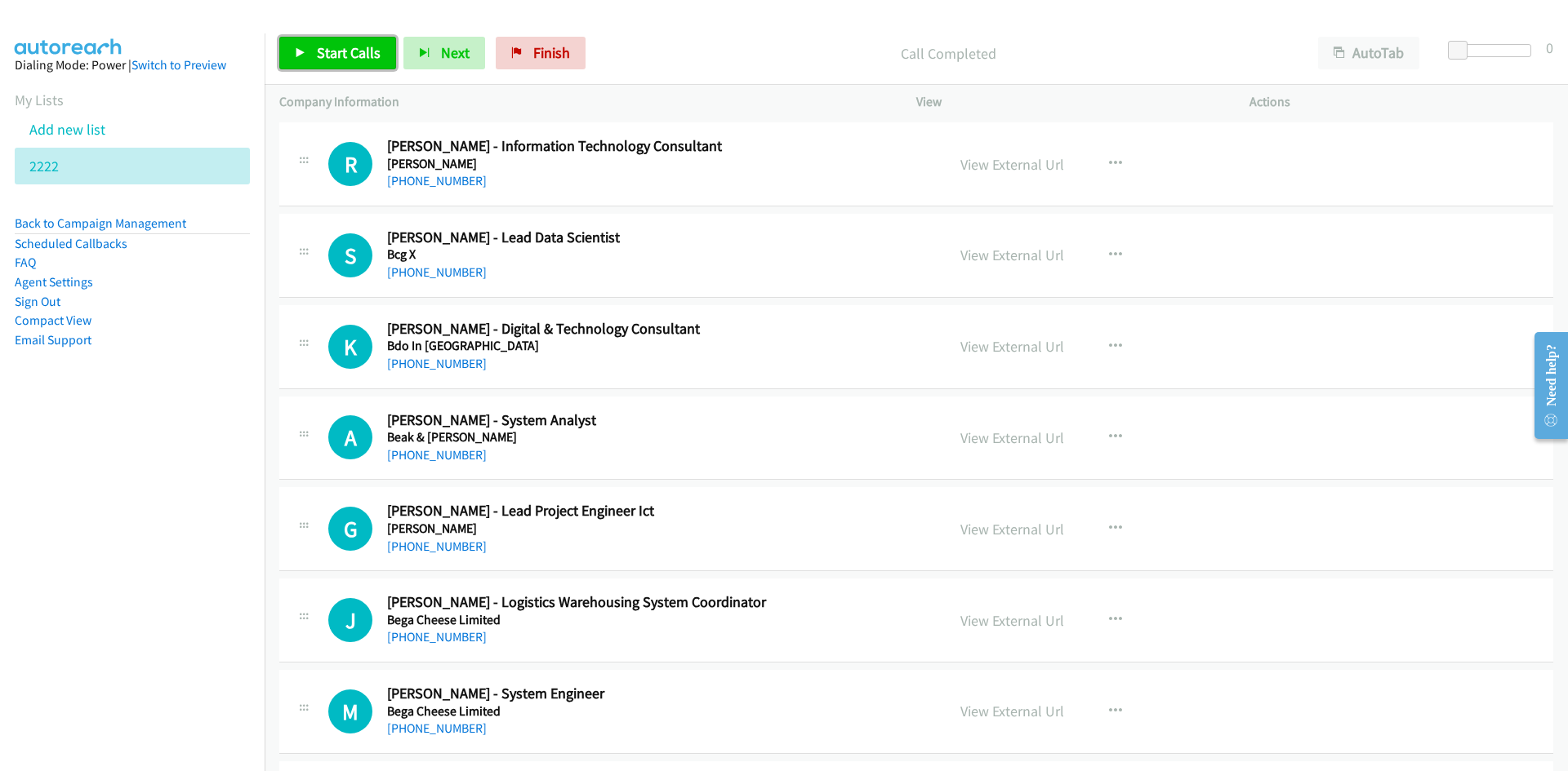
click at [300, 46] on link "Start Calls" at bounding box center [337, 53] width 116 height 32
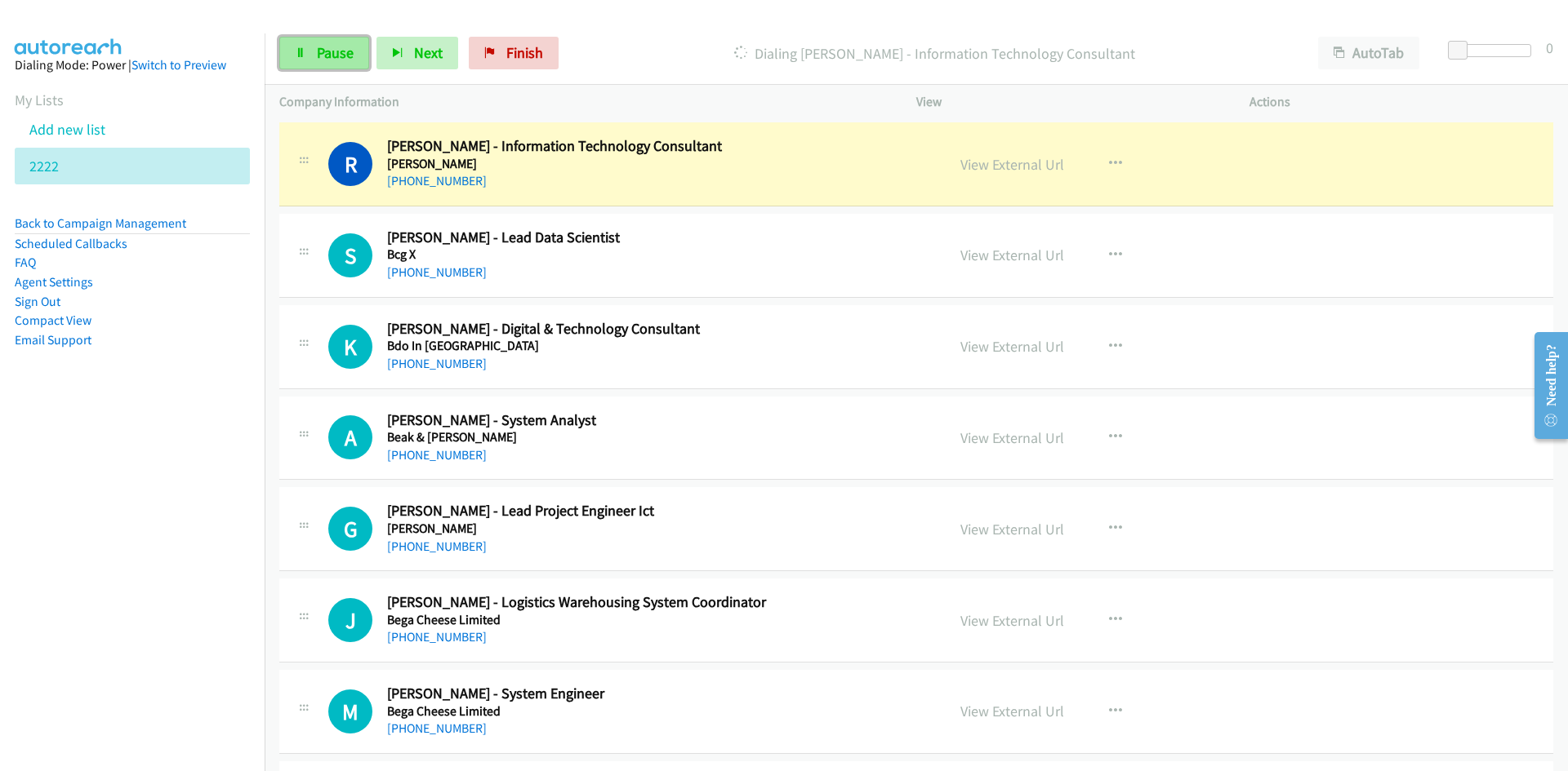
click at [296, 41] on link "Pause" at bounding box center [324, 53] width 90 height 32
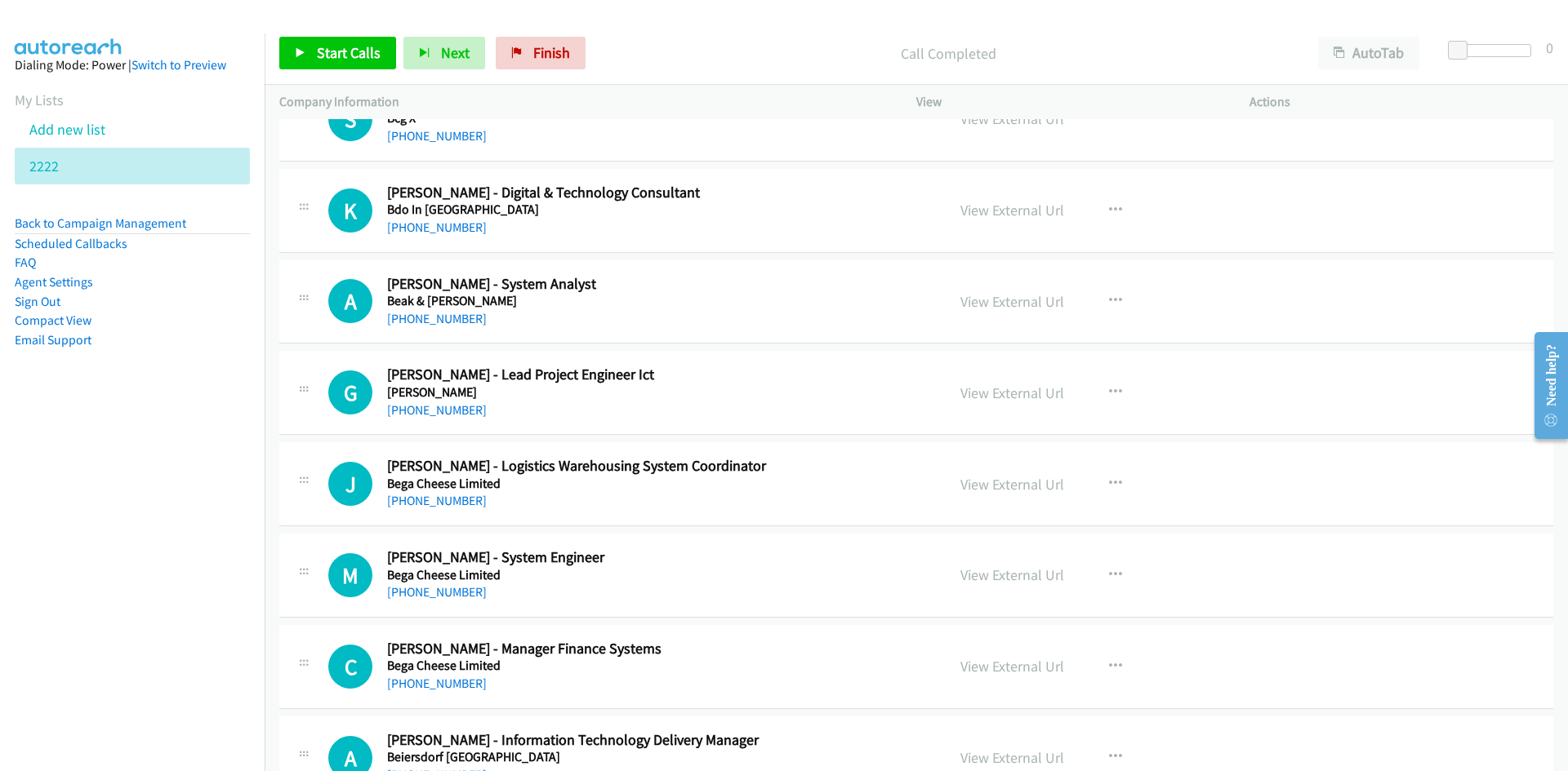
scroll to position [1859, 0]
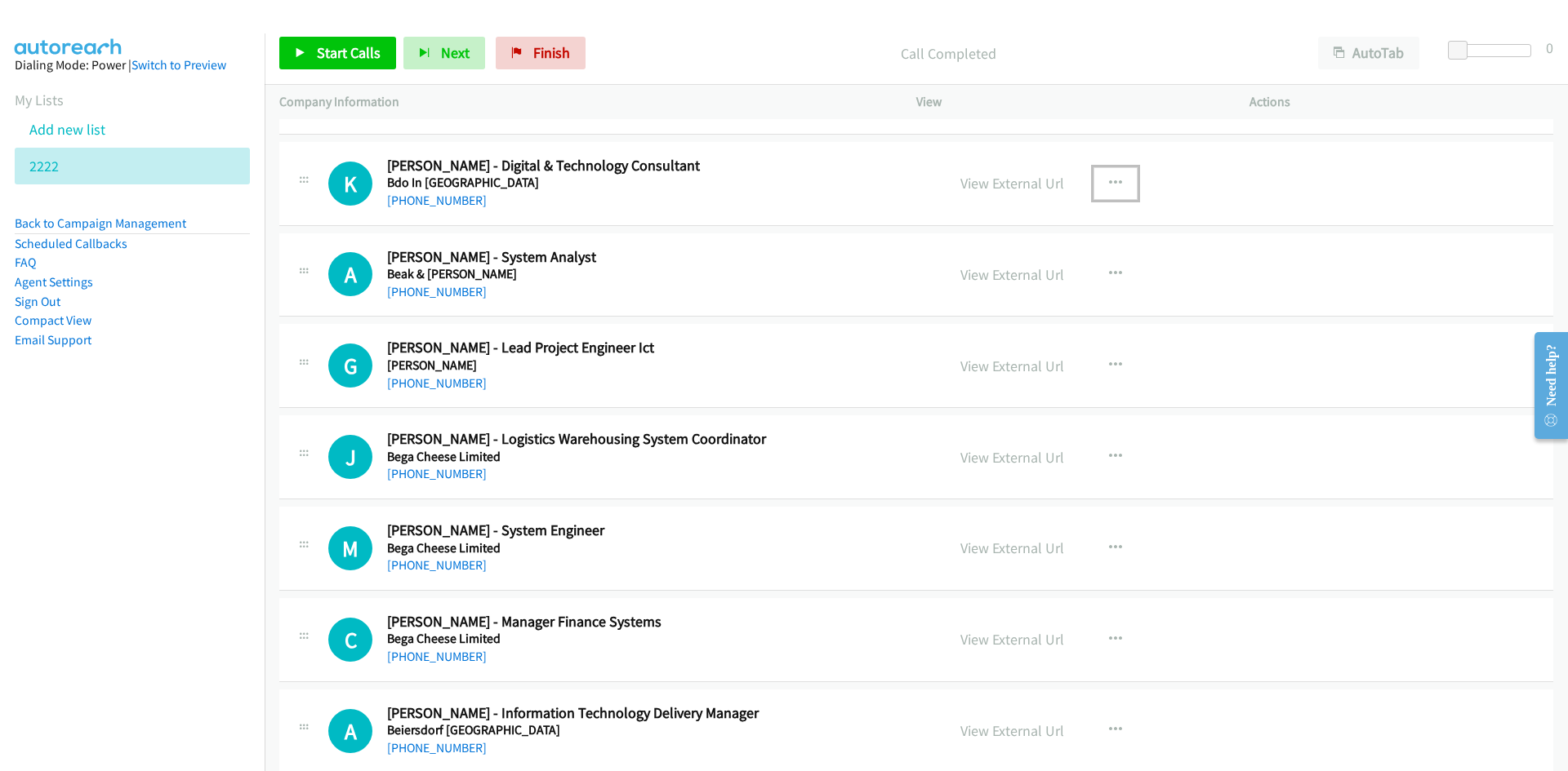
click at [1116, 176] on button "button" at bounding box center [1115, 183] width 44 height 32
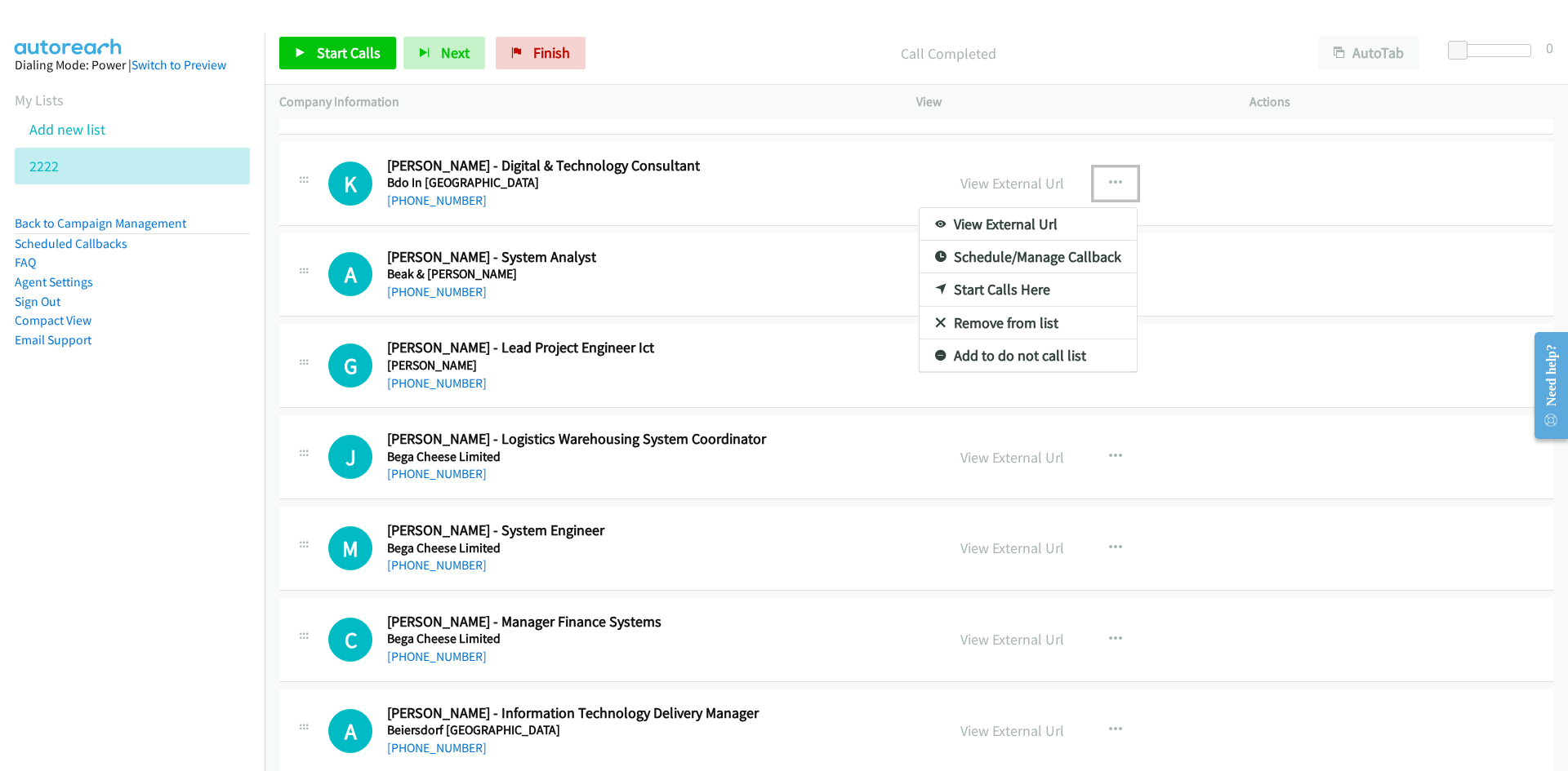
click at [937, 284] on icon at bounding box center [940, 290] width 11 height 11
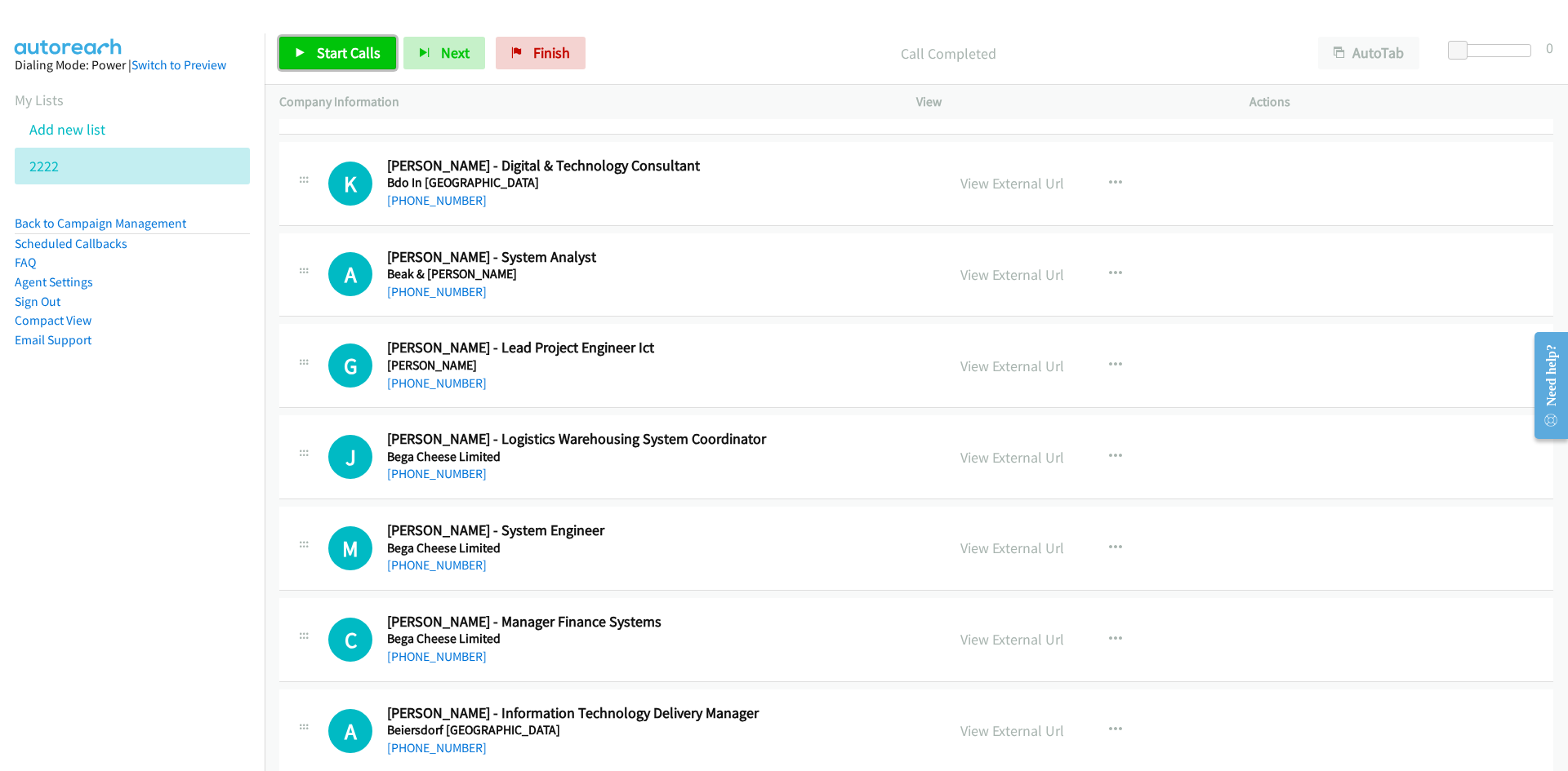
click at [378, 48] on span "Start Calls" at bounding box center [348, 53] width 64 height 19
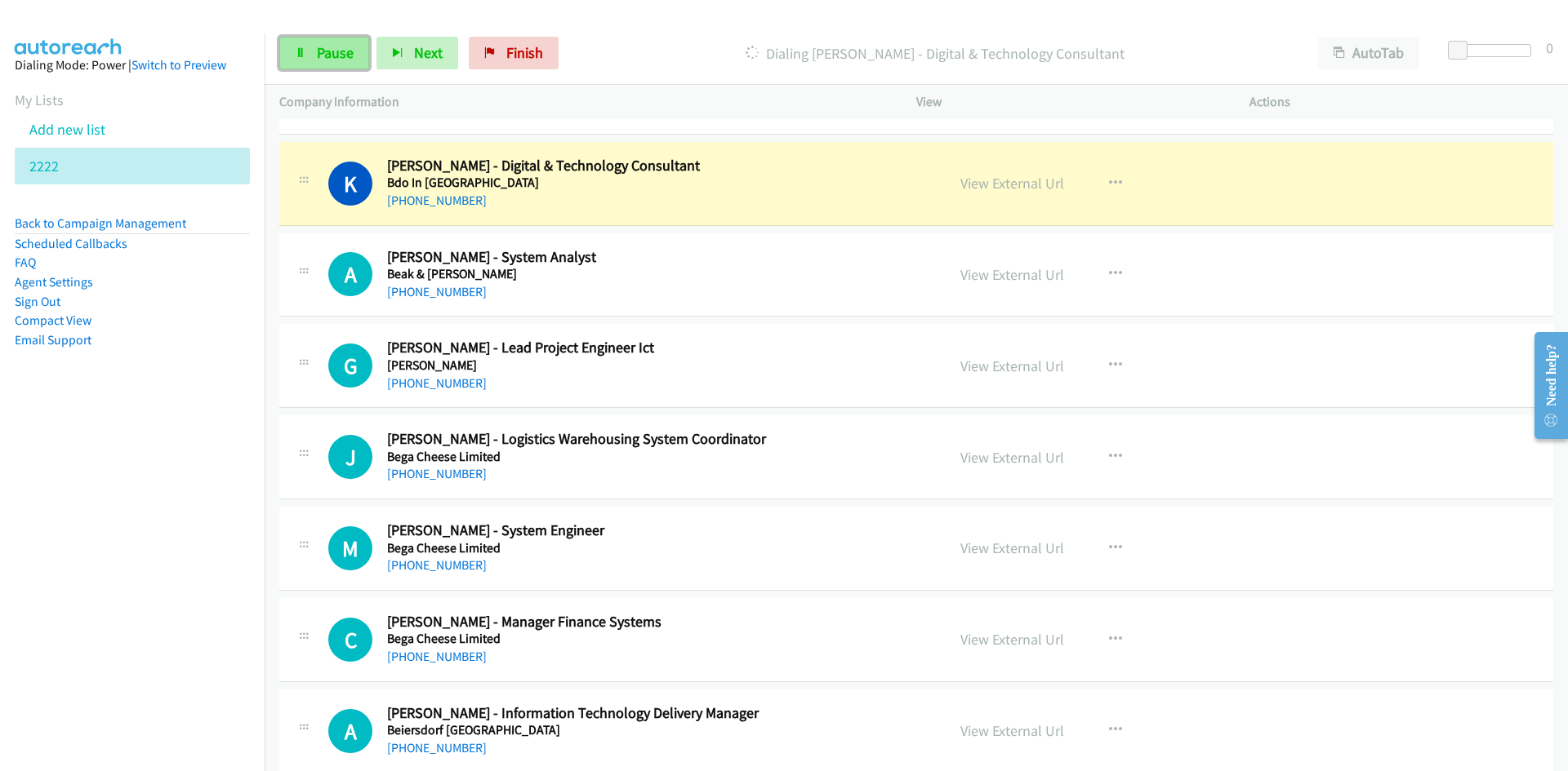
click at [305, 52] on icon at bounding box center [300, 53] width 11 height 11
click at [1044, 183] on link "View External Url" at bounding box center [1012, 183] width 104 height 19
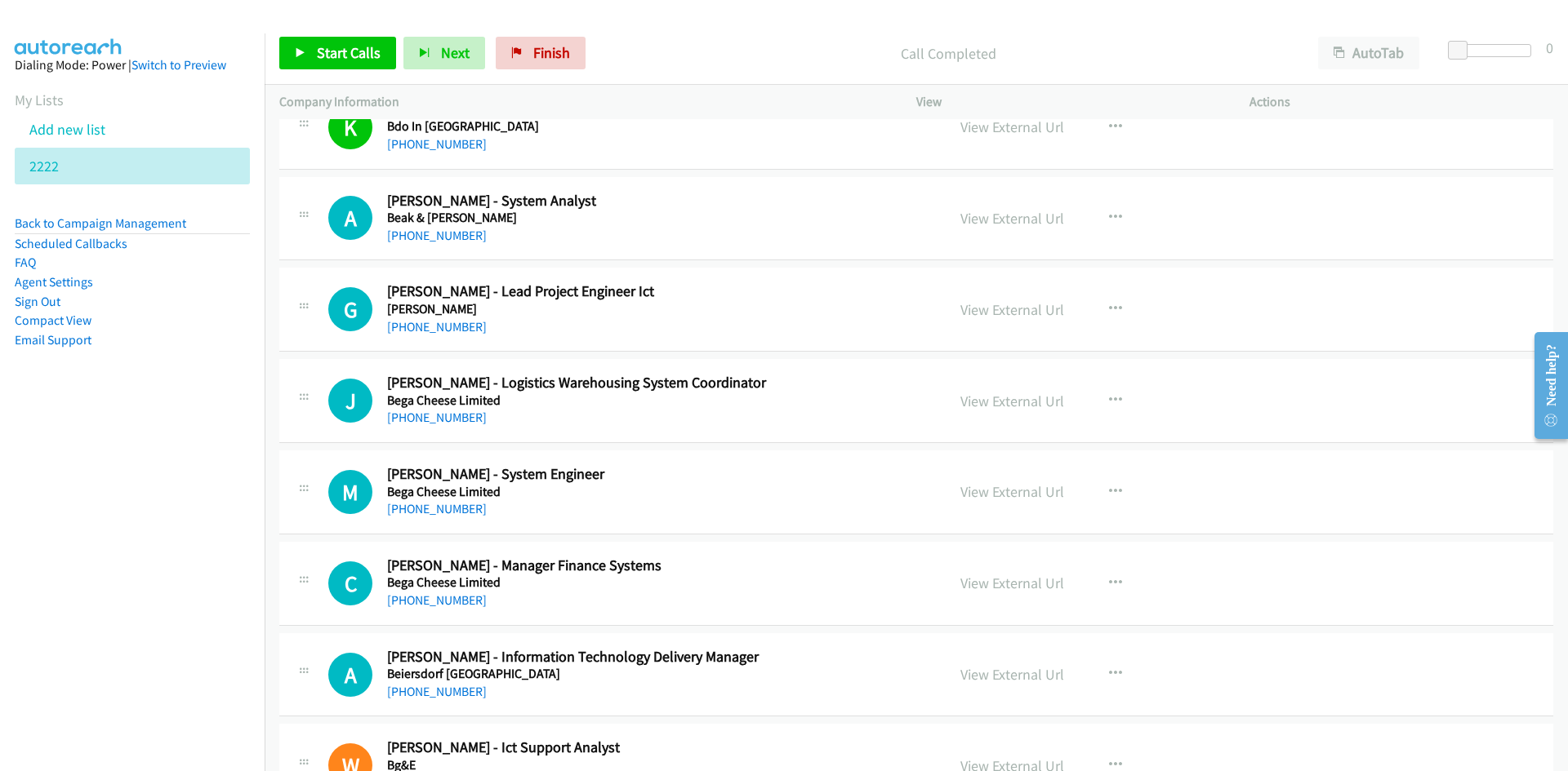
scroll to position [1940, 0]
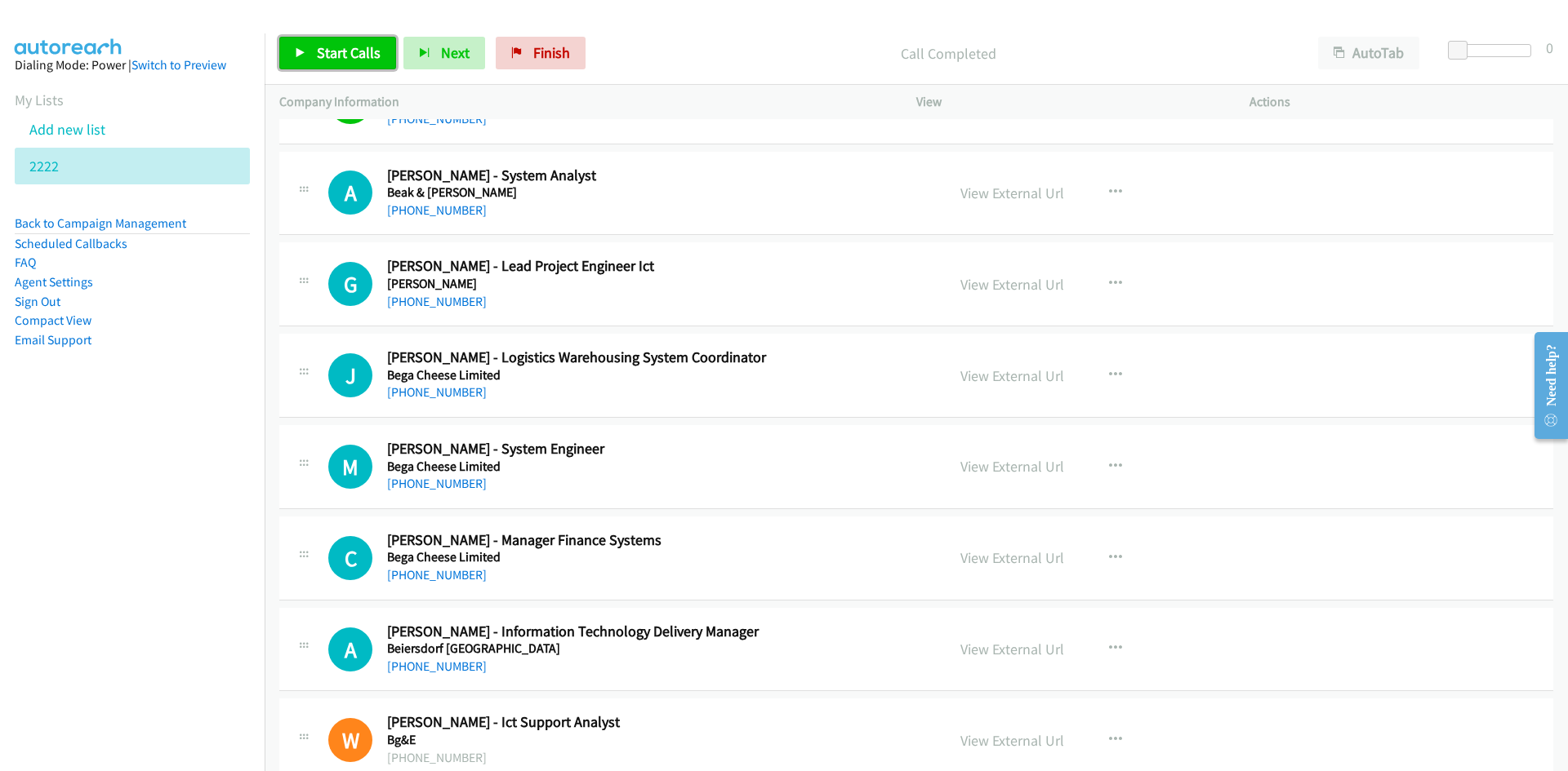
click at [307, 58] on link "Start Calls" at bounding box center [337, 53] width 116 height 32
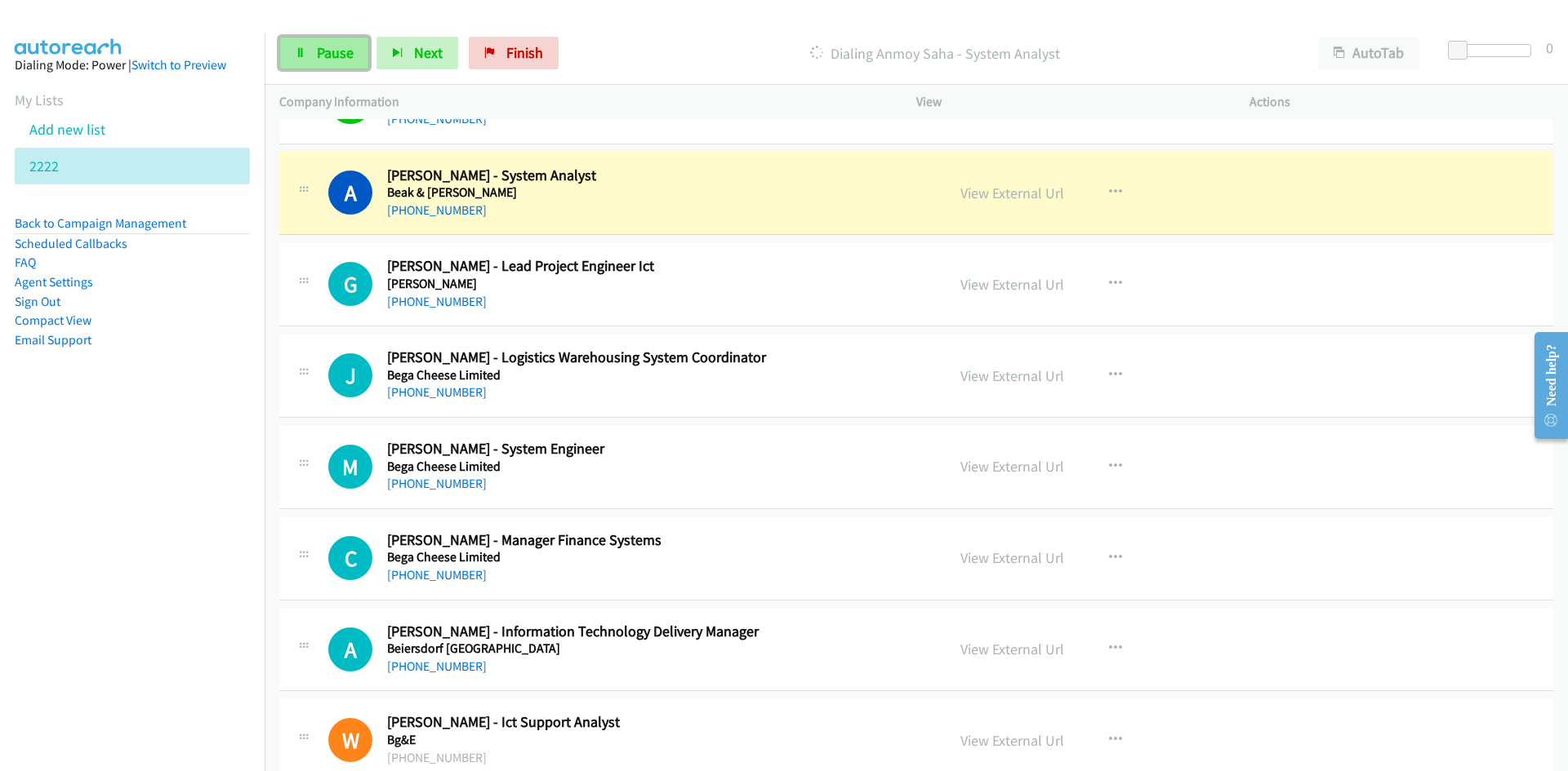
click at [307, 58] on link "Pause" at bounding box center [324, 53] width 90 height 32
click at [1041, 200] on link "View External Url" at bounding box center [1012, 193] width 104 height 19
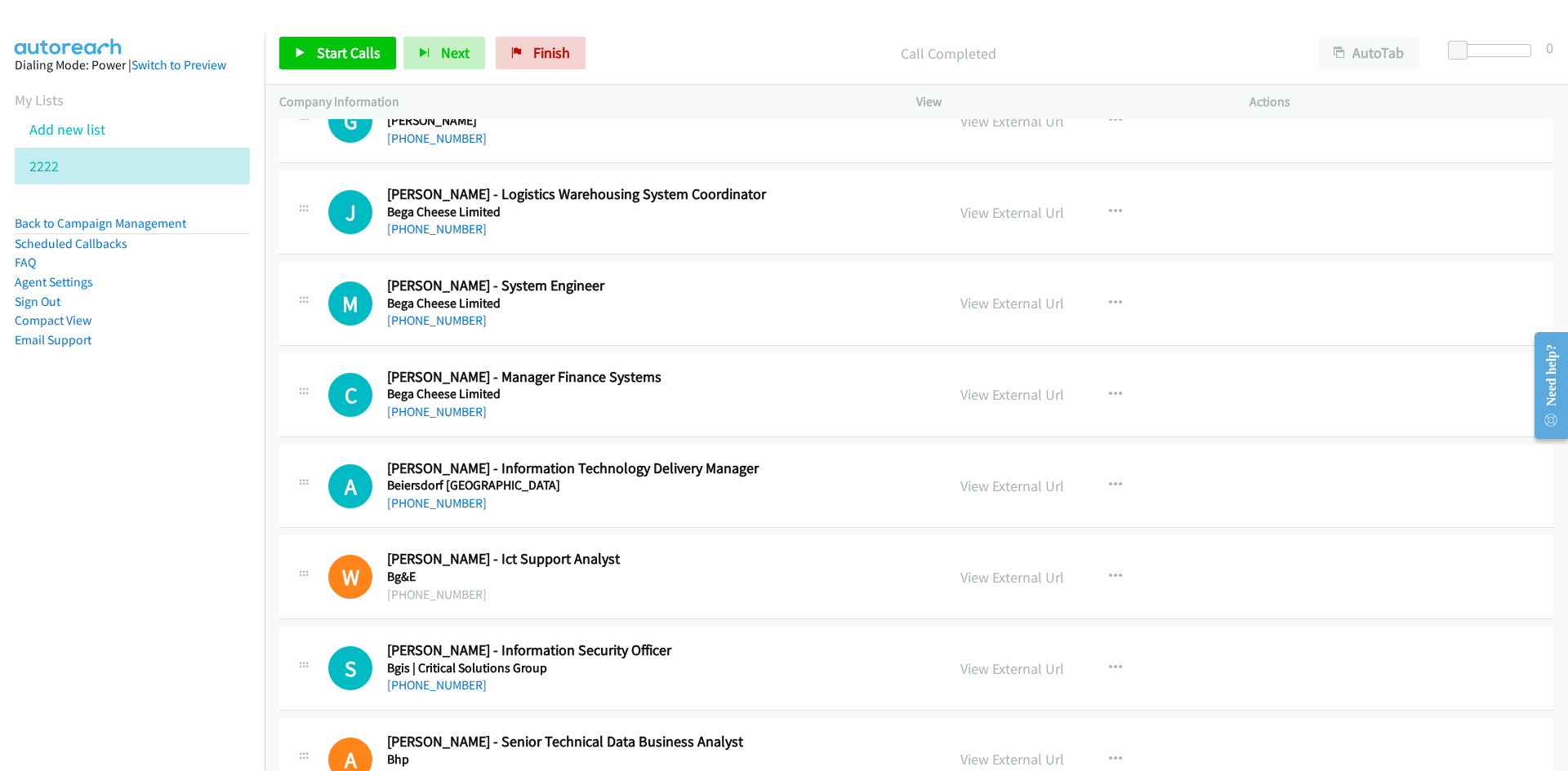
scroll to position [2185, 0]
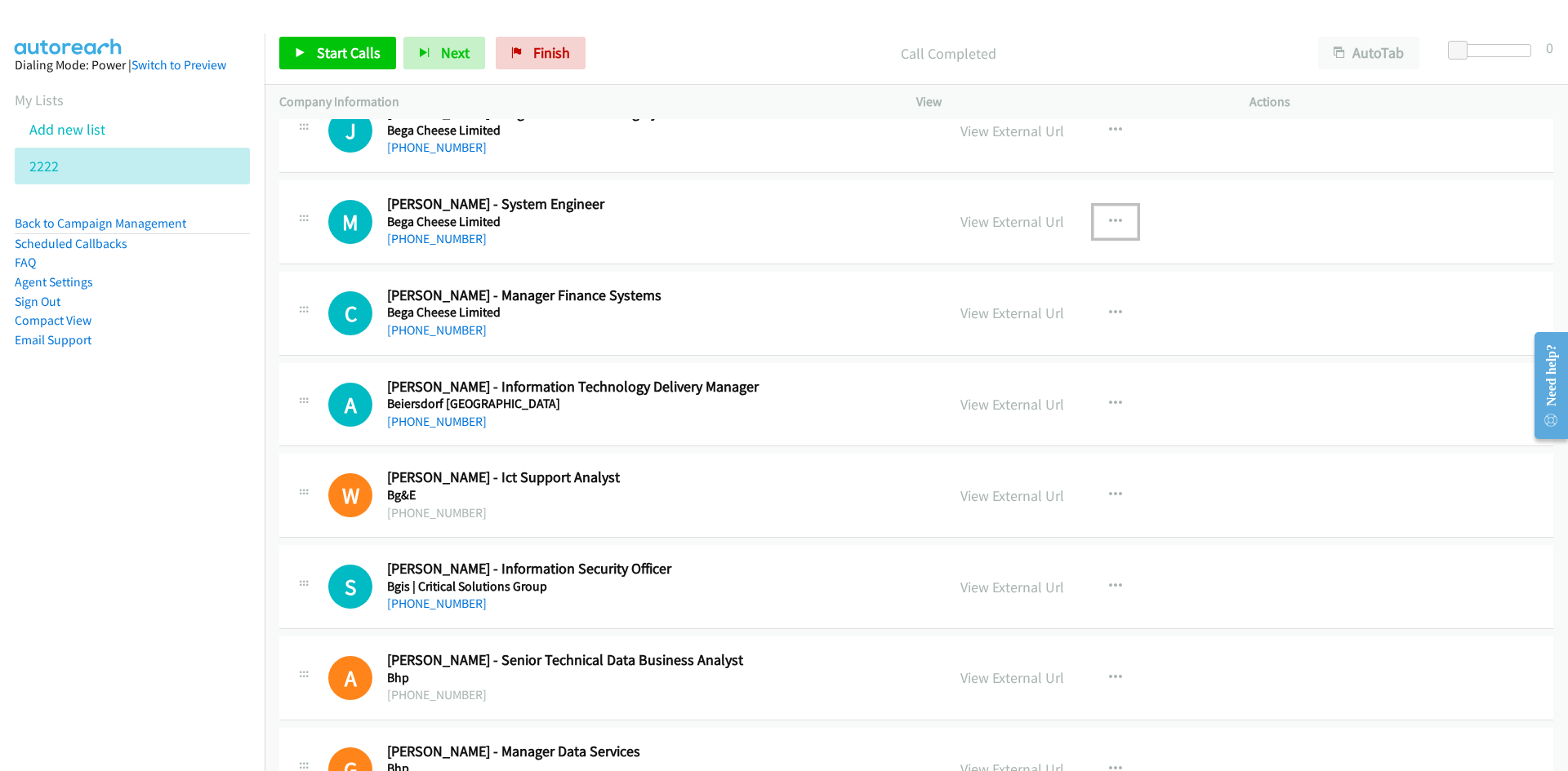
click at [1109, 217] on icon "button" at bounding box center [1114, 222] width 13 height 13
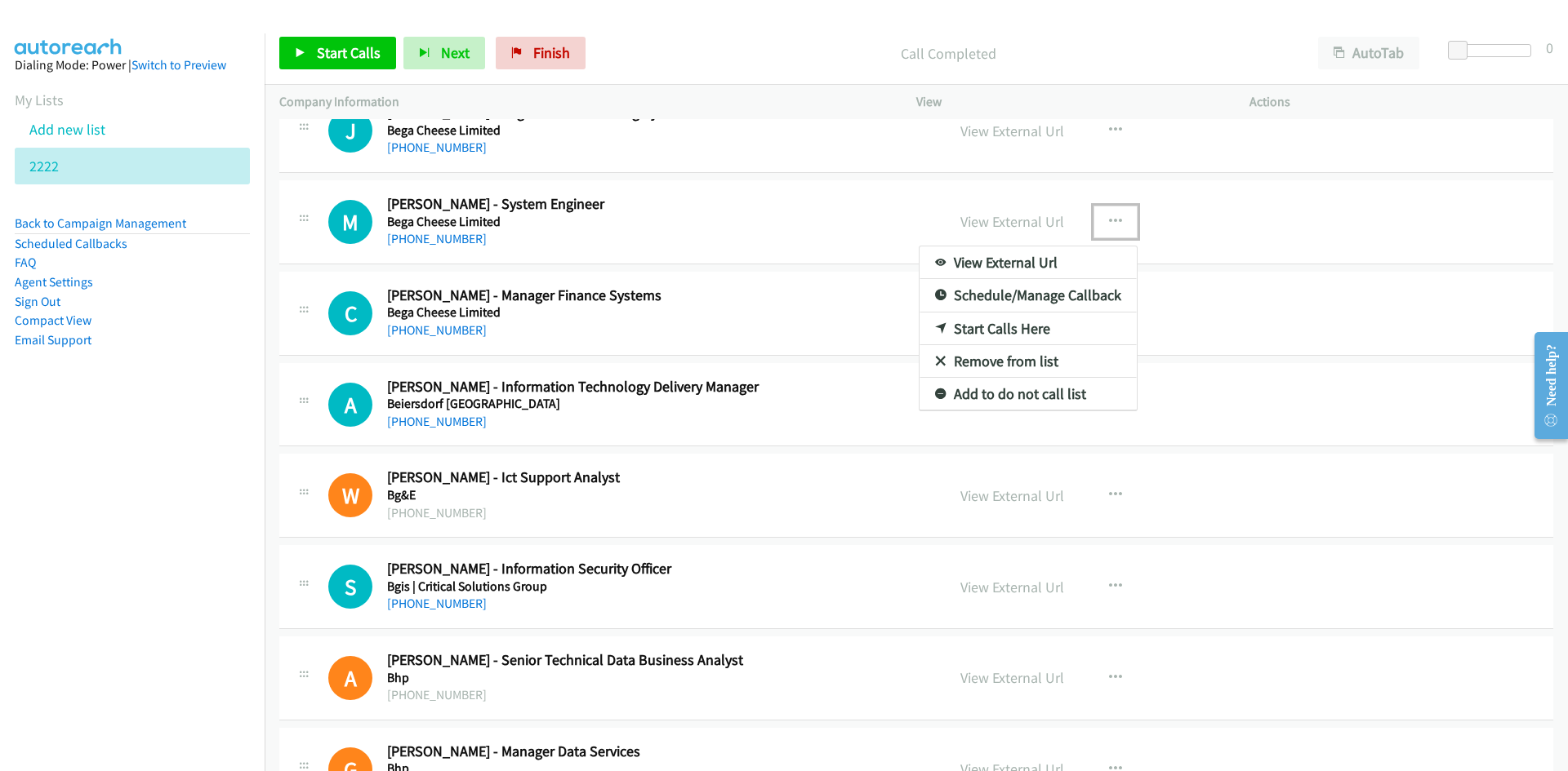
click at [935, 324] on icon at bounding box center [940, 329] width 11 height 11
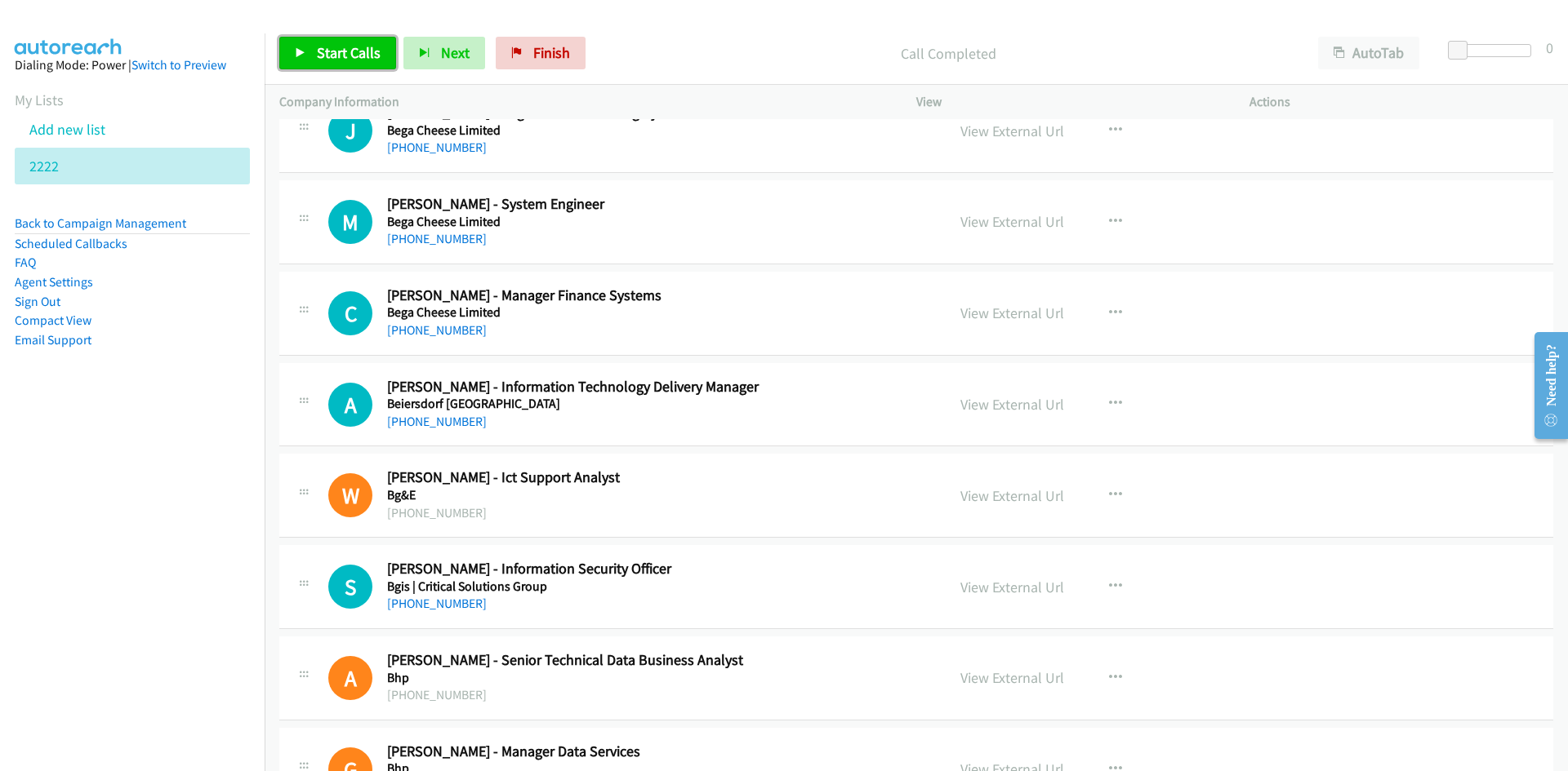
click at [305, 60] on link "Start Calls" at bounding box center [337, 53] width 116 height 32
click at [299, 48] on icon at bounding box center [300, 53] width 11 height 11
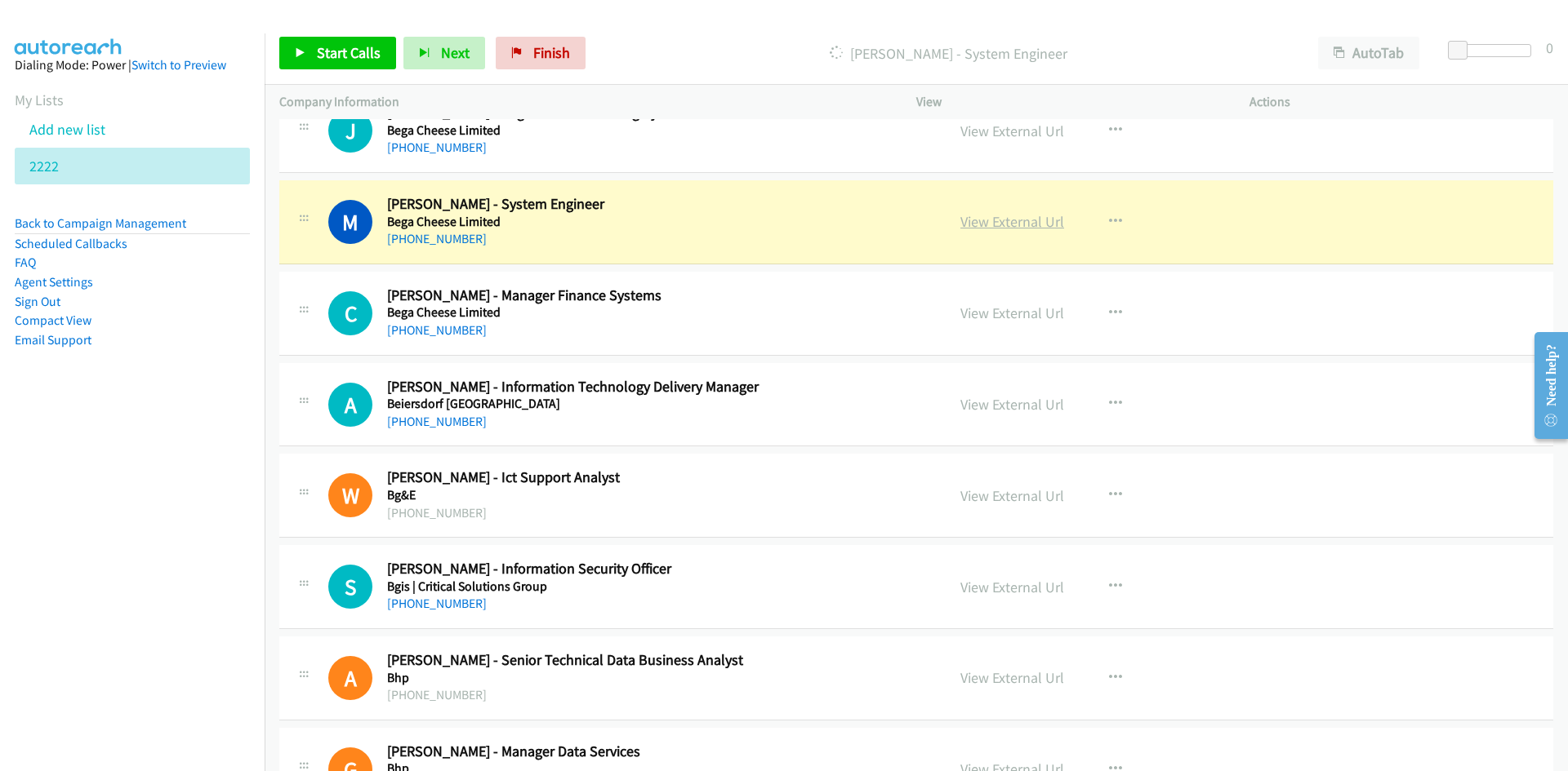
click at [1024, 222] on link "View External Url" at bounding box center [1012, 222] width 104 height 19
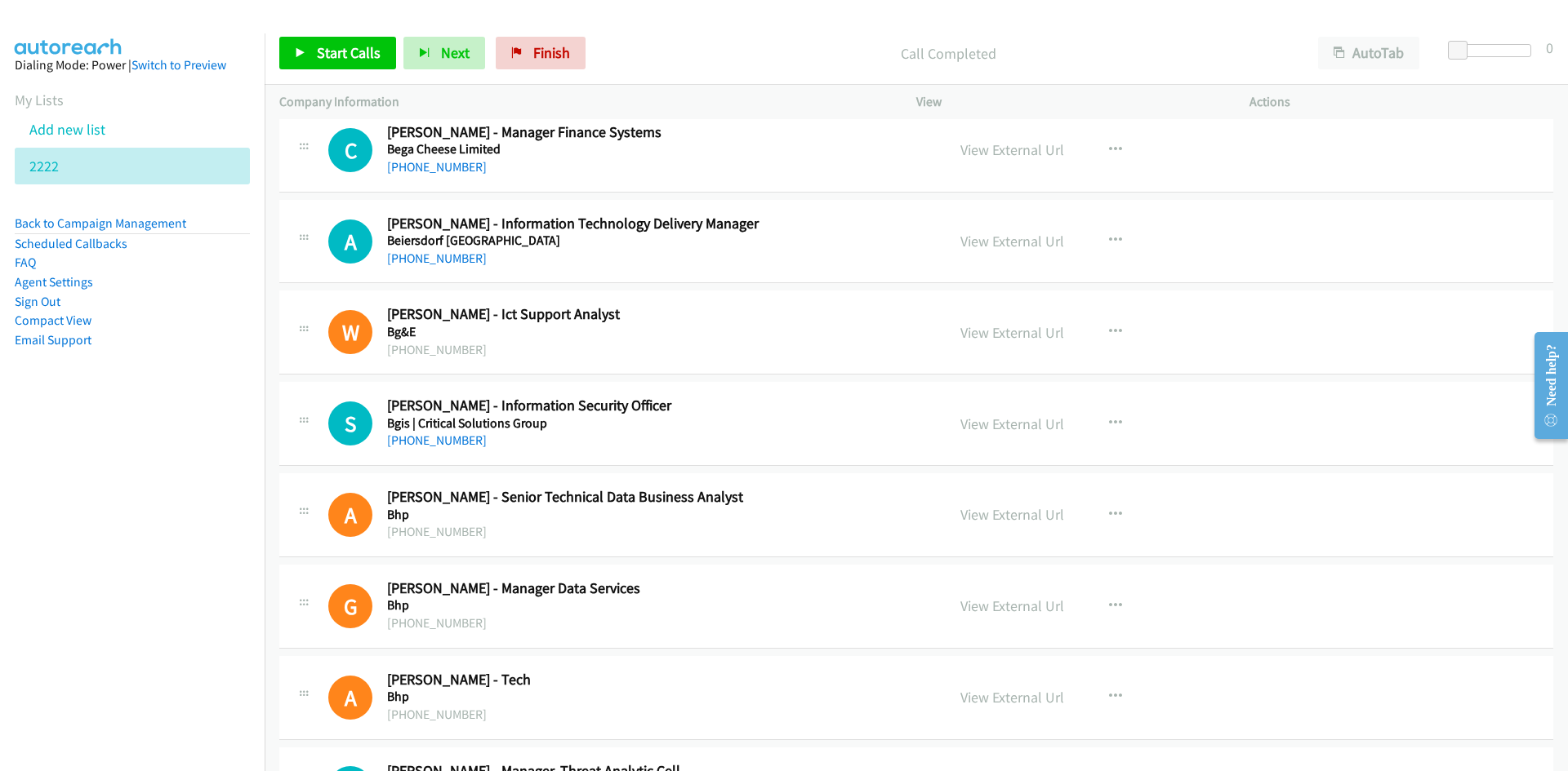
scroll to position [2430, 0]
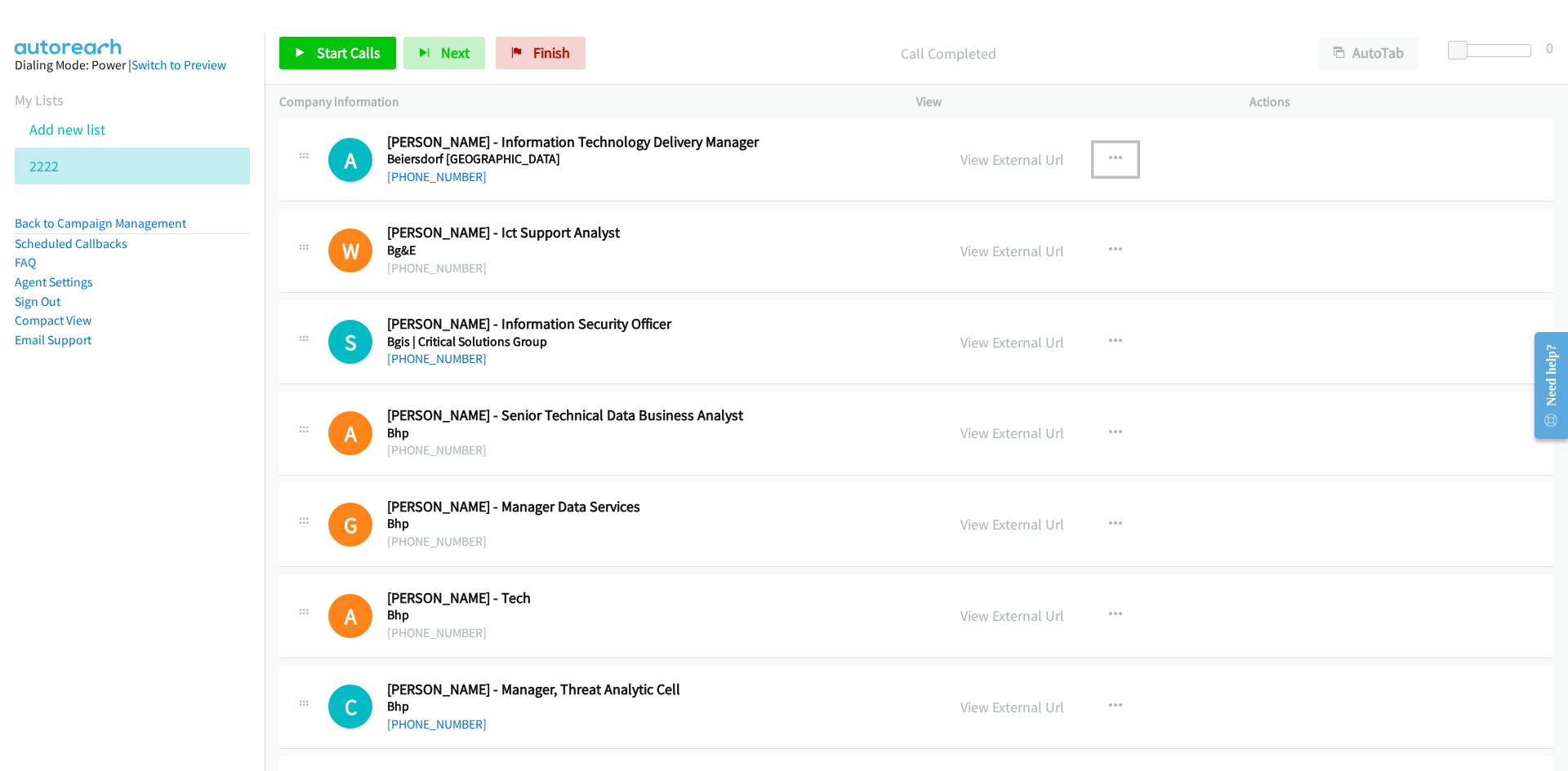
click at [1109, 145] on button "button" at bounding box center [1115, 159] width 44 height 32
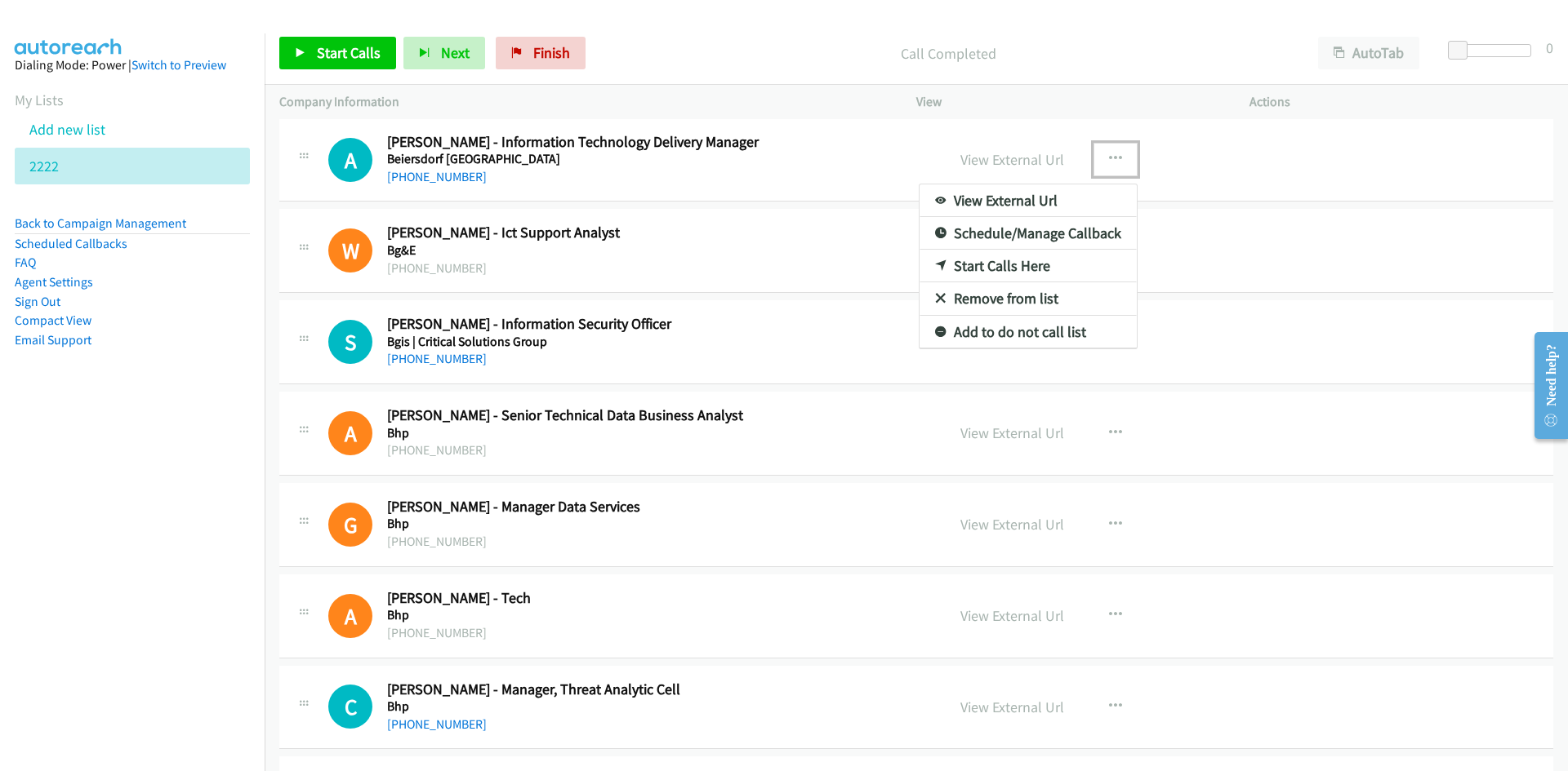
click at [935, 262] on icon at bounding box center [940, 267] width 11 height 11
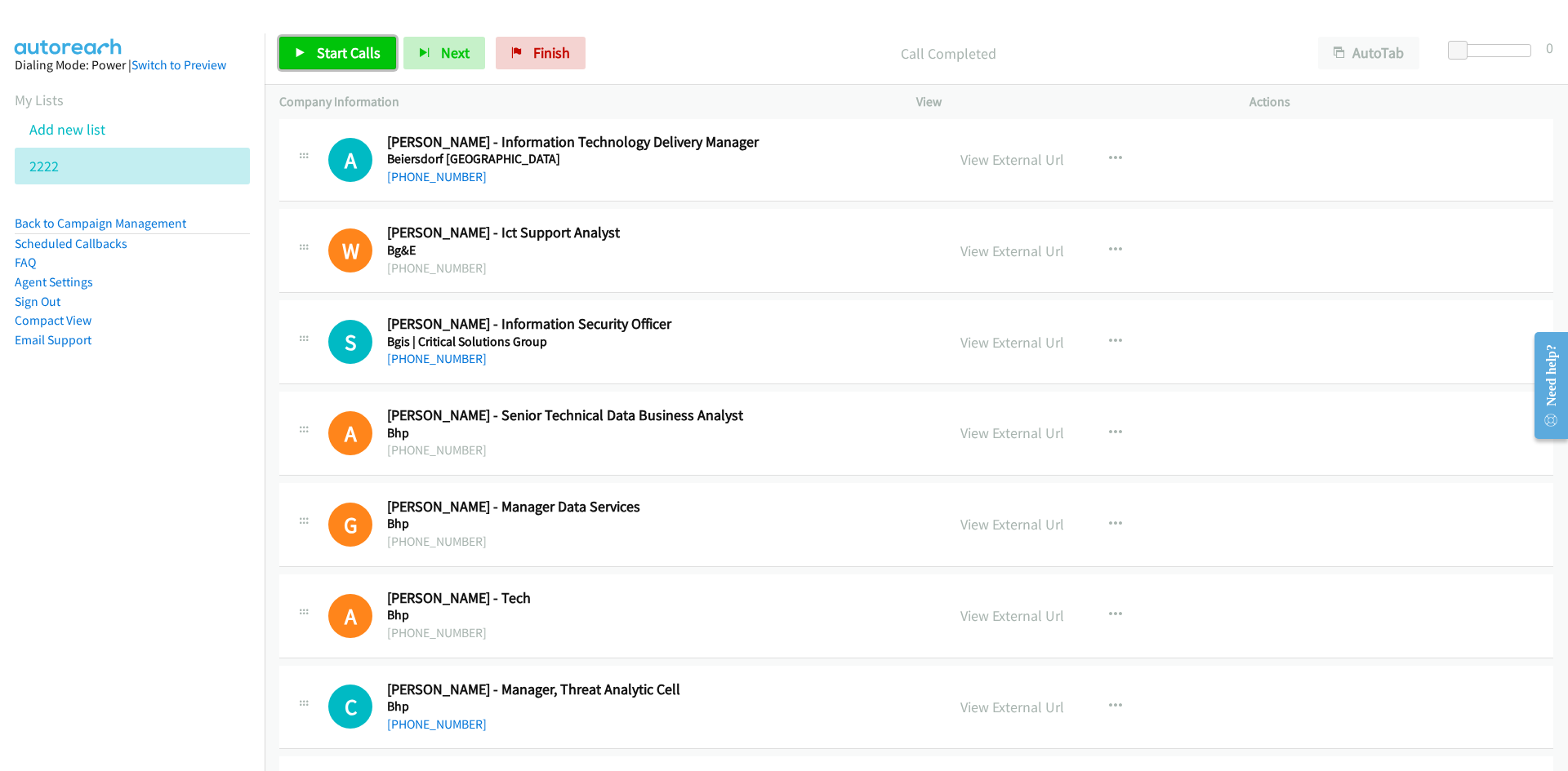
click at [284, 37] on link "Start Calls" at bounding box center [337, 53] width 116 height 32
click at [297, 43] on link "Pause" at bounding box center [324, 53] width 90 height 32
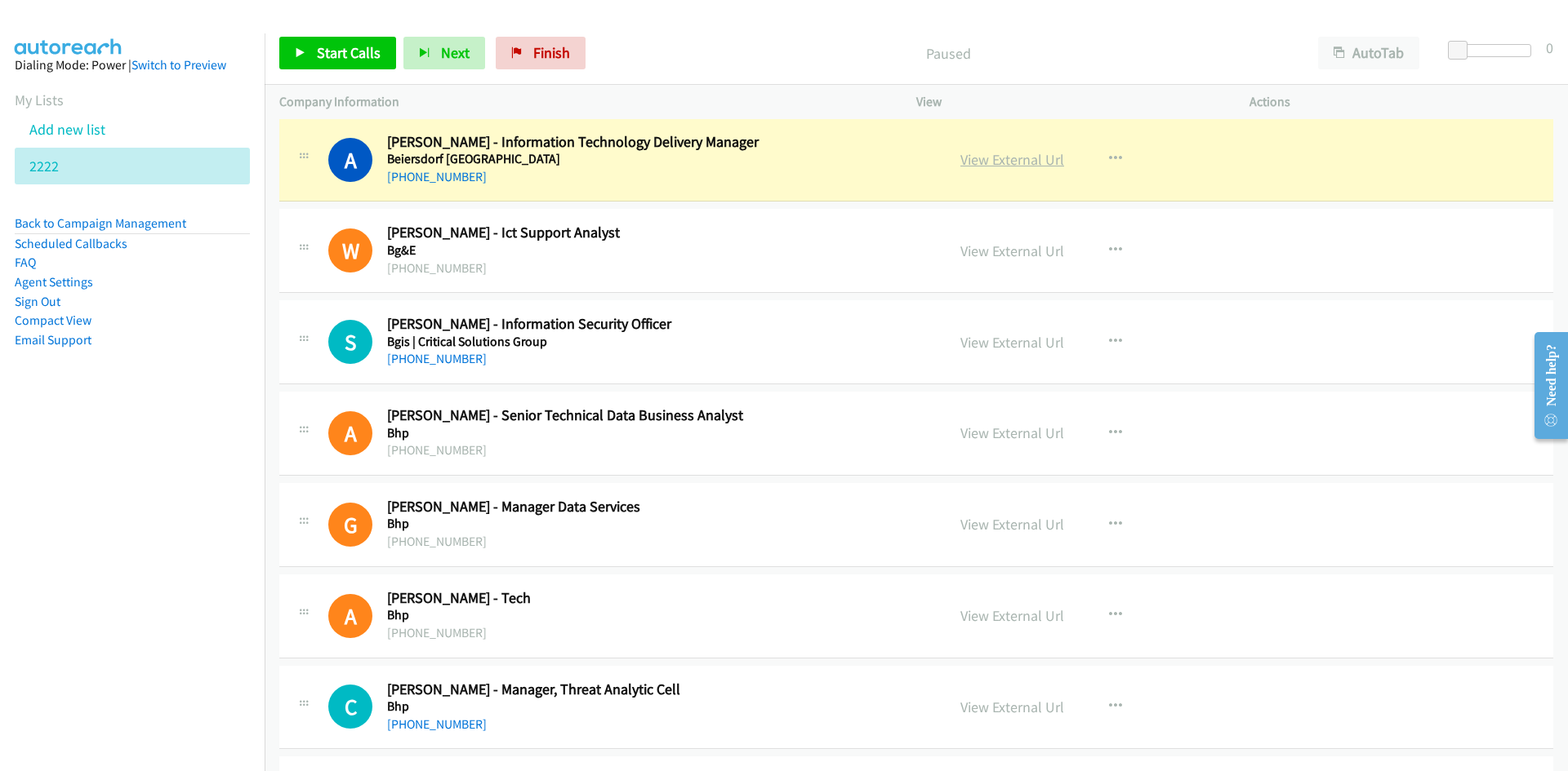
click at [1031, 155] on link "View External Url" at bounding box center [1012, 160] width 104 height 19
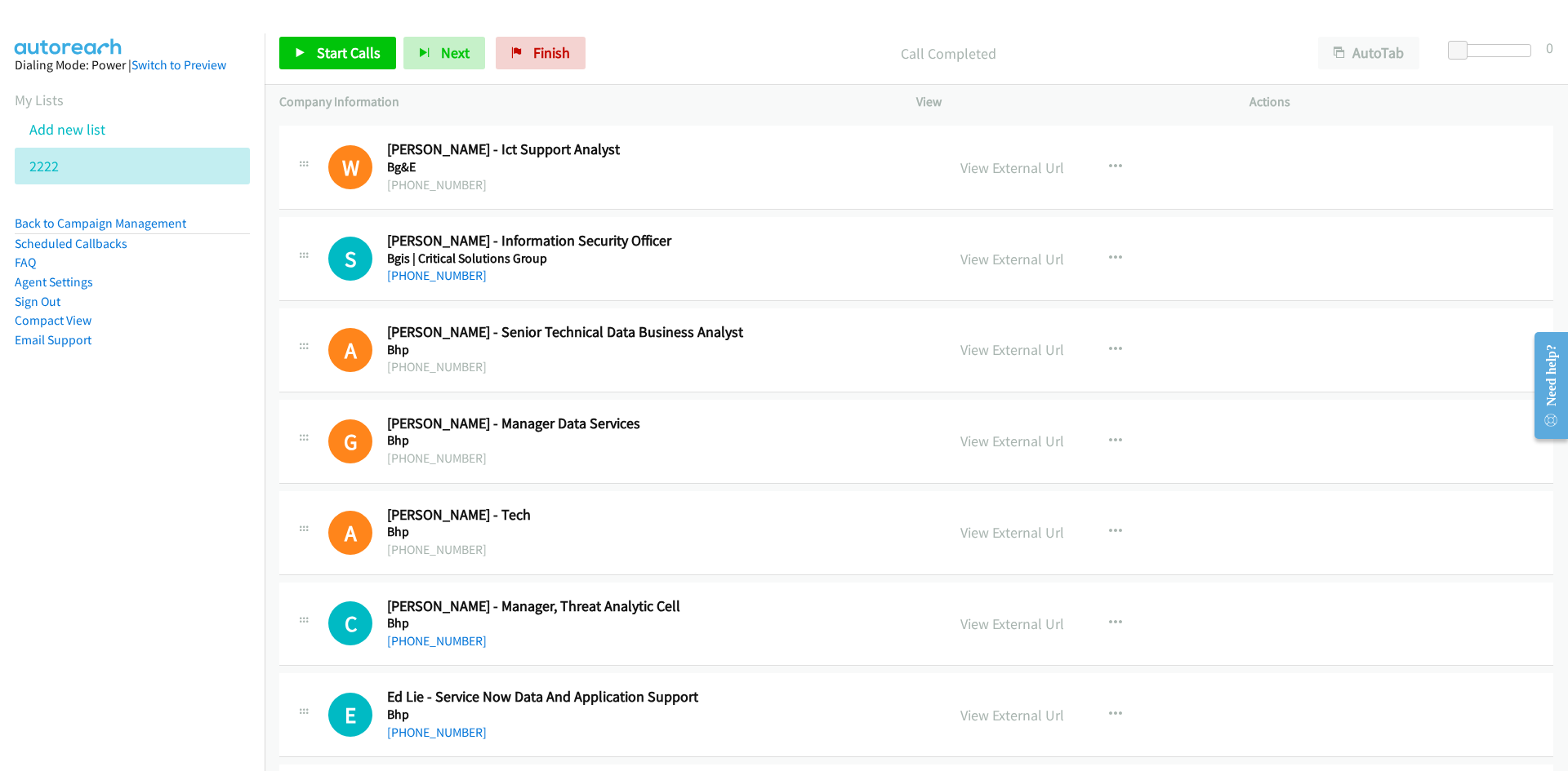
scroll to position [2593, 0]
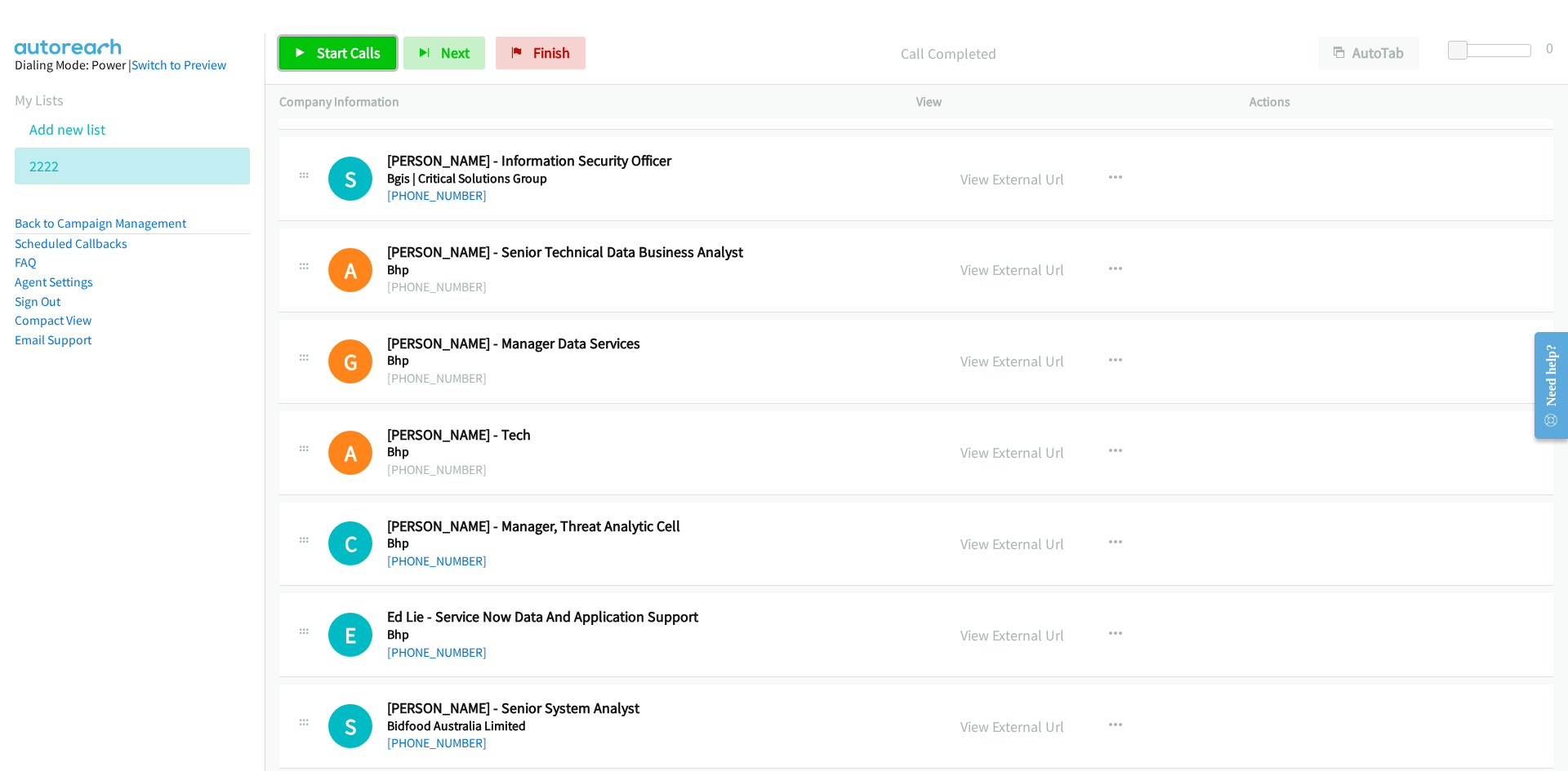
click at [319, 50] on span "Start Calls" at bounding box center [348, 53] width 64 height 19
click at [319, 50] on span "Pause" at bounding box center [335, 53] width 37 height 19
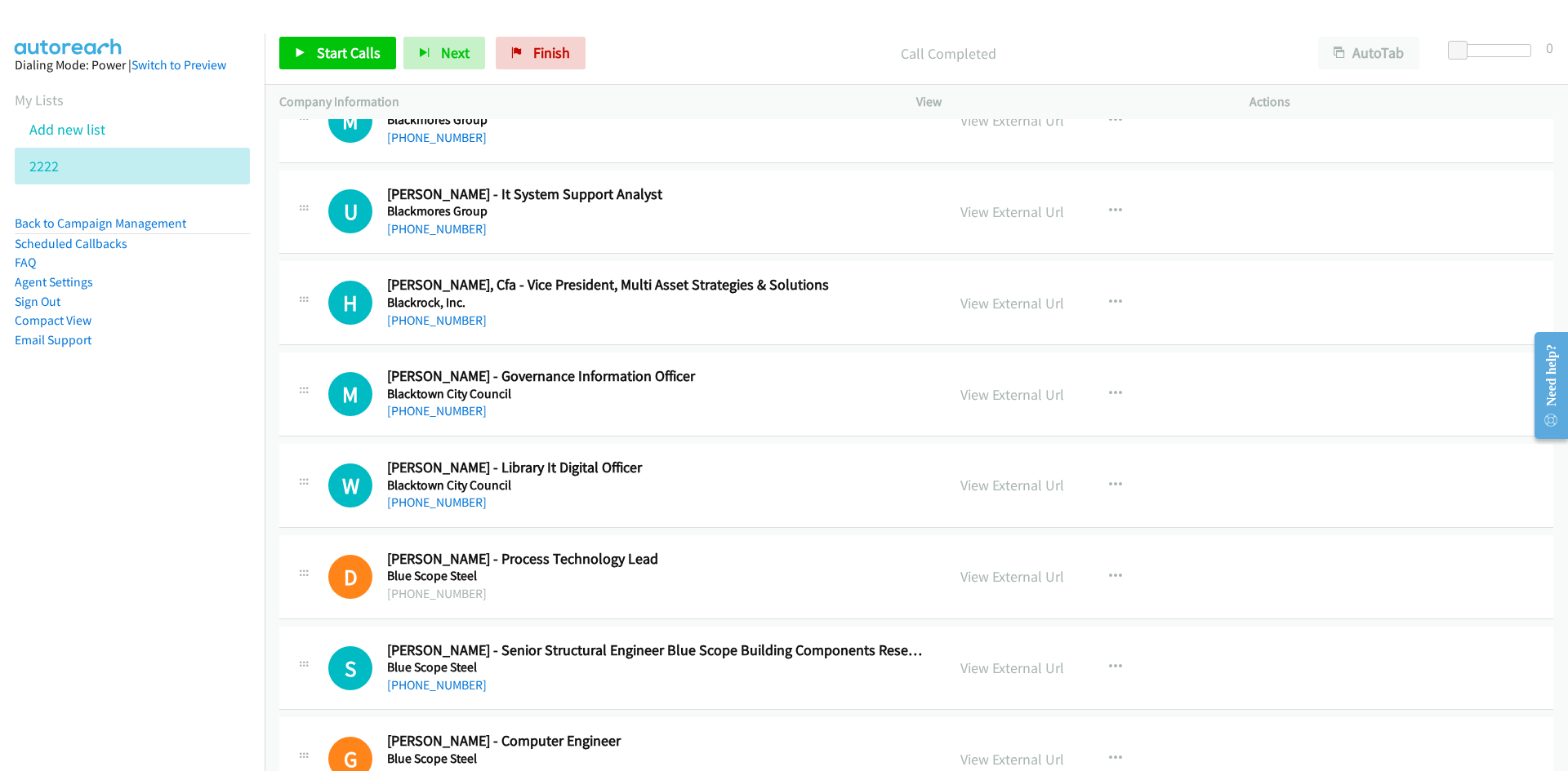
scroll to position [3409, 0]
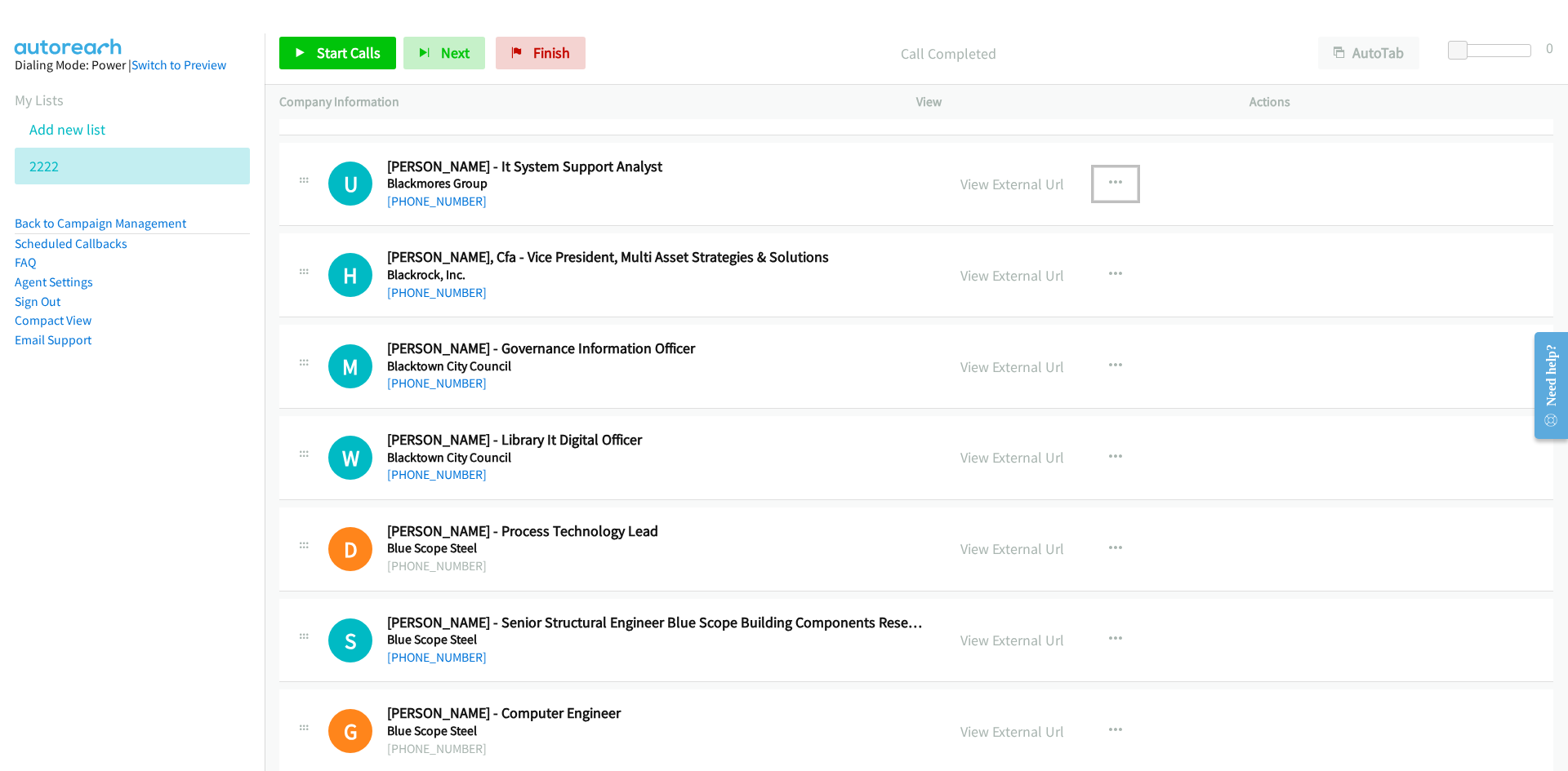
click at [1097, 173] on button "button" at bounding box center [1115, 183] width 44 height 32
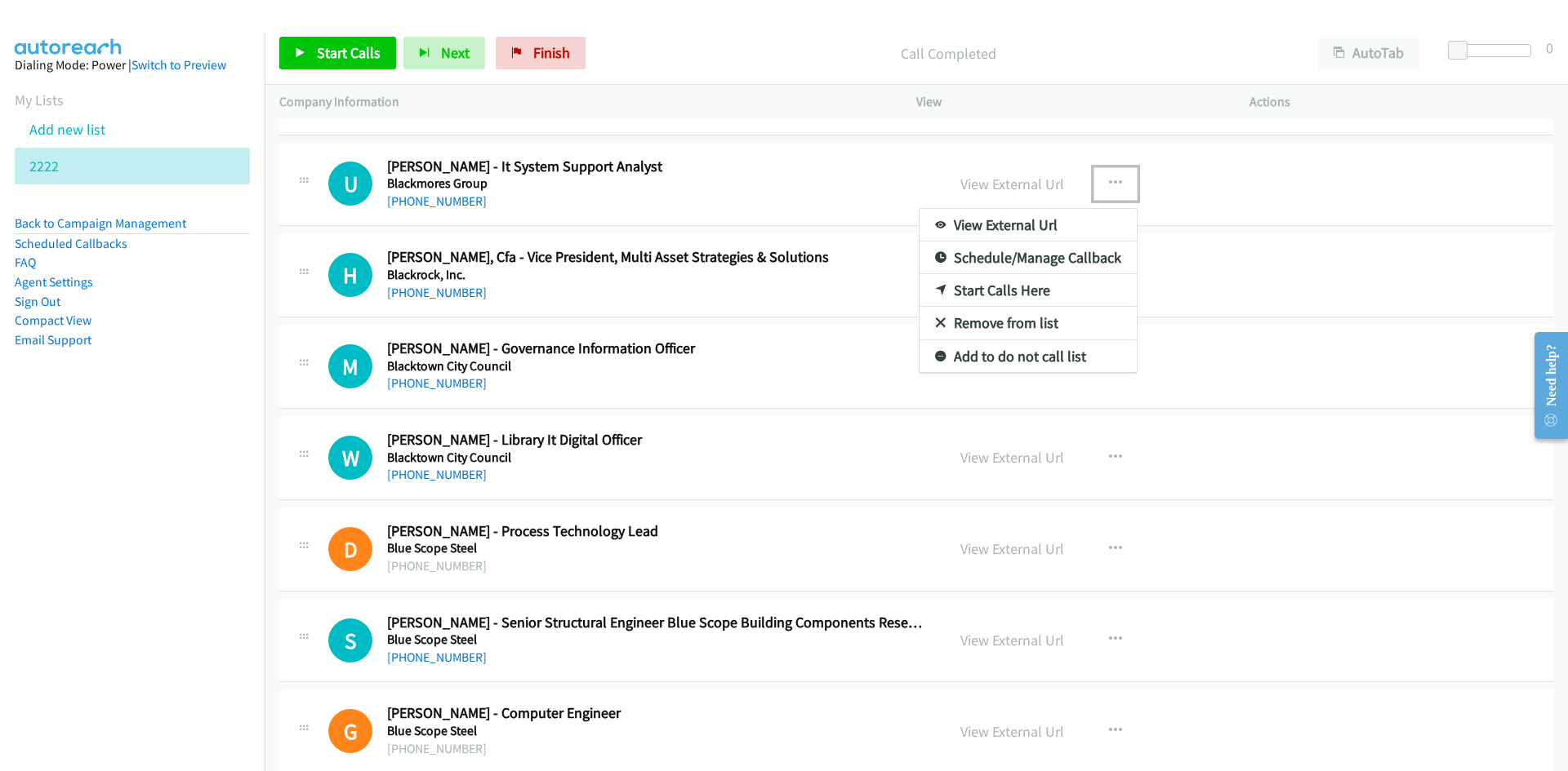
click at [938, 281] on link "Start Calls Here" at bounding box center [1028, 290] width 217 height 32
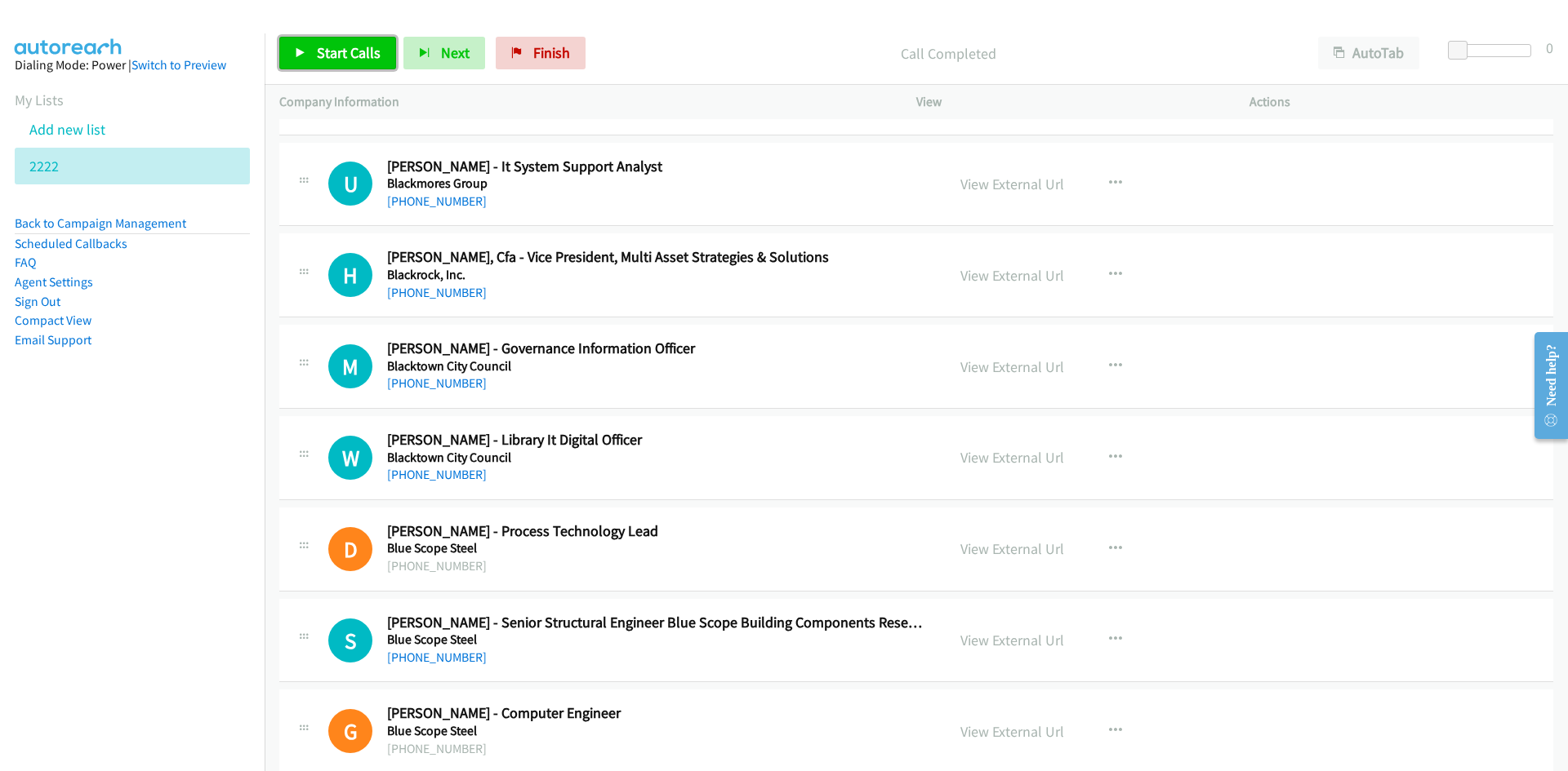
click at [307, 55] on link "Start Calls" at bounding box center [337, 53] width 116 height 32
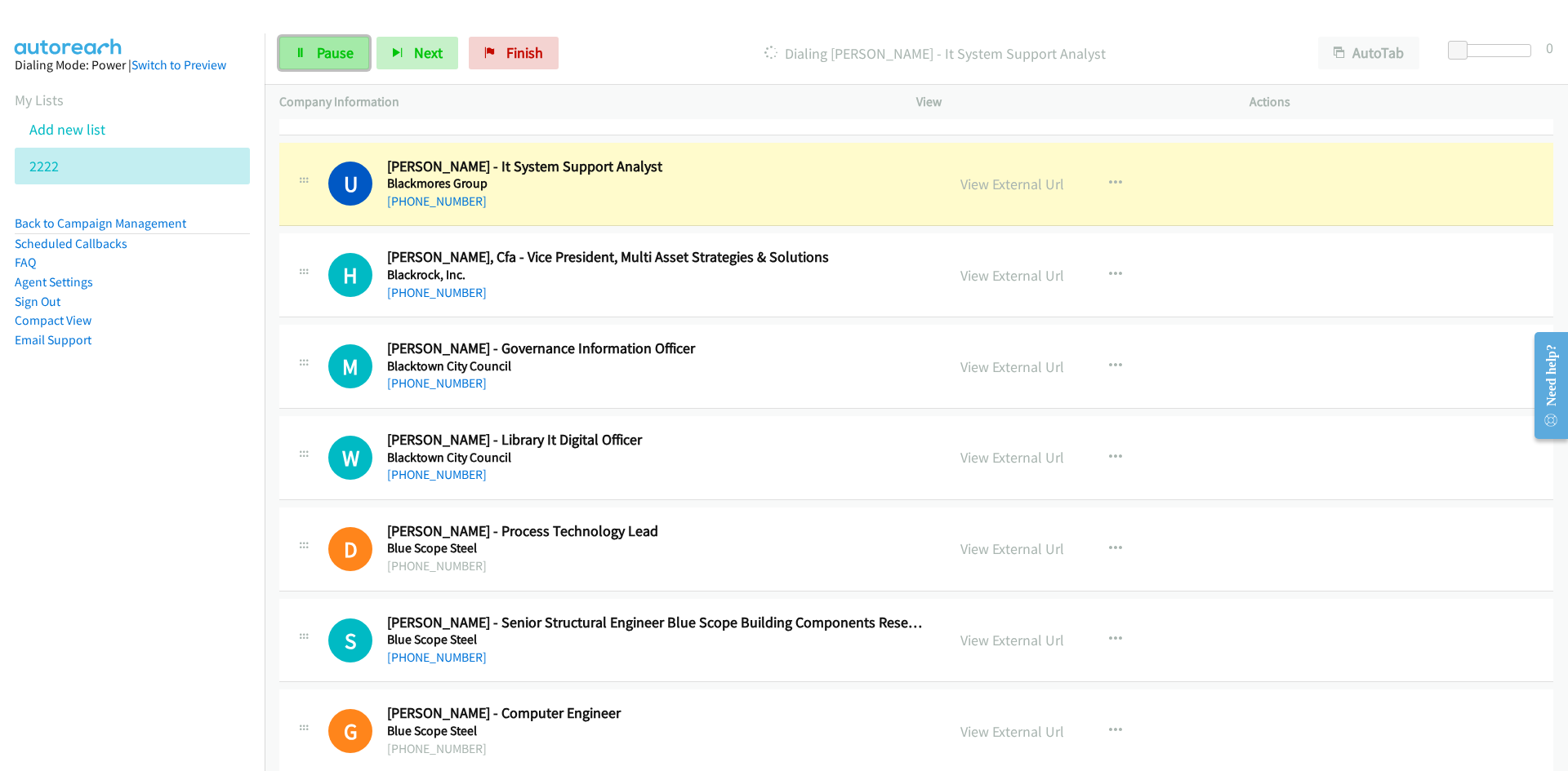
click at [301, 48] on icon at bounding box center [300, 53] width 11 height 11
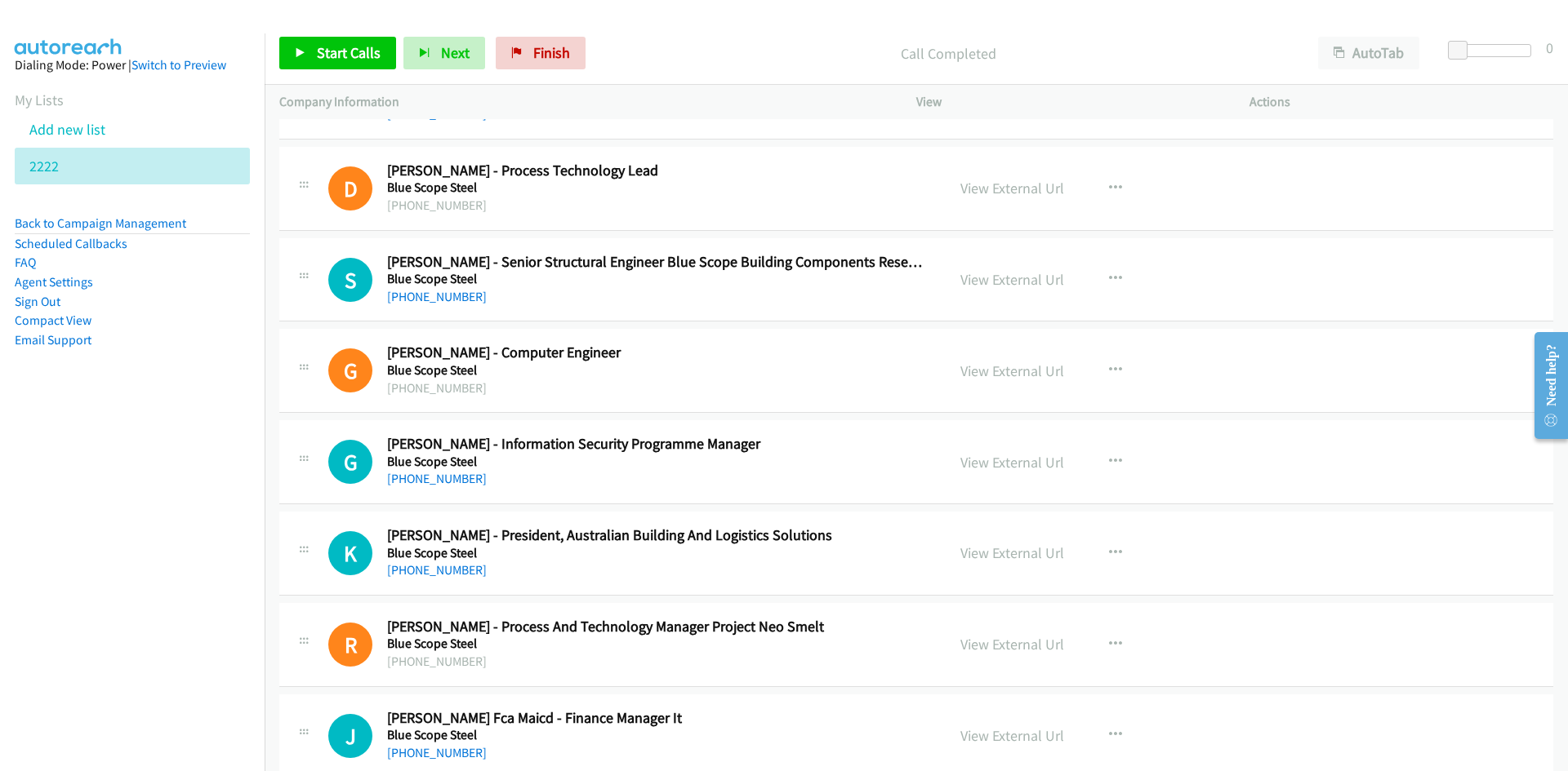
scroll to position [3818, 0]
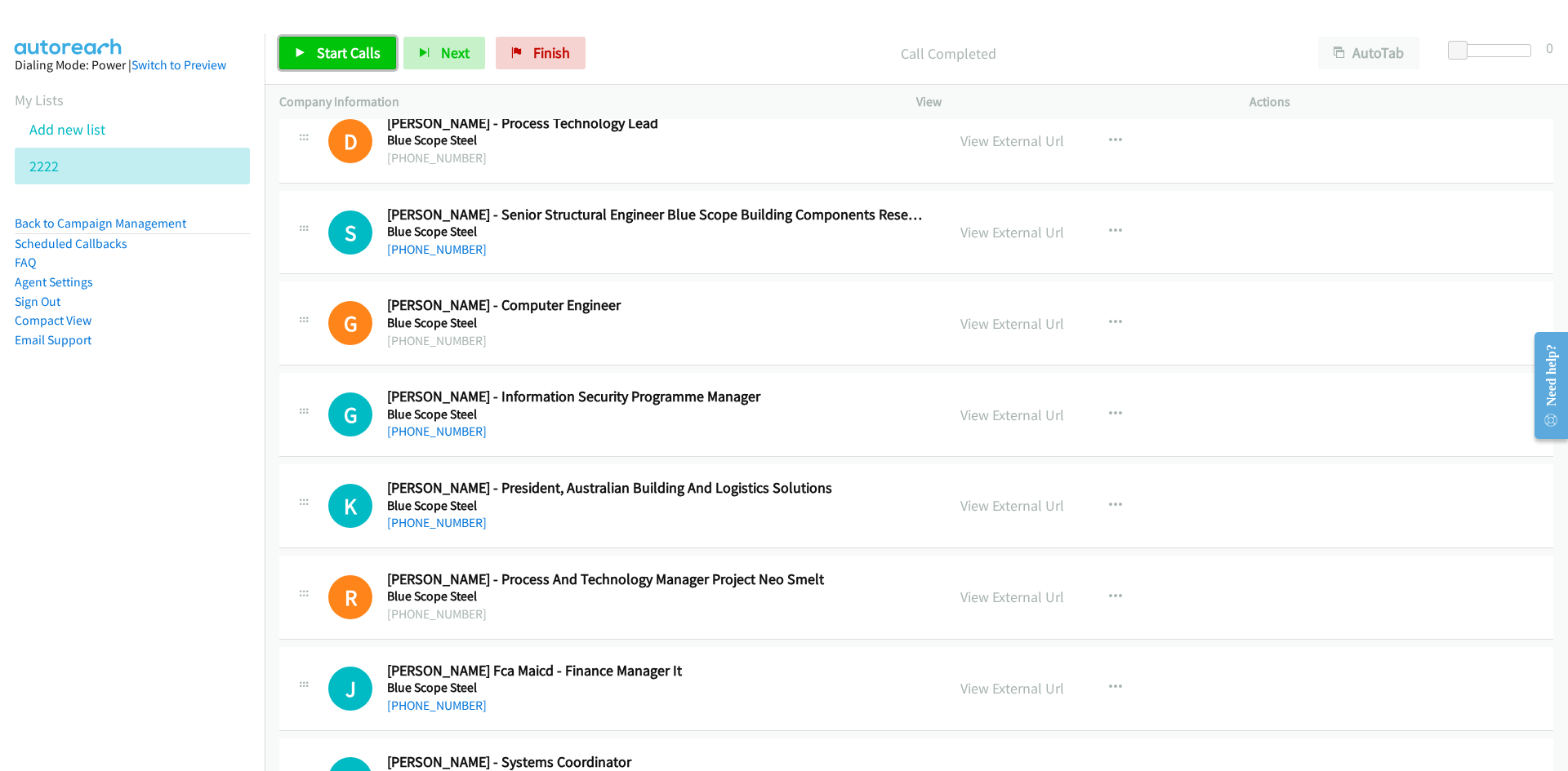
click at [371, 46] on span "Start Calls" at bounding box center [348, 53] width 64 height 19
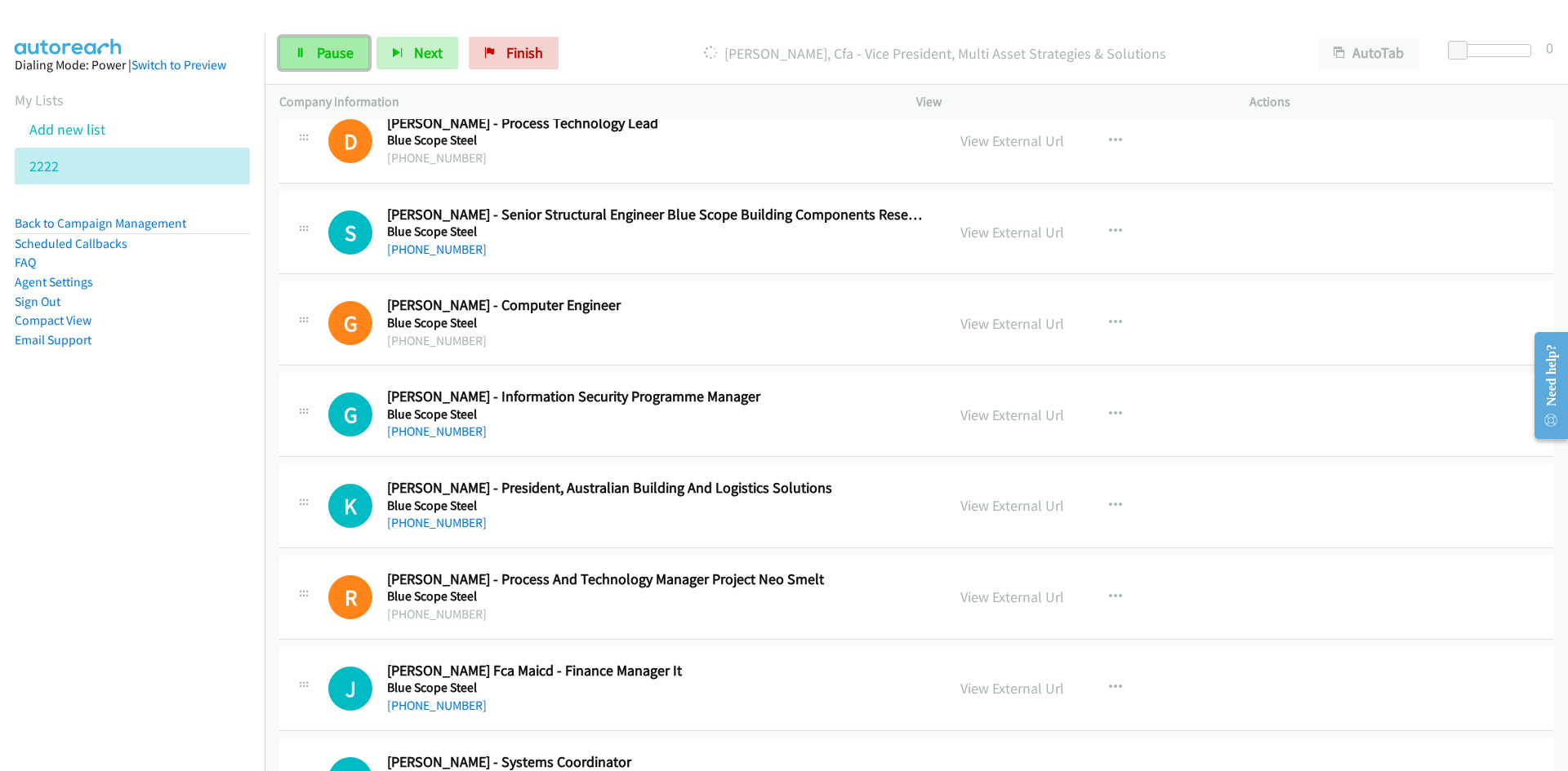
click at [344, 53] on span "Pause" at bounding box center [335, 53] width 37 height 19
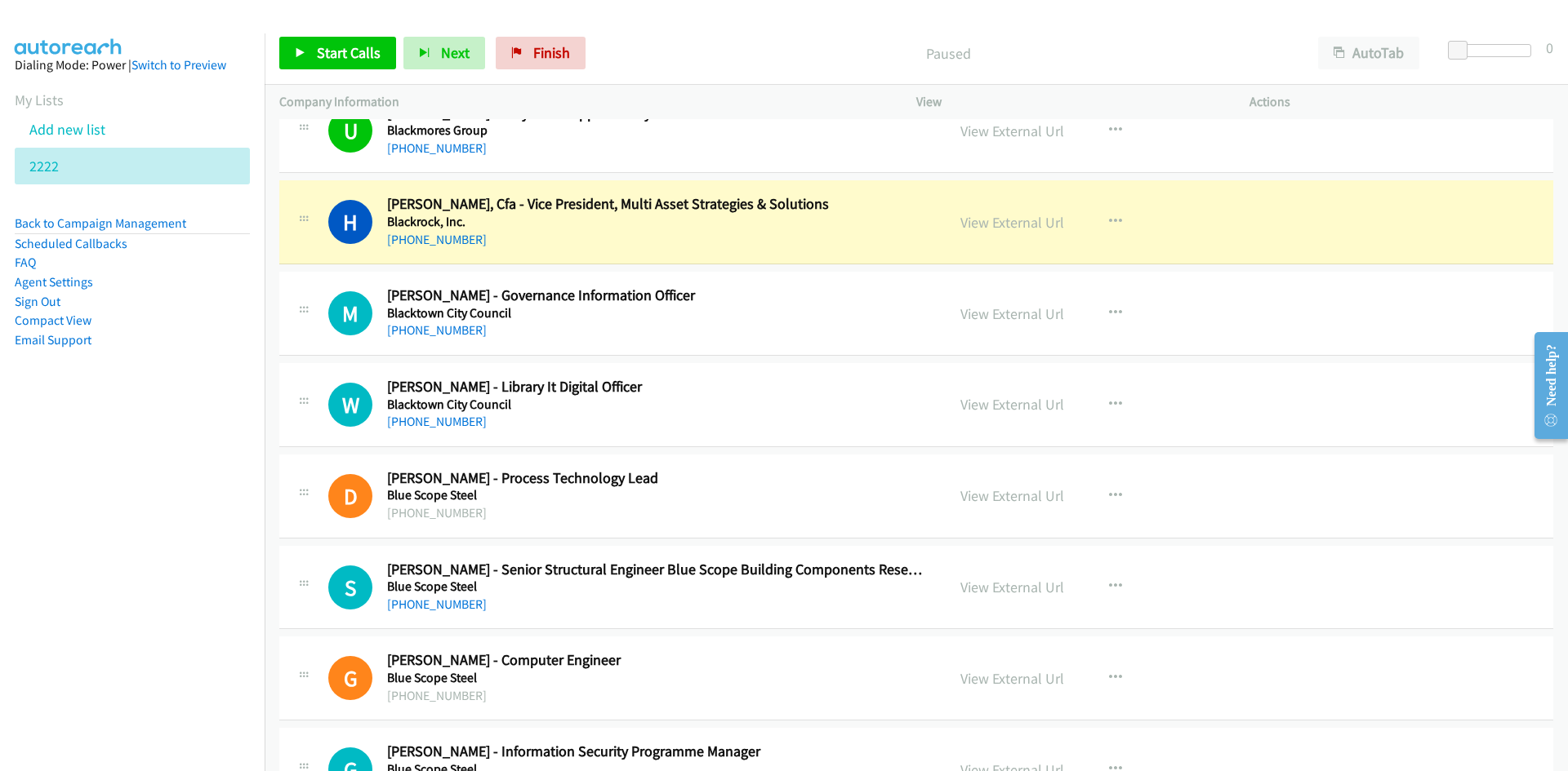
scroll to position [3491, 0]
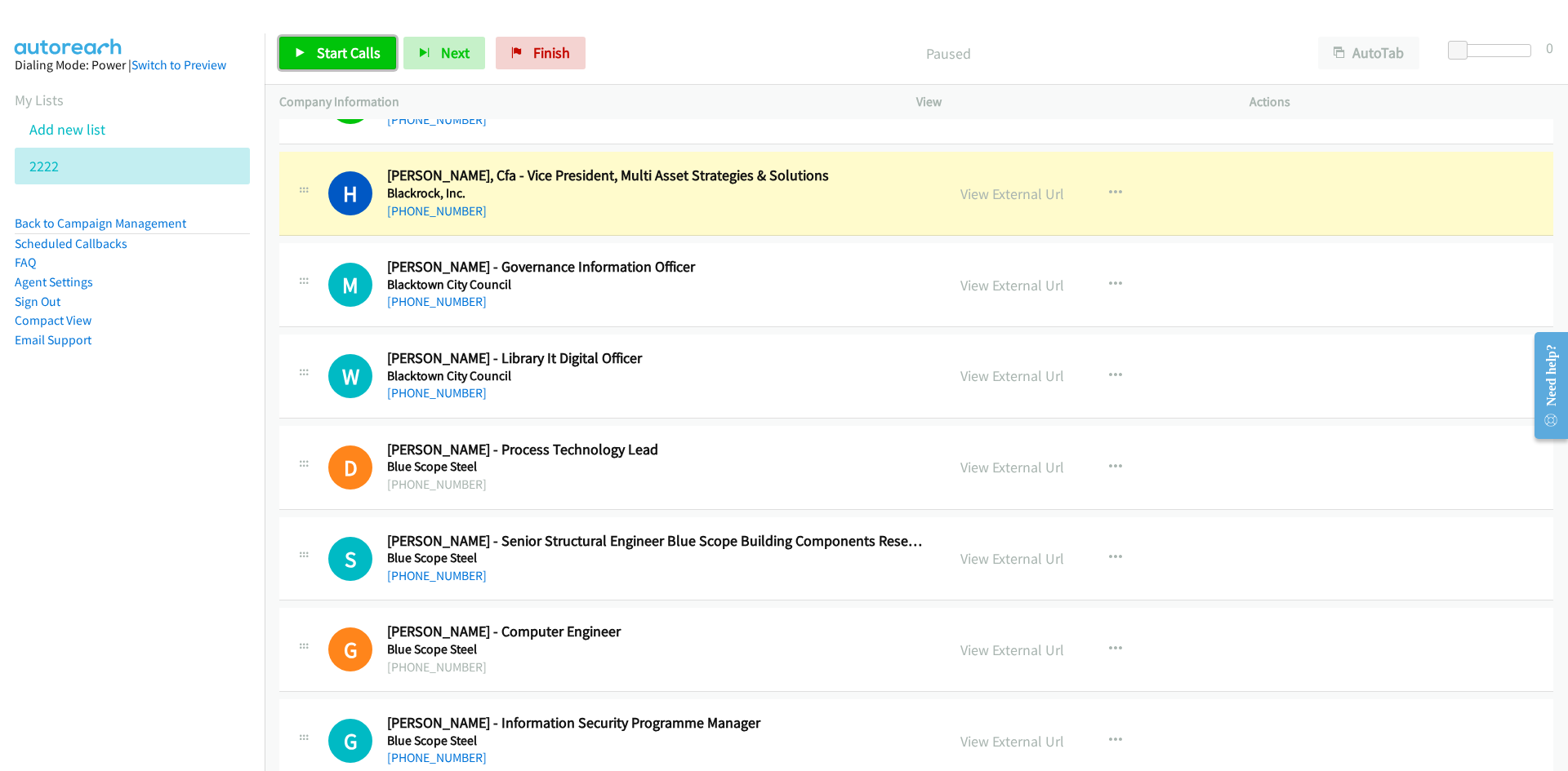
click at [368, 62] on link "Start Calls" at bounding box center [337, 53] width 116 height 32
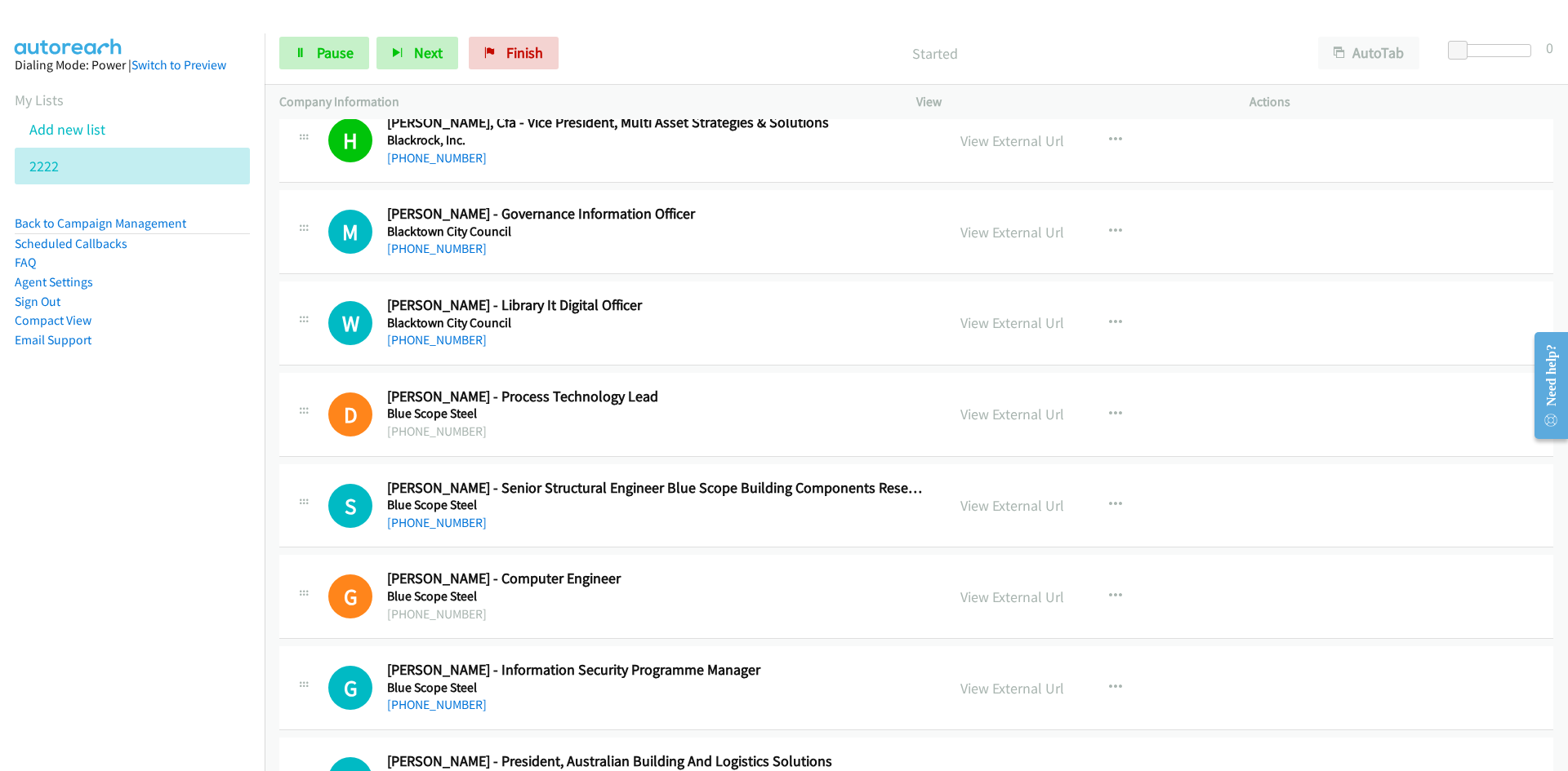
scroll to position [3572, 0]
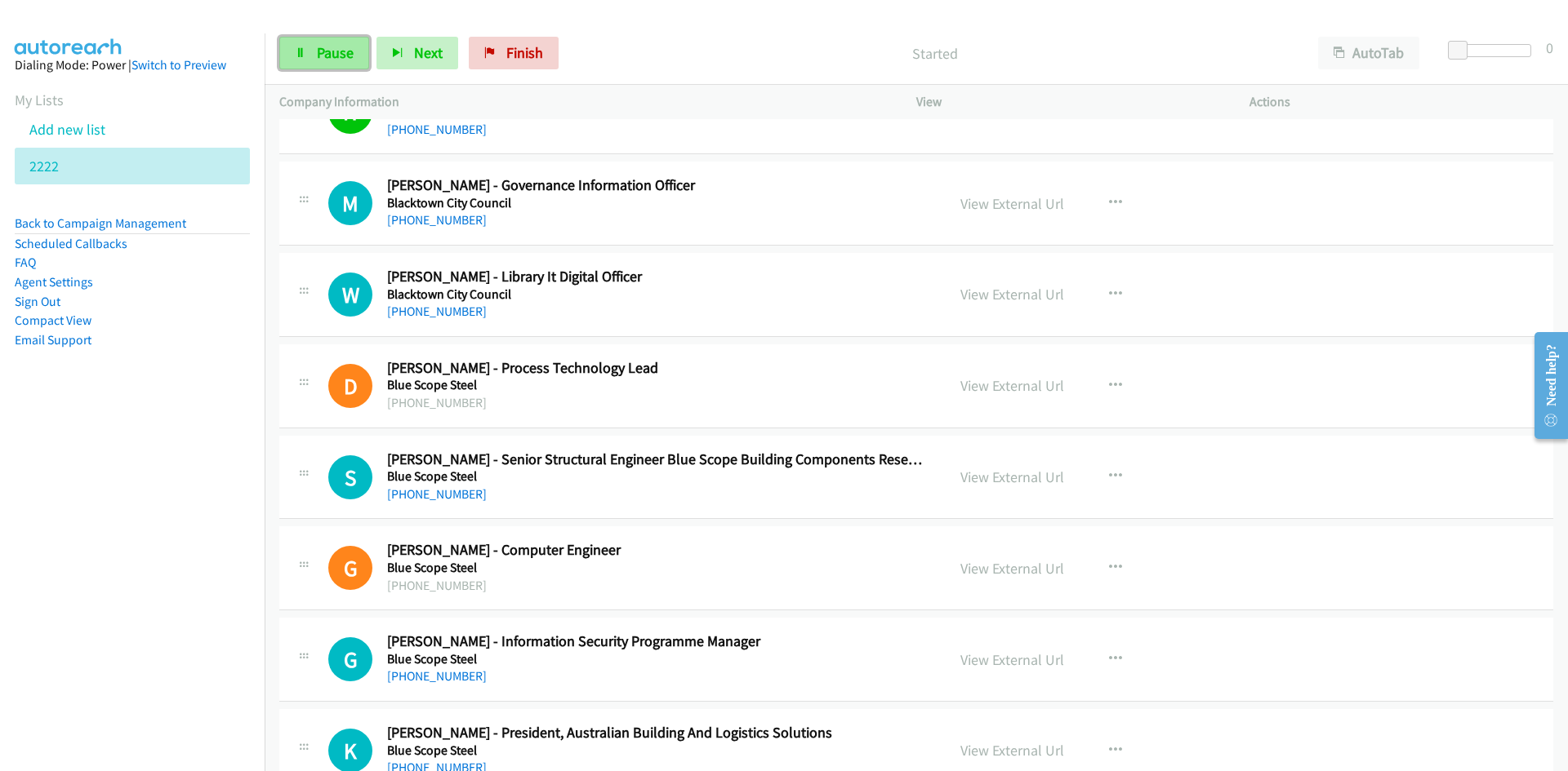
click at [326, 41] on link "Pause" at bounding box center [324, 53] width 90 height 32
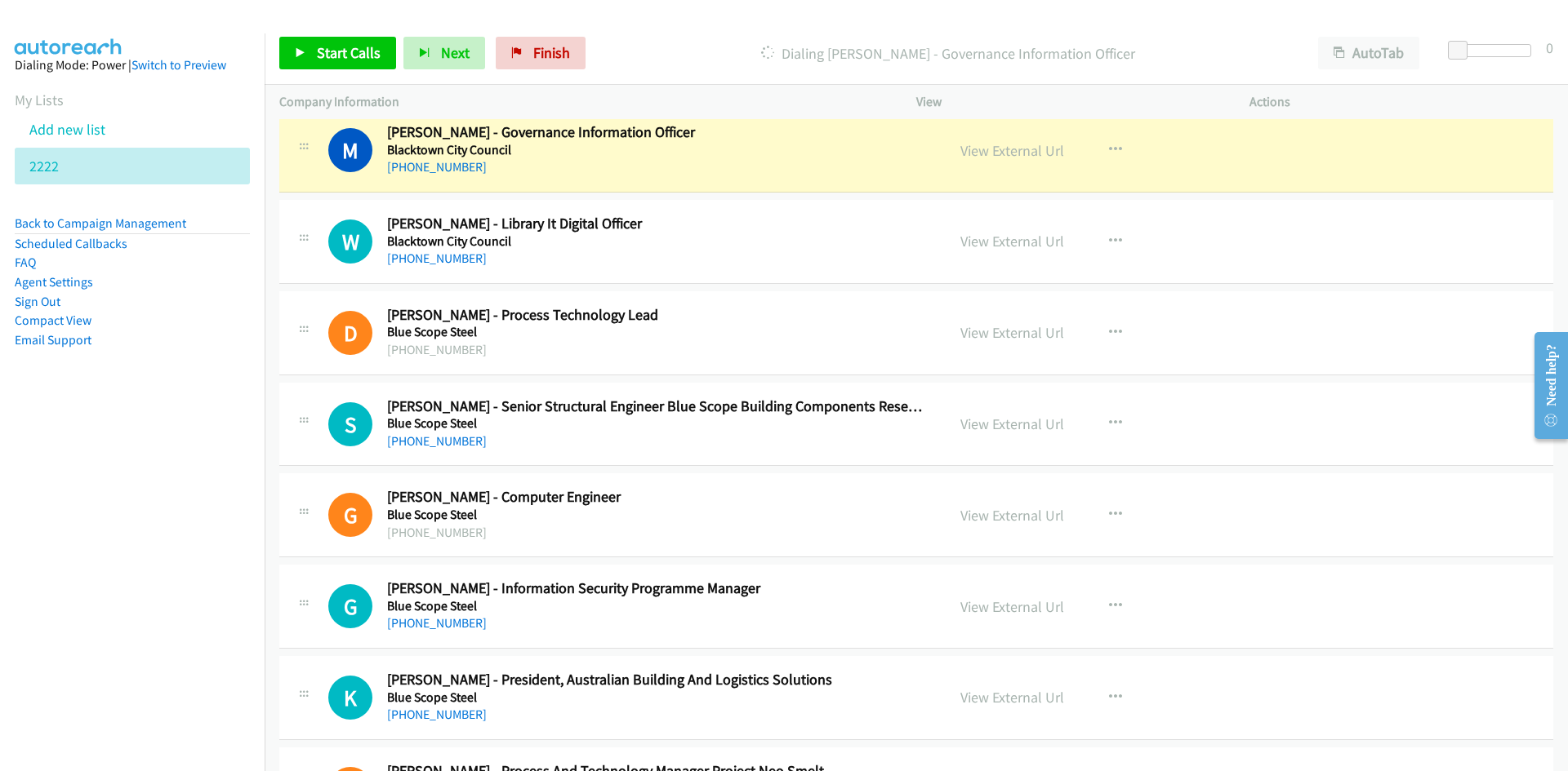
scroll to position [3654, 0]
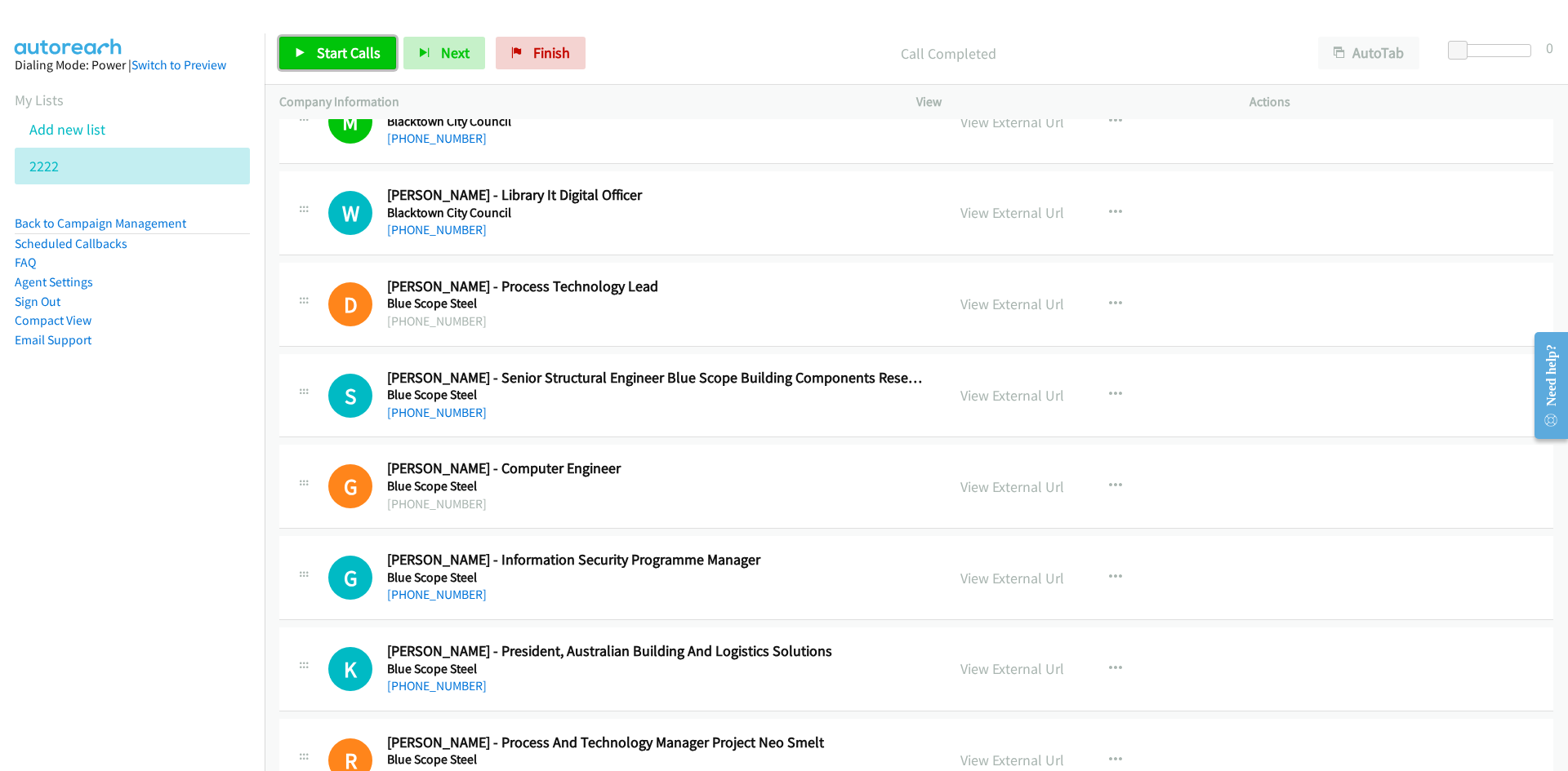
click at [323, 37] on link "Start Calls" at bounding box center [337, 53] width 116 height 32
click at [300, 45] on link "Pause" at bounding box center [324, 53] width 90 height 32
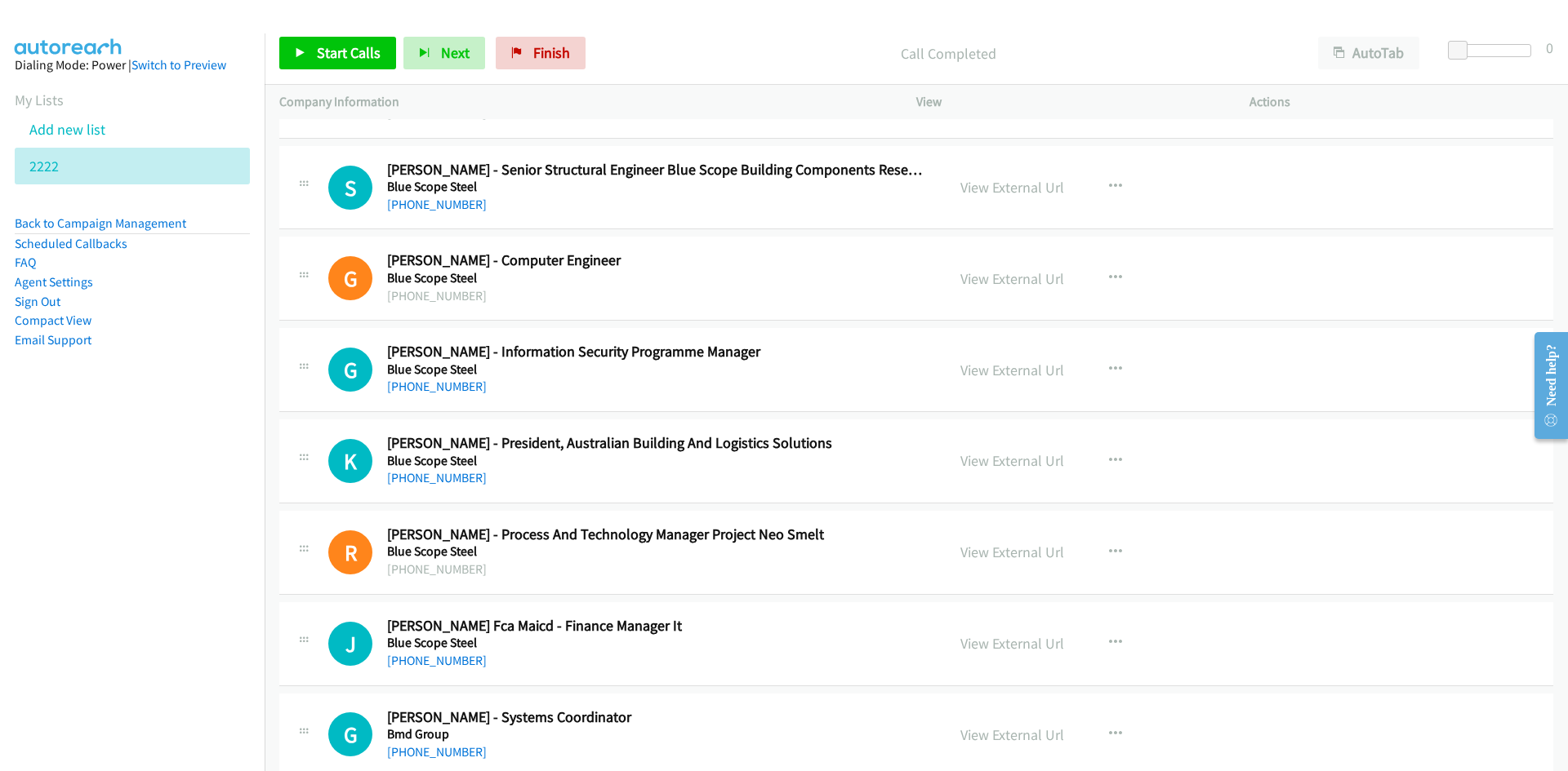
scroll to position [3899, 0]
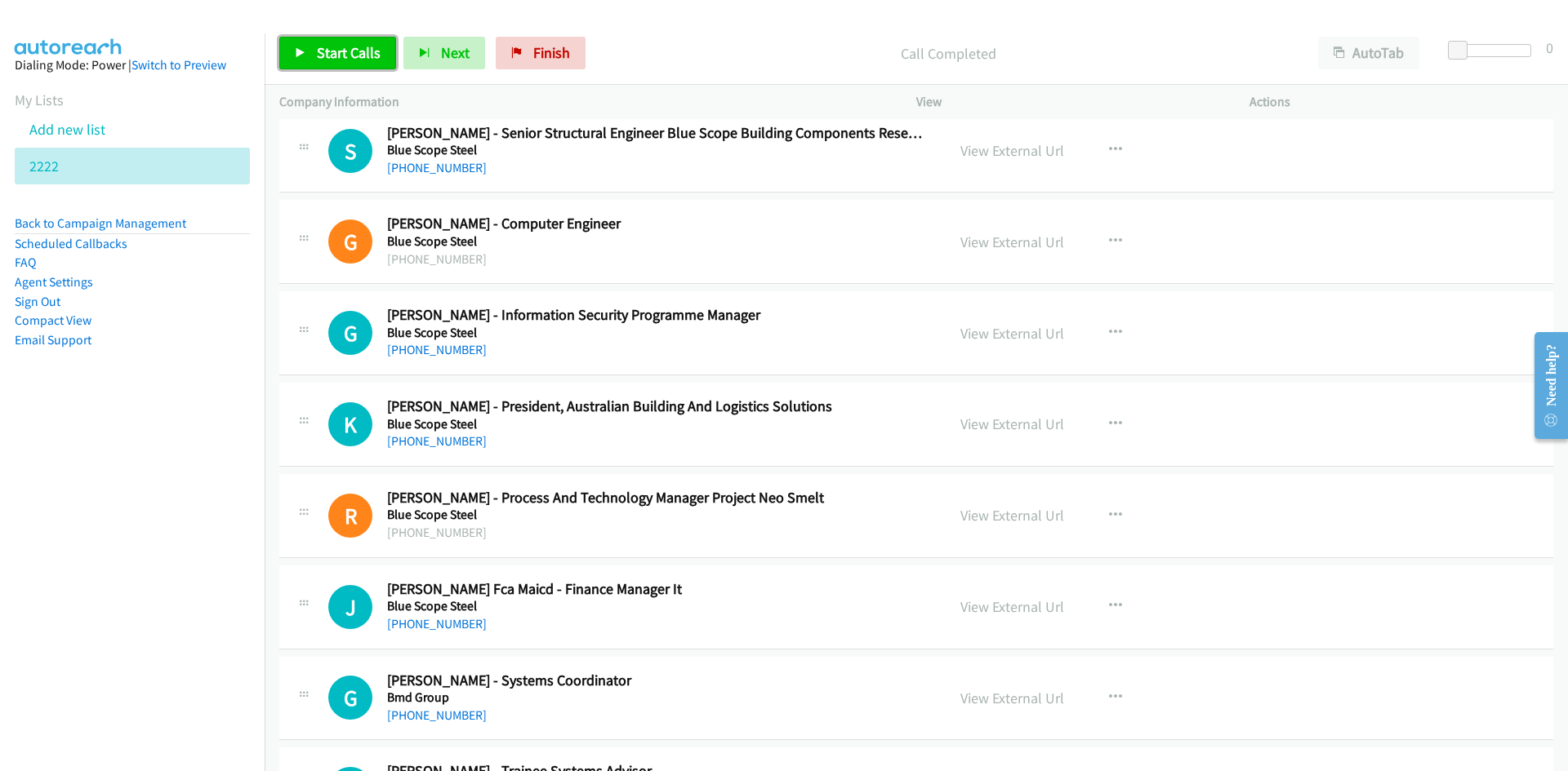
click at [340, 53] on span "Start Calls" at bounding box center [348, 53] width 64 height 19
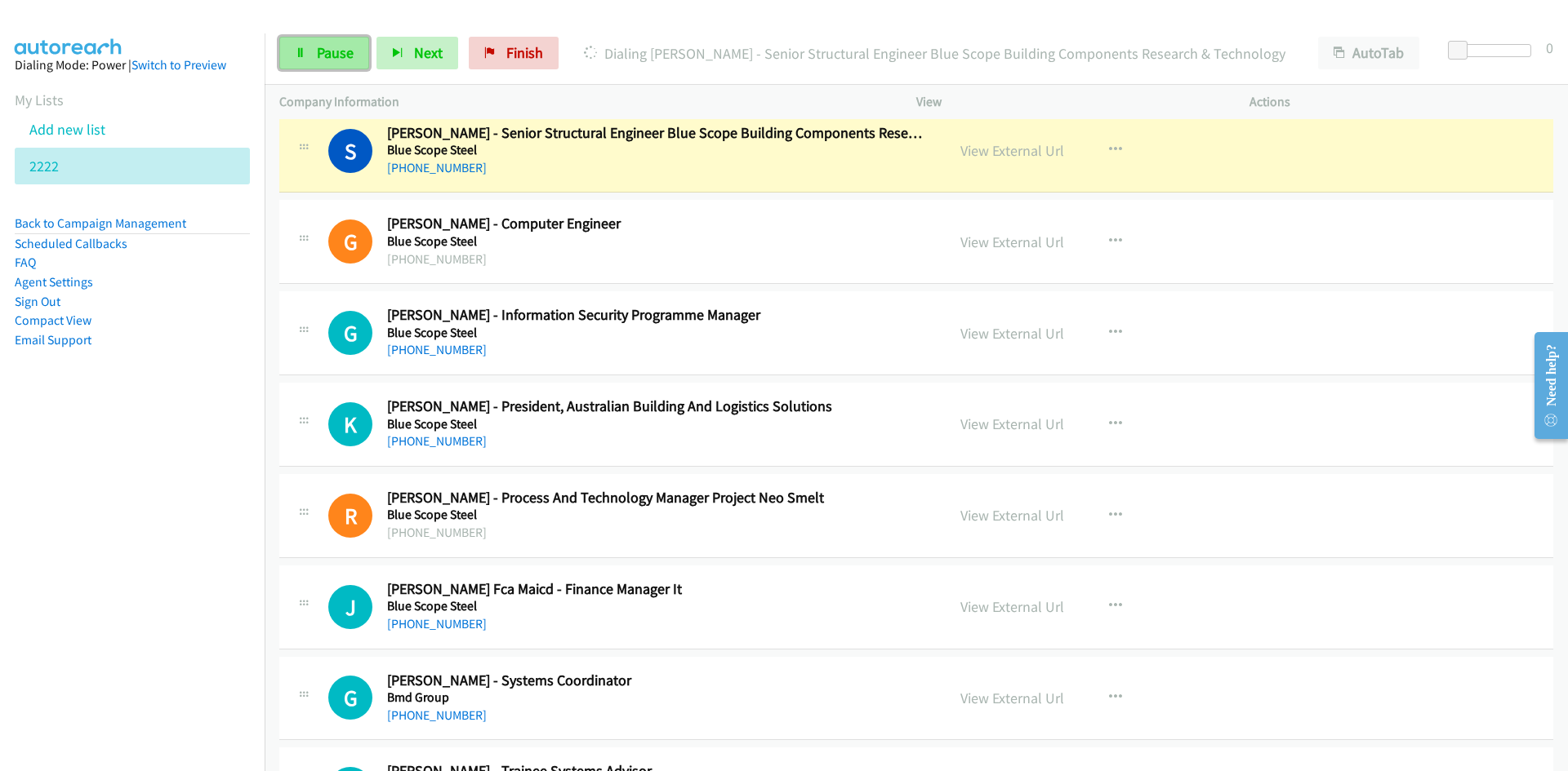
click at [322, 53] on span "Pause" at bounding box center [335, 53] width 37 height 19
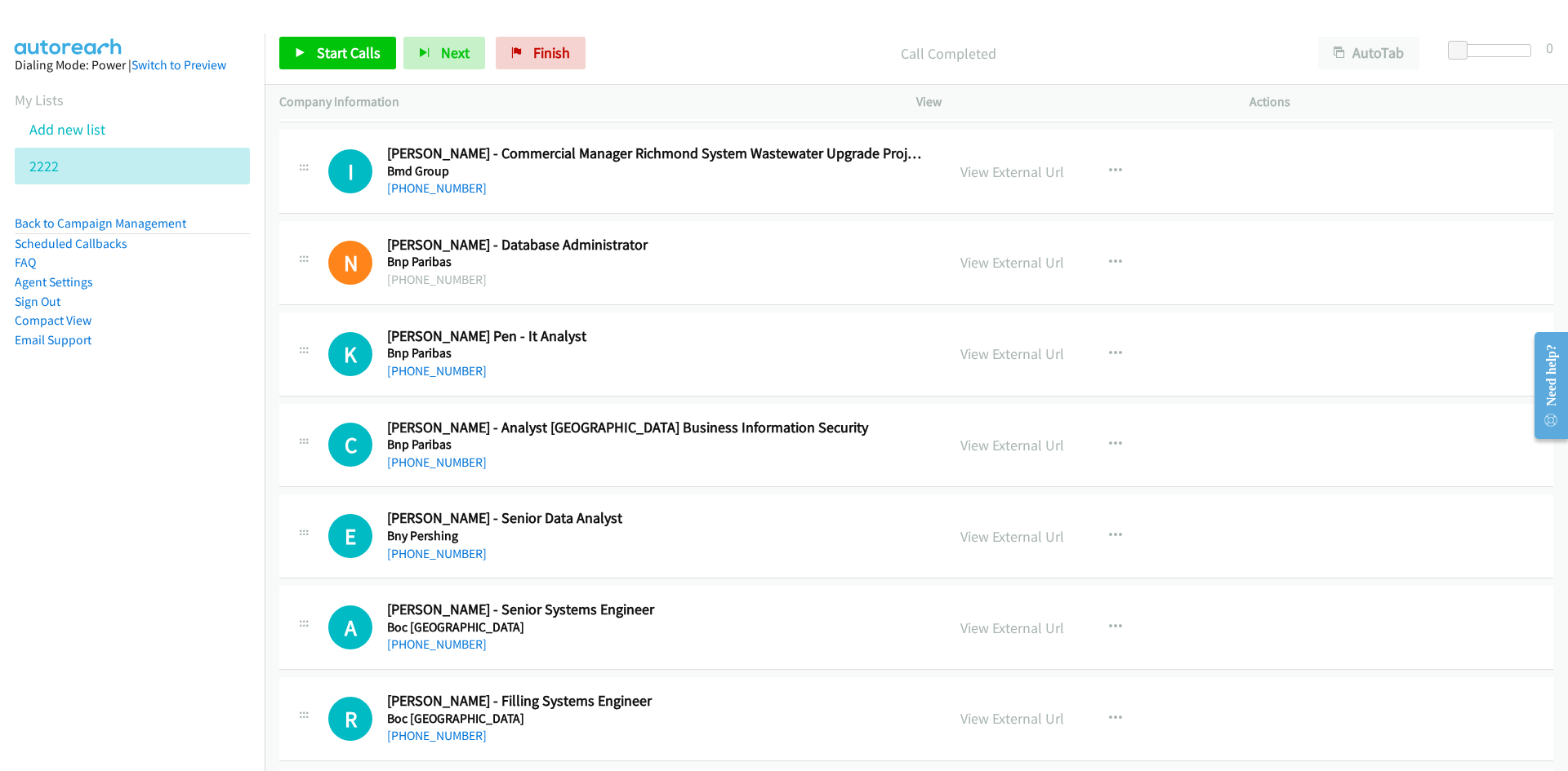
scroll to position [4634, 0]
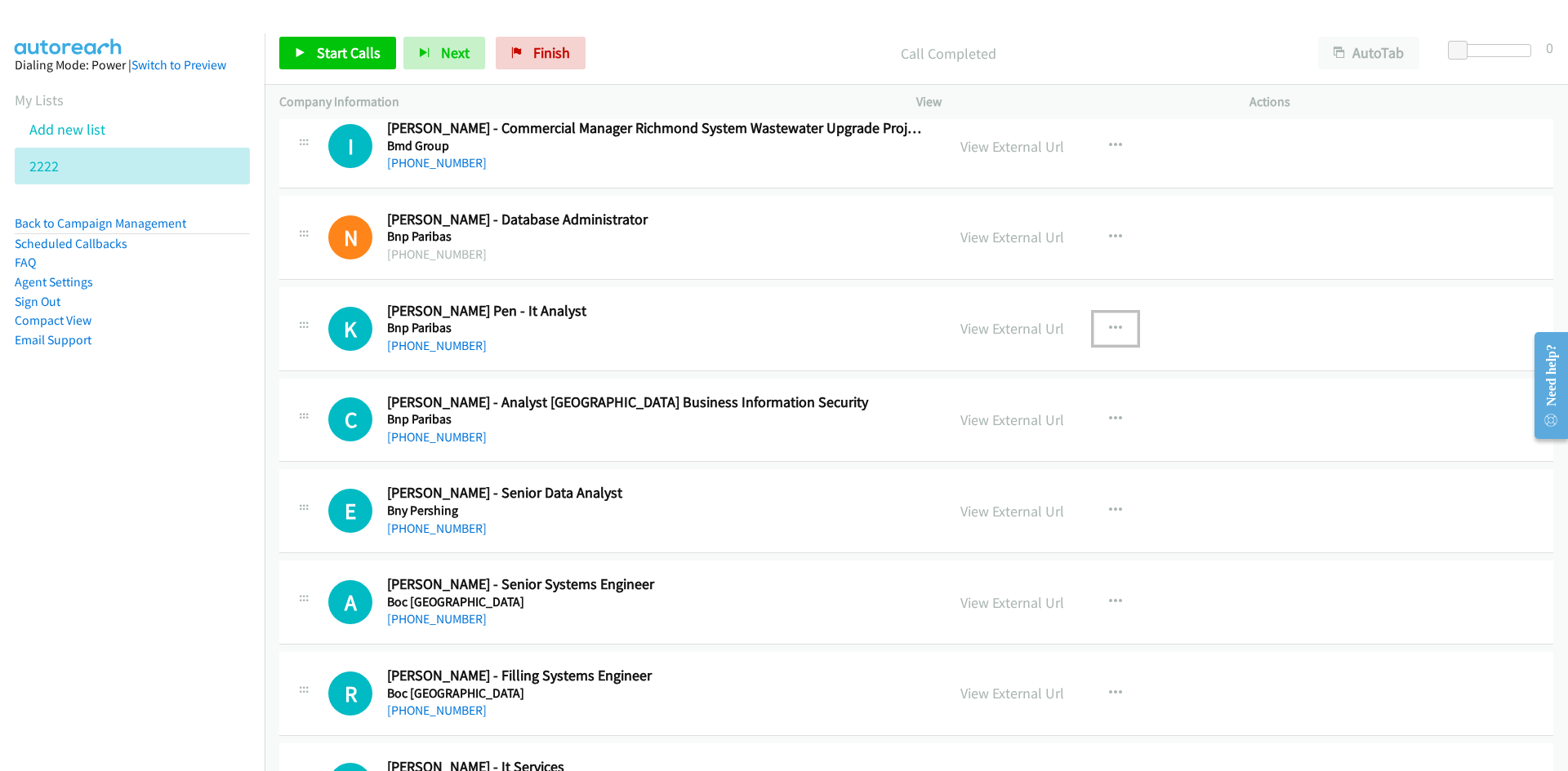
click at [1097, 316] on button "button" at bounding box center [1115, 329] width 44 height 32
click at [925, 434] on link "Start Calls Here" at bounding box center [1028, 435] width 217 height 32
click at [292, 46] on link "Start Calls" at bounding box center [337, 53] width 116 height 32
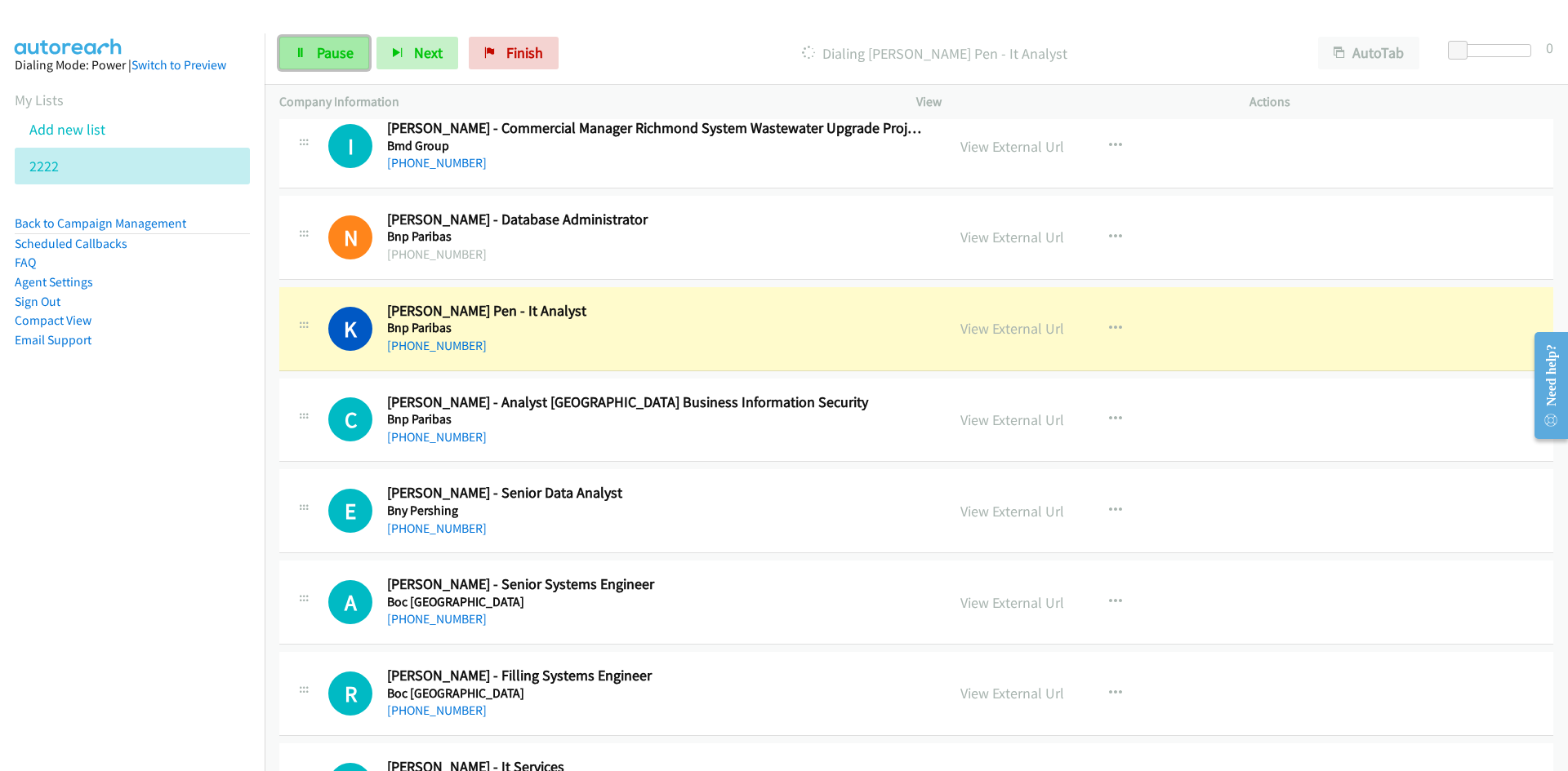
click at [328, 53] on span "Pause" at bounding box center [335, 53] width 37 height 19
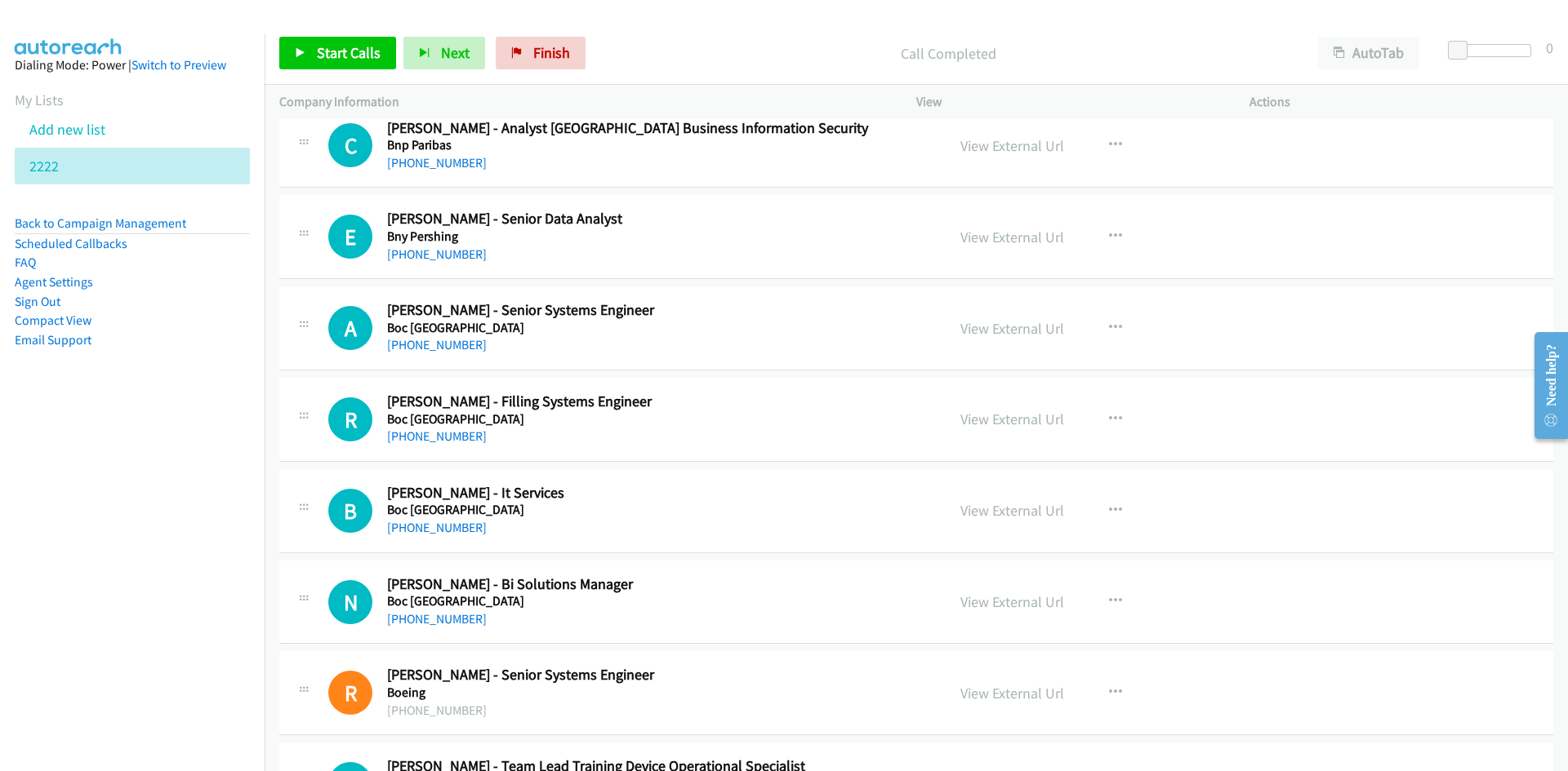
scroll to position [4878, 0]
